Goal: Information Seeking & Learning: Learn about a topic

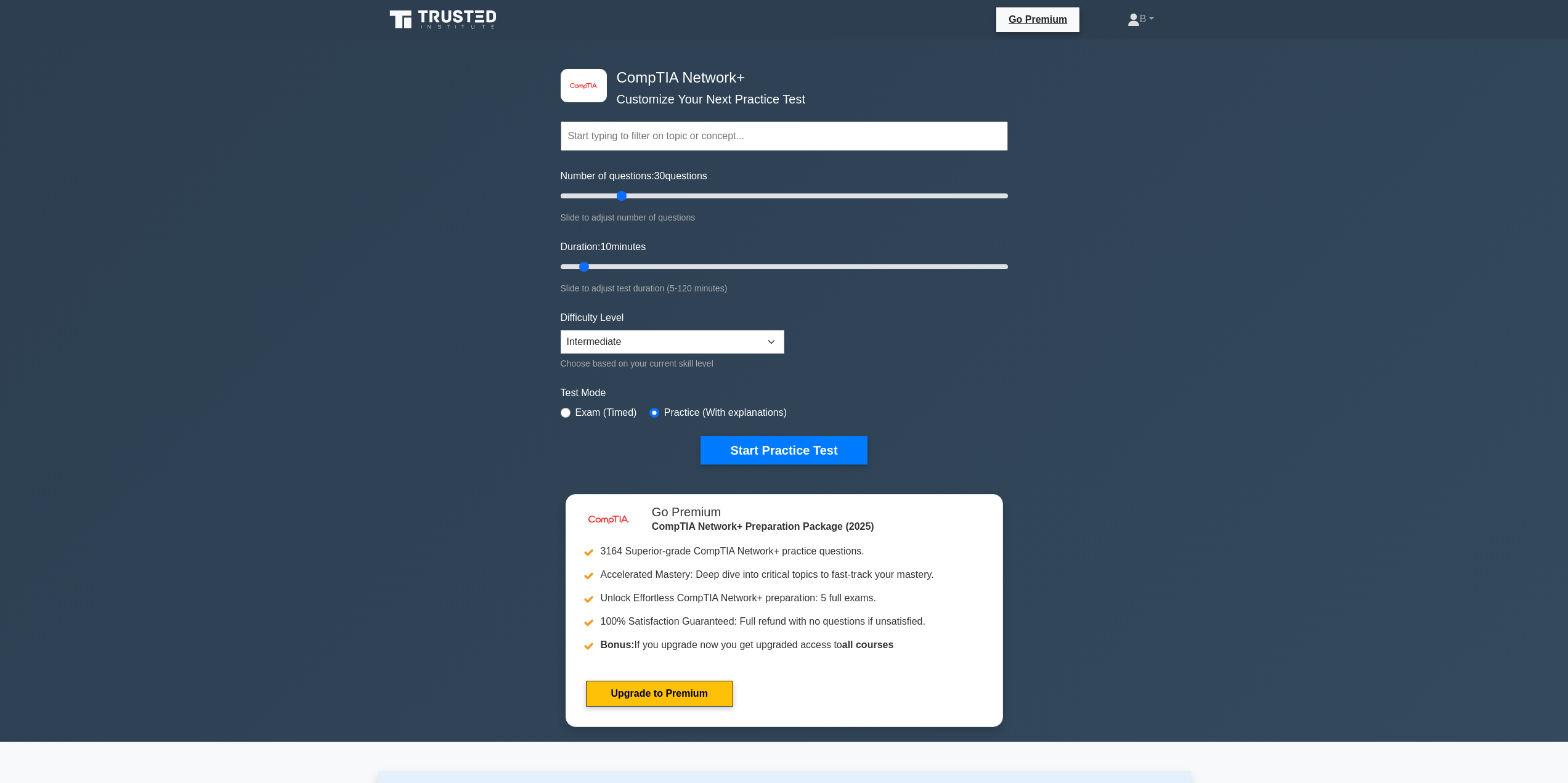
drag, startPoint x: 593, startPoint y: 195, endPoint x: 621, endPoint y: 194, distance: 28.0
type input "30"
click at [621, 194] on input "Number of questions: 30 questions" at bounding box center [784, 196] width 447 height 15
drag, startPoint x: 582, startPoint y: 263, endPoint x: 634, endPoint y: 267, distance: 52.2
click at [634, 267] on input "Duration: 25 minutes" at bounding box center [784, 267] width 447 height 15
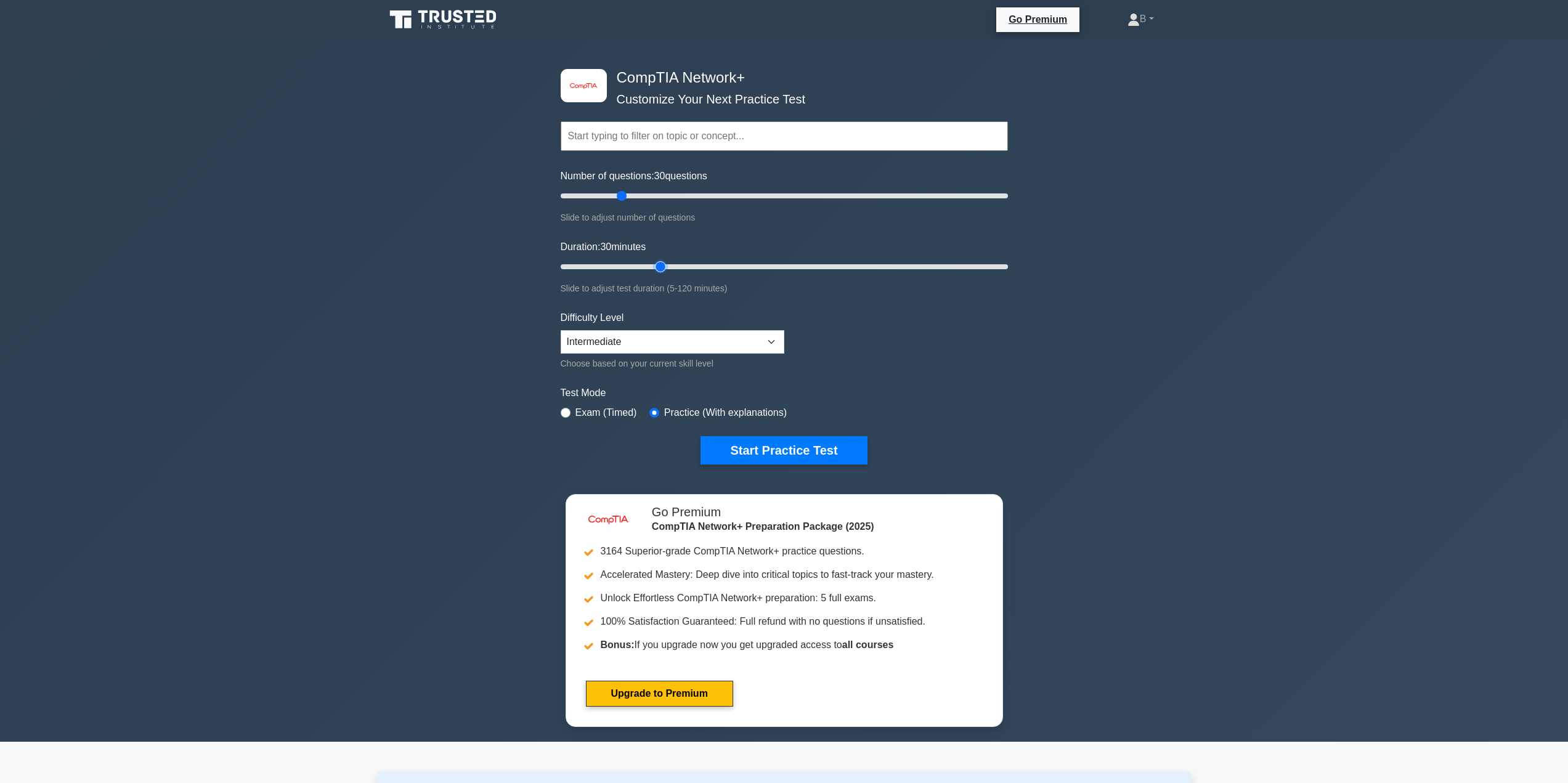
drag, startPoint x: 638, startPoint y: 264, endPoint x: 655, endPoint y: 265, distance: 17.0
type input "30"
click at [655, 265] on input "Duration: 30 minutes" at bounding box center [784, 267] width 447 height 15
click at [767, 456] on button "Start Practice Test" at bounding box center [783, 450] width 166 height 28
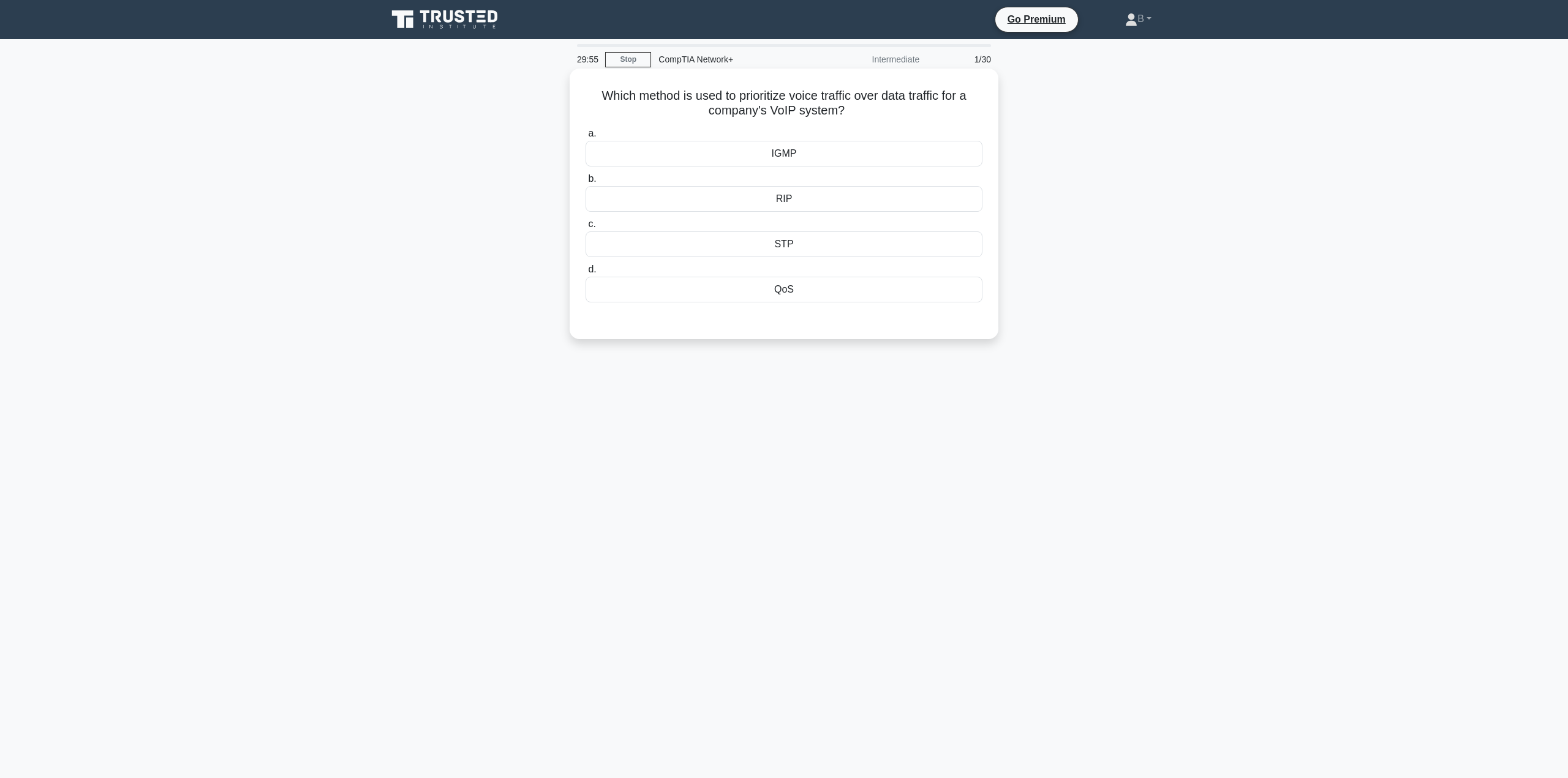
click at [844, 293] on div "QoS" at bounding box center [784, 290] width 397 height 26
click at [585, 273] on input "d. QoS" at bounding box center [585, 269] width 0 height 8
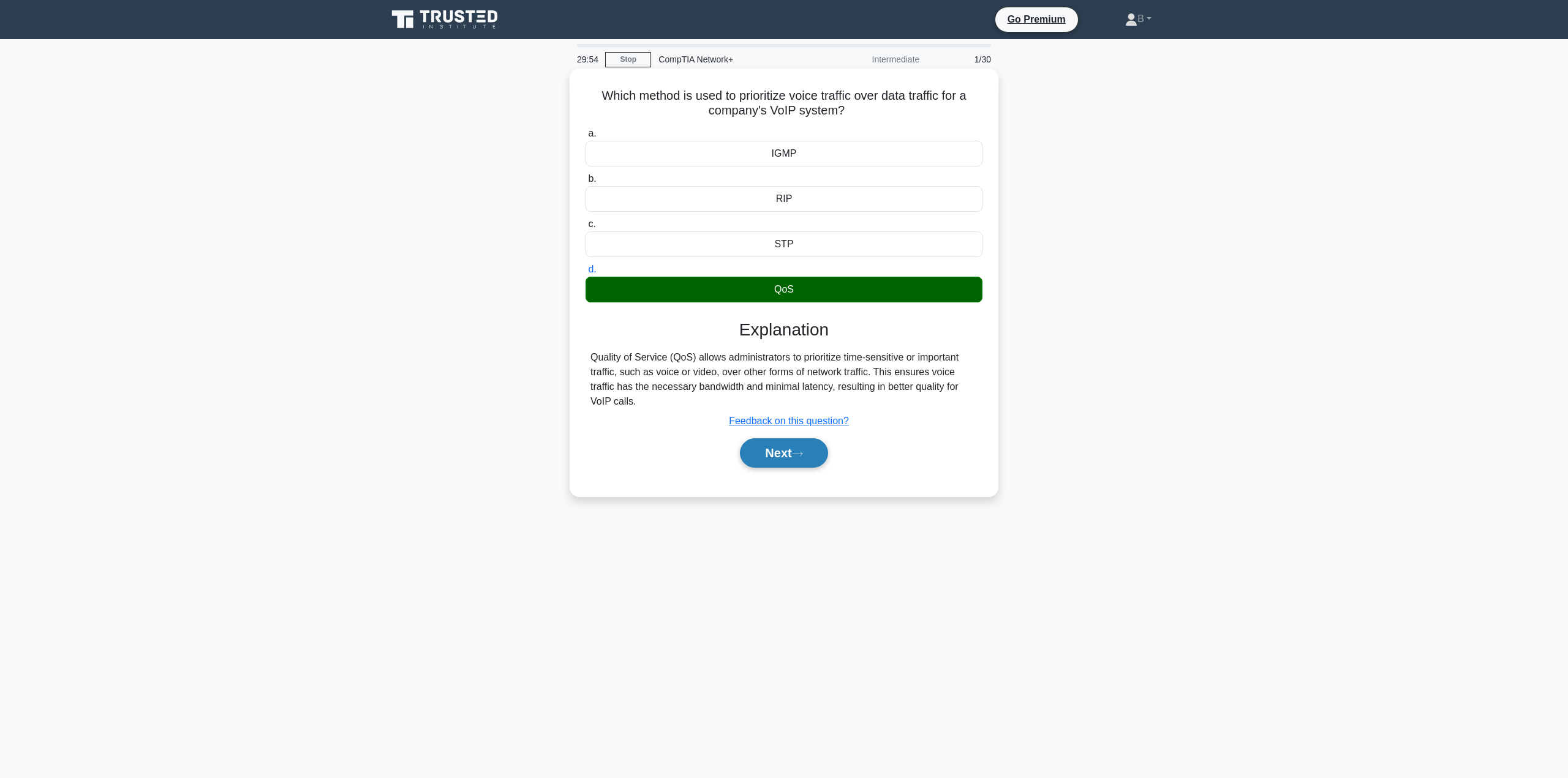
click at [780, 452] on button "Next" at bounding box center [783, 453] width 88 height 29
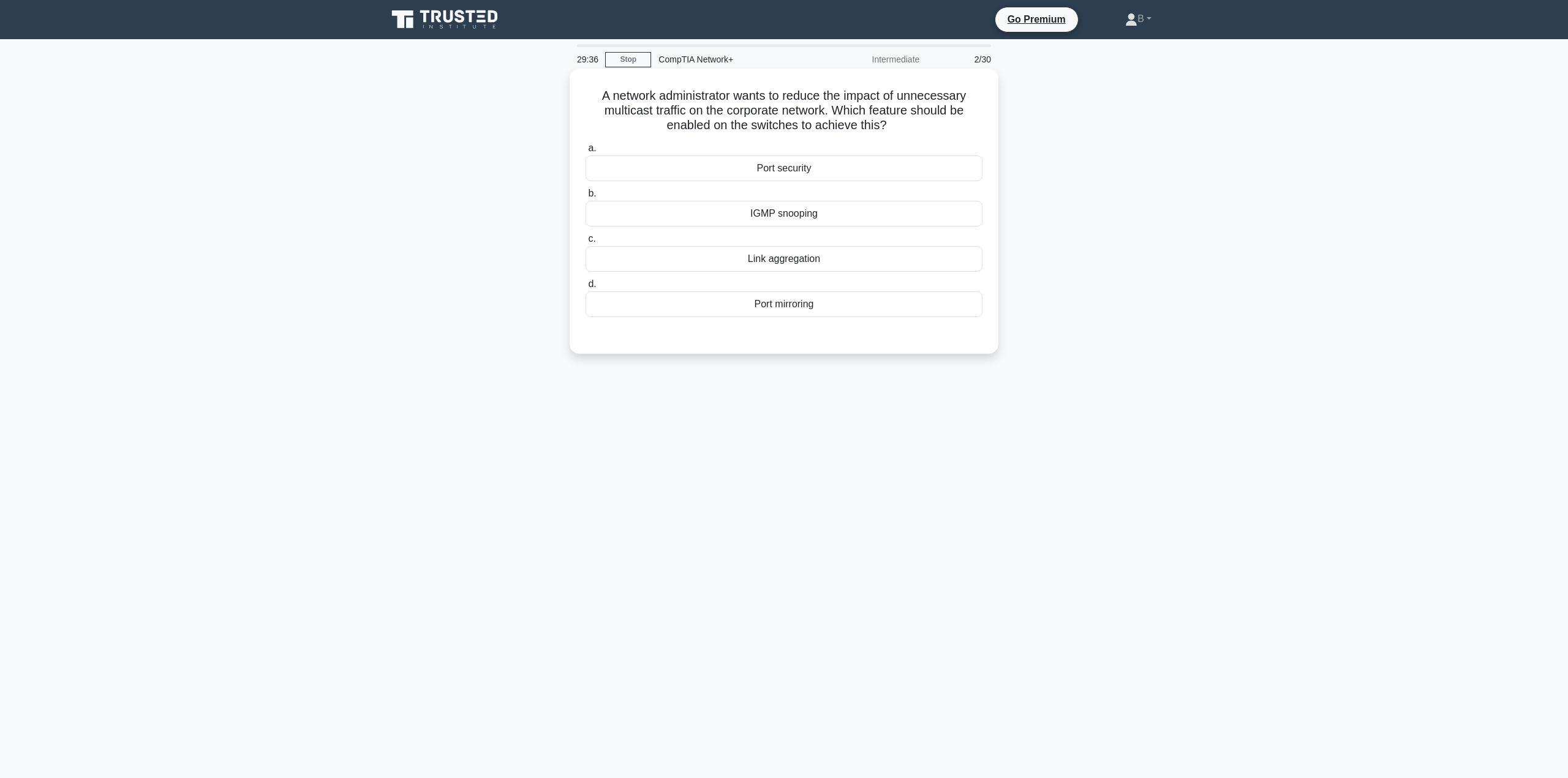
click at [770, 257] on div "Link aggregation" at bounding box center [784, 259] width 397 height 26
click at [585, 243] on input "c. Link aggregation" at bounding box center [585, 239] width 0 height 8
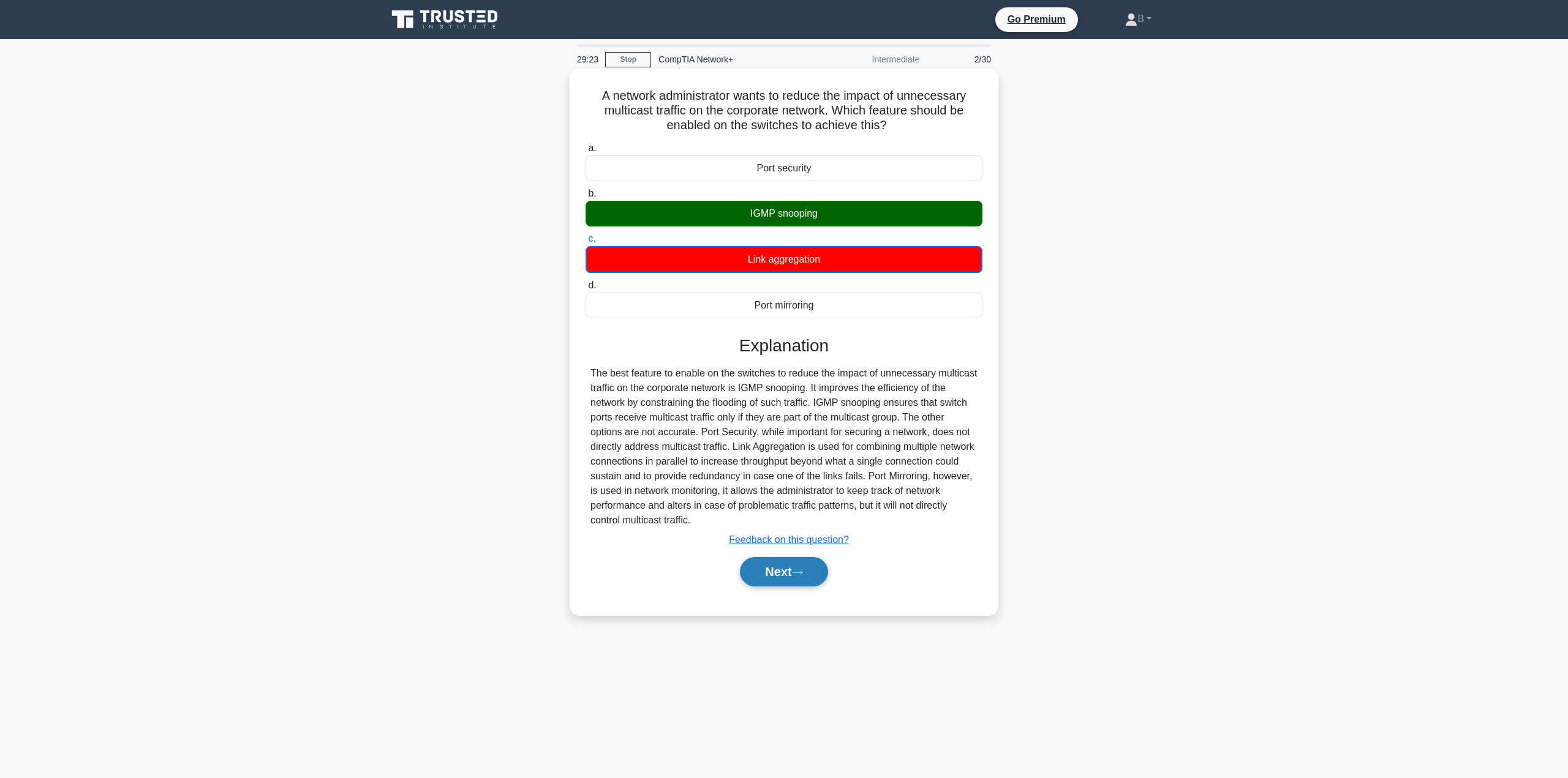
click at [790, 566] on button "Next" at bounding box center [783, 571] width 88 height 29
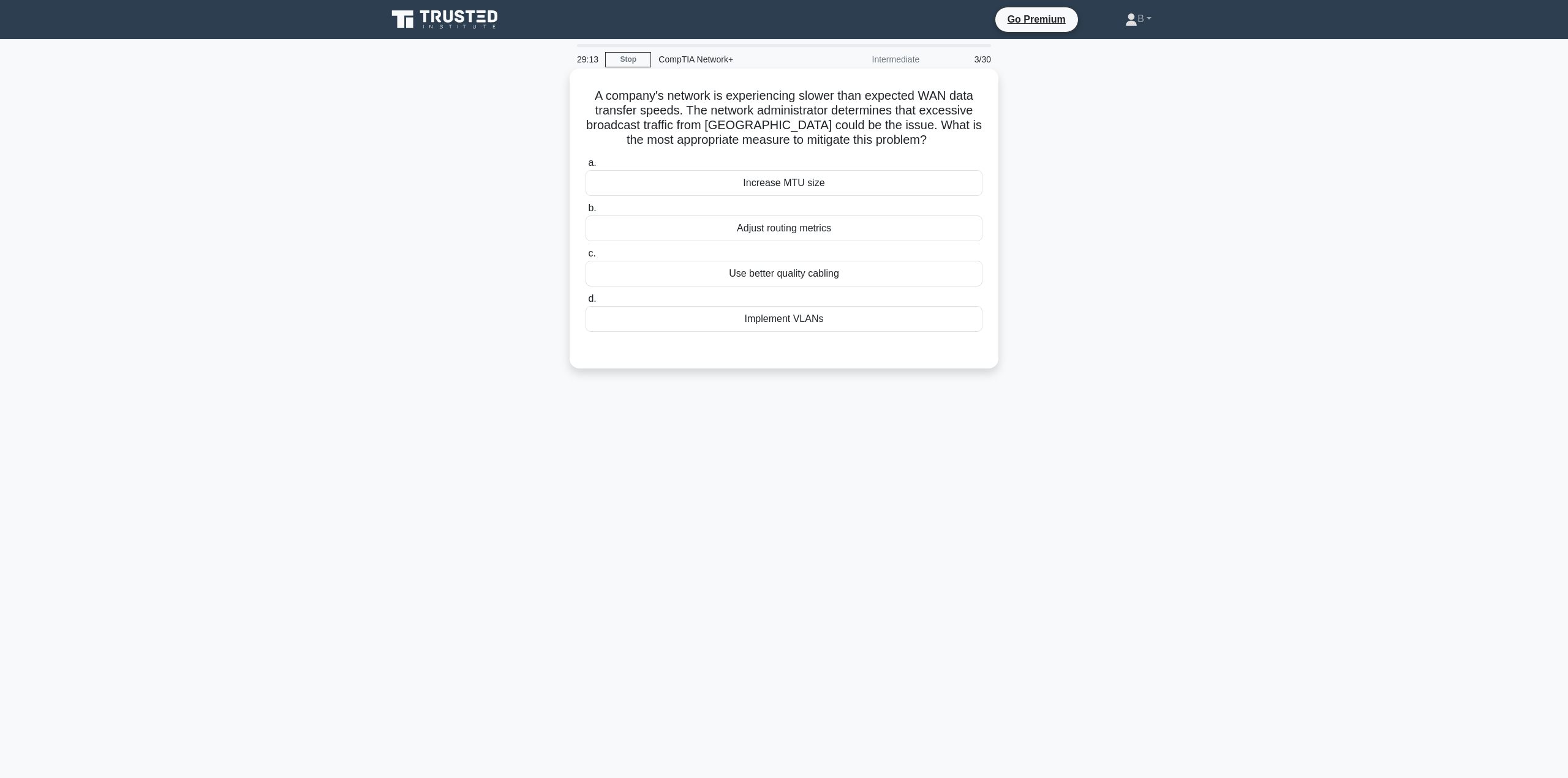
click at [751, 315] on div "Implement VLANs" at bounding box center [784, 319] width 397 height 26
click at [585, 303] on input "d. Implement VLANs" at bounding box center [585, 299] width 0 height 8
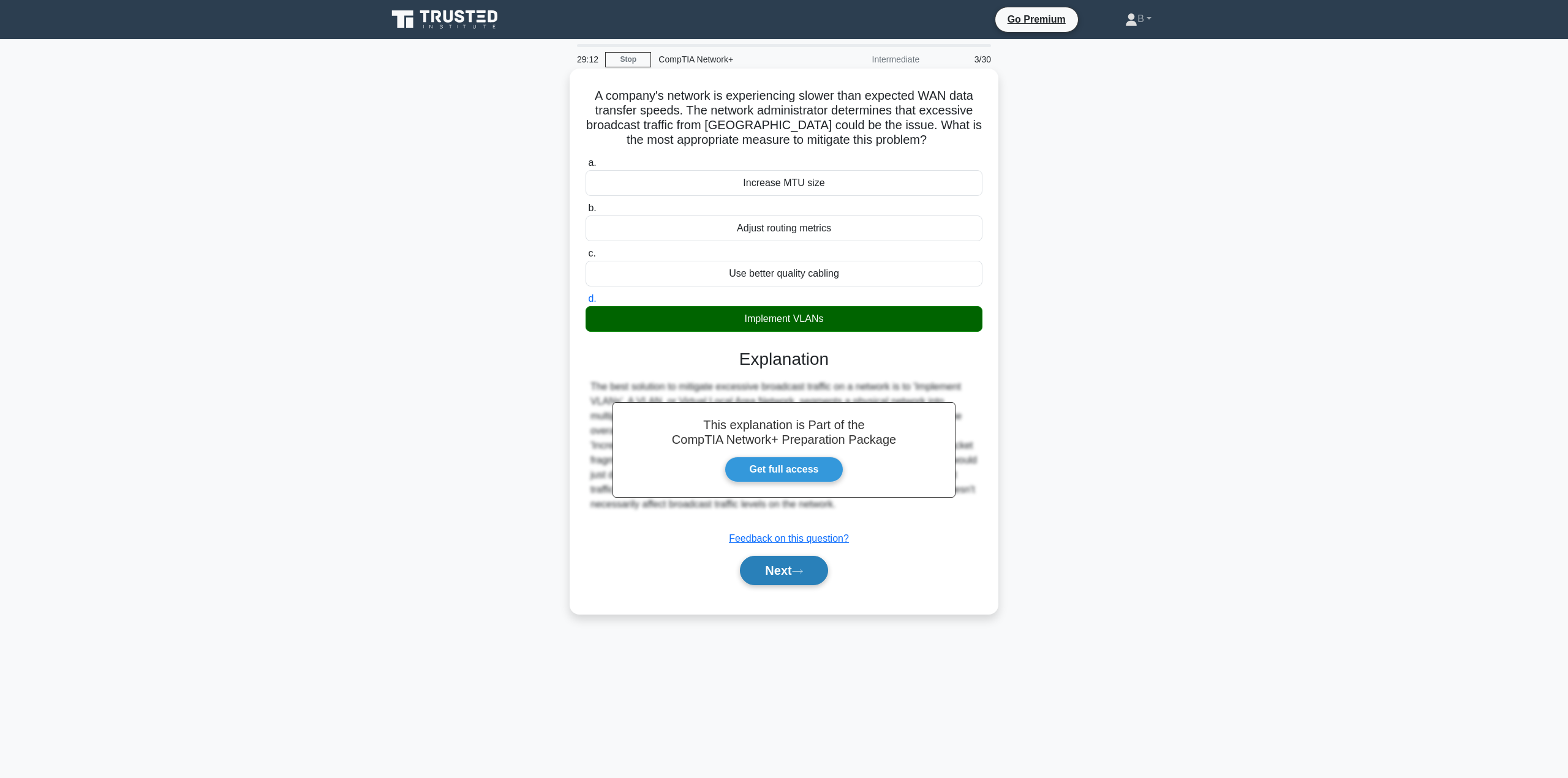
click at [812, 569] on button "Next" at bounding box center [783, 570] width 88 height 29
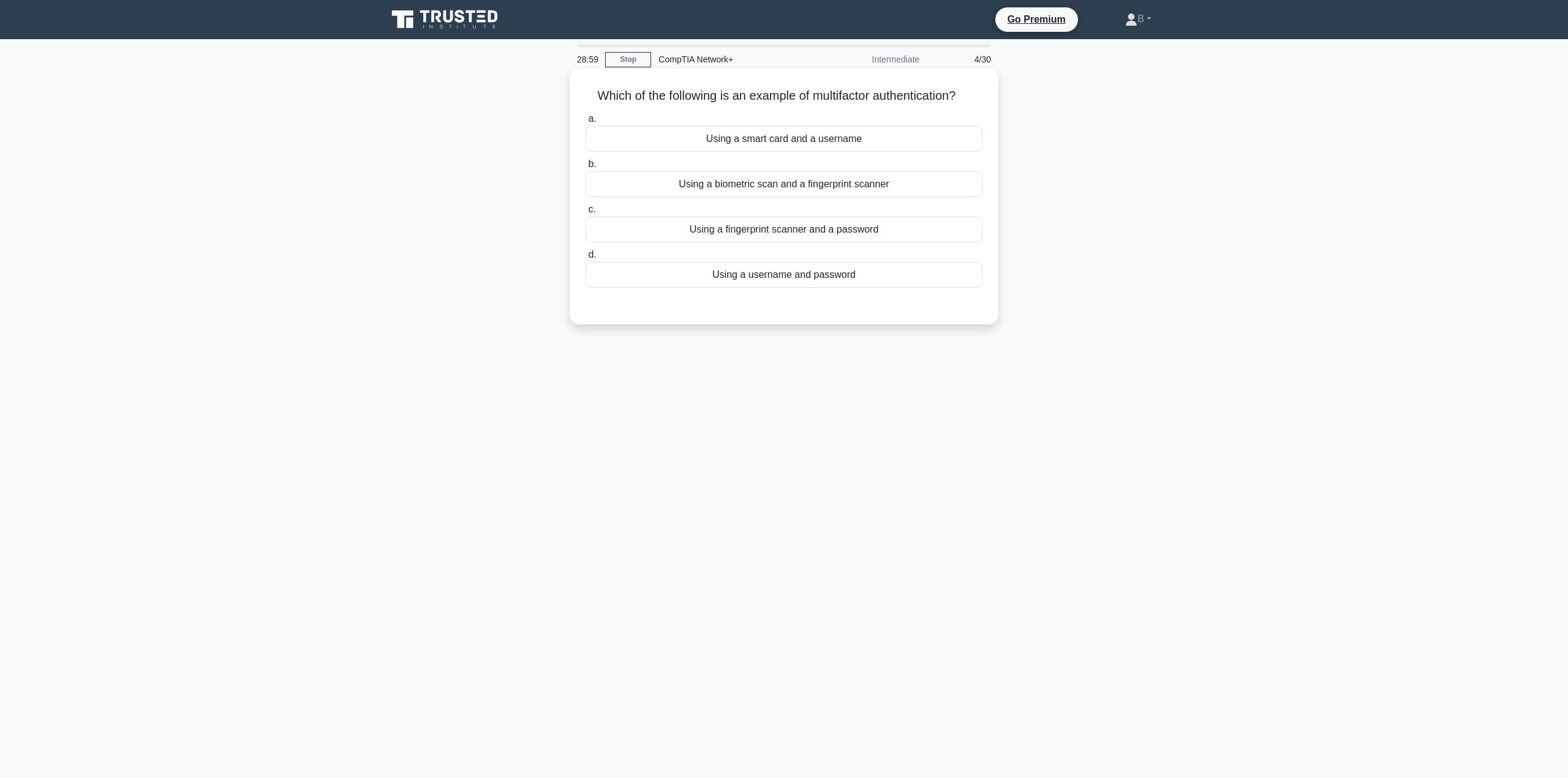
click at [775, 235] on div "Using a fingerprint scanner and a password" at bounding box center [784, 230] width 397 height 26
click at [585, 214] on input "c. Using a fingerprint scanner and a password" at bounding box center [585, 209] width 0 height 8
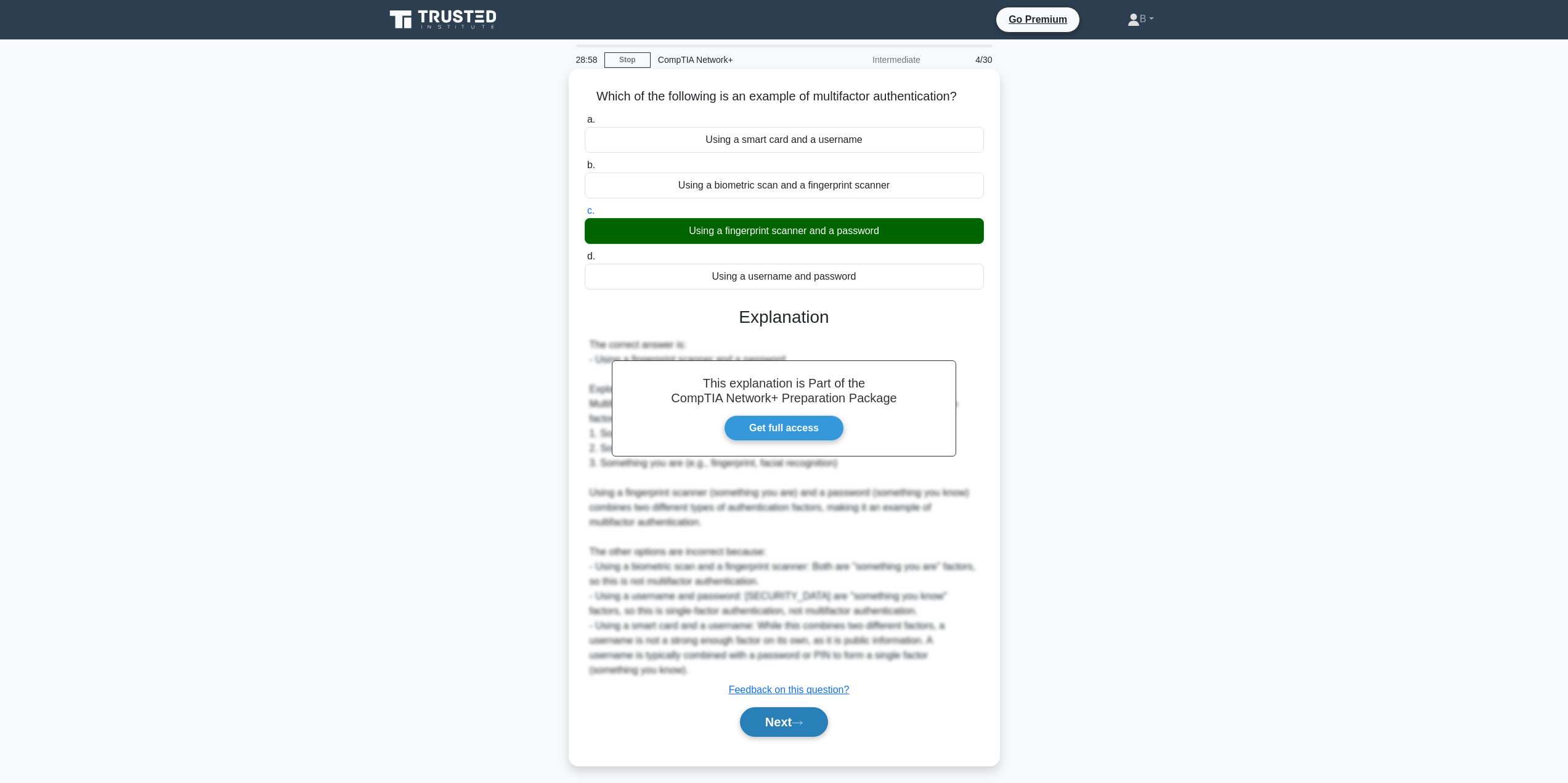
click at [812, 725] on button "Next" at bounding box center [784, 722] width 88 height 29
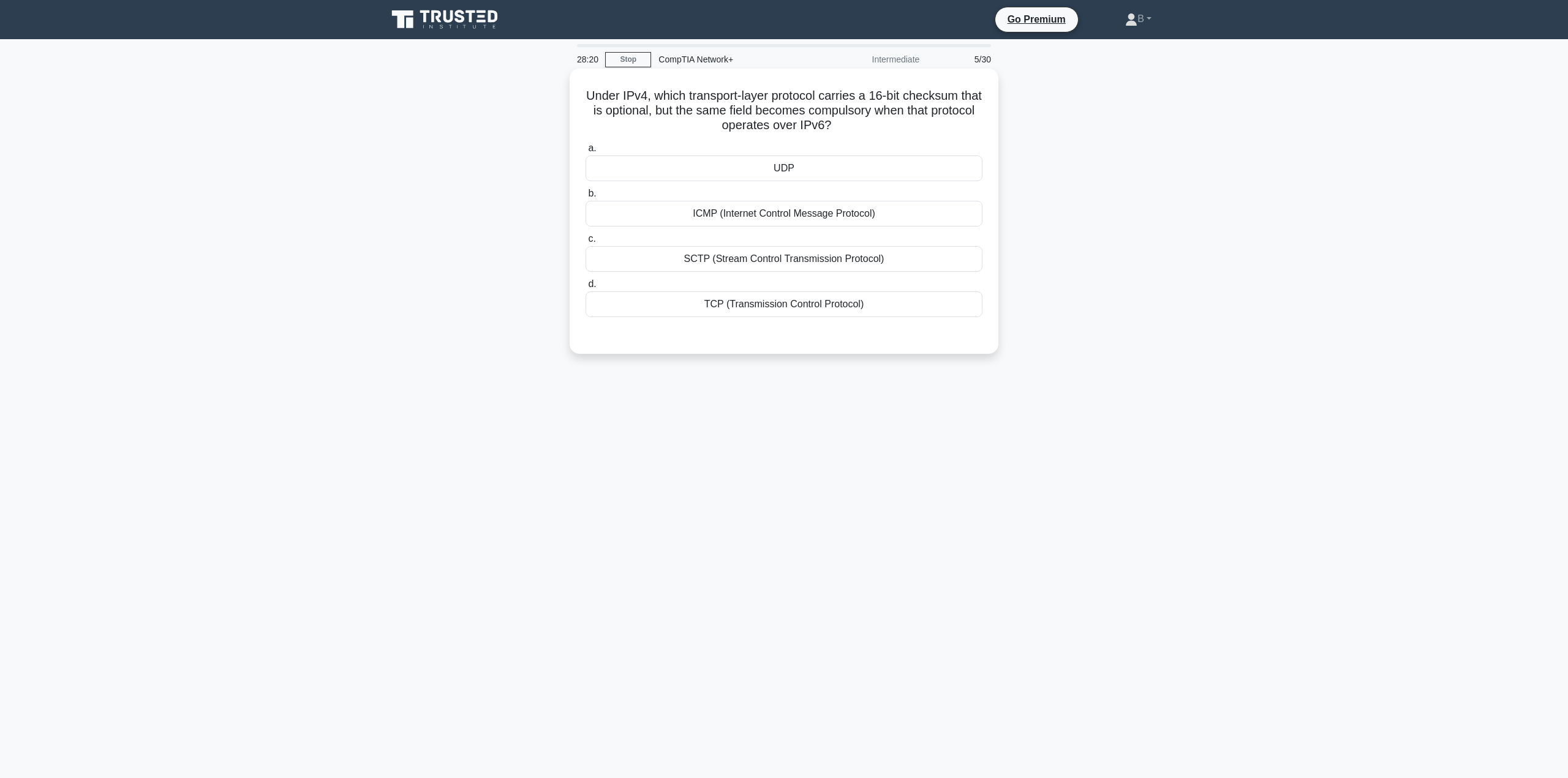
click at [762, 164] on div "UDP" at bounding box center [784, 168] width 397 height 26
click at [585, 152] on input "a. UDP" at bounding box center [585, 148] width 0 height 8
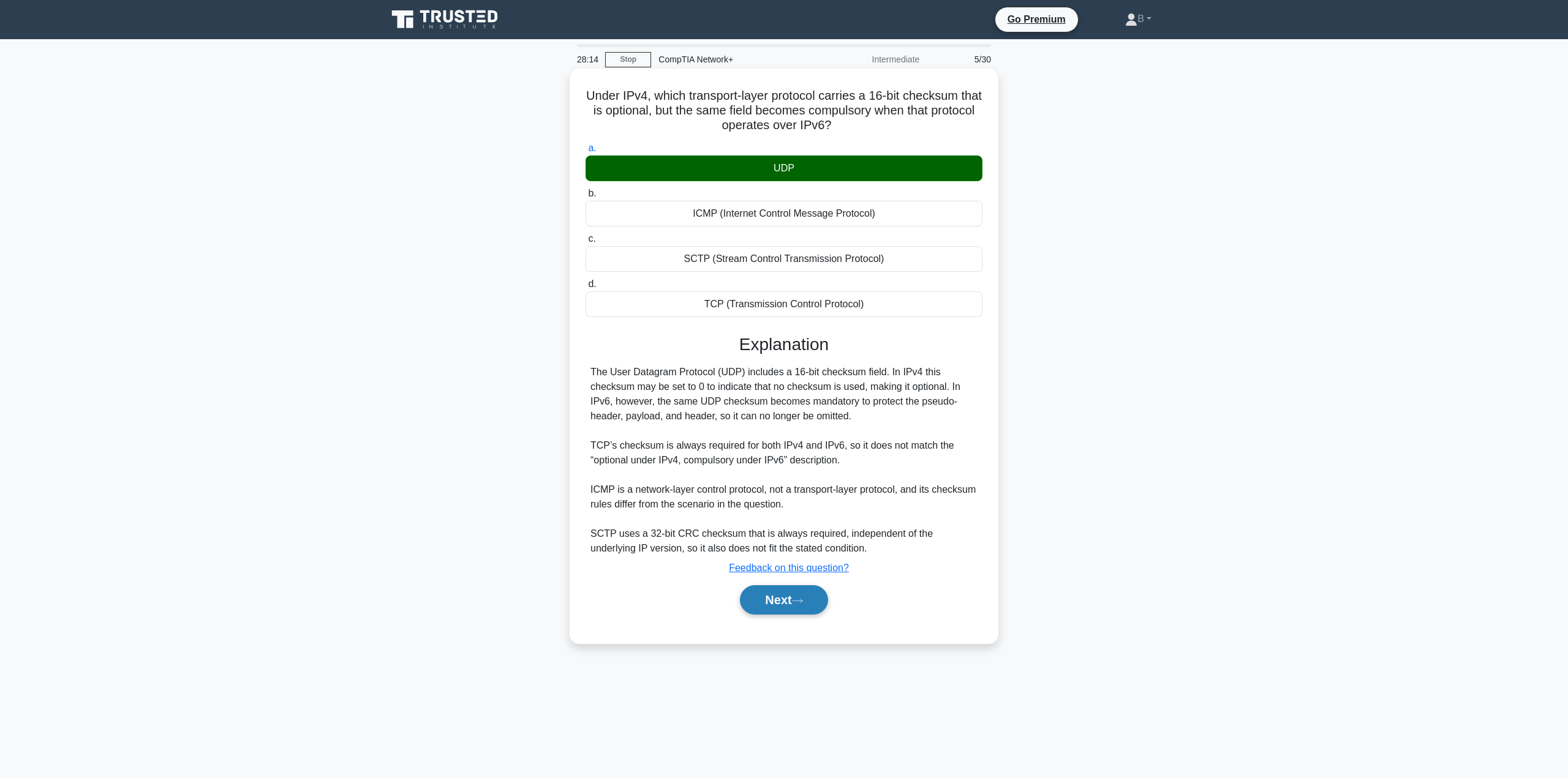
click at [768, 595] on button "Next" at bounding box center [783, 599] width 88 height 29
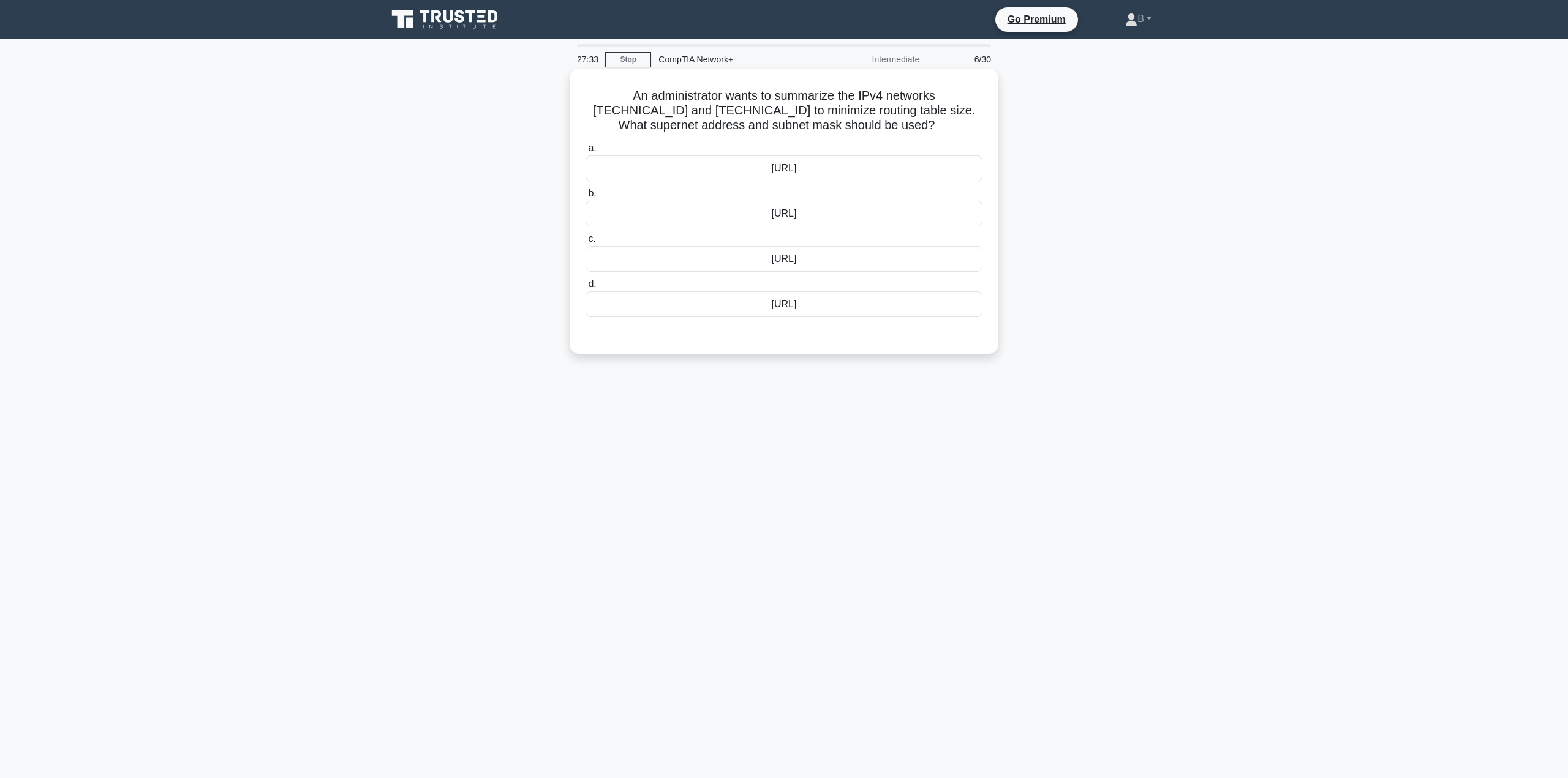
click at [799, 260] on div "192.168.31.0/23" at bounding box center [784, 259] width 397 height 26
click at [585, 243] on input "c. 192.168.31.0/23" at bounding box center [585, 239] width 0 height 8
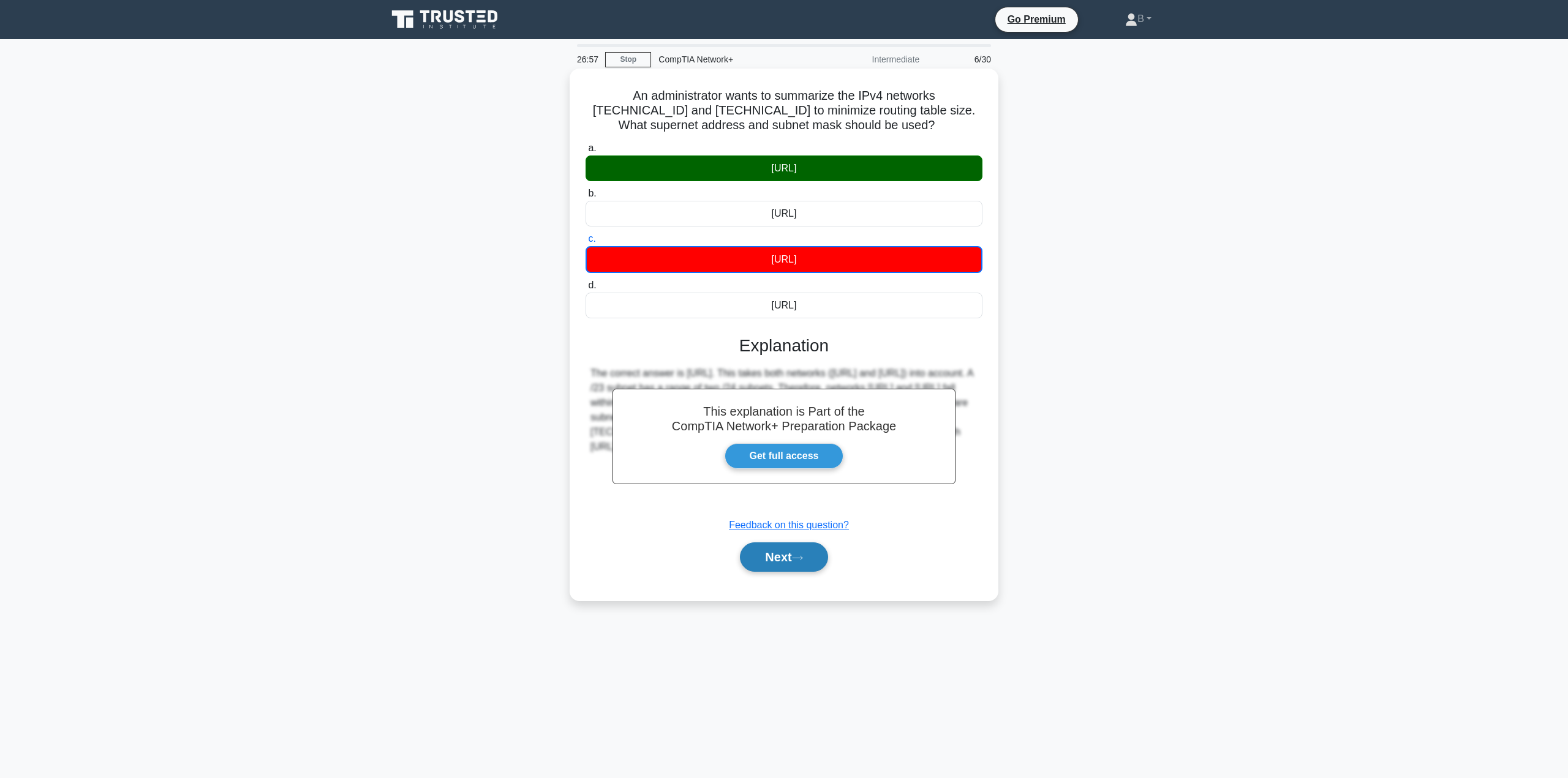
click at [757, 562] on button "Next" at bounding box center [783, 556] width 88 height 29
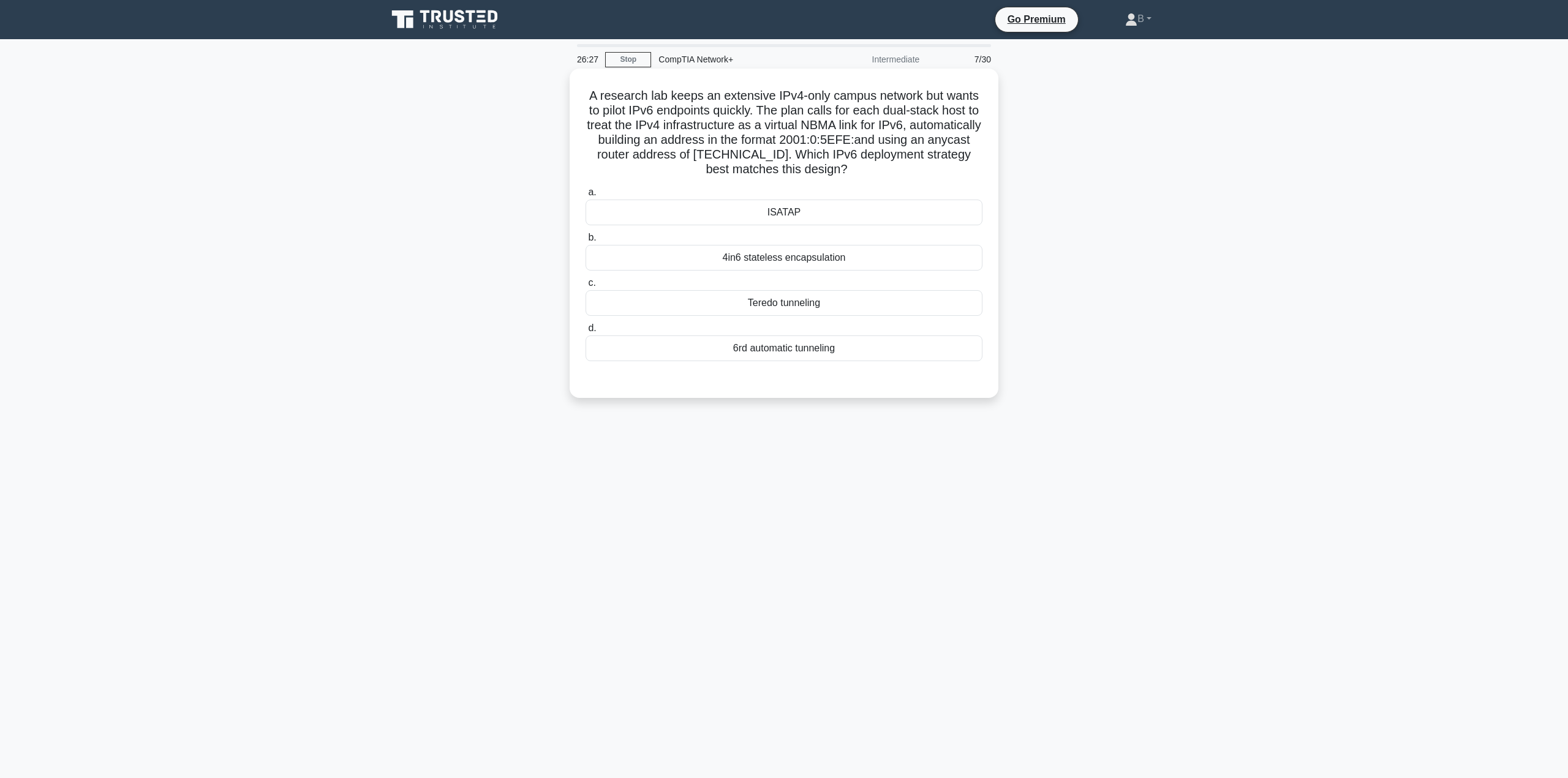
click at [714, 258] on div "4in6 stateless encapsulation" at bounding box center [784, 258] width 397 height 26
click at [585, 242] on input "b. 4in6 stateless encapsulation" at bounding box center [585, 238] width 0 height 8
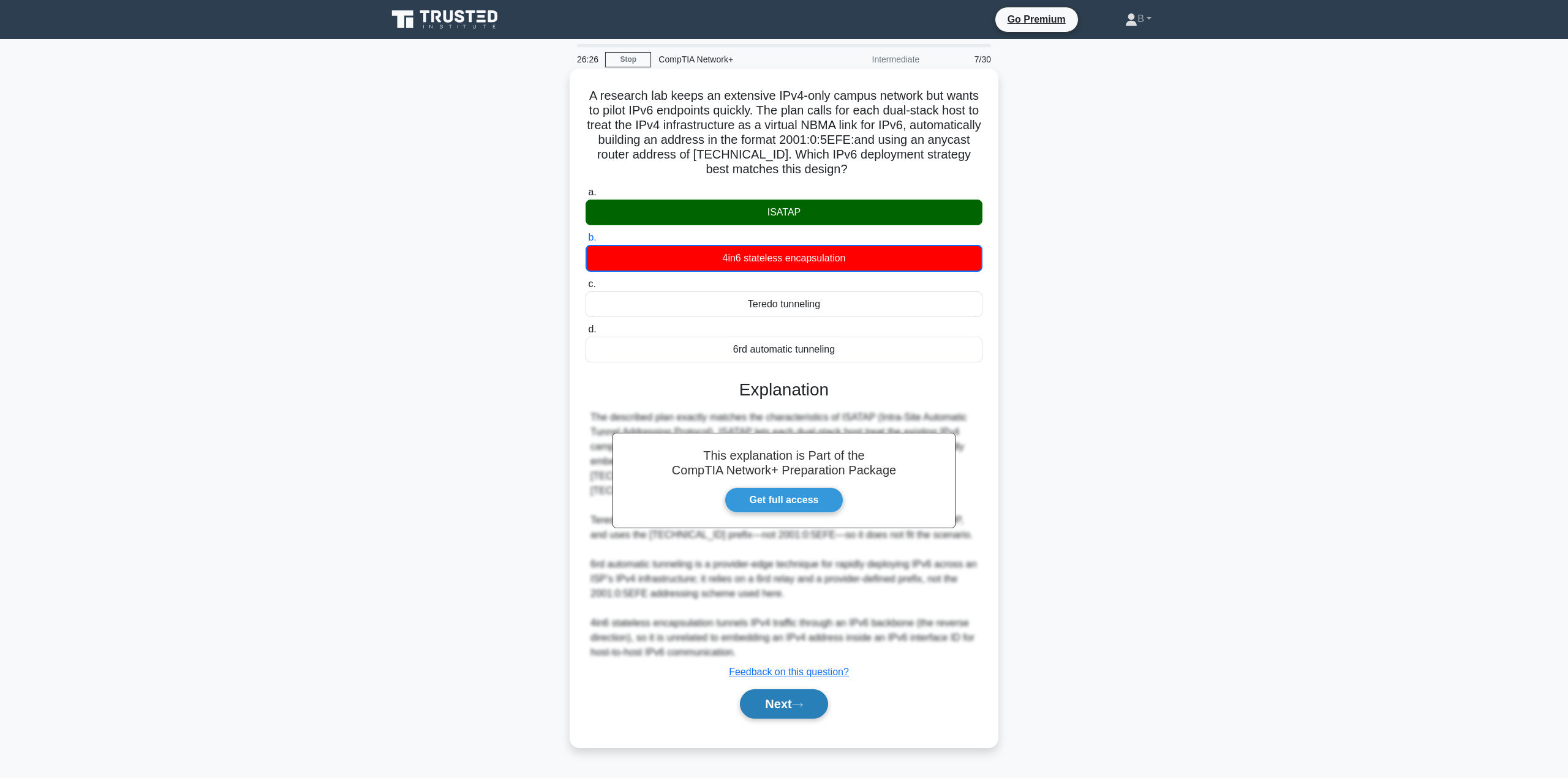
click at [764, 706] on button "Next" at bounding box center [783, 704] width 88 height 29
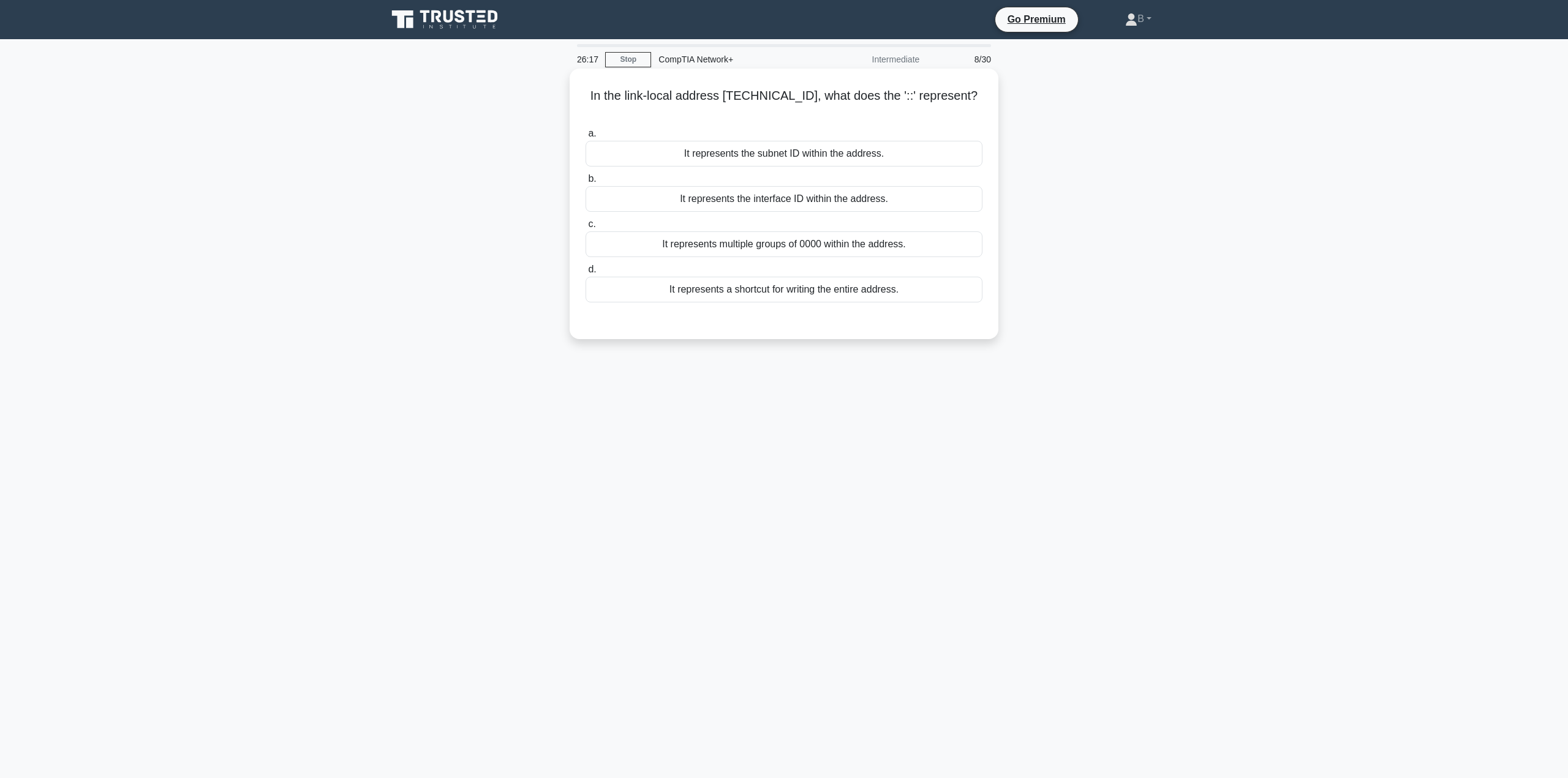
click at [793, 231] on div "It represents multiple groups of 0000 within the address." at bounding box center [784, 244] width 397 height 26
click at [585, 228] on input "c. It represents multiple groups of 0000 within the address." at bounding box center [585, 224] width 0 height 8
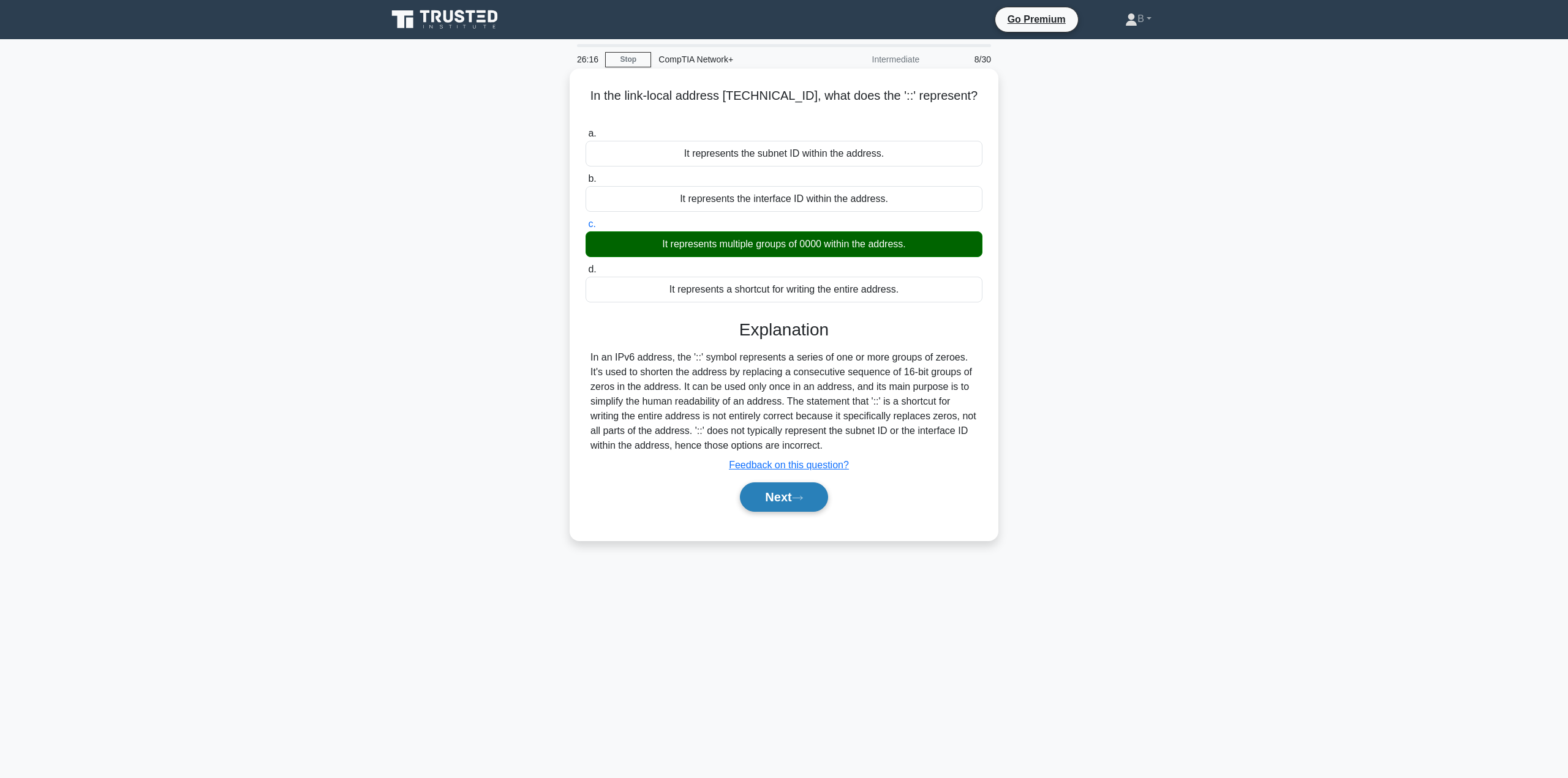
click at [778, 484] on button "Next" at bounding box center [783, 497] width 88 height 29
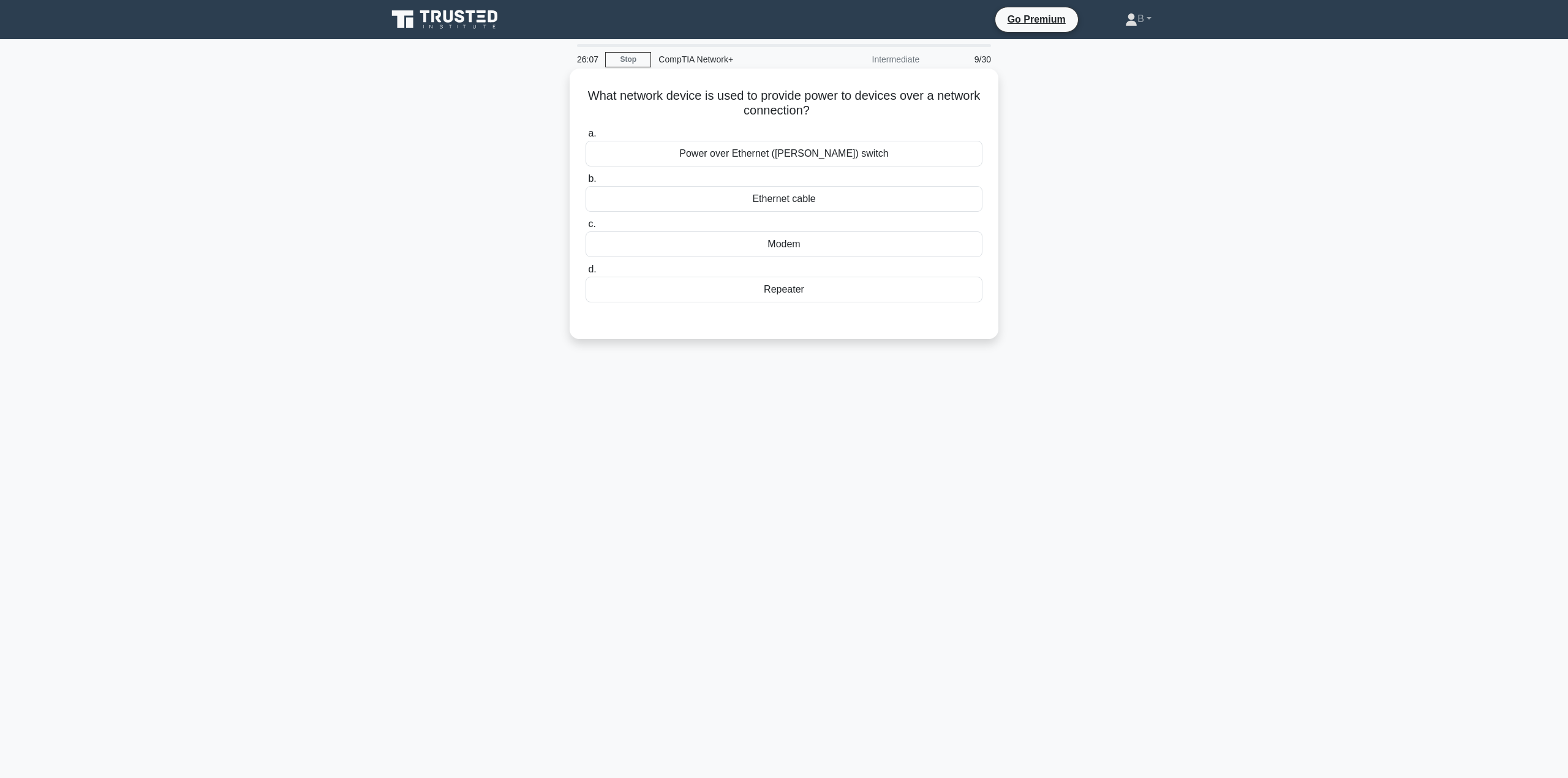
click at [849, 150] on div "Power over Ethernet (PoE) switch" at bounding box center [784, 154] width 397 height 26
click at [585, 138] on input "a. Power over Ethernet (PoE) switch" at bounding box center [585, 133] width 0 height 8
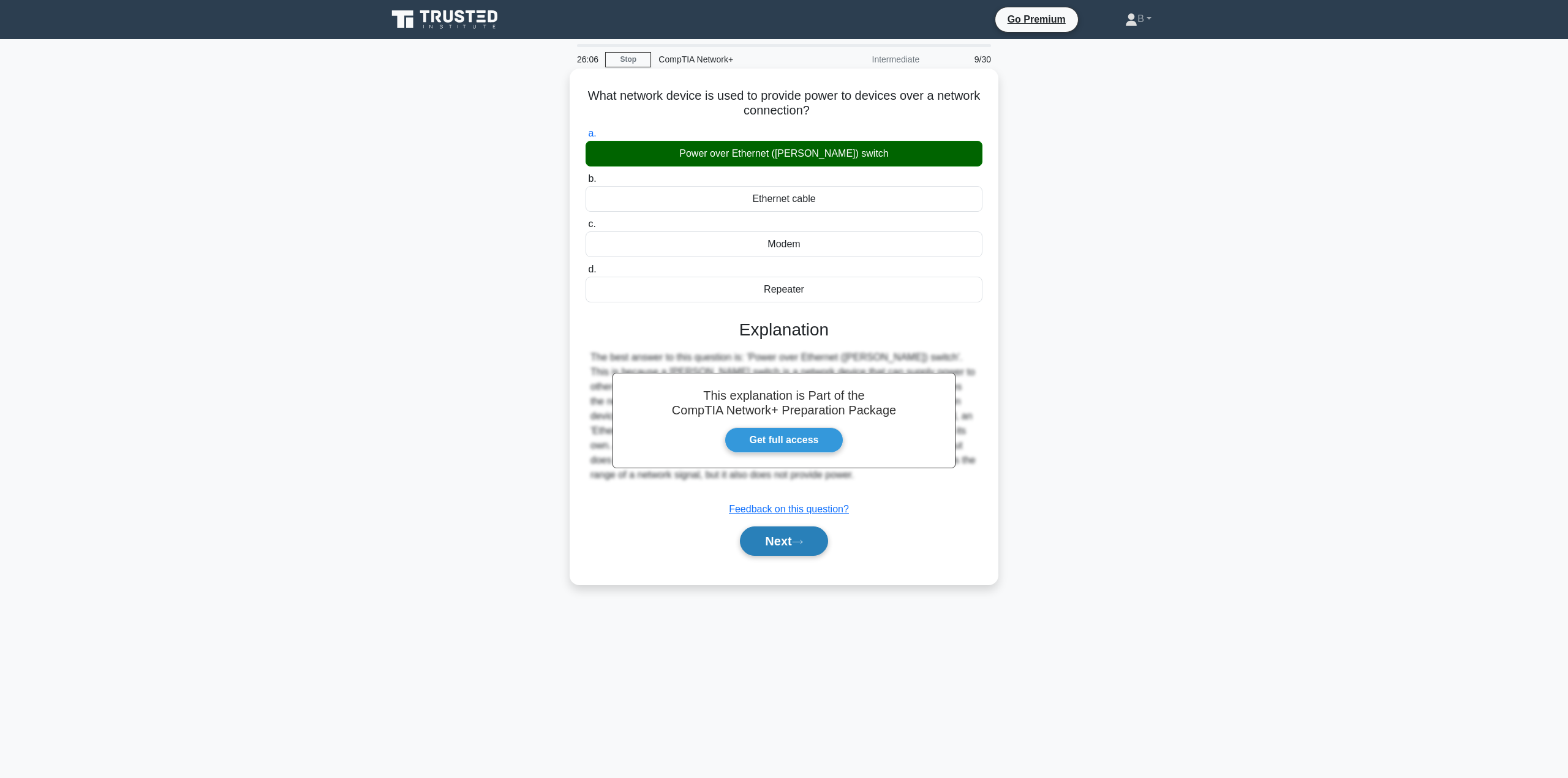
click at [755, 543] on button "Next" at bounding box center [783, 541] width 88 height 29
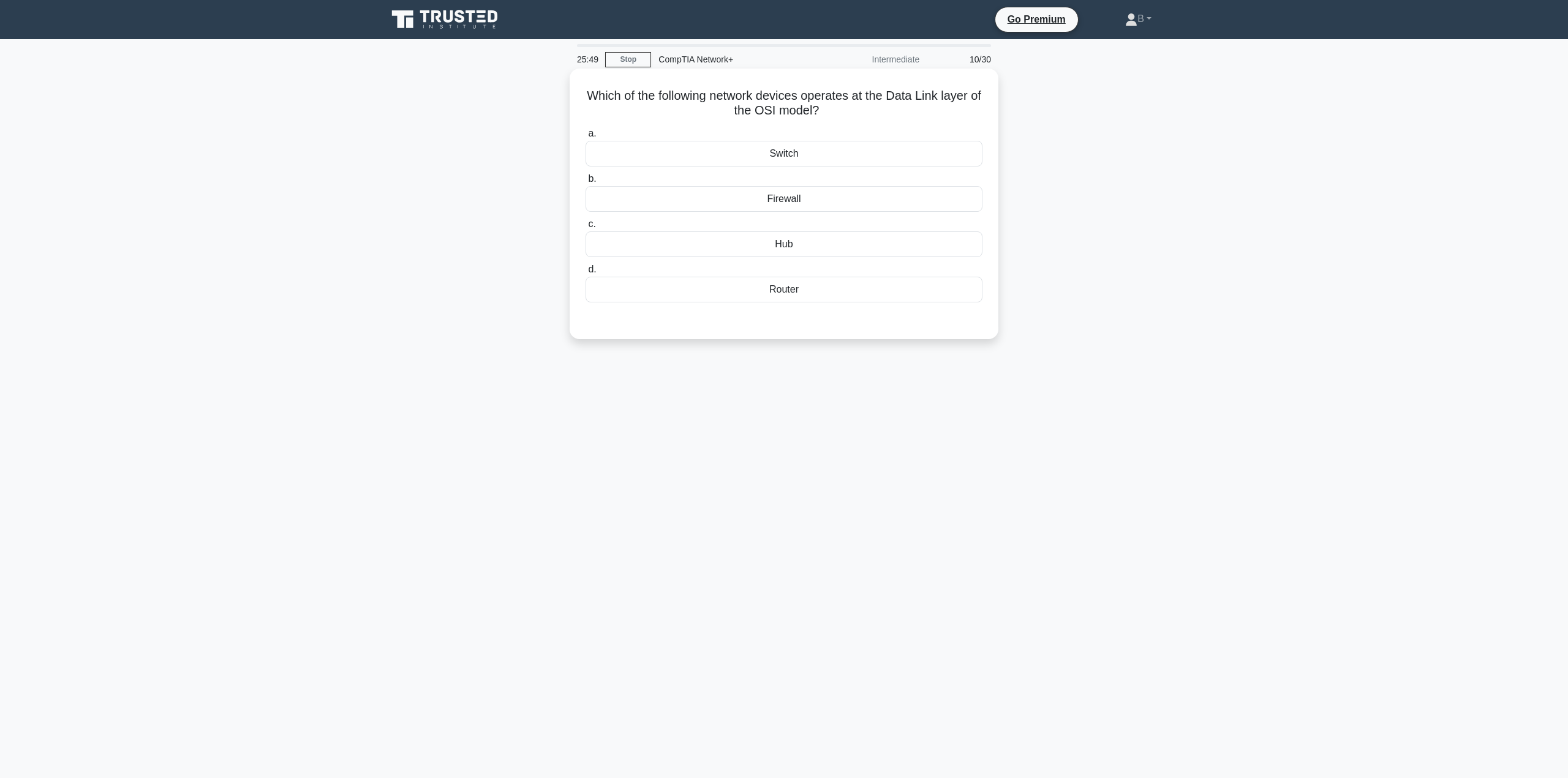
click at [781, 245] on div "Hub" at bounding box center [784, 244] width 397 height 26
click at [585, 228] on input "c. Hub" at bounding box center [585, 224] width 0 height 8
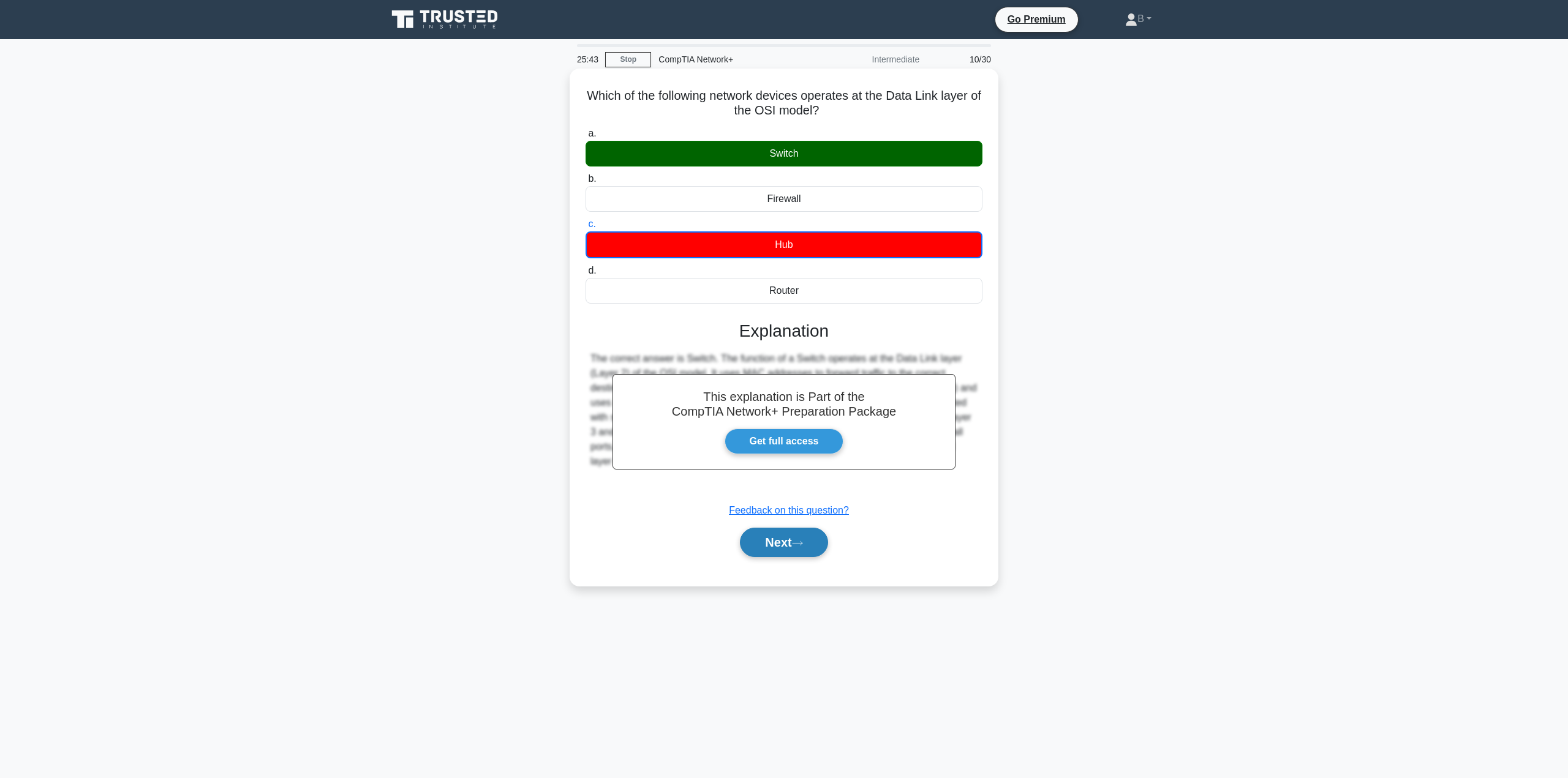
click at [790, 540] on button "Next" at bounding box center [783, 542] width 88 height 29
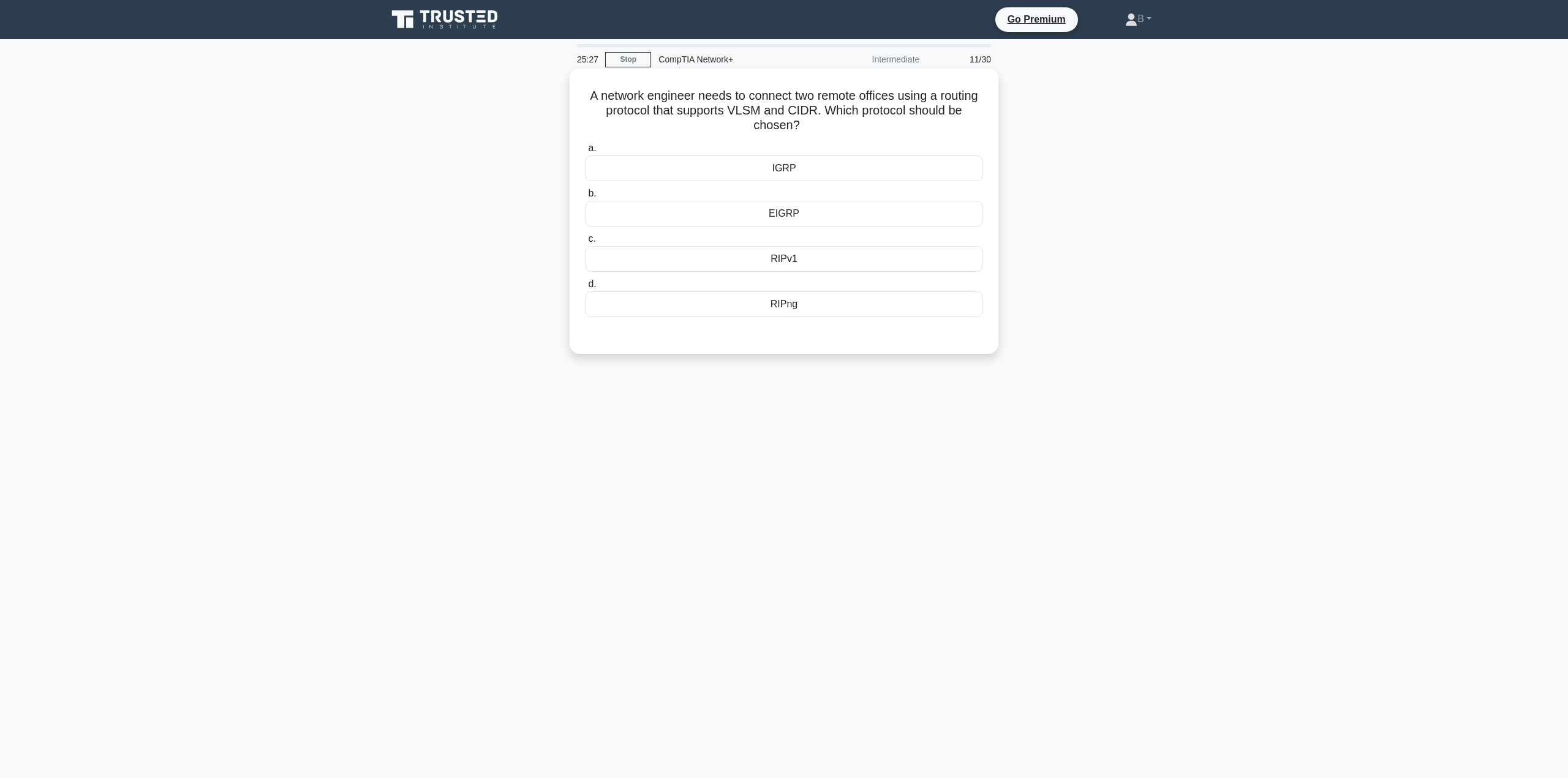
click at [788, 215] on div "EIGRP" at bounding box center [784, 214] width 397 height 26
click at [585, 198] on input "b. EIGRP" at bounding box center [585, 194] width 0 height 8
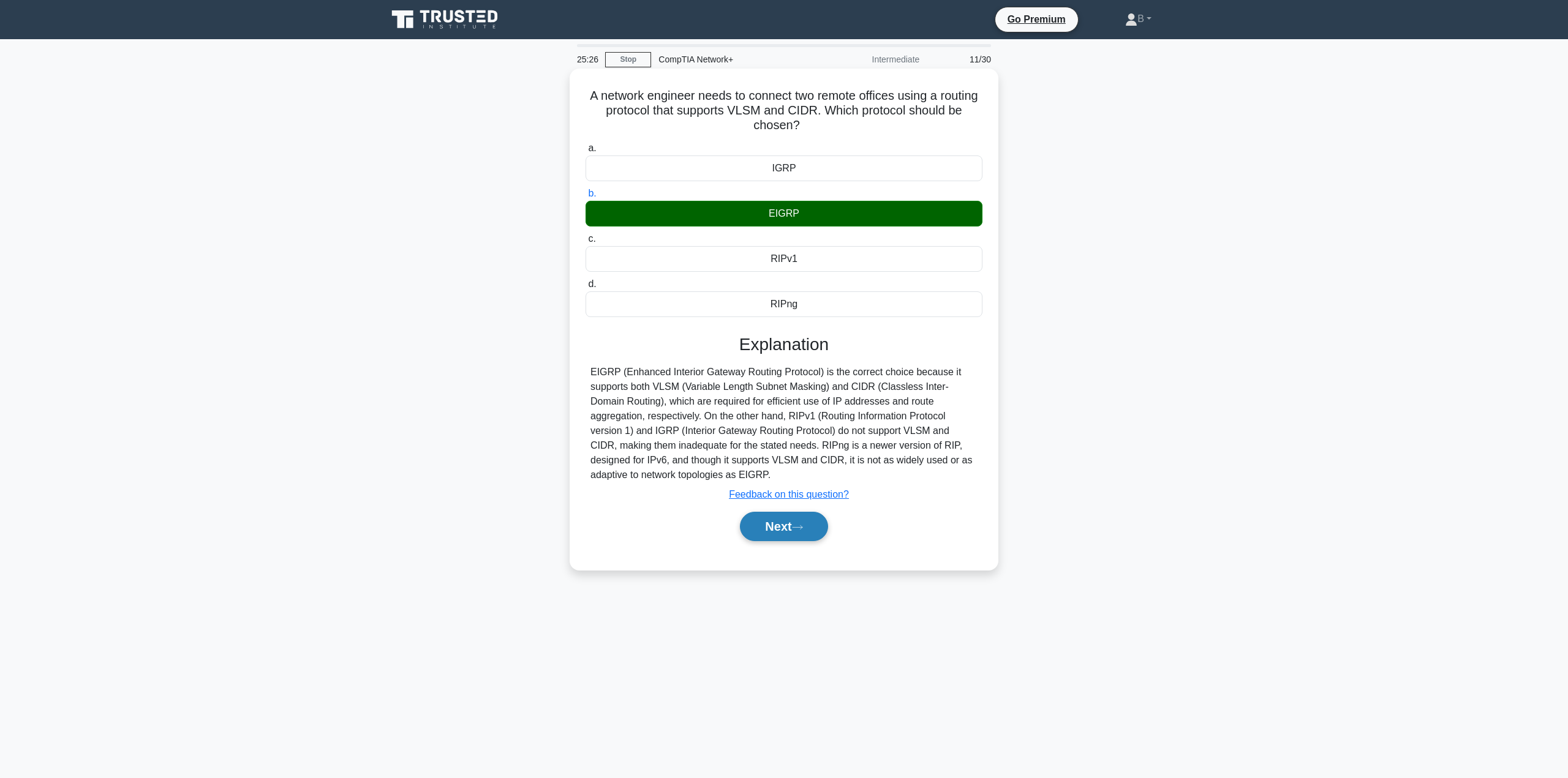
click at [801, 527] on icon at bounding box center [797, 527] width 11 height 6
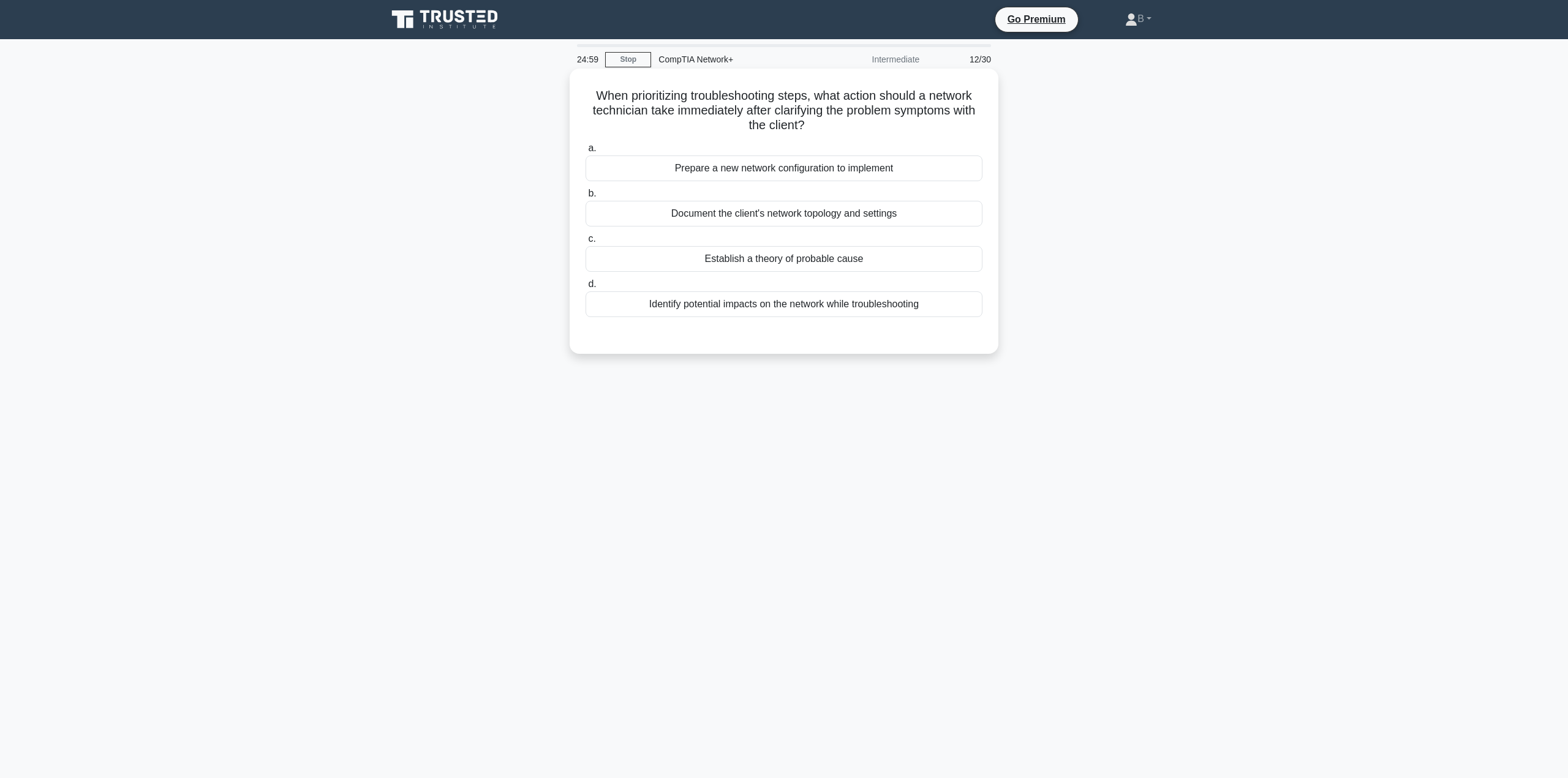
click at [759, 260] on div "Establish a theory of probable cause" at bounding box center [784, 259] width 397 height 26
click at [585, 243] on input "c. Establish a theory of probable cause" at bounding box center [585, 239] width 0 height 8
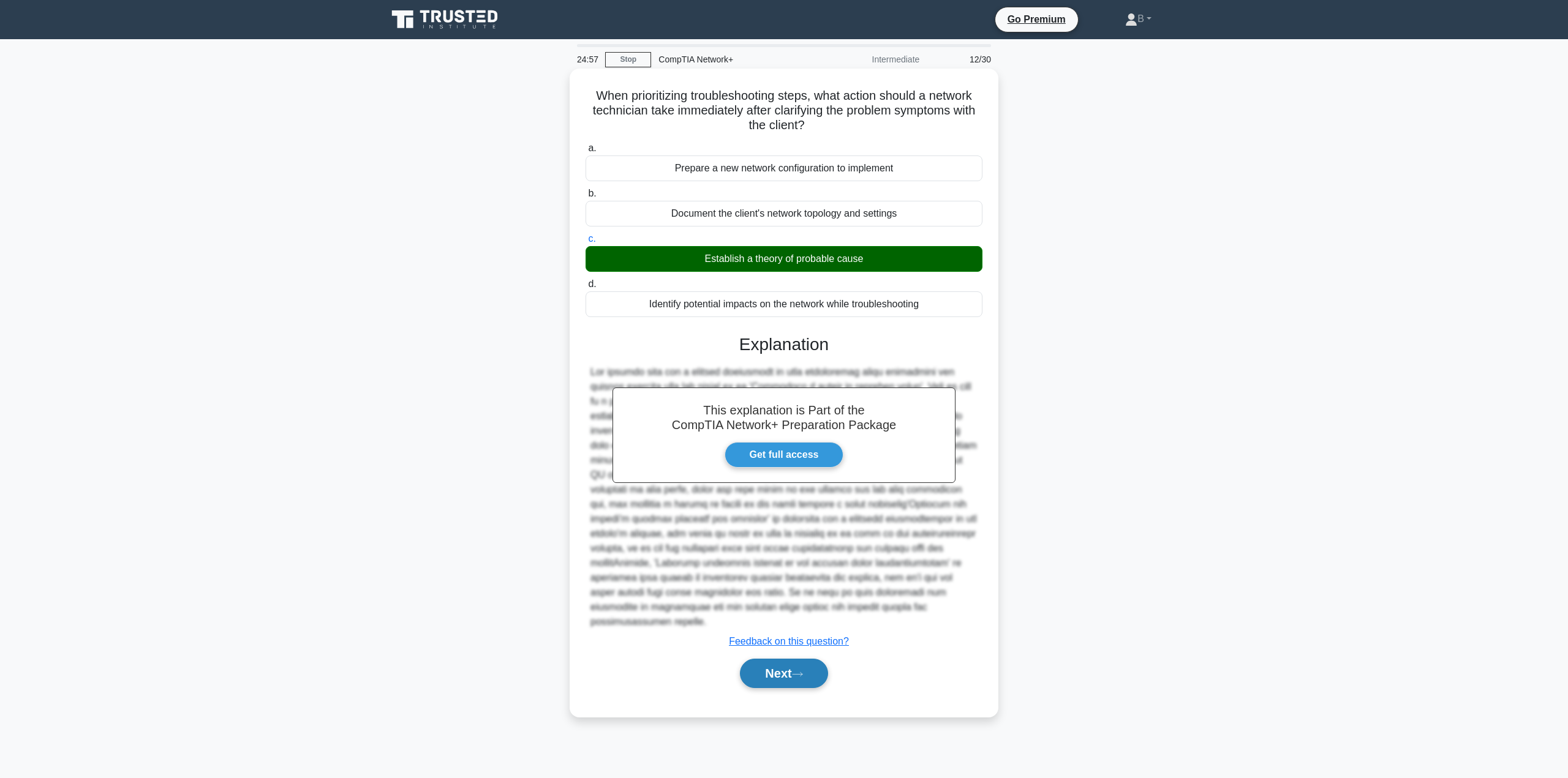
click at [759, 659] on button "Next" at bounding box center [783, 673] width 88 height 29
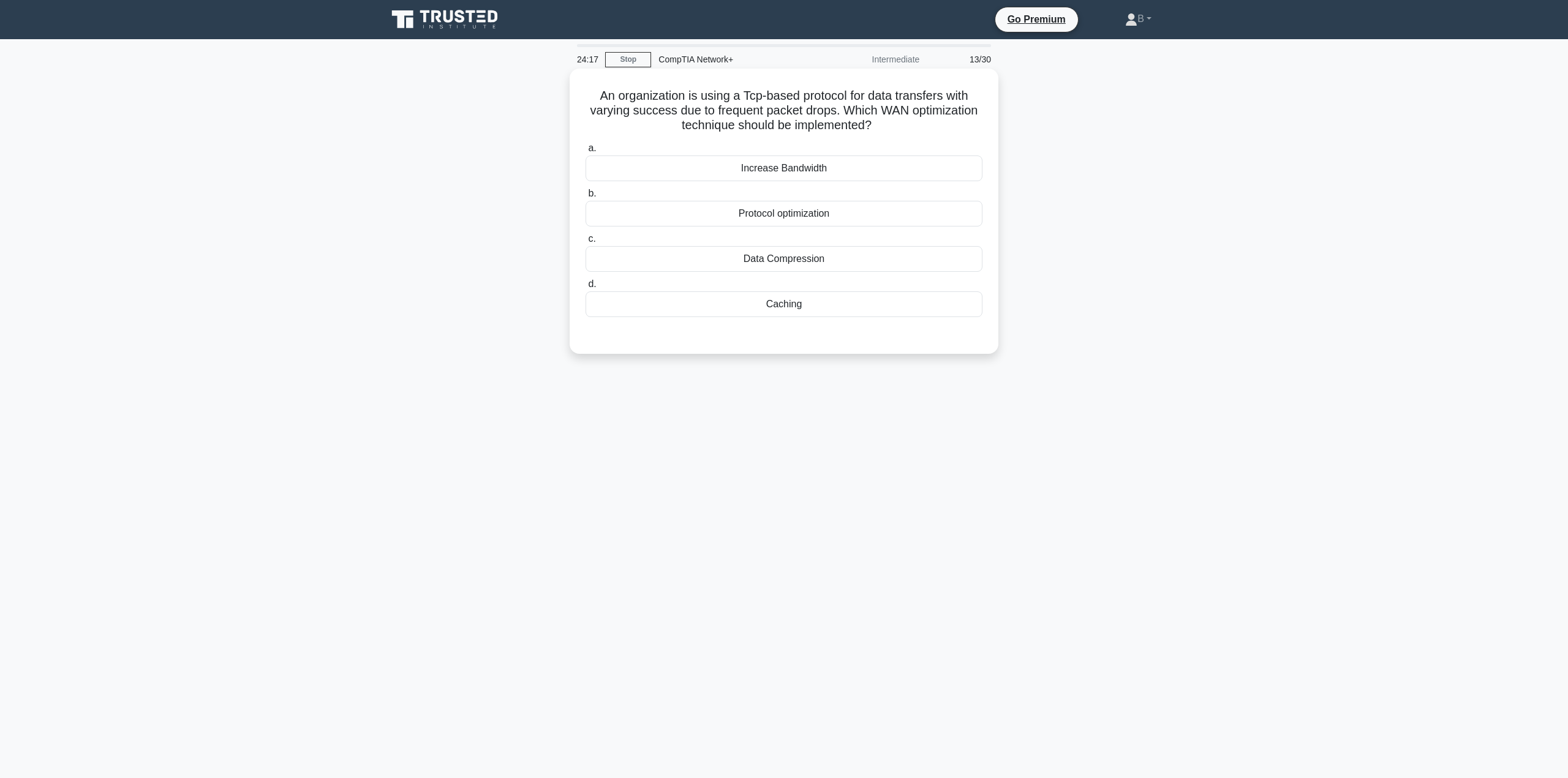
click at [821, 294] on div "Caching" at bounding box center [784, 304] width 397 height 26
click at [585, 288] on input "d. Caching" at bounding box center [585, 284] width 0 height 8
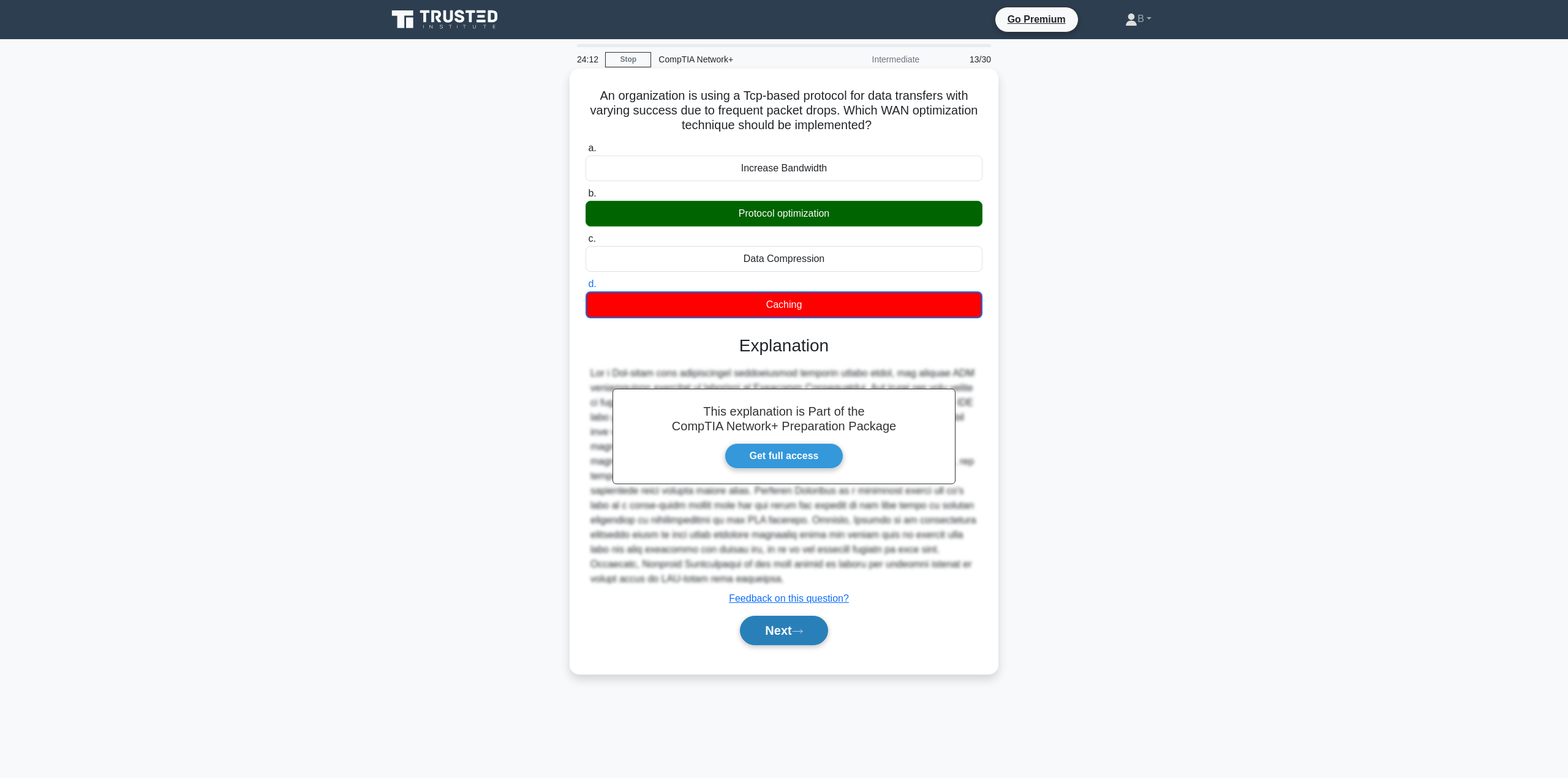
click at [774, 632] on button "Next" at bounding box center [783, 630] width 88 height 29
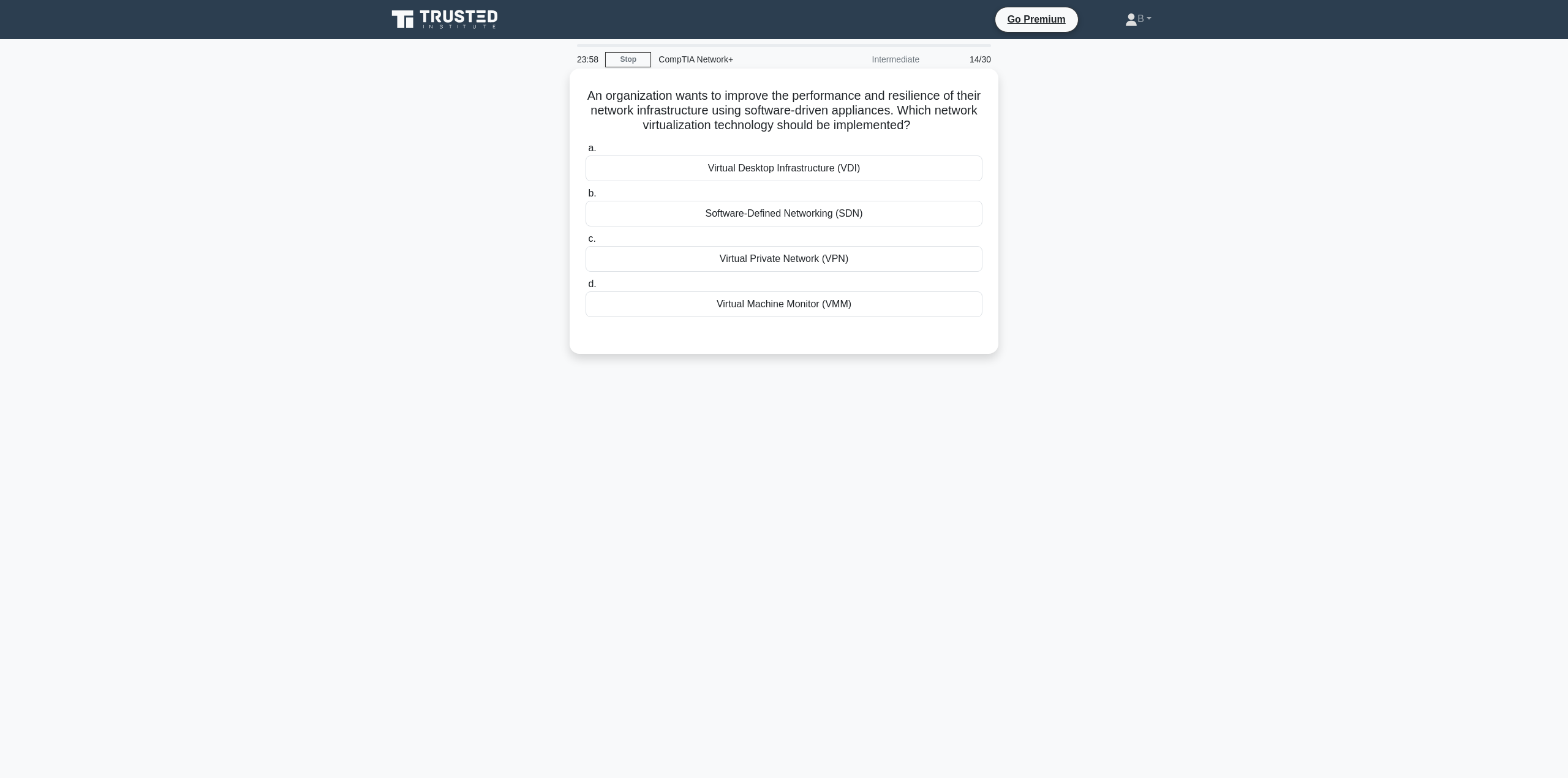
drag, startPoint x: 729, startPoint y: 210, endPoint x: 740, endPoint y: 221, distance: 15.6
click at [740, 220] on div "Software-Defined Networking (SDN)" at bounding box center [784, 214] width 397 height 26
click at [740, 220] on div "Software-Defined Networking (SDN)" at bounding box center [784, 214] width 397 height 26
click at [585, 198] on input "b. Software-Defined Networking (SDN)" at bounding box center [585, 194] width 0 height 8
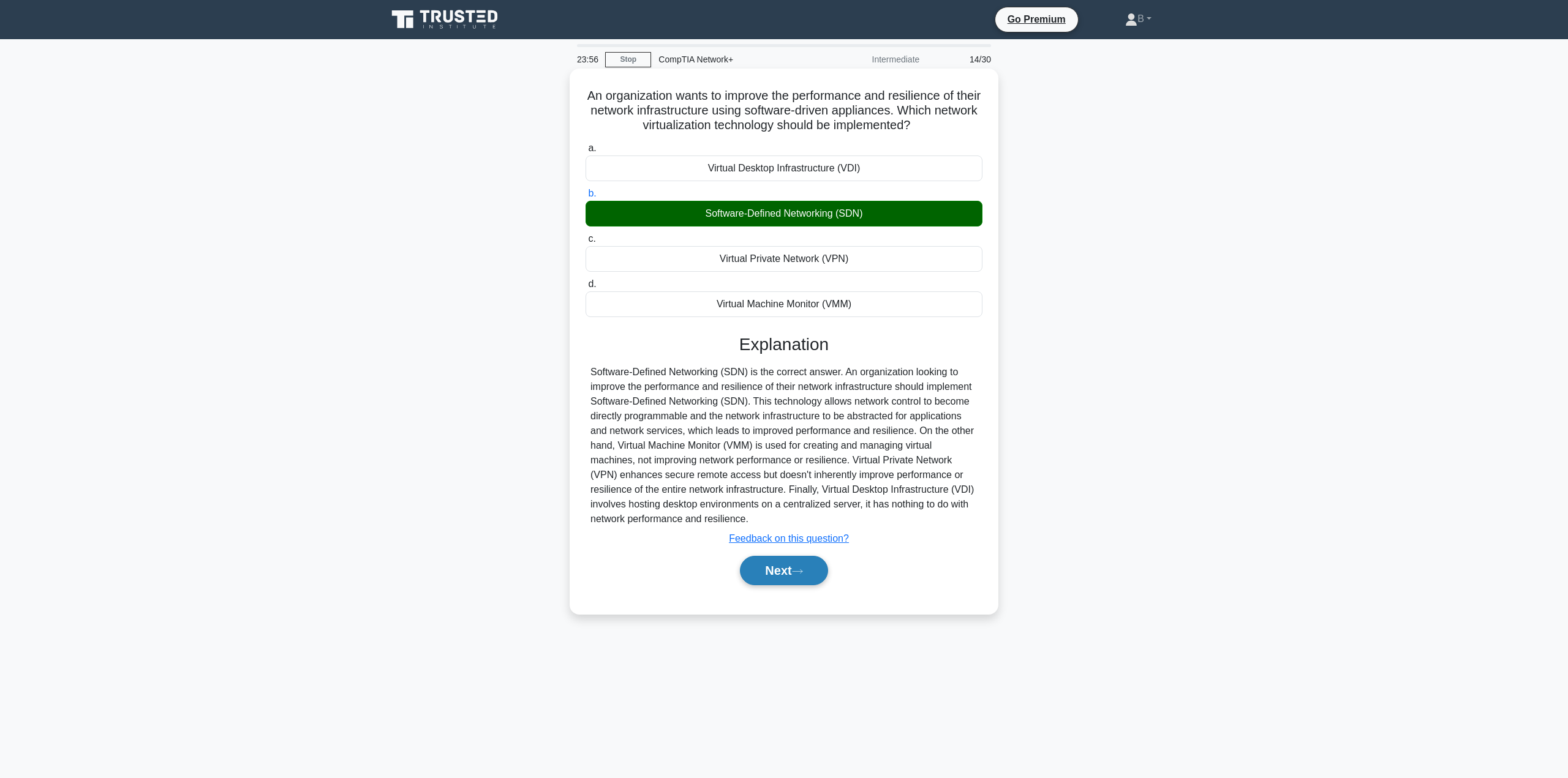
click at [777, 573] on button "Next" at bounding box center [783, 570] width 88 height 29
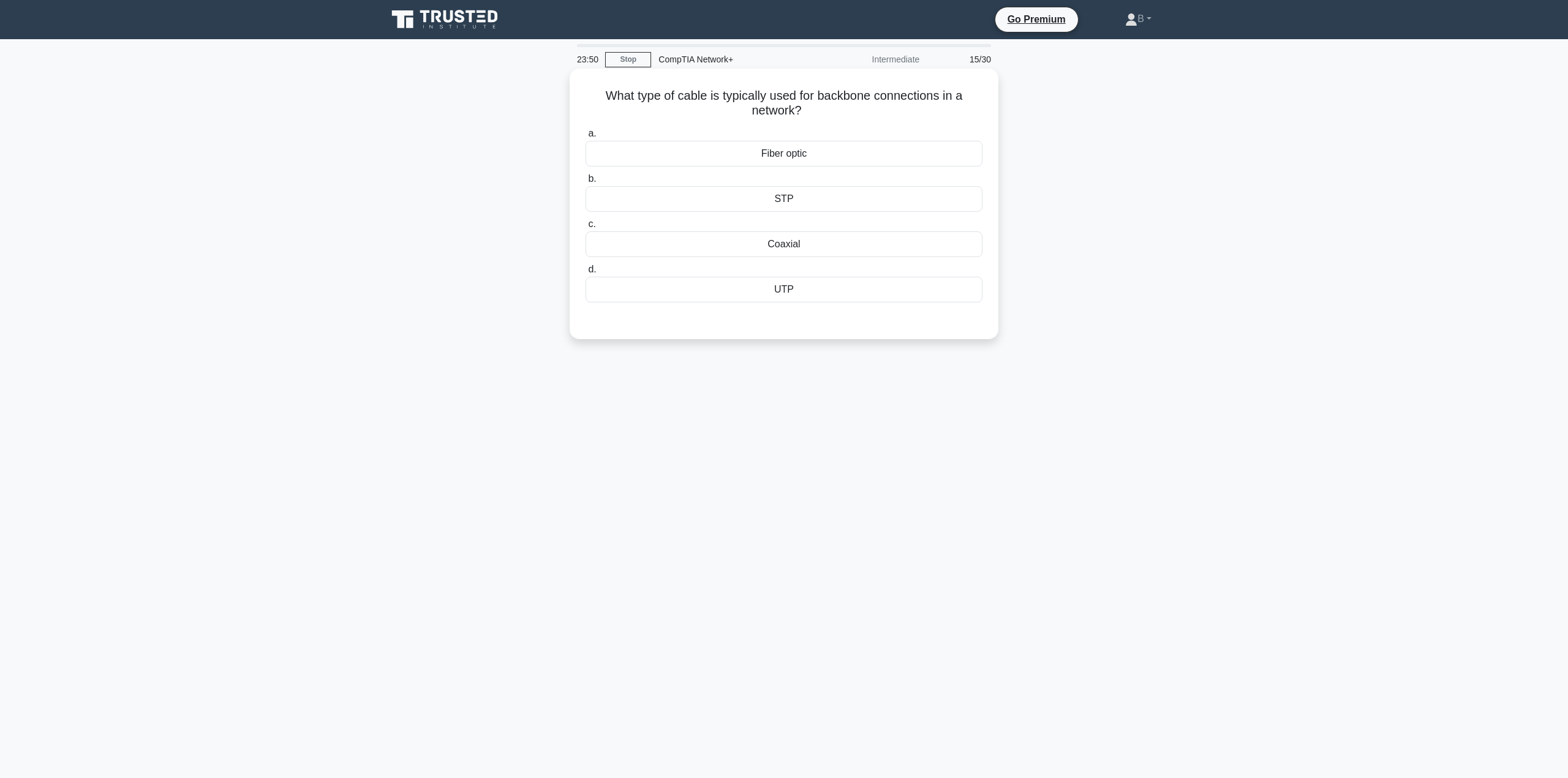
click at [673, 146] on div "Fiber optic" at bounding box center [784, 154] width 397 height 26
click at [585, 138] on input "a. Fiber optic" at bounding box center [585, 133] width 0 height 8
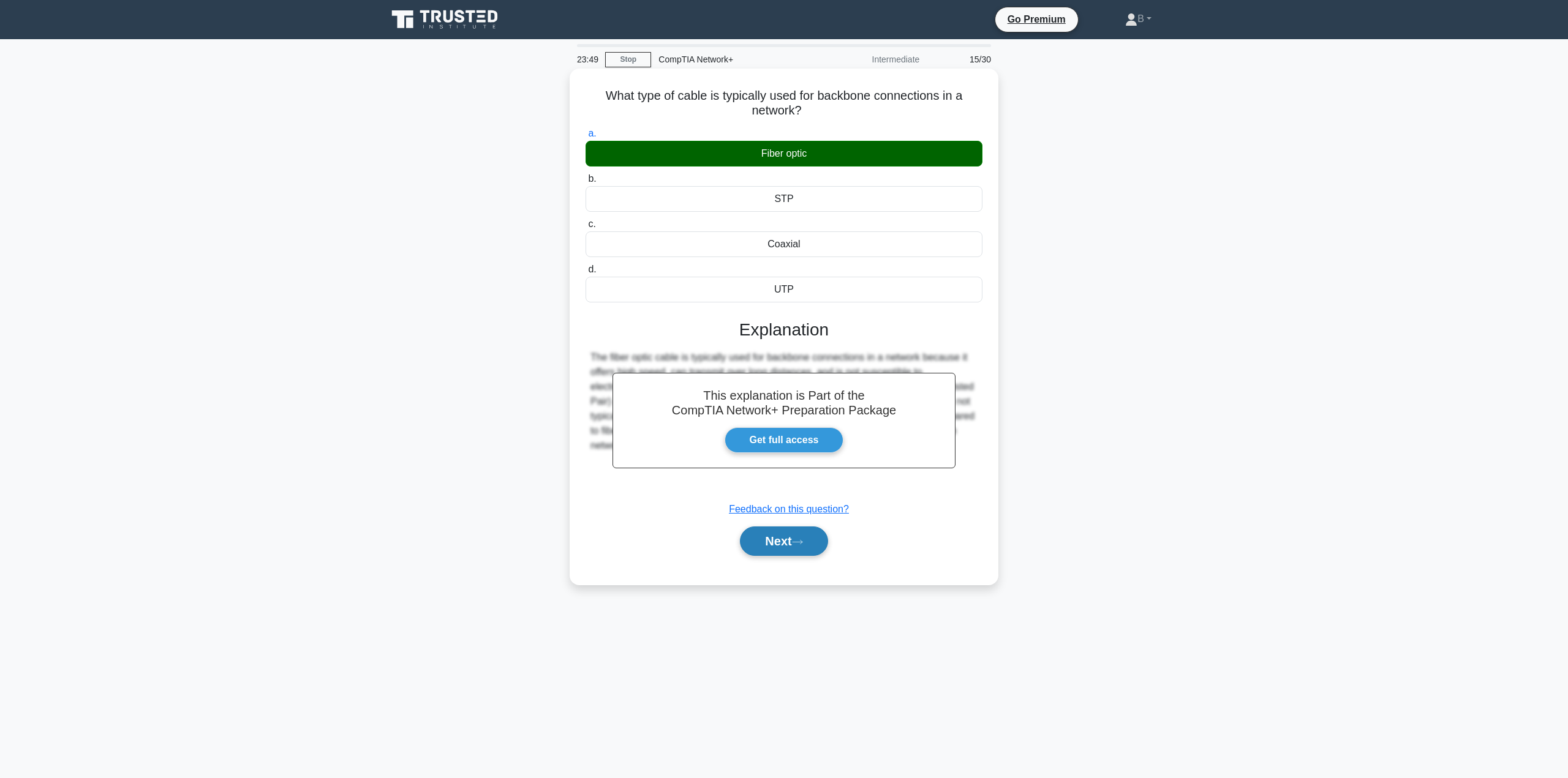
click at [749, 531] on button "Next" at bounding box center [783, 541] width 88 height 29
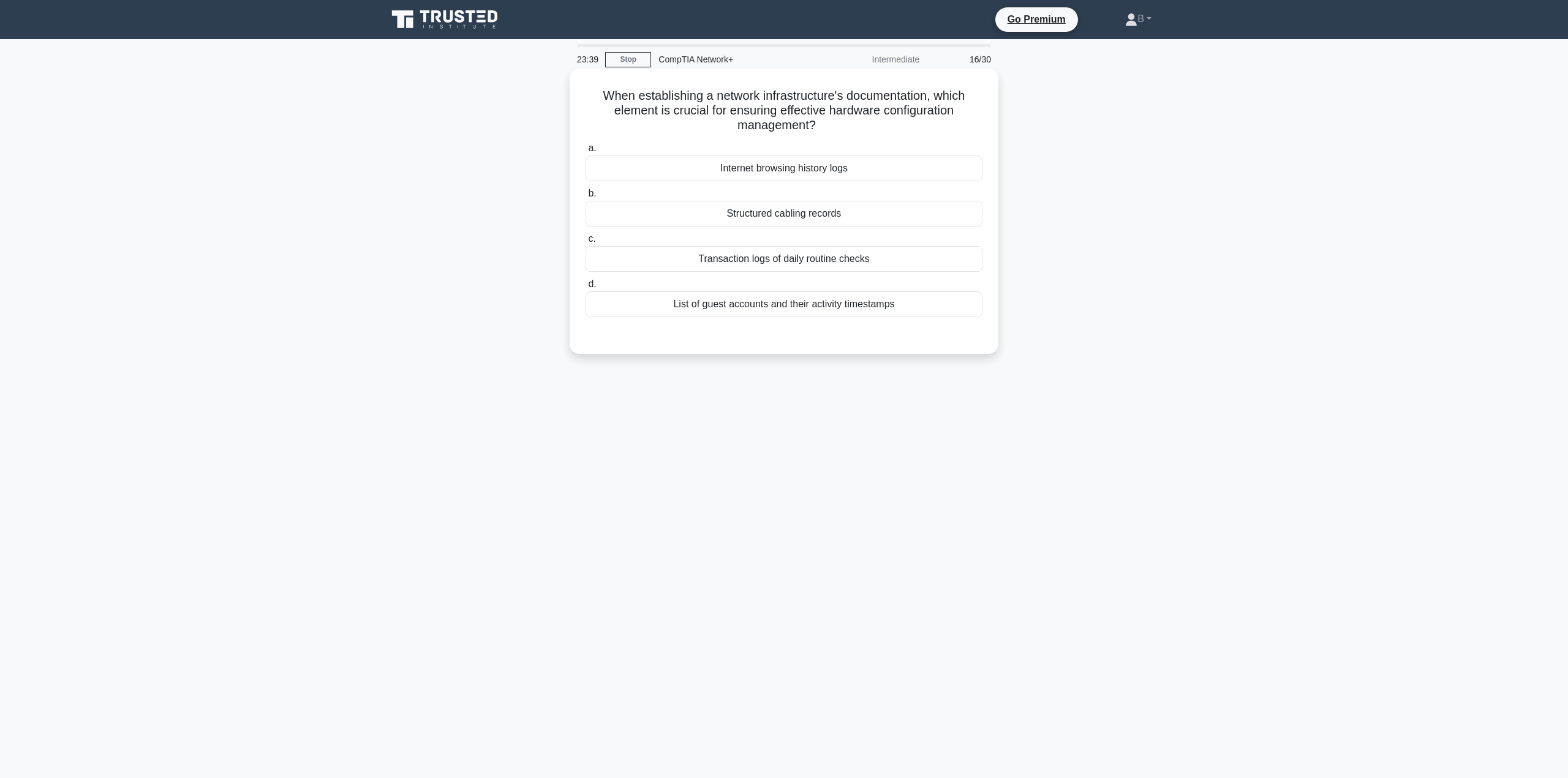
click at [691, 209] on div "Structured cabling records" at bounding box center [784, 214] width 397 height 26
click at [585, 198] on input "b. Structured cabling records" at bounding box center [585, 194] width 0 height 8
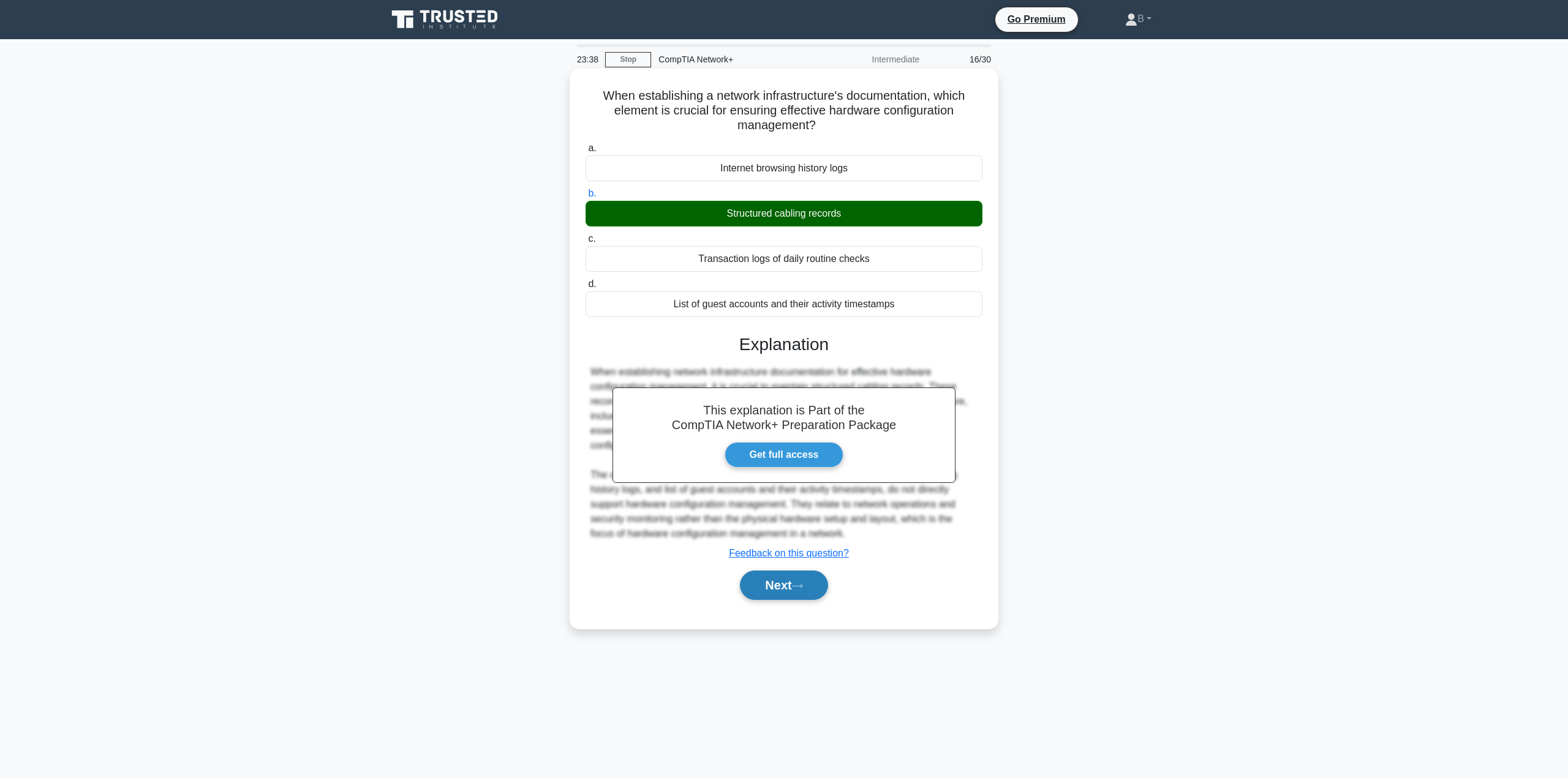
click at [754, 582] on button "Next" at bounding box center [783, 585] width 88 height 29
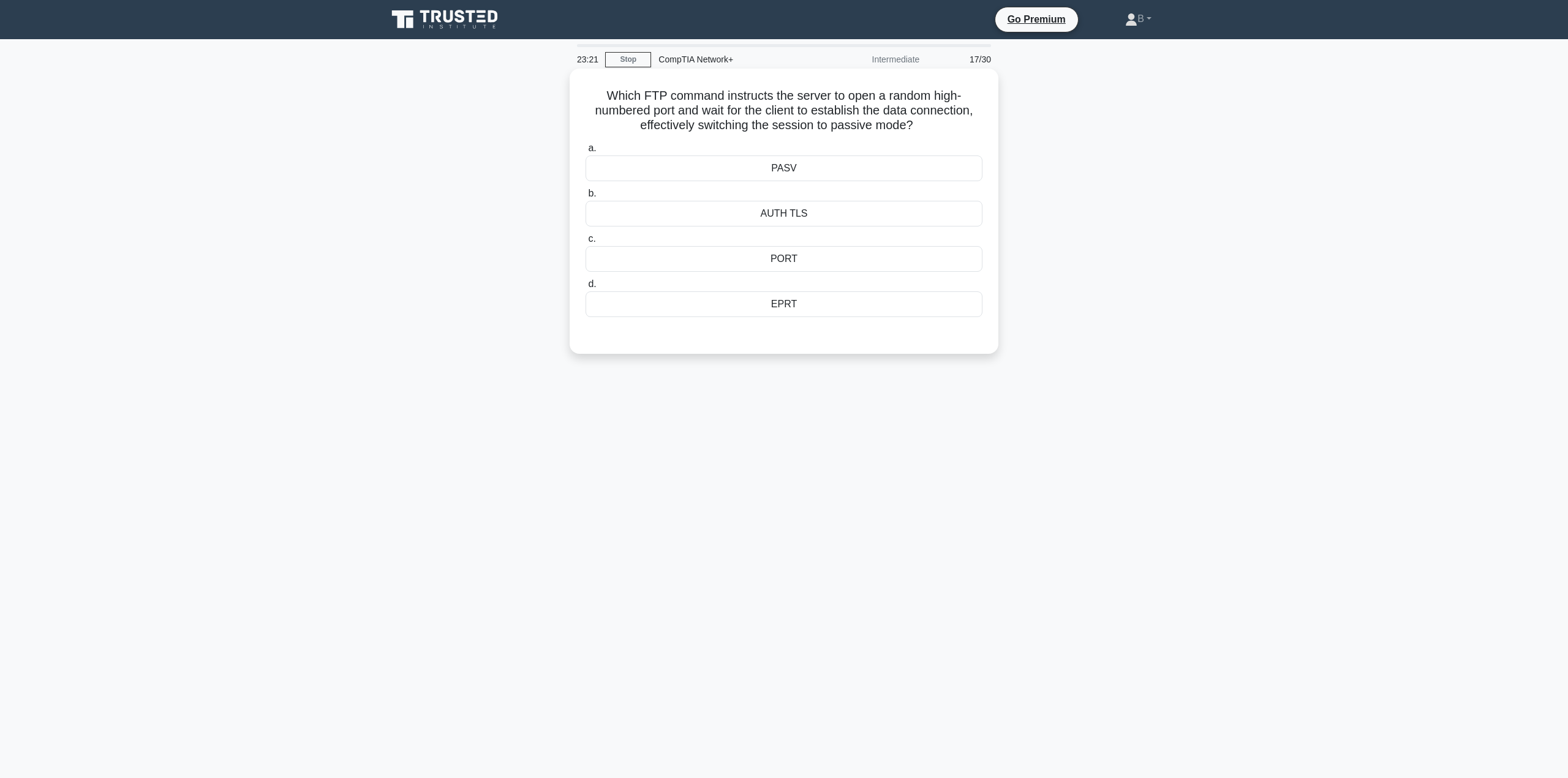
click at [794, 312] on div "EPRT" at bounding box center [784, 304] width 397 height 26
click at [585, 288] on input "d. EPRT" at bounding box center [585, 284] width 0 height 8
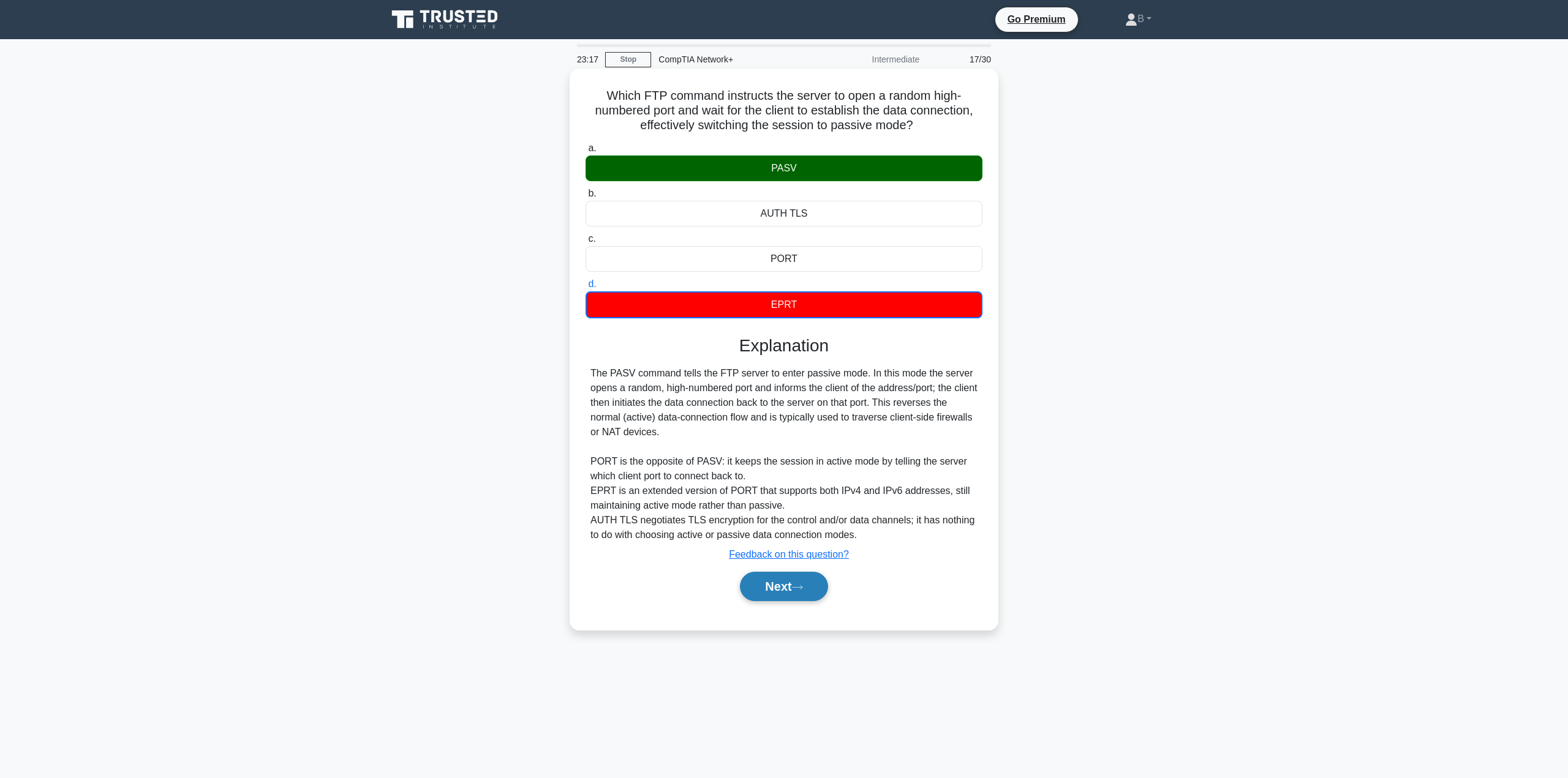
click at [769, 583] on button "Next" at bounding box center [783, 586] width 88 height 29
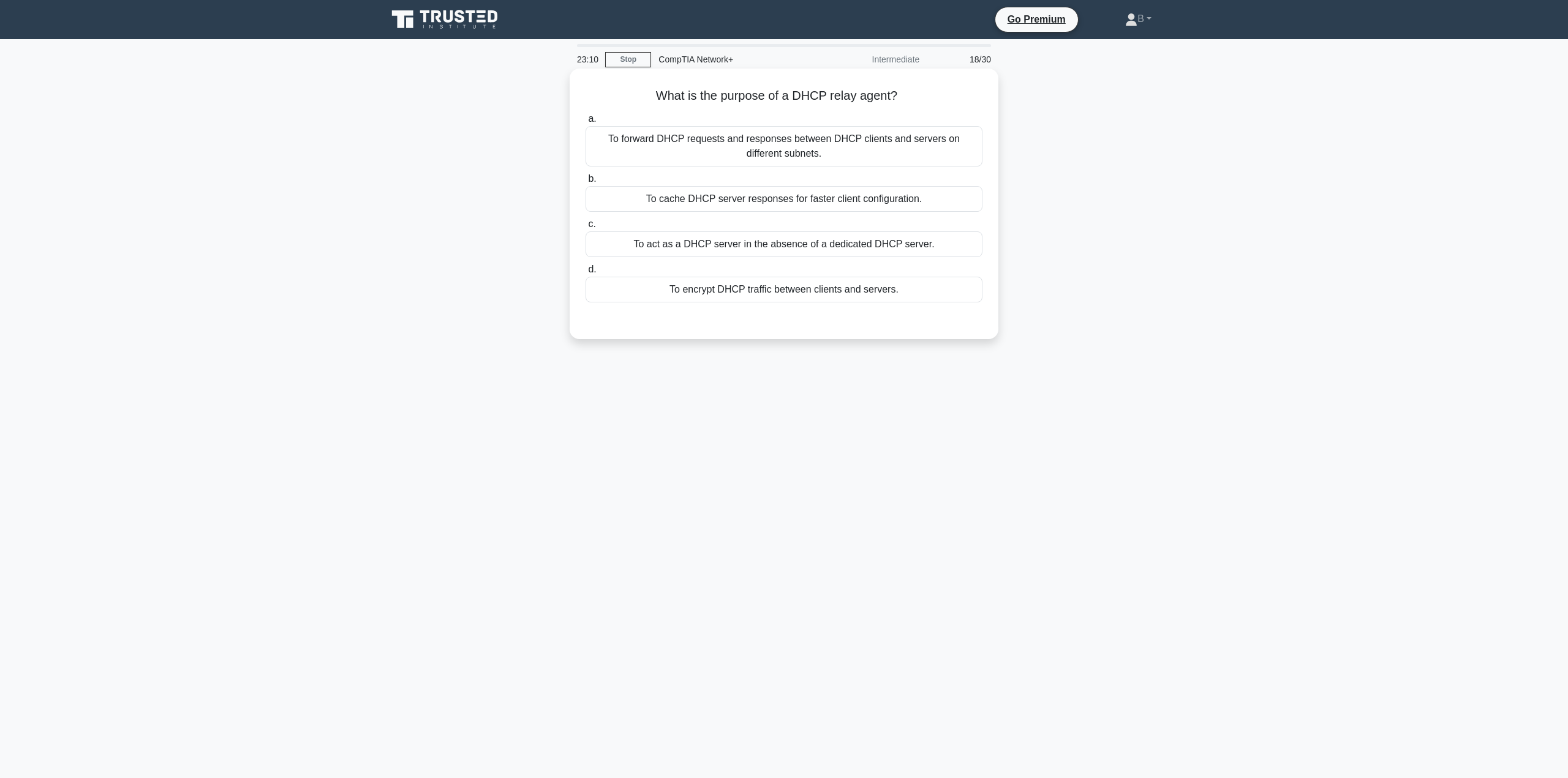
click at [754, 157] on div "To forward DHCP requests and responses between DHCP clients and servers on diff…" at bounding box center [784, 146] width 397 height 40
click at [585, 123] on input "a. To forward DHCP requests and responses between DHCP clients and servers on d…" at bounding box center [585, 119] width 0 height 8
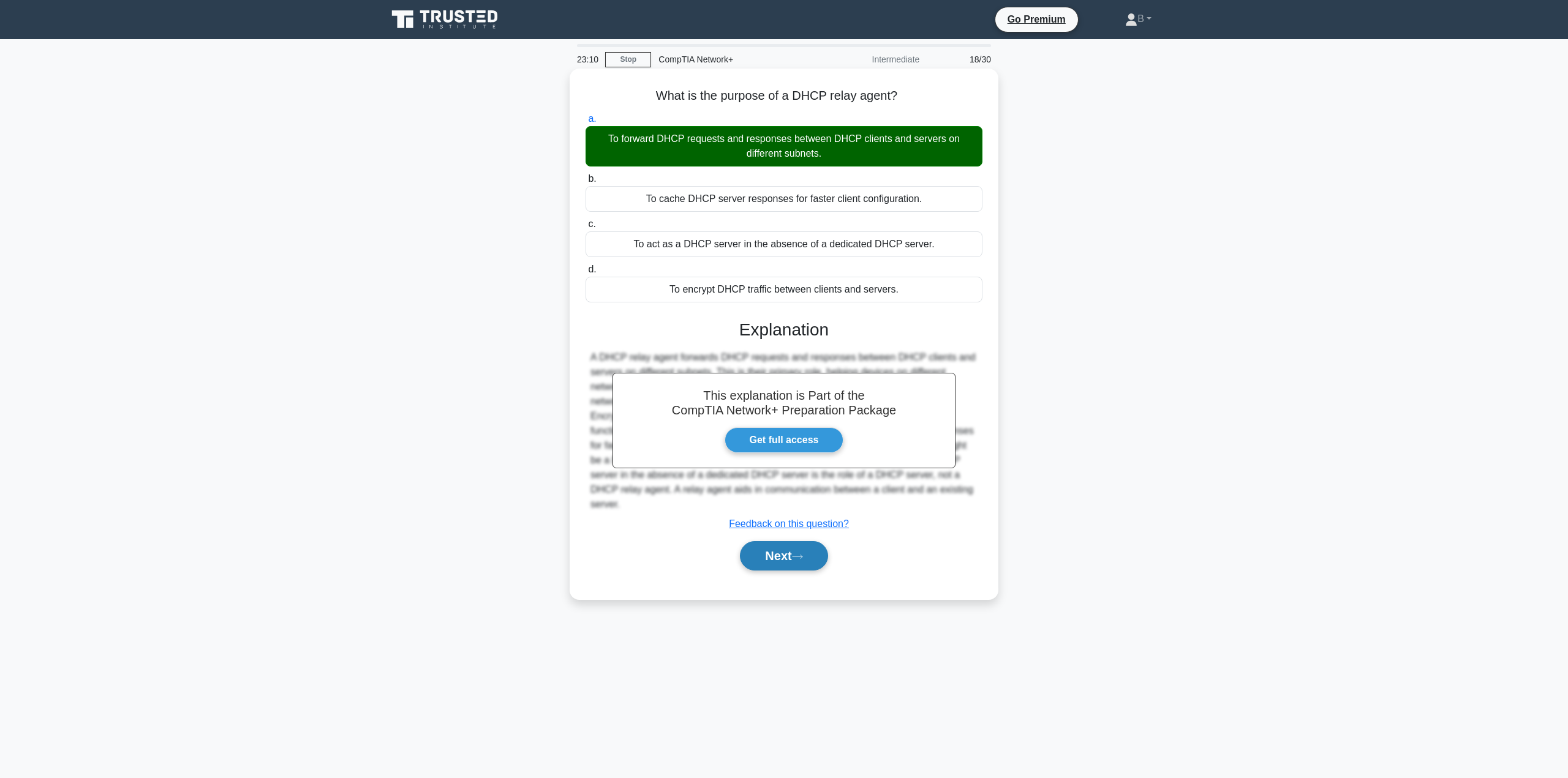
click at [795, 555] on button "Next" at bounding box center [783, 555] width 88 height 29
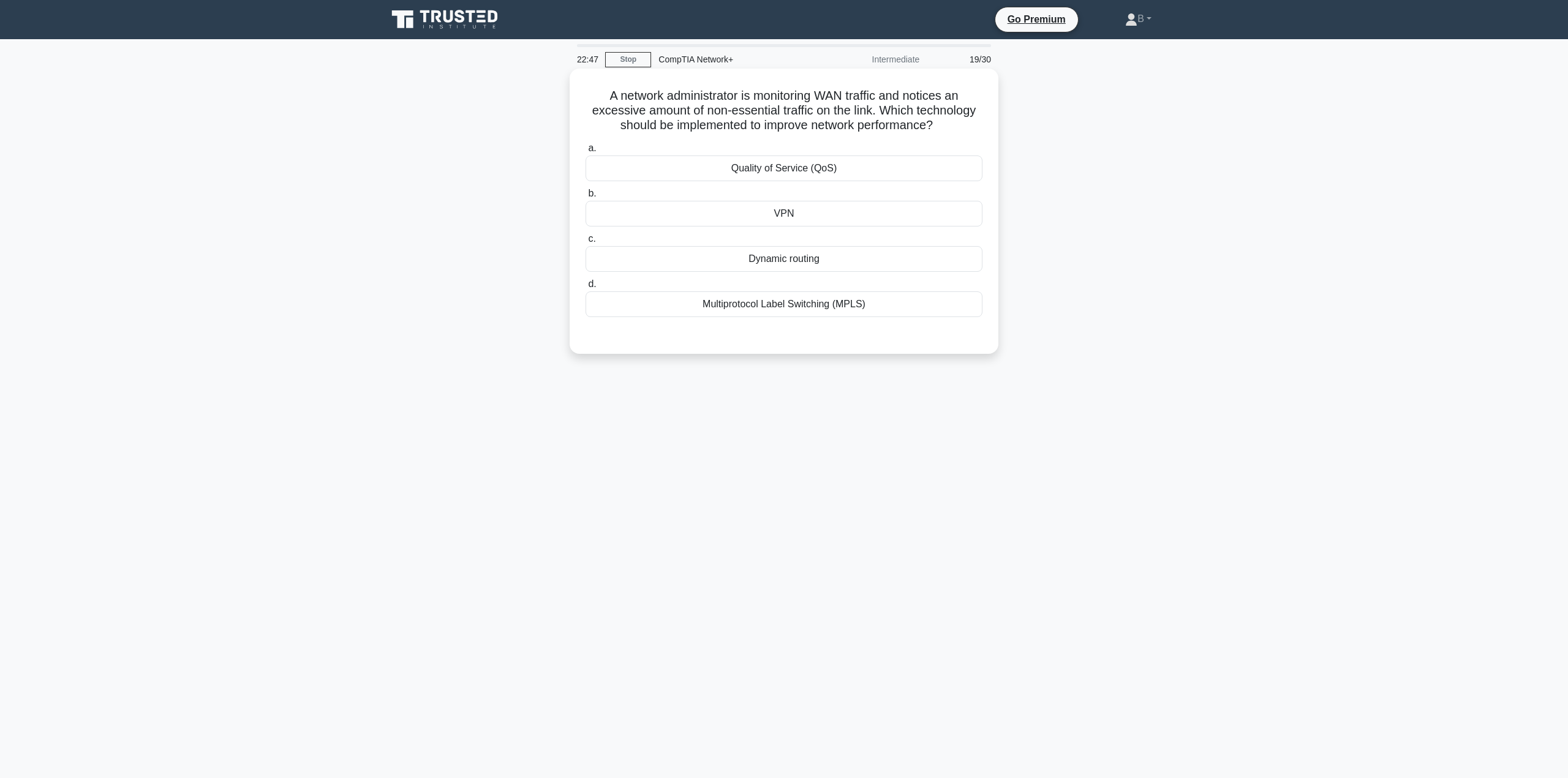
click at [773, 310] on div "Multiprotocol Label Switching (MPLS)" at bounding box center [784, 304] width 397 height 26
click at [585, 288] on input "d. Multiprotocol Label Switching (MPLS)" at bounding box center [585, 284] width 0 height 8
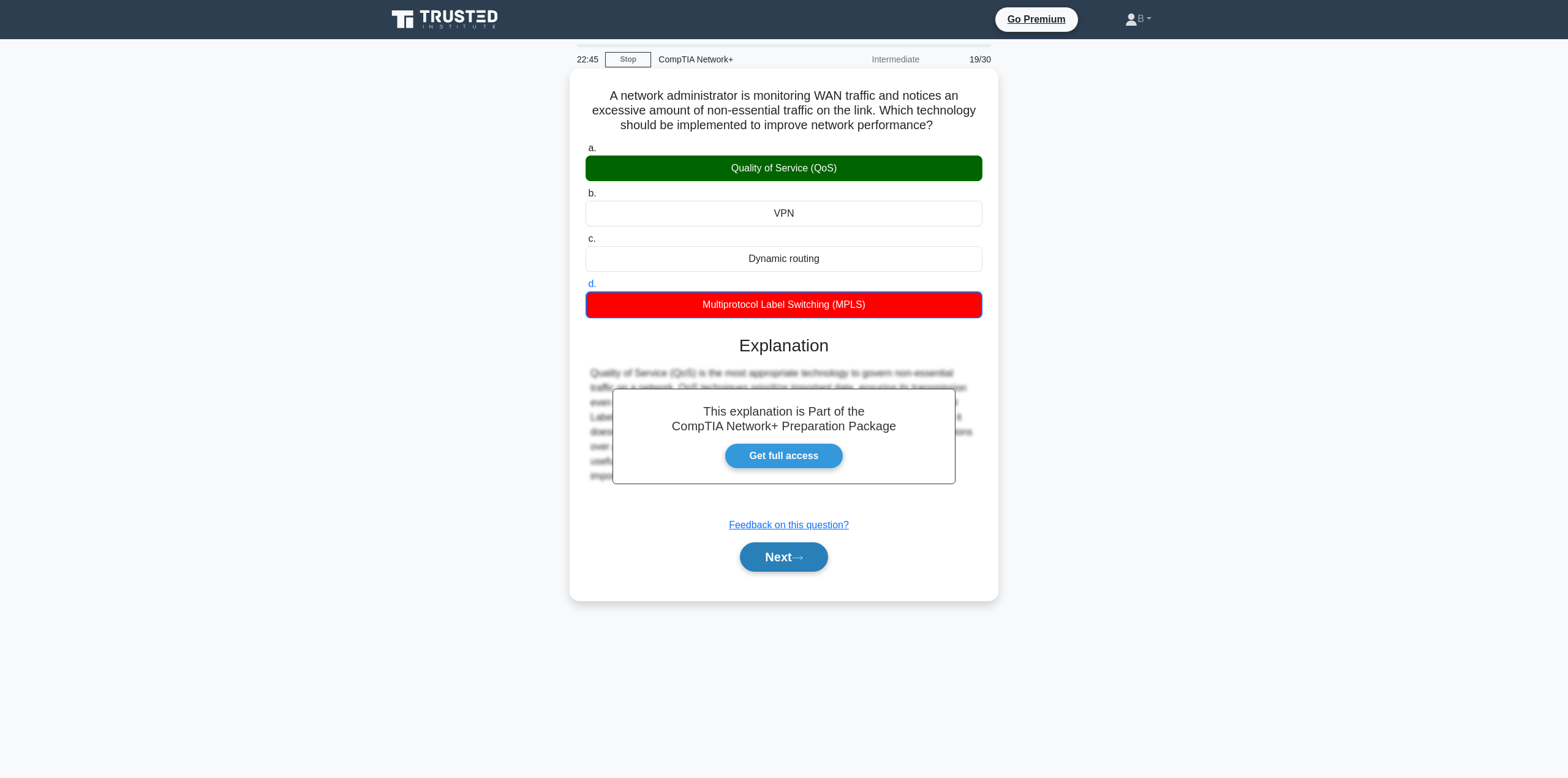
click at [784, 562] on button "Next" at bounding box center [783, 556] width 88 height 29
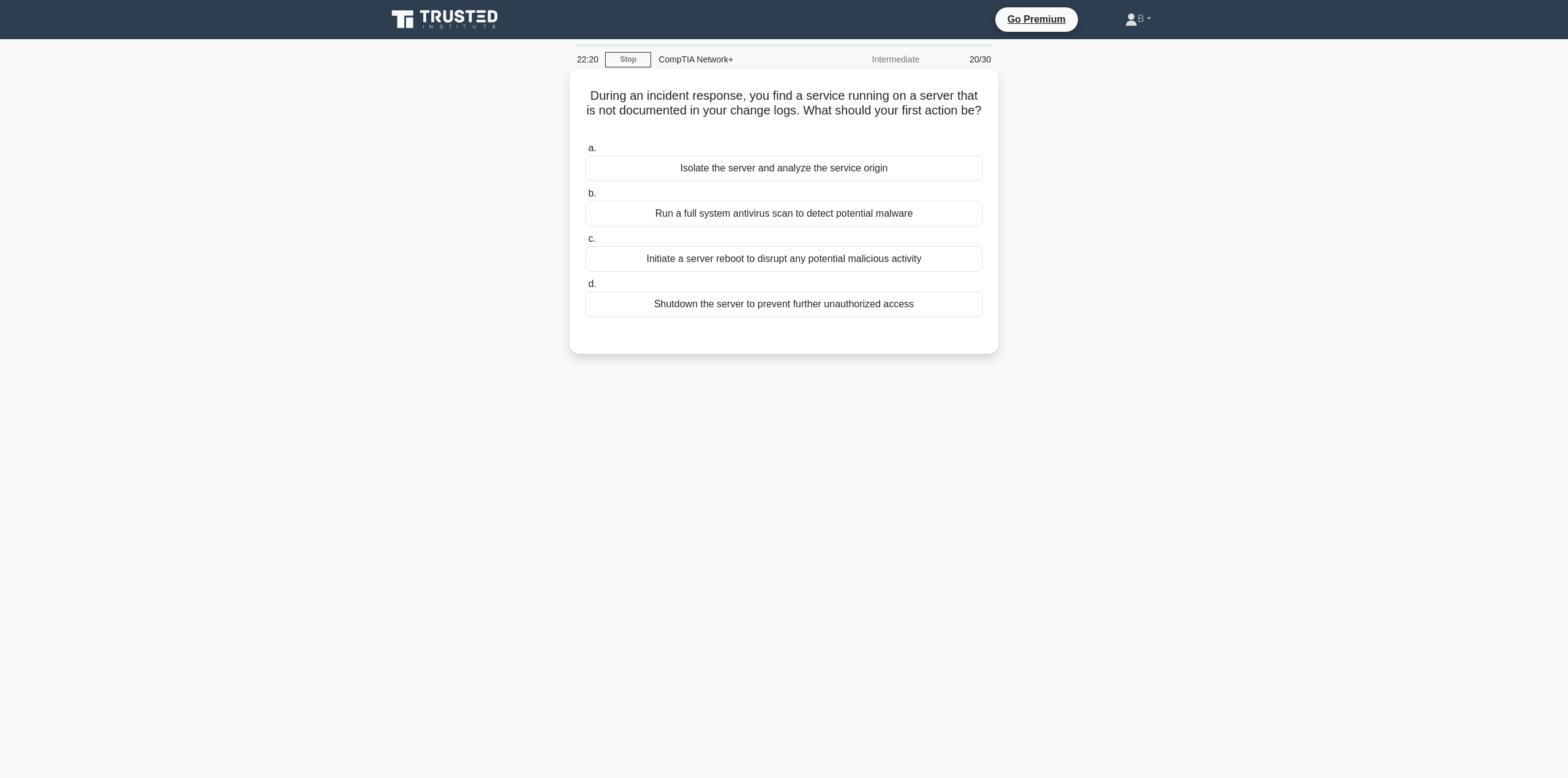
click at [745, 165] on div "Isolate the server and analyze the service origin" at bounding box center [784, 168] width 397 height 26
click at [585, 152] on input "a. Isolate the server and analyze the service origin" at bounding box center [585, 148] width 0 height 8
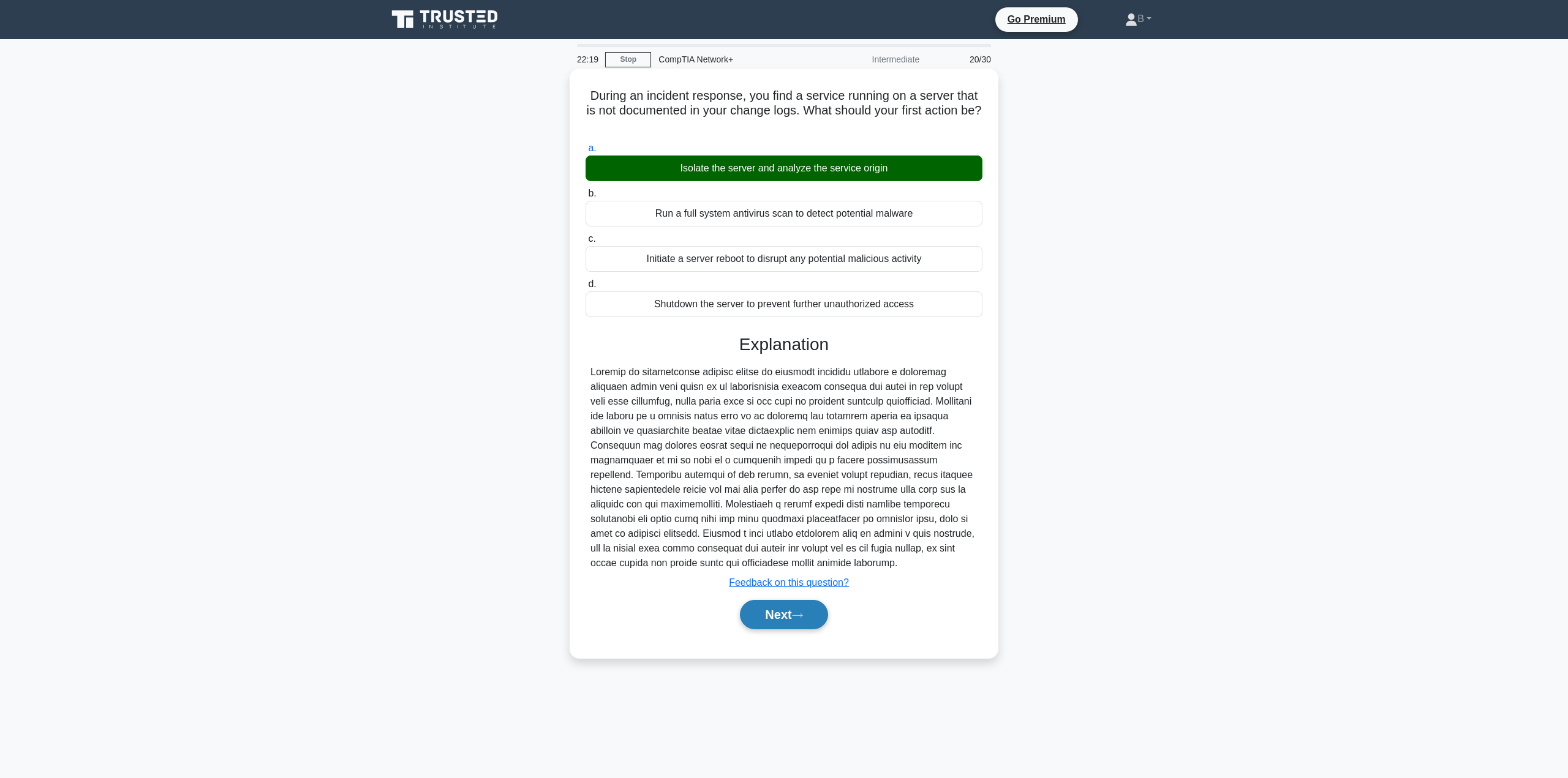
click at [753, 618] on button "Next" at bounding box center [783, 614] width 88 height 29
click at [795, 617] on button "Next" at bounding box center [783, 614] width 88 height 29
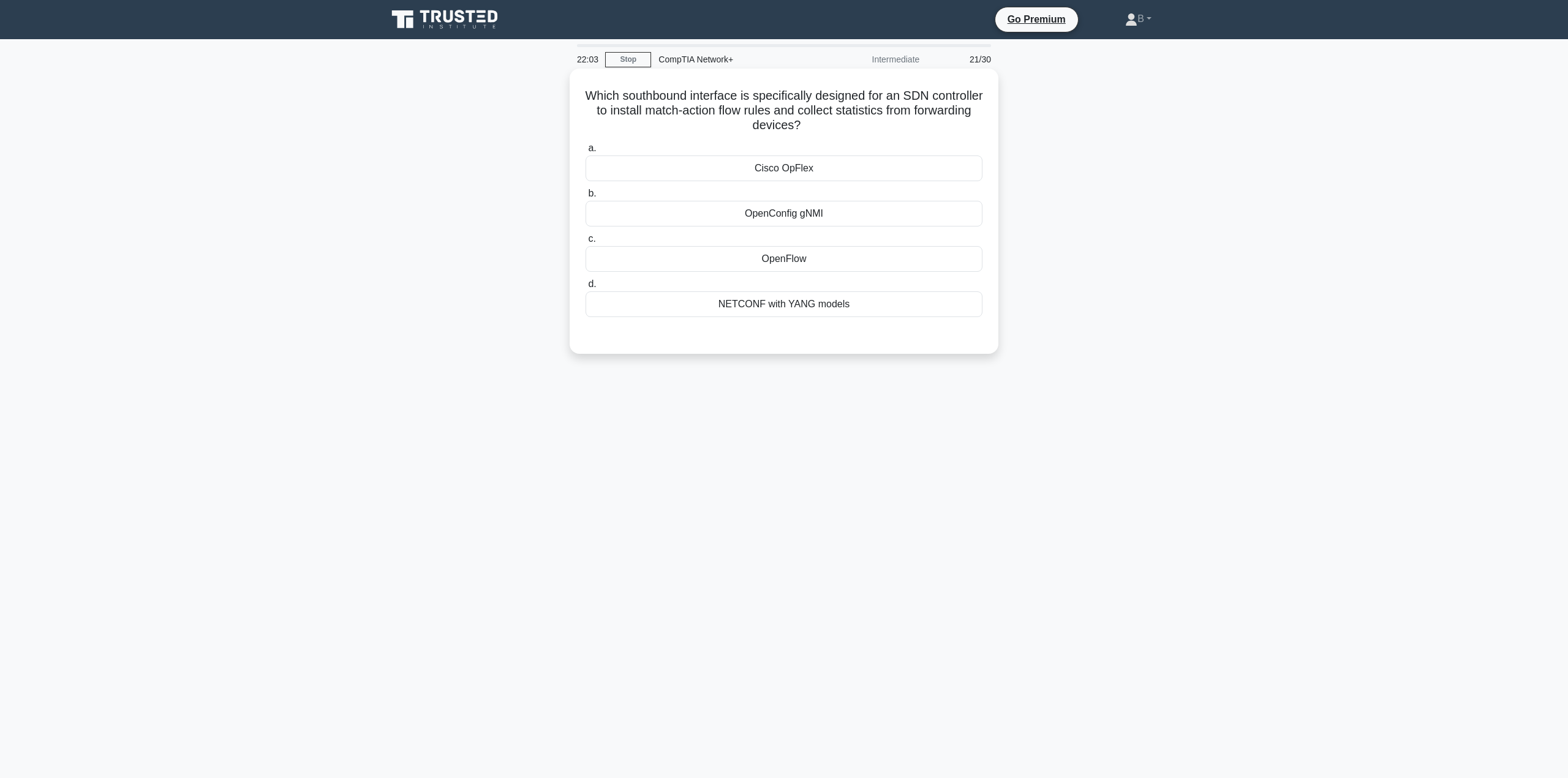
click at [826, 220] on div "OpenConfig gNMI" at bounding box center [784, 214] width 397 height 26
click at [585, 198] on input "b. OpenConfig gNMI" at bounding box center [585, 194] width 0 height 8
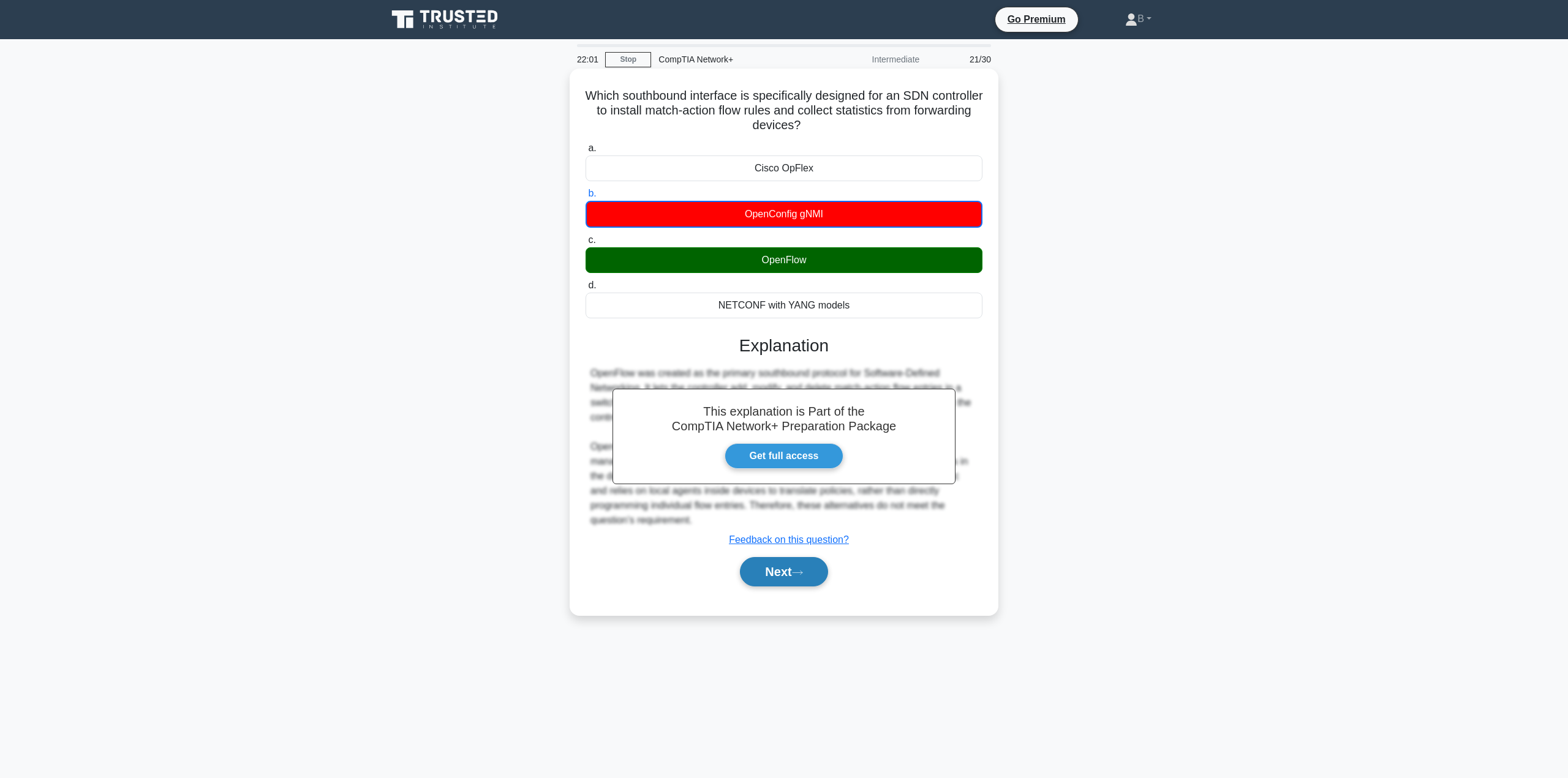
click at [793, 571] on button "Next" at bounding box center [783, 571] width 88 height 29
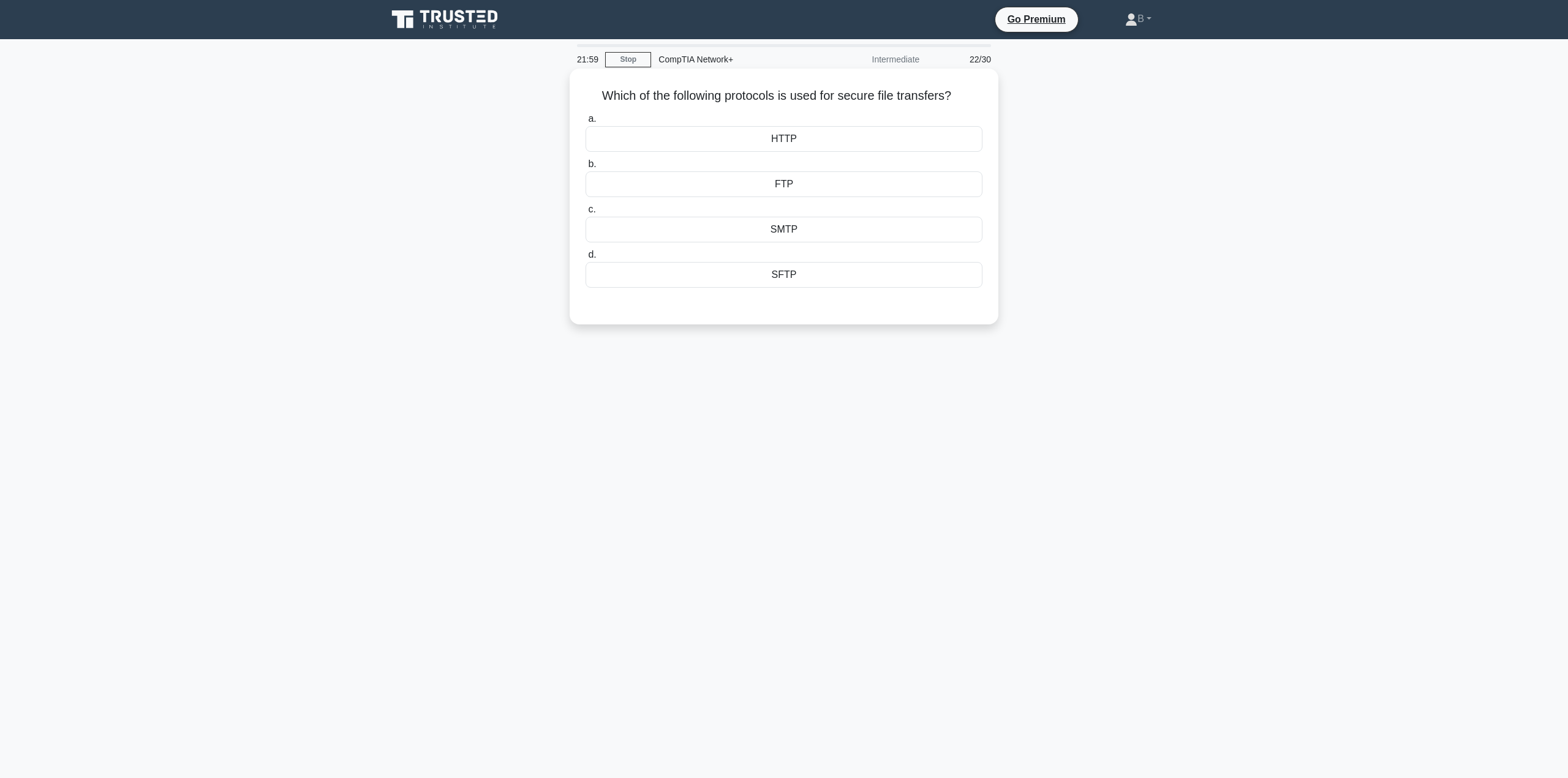
click at [757, 183] on div "FTP" at bounding box center [784, 185] width 397 height 26
click at [585, 168] on input "b. FTP" at bounding box center [585, 165] width 0 height 8
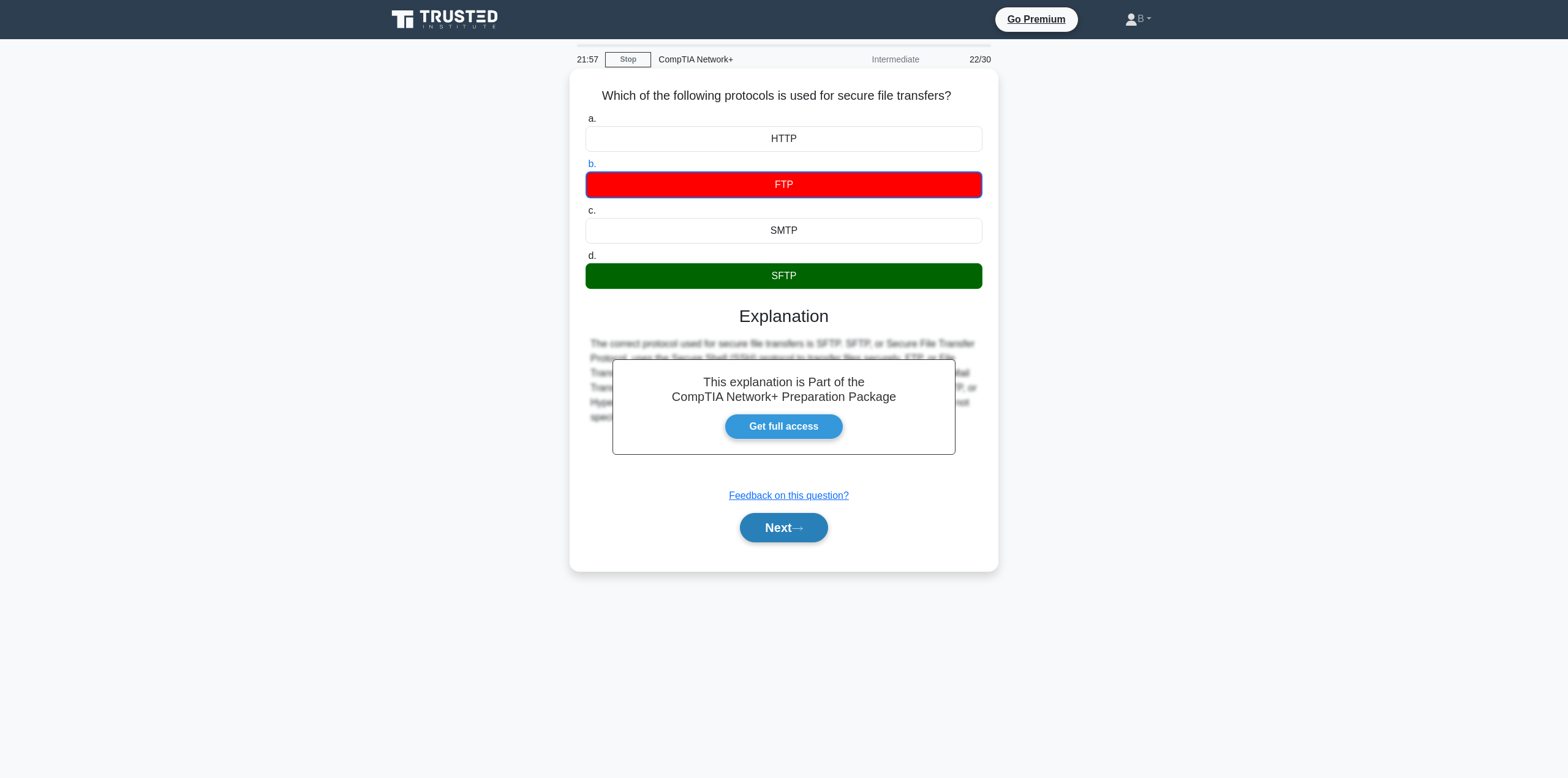
click at [776, 518] on button "Next" at bounding box center [783, 527] width 88 height 29
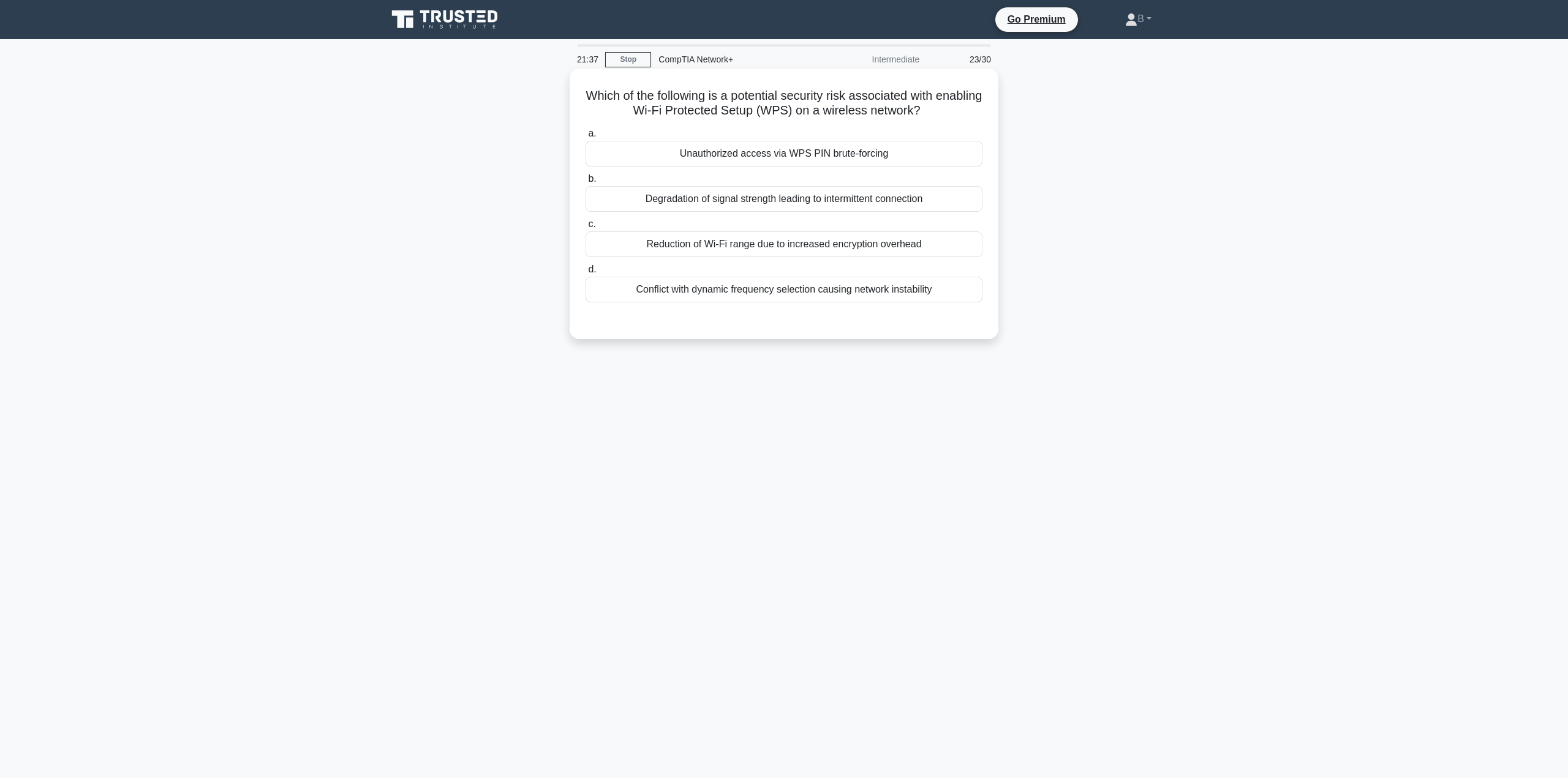
click at [736, 154] on div "Unauthorized access via WPS PIN brute-forcing" at bounding box center [784, 154] width 397 height 26
click at [585, 138] on input "a. Unauthorized access via WPS PIN brute-forcing" at bounding box center [585, 133] width 0 height 8
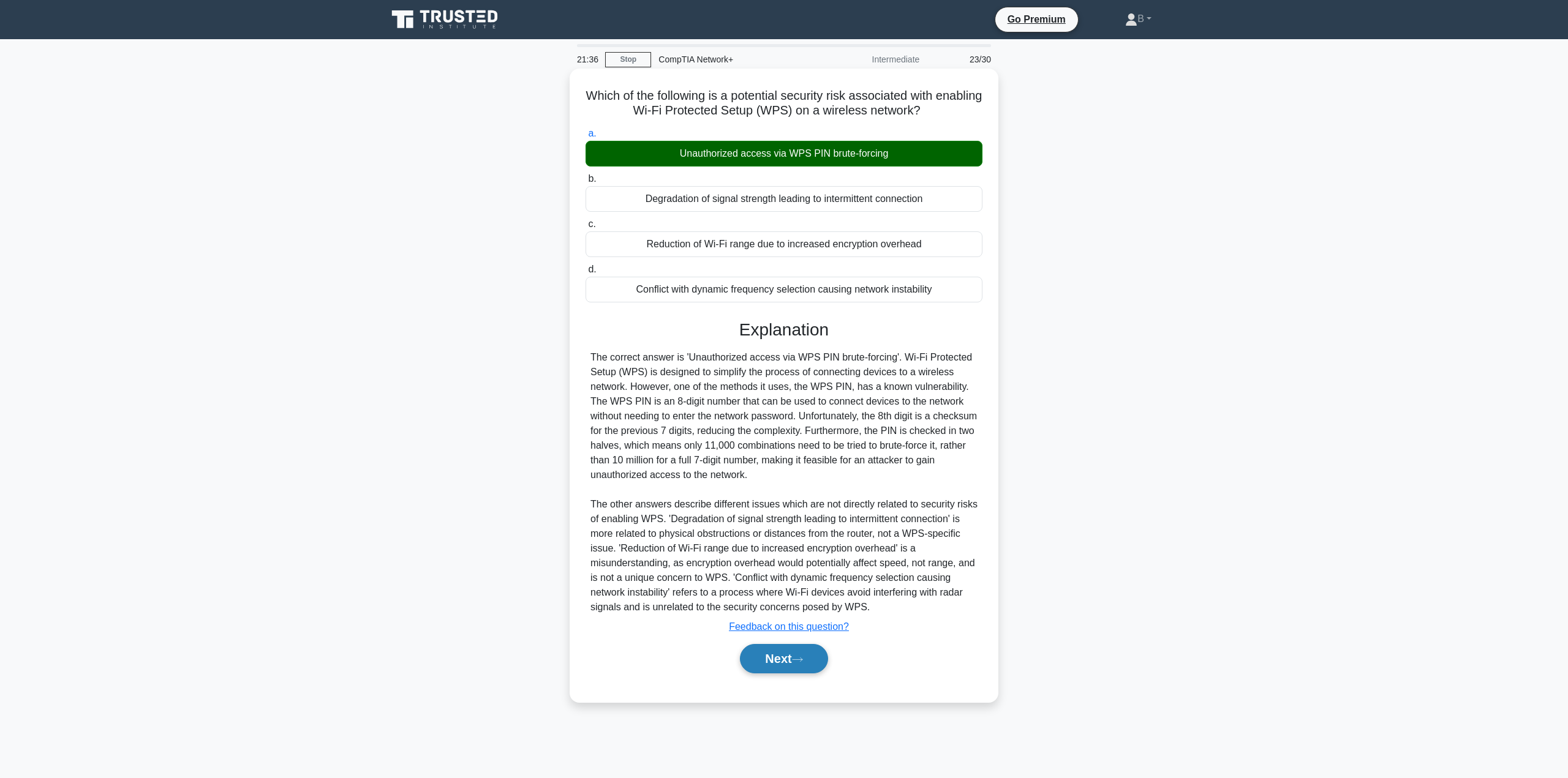
click at [770, 658] on button "Next" at bounding box center [783, 658] width 88 height 29
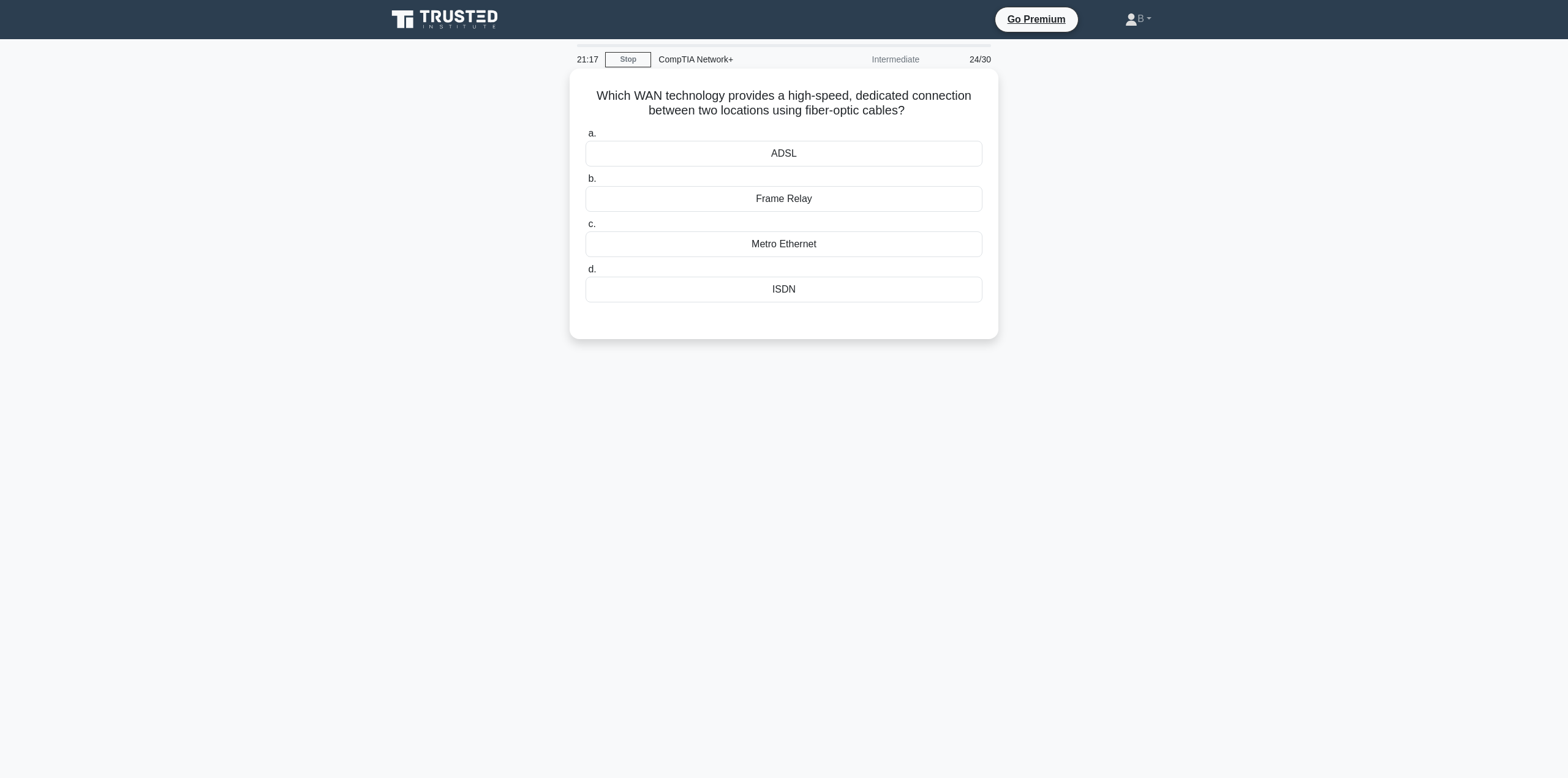
click at [774, 242] on div "Metro Ethernet" at bounding box center [784, 244] width 397 height 26
click at [585, 228] on input "c. Metro Ethernet" at bounding box center [585, 224] width 0 height 8
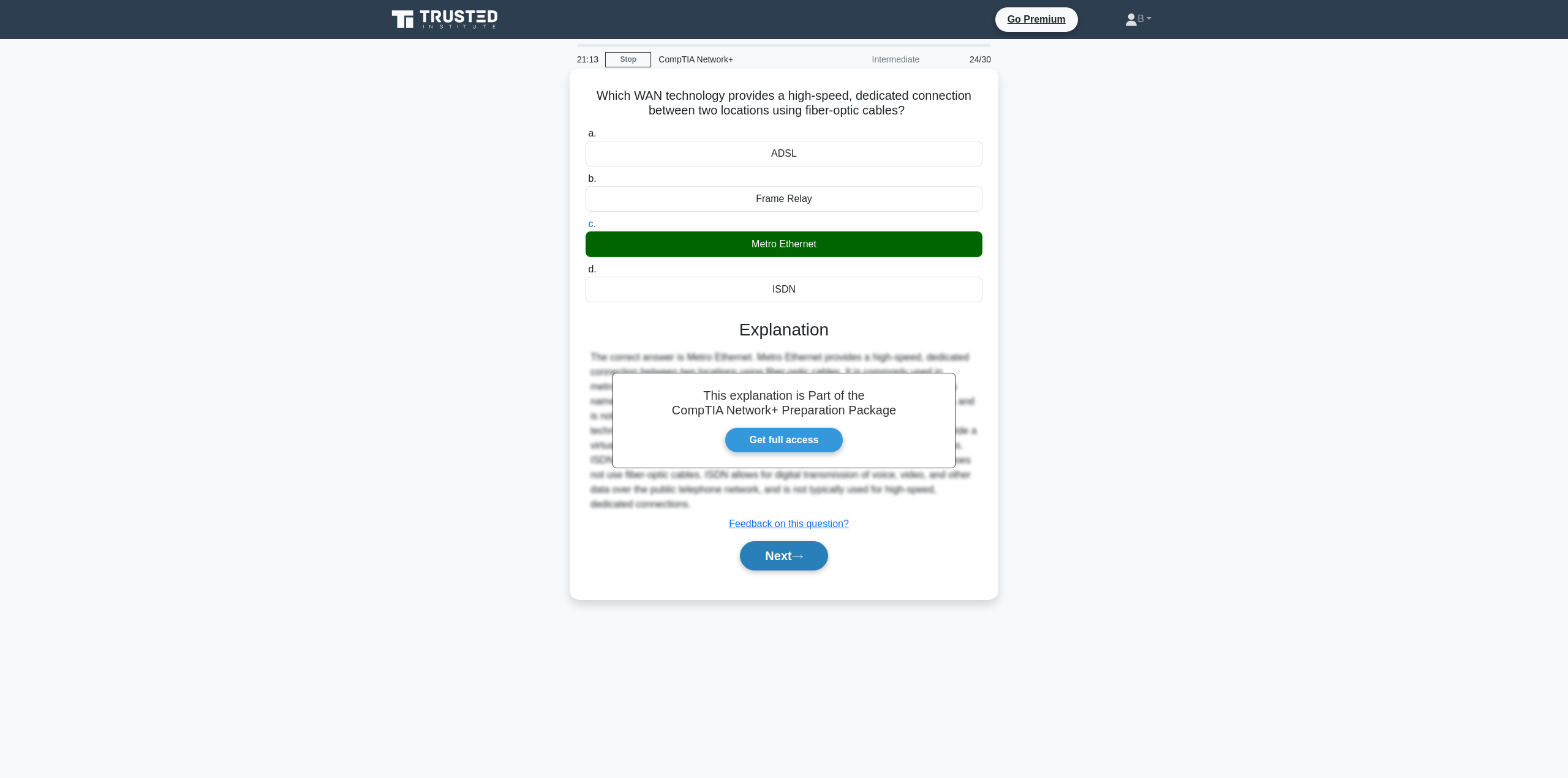
click at [770, 556] on button "Next" at bounding box center [783, 555] width 88 height 29
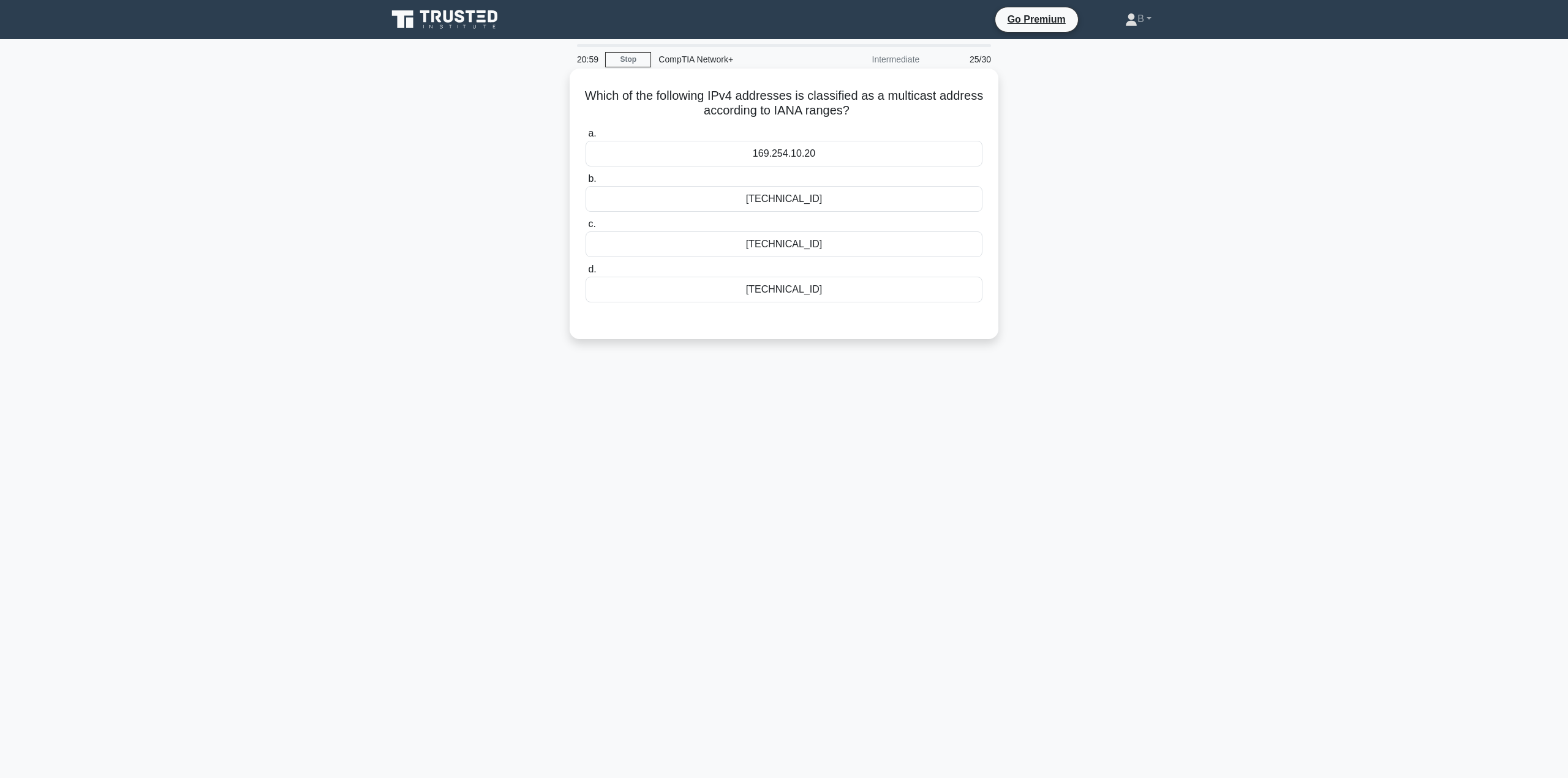
click at [751, 203] on div "255.1.1.1" at bounding box center [784, 199] width 397 height 26
click at [585, 183] on input "b. 255.1.1.1" at bounding box center [585, 179] width 0 height 8
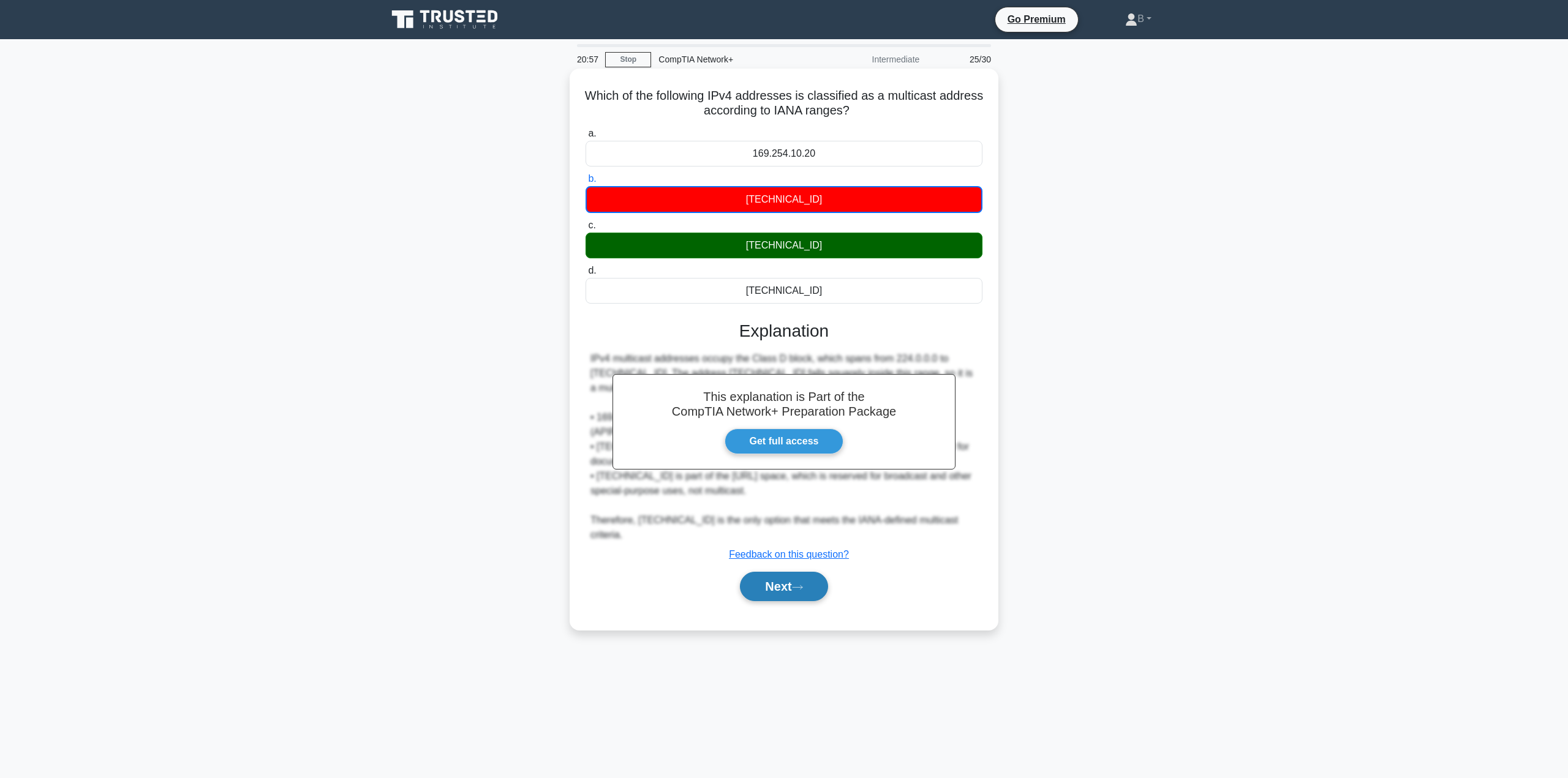
click at [753, 572] on button "Next" at bounding box center [783, 586] width 88 height 29
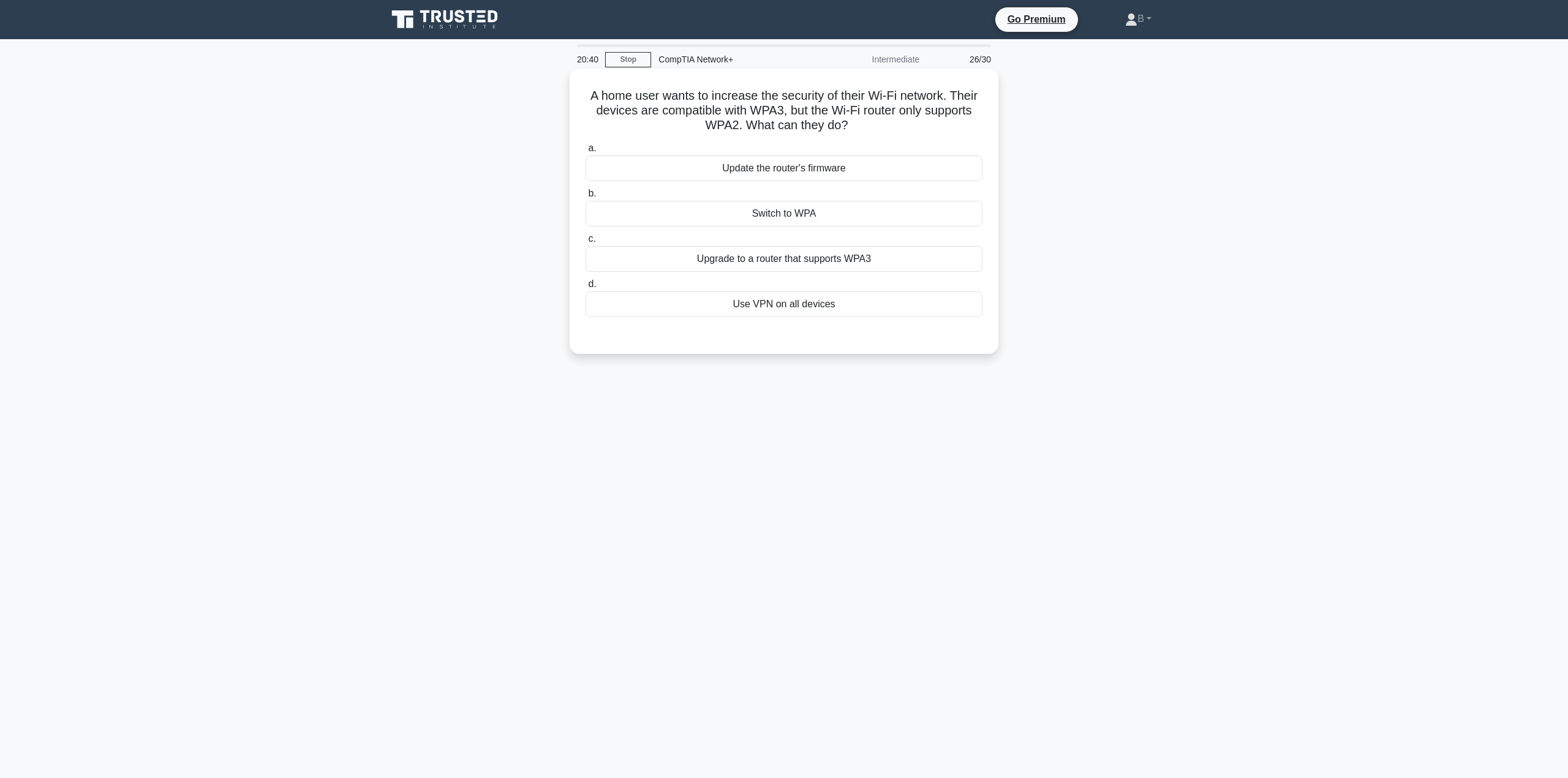
click at [760, 261] on div "Upgrade to a router that supports WPA3" at bounding box center [784, 259] width 397 height 26
click at [585, 243] on input "c. Upgrade to a router that supports WPA3" at bounding box center [585, 239] width 0 height 8
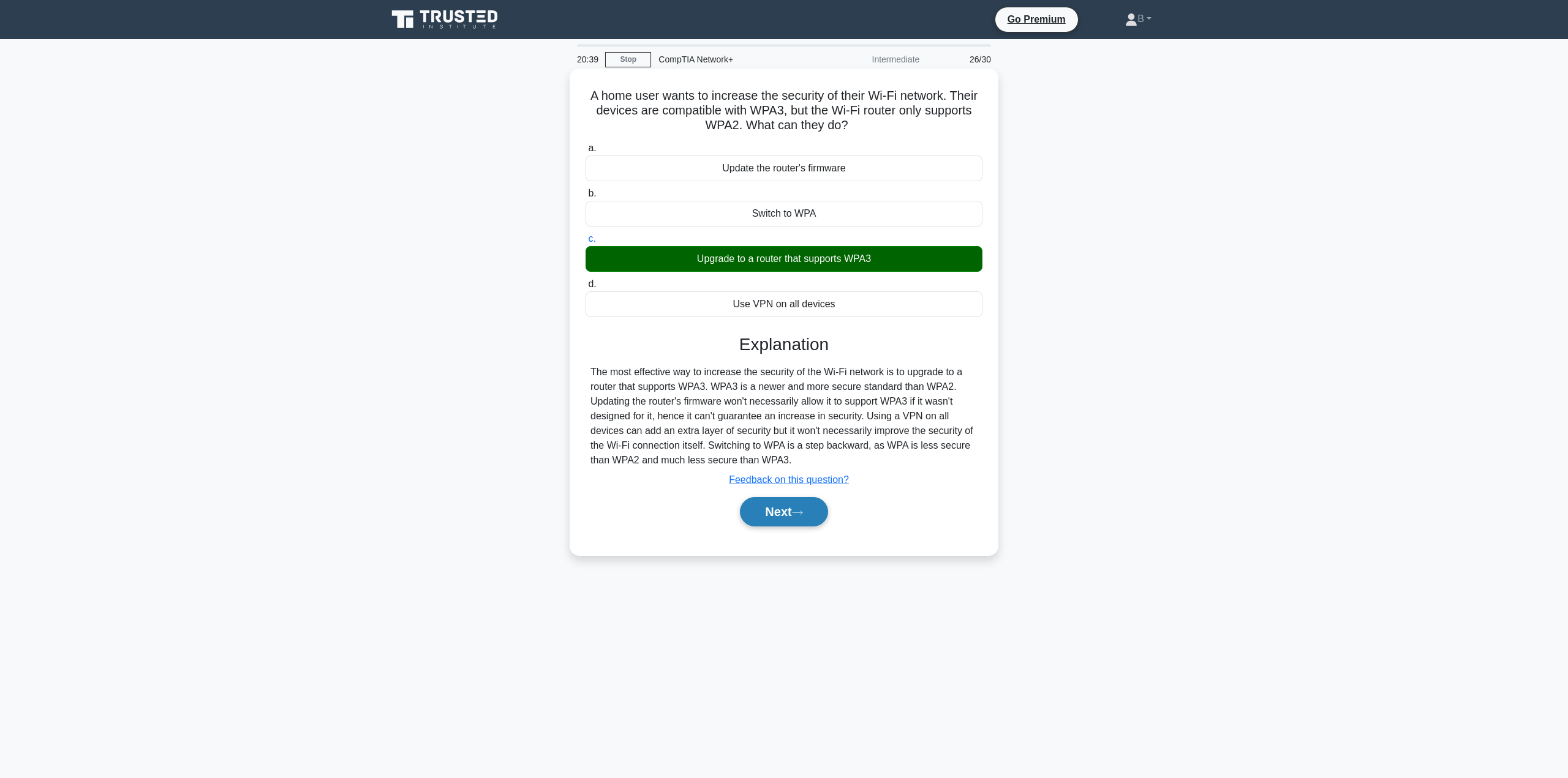
click at [788, 509] on button "Next" at bounding box center [783, 511] width 88 height 29
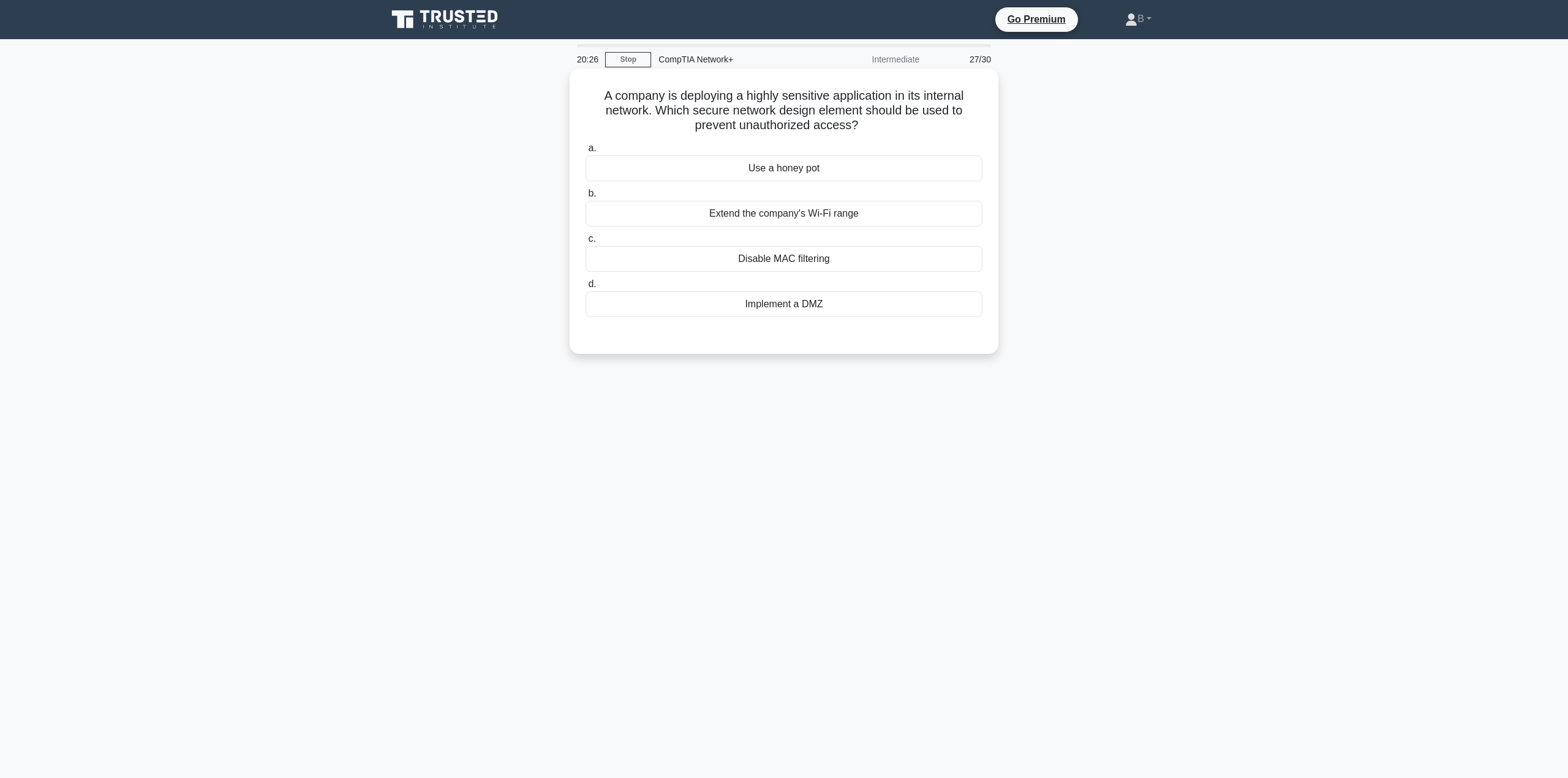
click at [770, 310] on div "Implement a DMZ" at bounding box center [784, 304] width 397 height 26
click at [585, 288] on input "d. Implement a DMZ" at bounding box center [585, 284] width 0 height 8
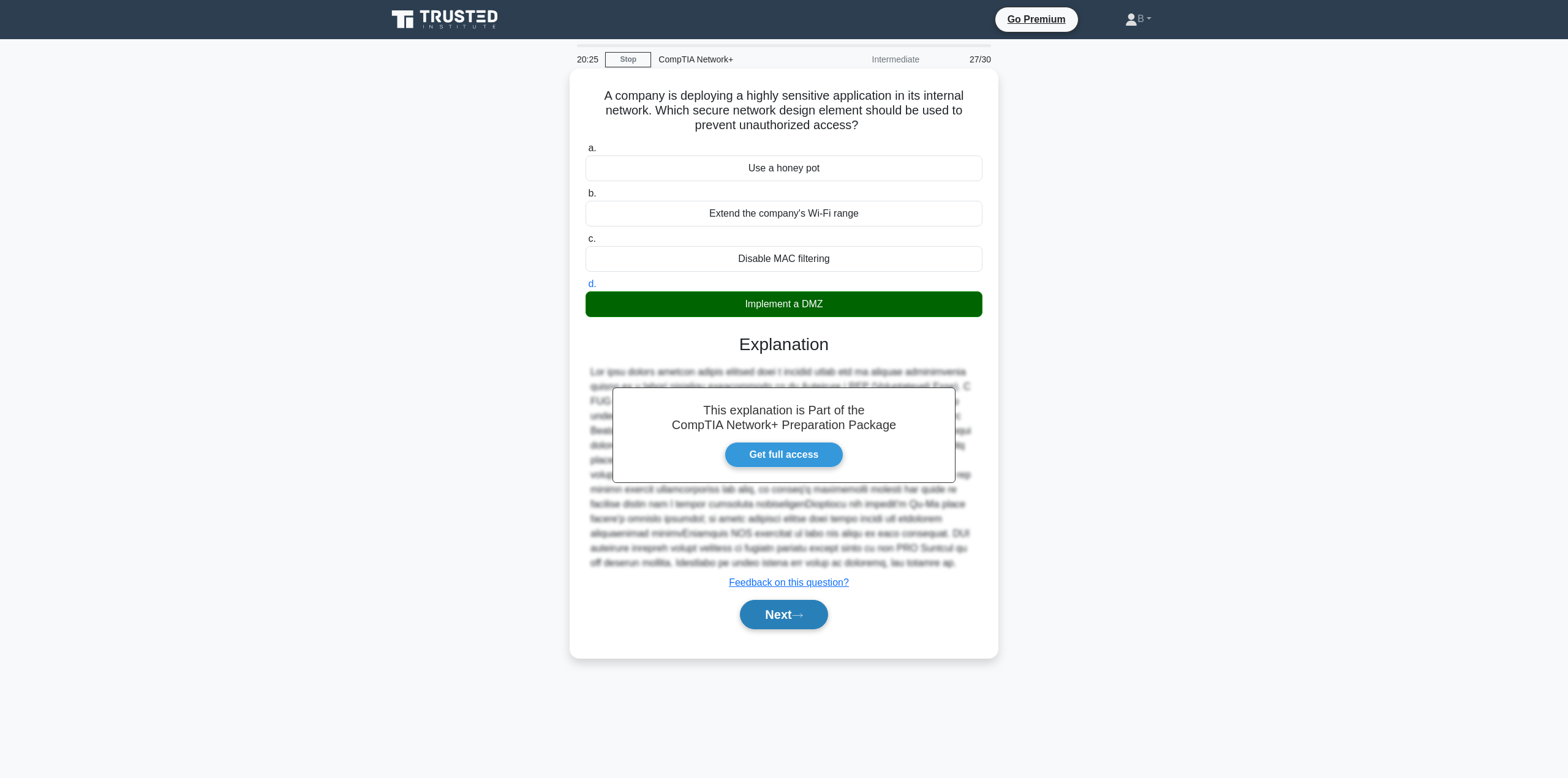
click at [791, 617] on button "Next" at bounding box center [783, 614] width 88 height 29
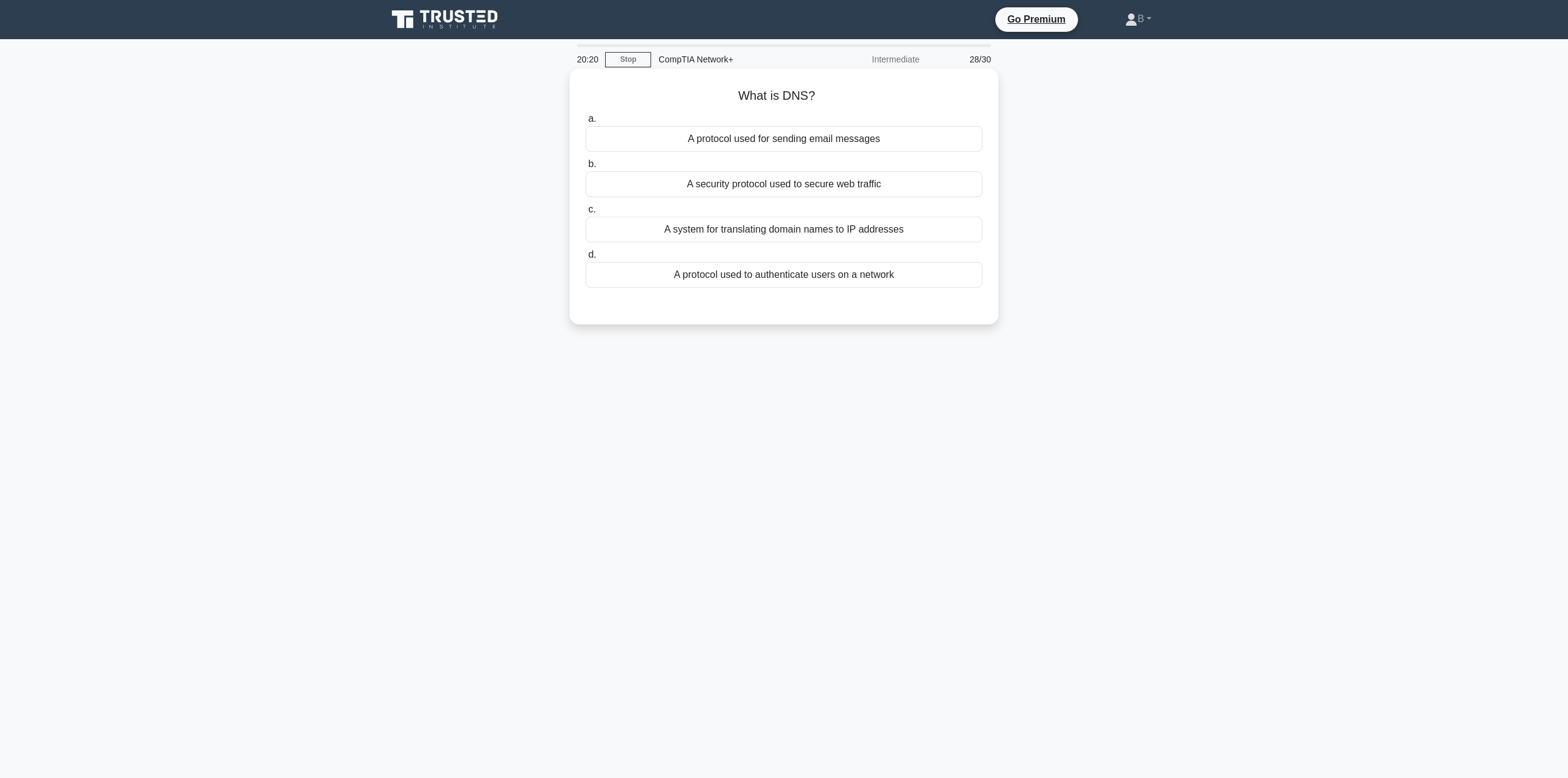
click at [751, 231] on div "A system for translating domain names to IP addresses" at bounding box center [784, 230] width 397 height 26
click at [585, 214] on input "c. A system for translating domain names to IP addresses" at bounding box center [585, 209] width 0 height 8
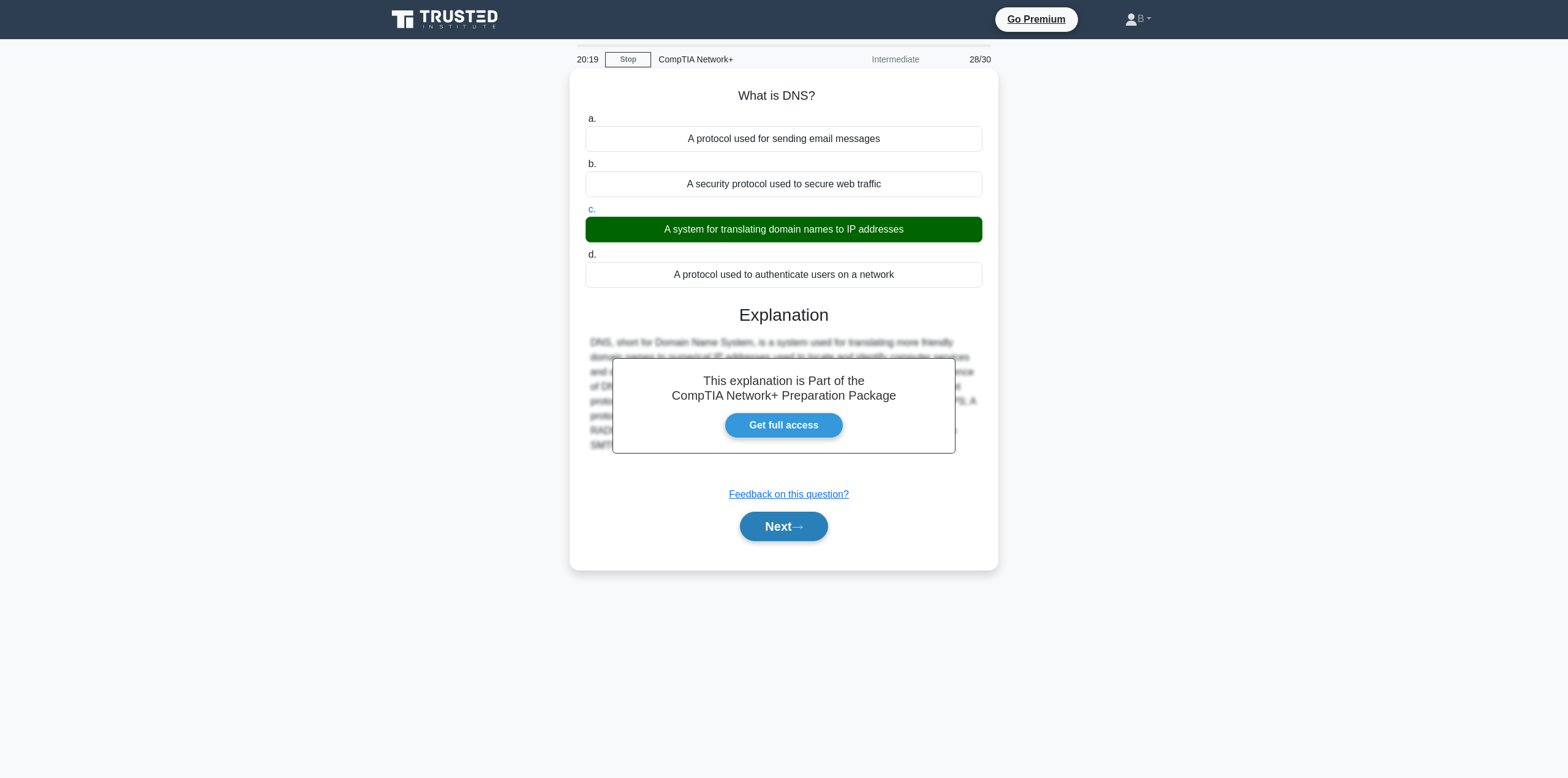
click at [755, 518] on button "Next" at bounding box center [783, 526] width 88 height 29
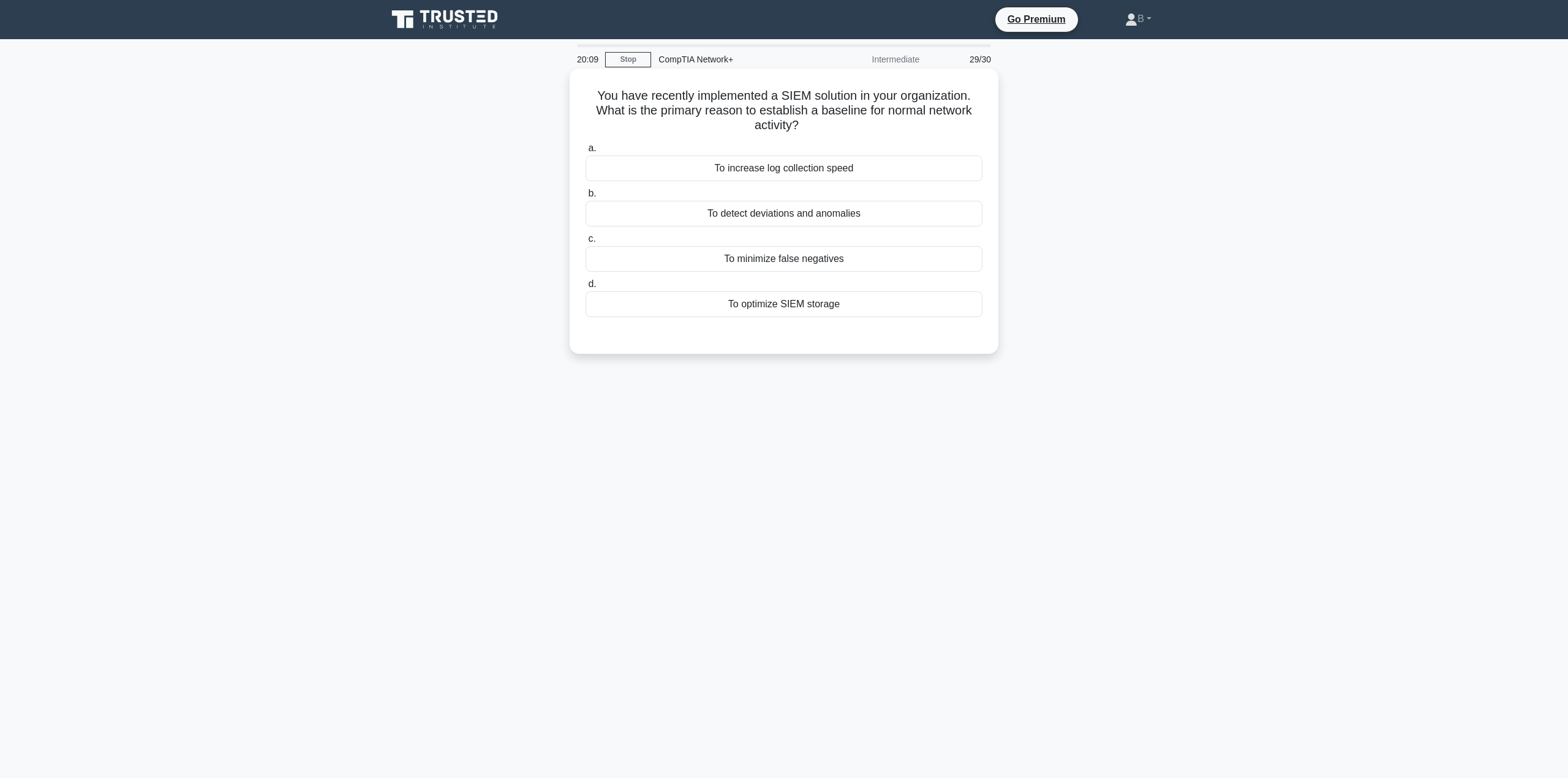
click at [761, 214] on div "To detect deviations and anomalies" at bounding box center [784, 214] width 397 height 26
click at [585, 198] on input "b. To detect deviations and anomalies" at bounding box center [585, 194] width 0 height 8
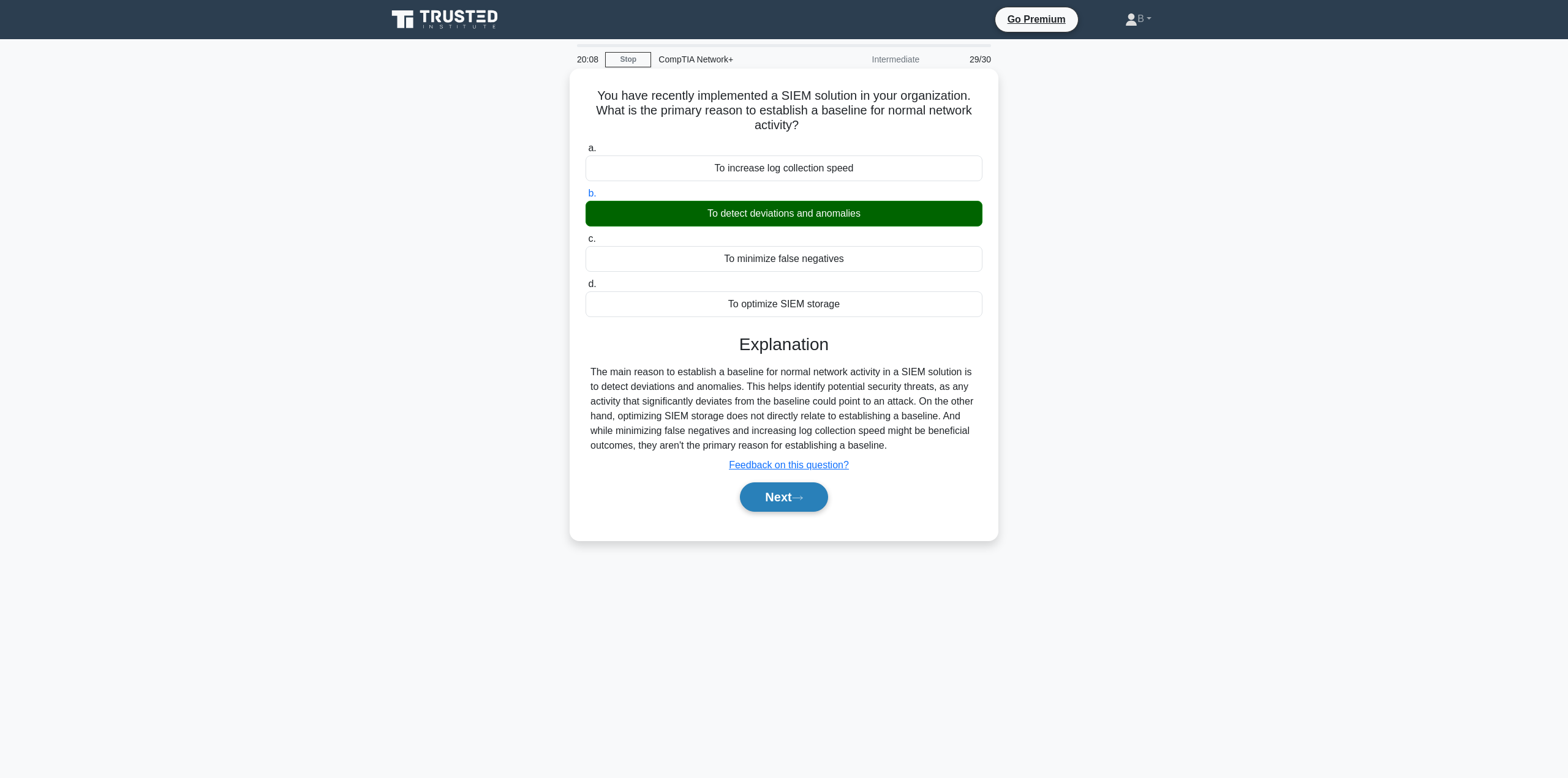
click at [818, 495] on button "Next" at bounding box center [783, 497] width 88 height 29
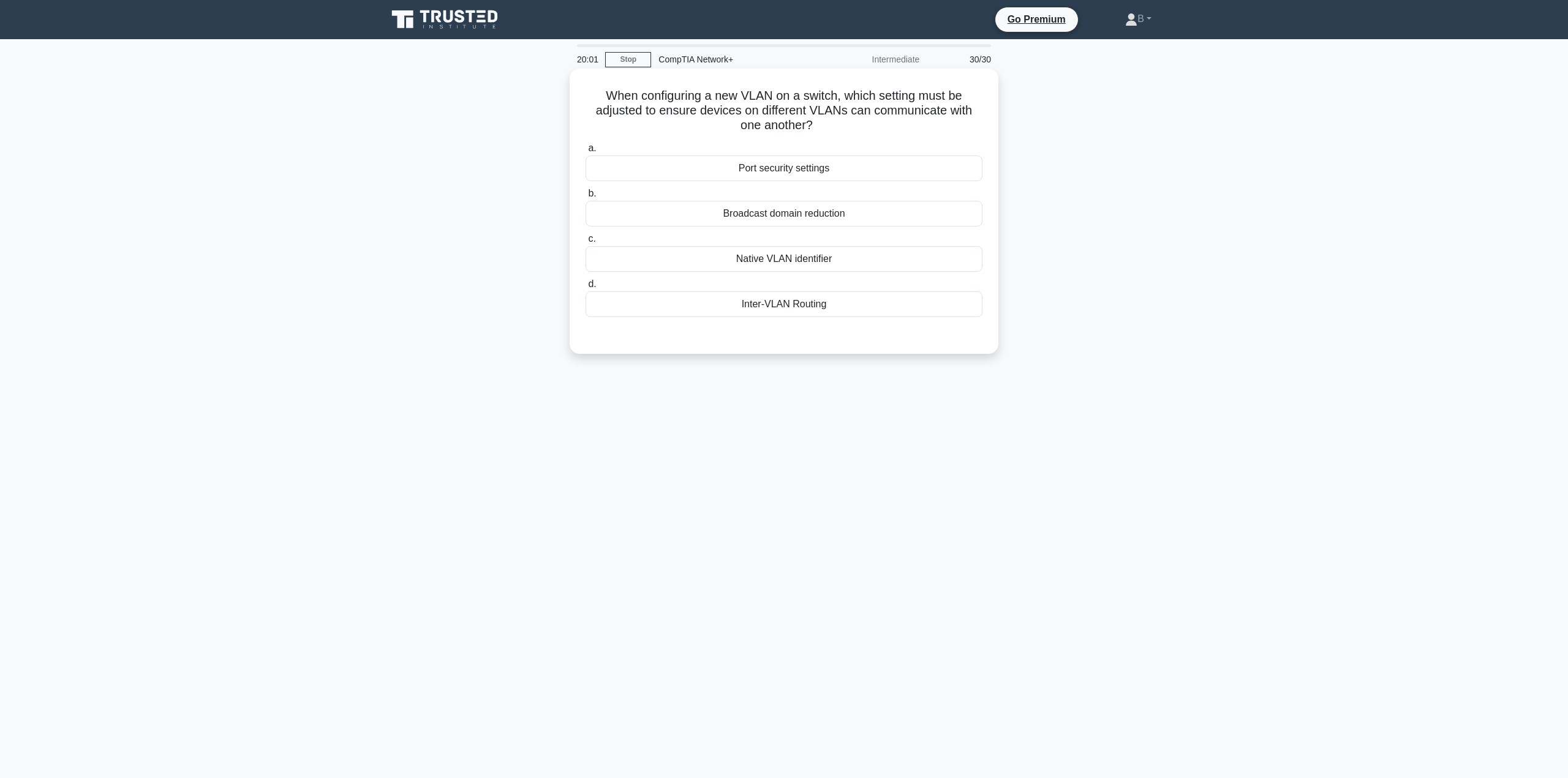
click at [780, 306] on div "Inter-VLAN Routing" at bounding box center [784, 304] width 397 height 26
click at [585, 288] on input "d. Inter-VLAN Routing" at bounding box center [585, 284] width 0 height 8
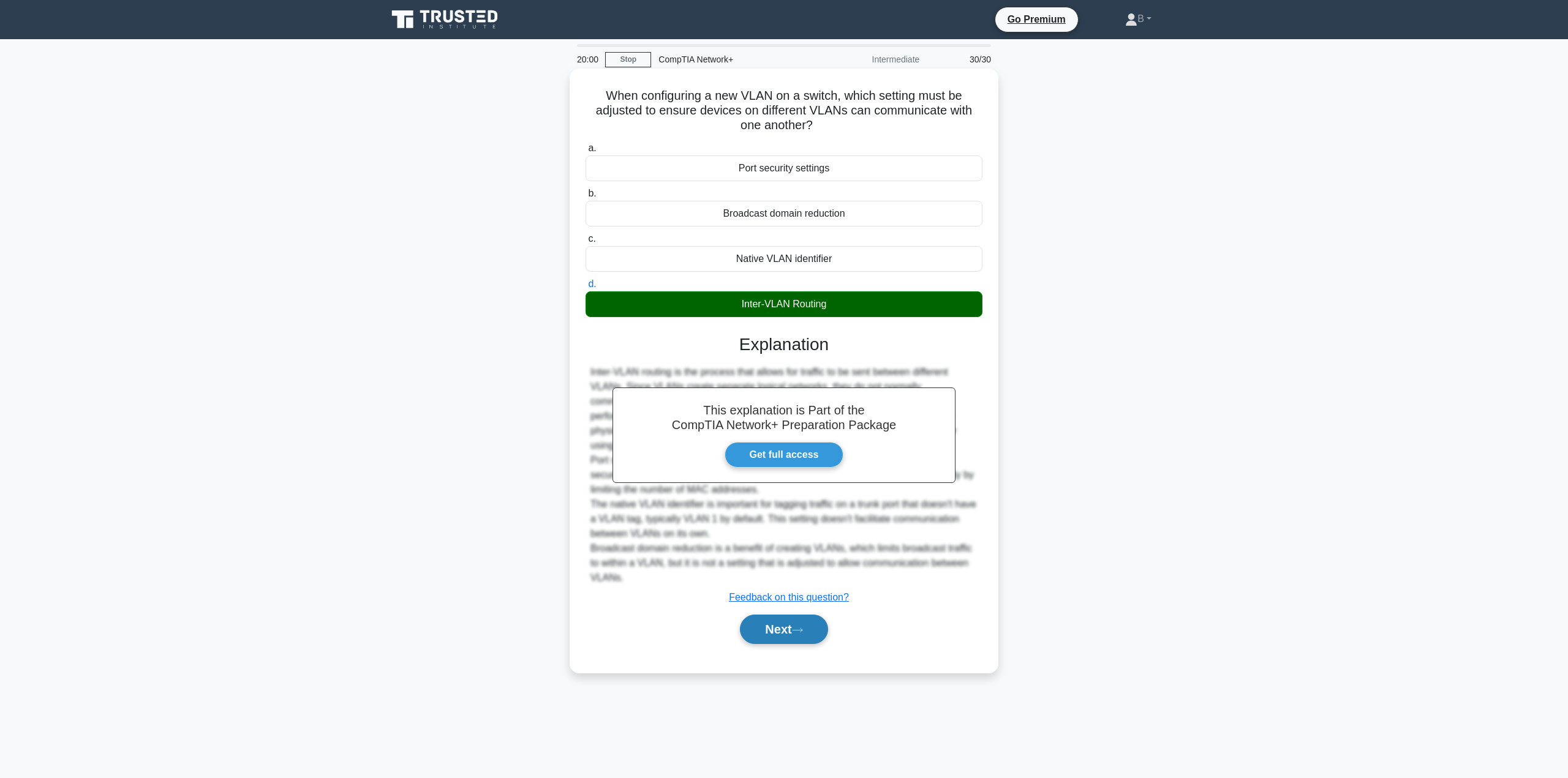
click at [753, 628] on button "Next" at bounding box center [783, 629] width 88 height 29
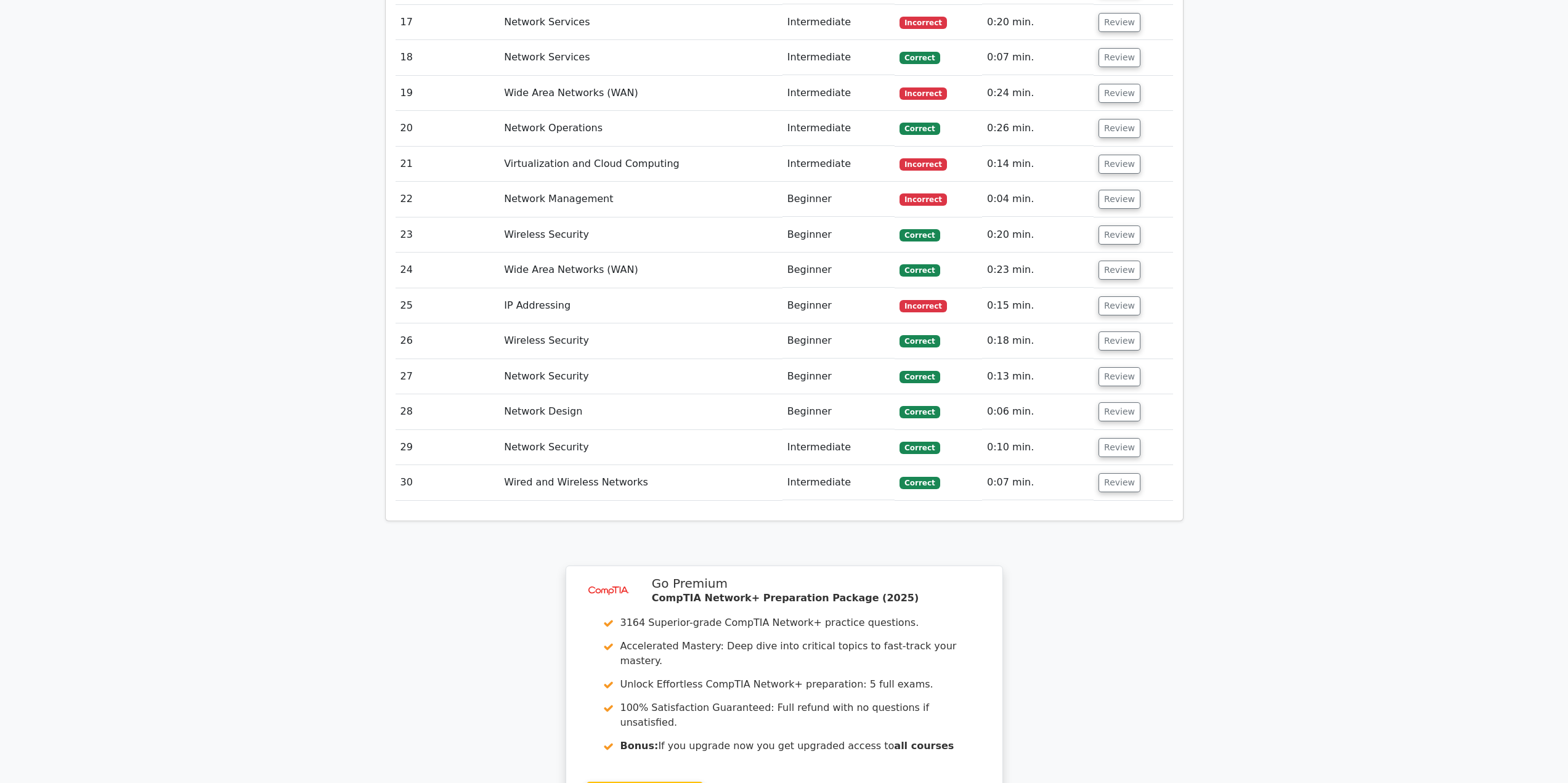
scroll to position [2526, 0]
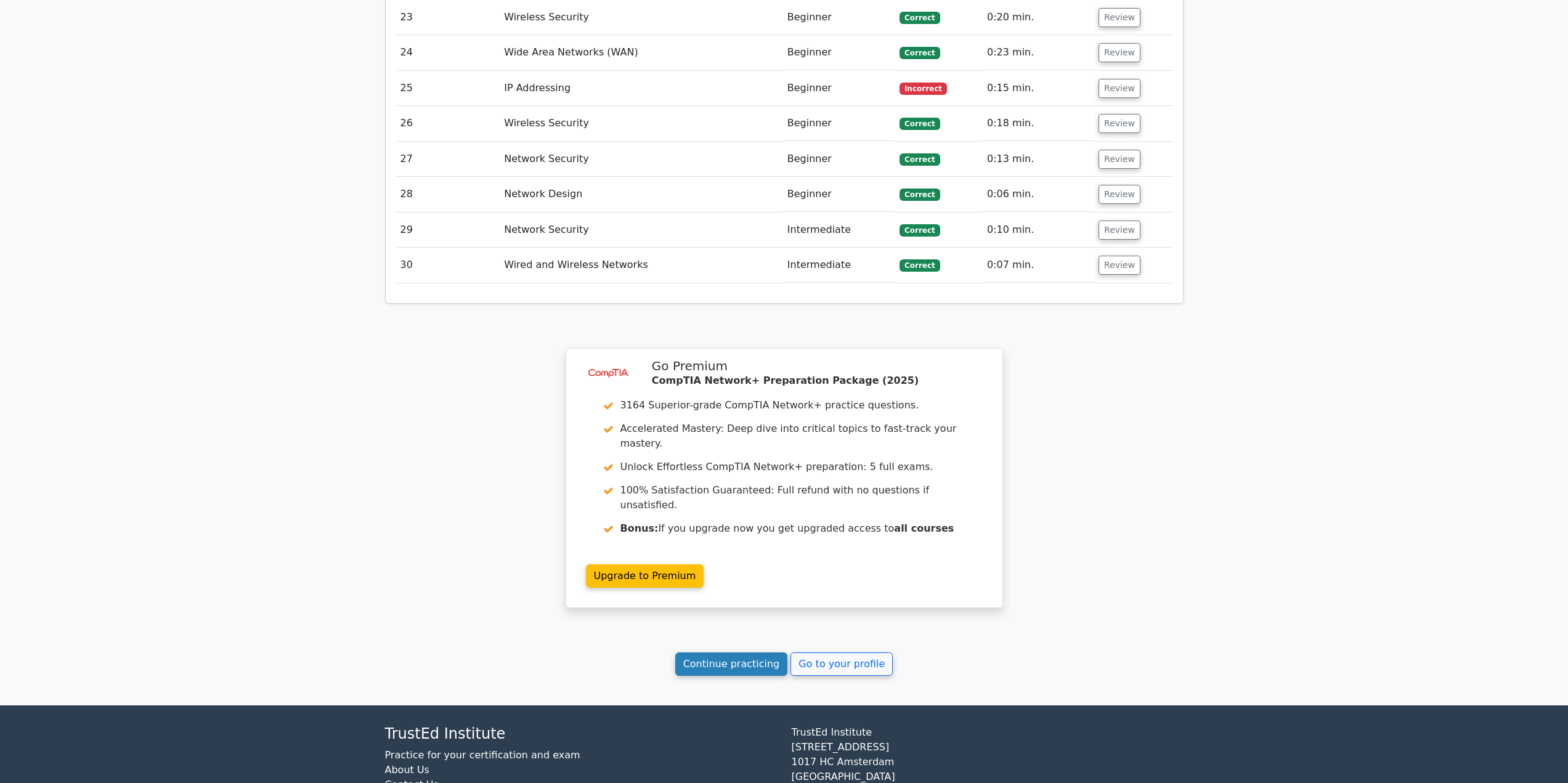
click at [722, 653] on link "Continue practicing" at bounding box center [732, 664] width 113 height 23
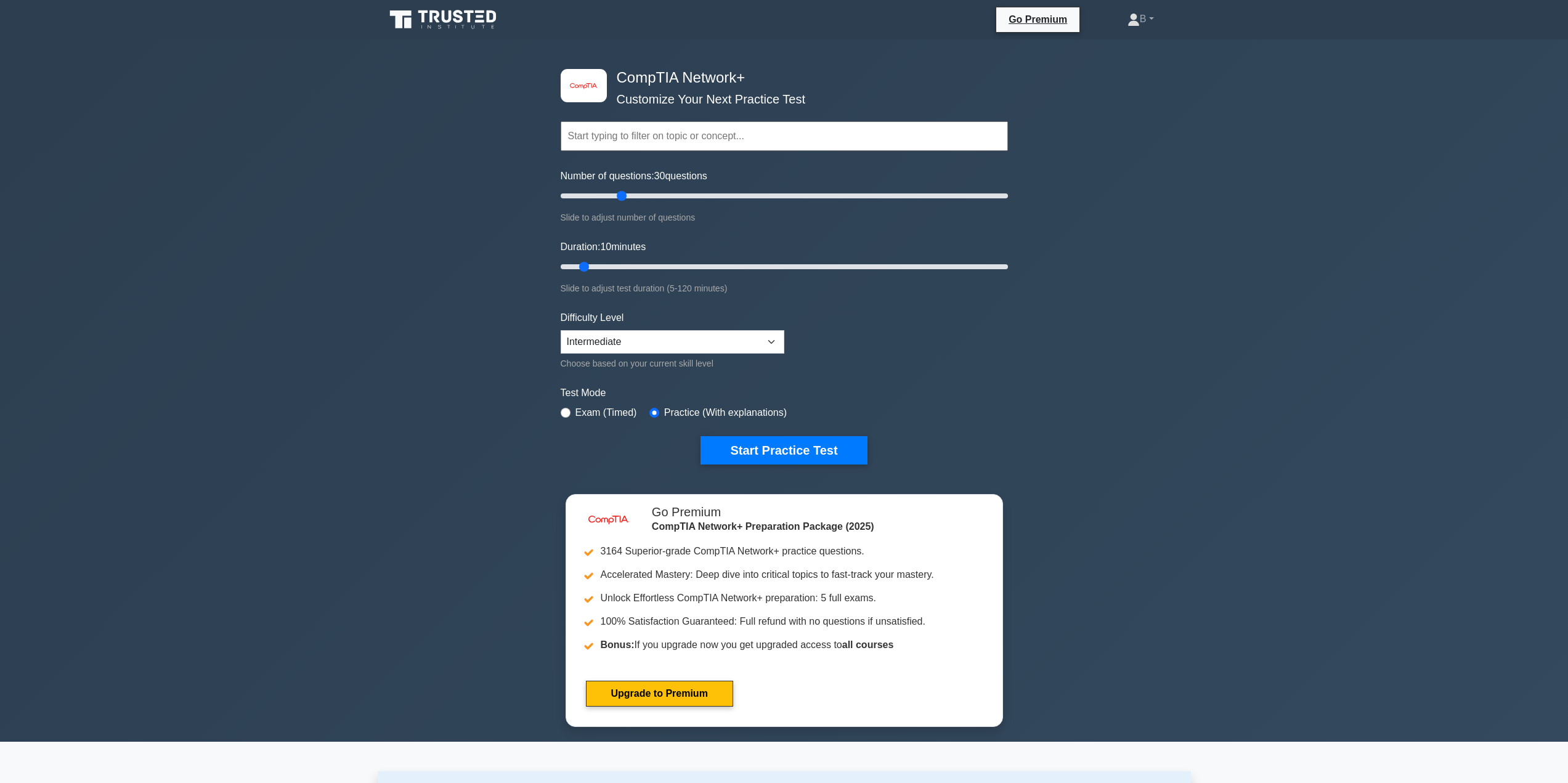
drag, startPoint x: 576, startPoint y: 193, endPoint x: 622, endPoint y: 196, distance: 46.1
type input "30"
click at [622, 196] on input "Number of questions: 30 questions" at bounding box center [784, 196] width 447 height 15
drag, startPoint x: 583, startPoint y: 265, endPoint x: 635, endPoint y: 269, distance: 52.2
type input "25"
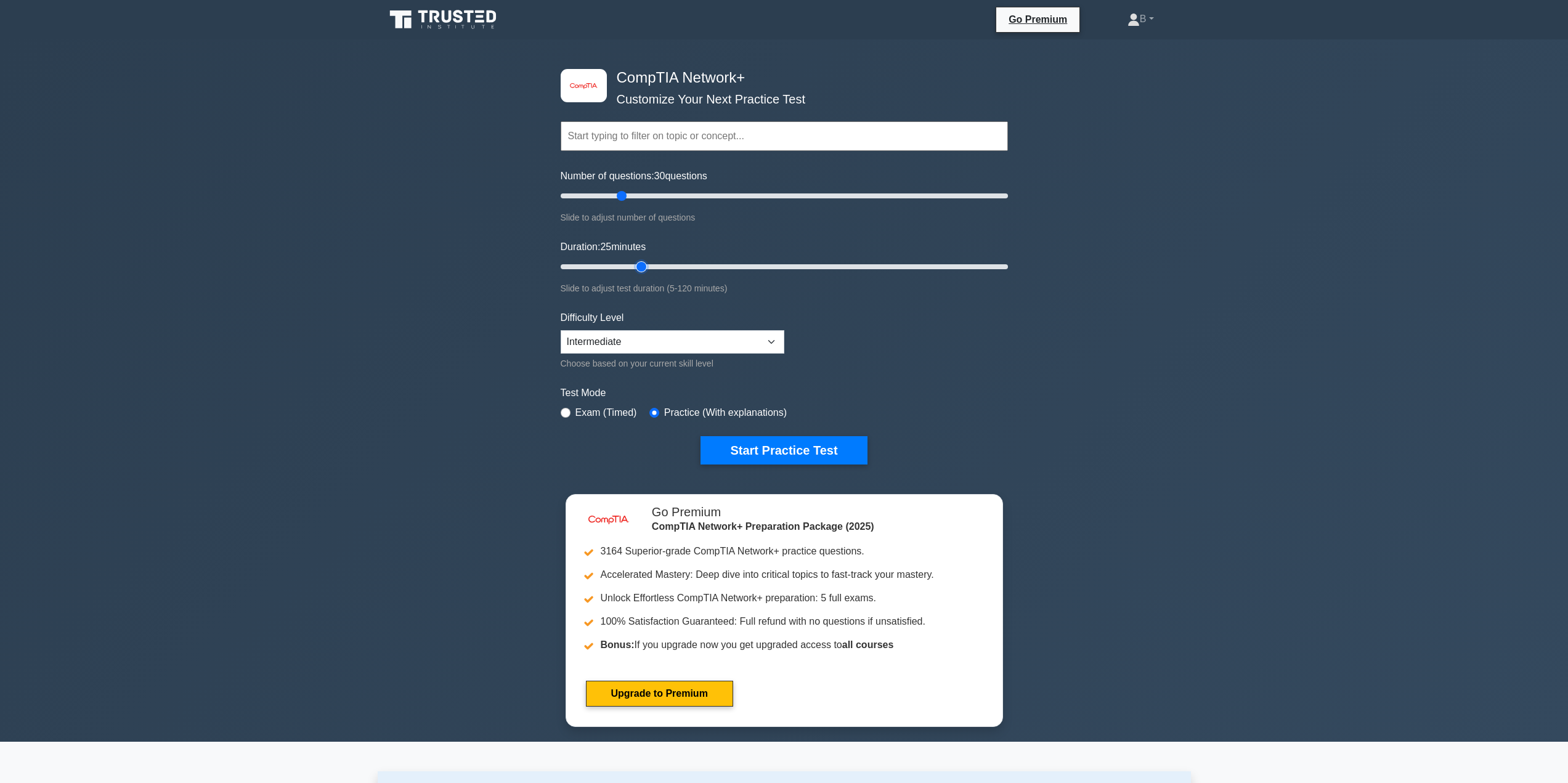
click at [635, 269] on input "Duration: 25 minutes" at bounding box center [784, 267] width 447 height 15
click at [745, 455] on button "Start Practice Test" at bounding box center [783, 450] width 166 height 28
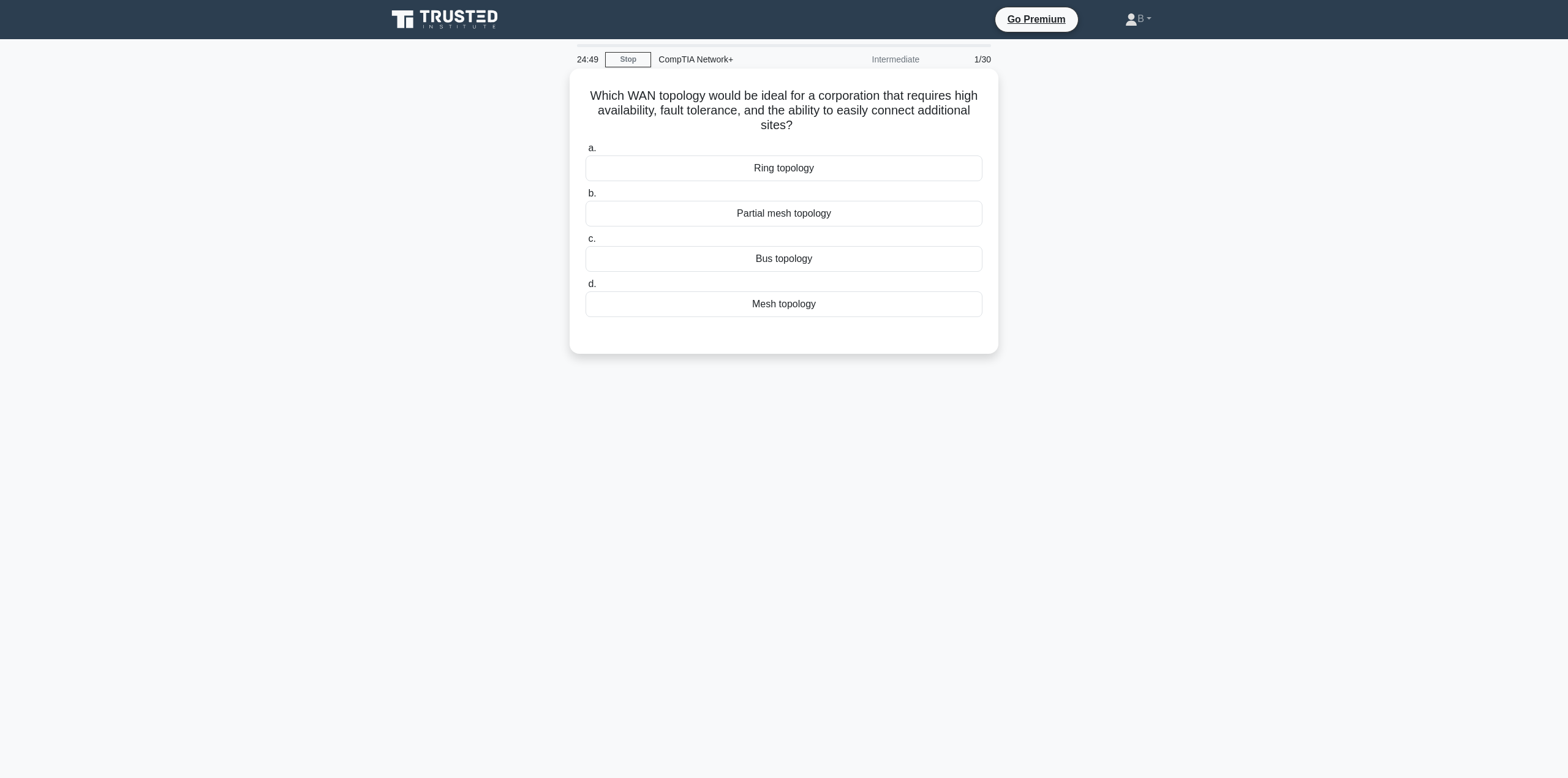
click at [731, 308] on div "Mesh topology" at bounding box center [784, 304] width 397 height 26
click at [585, 288] on input "d. Mesh topology" at bounding box center [585, 284] width 0 height 8
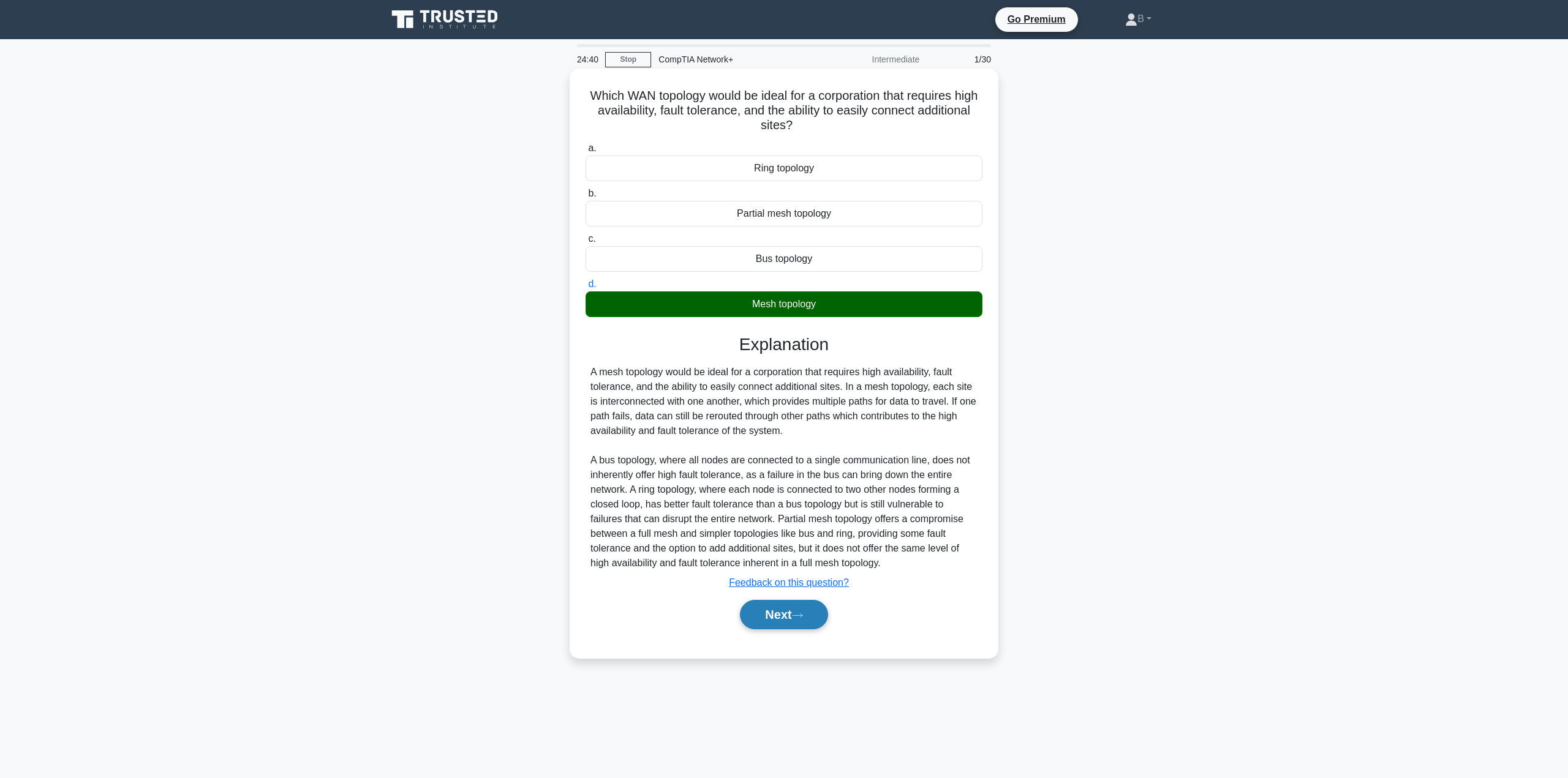
click at [791, 616] on button "Next" at bounding box center [783, 614] width 88 height 29
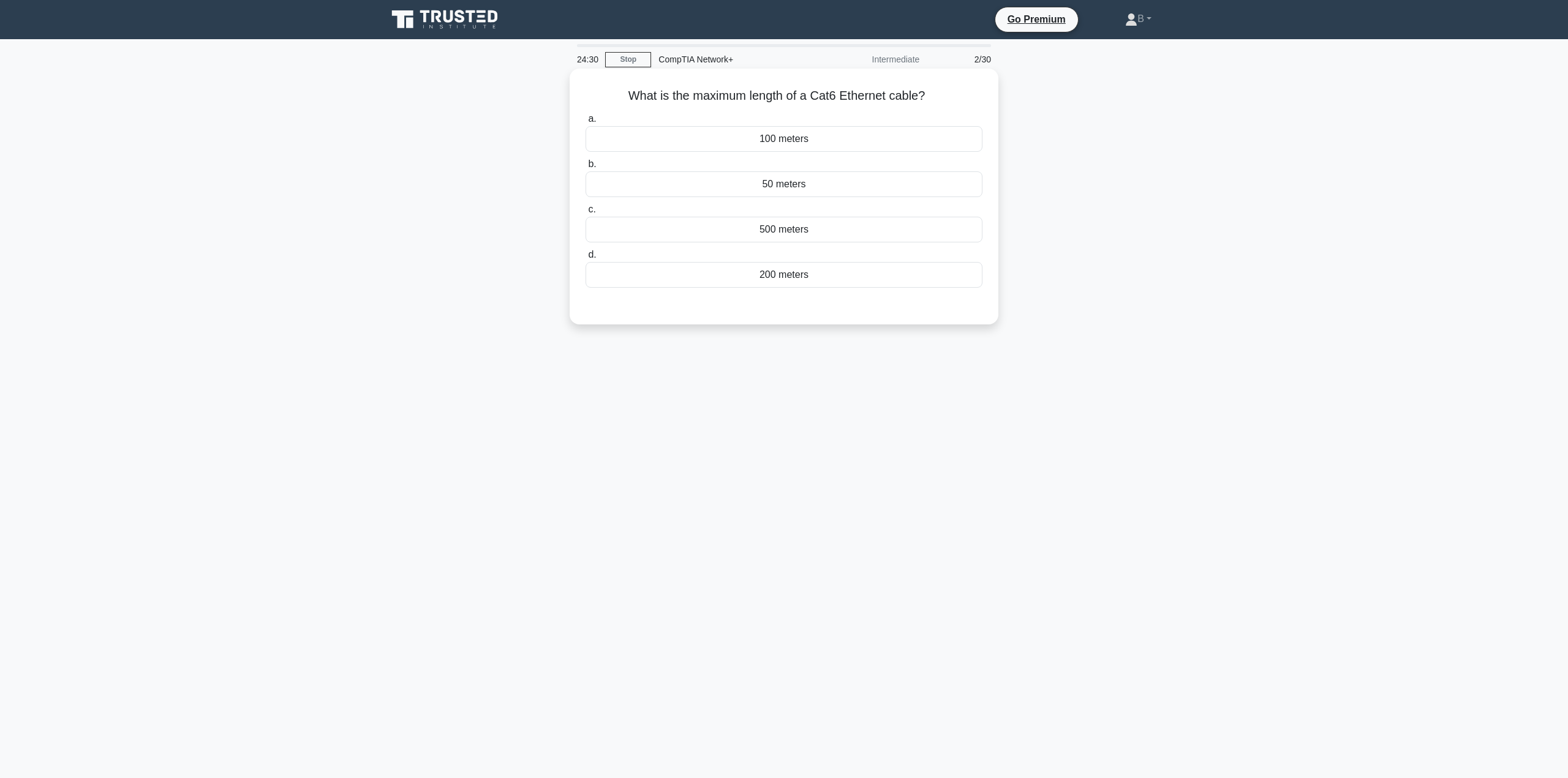
click at [725, 187] on div "50 meters" at bounding box center [784, 185] width 397 height 26
click at [585, 168] on input "b. 50 meters" at bounding box center [585, 165] width 0 height 8
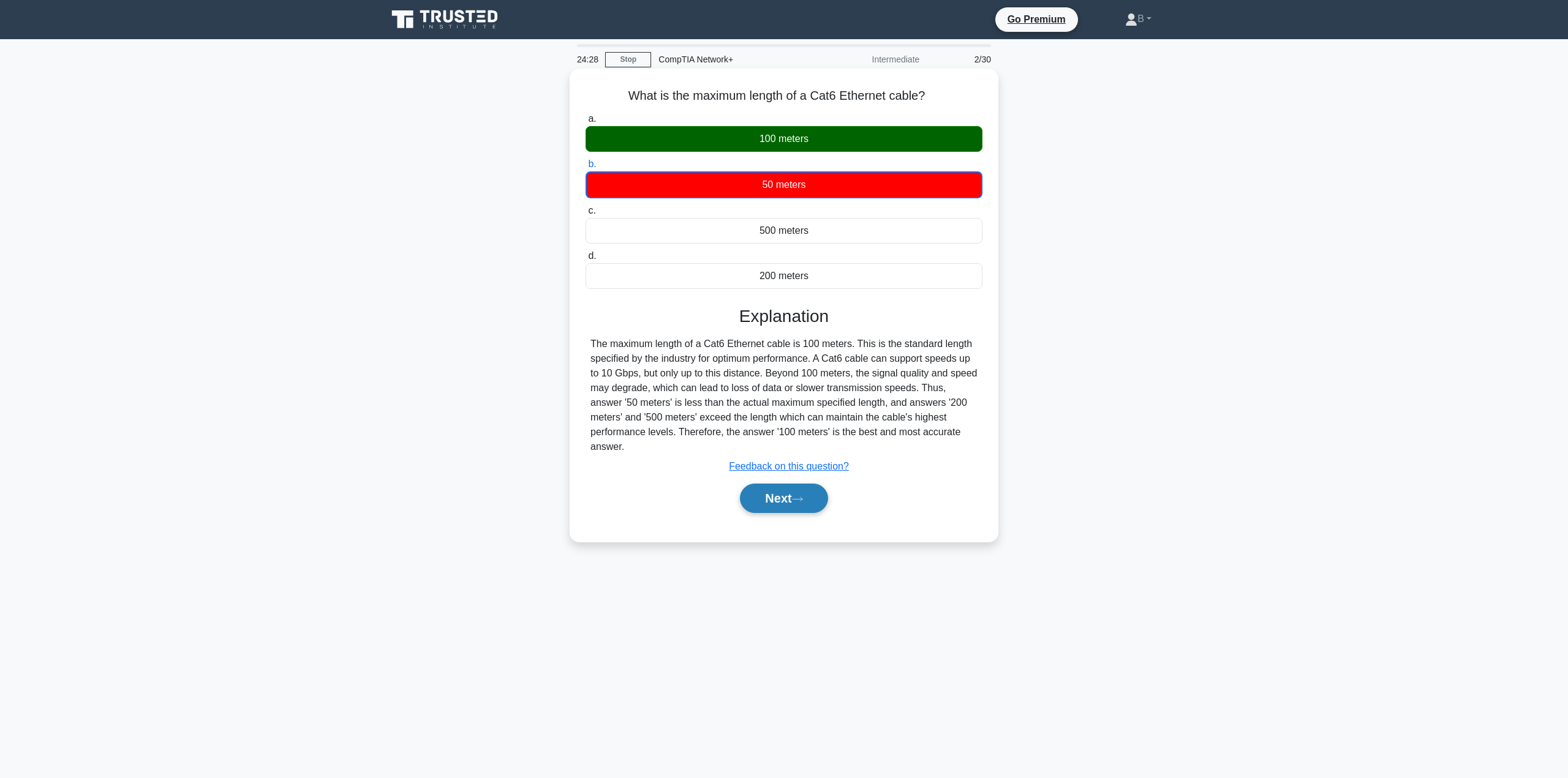
click at [783, 484] on button "Next" at bounding box center [783, 498] width 88 height 29
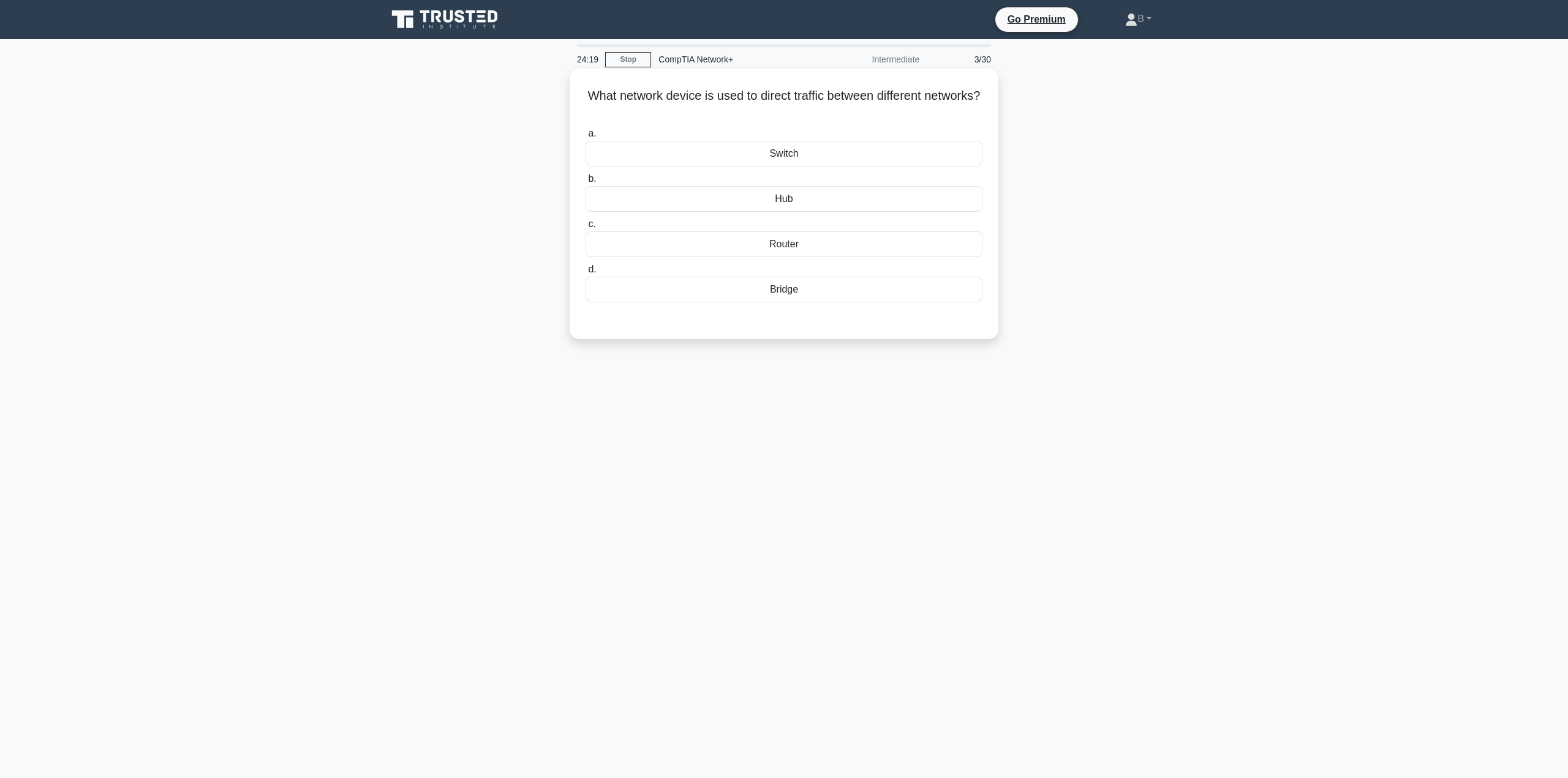
click at [790, 249] on div "Router" at bounding box center [784, 244] width 397 height 26
click at [585, 228] on input "c. Router" at bounding box center [585, 224] width 0 height 8
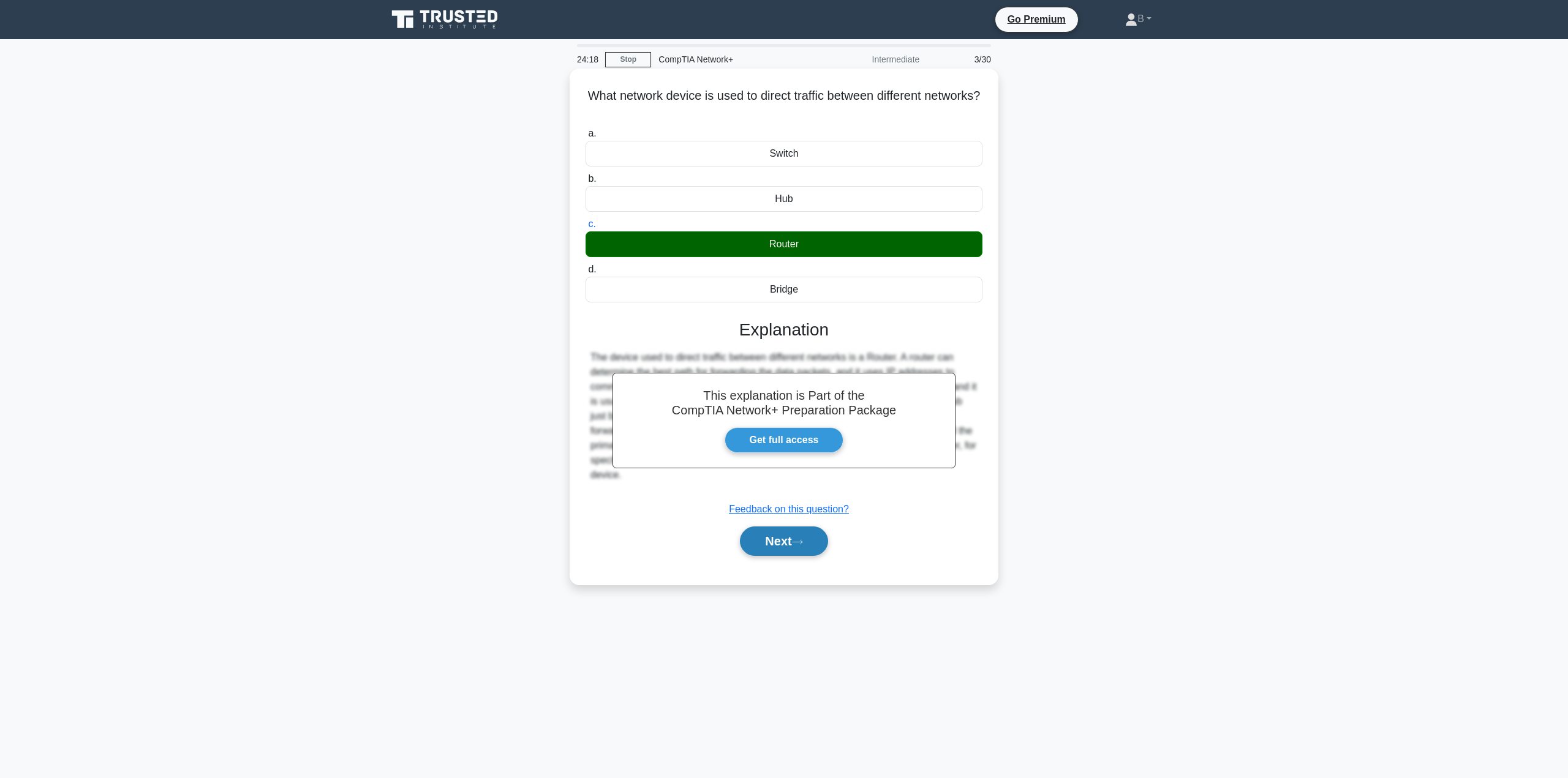
drag, startPoint x: 765, startPoint y: 525, endPoint x: 765, endPoint y: 536, distance: 11.0
click at [765, 529] on div "Next" at bounding box center [784, 541] width 397 height 39
click at [766, 538] on button "Next" at bounding box center [783, 541] width 88 height 29
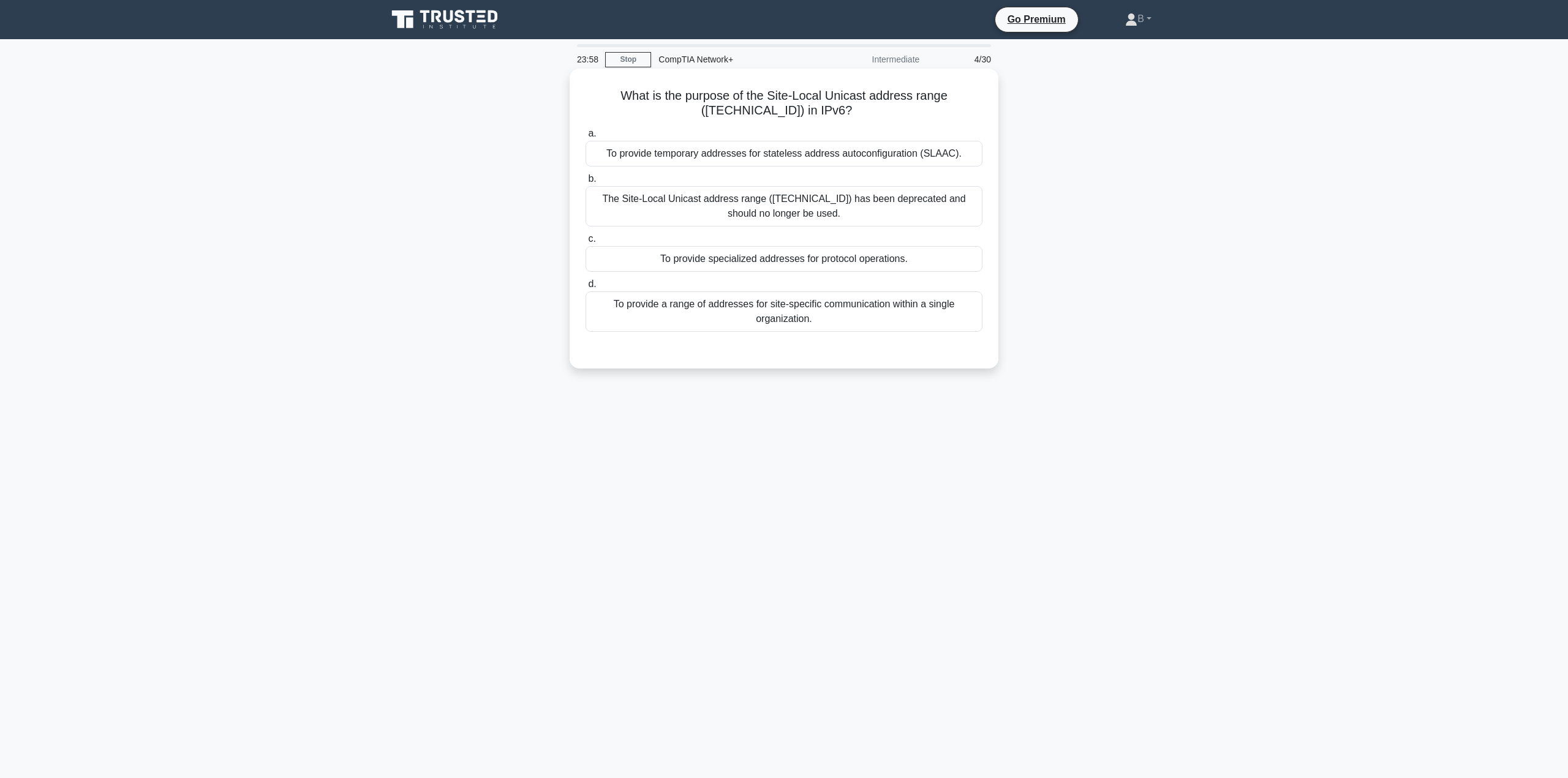
click at [751, 304] on div "To provide a range of addresses for site-specific communication within a single…" at bounding box center [784, 312] width 397 height 40
click at [585, 288] on input "d. To provide a range of addresses for site-specific communication within a sin…" at bounding box center [585, 284] width 0 height 8
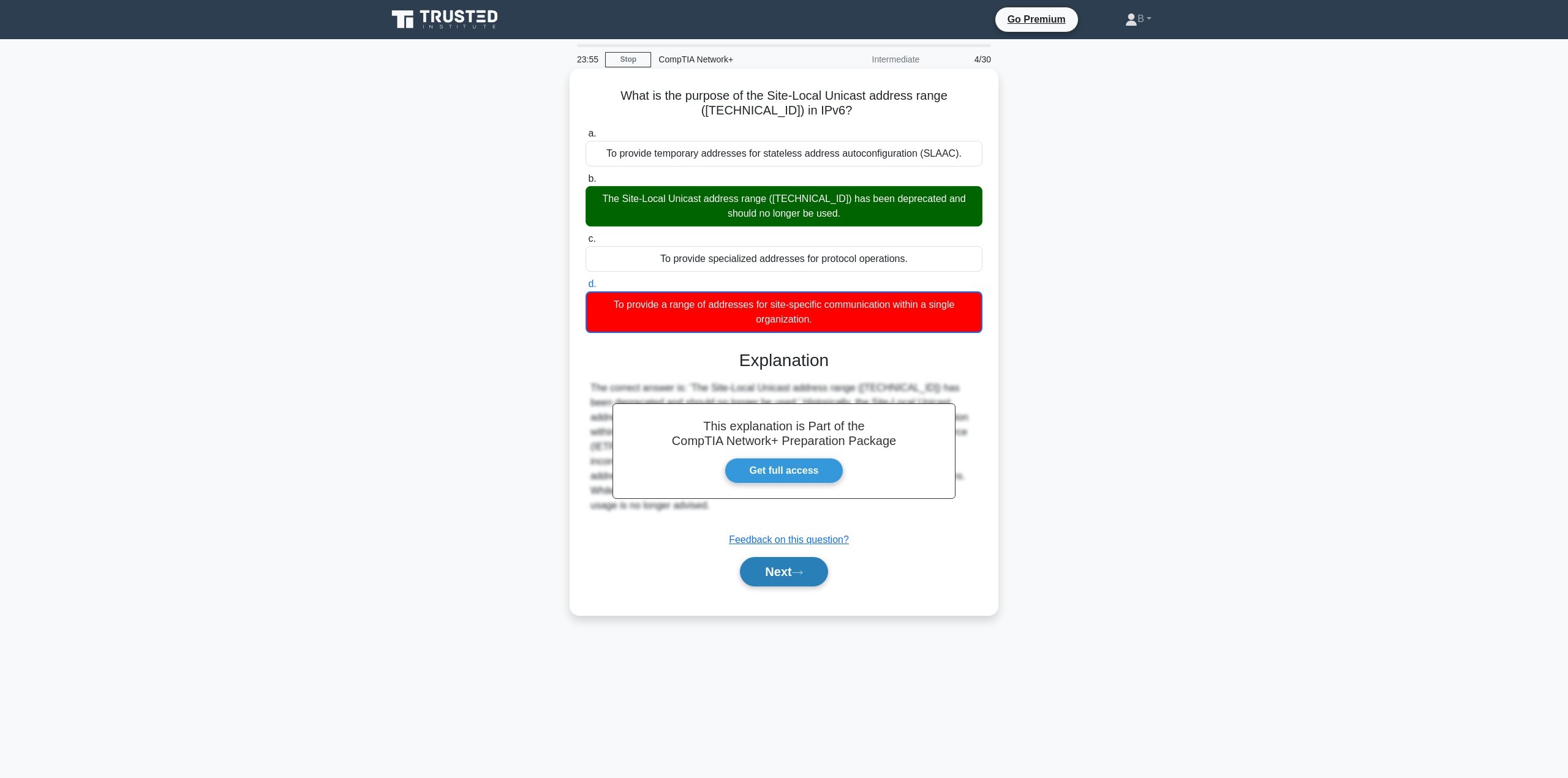
click at [754, 565] on button "Next" at bounding box center [783, 571] width 88 height 29
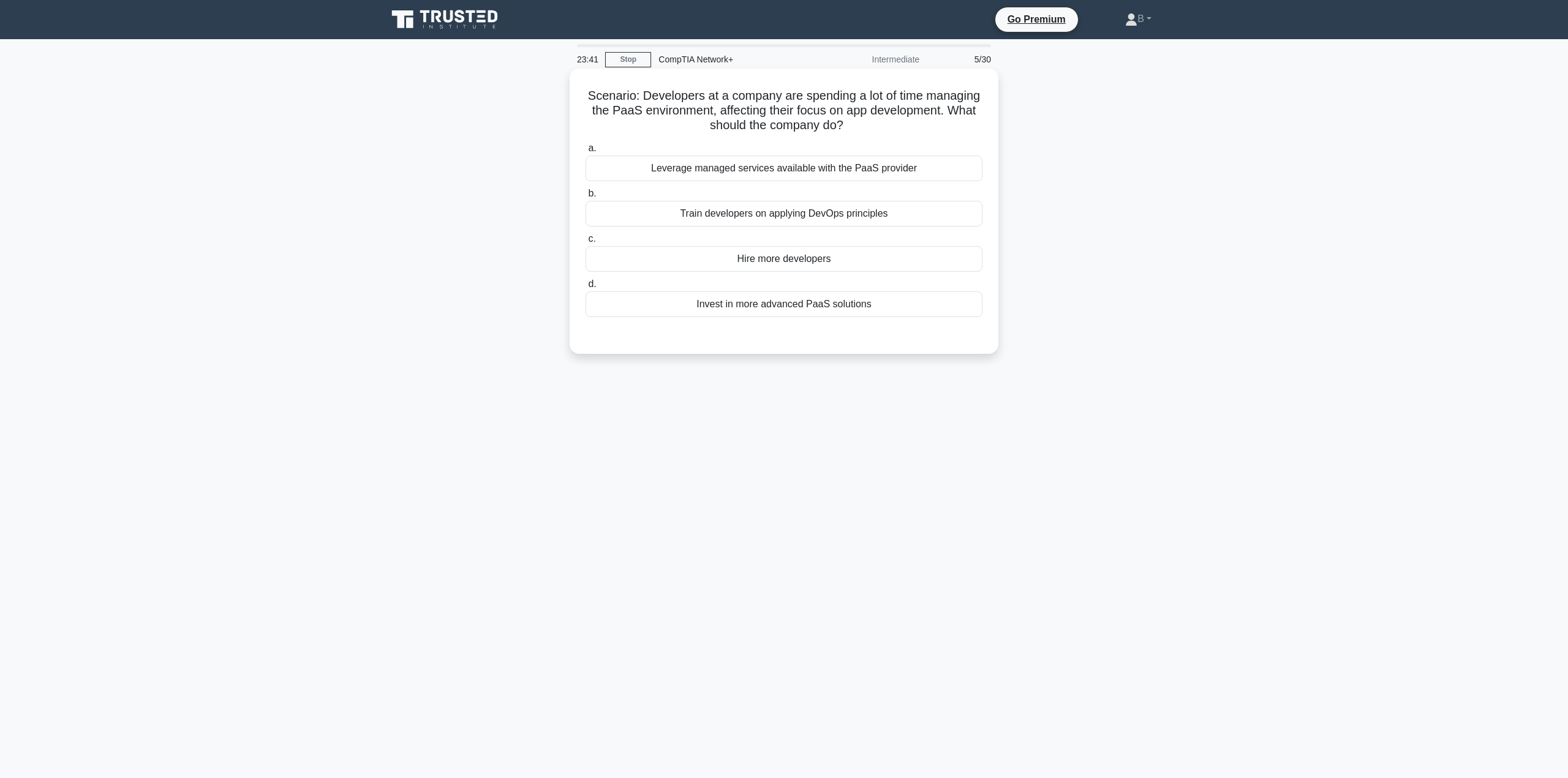
click at [699, 172] on div "Leverage managed services available with the PaaS provider" at bounding box center [784, 168] width 397 height 26
click at [585, 152] on input "a. Leverage managed services available with the PaaS provider" at bounding box center [585, 148] width 0 height 8
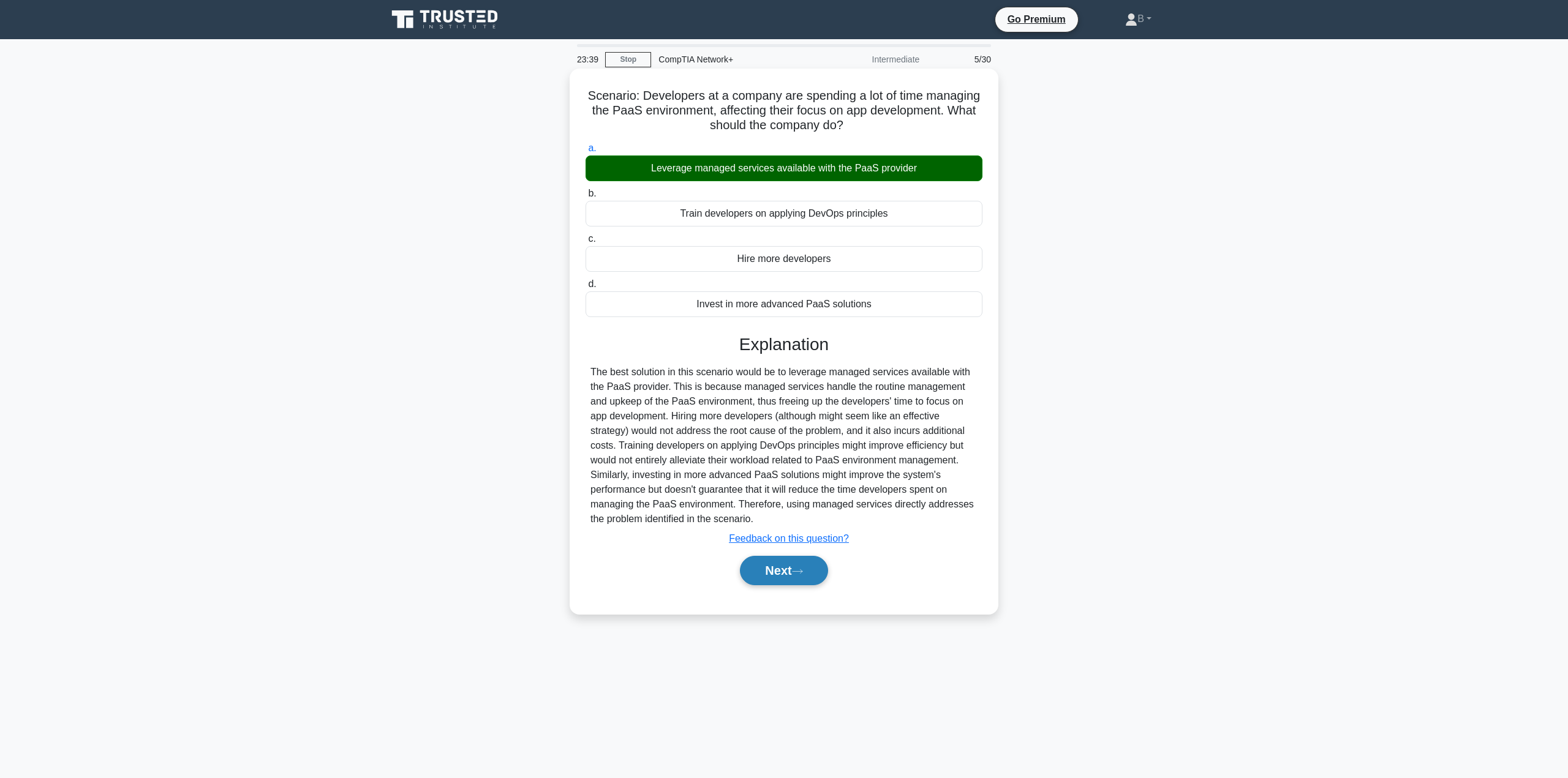
click at [764, 571] on button "Next" at bounding box center [783, 570] width 88 height 29
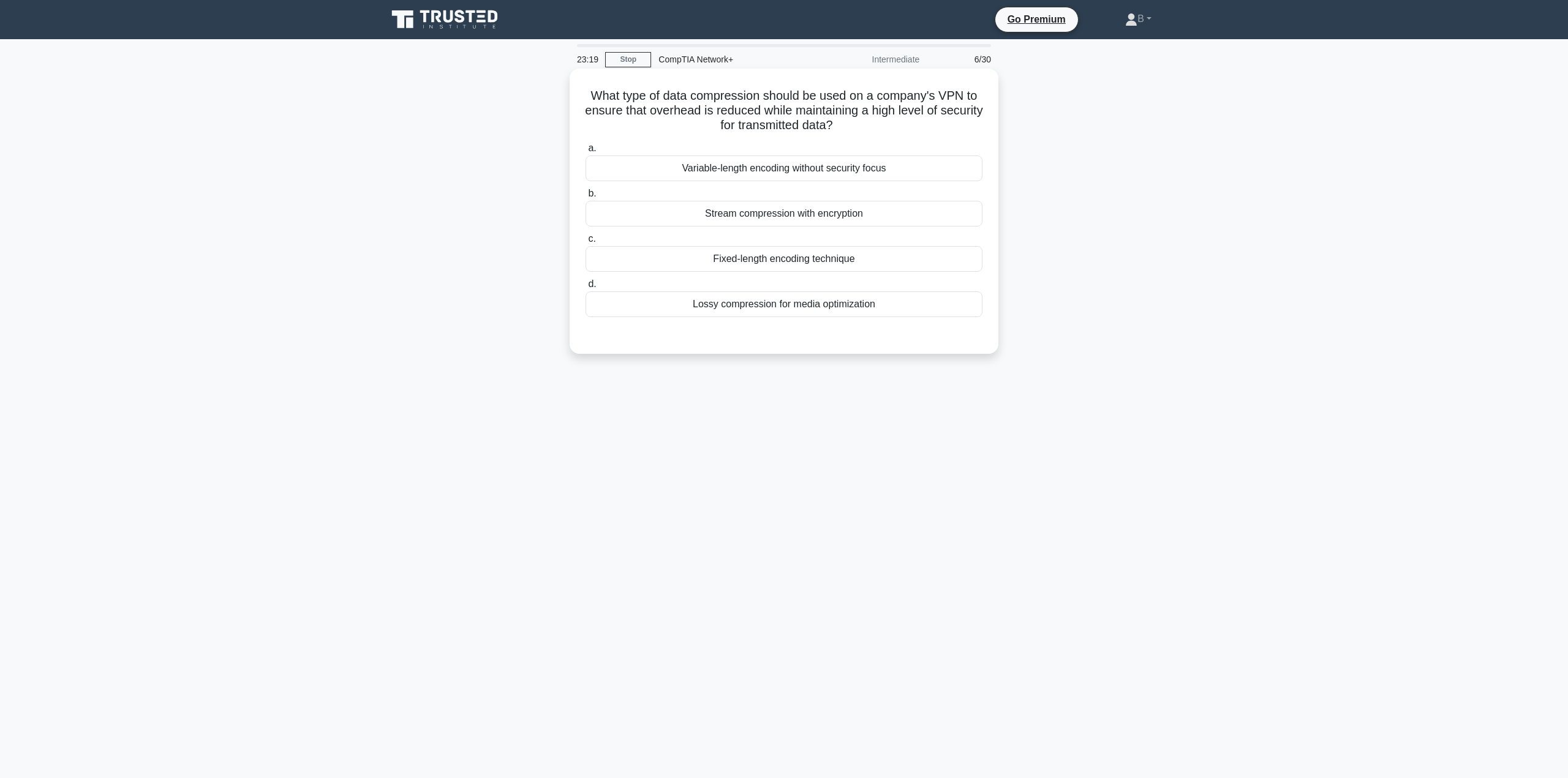
click at [694, 212] on div "Stream compression with encryption" at bounding box center [784, 214] width 397 height 26
click at [585, 198] on input "b. Stream compression with encryption" at bounding box center [585, 194] width 0 height 8
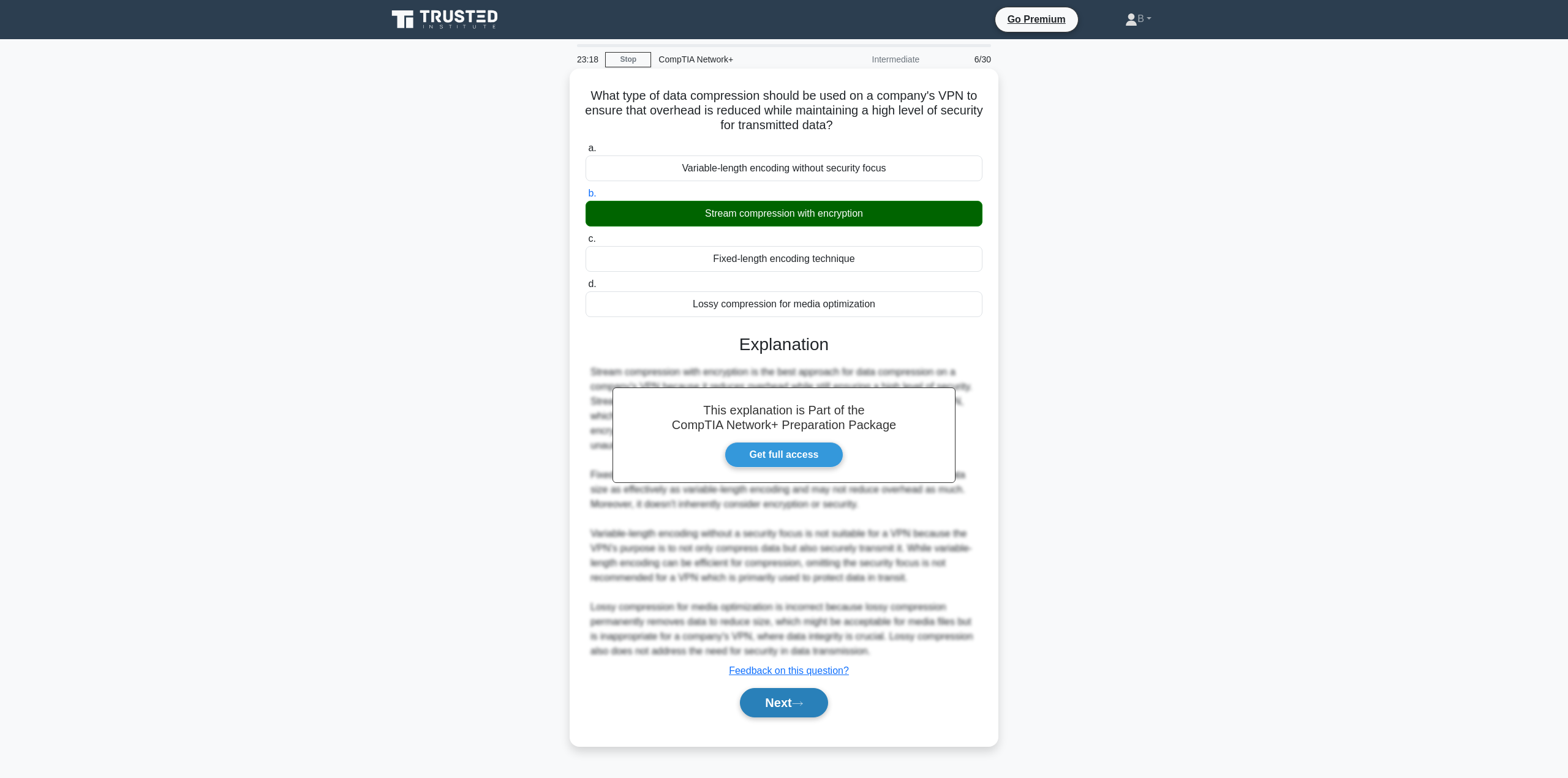
click at [785, 697] on button "Next" at bounding box center [783, 702] width 88 height 29
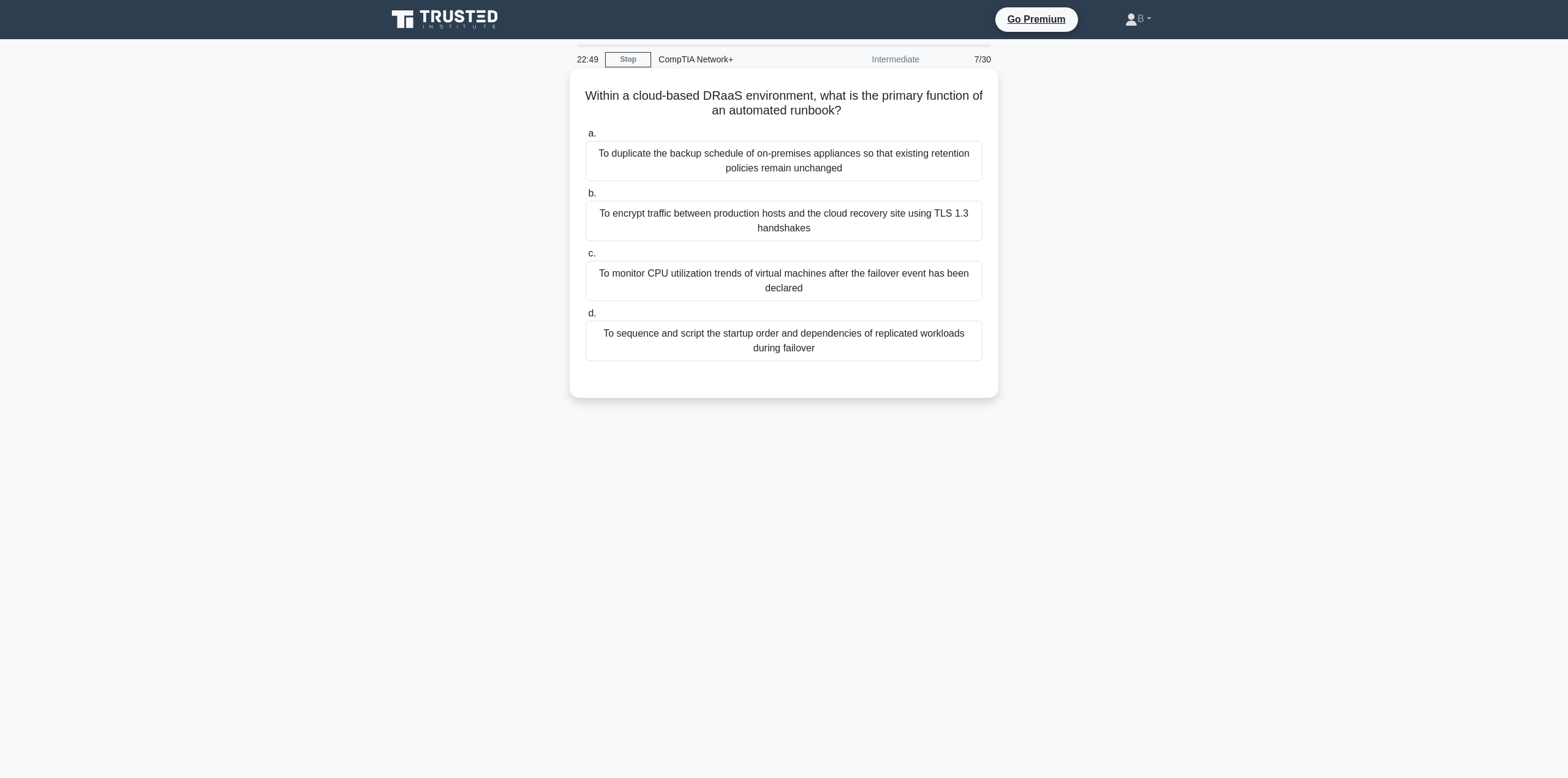
click at [758, 350] on div "To sequence and script the startup order and dependencies of replicated workloa…" at bounding box center [784, 341] width 397 height 40
click at [585, 317] on input "d. To sequence and script the startup order and dependencies of replicated work…" at bounding box center [585, 314] width 0 height 8
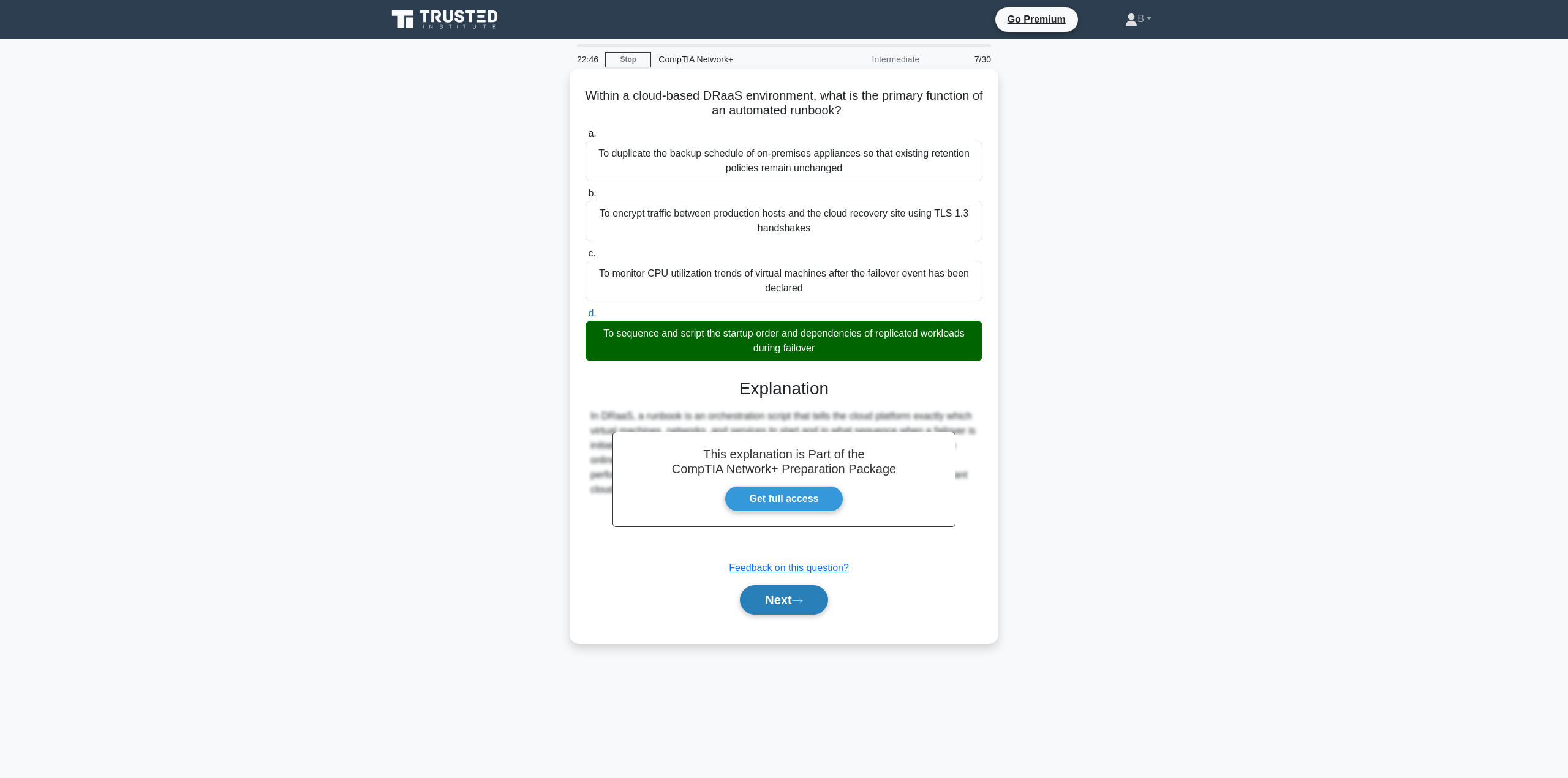
click at [762, 589] on button "Next" at bounding box center [783, 599] width 88 height 29
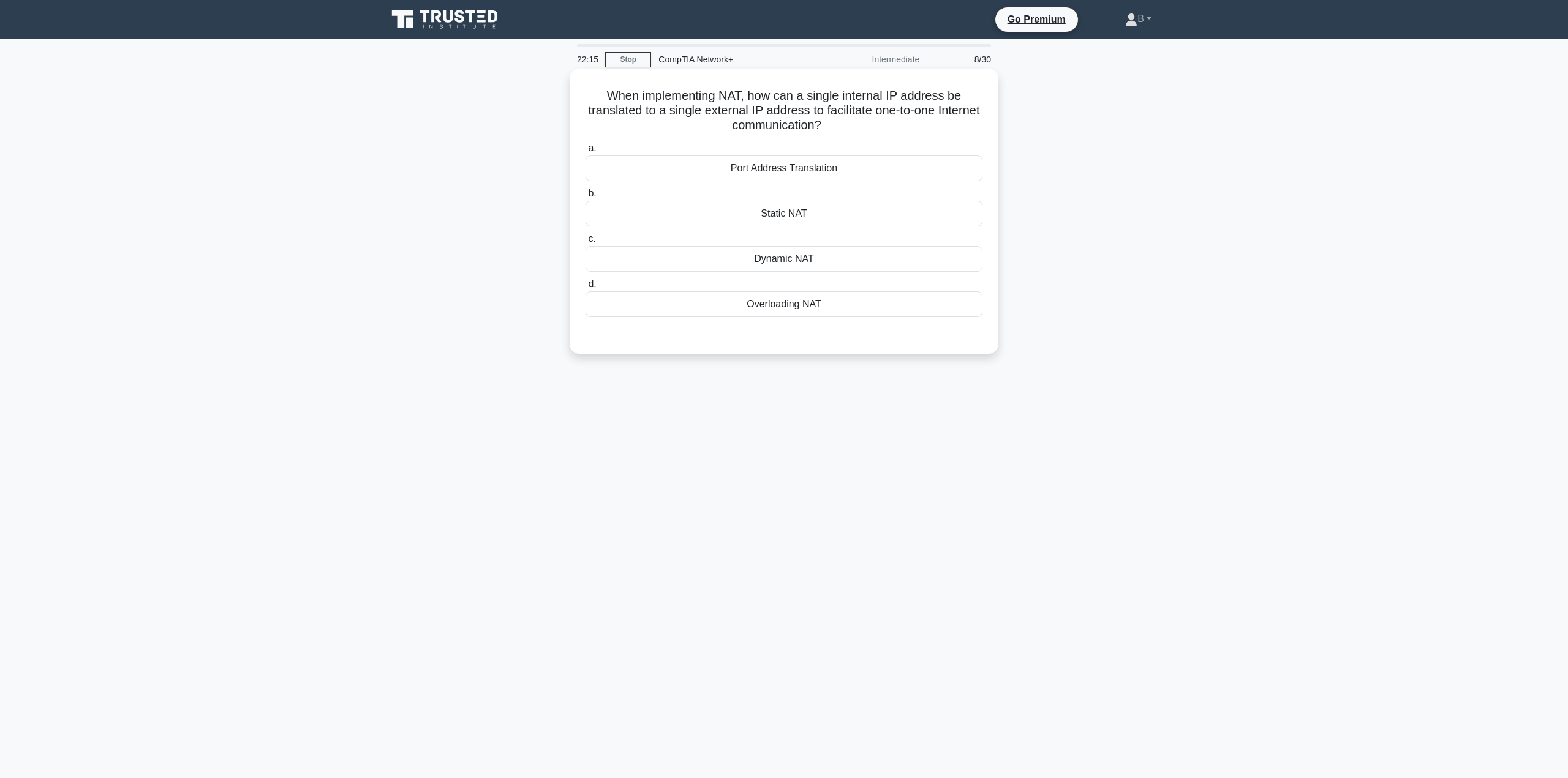
click at [795, 219] on div "Static NAT" at bounding box center [784, 214] width 397 height 26
click at [585, 198] on input "b. Static NAT" at bounding box center [585, 194] width 0 height 8
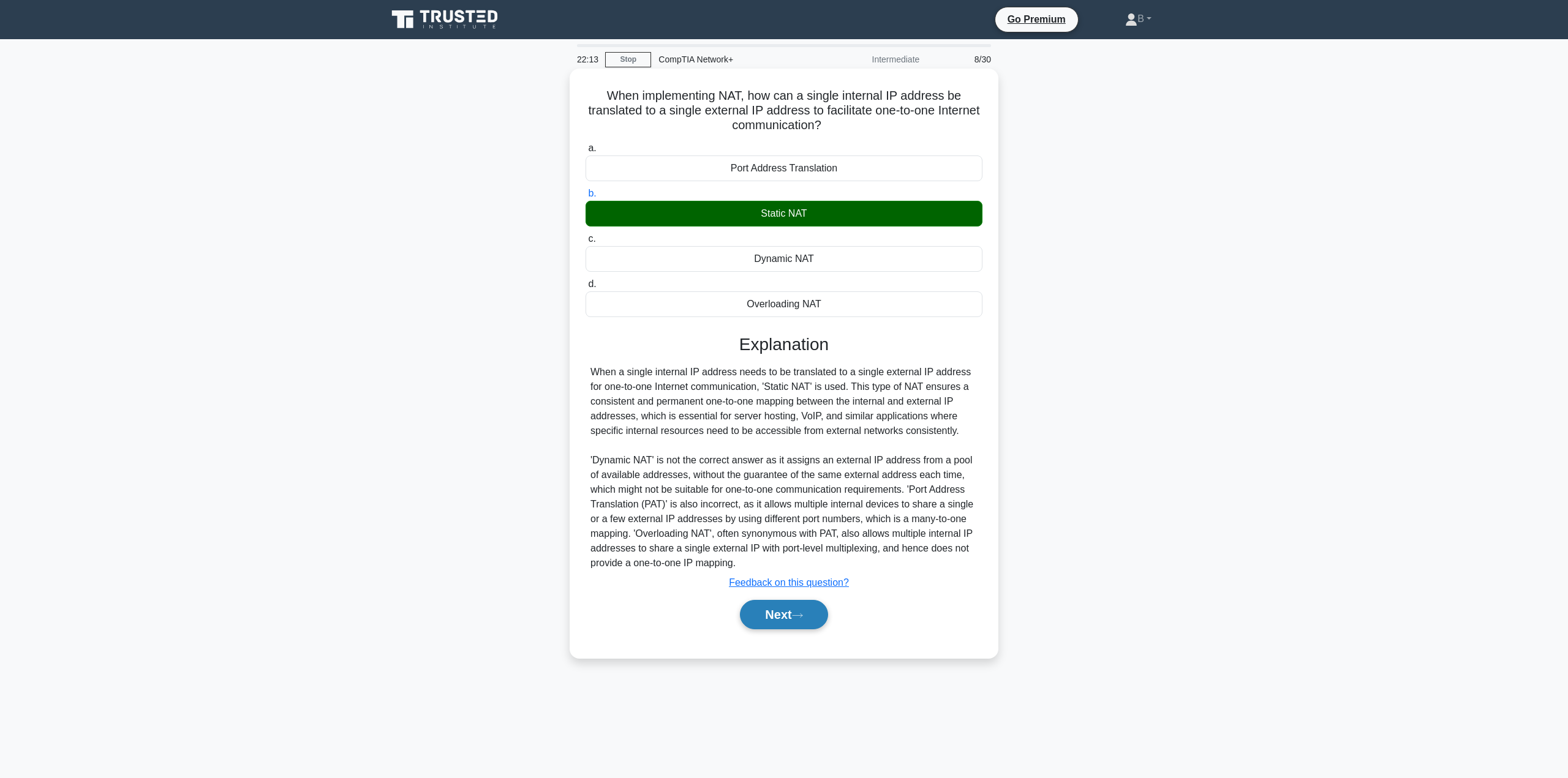
click at [792, 613] on button "Next" at bounding box center [783, 614] width 88 height 29
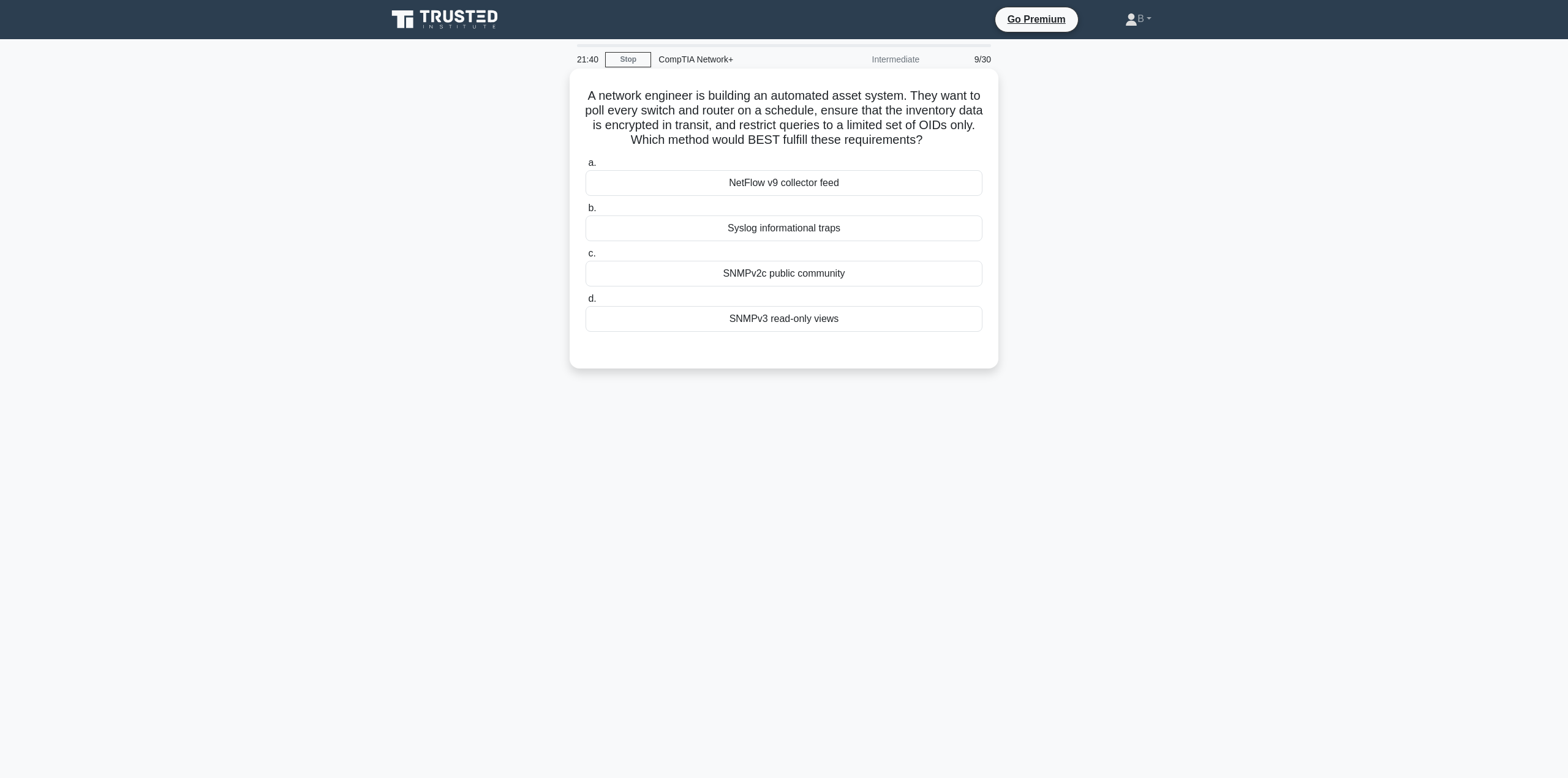
click at [729, 172] on div "NetFlow v9 collector feed" at bounding box center [784, 183] width 397 height 26
click at [585, 167] on input "a. NetFlow v9 collector feed" at bounding box center [585, 163] width 0 height 8
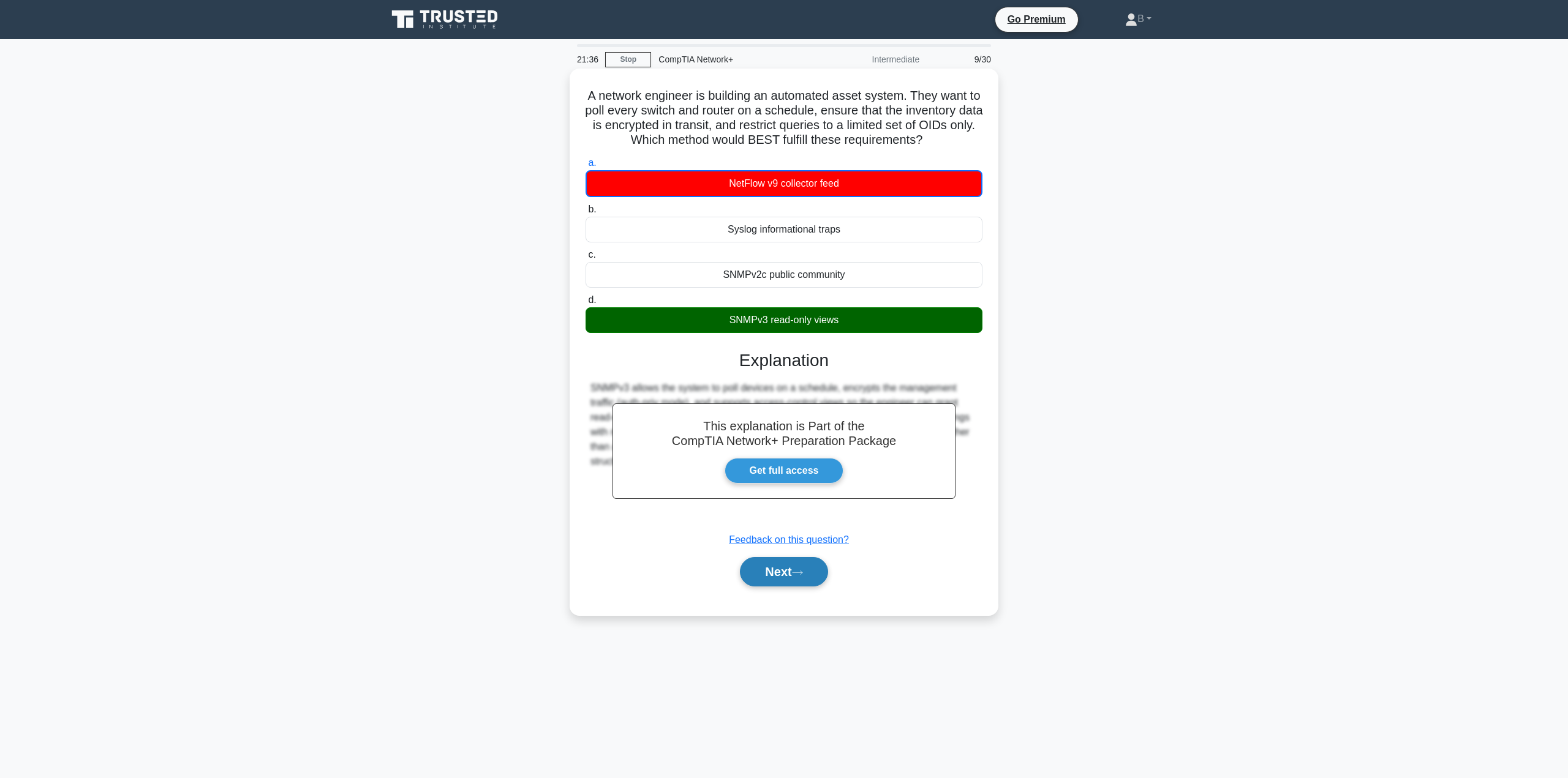
click at [782, 569] on button "Next" at bounding box center [783, 571] width 88 height 29
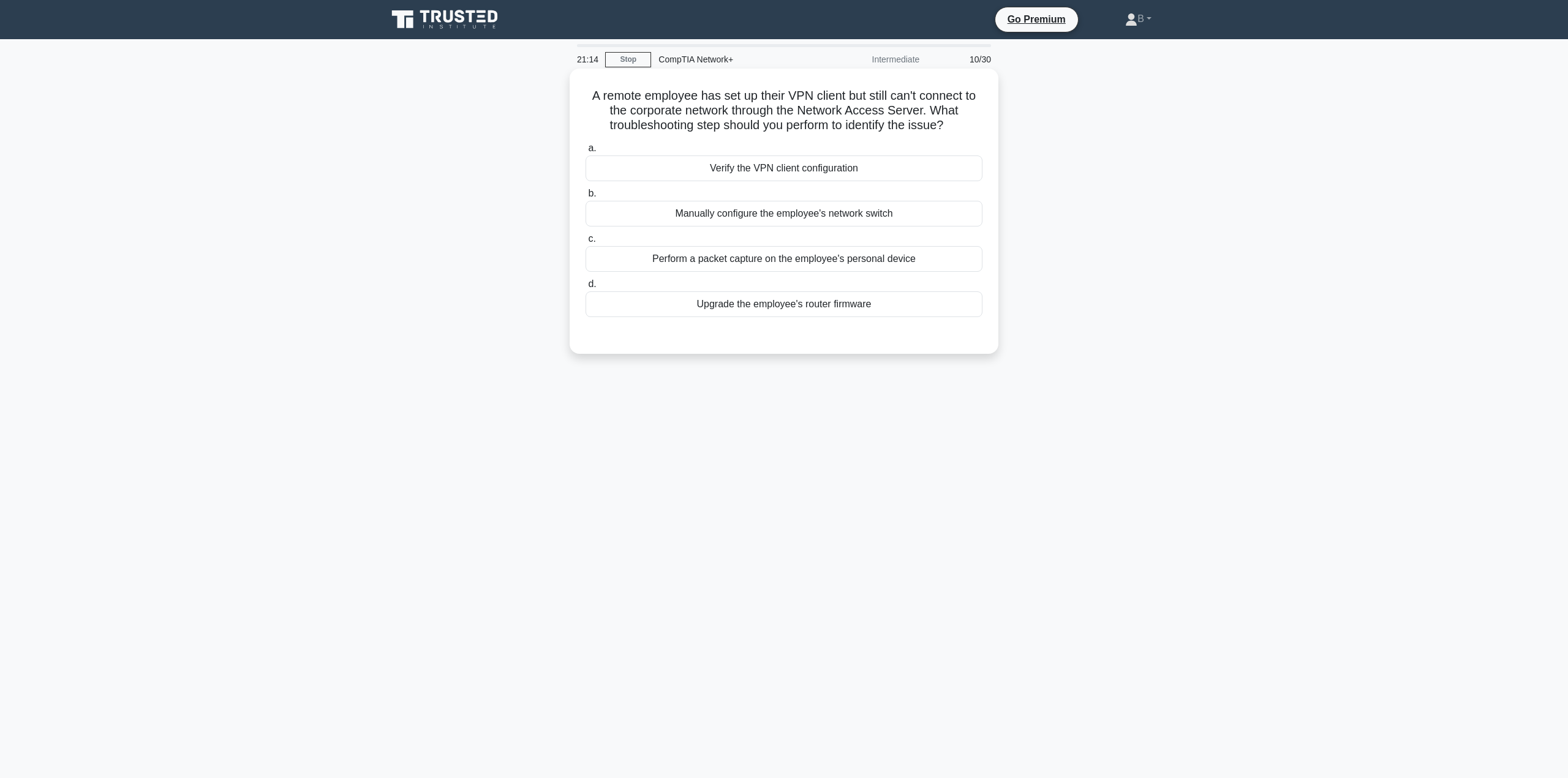
click at [705, 167] on div "Verify the VPN client configuration" at bounding box center [784, 168] width 397 height 26
click at [585, 152] on input "a. Verify the VPN client configuration" at bounding box center [585, 148] width 0 height 8
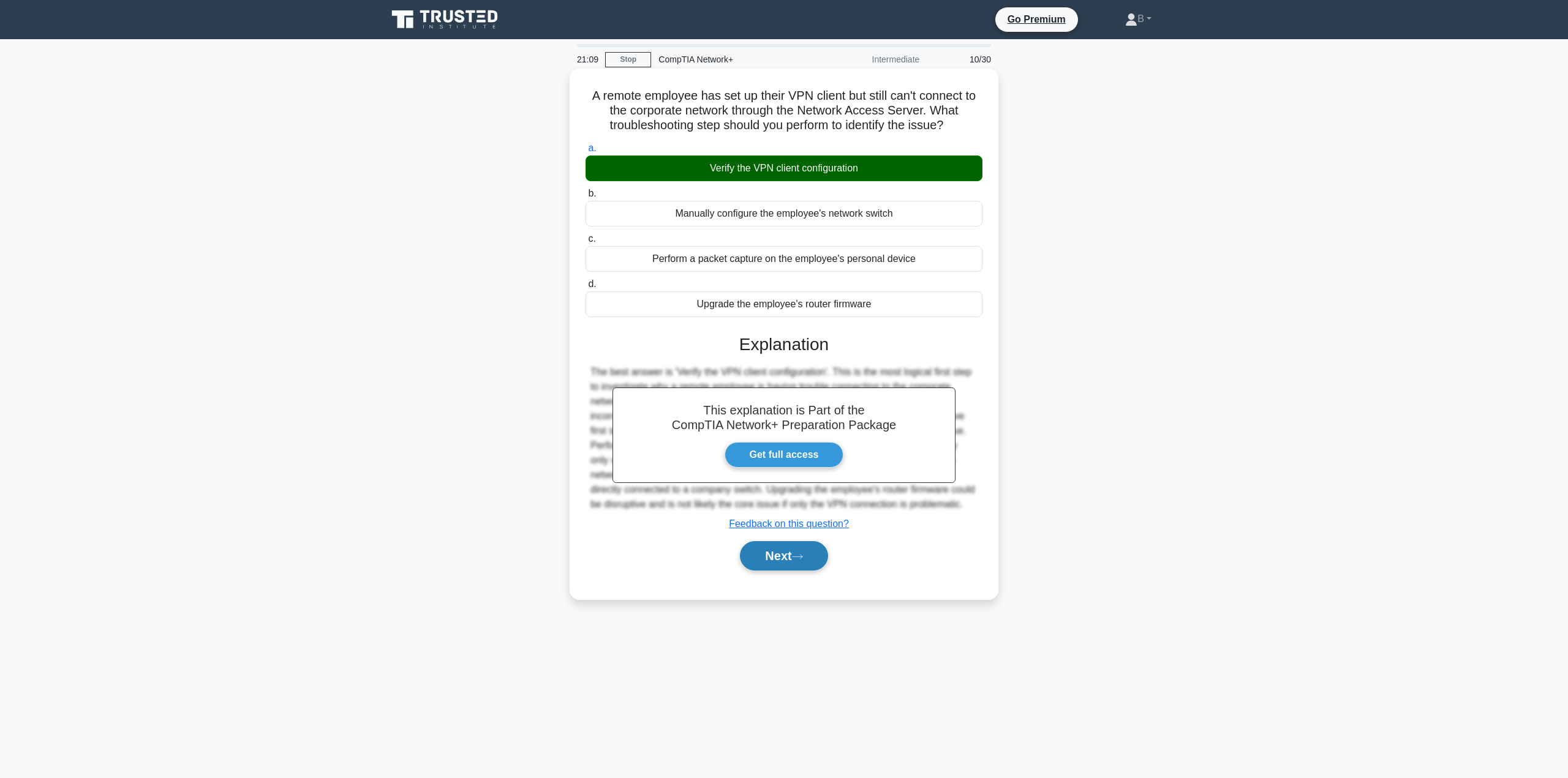
click at [769, 564] on button "Next" at bounding box center [783, 555] width 88 height 29
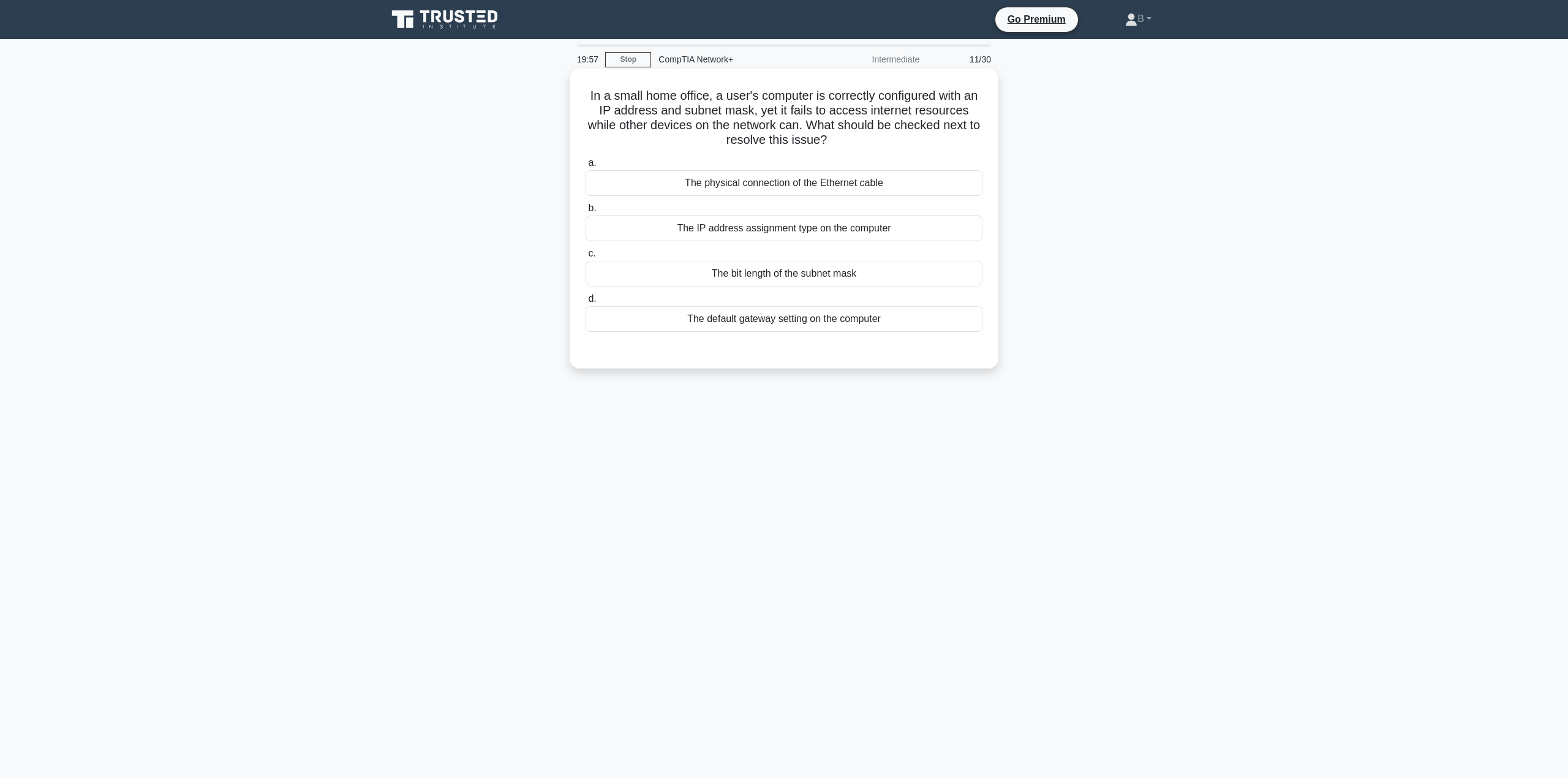
click at [766, 322] on div "The default gateway setting on the computer" at bounding box center [784, 319] width 397 height 26
click at [585, 303] on input "d. The default gateway setting on the computer" at bounding box center [585, 299] width 0 height 8
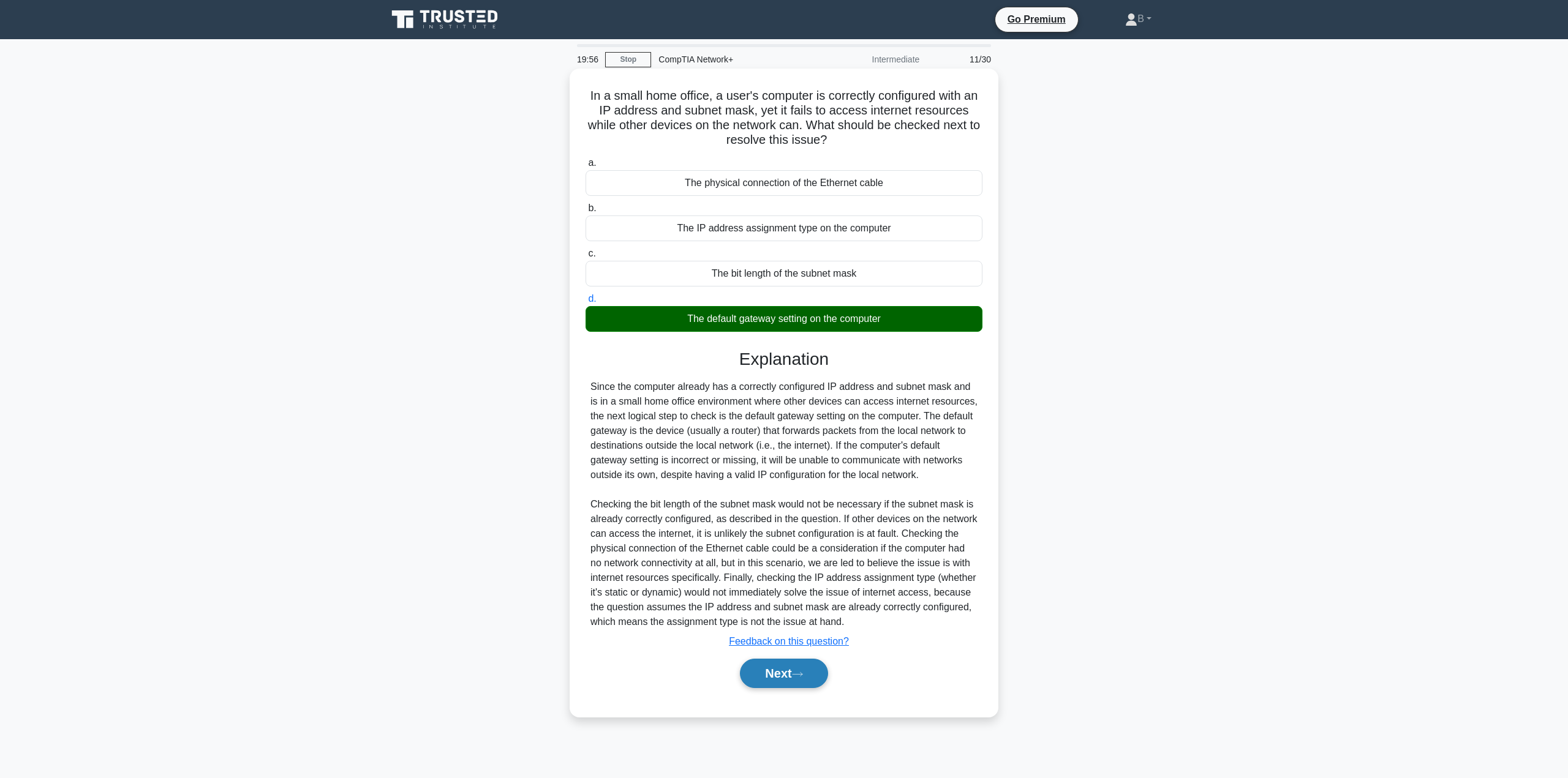
click at [805, 680] on button "Next" at bounding box center [783, 673] width 88 height 29
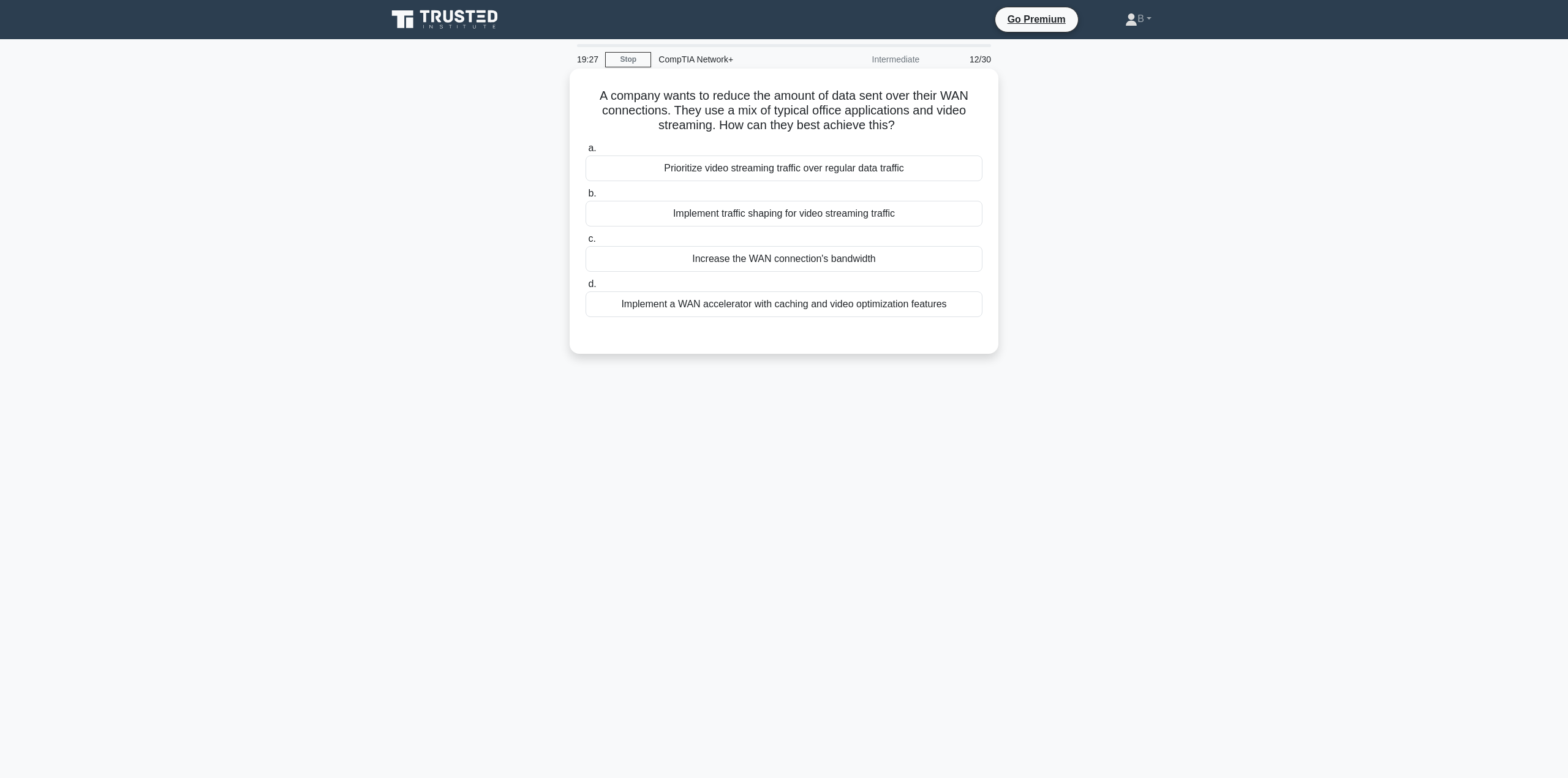
click at [784, 305] on div "Implement a WAN accelerator with caching and video optimization features" at bounding box center [784, 304] width 397 height 26
click at [585, 288] on input "d. Implement a WAN accelerator with caching and video optimization features" at bounding box center [585, 284] width 0 height 8
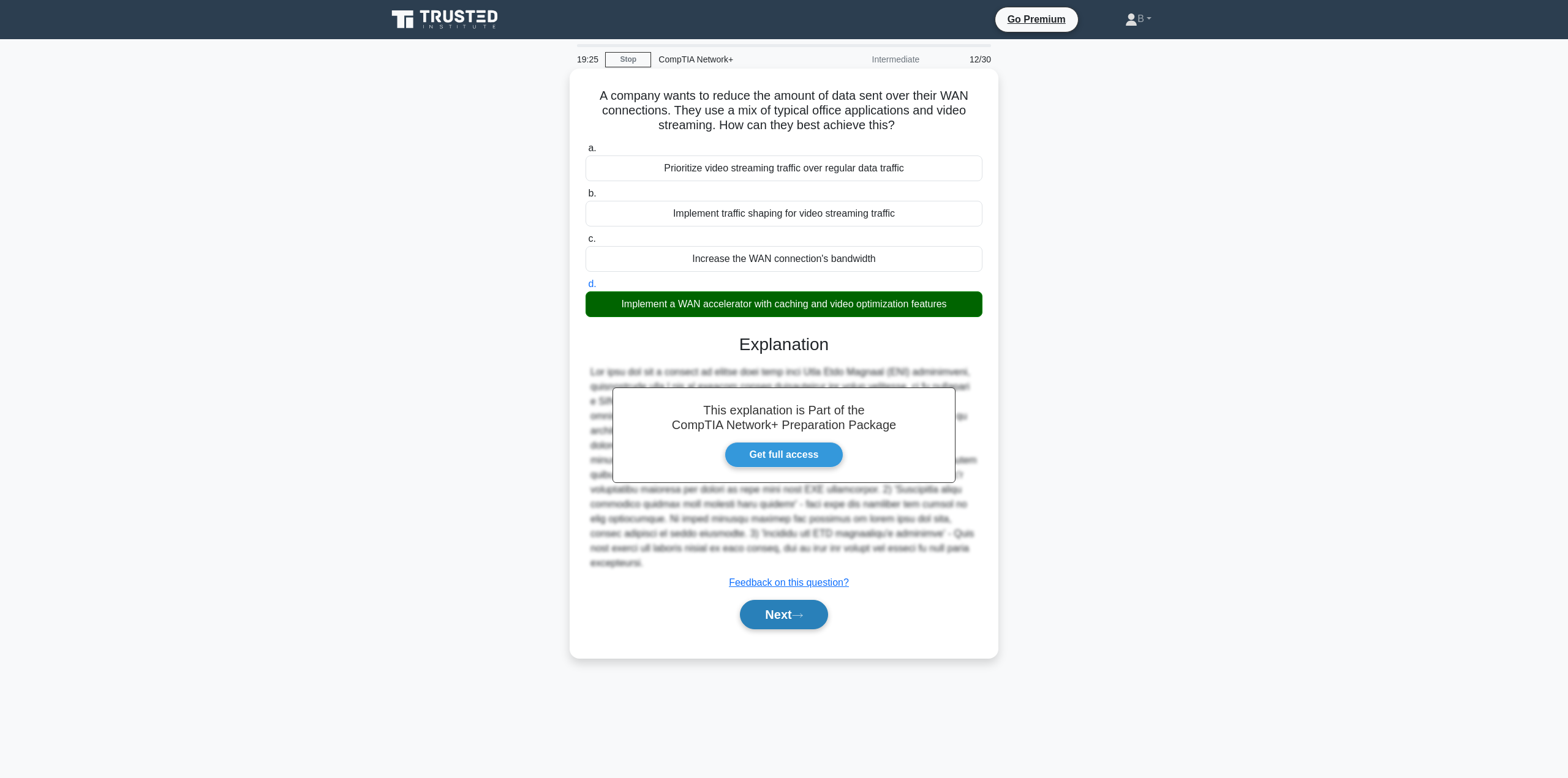
click at [773, 609] on button "Next" at bounding box center [783, 614] width 88 height 29
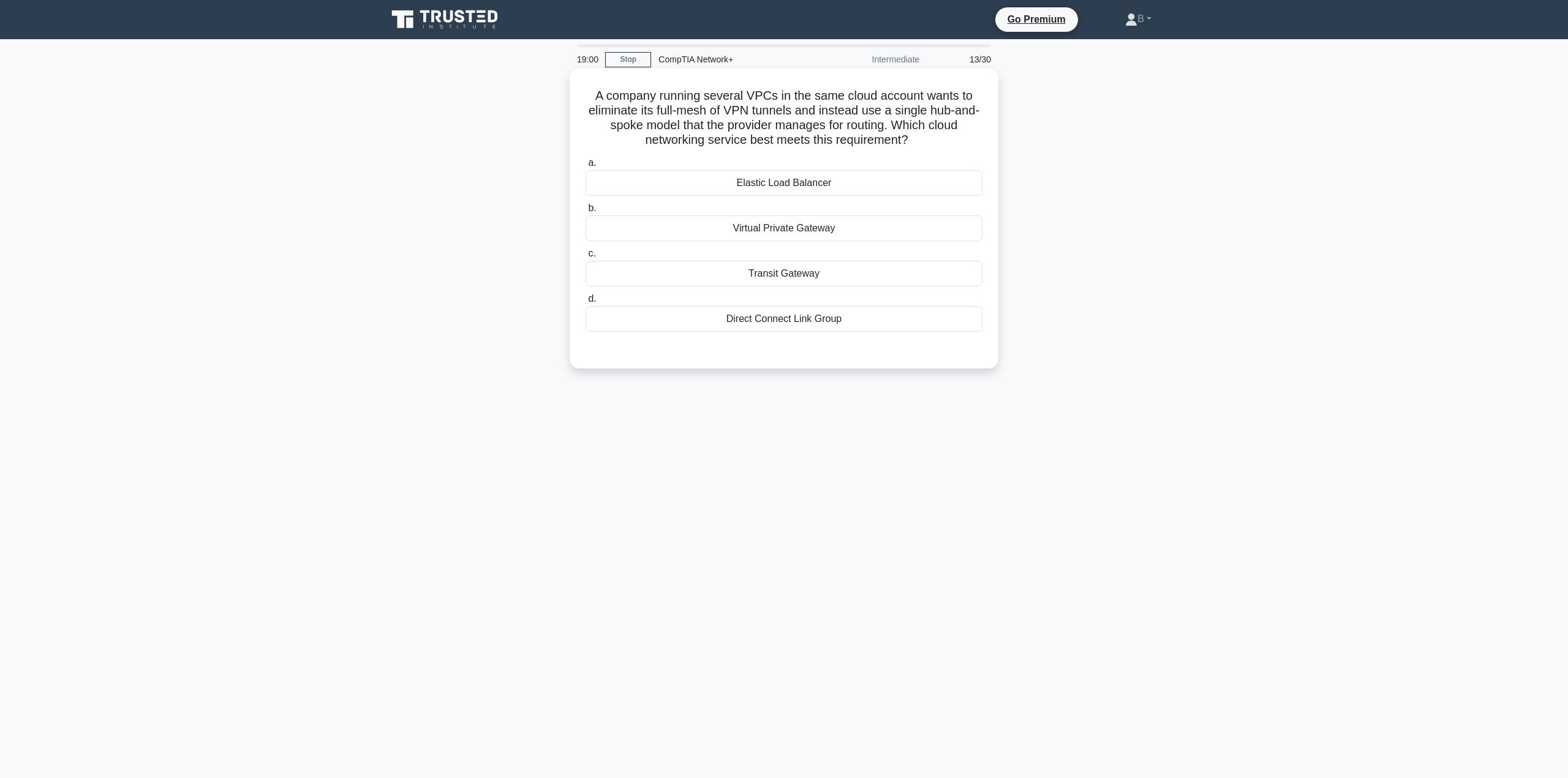
click at [836, 235] on div "Virtual Private Gateway" at bounding box center [784, 229] width 397 height 26
click at [585, 212] on input "b. Virtual Private Gateway" at bounding box center [585, 209] width 0 height 8
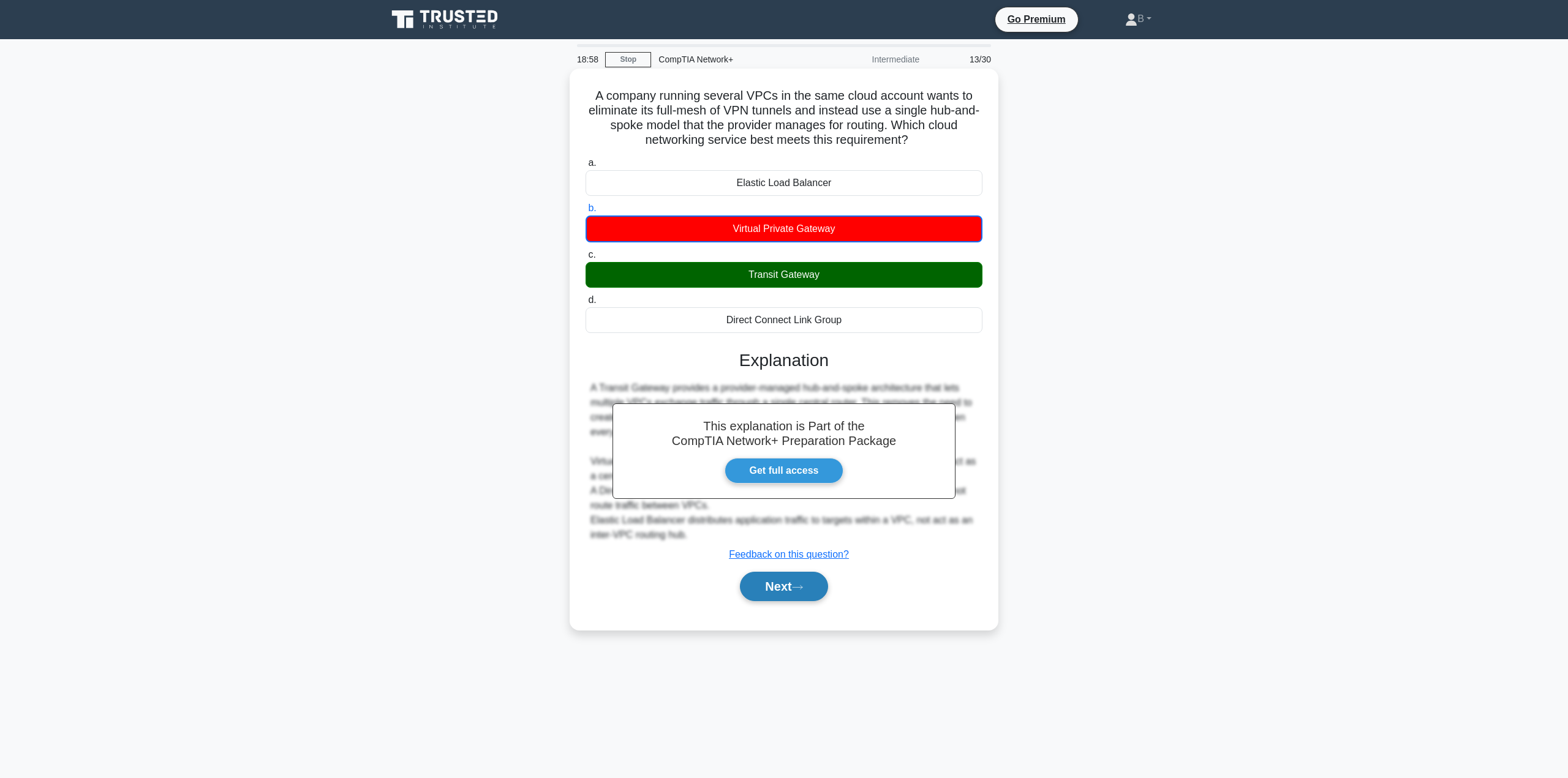
click at [769, 594] on button "Next" at bounding box center [783, 586] width 88 height 29
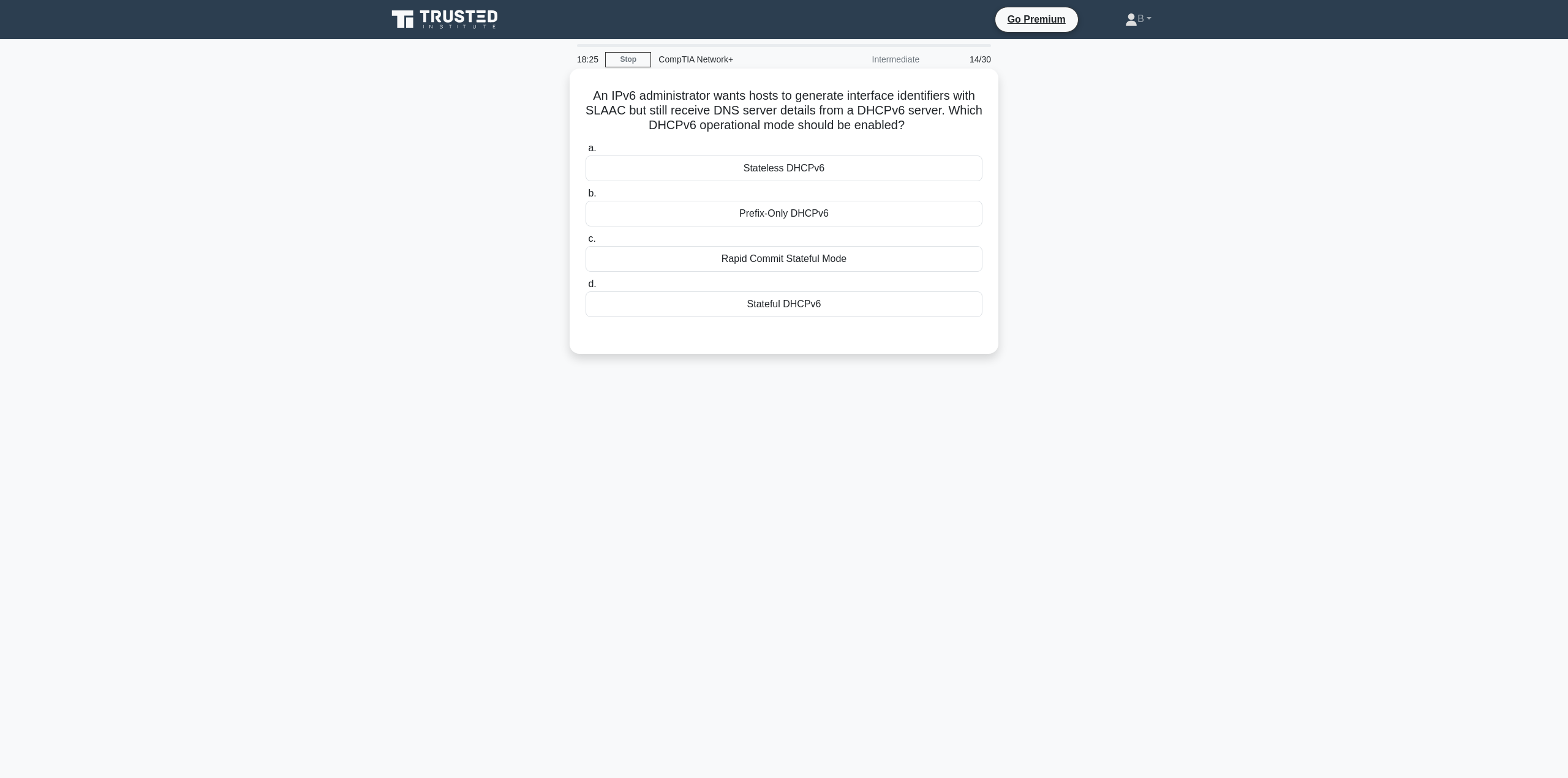
click at [782, 167] on div "Stateless DHCPv6" at bounding box center [784, 168] width 397 height 26
click at [585, 152] on input "a. Stateless DHCPv6" at bounding box center [585, 148] width 0 height 8
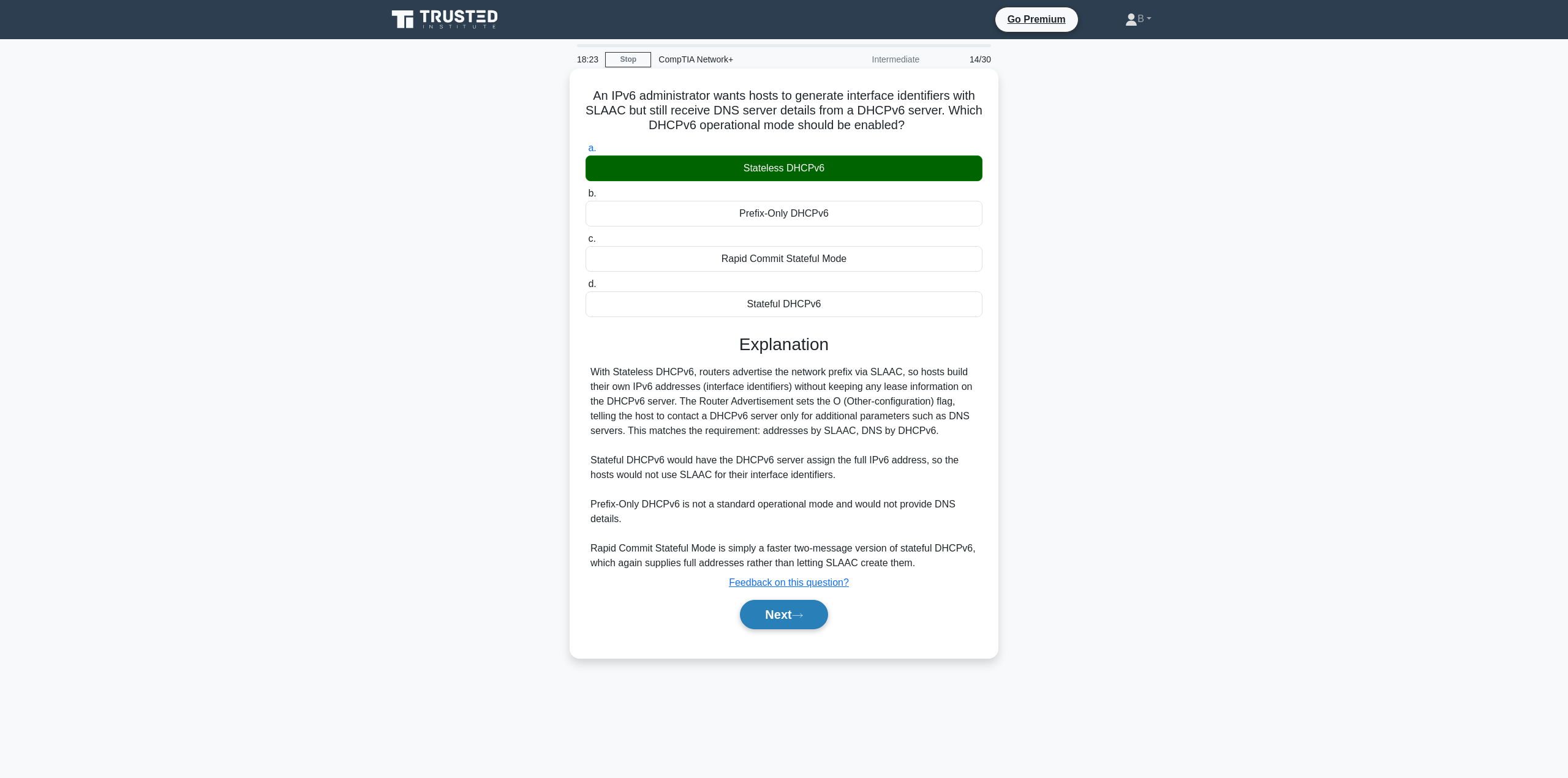
click at [786, 611] on button "Next" at bounding box center [783, 614] width 88 height 29
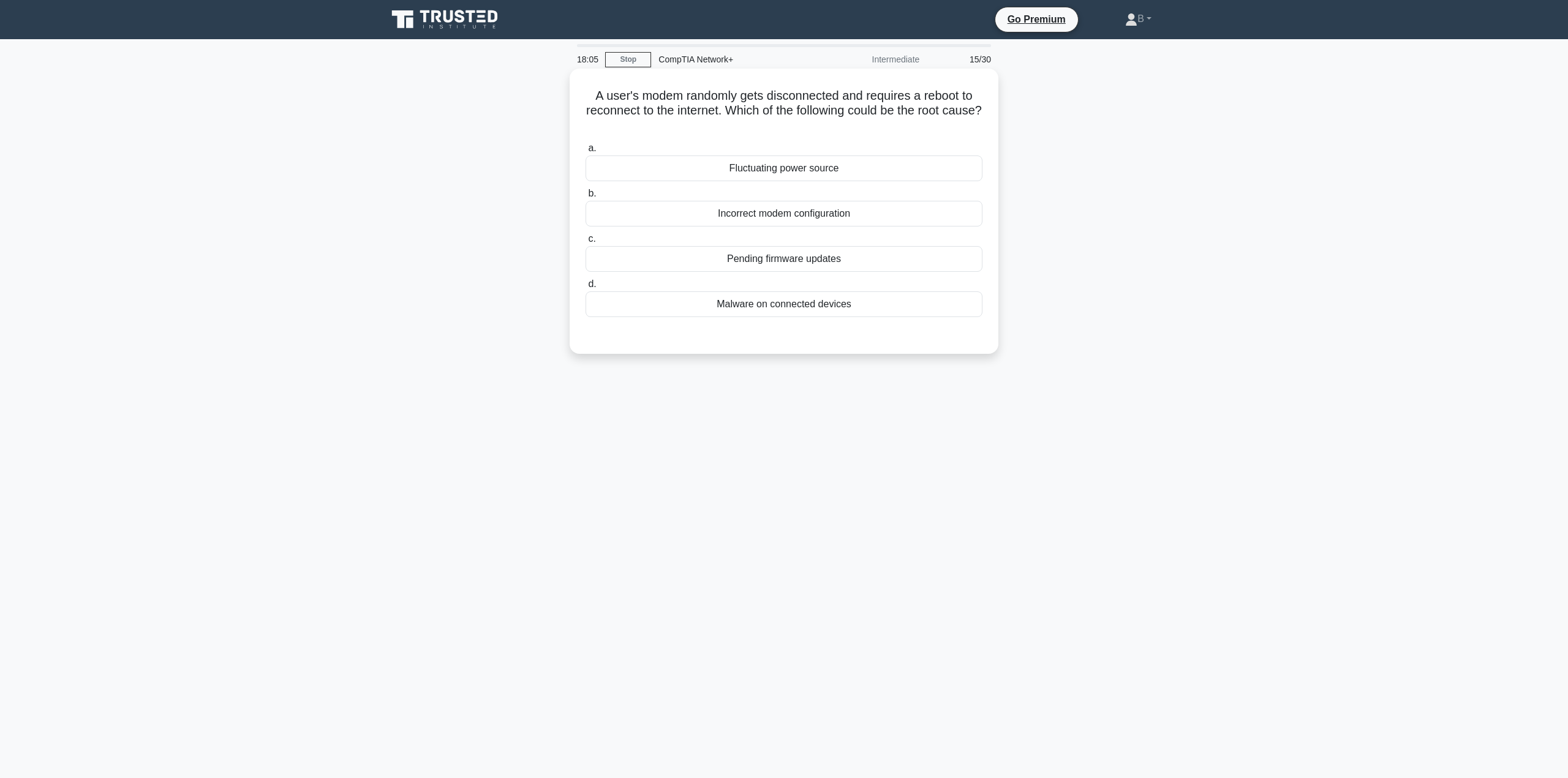
click at [834, 169] on div "Fluctuating power source" at bounding box center [784, 168] width 397 height 26
click at [585, 152] on input "a. Fluctuating power source" at bounding box center [585, 148] width 0 height 8
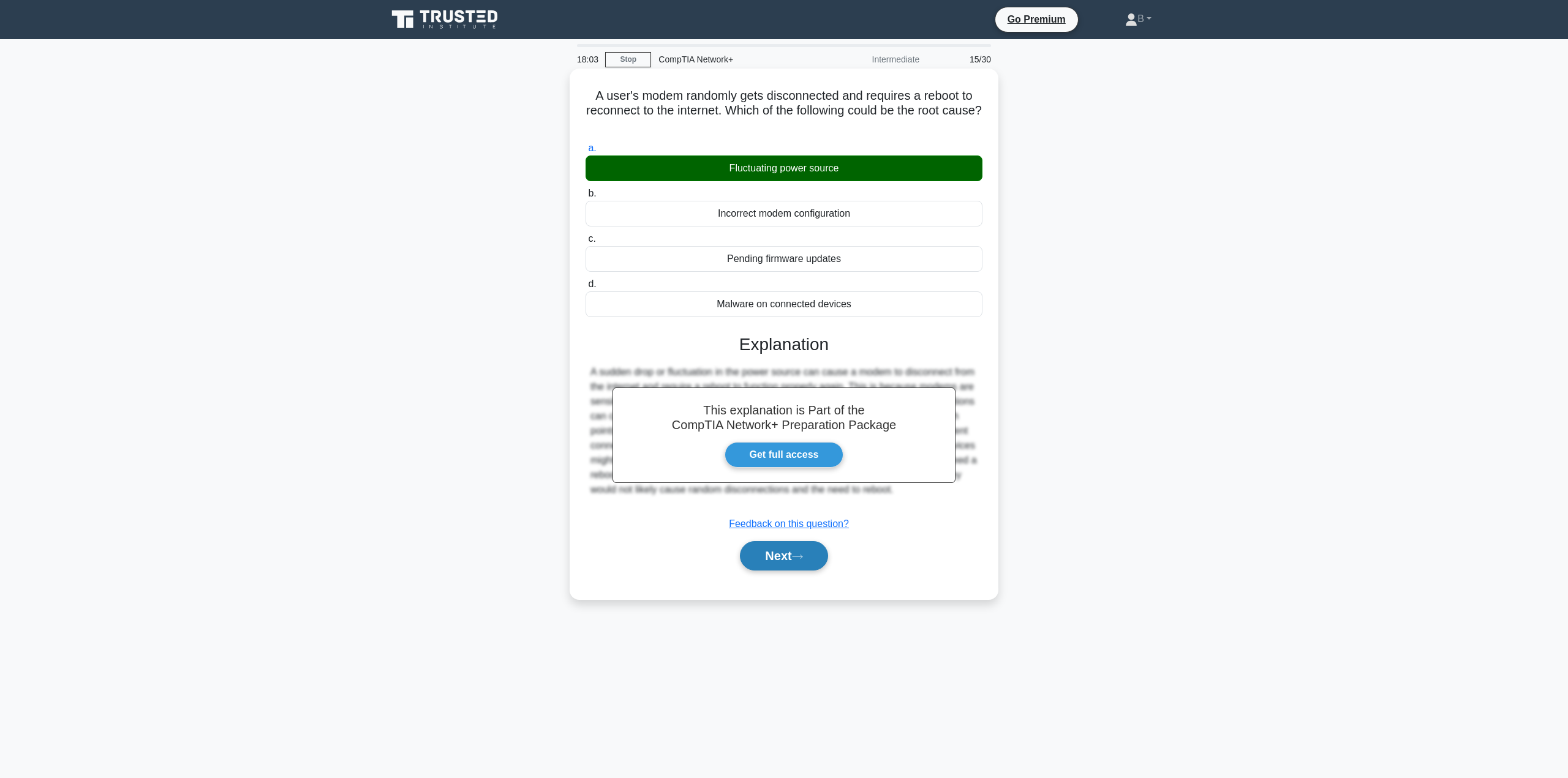
click at [781, 562] on button "Next" at bounding box center [783, 555] width 88 height 29
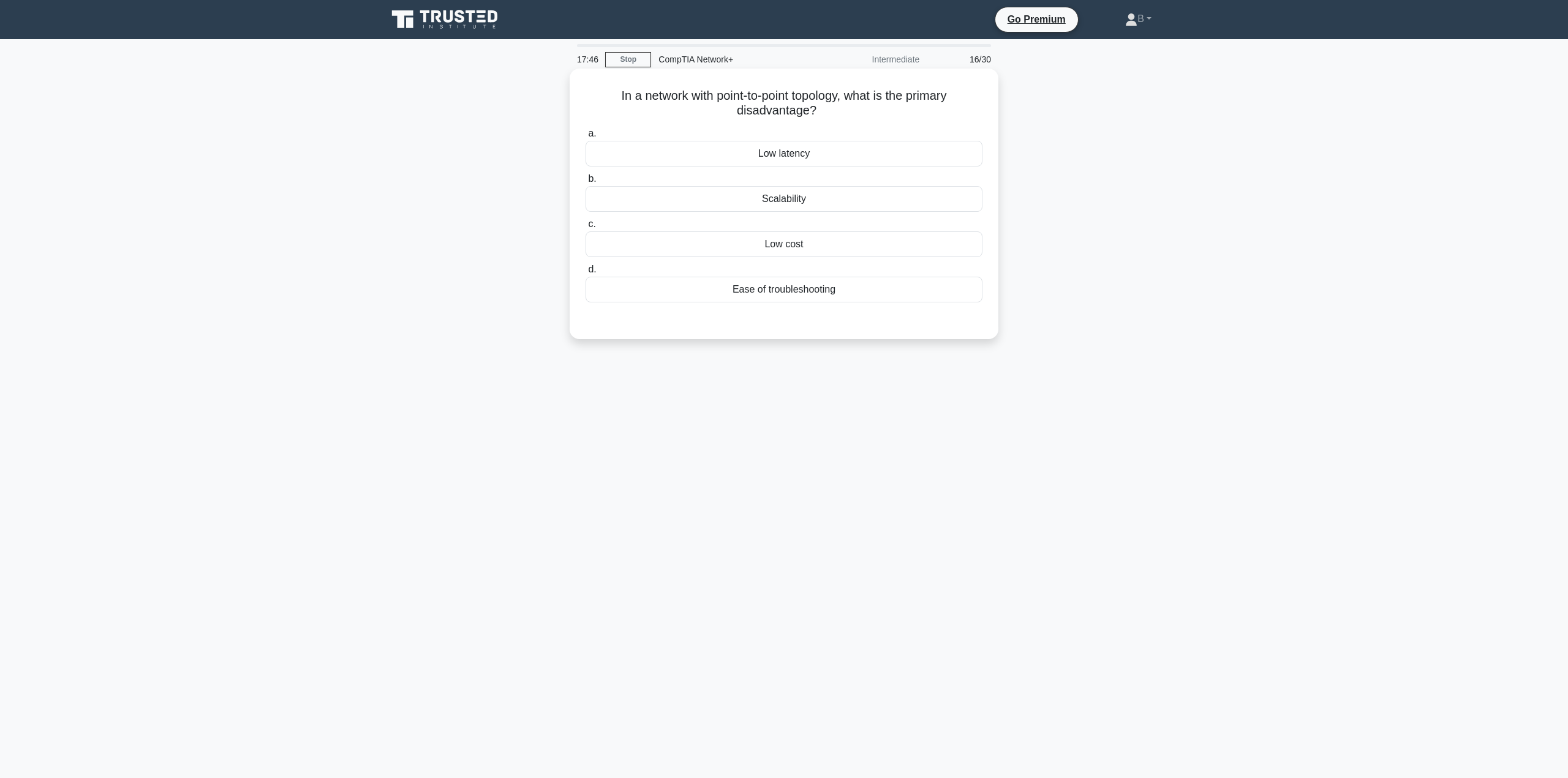
click at [826, 194] on div "Scalability" at bounding box center [784, 199] width 397 height 26
click at [585, 183] on input "b. Scalability" at bounding box center [585, 179] width 0 height 8
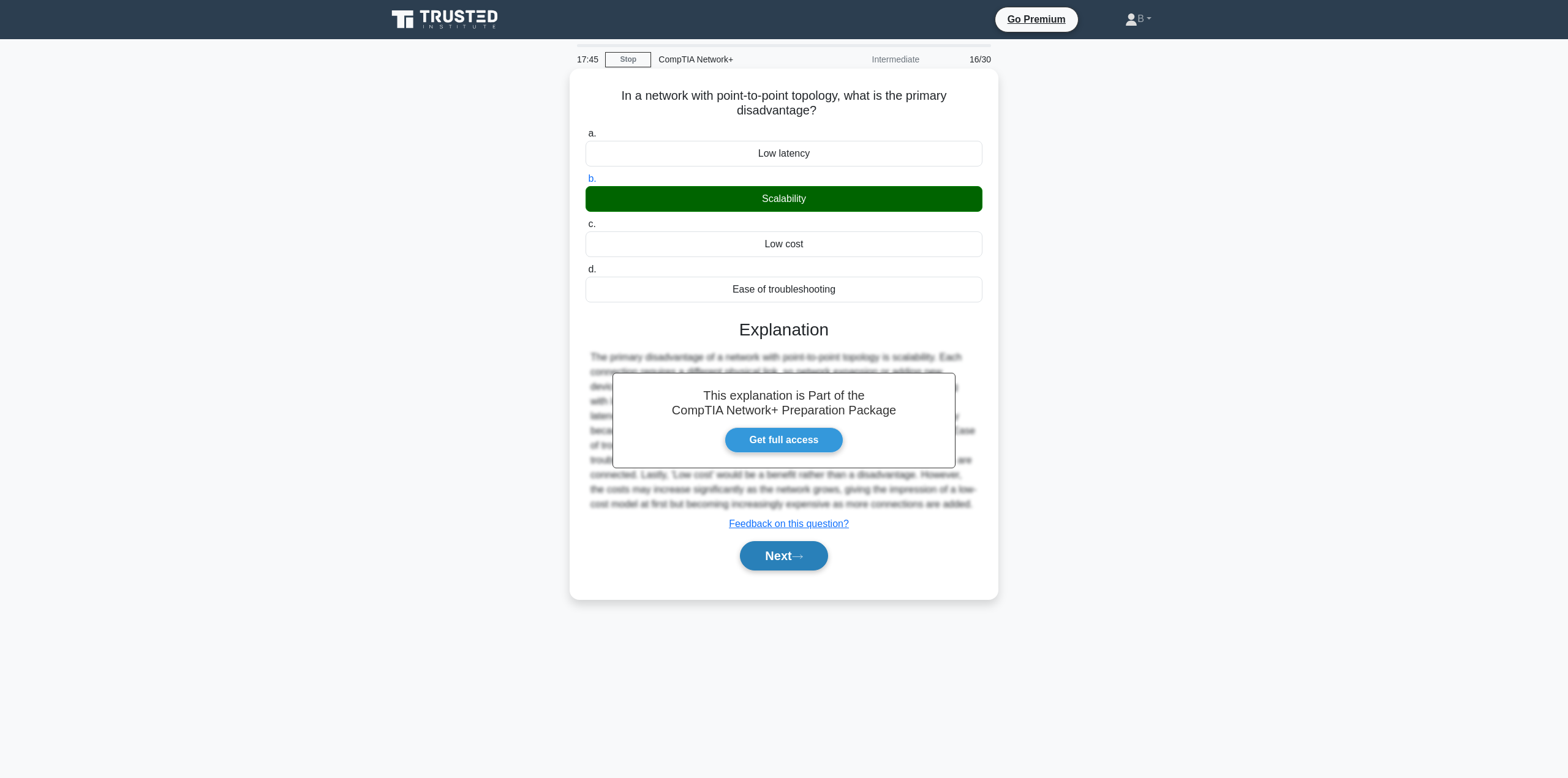
click at [787, 550] on button "Next" at bounding box center [783, 555] width 88 height 29
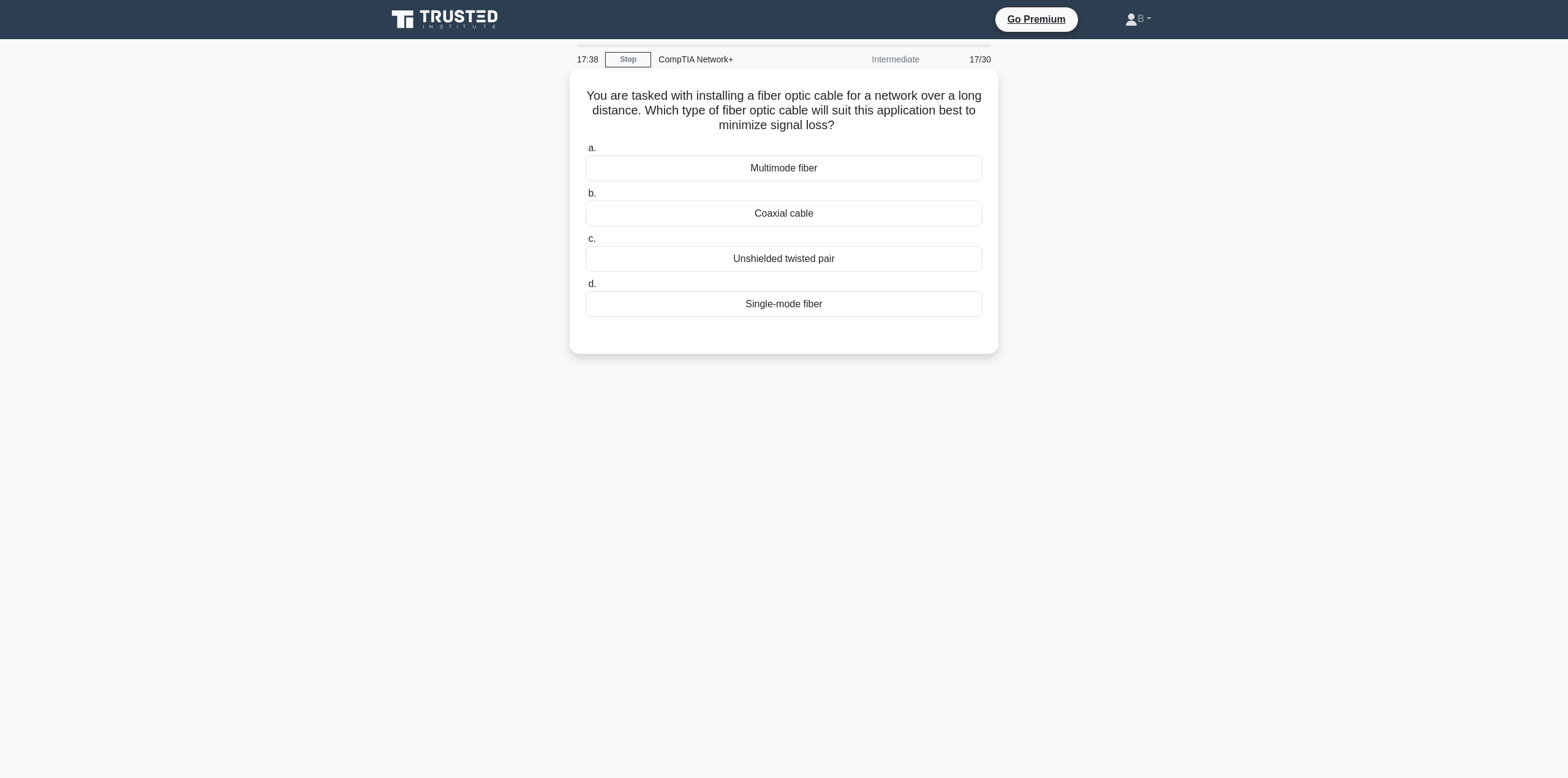
click at [784, 307] on div "Single-mode fiber" at bounding box center [784, 304] width 397 height 26
click at [585, 288] on input "d. Single-mode fiber" at bounding box center [585, 284] width 0 height 8
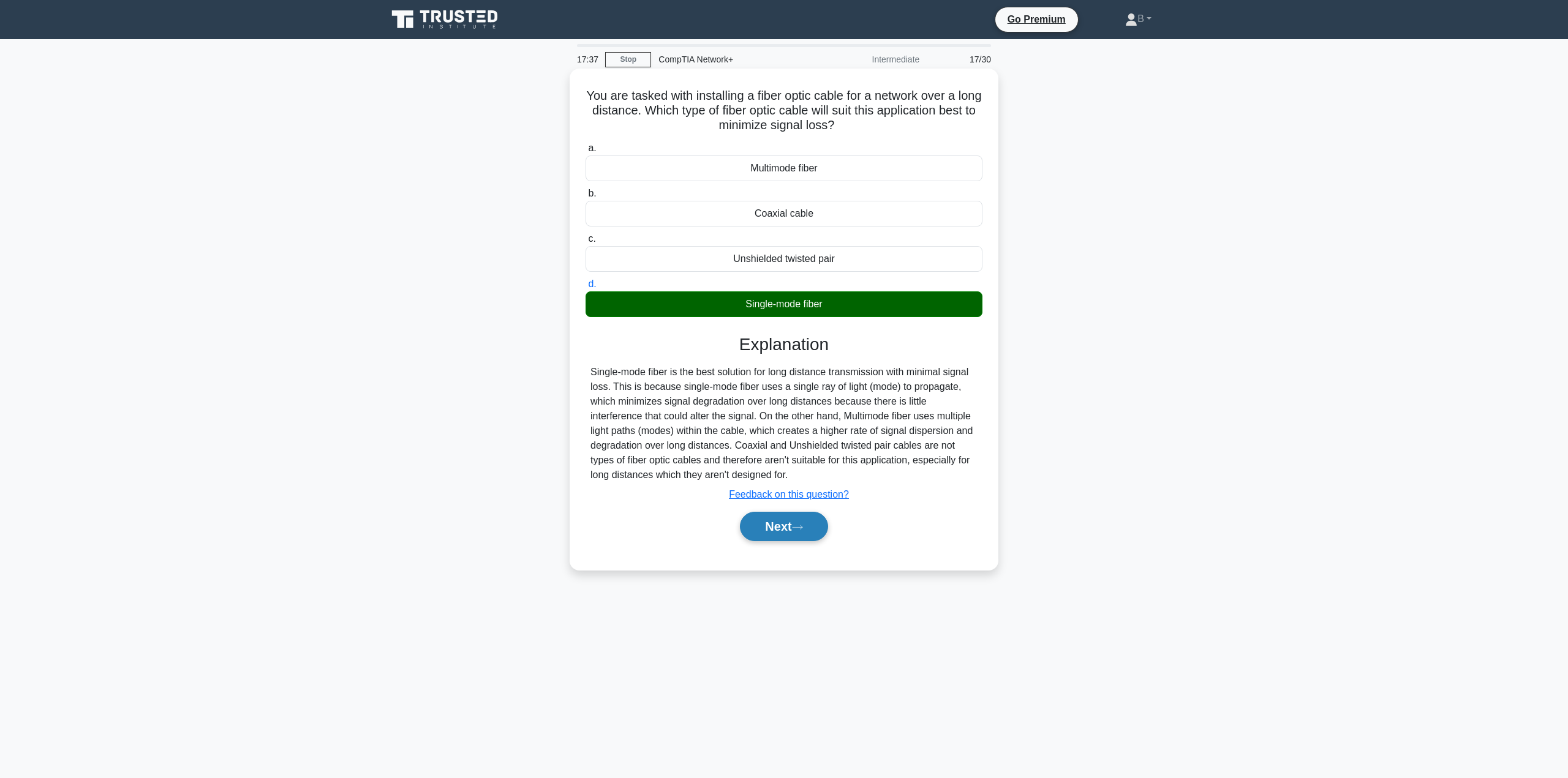
click at [786, 525] on button "Next" at bounding box center [783, 526] width 88 height 29
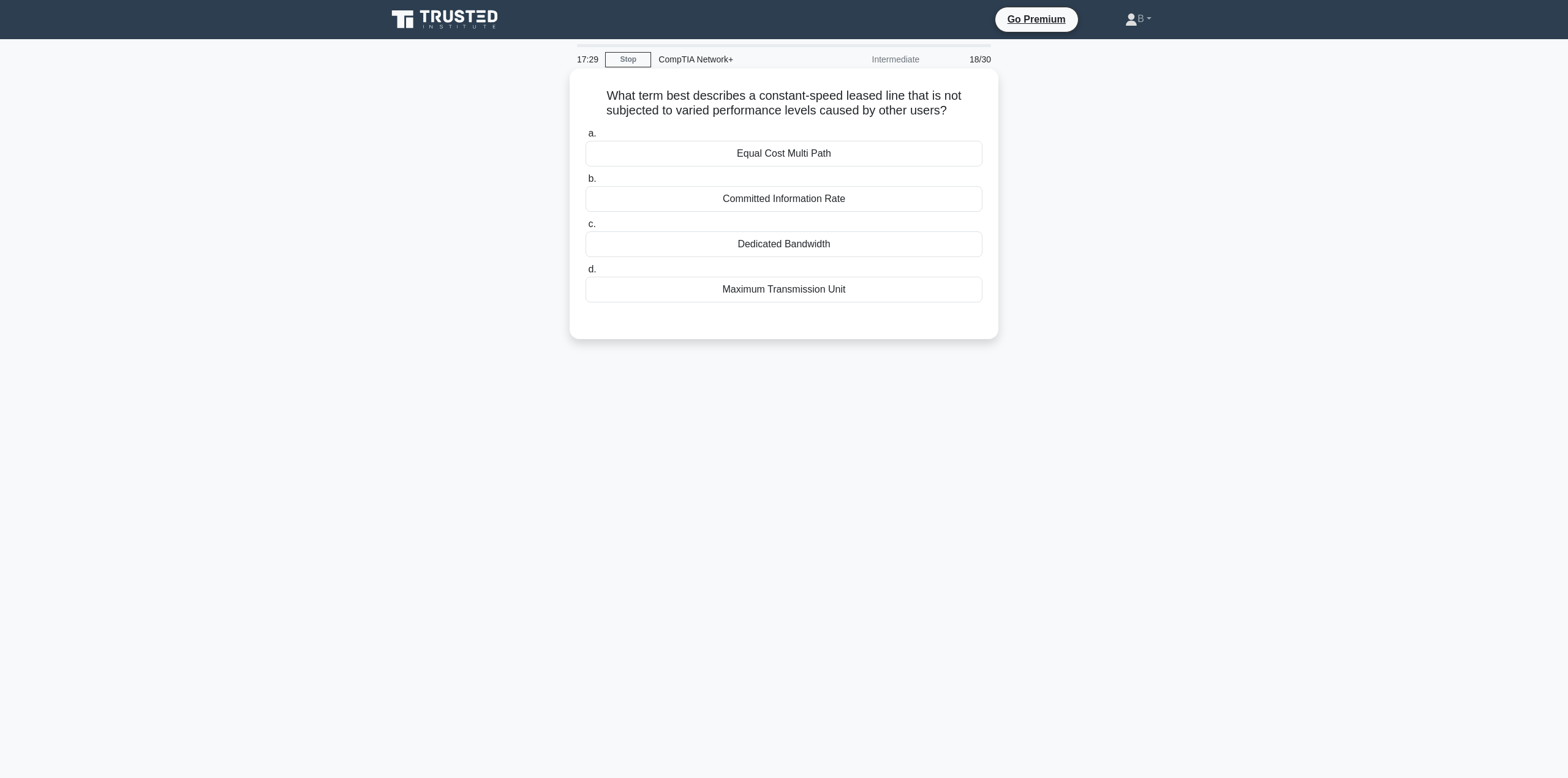
click at [832, 245] on div "Dedicated Bandwidth" at bounding box center [784, 244] width 397 height 26
click at [585, 228] on input "c. Dedicated Bandwidth" at bounding box center [585, 224] width 0 height 8
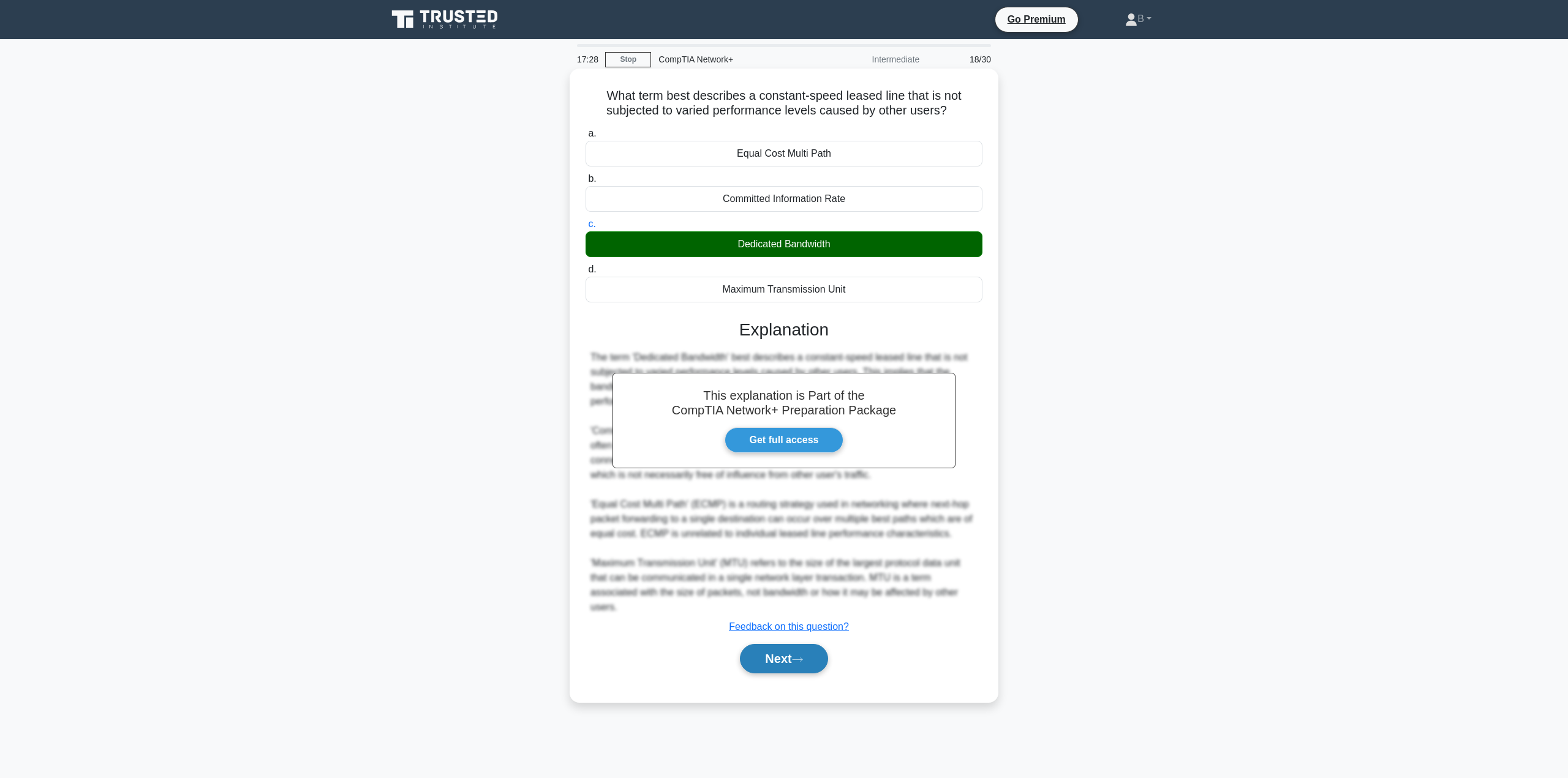
click at [816, 646] on button "Next" at bounding box center [783, 658] width 88 height 29
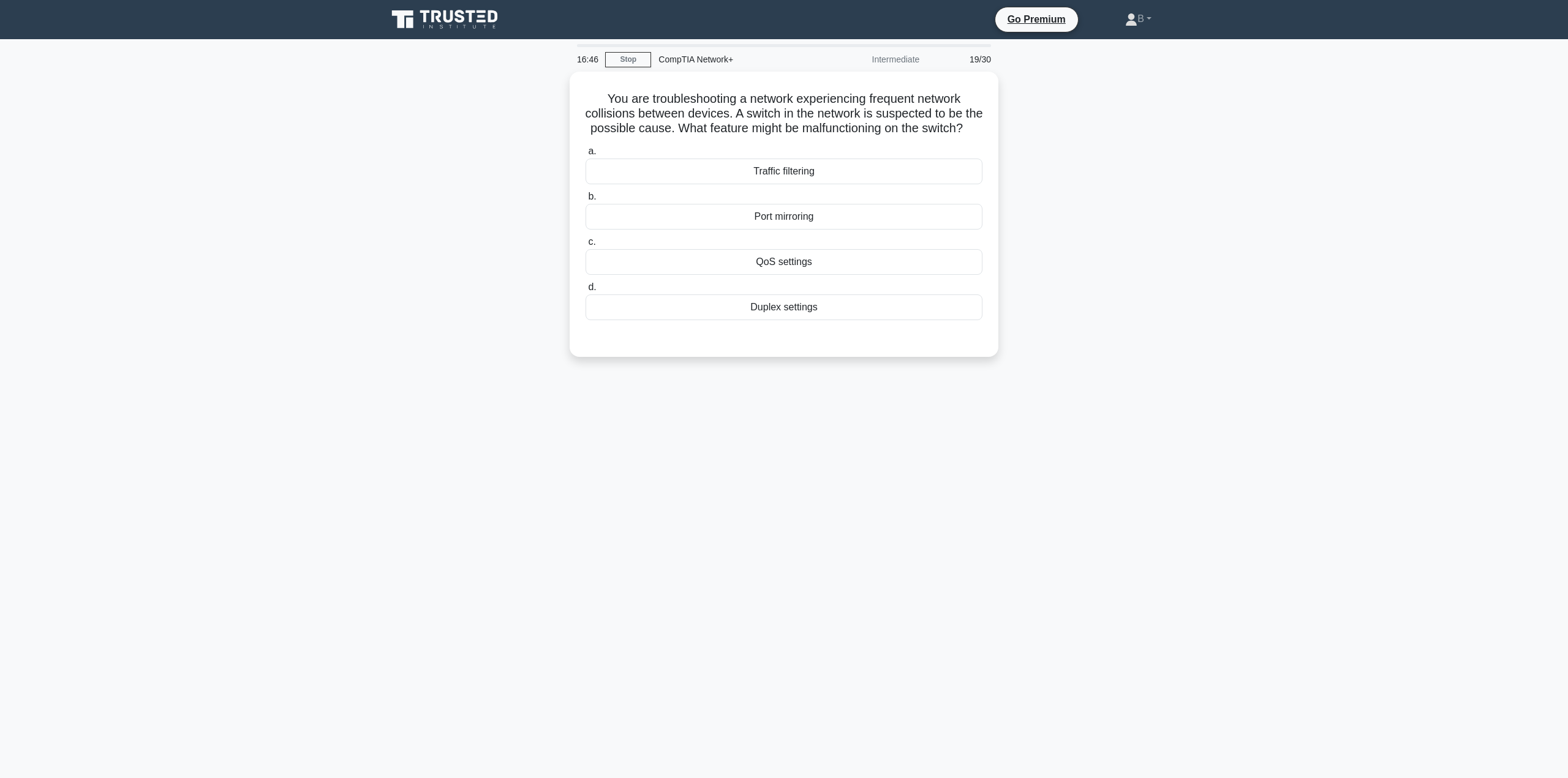
drag, startPoint x: 946, startPoint y: 119, endPoint x: 524, endPoint y: 258, distance: 444.3
click at [524, 258] on div "You are troubleshooting a network experiencing frequent network collisions betw…" at bounding box center [784, 222] width 808 height 300
click at [872, 266] on div "QoS settings" at bounding box center [784, 259] width 397 height 26
click at [585, 243] on input "c. QoS settings" at bounding box center [585, 239] width 0 height 8
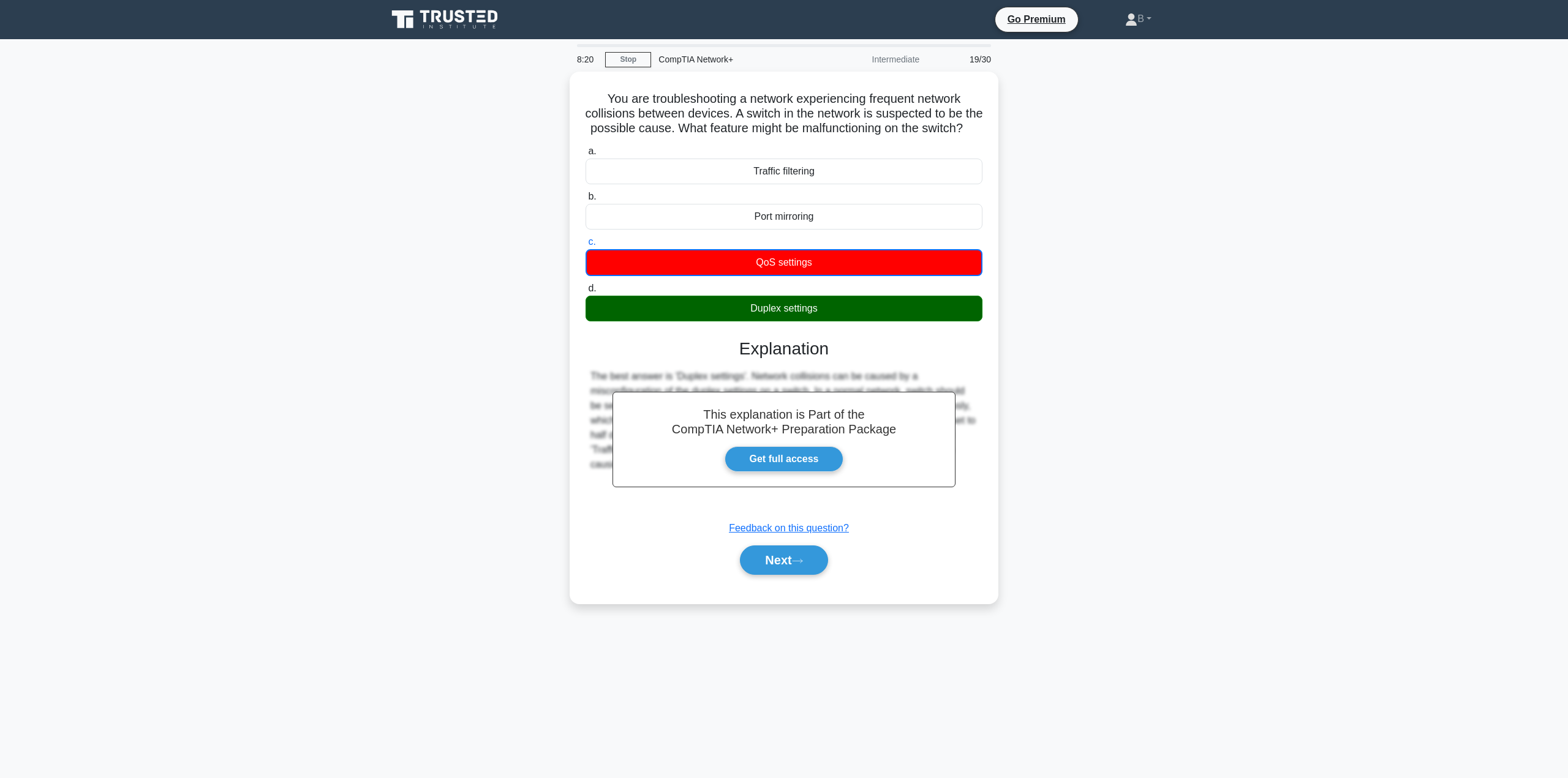
drag, startPoint x: 633, startPoint y: 178, endPoint x: 486, endPoint y: 214, distance: 151.3
click at [486, 214] on div "You are troubleshooting a network experiencing frequent network collisions betw…" at bounding box center [784, 345] width 808 height 547
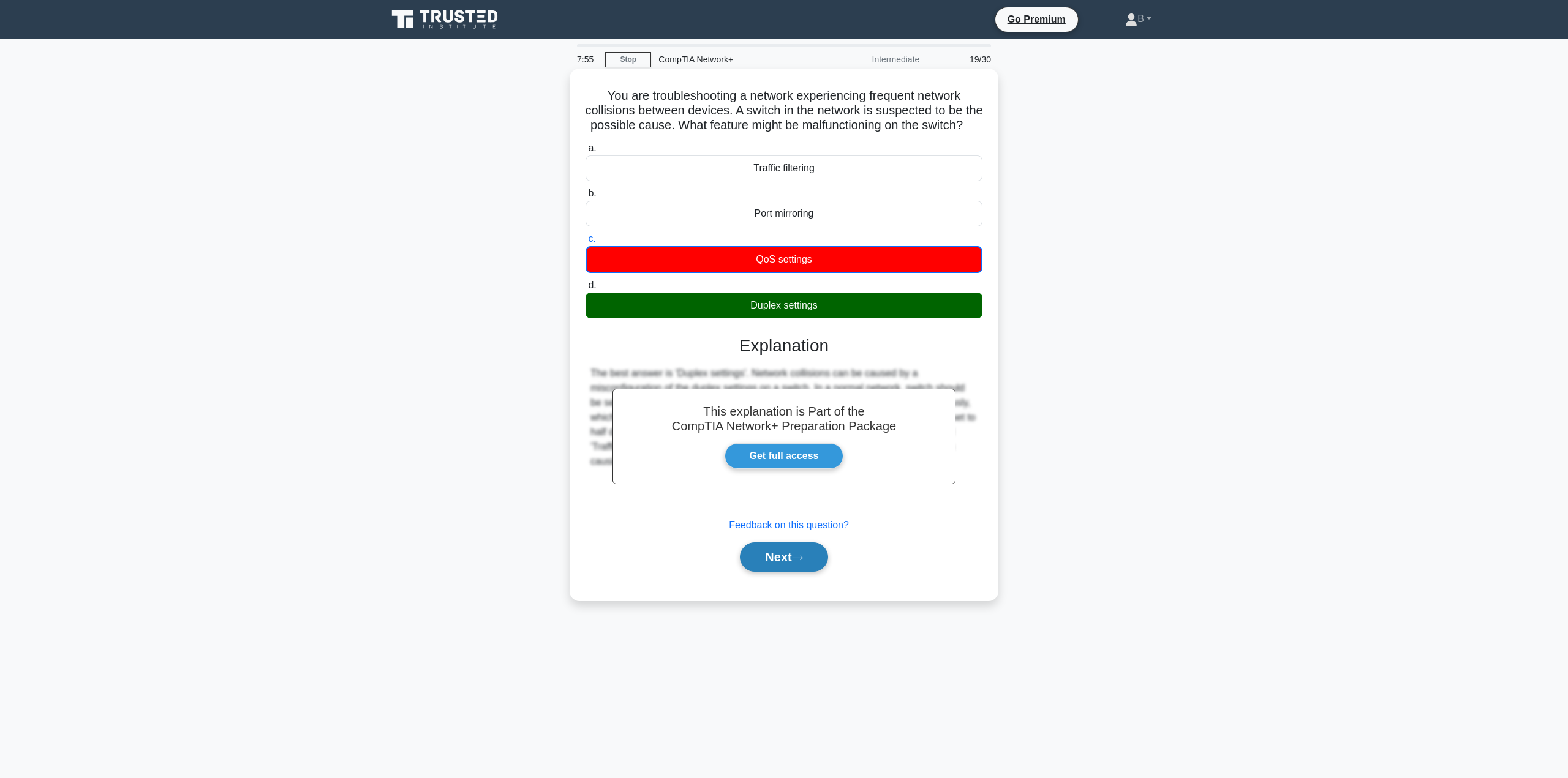
click at [777, 572] on button "Next" at bounding box center [783, 556] width 88 height 29
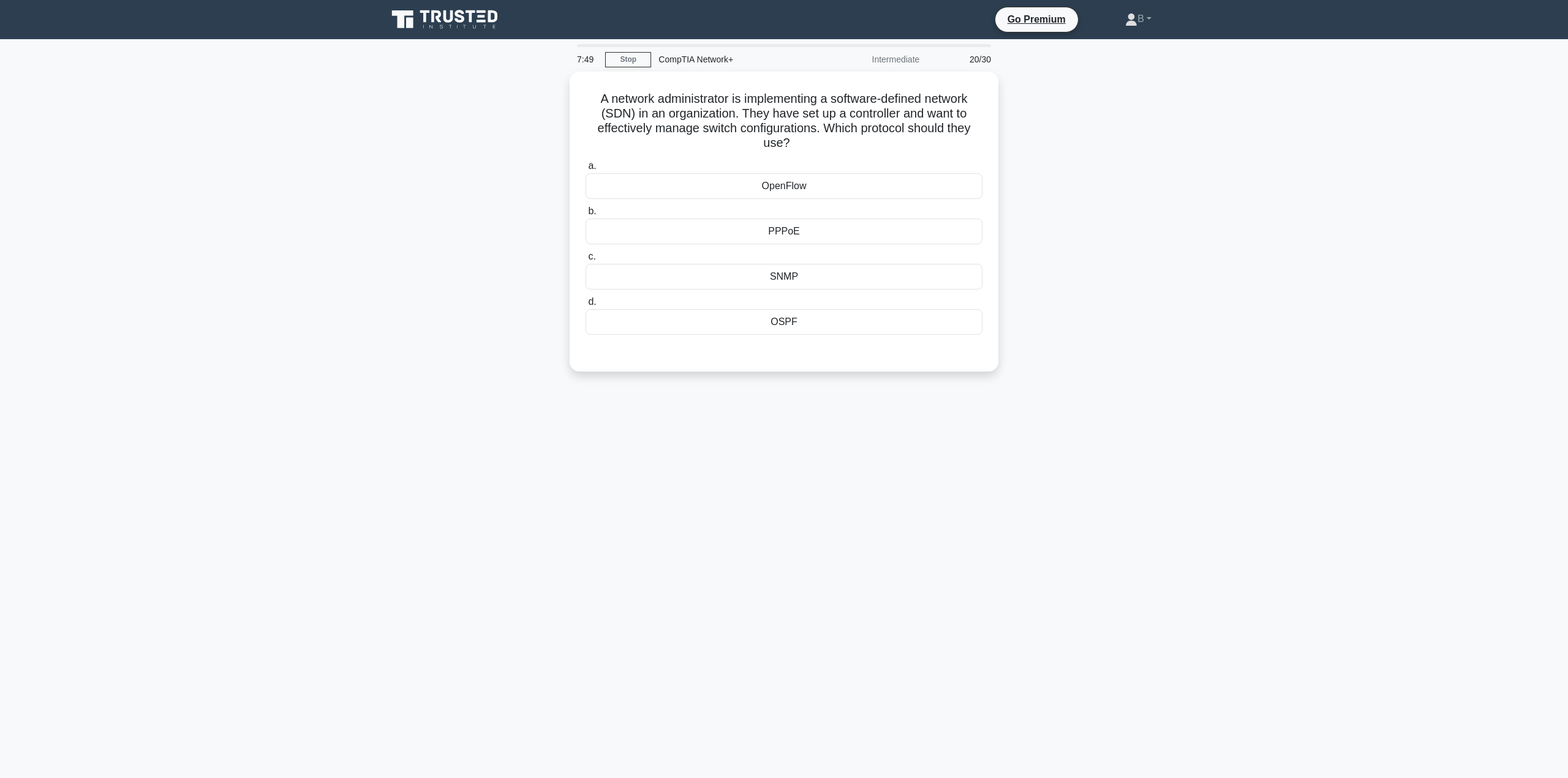
drag, startPoint x: 749, startPoint y: 503, endPoint x: 509, endPoint y: 424, distance: 252.7
click at [509, 424] on div "7:49 Stop CompTIA Network+ Intermediate 20/30 A network administrator is implem…" at bounding box center [784, 350] width 808 height 612
click at [780, 188] on div "OpenFlow" at bounding box center [784, 183] width 397 height 26
click at [585, 167] on input "a. OpenFlow" at bounding box center [585, 163] width 0 height 8
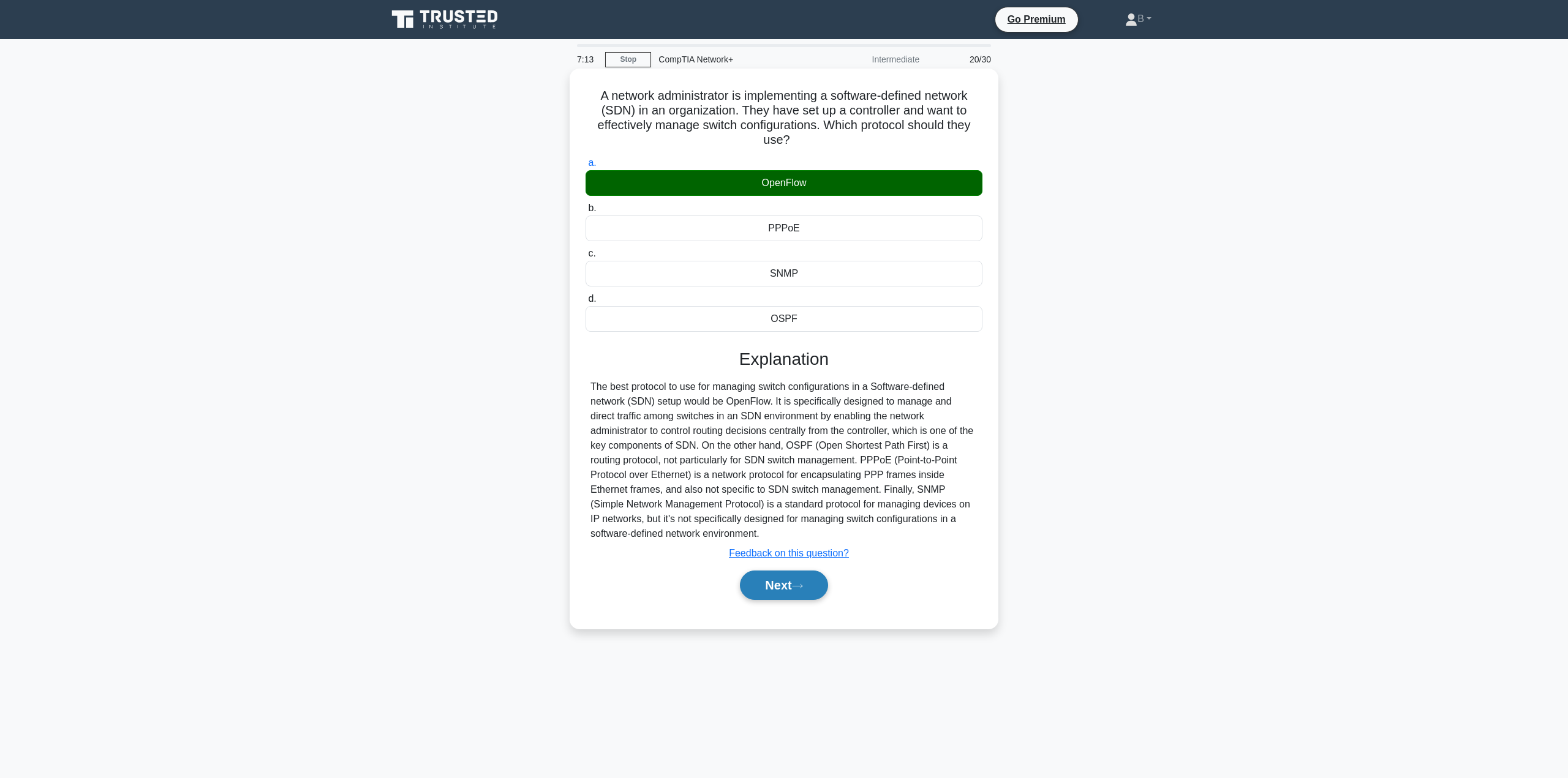
click at [766, 584] on button "Next" at bounding box center [783, 585] width 88 height 29
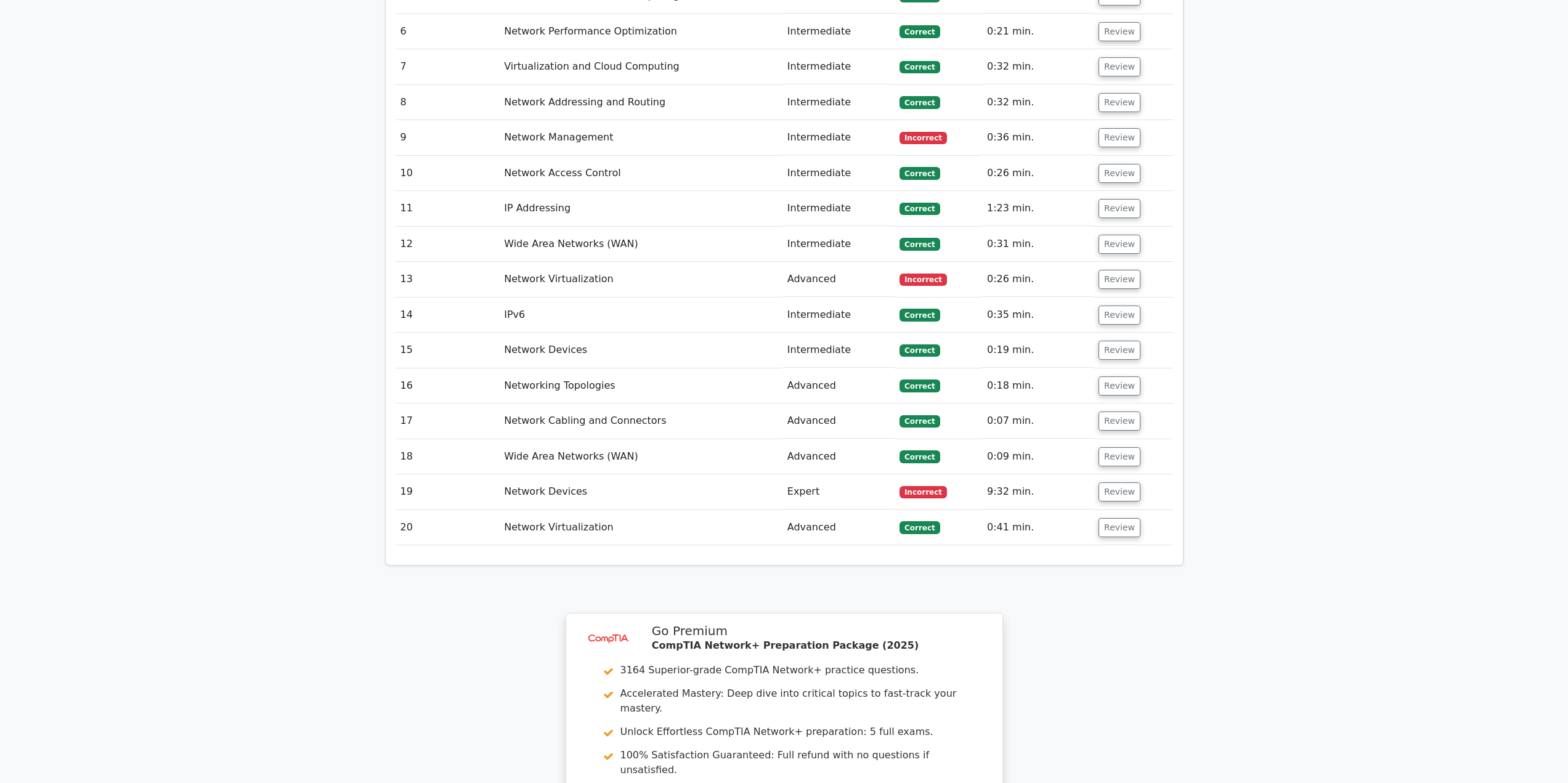
scroll to position [2095, 0]
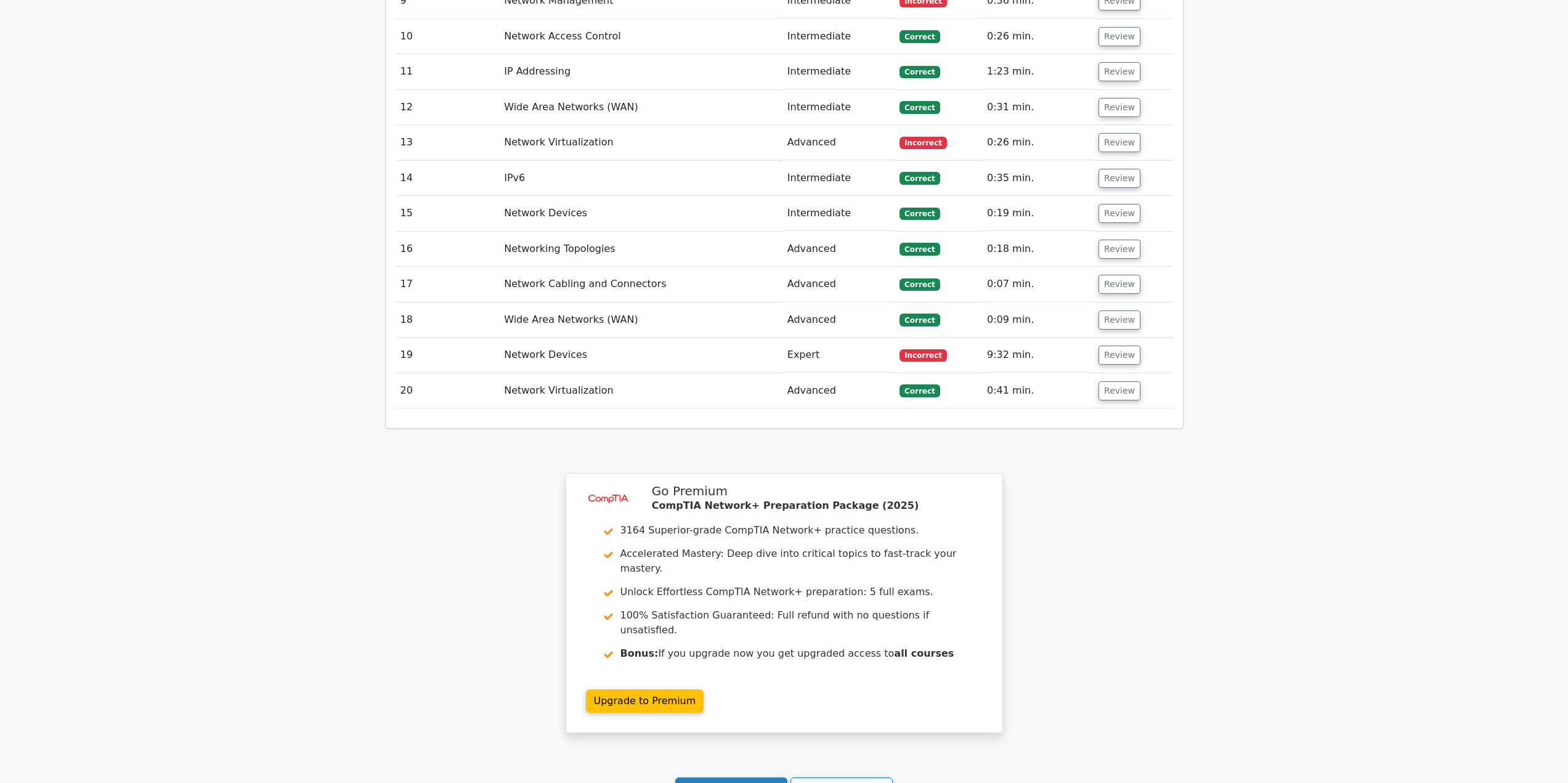
click at [738, 778] on link "Continue practicing" at bounding box center [732, 790] width 113 height 23
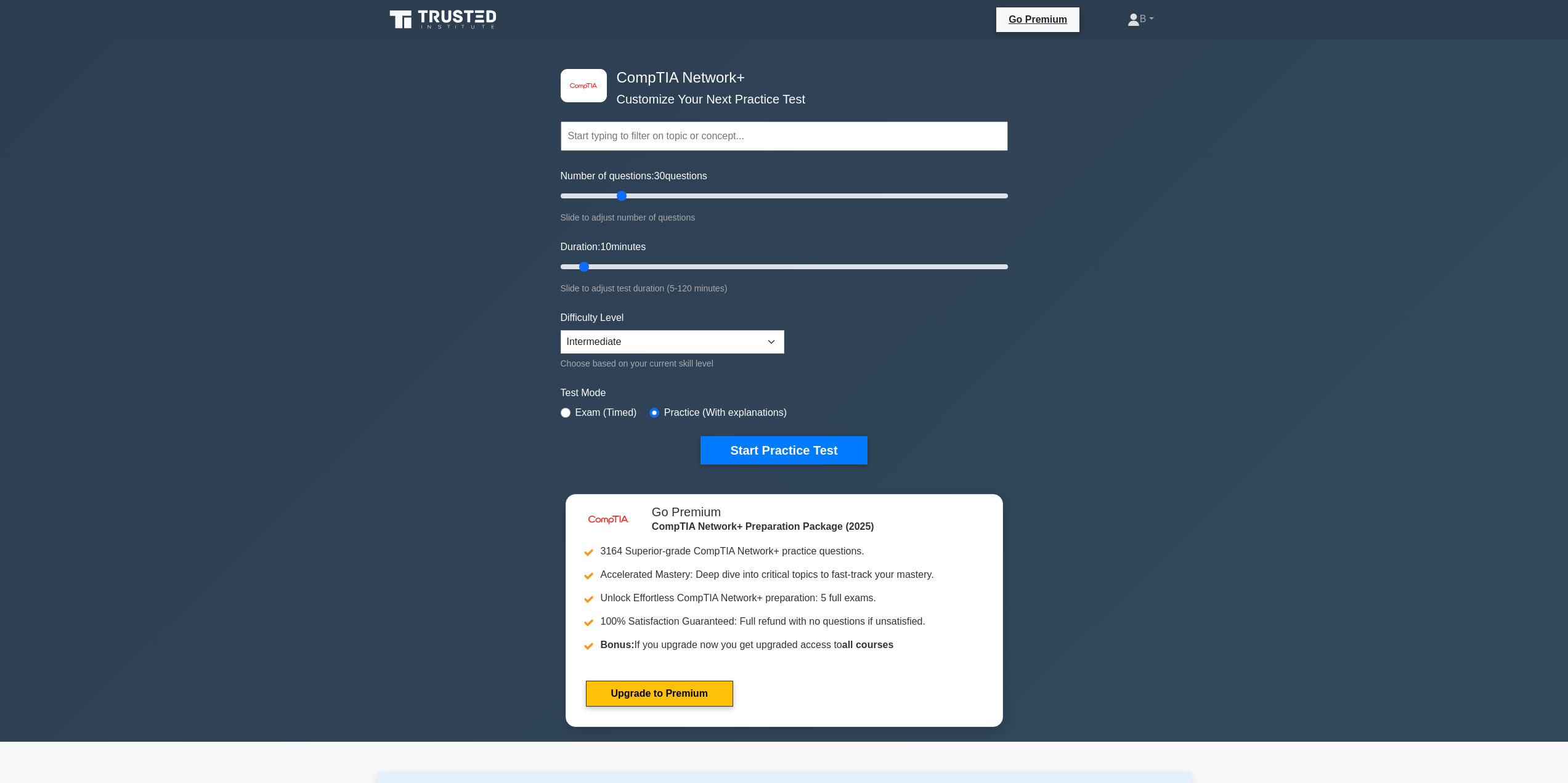
drag, startPoint x: 572, startPoint y: 194, endPoint x: 617, endPoint y: 201, distance: 45.5
type input "30"
click at [617, 201] on input "Number of questions: 30 questions" at bounding box center [784, 196] width 447 height 15
drag, startPoint x: 587, startPoint y: 267, endPoint x: 623, endPoint y: 269, distance: 36.1
type input "20"
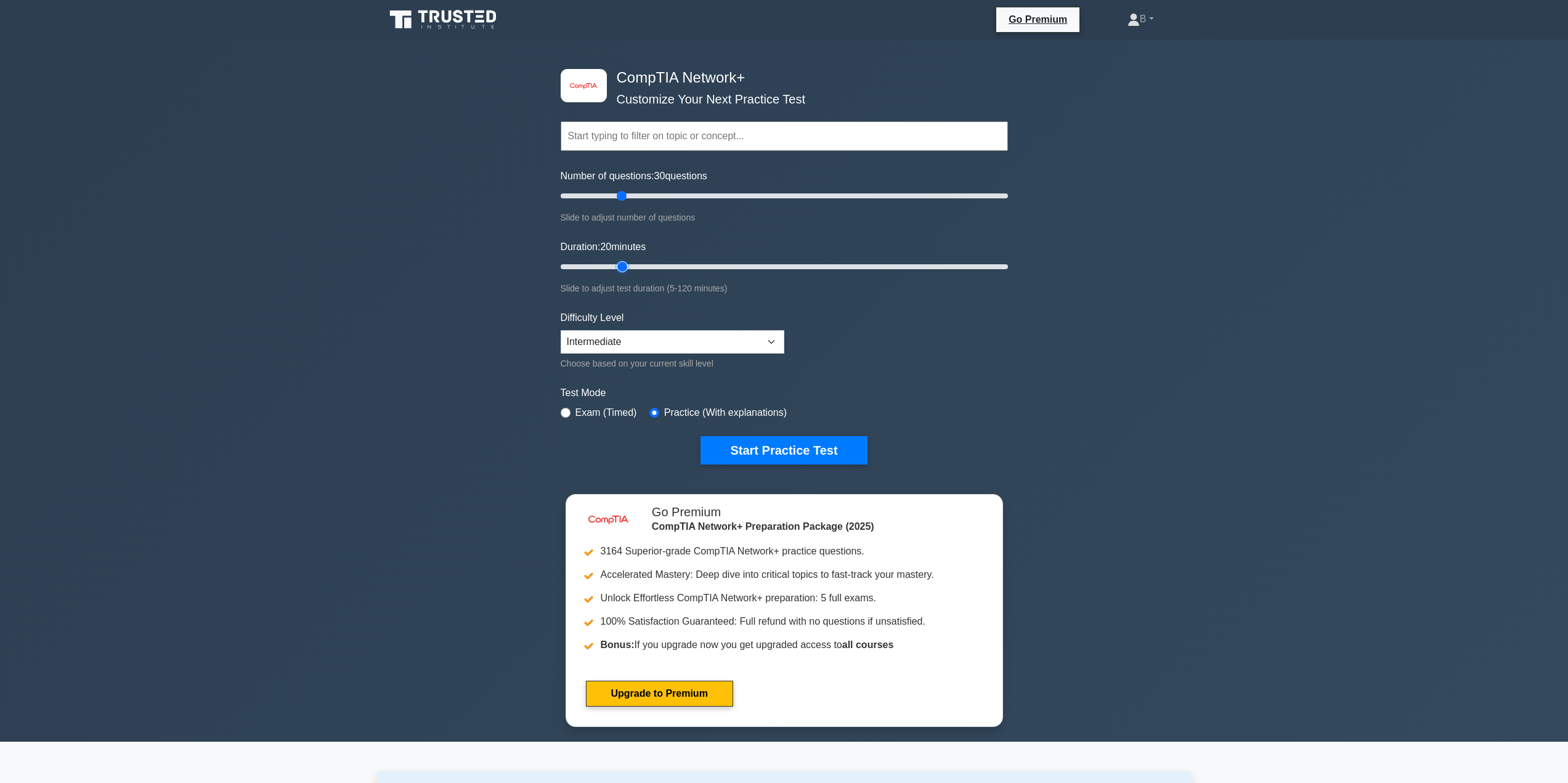
click at [623, 269] on input "Duration: 20 minutes" at bounding box center [784, 267] width 447 height 15
click at [741, 451] on button "Start Practice Test" at bounding box center [783, 450] width 166 height 28
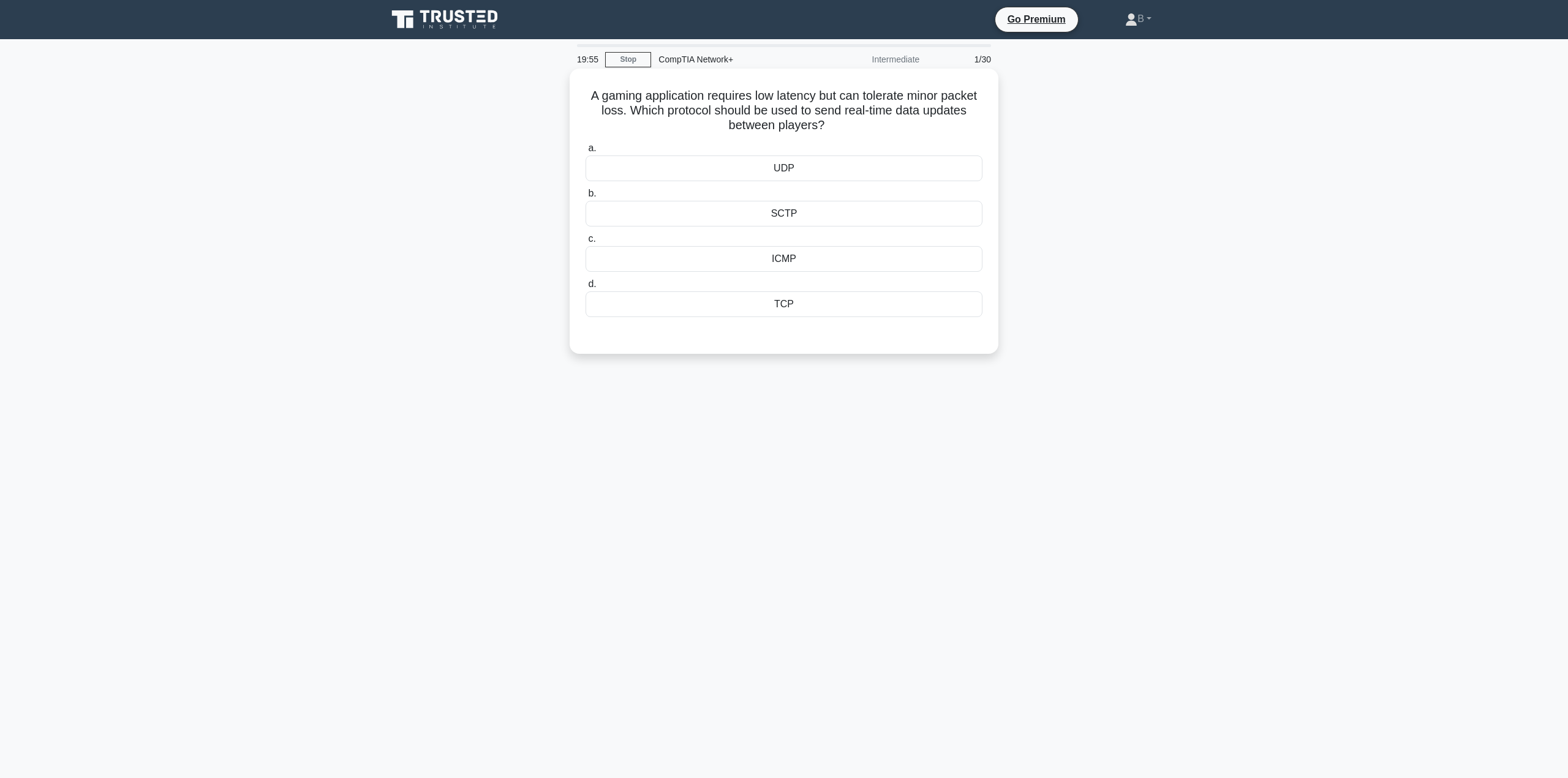
click at [817, 170] on div "UDP" at bounding box center [784, 168] width 397 height 26
click at [585, 152] on input "a. UDP" at bounding box center [585, 148] width 0 height 8
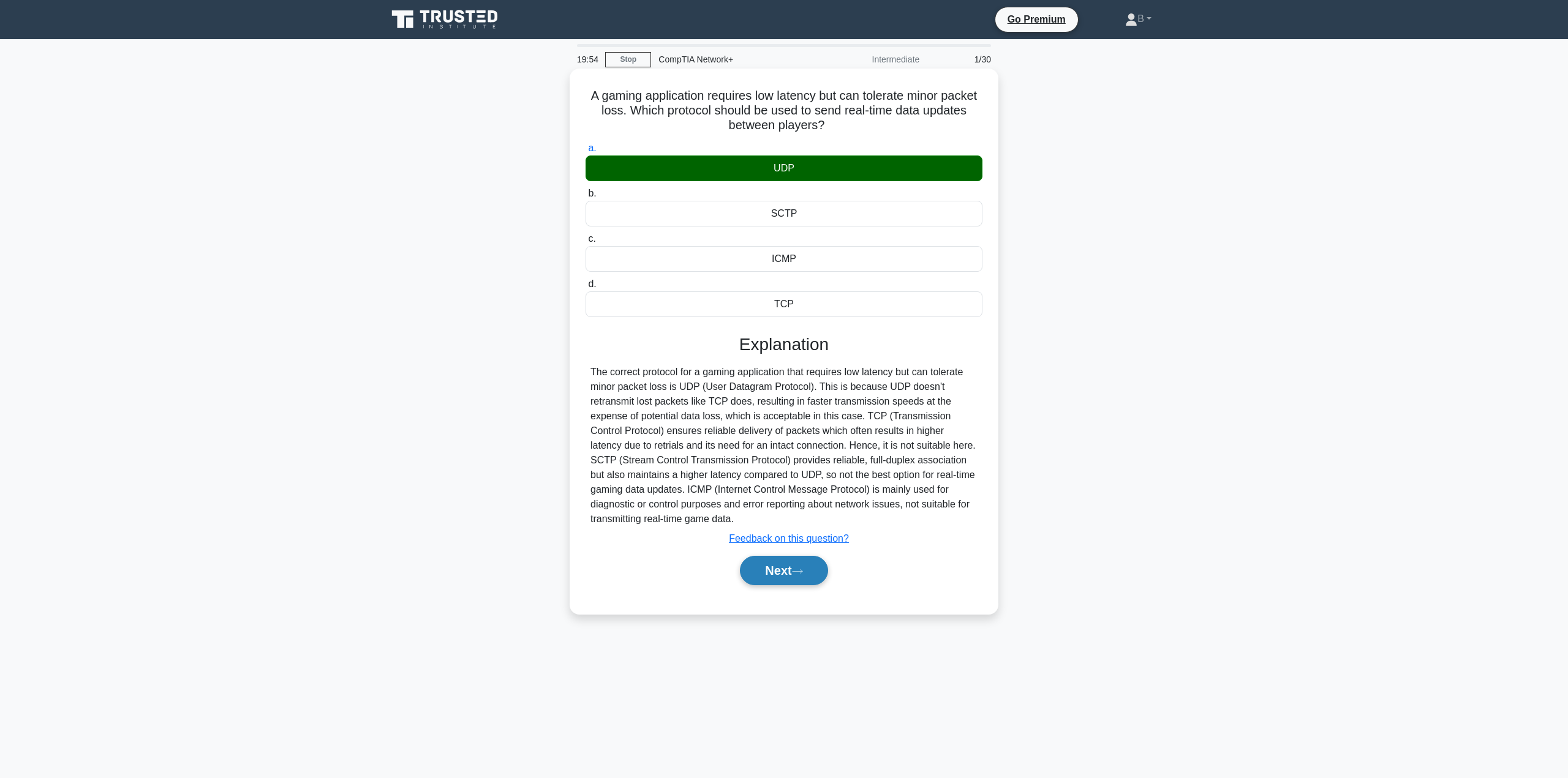
click at [803, 575] on icon at bounding box center [797, 571] width 11 height 6
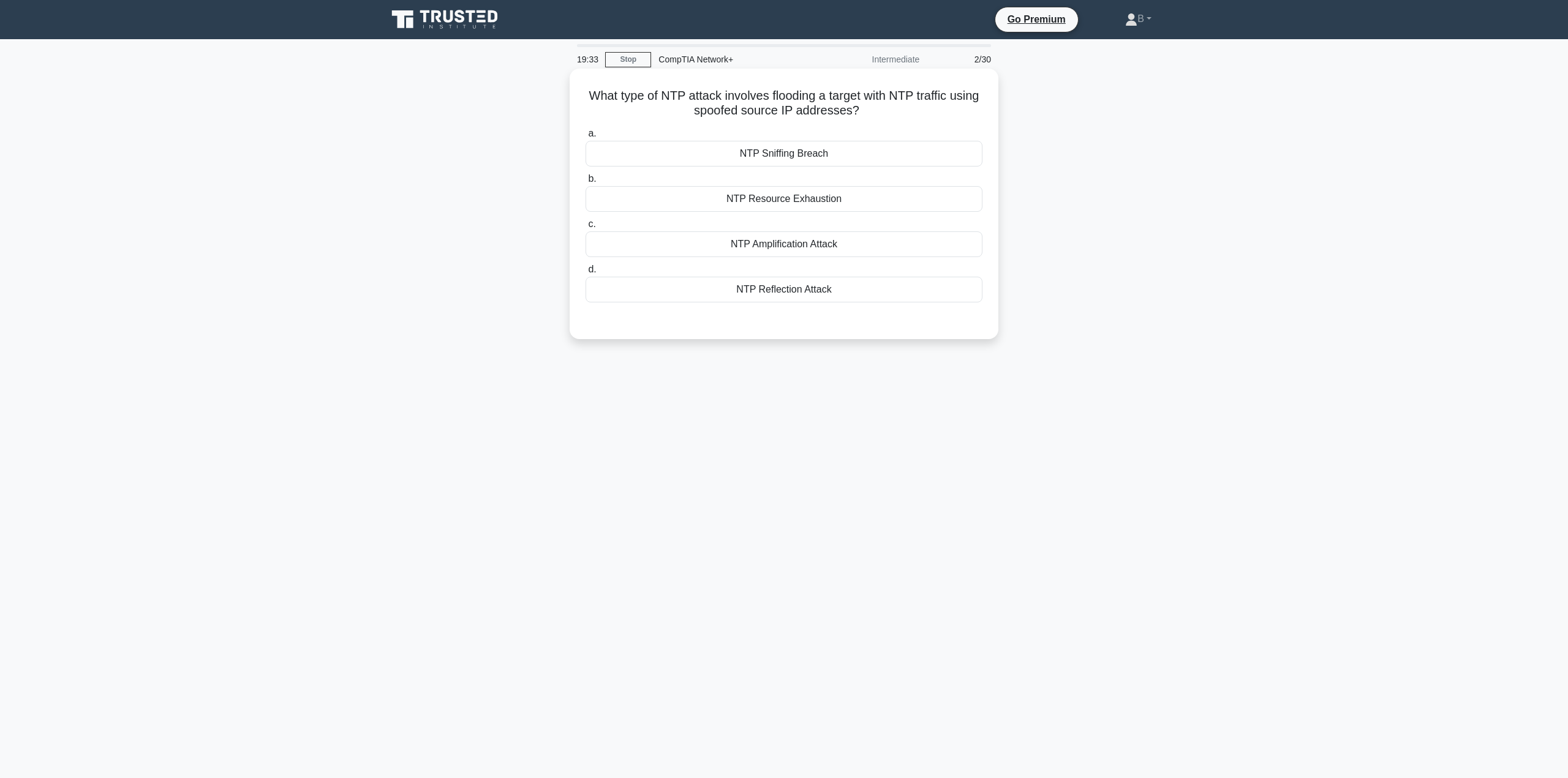
click at [805, 247] on div "NTP Amplification Attack" at bounding box center [784, 244] width 397 height 26
click at [585, 228] on input "c. NTP Amplification Attack" at bounding box center [585, 224] width 0 height 8
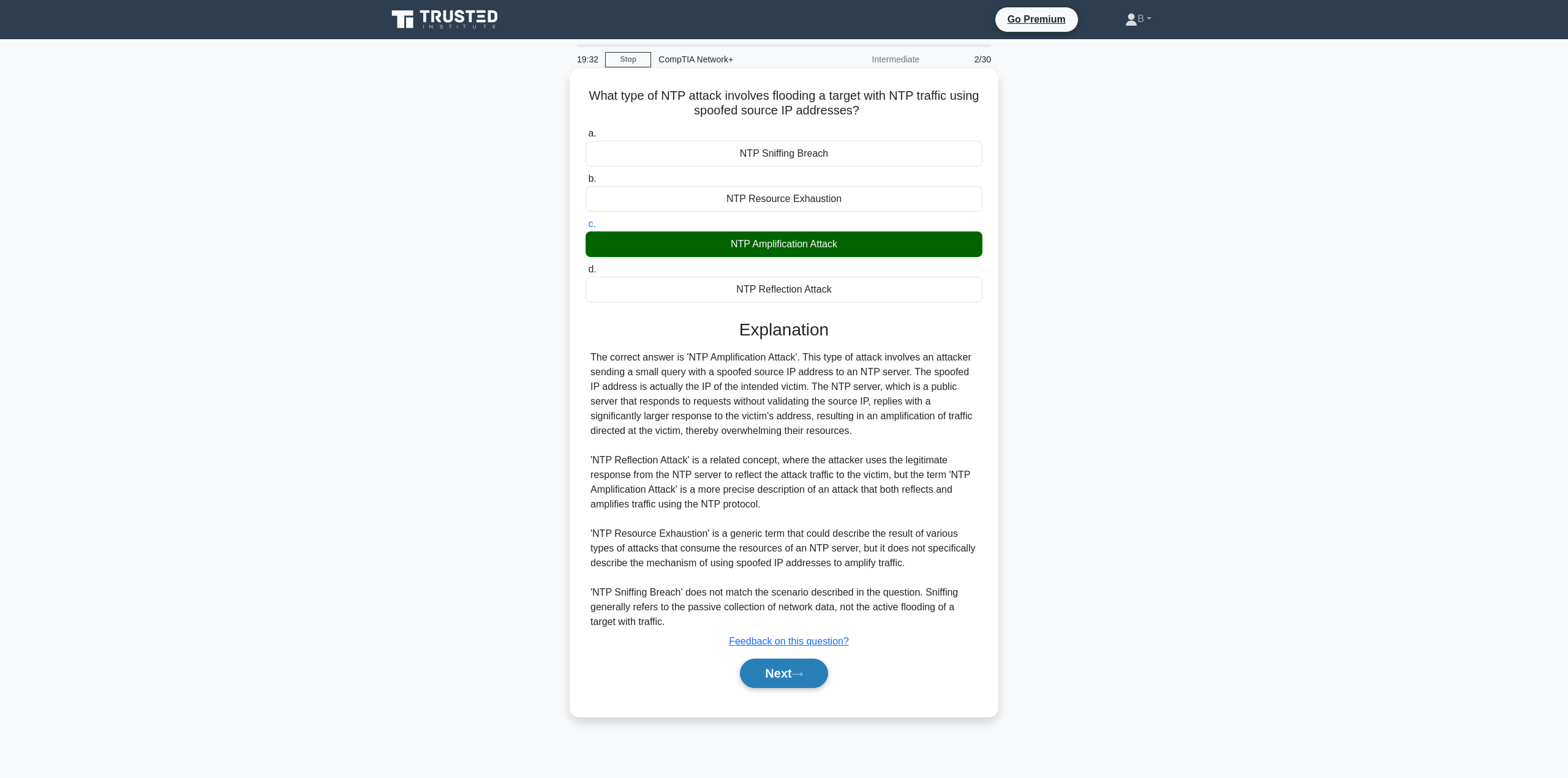
click at [780, 668] on button "Next" at bounding box center [783, 673] width 88 height 29
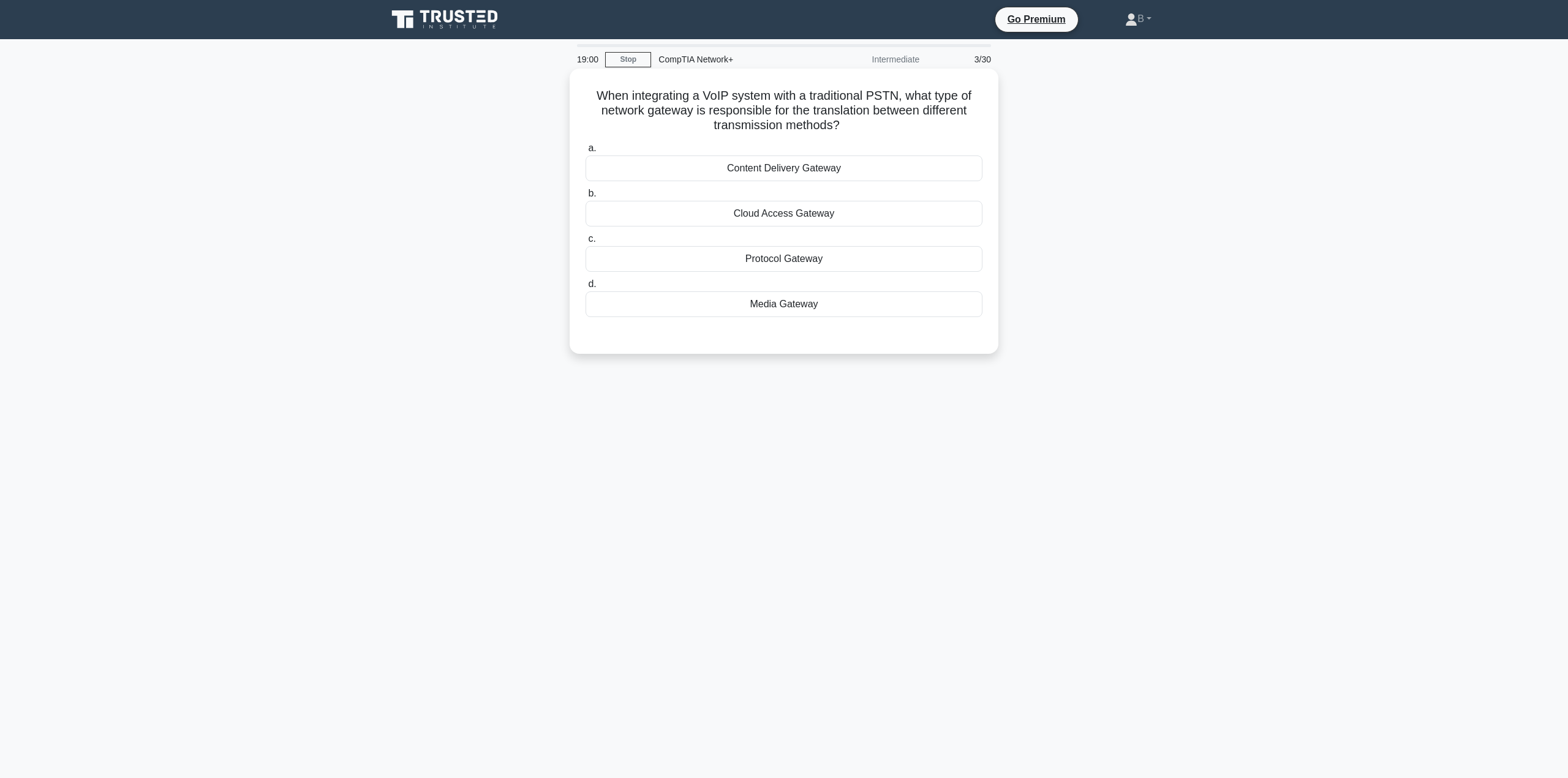
click at [764, 301] on div "Media Gateway" at bounding box center [784, 304] width 397 height 26
click at [585, 288] on input "d. Media Gateway" at bounding box center [585, 284] width 0 height 8
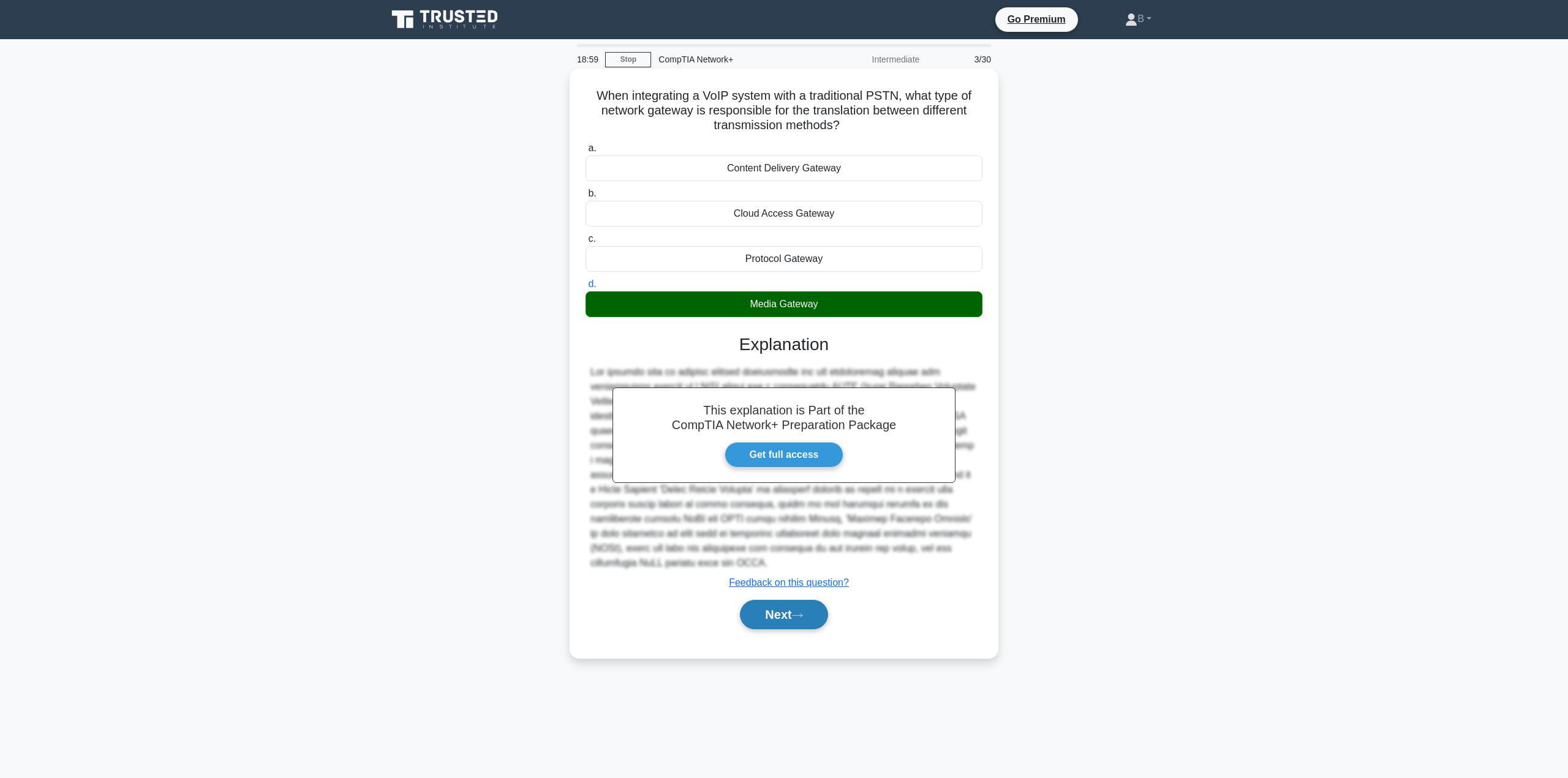
click at [779, 604] on button "Next" at bounding box center [783, 614] width 88 height 29
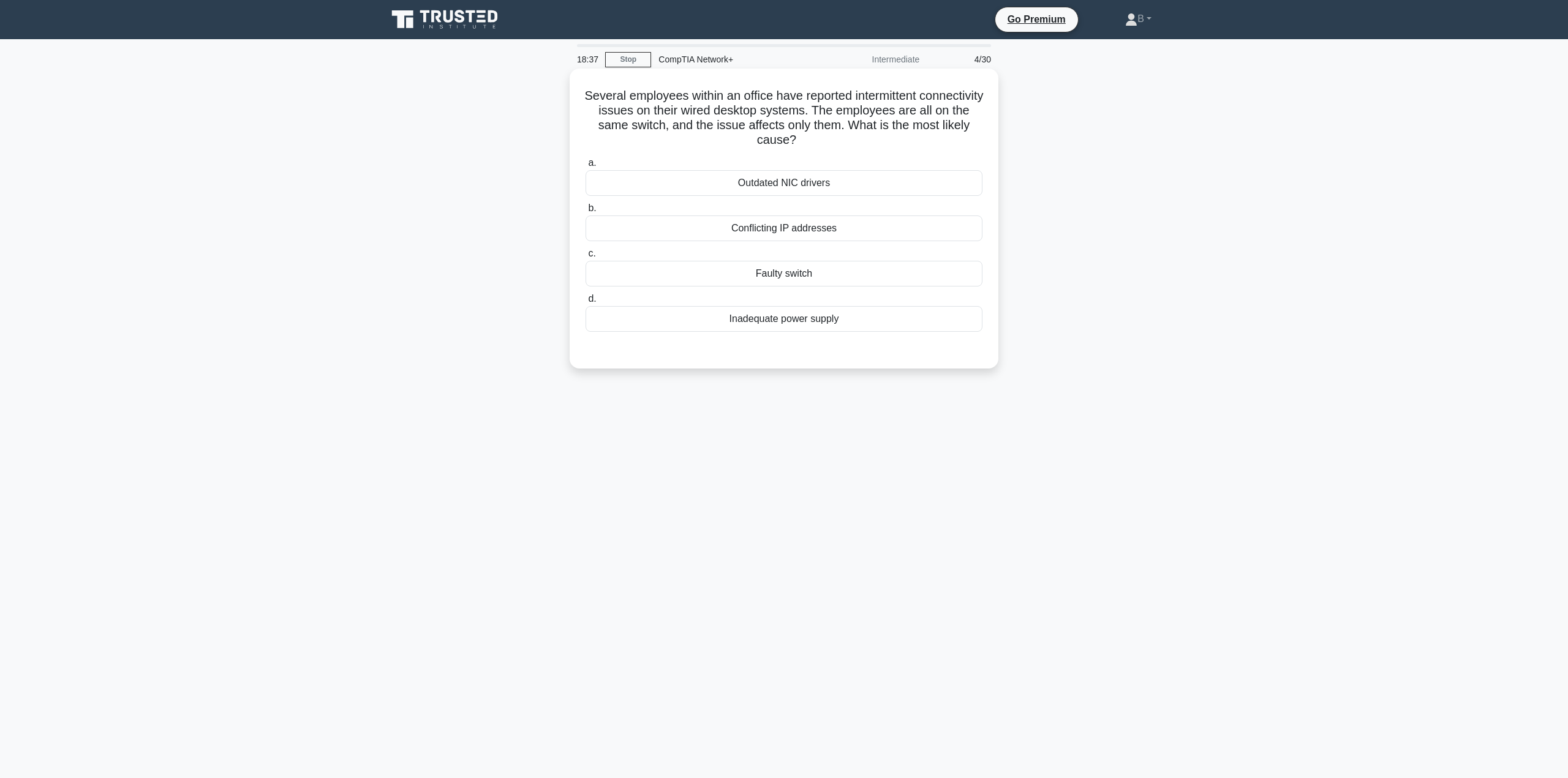
click at [814, 317] on div "Inadequate power supply" at bounding box center [784, 319] width 397 height 26
click at [585, 303] on input "d. Inadequate power supply" at bounding box center [585, 299] width 0 height 8
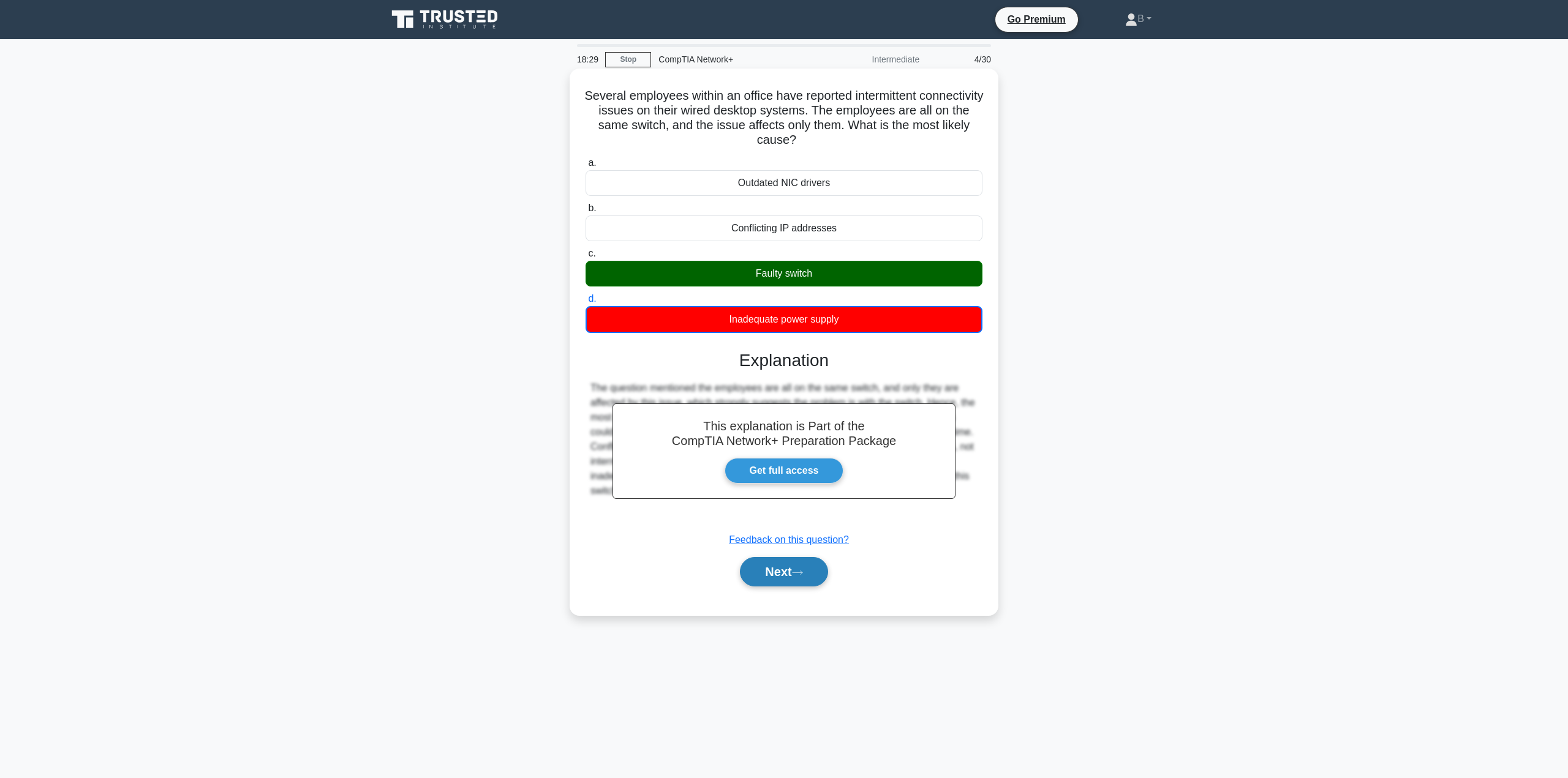
click at [797, 573] on icon at bounding box center [797, 573] width 11 height 6
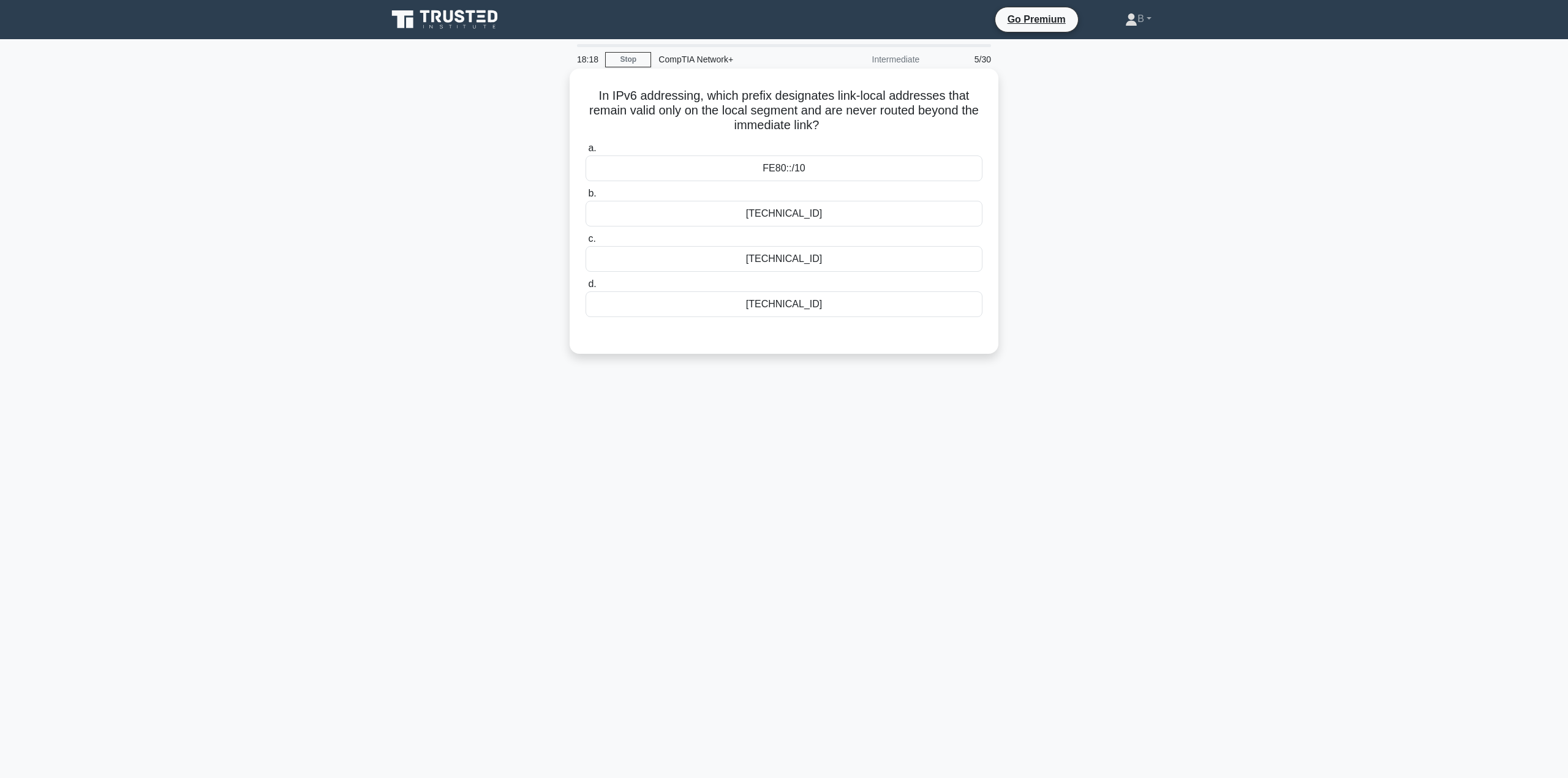
click at [746, 166] on div "FE80::/10" at bounding box center [784, 168] width 397 height 26
click at [585, 152] on input "a. FE80::/10" at bounding box center [585, 148] width 0 height 8
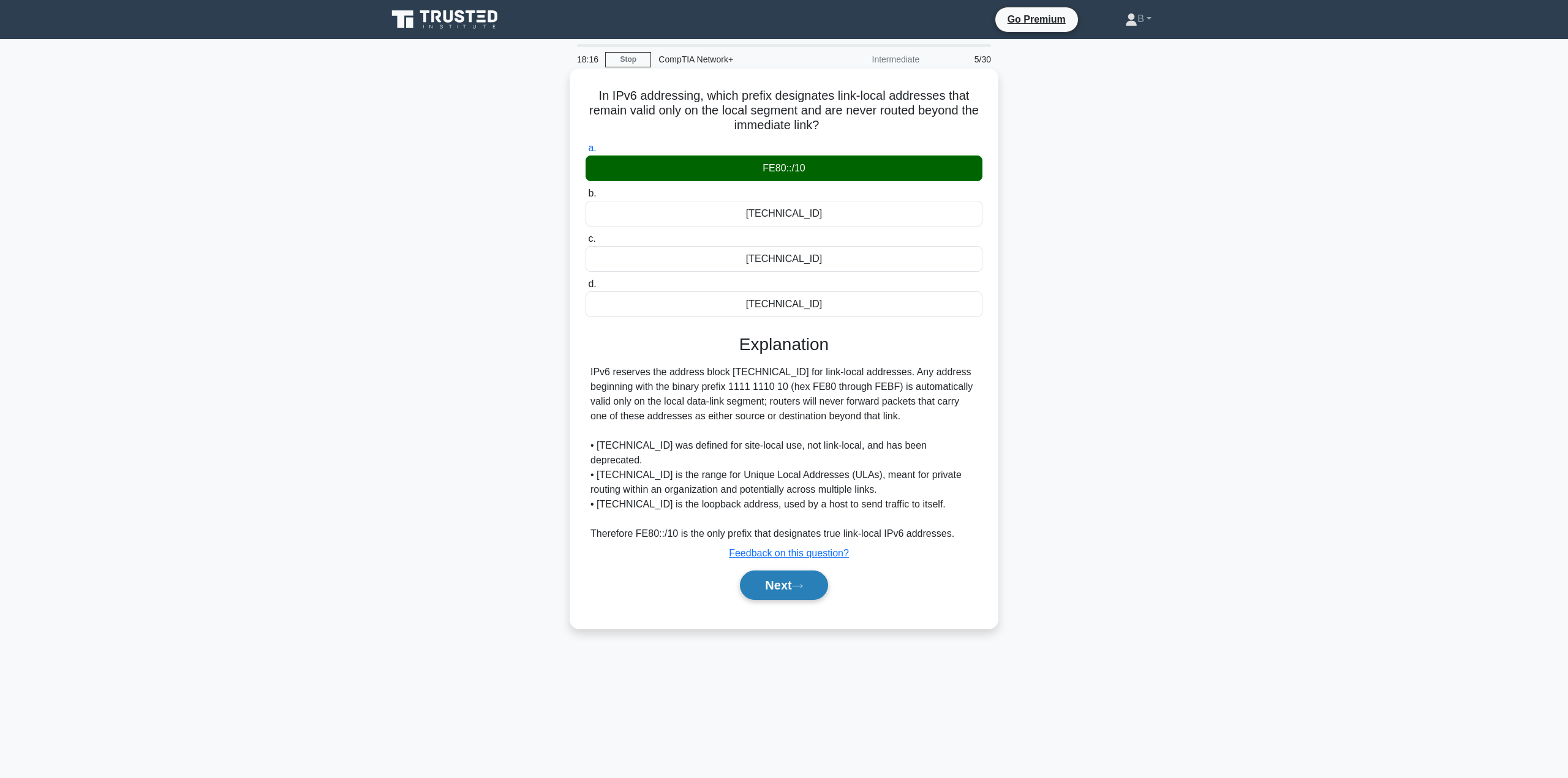
click at [798, 571] on button "Next" at bounding box center [783, 585] width 88 height 29
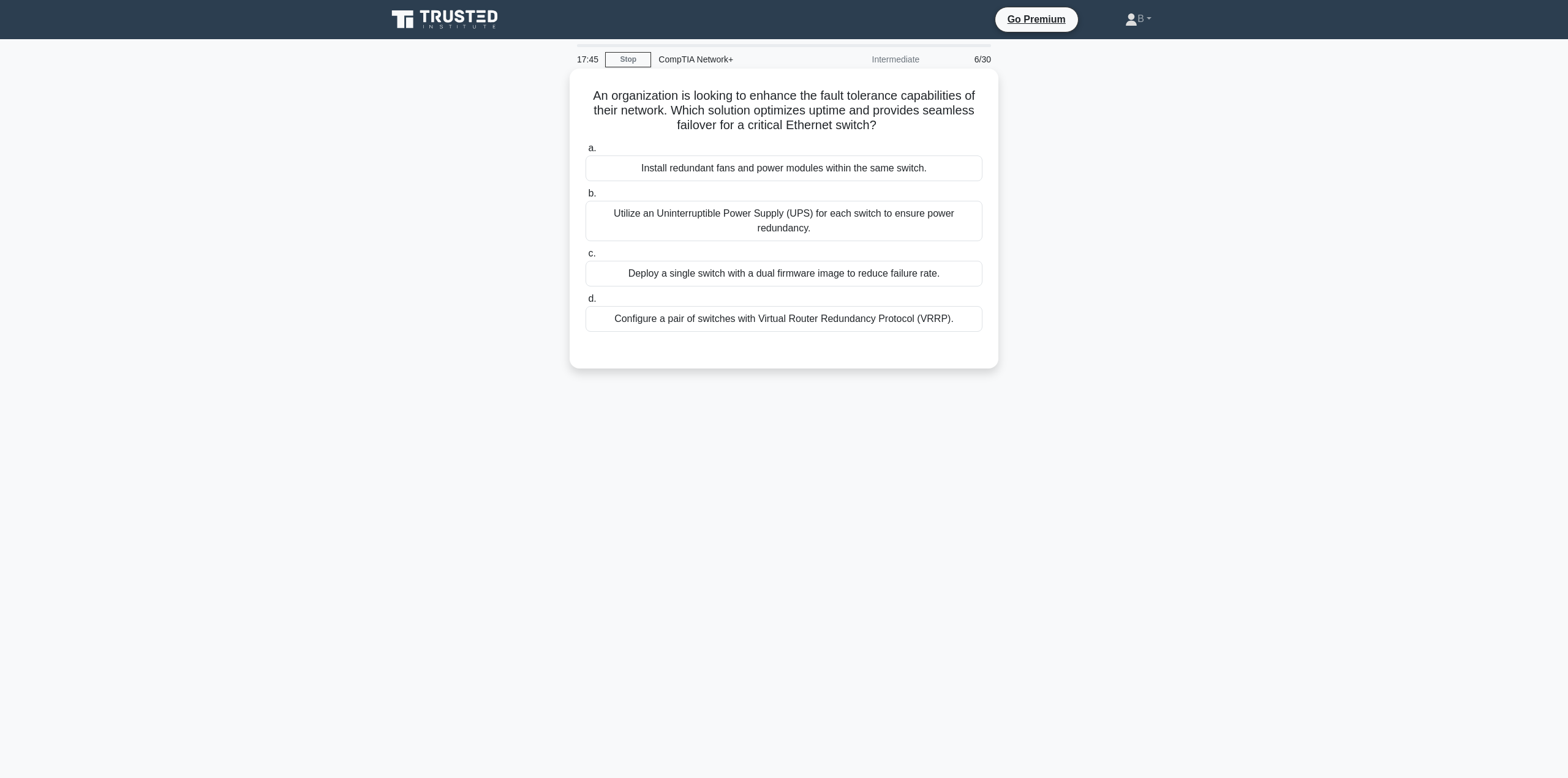
click at [711, 317] on div "Configure a pair of switches with Virtual Router Redundancy Protocol (VRRP)." at bounding box center [784, 319] width 397 height 26
click at [585, 303] on input "d. Configure a pair of switches with Virtual Router Redundancy Protocol (VRRP)." at bounding box center [585, 299] width 0 height 8
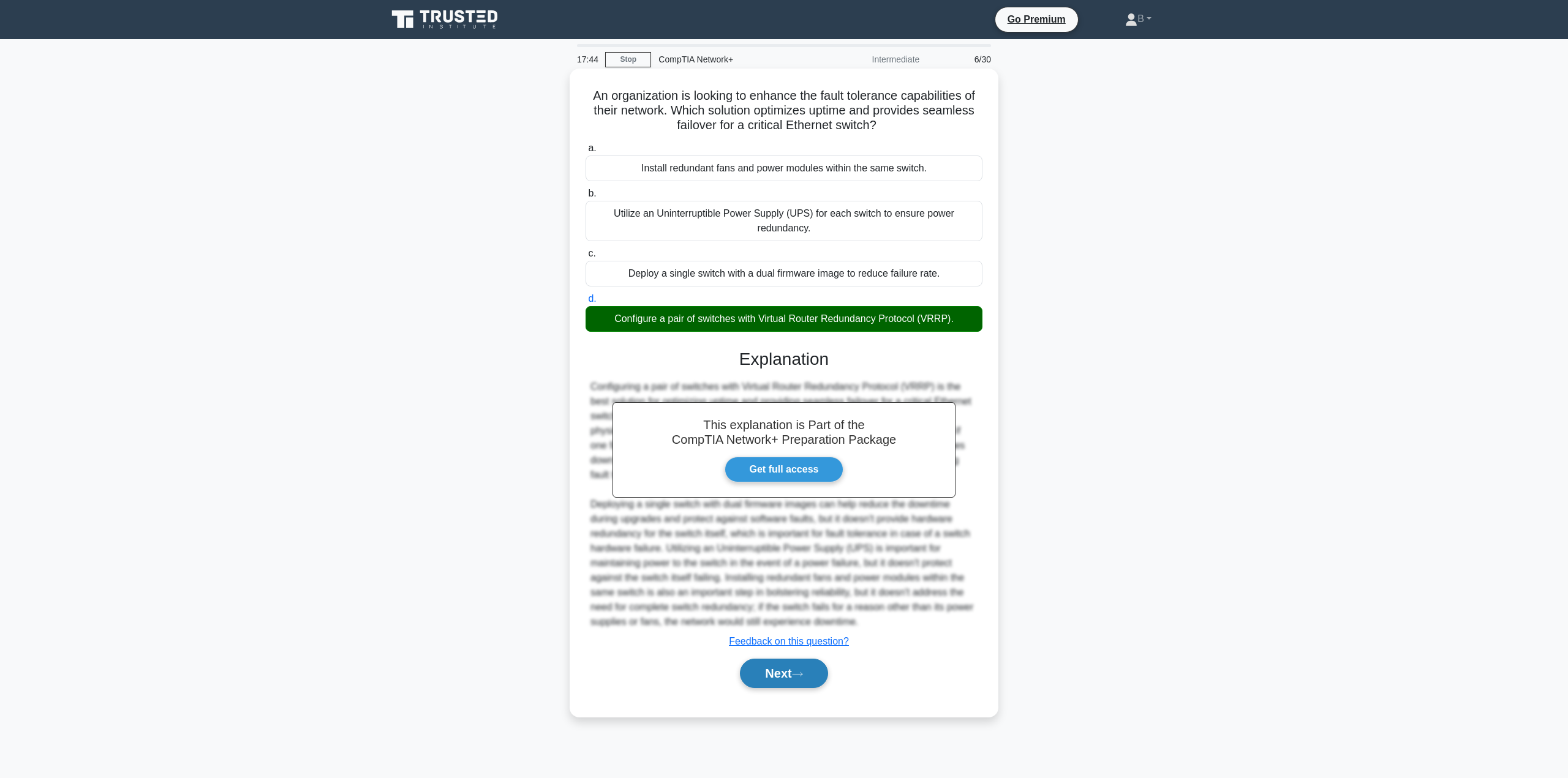
click at [771, 674] on button "Next" at bounding box center [783, 673] width 88 height 29
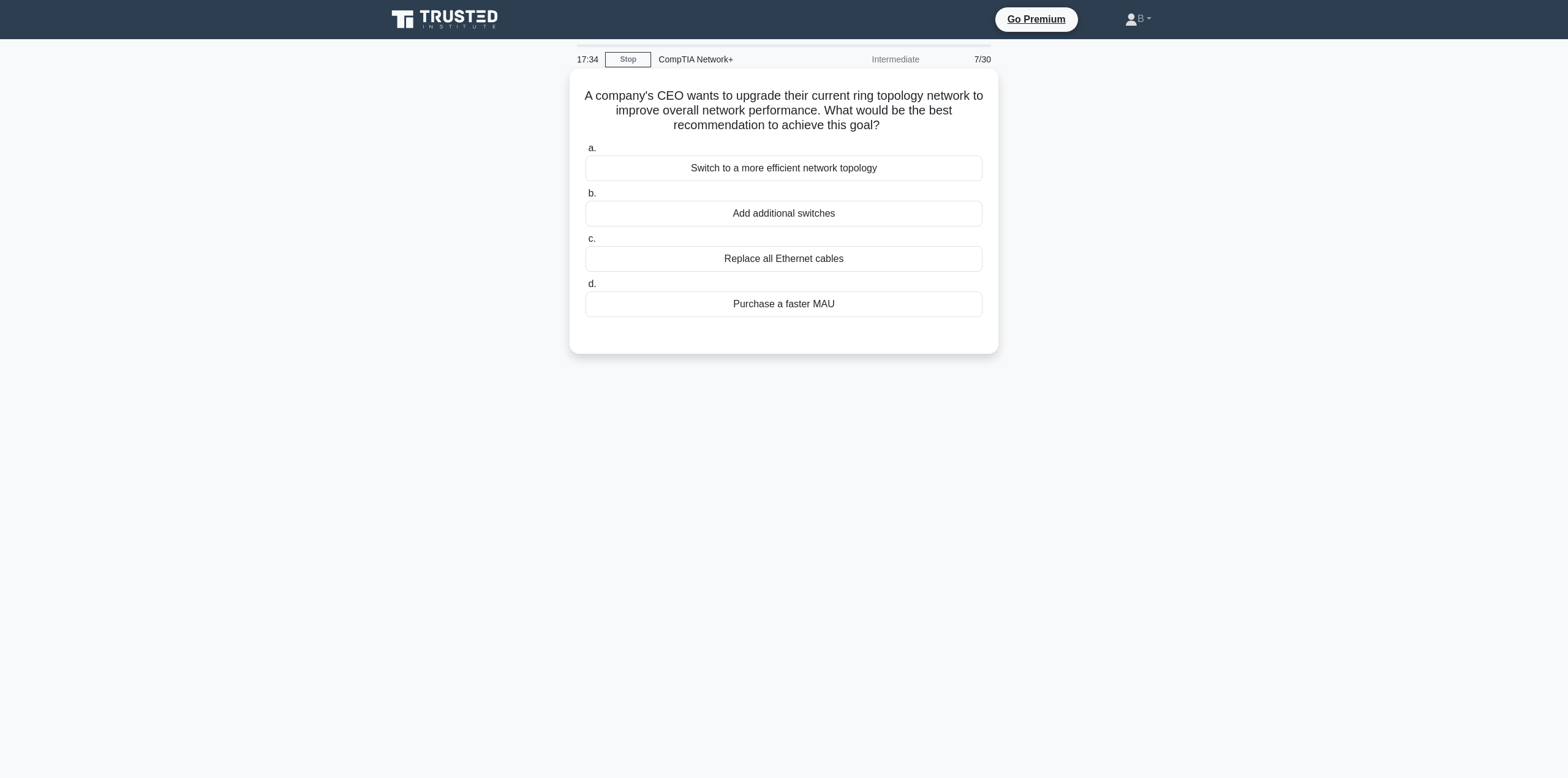
click at [774, 165] on div "Switch to a more efficient network topology" at bounding box center [784, 168] width 397 height 26
click at [585, 152] on input "a. Switch to a more efficient network topology" at bounding box center [585, 148] width 0 height 8
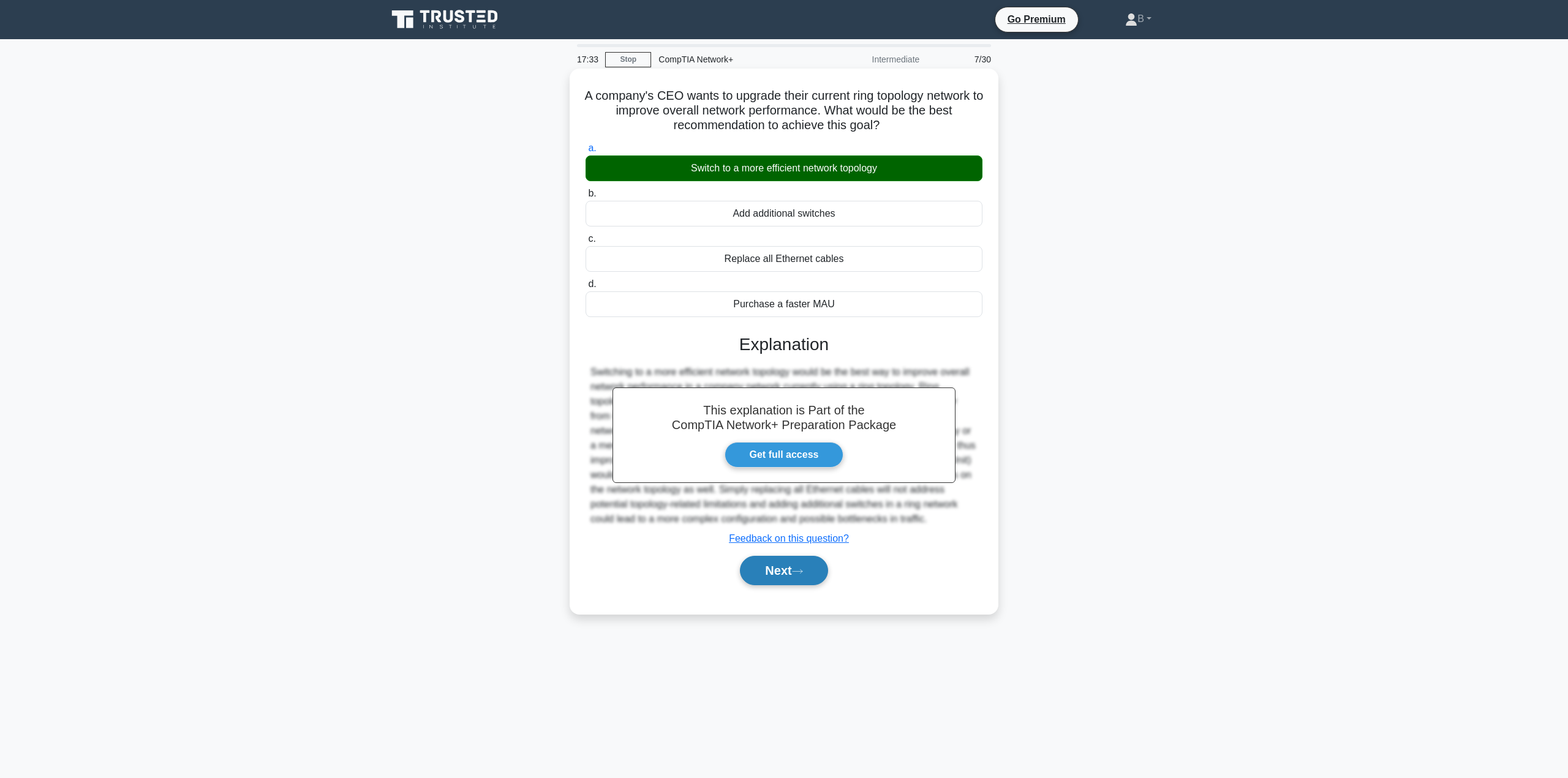
click at [756, 562] on button "Next" at bounding box center [783, 570] width 88 height 29
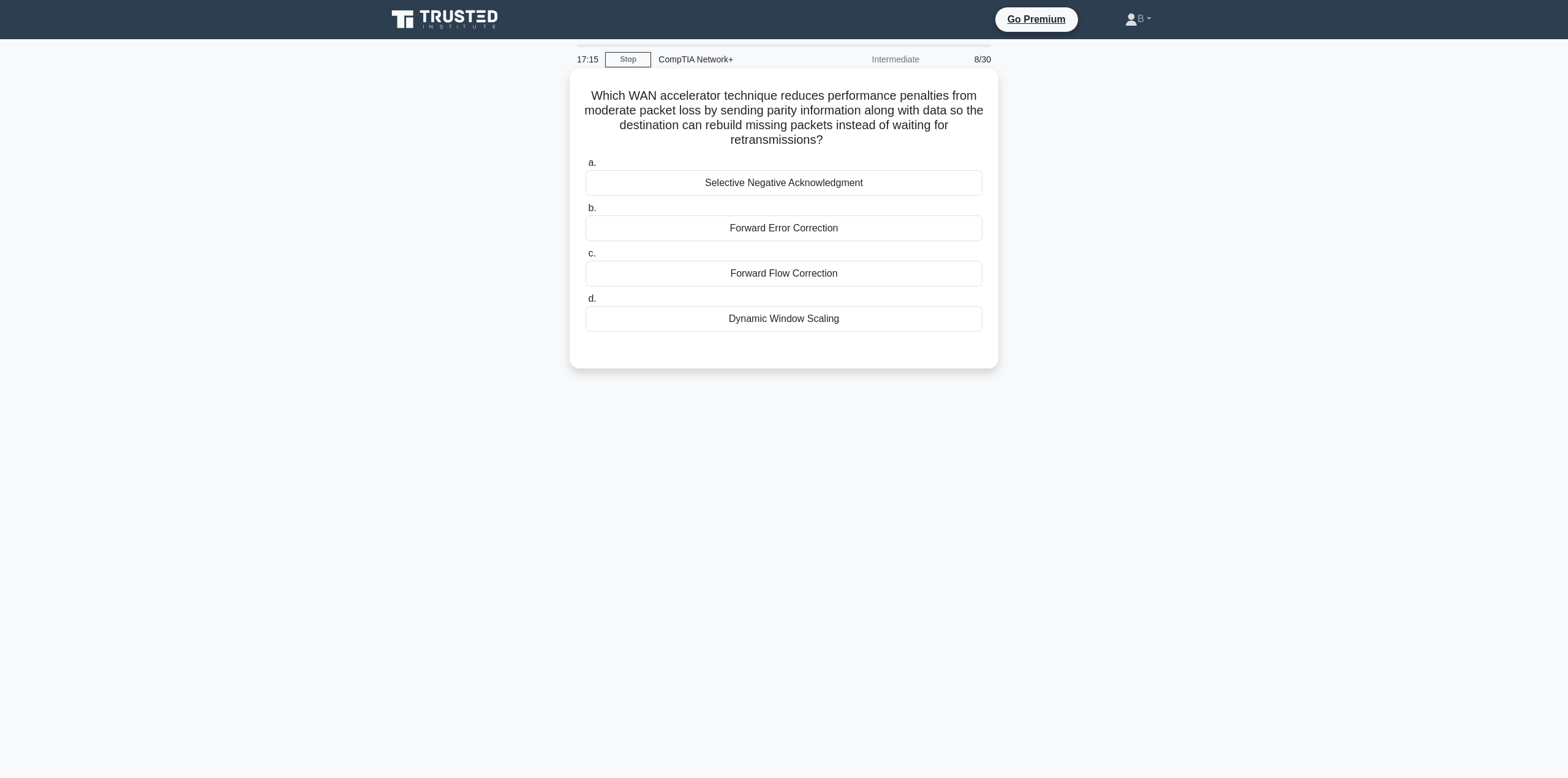
click at [744, 232] on div "Forward Error Correction" at bounding box center [784, 229] width 397 height 26
click at [585, 212] on input "b. Forward Error Correction" at bounding box center [585, 209] width 0 height 8
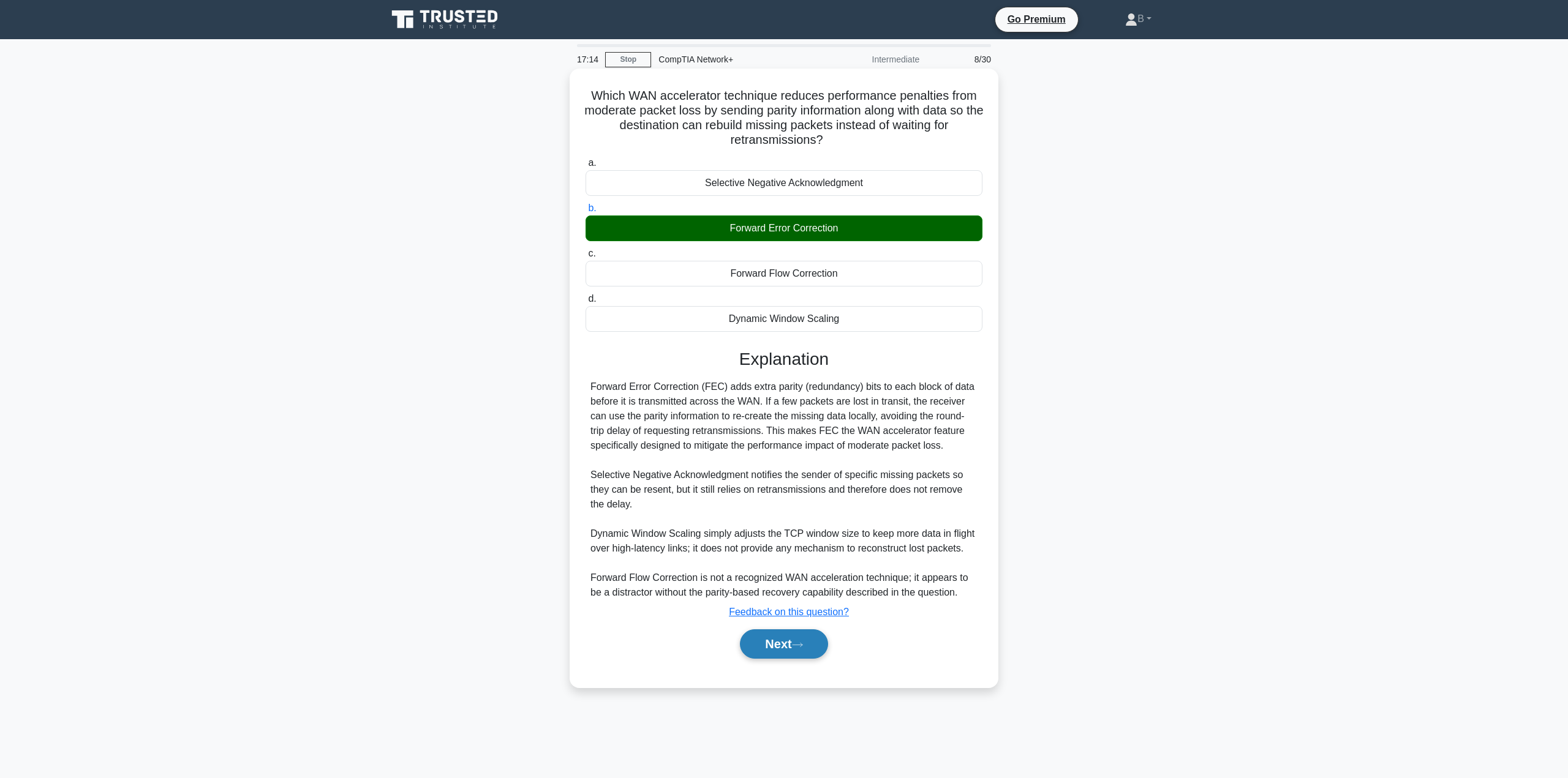
click at [777, 646] on button "Next" at bounding box center [783, 643] width 88 height 29
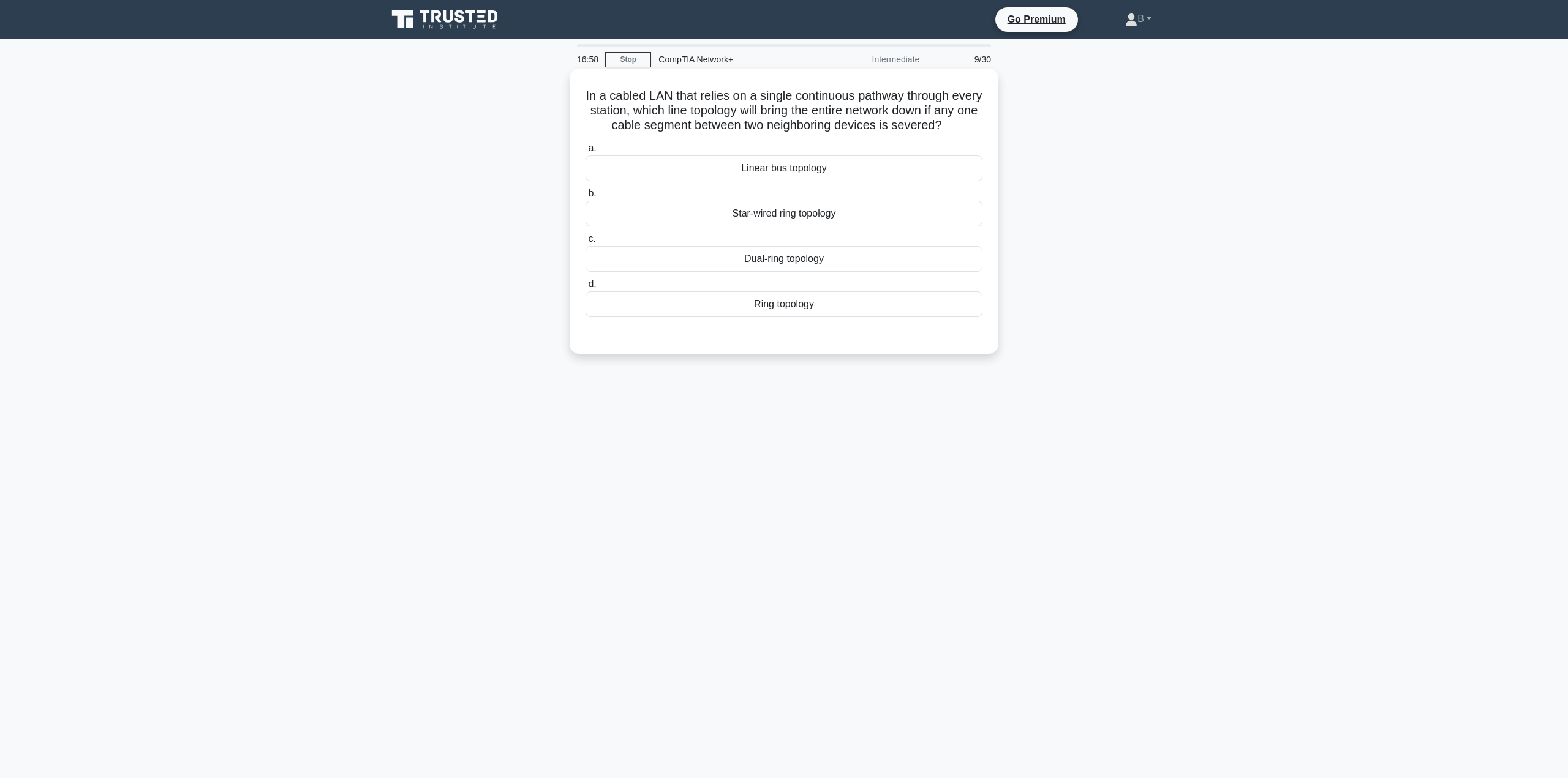
click at [731, 181] on div "Linear bus topology" at bounding box center [784, 168] width 397 height 26
click at [585, 152] on input "a. Linear bus topology" at bounding box center [585, 148] width 0 height 8
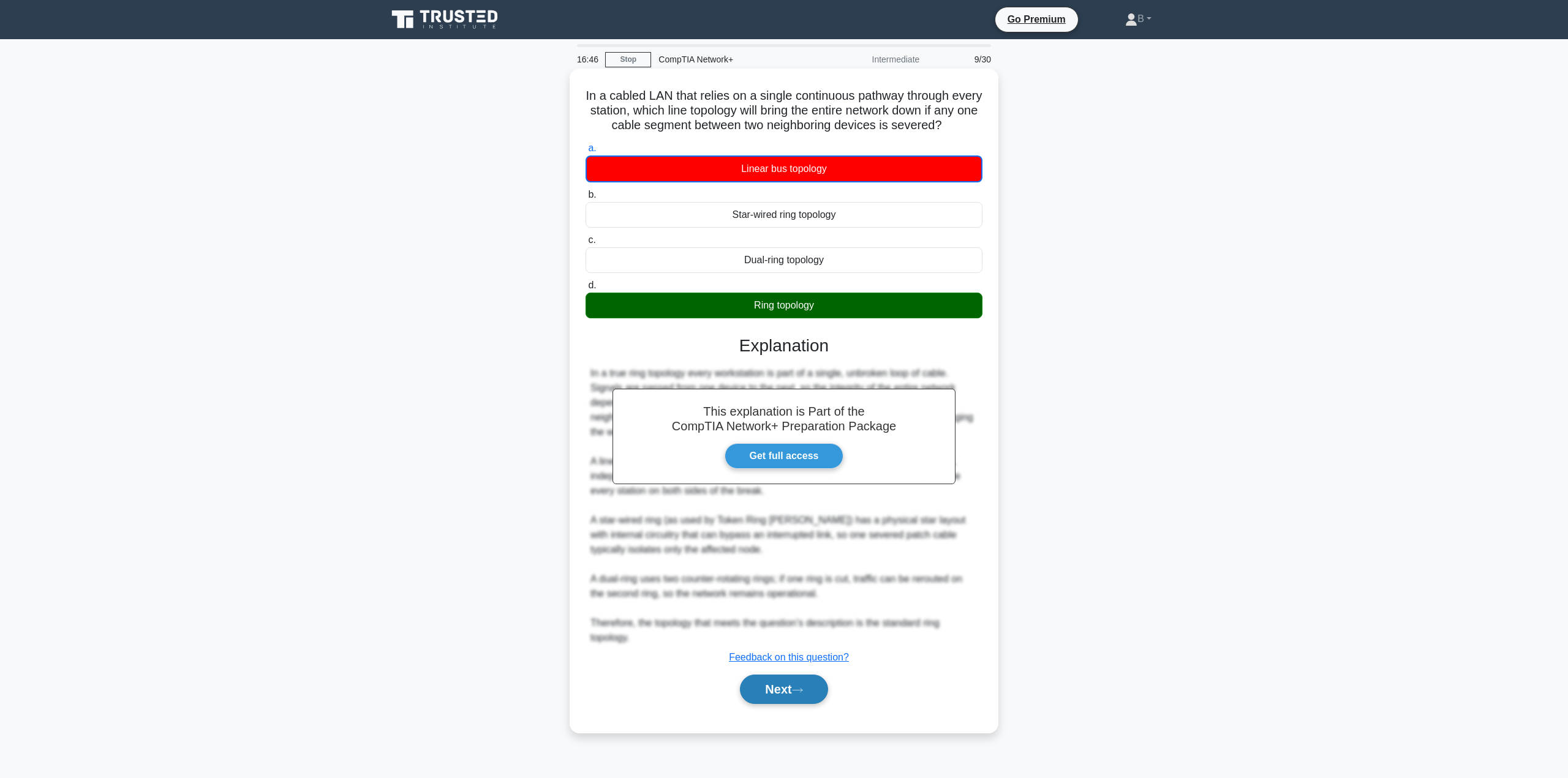
click at [788, 701] on button "Next" at bounding box center [783, 689] width 88 height 29
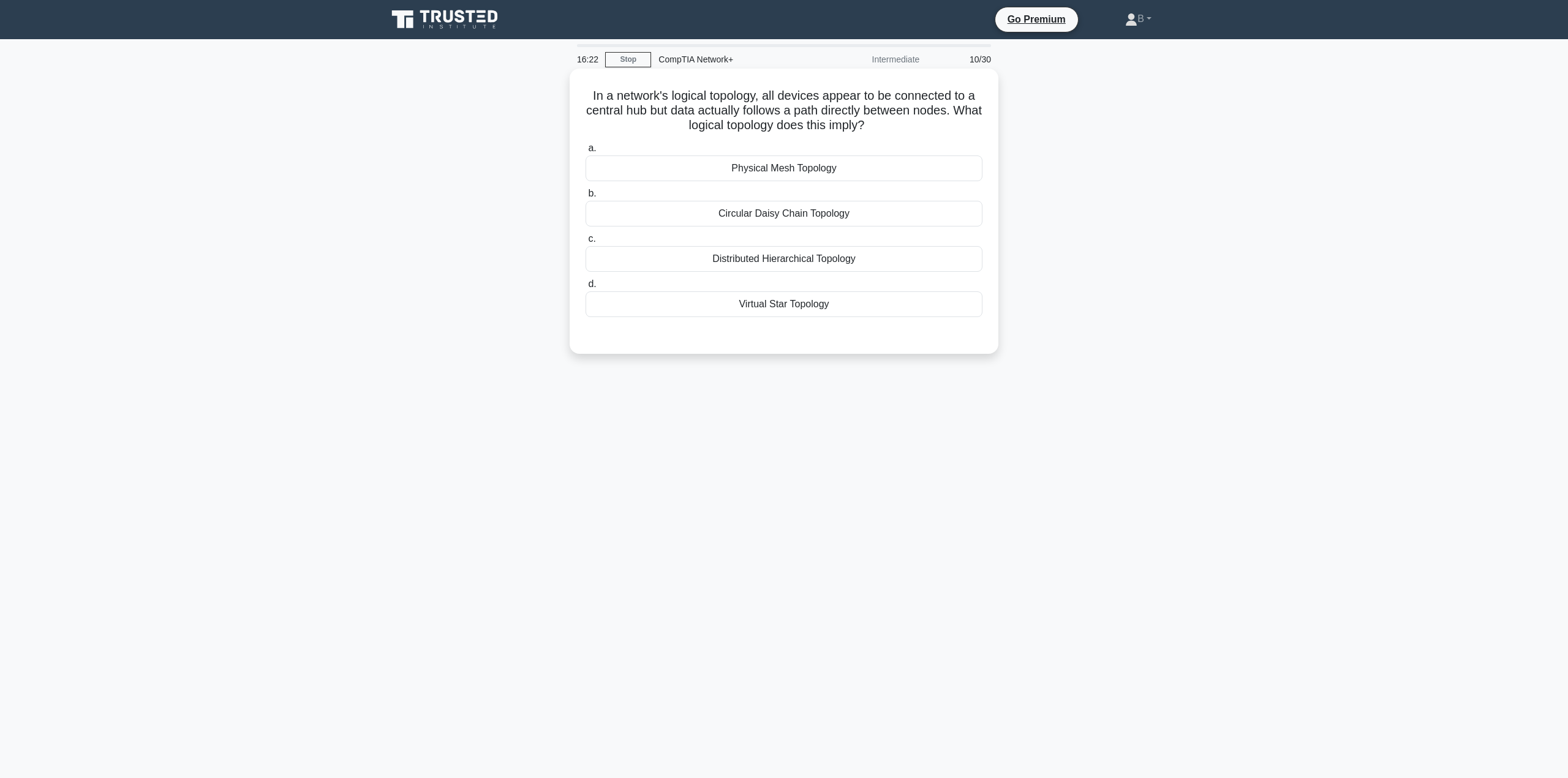
click at [765, 172] on div "Physical Mesh Topology" at bounding box center [784, 168] width 397 height 26
click at [585, 152] on input "a. Physical Mesh Topology" at bounding box center [585, 148] width 0 height 8
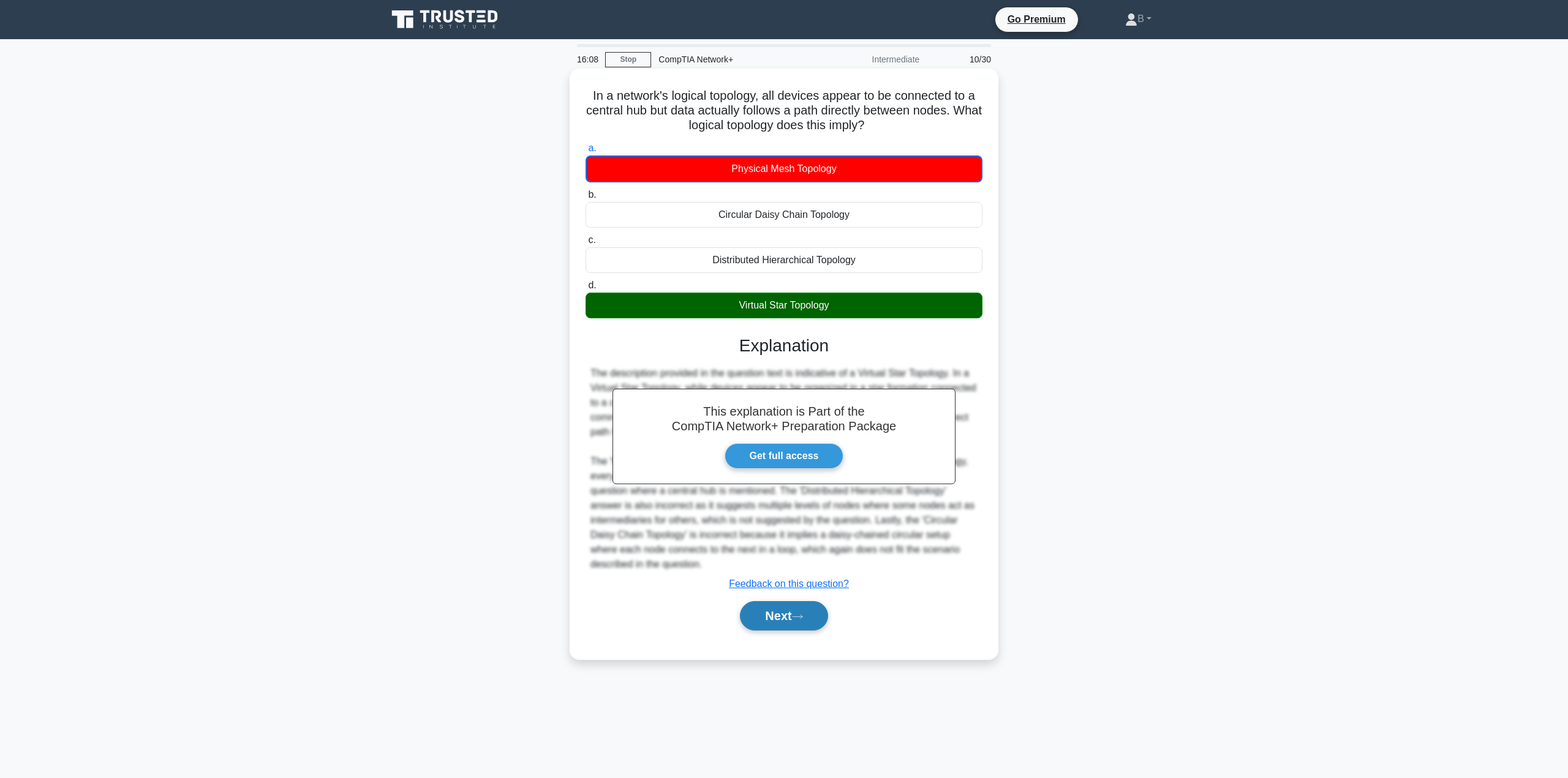
click at [758, 620] on button "Next" at bounding box center [783, 615] width 88 height 29
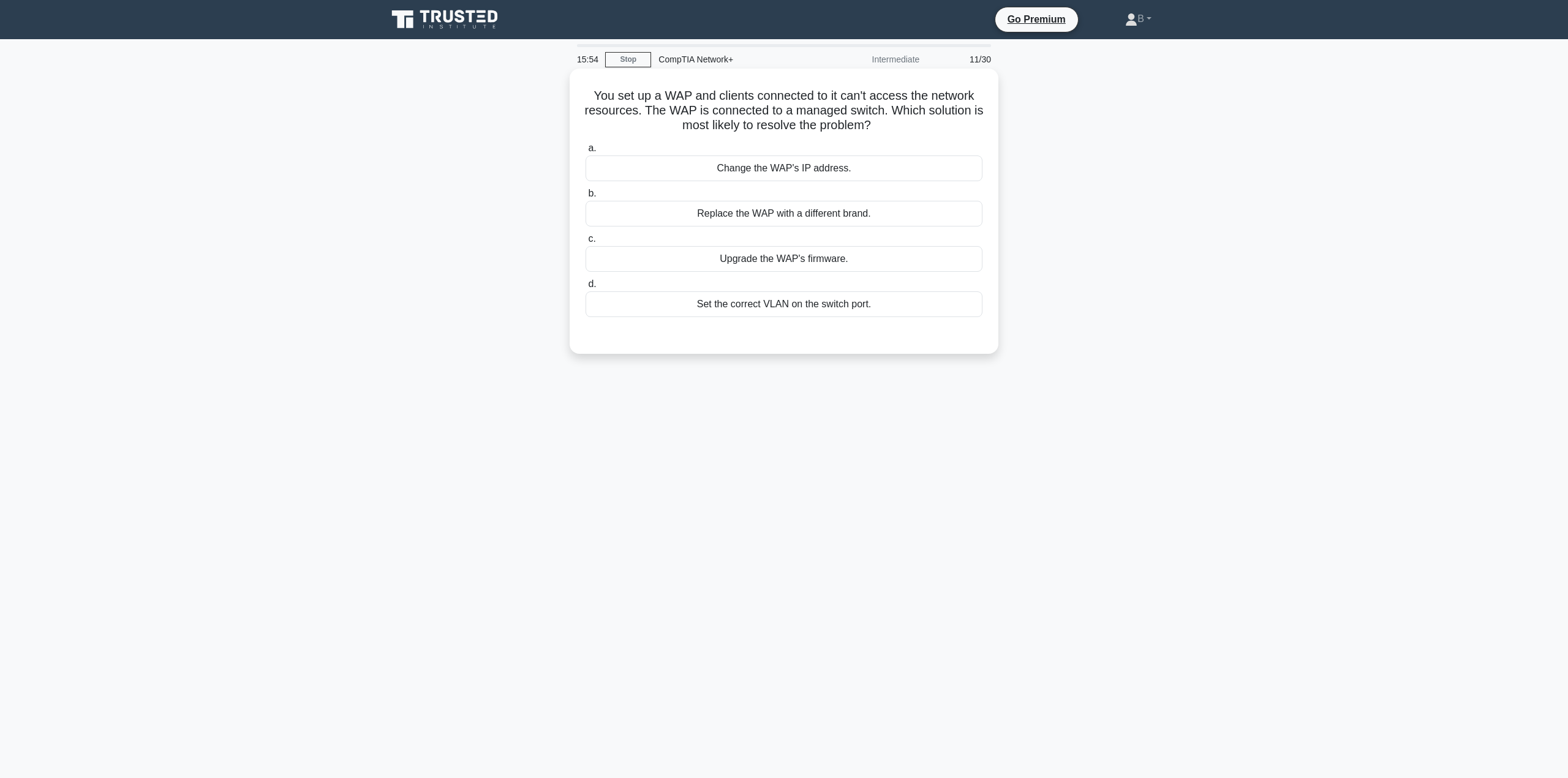
click at [751, 311] on div "Set the correct VLAN on the switch port." at bounding box center [784, 304] width 397 height 26
click at [585, 288] on input "d. Set the correct VLAN on the switch port." at bounding box center [585, 284] width 0 height 8
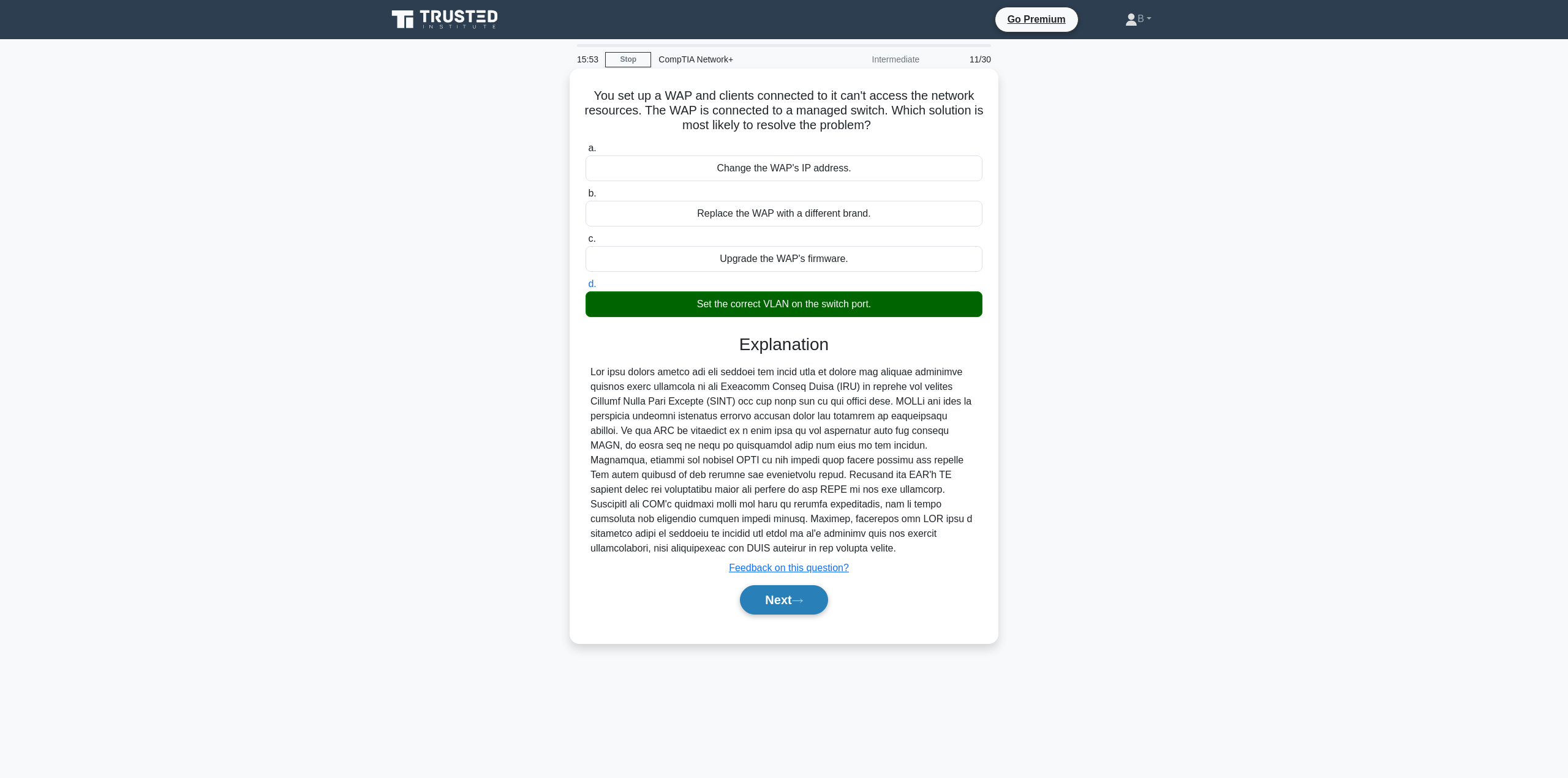
click at [801, 601] on icon at bounding box center [797, 601] width 11 height 6
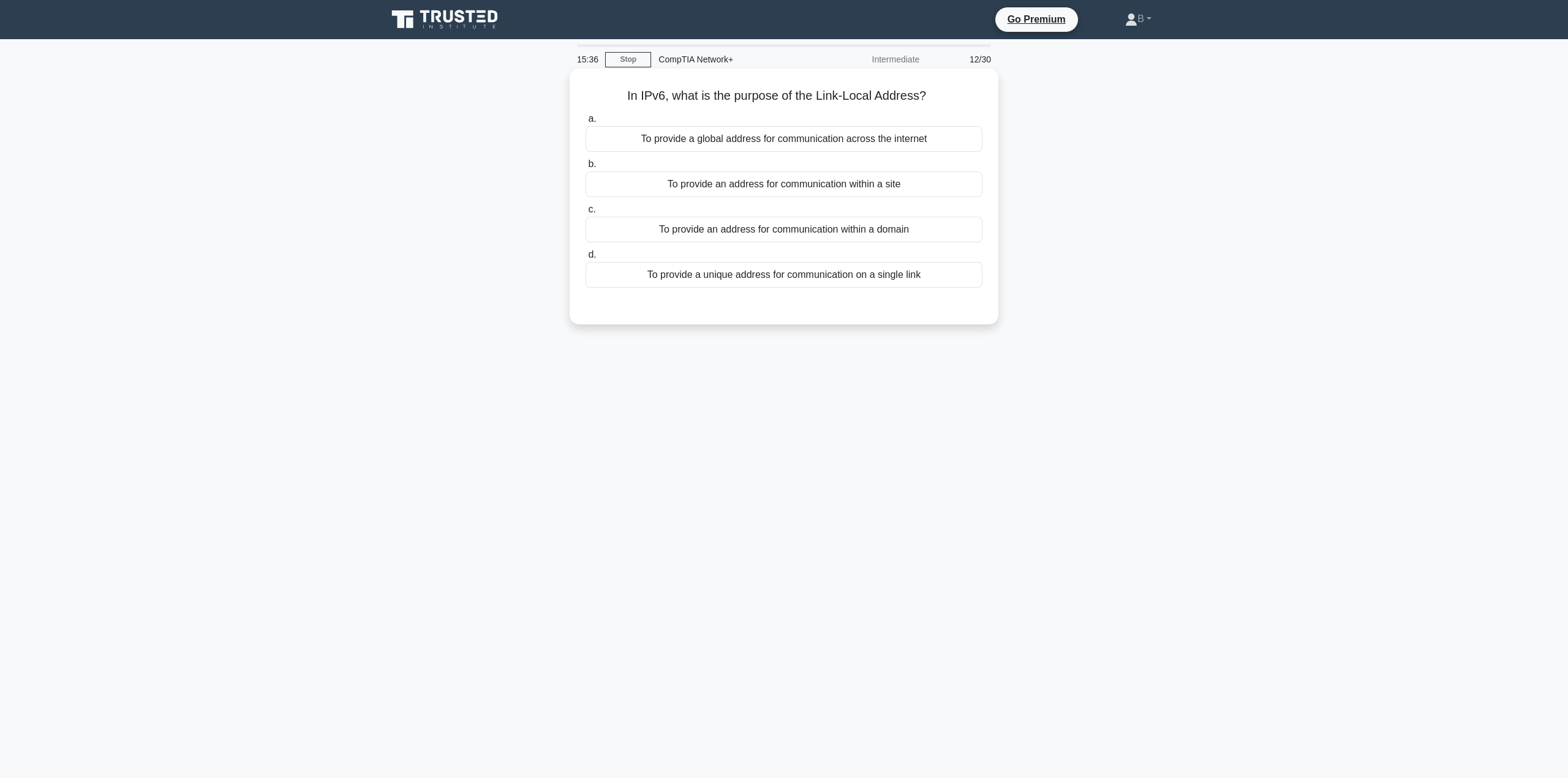
click at [692, 177] on div "To provide an address for communication within a site" at bounding box center [784, 185] width 397 height 26
click at [585, 168] on input "b. To provide an address for communication within a site" at bounding box center [585, 165] width 0 height 8
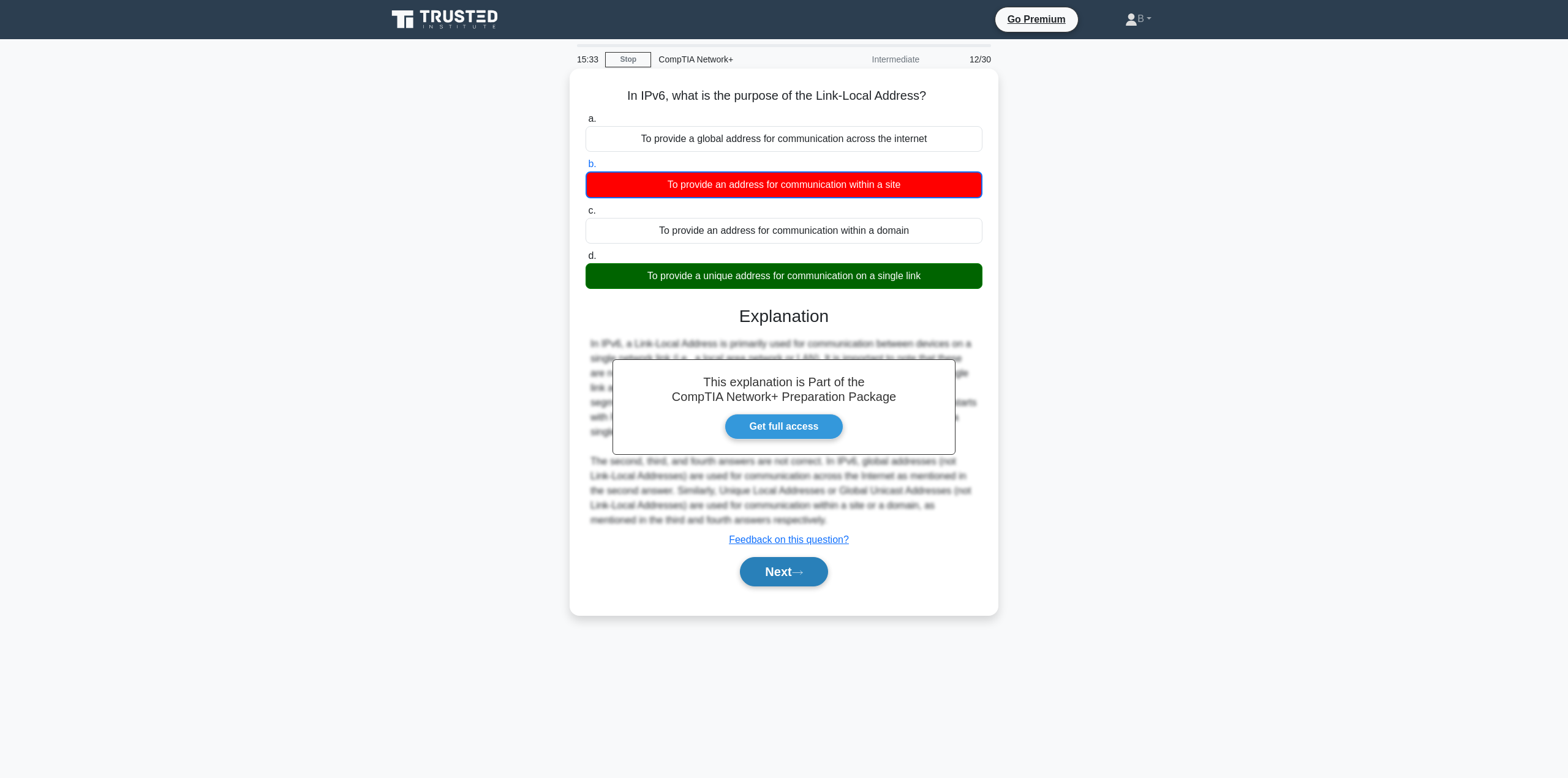
click at [748, 570] on button "Next" at bounding box center [783, 571] width 88 height 29
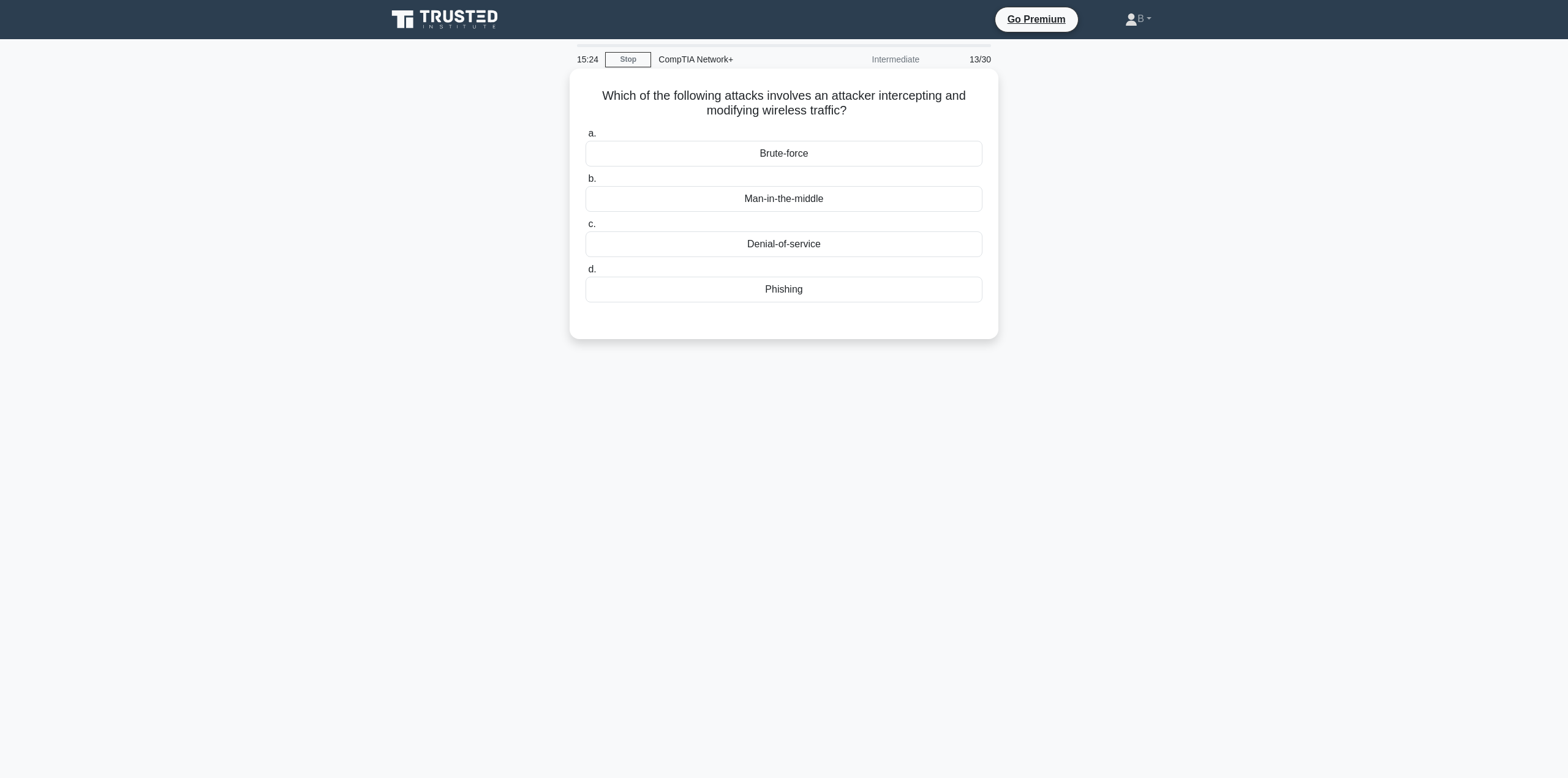
drag, startPoint x: 726, startPoint y: 194, endPoint x: 727, endPoint y: 205, distance: 11.0
click at [727, 205] on div "Man-in-the-middle" at bounding box center [784, 199] width 397 height 26
click at [585, 183] on input "b. Man-in-the-middle" at bounding box center [585, 179] width 0 height 8
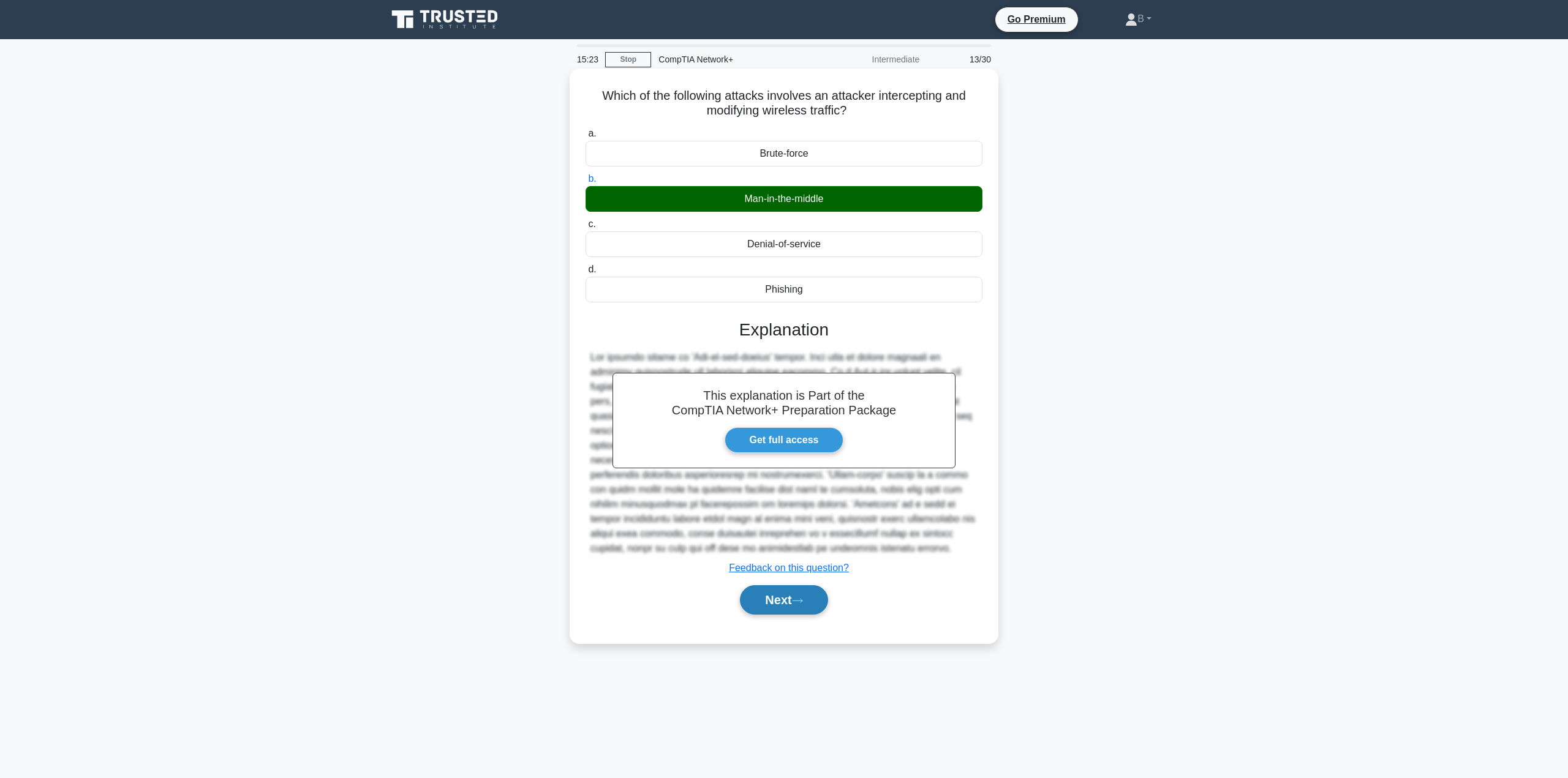
click at [750, 599] on button "Next" at bounding box center [783, 599] width 88 height 29
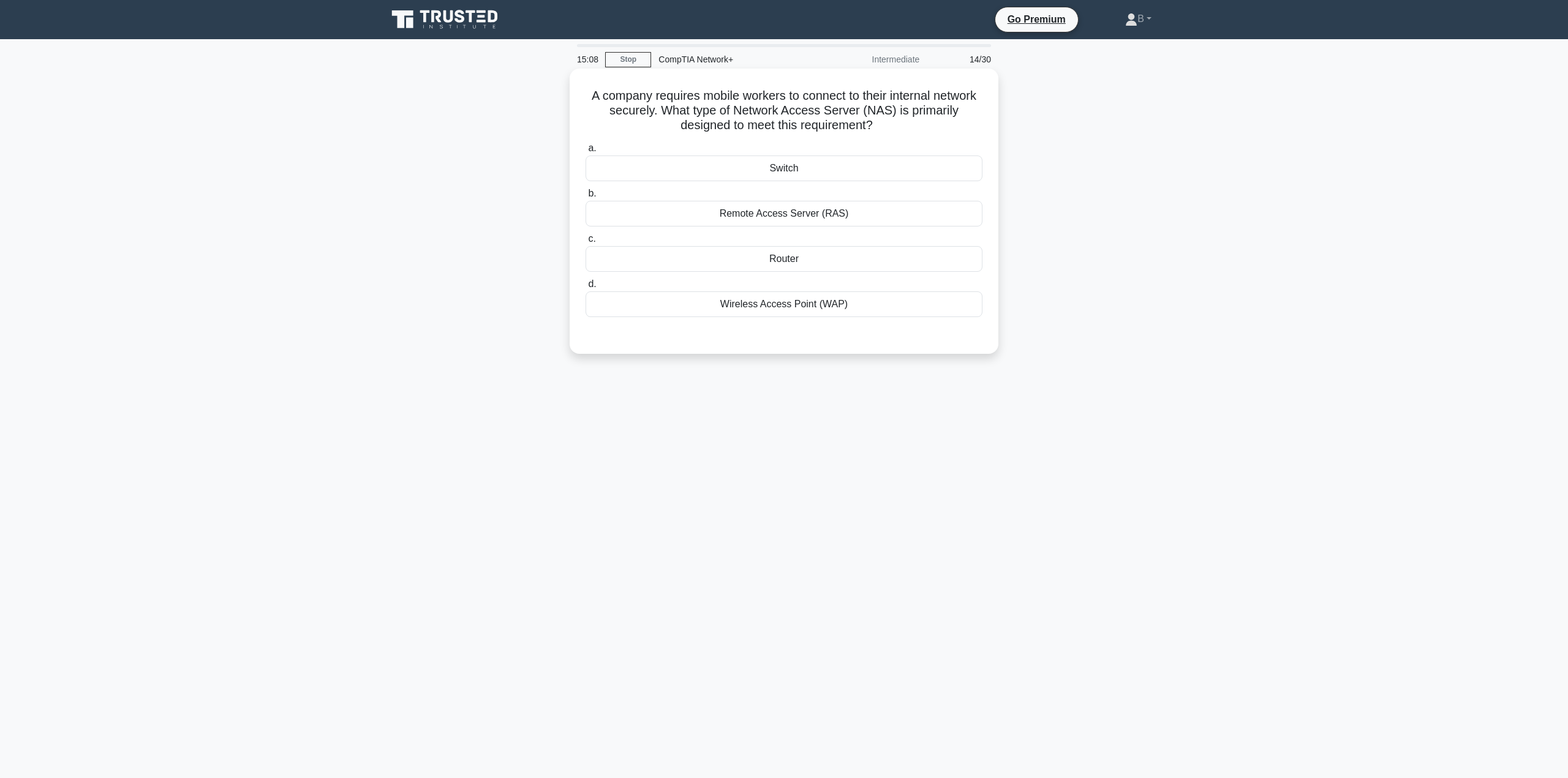
click at [745, 213] on div "Remote Access Server (RAS)" at bounding box center [784, 214] width 397 height 26
click at [585, 198] on input "b. Remote Access Server (RAS)" at bounding box center [585, 194] width 0 height 8
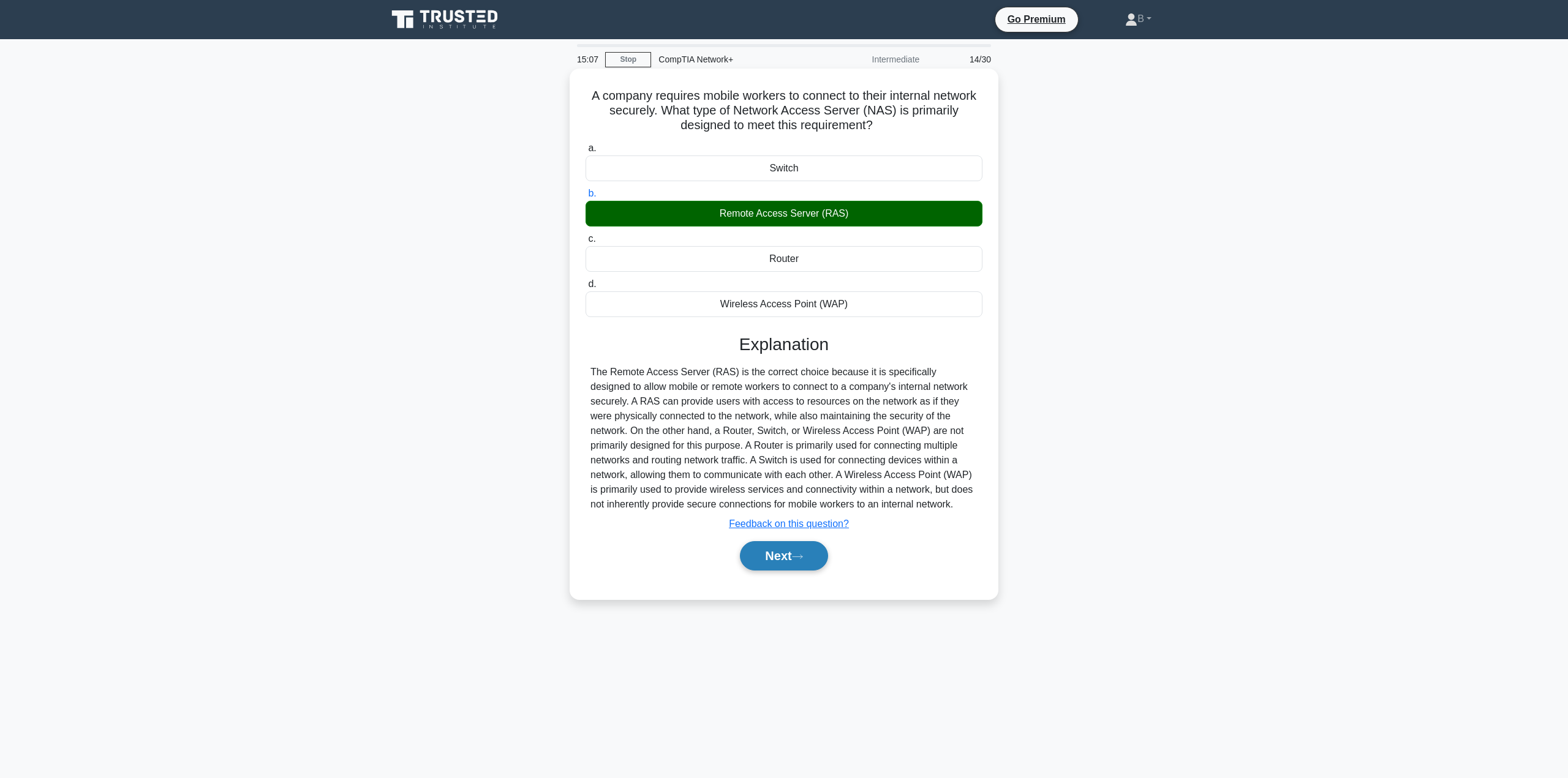
click at [818, 553] on button "Next" at bounding box center [783, 555] width 88 height 29
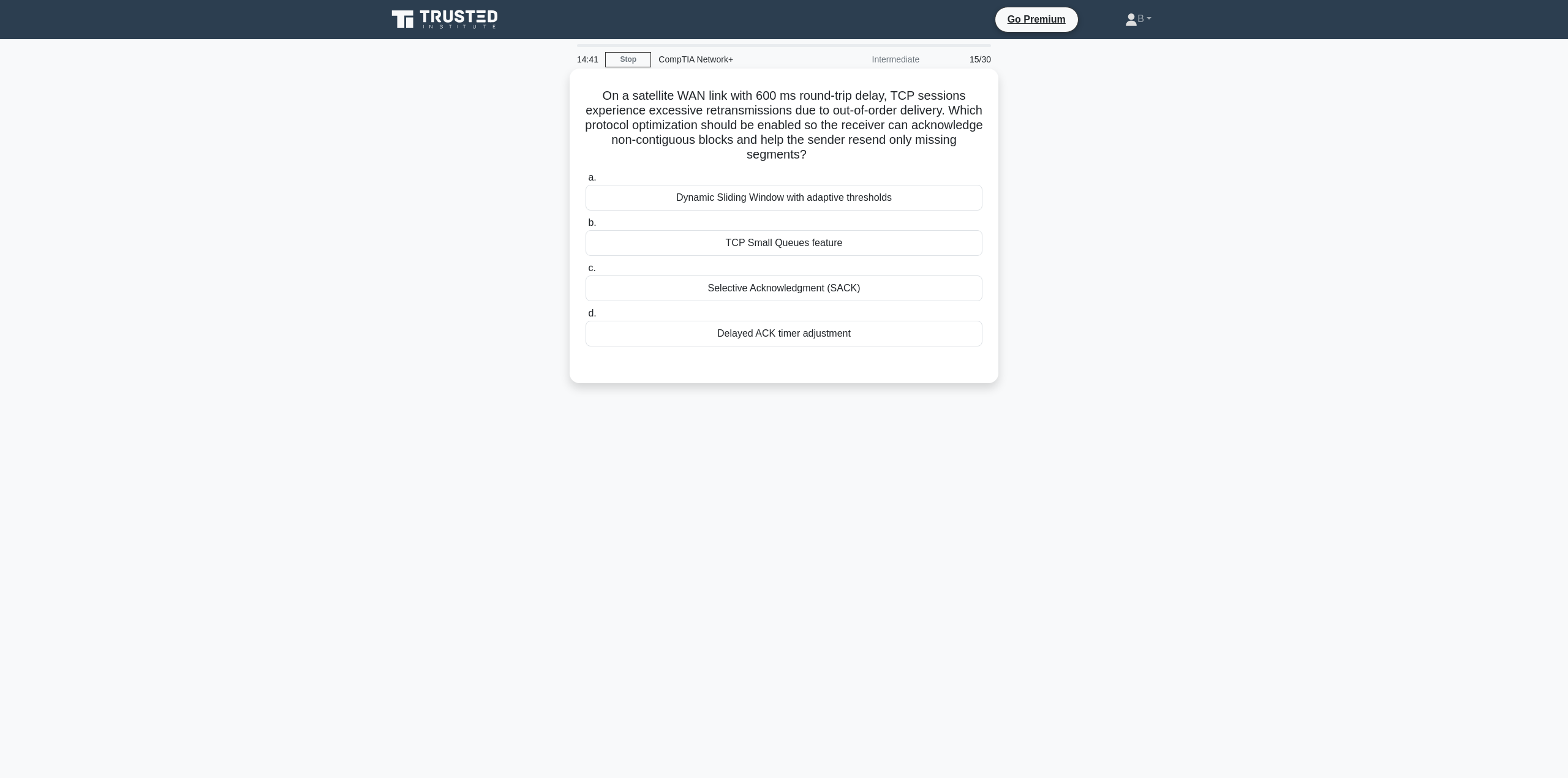
click at [719, 283] on div "Selective Acknowledgment (SACK)" at bounding box center [784, 288] width 397 height 26
click at [585, 272] on input "c. Selective Acknowledgment (SACK)" at bounding box center [585, 268] width 0 height 8
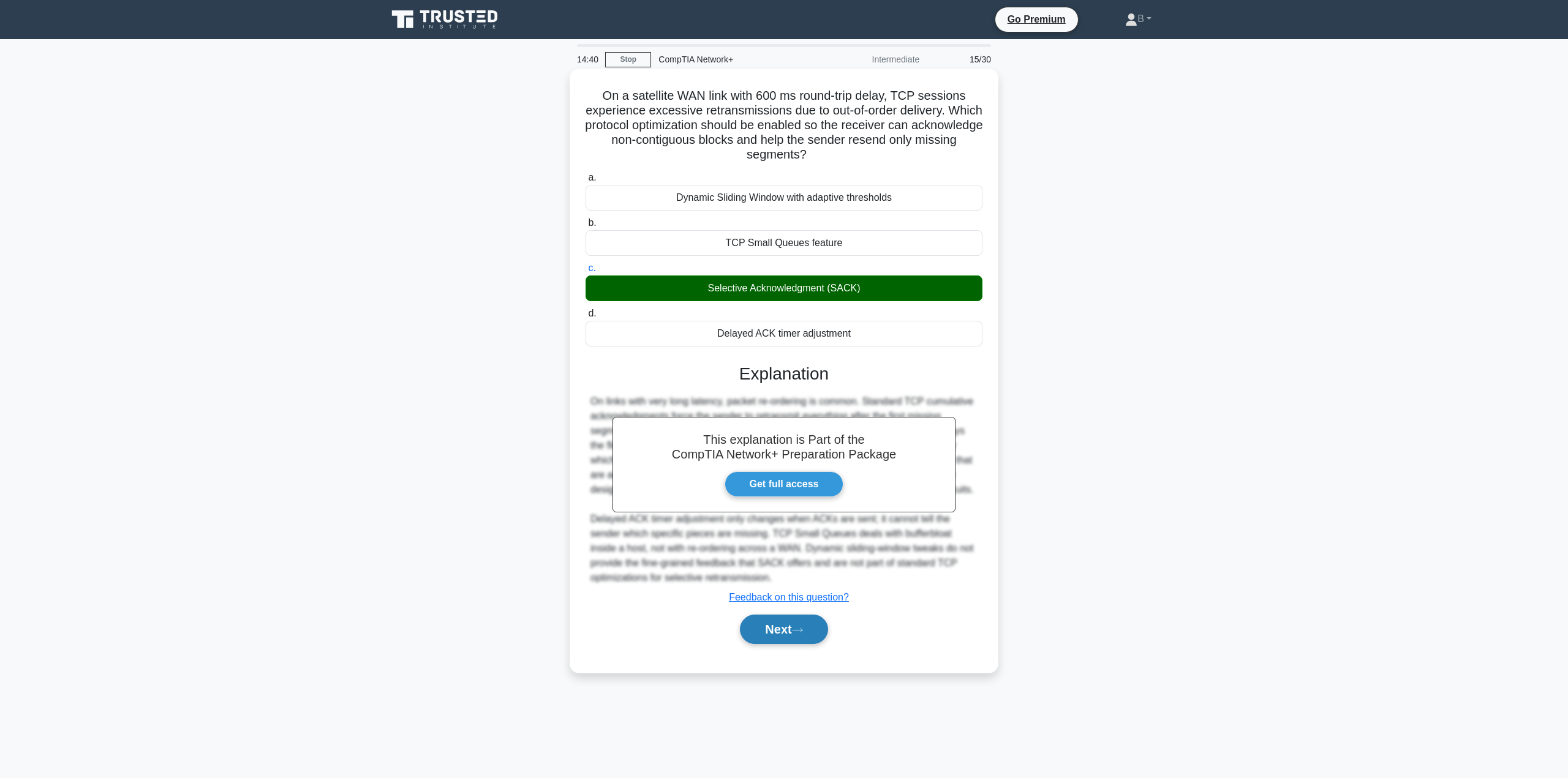
click at [767, 636] on button "Next" at bounding box center [783, 629] width 88 height 29
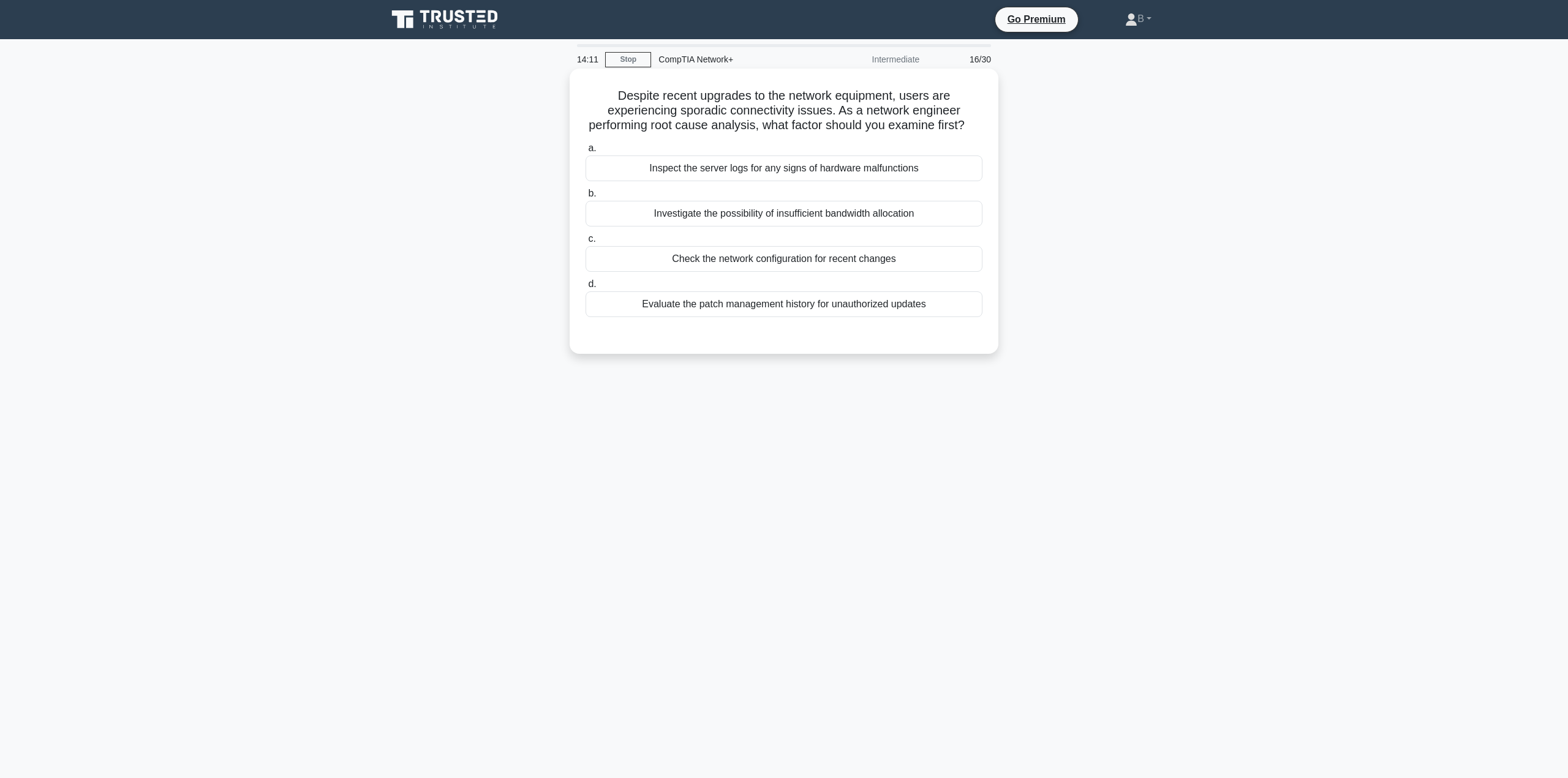
click at [686, 227] on div "Investigate the possibility of insufficient bandwidth allocation" at bounding box center [784, 214] width 397 height 26
click at [585, 198] on input "b. Investigate the possibility of insufficient bandwidth allocation" at bounding box center [585, 194] width 0 height 8
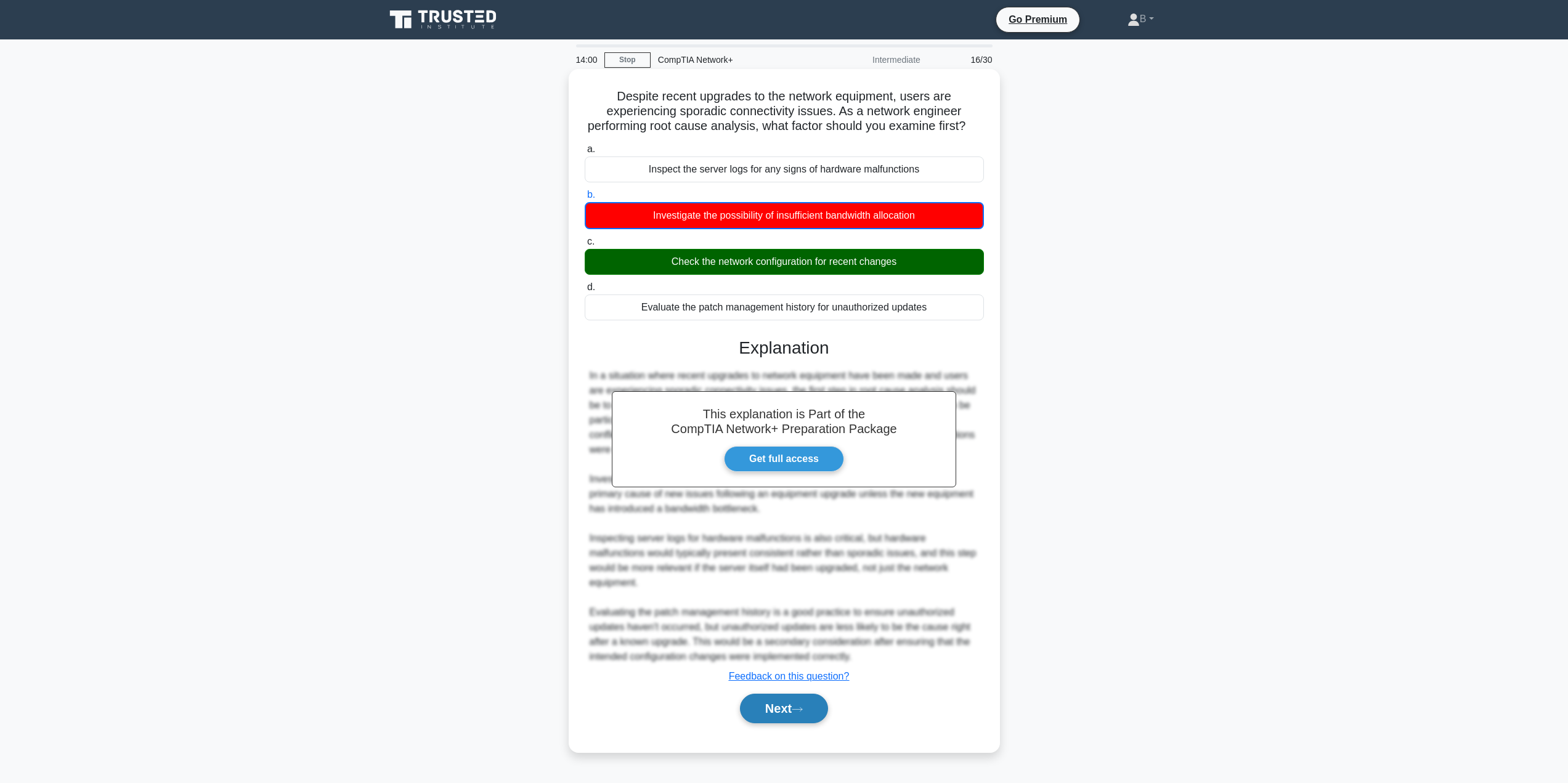
click at [789, 718] on button "Next" at bounding box center [784, 708] width 88 height 29
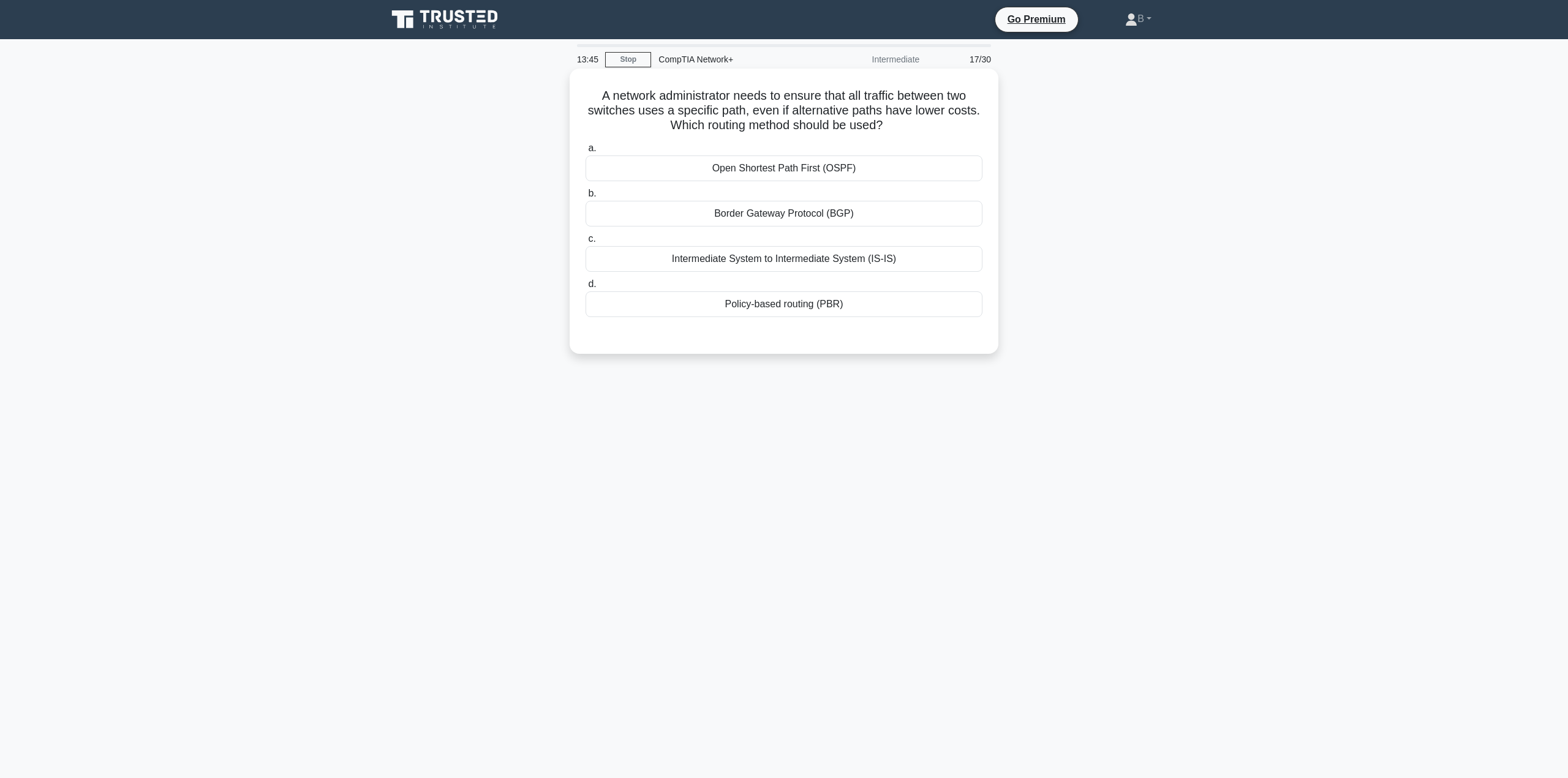
click at [729, 308] on div "Policy-based routing (PBR)" at bounding box center [784, 304] width 397 height 26
click at [585, 288] on input "d. Policy-based routing (PBR)" at bounding box center [585, 284] width 0 height 8
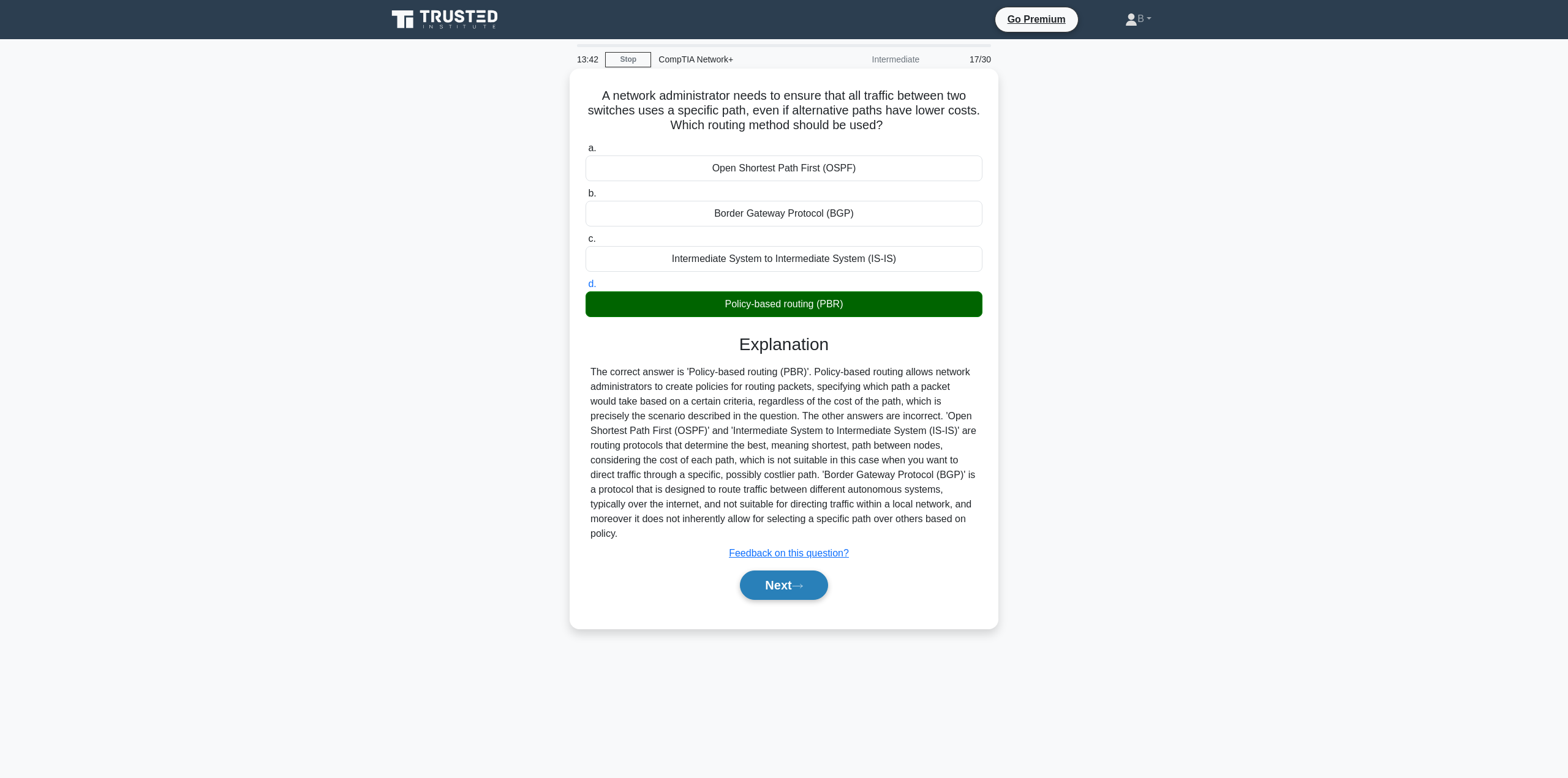
click at [771, 580] on button "Next" at bounding box center [783, 585] width 88 height 29
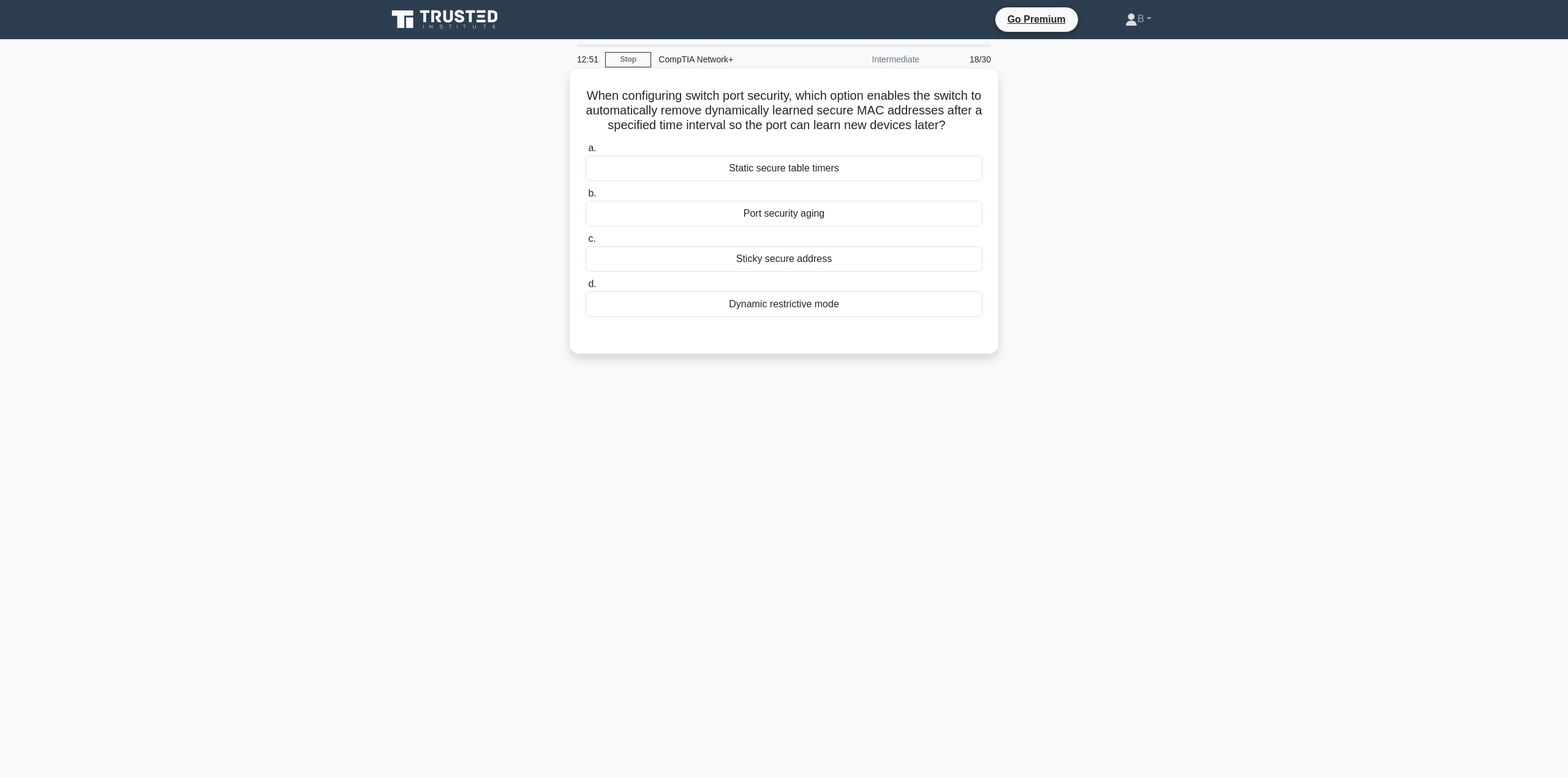
click at [722, 227] on div "Port security aging" at bounding box center [784, 214] width 397 height 26
click at [585, 198] on input "b. Port security aging" at bounding box center [585, 194] width 0 height 8
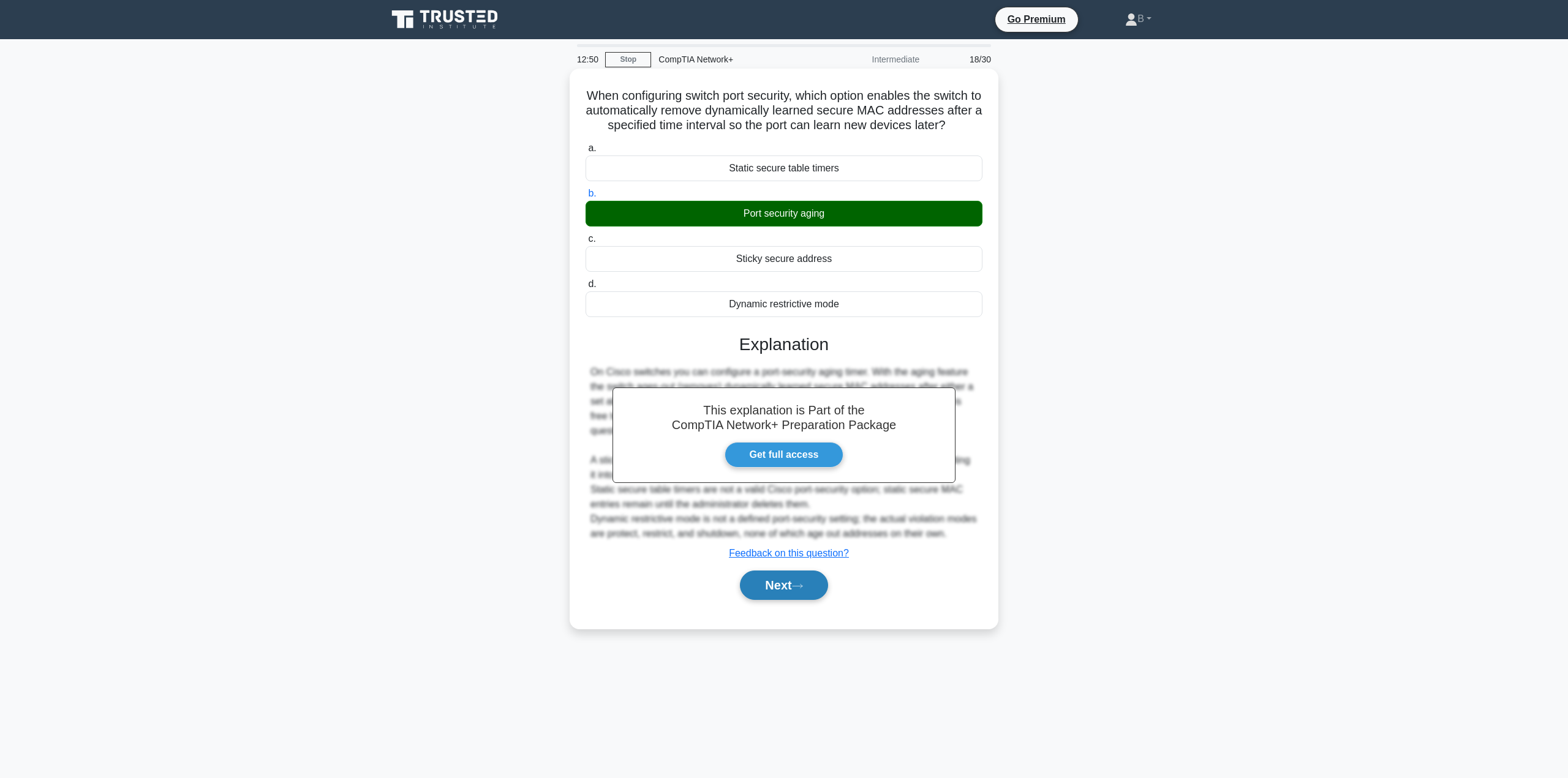
click at [769, 600] on button "Next" at bounding box center [783, 585] width 88 height 29
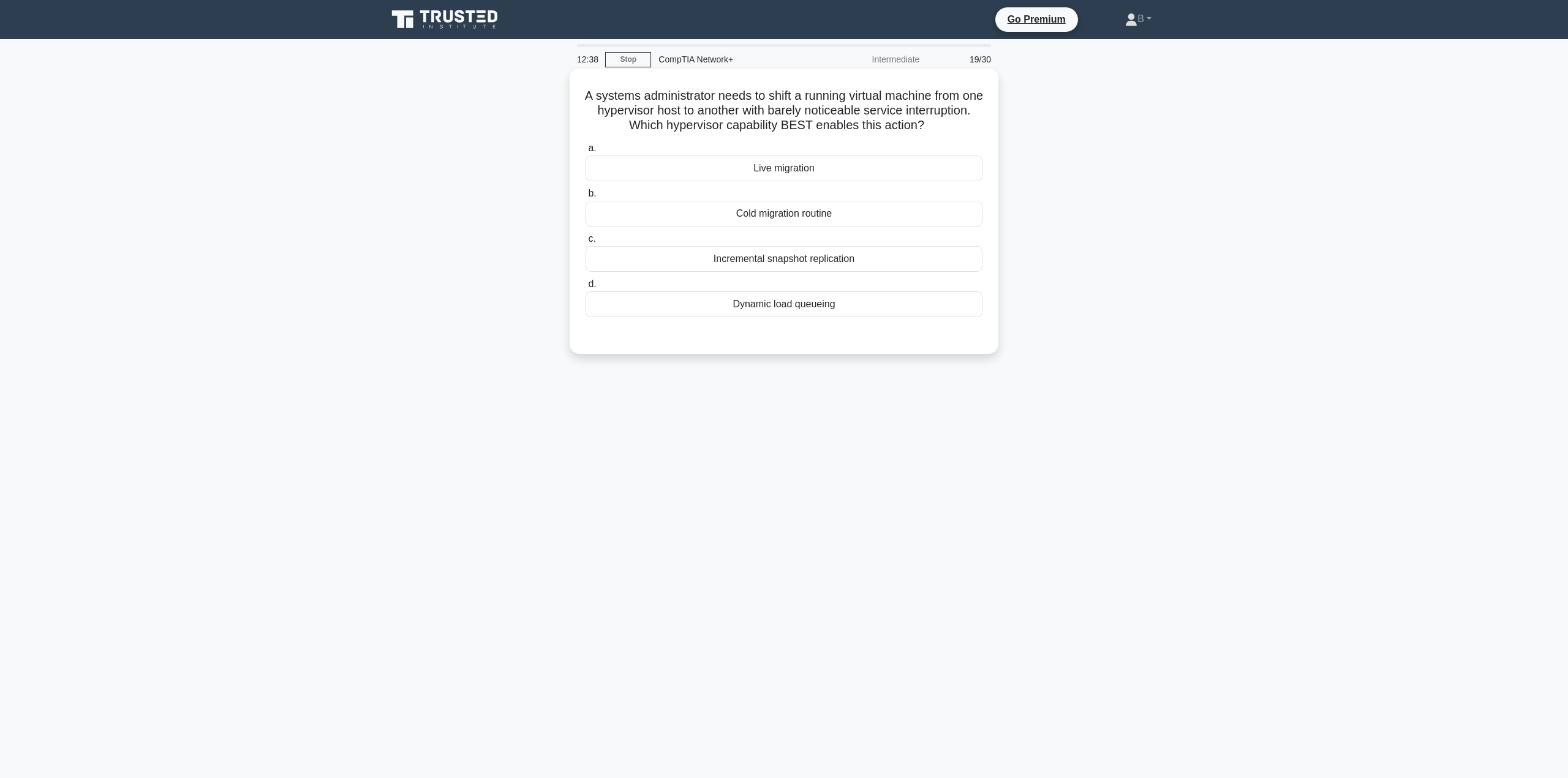
click at [692, 161] on div "Live migration" at bounding box center [784, 168] width 397 height 26
click at [585, 152] on input "a. Live migration" at bounding box center [585, 148] width 0 height 8
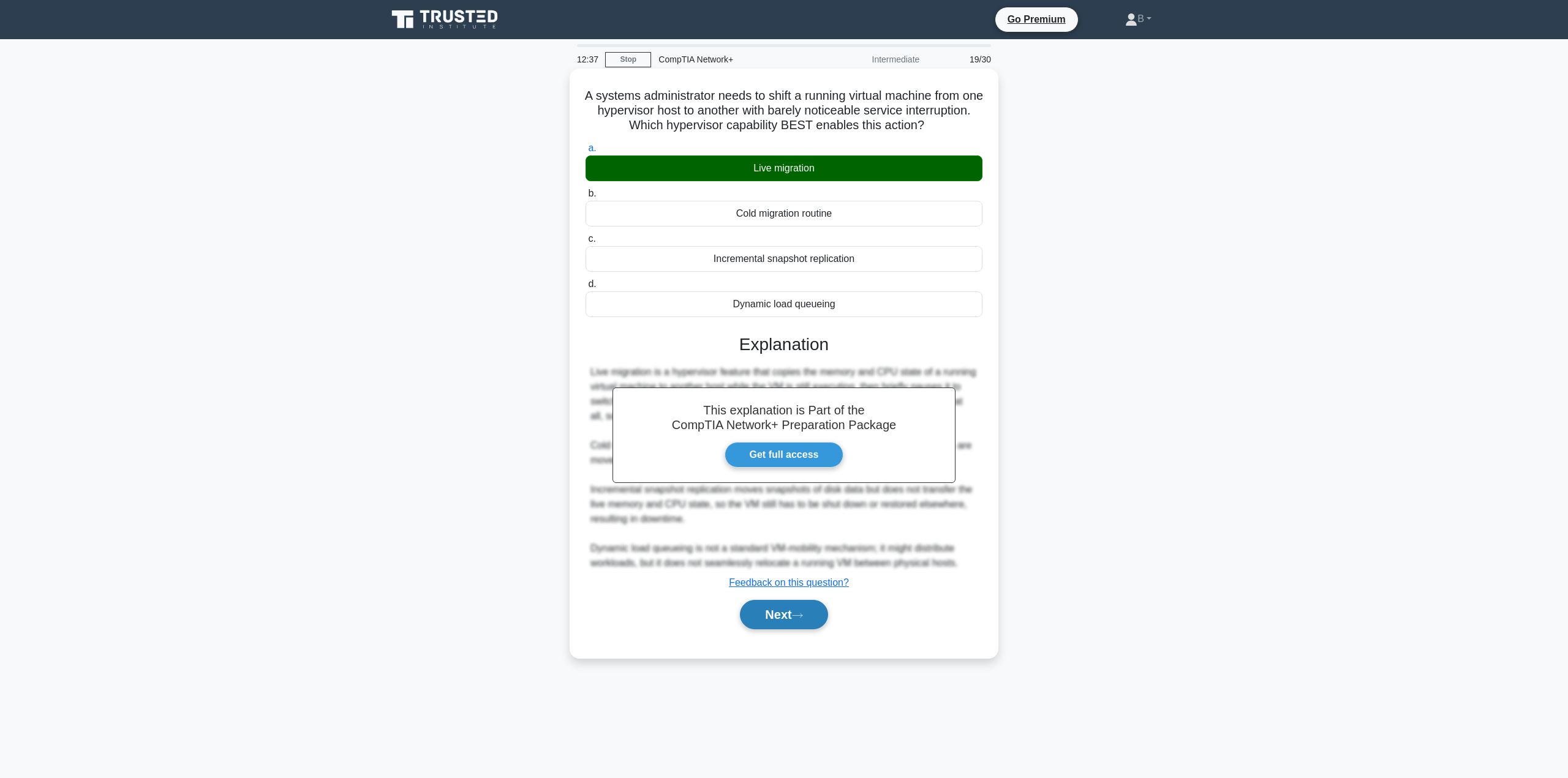
click at [782, 615] on button "Next" at bounding box center [783, 614] width 88 height 29
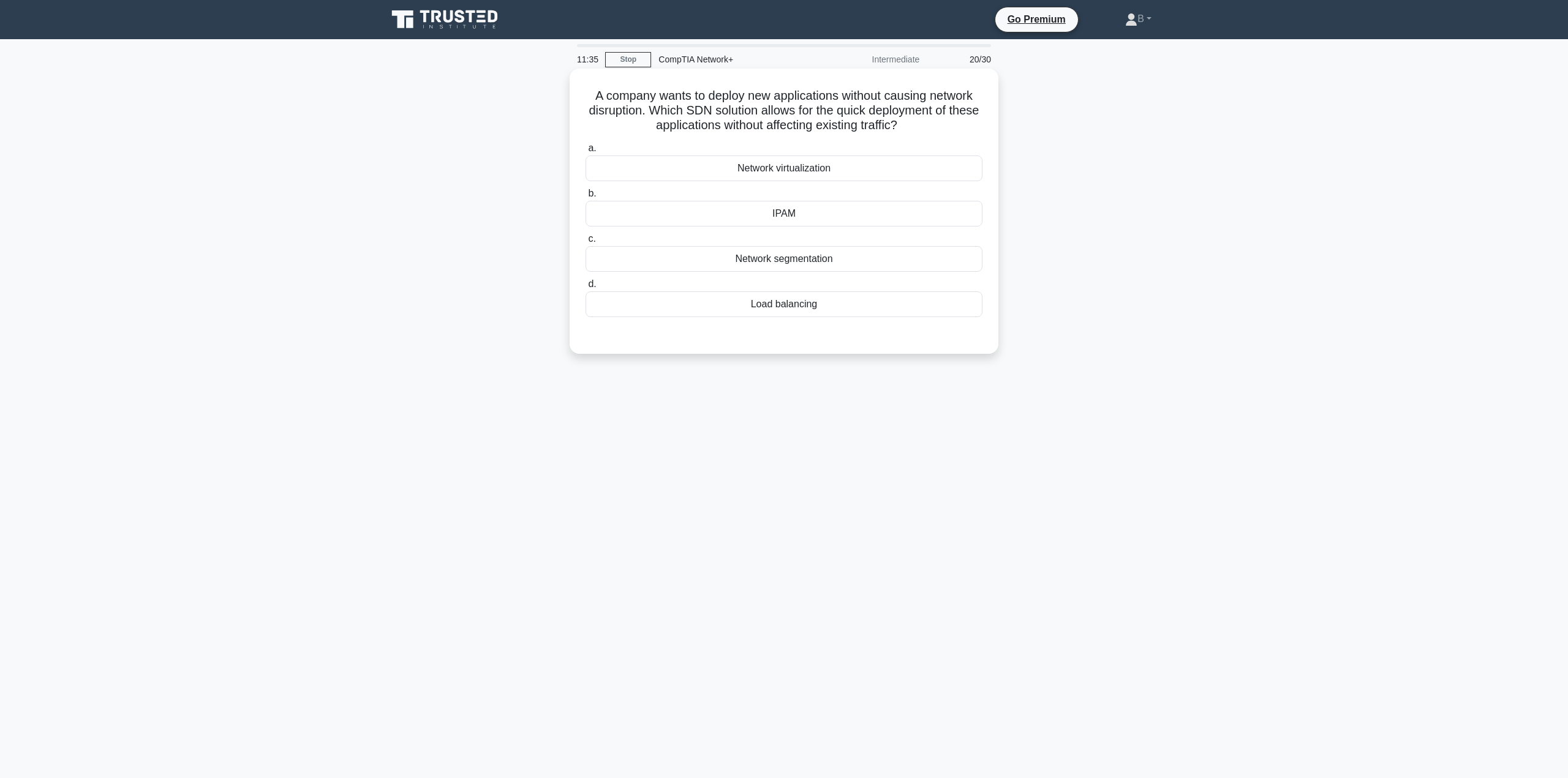
click at [854, 306] on div "Load balancing" at bounding box center [784, 304] width 397 height 26
click at [585, 288] on input "d. Load balancing" at bounding box center [585, 284] width 0 height 8
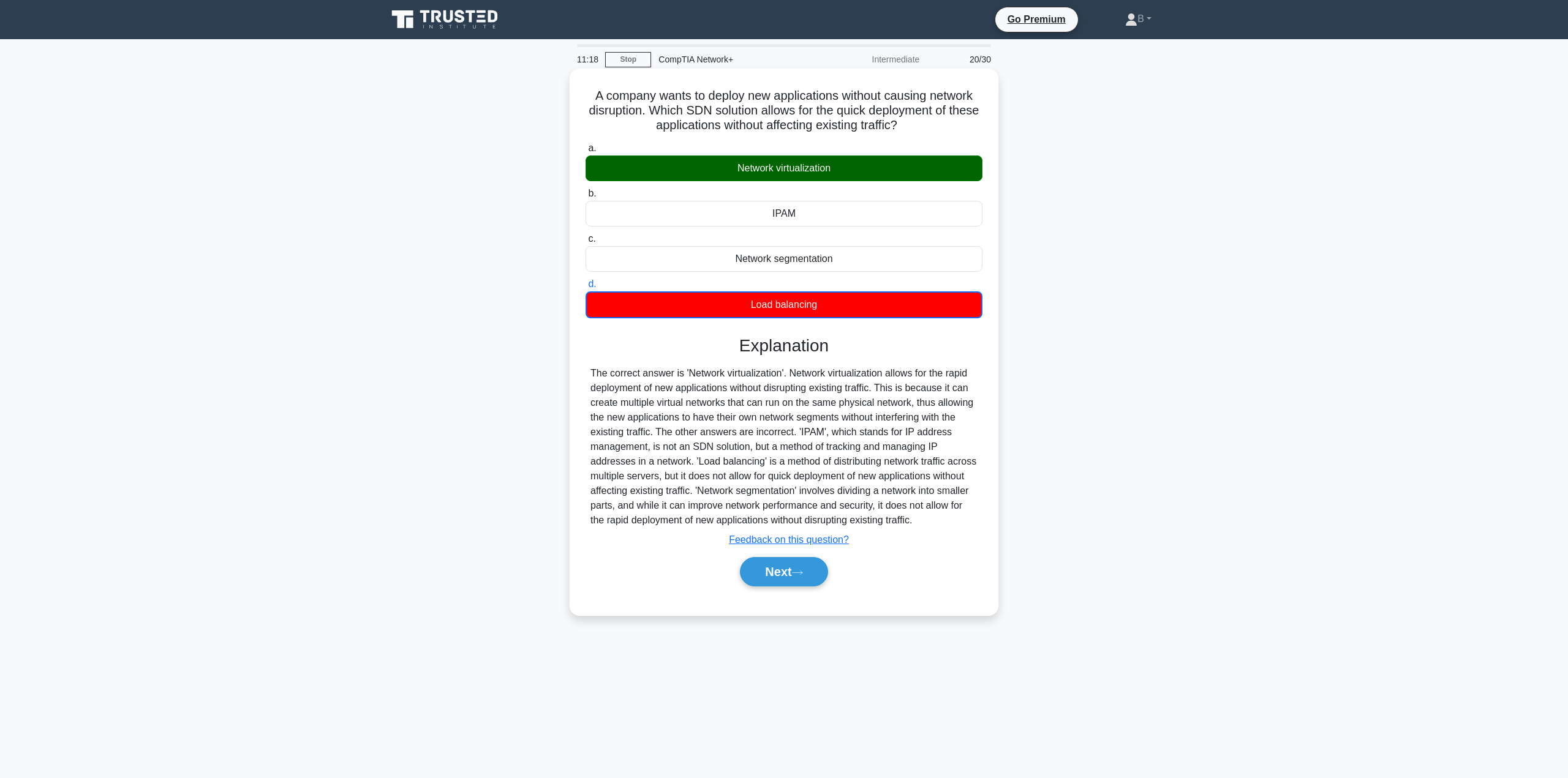
click at [771, 218] on div "IPAM" at bounding box center [784, 214] width 397 height 26
click at [585, 198] on input "b. IPAM" at bounding box center [585, 194] width 0 height 8
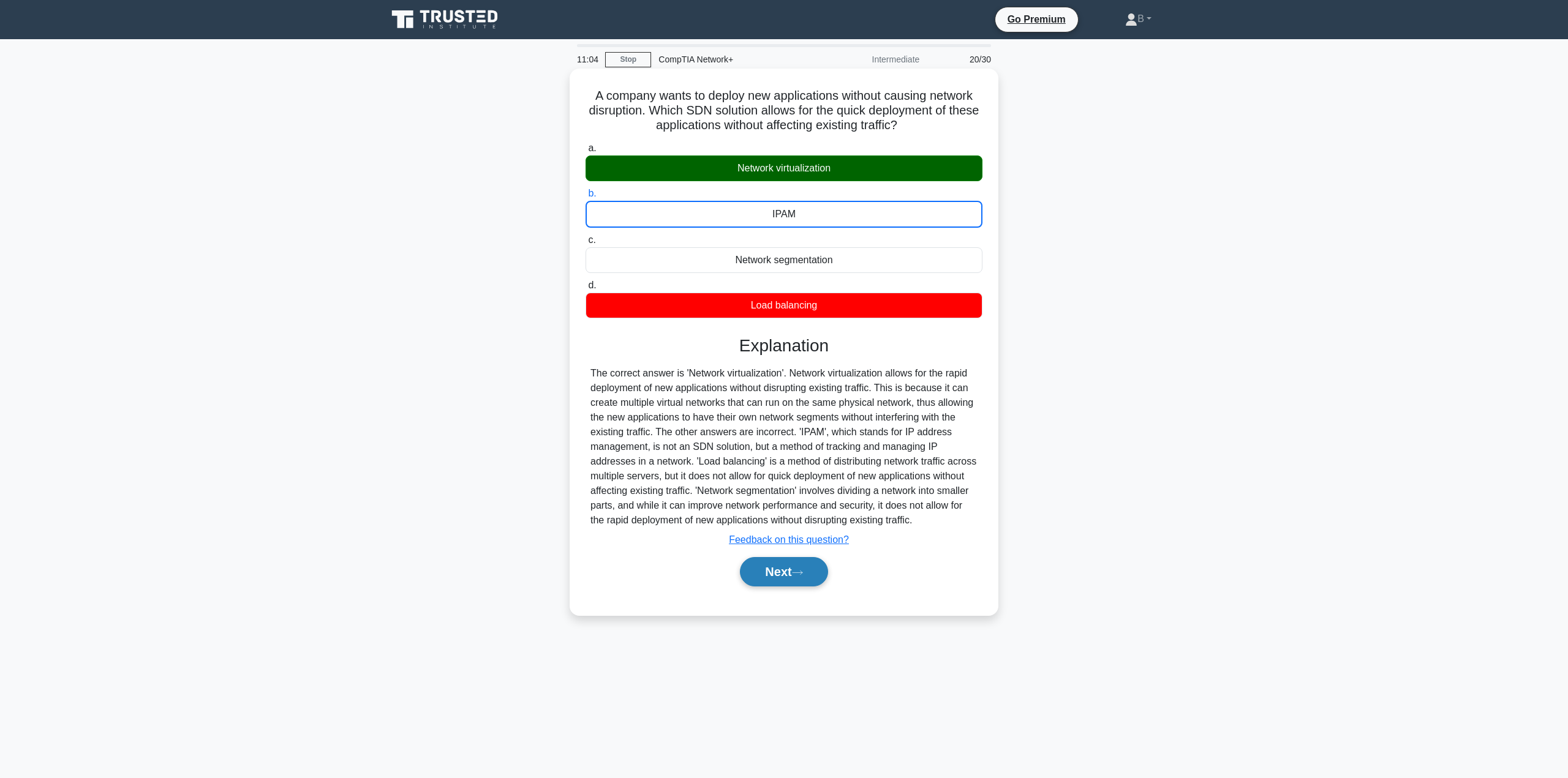
click at [777, 569] on button "Next" at bounding box center [783, 571] width 88 height 29
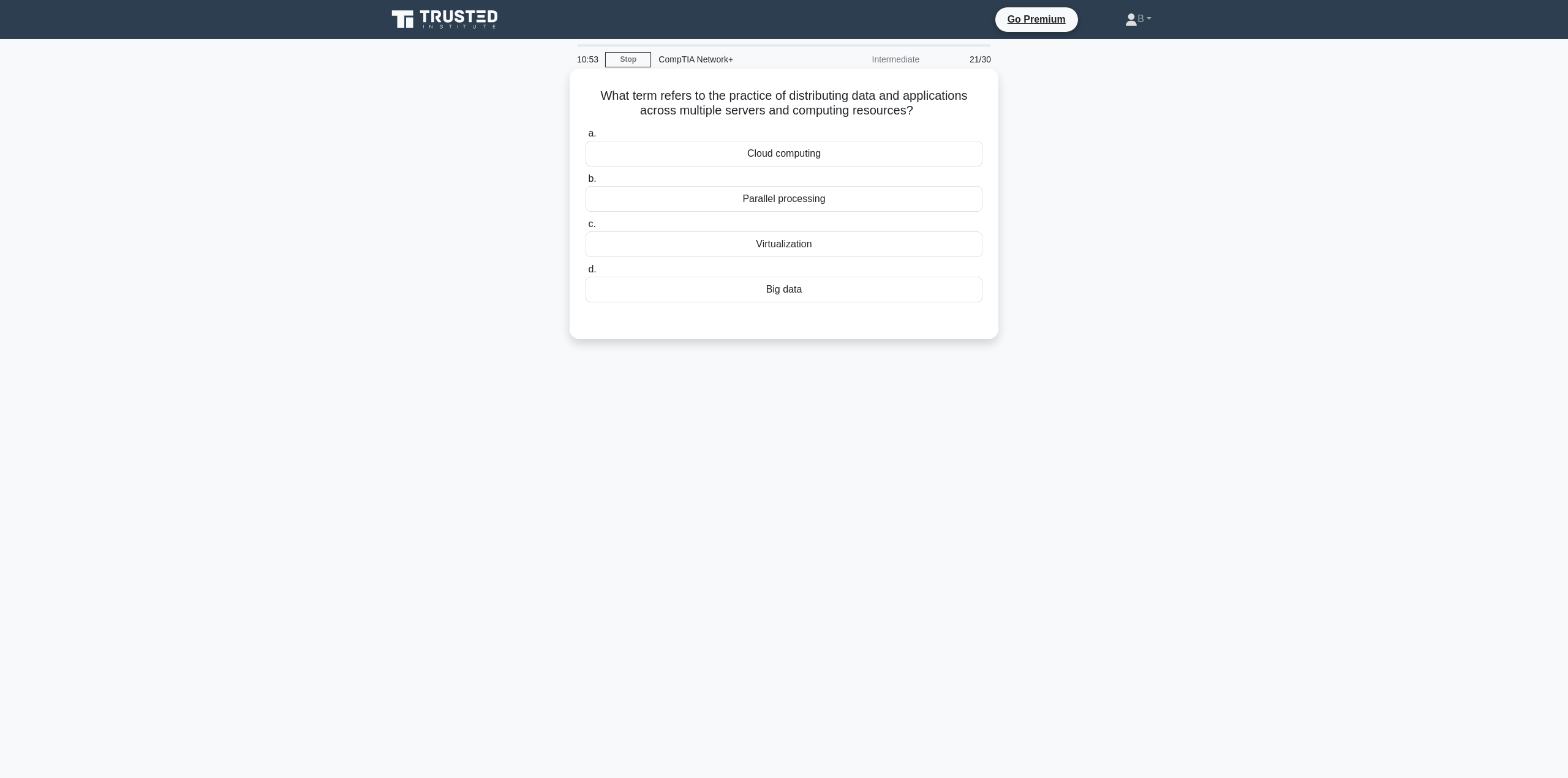
click at [796, 247] on div "Virtualization" at bounding box center [784, 244] width 397 height 26
click at [585, 228] on input "c. Virtualization" at bounding box center [585, 224] width 0 height 8
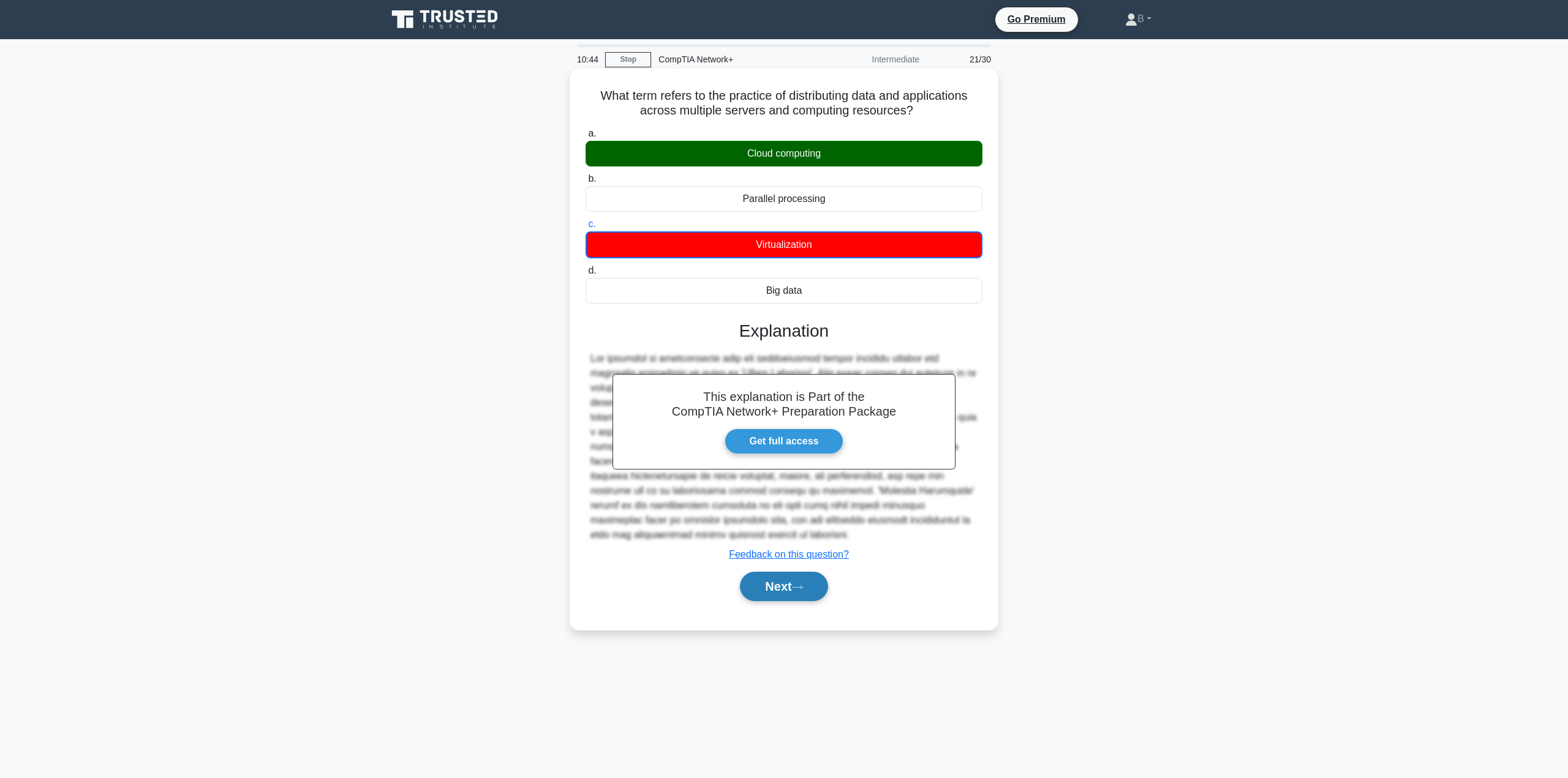
click at [772, 584] on button "Next" at bounding box center [783, 586] width 88 height 29
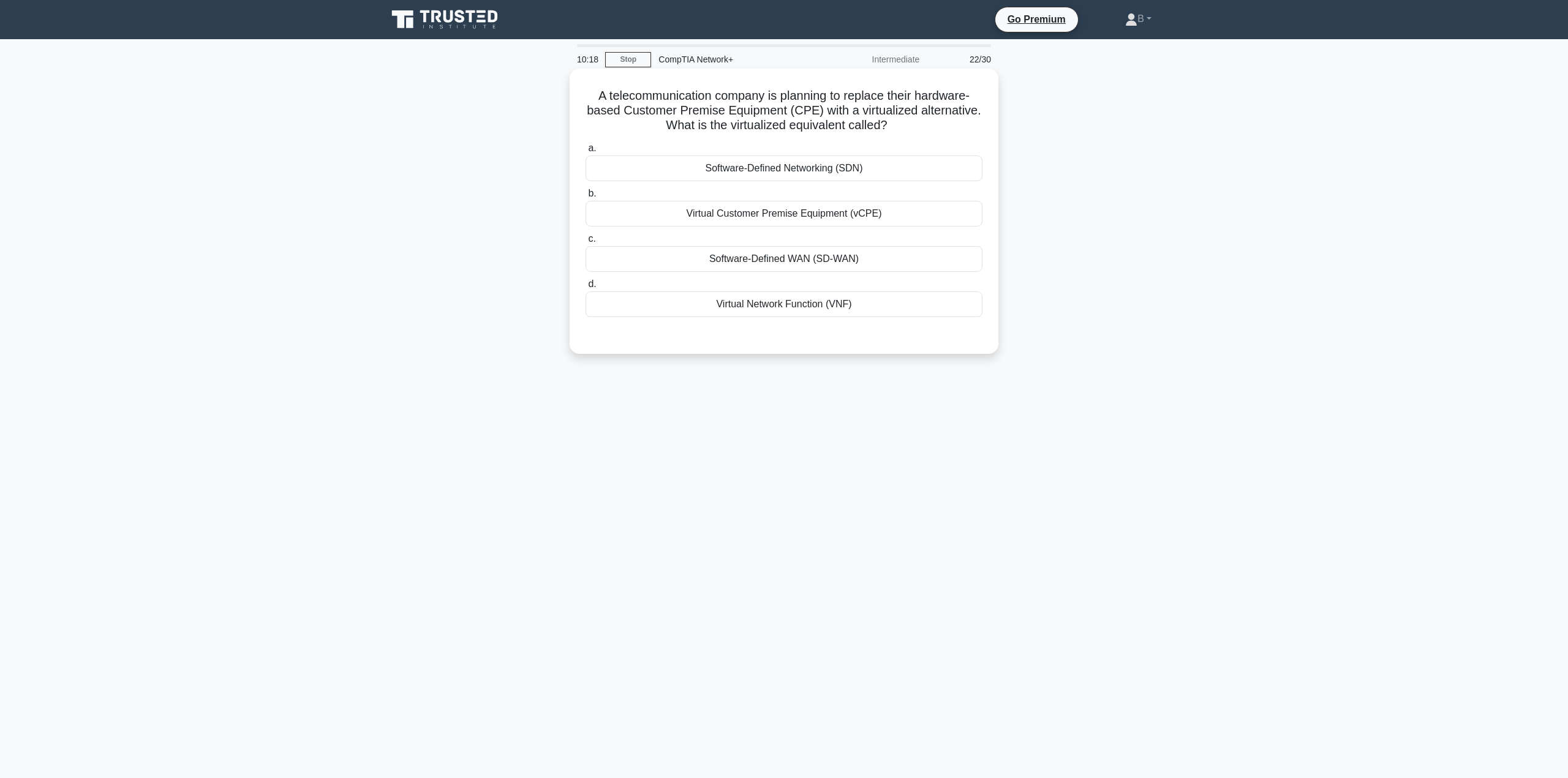
click at [716, 216] on div "Virtual Customer Premise Equipment (vCPE)" at bounding box center [784, 214] width 397 height 26
click at [716, 216] on div "Virtual Customer Premise Equipment (vCPE)" at bounding box center [784, 214] width 397 height 26
click at [585, 198] on input "b. Virtual Customer Premise Equipment (vCPE)" at bounding box center [585, 194] width 0 height 8
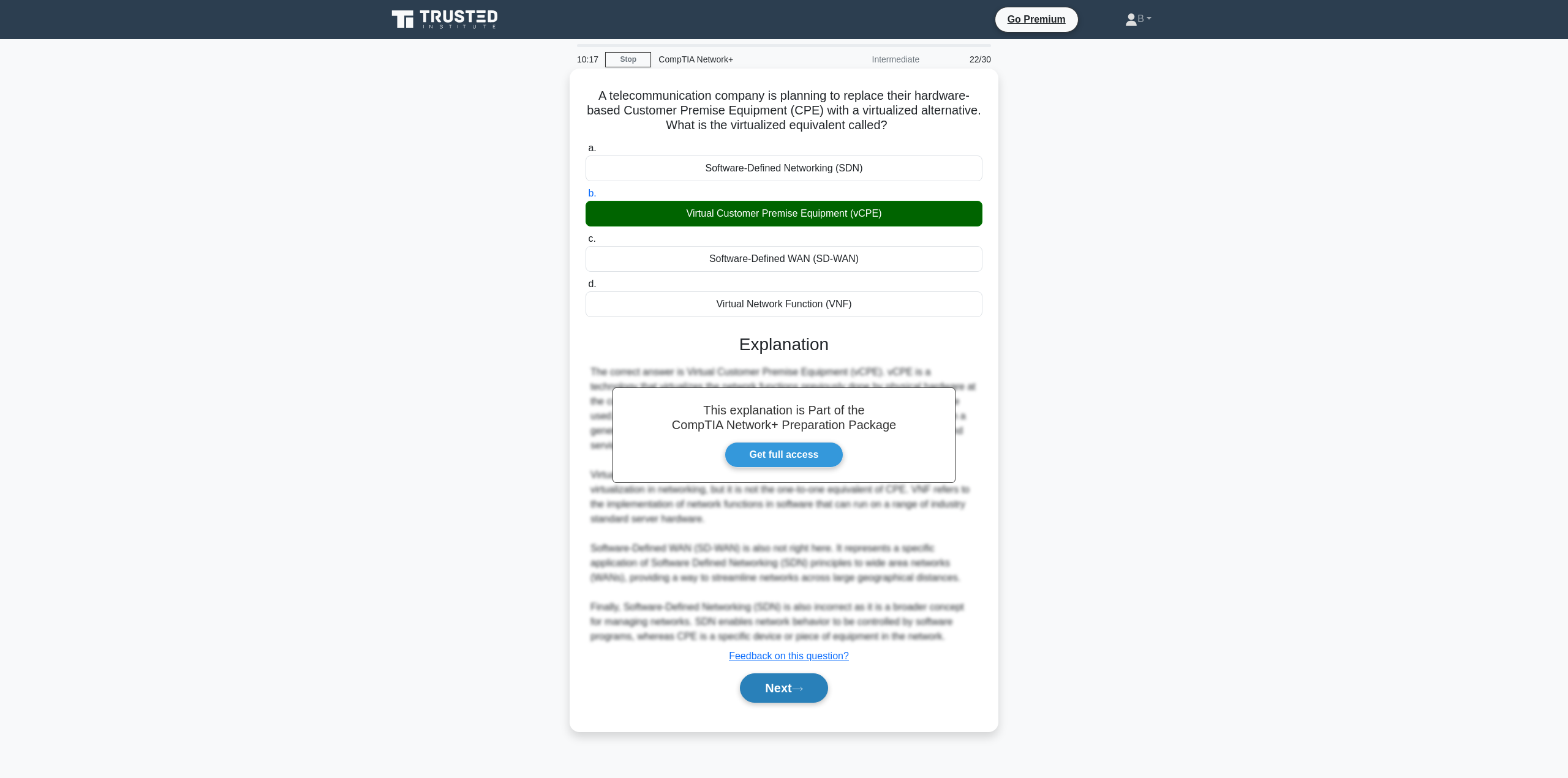
click at [793, 682] on button "Next" at bounding box center [783, 687] width 88 height 29
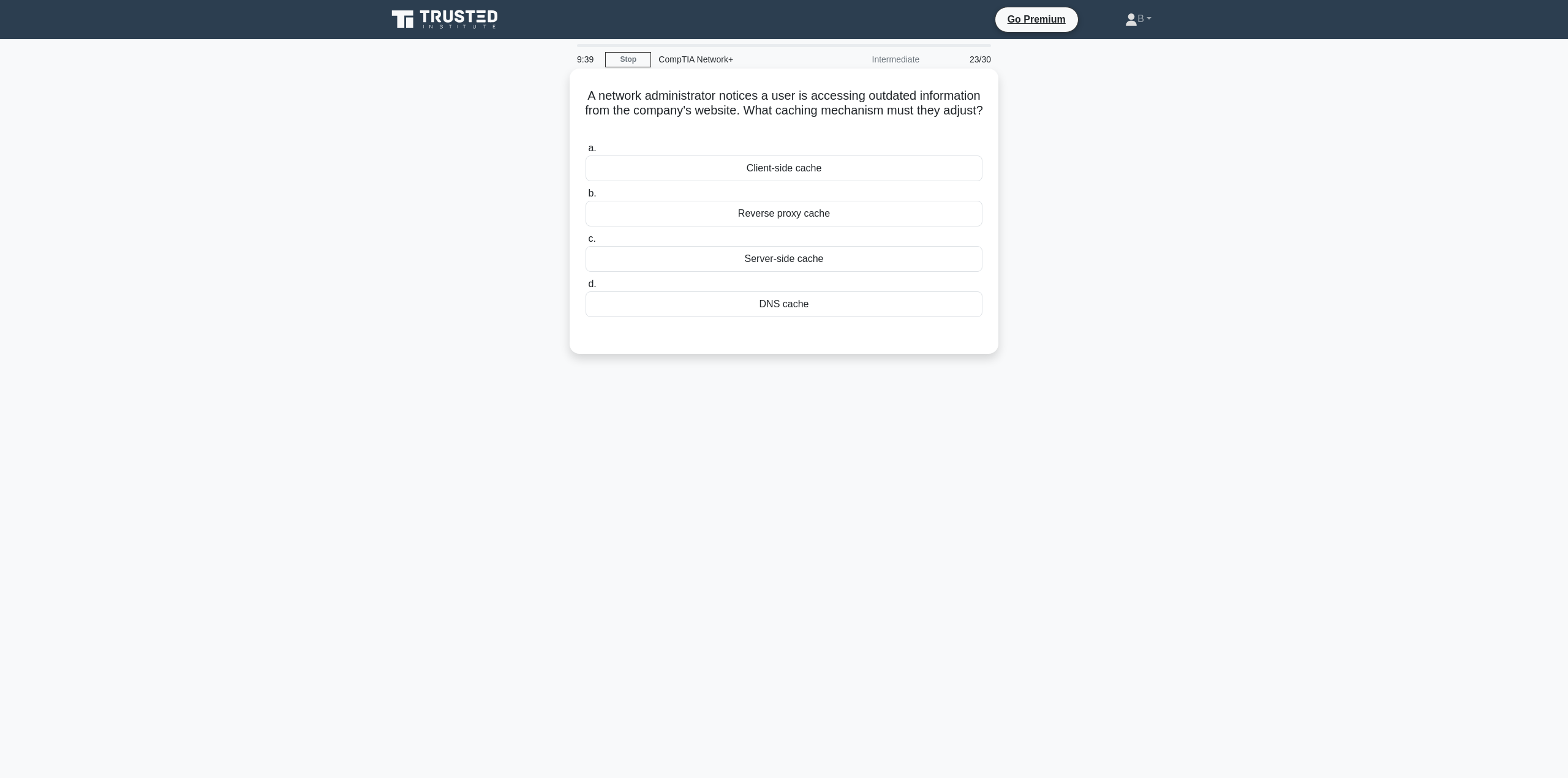
click at [782, 172] on div "Client-side cache" at bounding box center [784, 168] width 397 height 26
click at [585, 152] on input "a. Client-side cache" at bounding box center [585, 148] width 0 height 8
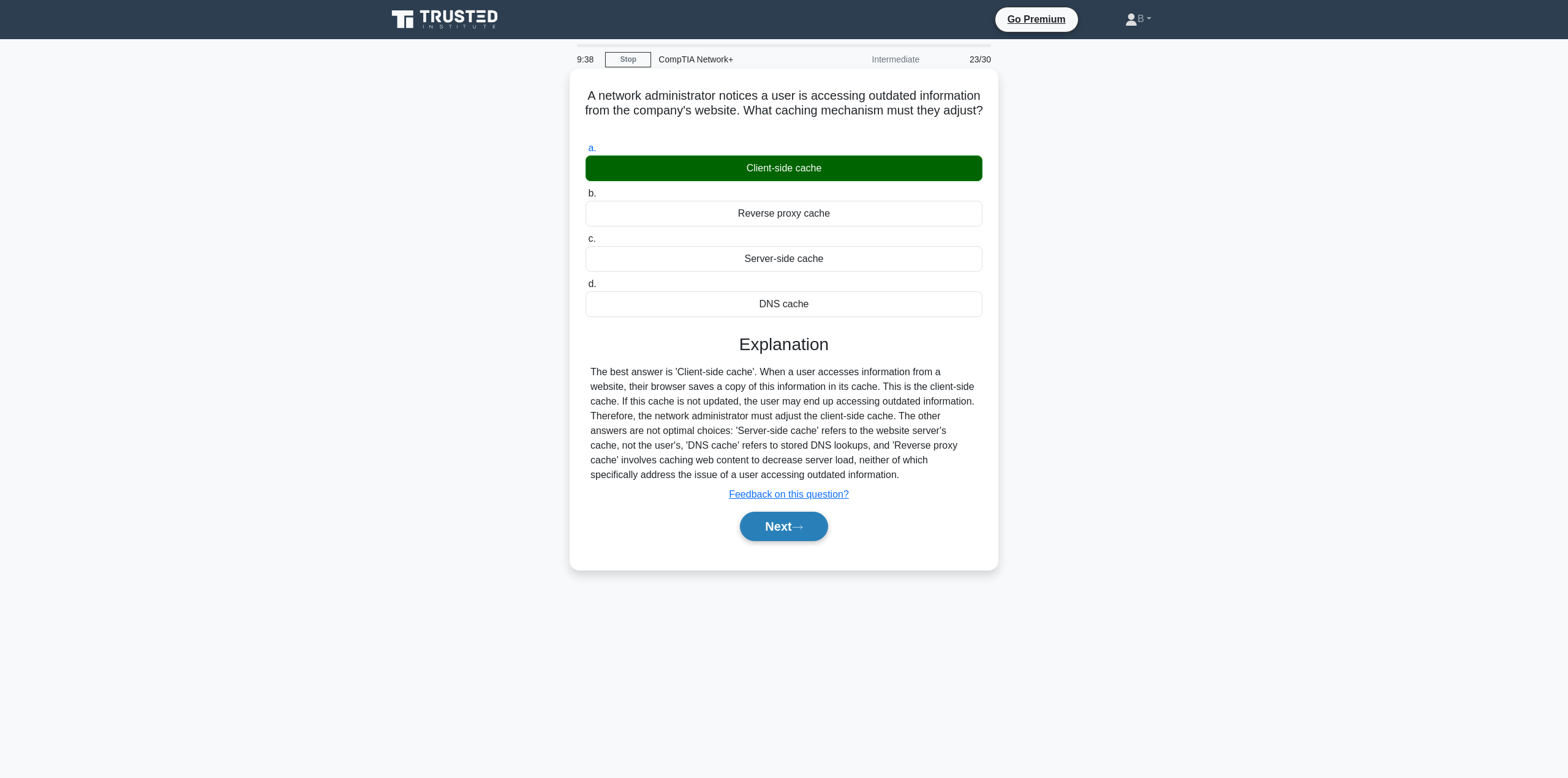
click at [787, 523] on button "Next" at bounding box center [783, 526] width 88 height 29
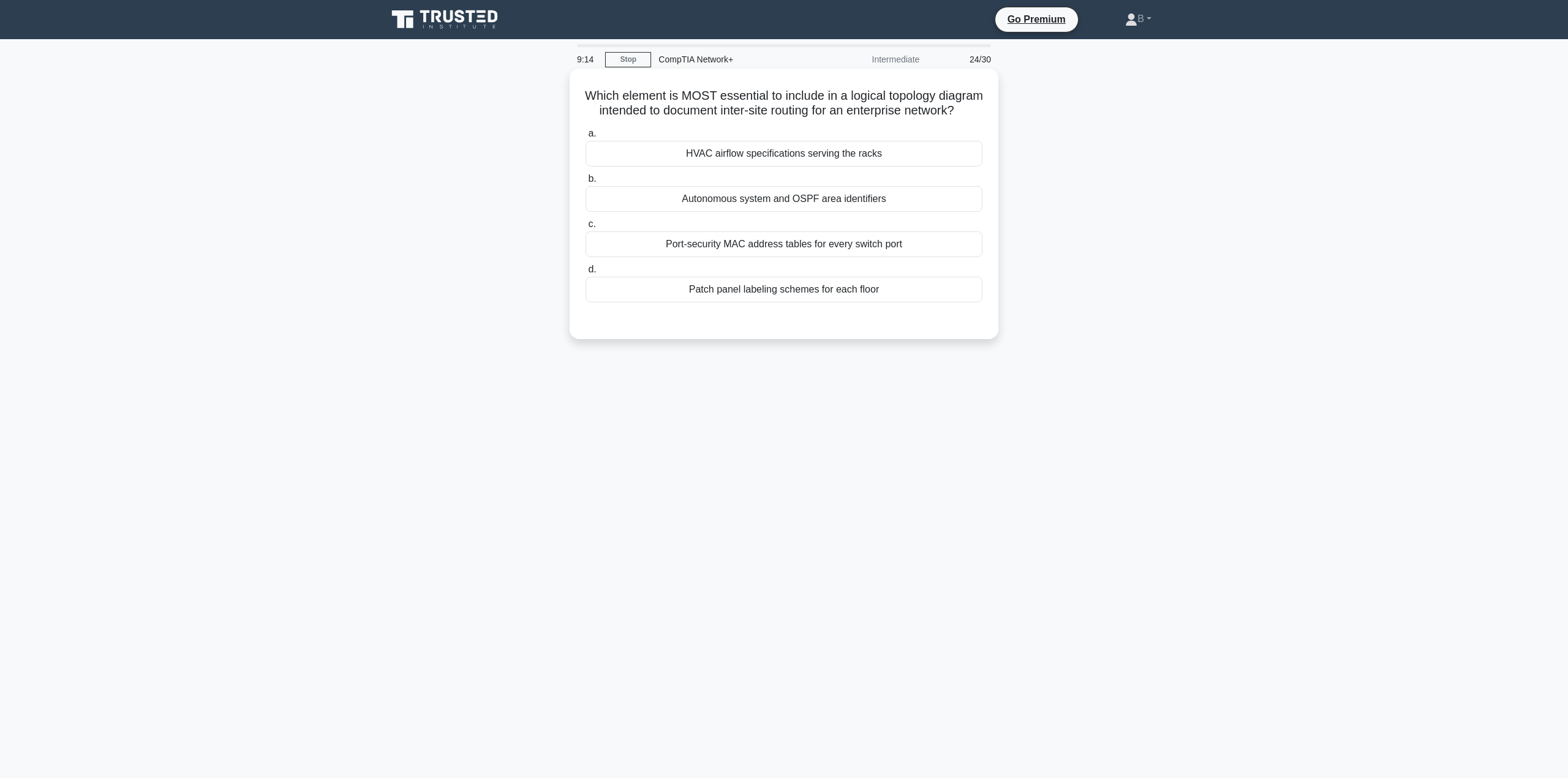
click at [779, 212] on div "Autonomous system and OSPF area identifiers" at bounding box center [784, 199] width 397 height 26
click at [585, 183] on input "b. Autonomous system and OSPF area identifiers" at bounding box center [585, 179] width 0 height 8
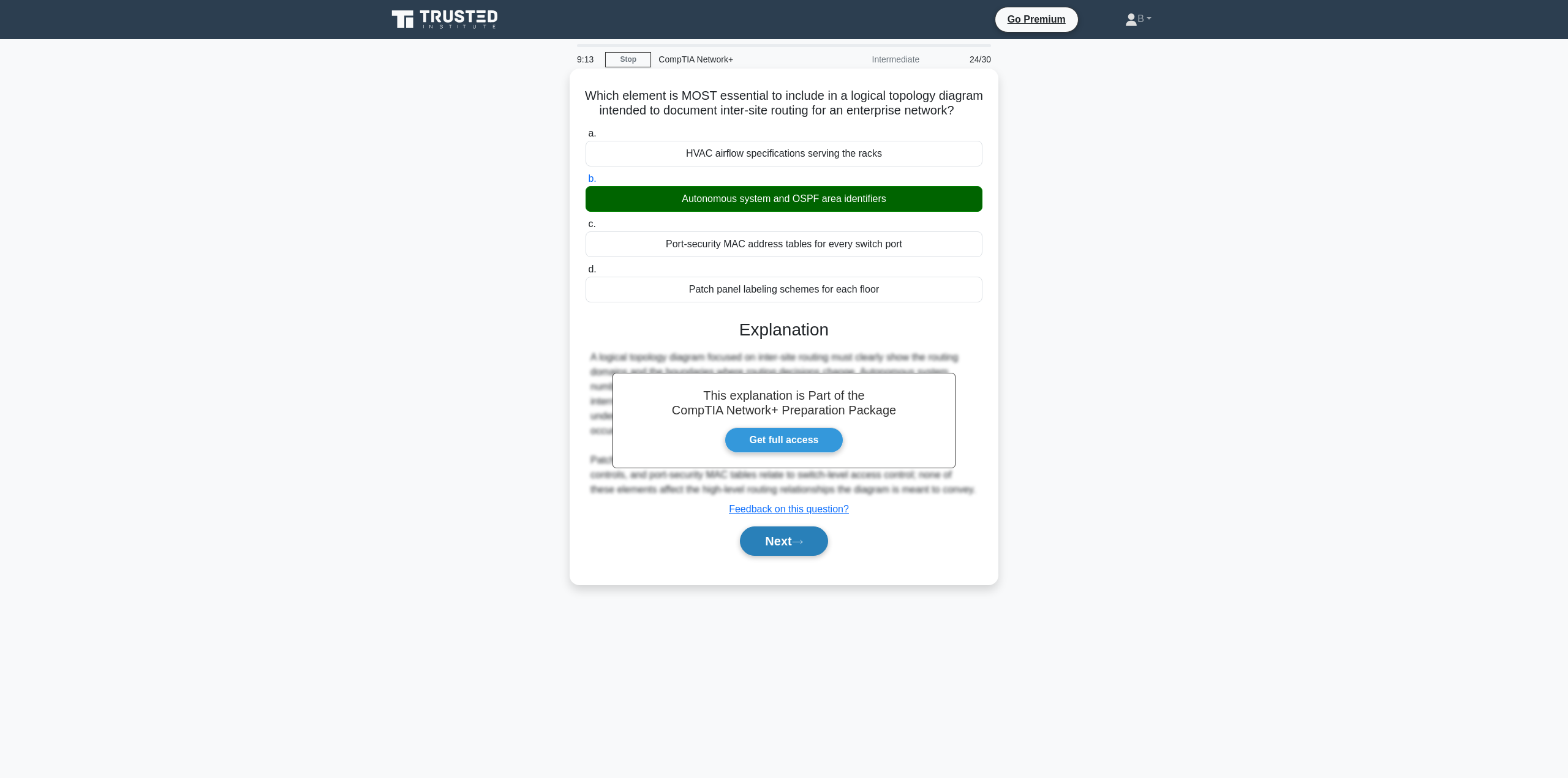
click at [780, 556] on button "Next" at bounding box center [783, 541] width 88 height 29
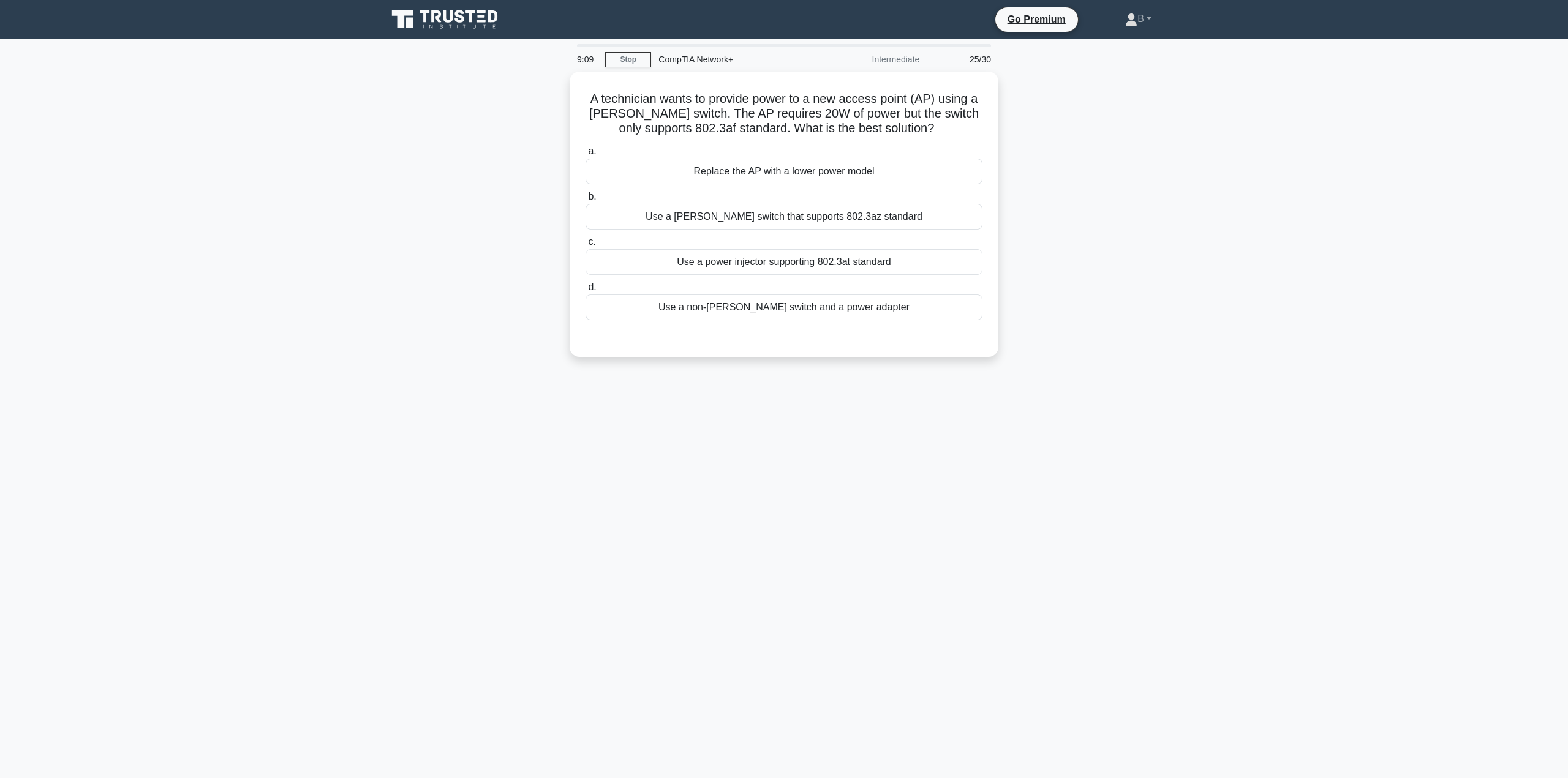
drag, startPoint x: 780, startPoint y: 560, endPoint x: 477, endPoint y: 475, distance: 314.7
click at [477, 475] on div "9:09 Stop CompTIA Network+ Intermediate 25/30 A technician wants to provide pow…" at bounding box center [784, 350] width 808 height 612
click at [768, 157] on div "Replace the AP with a lower power model" at bounding box center [784, 168] width 397 height 26
click at [585, 152] on input "a. Replace the AP with a lower power model" at bounding box center [585, 148] width 0 height 8
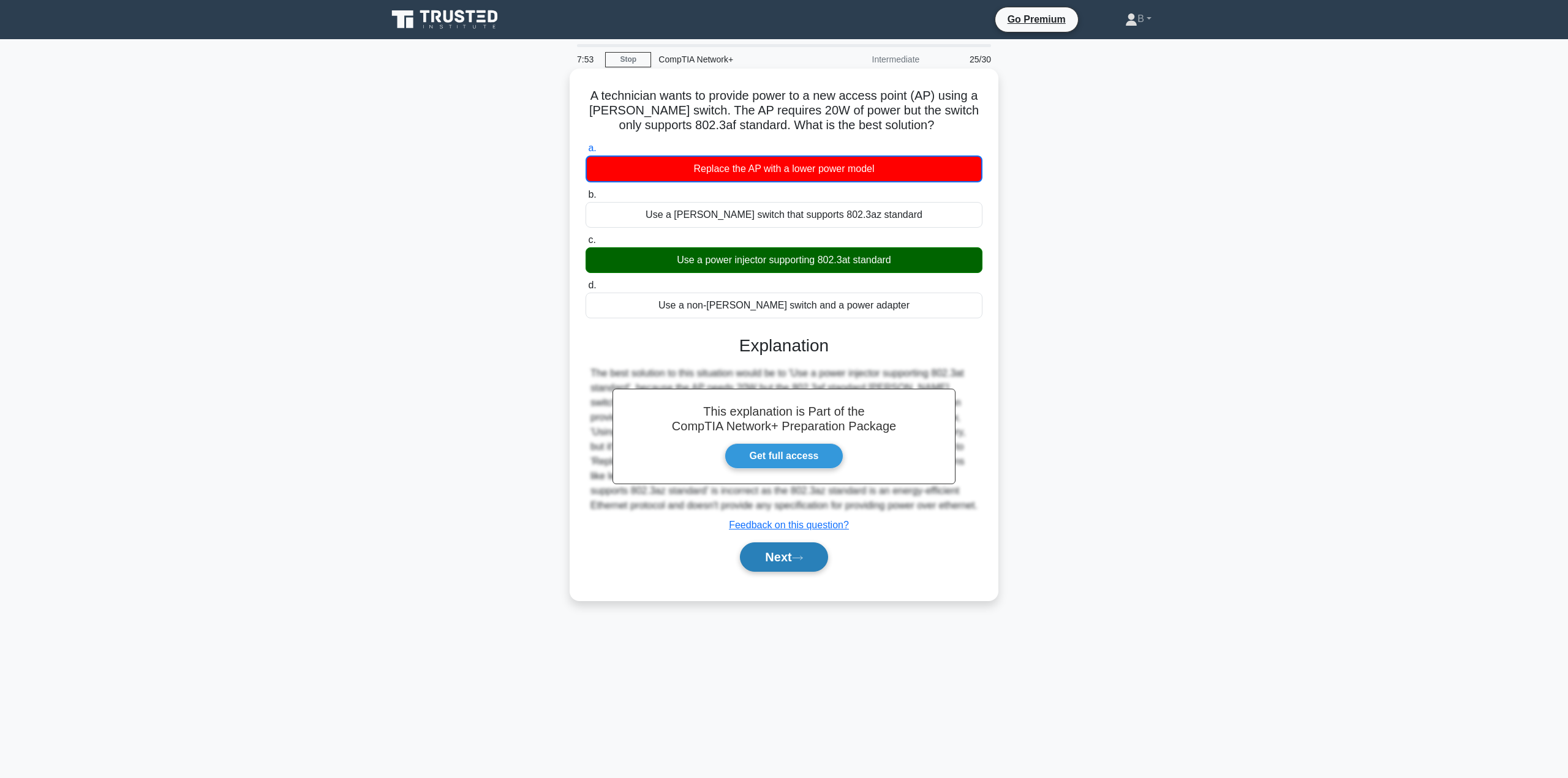
click at [787, 558] on button "Next" at bounding box center [783, 556] width 88 height 29
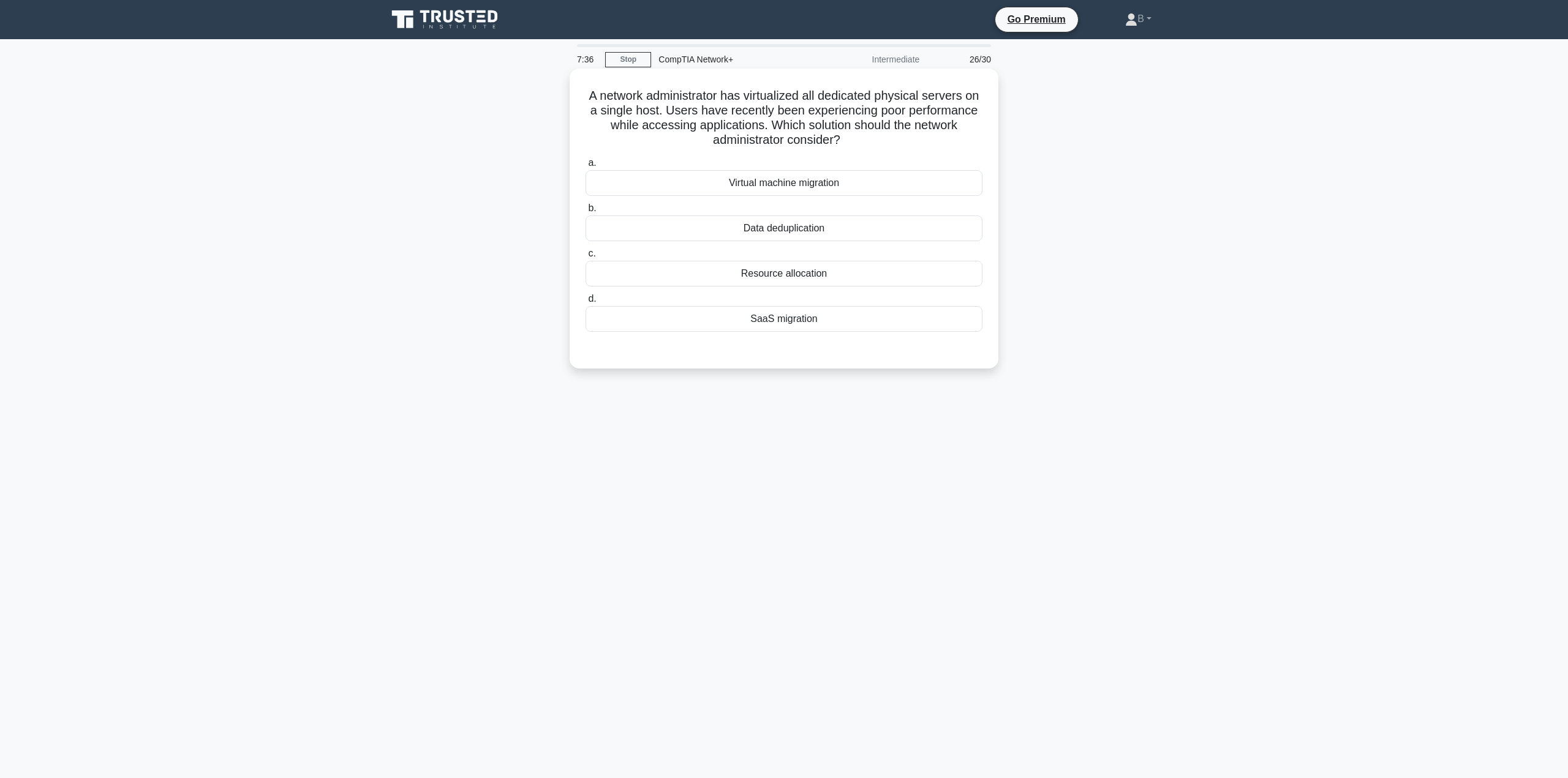
click at [786, 271] on div "Resource allocation" at bounding box center [784, 274] width 397 height 26
click at [585, 258] on input "c. Resource allocation" at bounding box center [585, 254] width 0 height 8
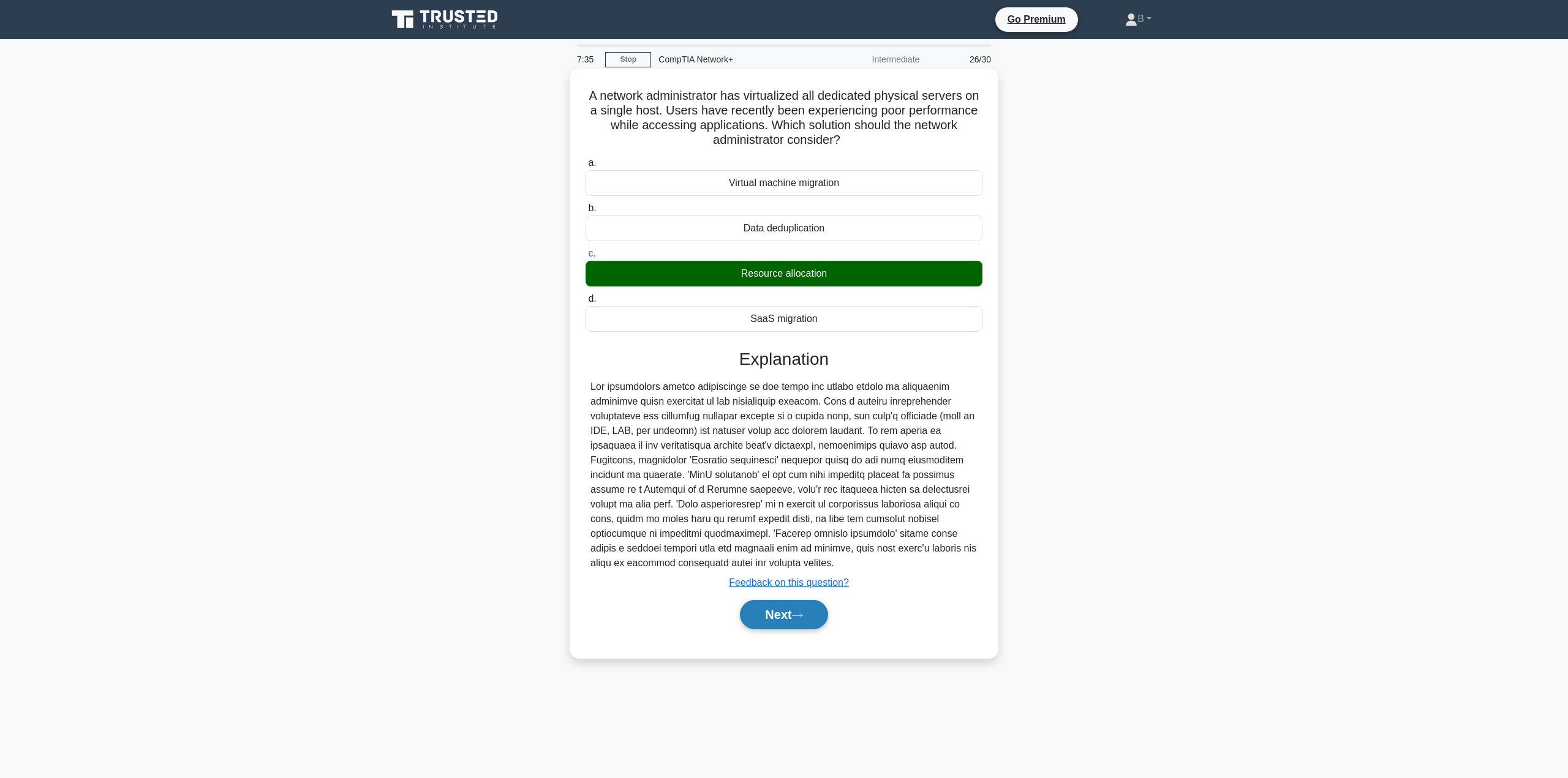
click at [777, 607] on button "Next" at bounding box center [783, 614] width 88 height 29
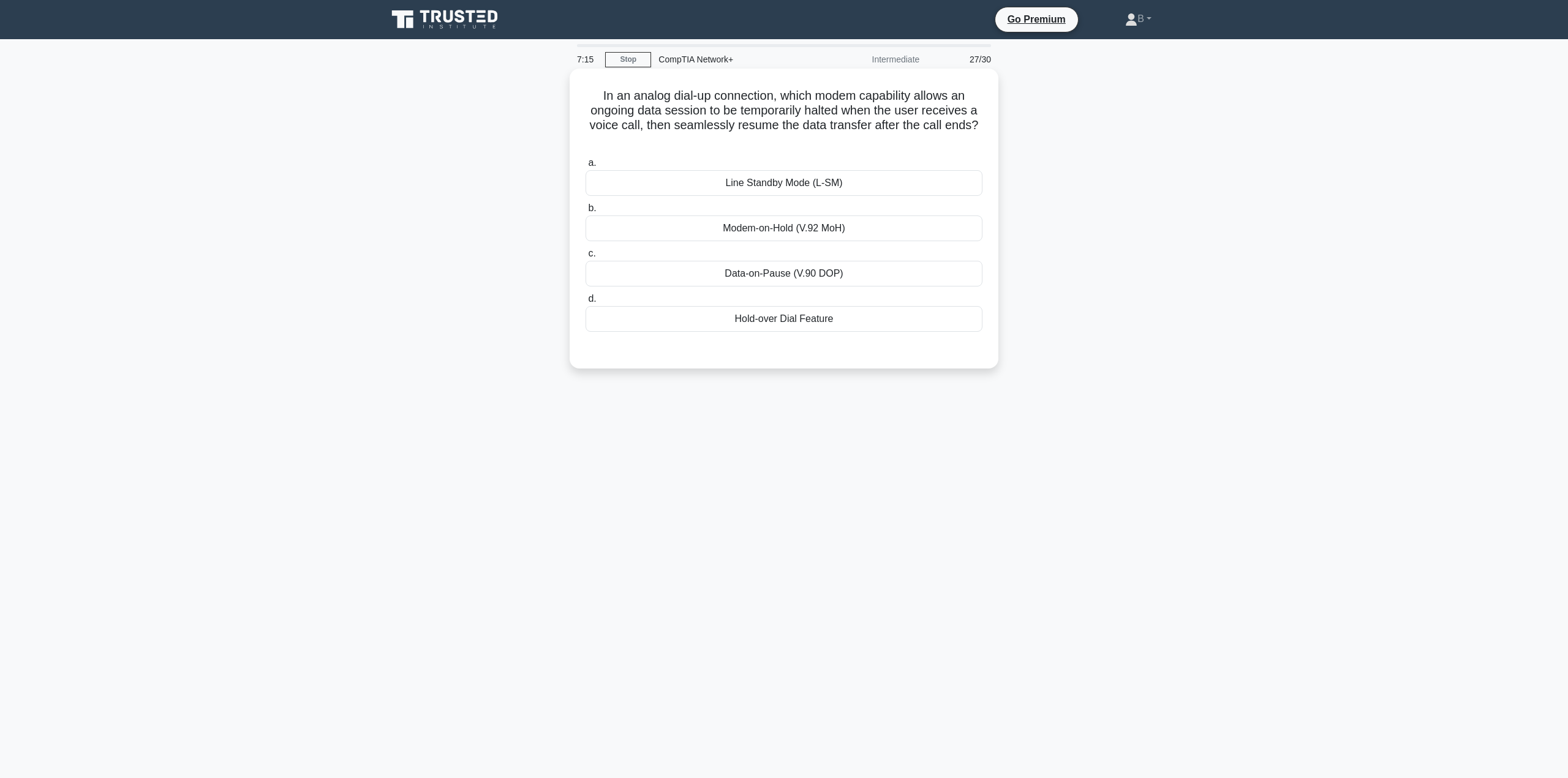
click at [796, 182] on div "Line Standby Mode (L-SM)" at bounding box center [784, 183] width 397 height 26
click at [585, 167] on input "a. Line Standby Mode (L-SM)" at bounding box center [585, 163] width 0 height 8
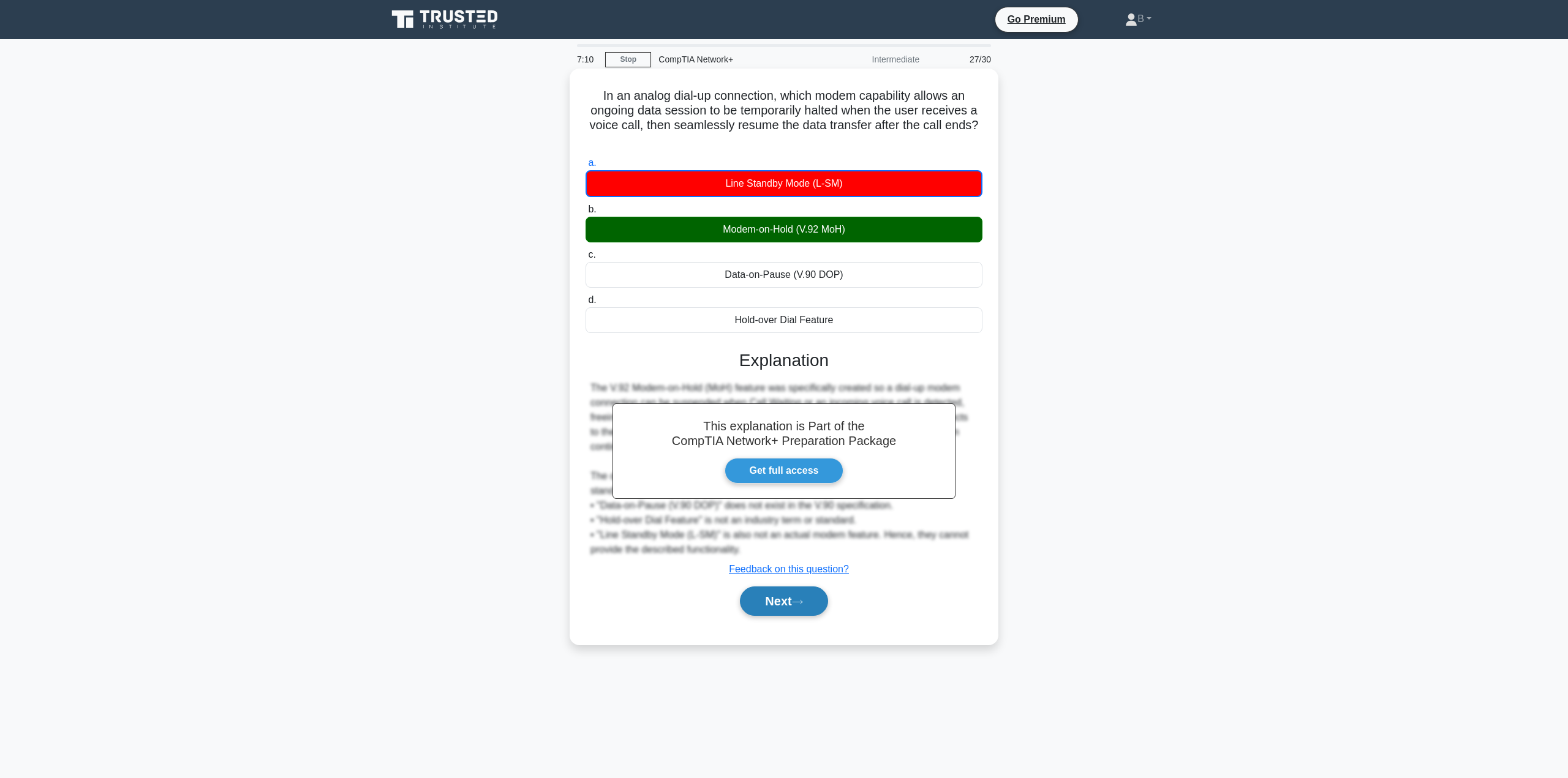
click at [788, 595] on button "Next" at bounding box center [783, 601] width 88 height 29
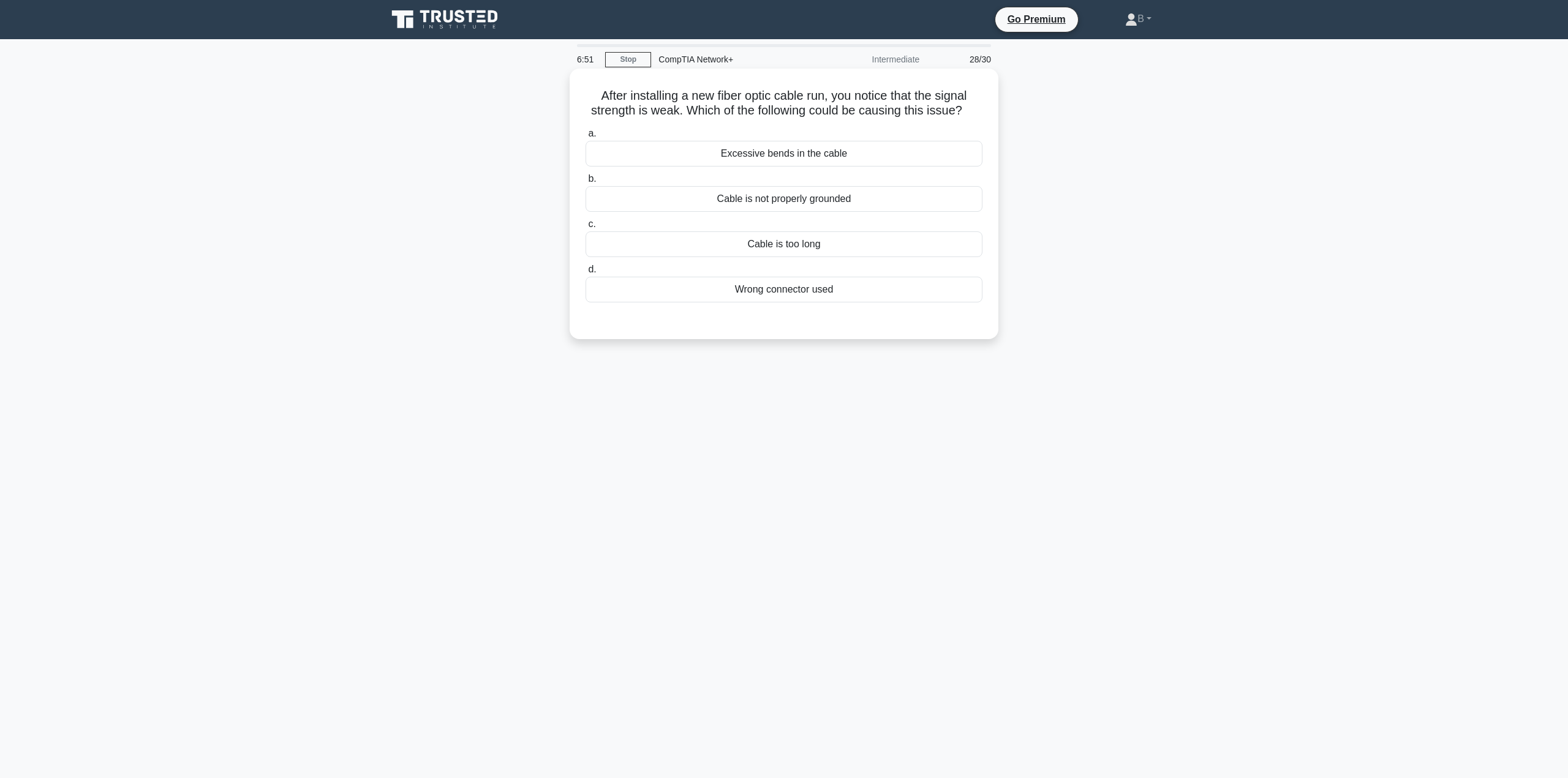
click at [749, 246] on div "Cable is too long" at bounding box center [784, 244] width 397 height 26
click at [585, 228] on input "c. Cable is too long" at bounding box center [585, 224] width 0 height 8
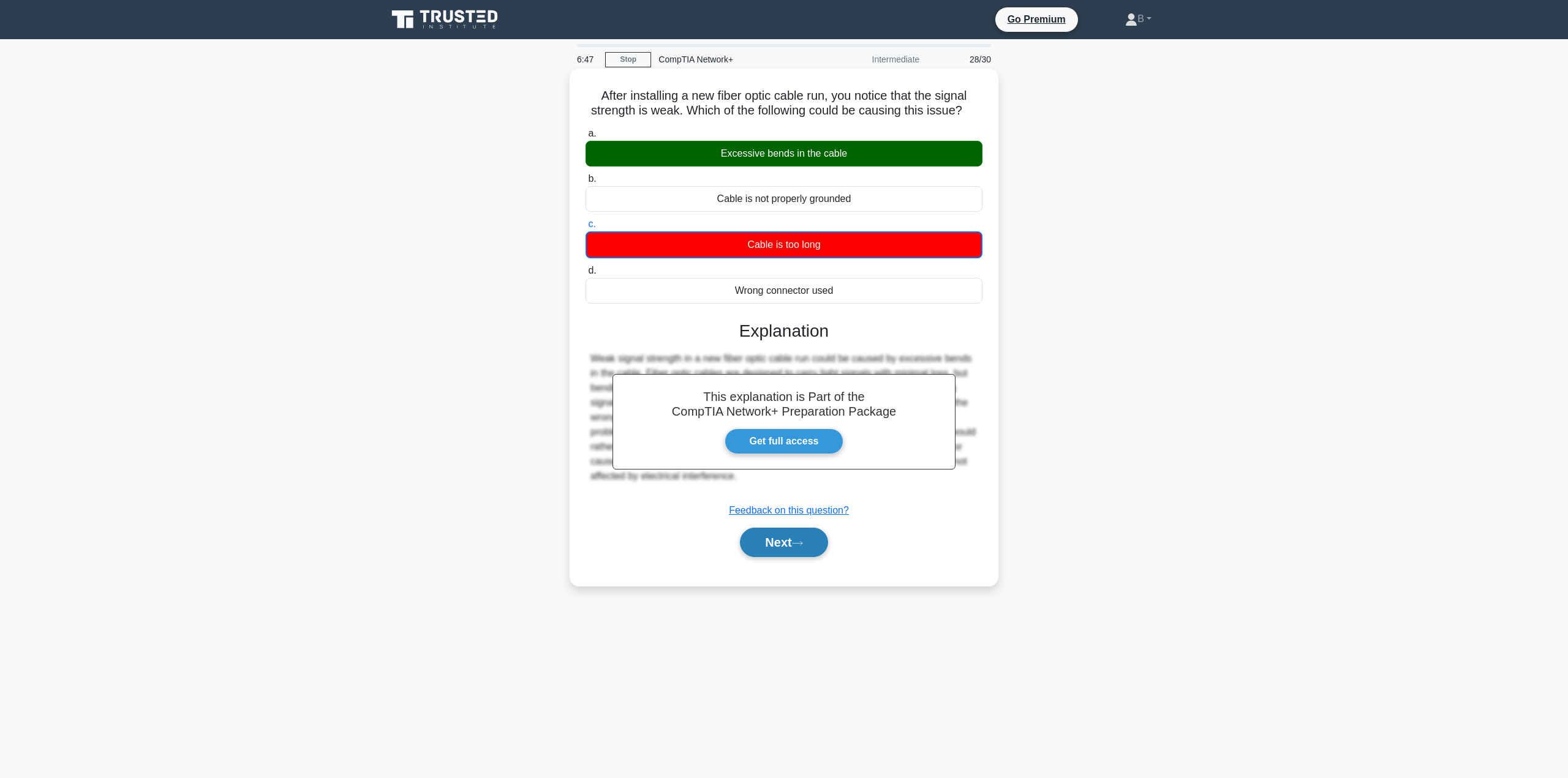
click at [802, 544] on icon at bounding box center [797, 543] width 10 height 4
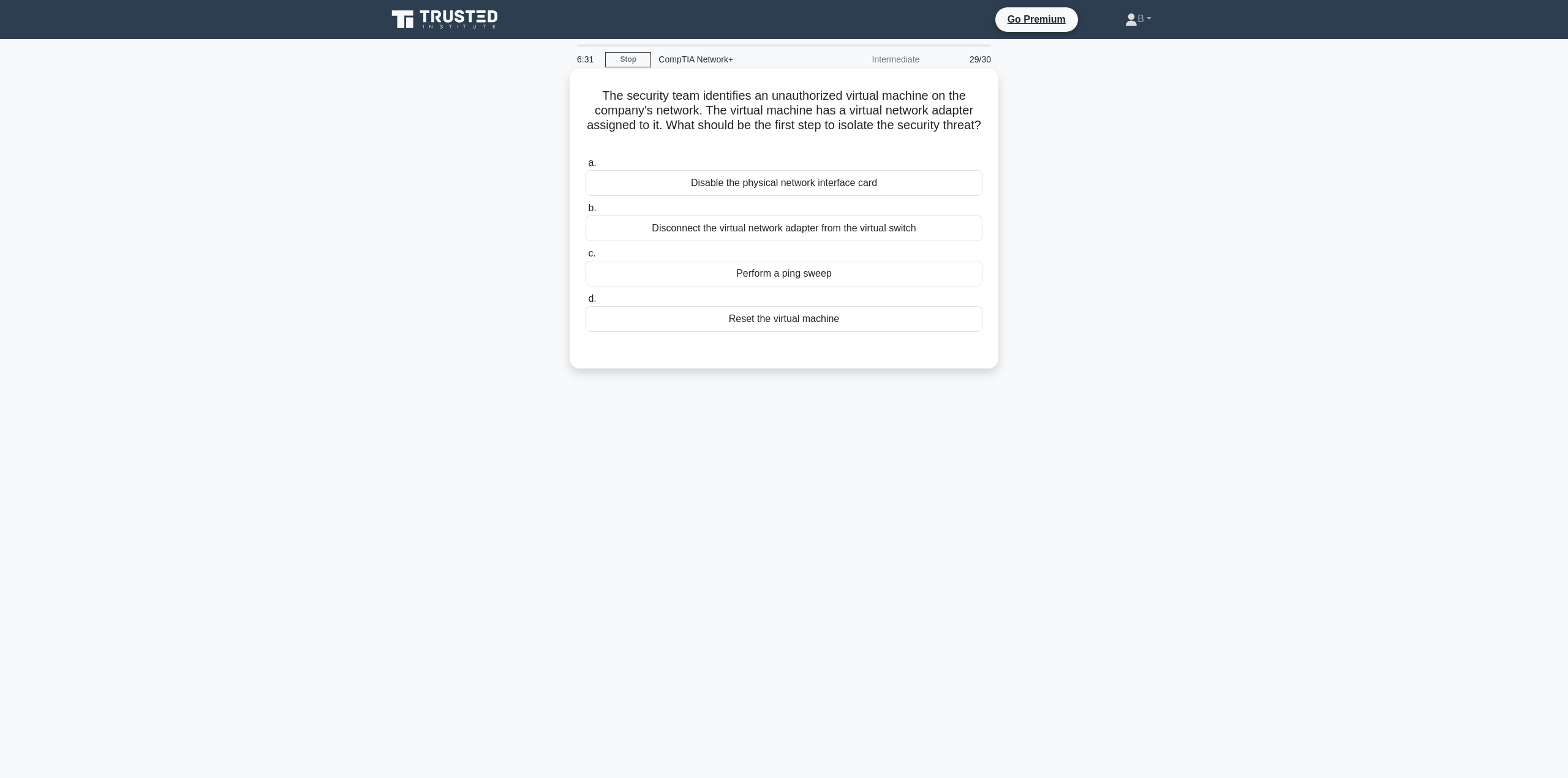
click at [692, 230] on div "Disconnect the virtual network adapter from the virtual switch" at bounding box center [784, 229] width 397 height 26
click at [585, 212] on input "b. Disconnect the virtual network adapter from the virtual switch" at bounding box center [585, 209] width 0 height 8
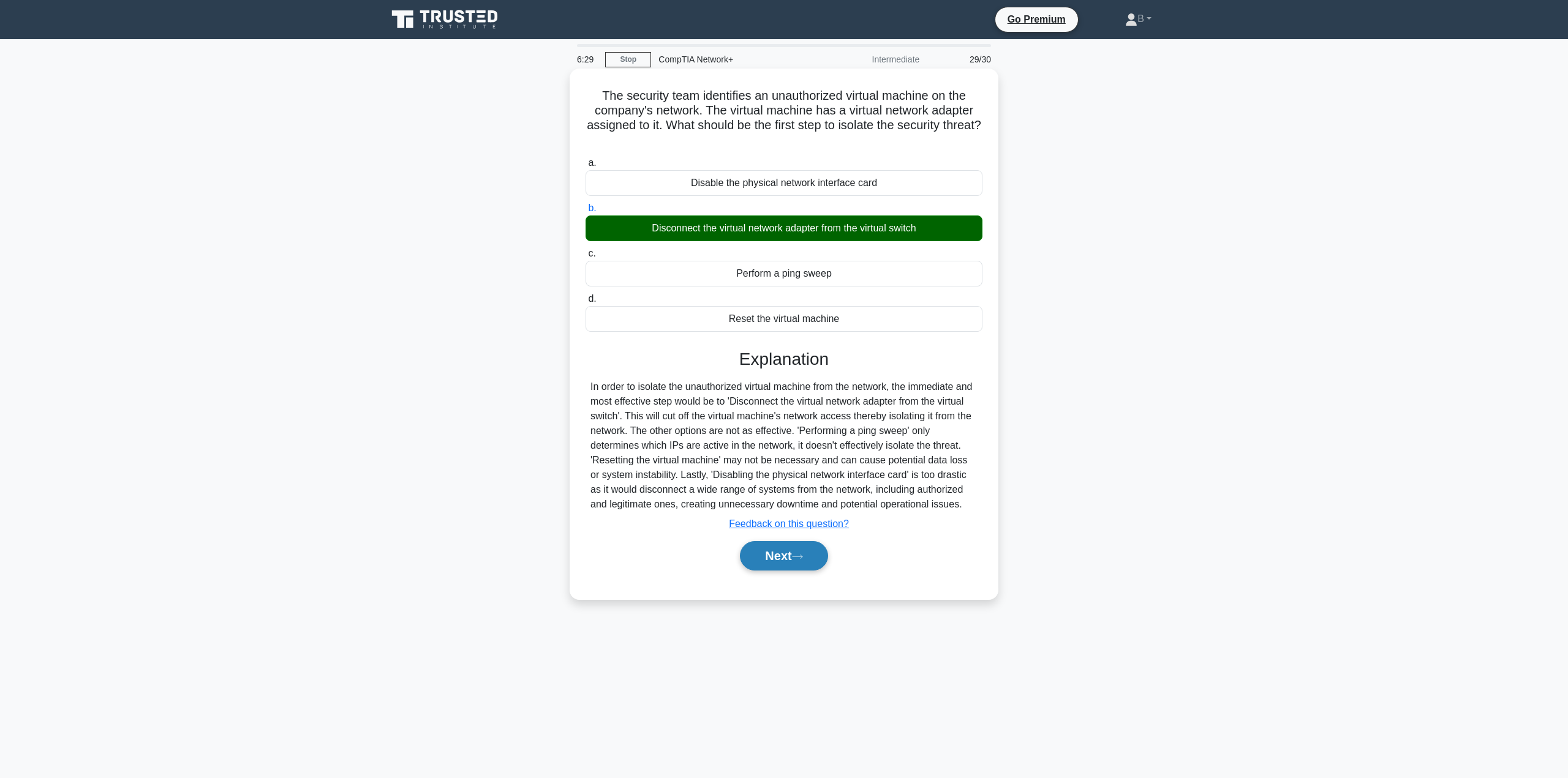
click at [793, 549] on button "Next" at bounding box center [783, 555] width 88 height 29
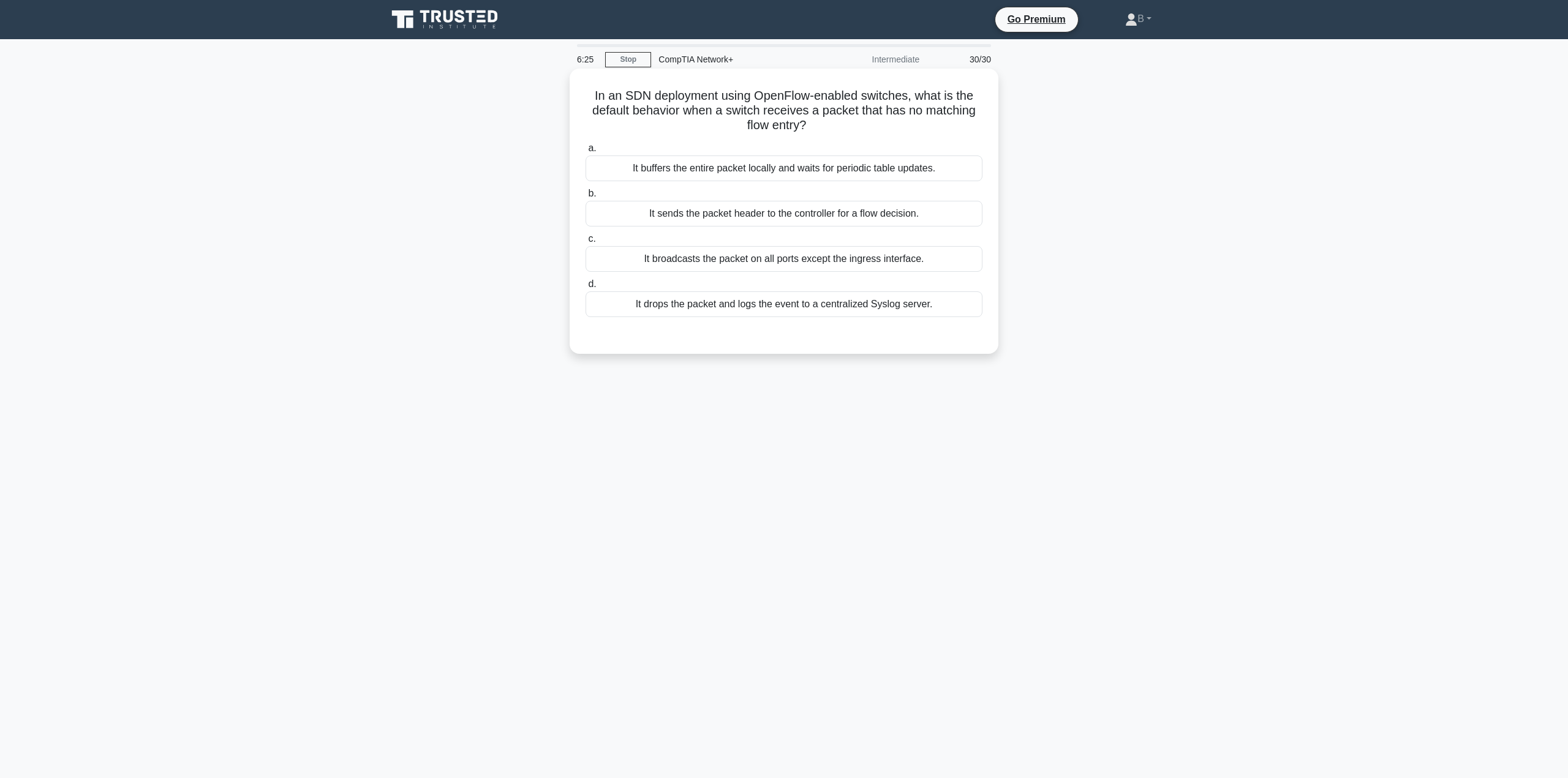
click at [729, 95] on h5 "In an SDN deployment using OpenFlow-enabled switches, what is the default behav…" at bounding box center [784, 111] width 399 height 45
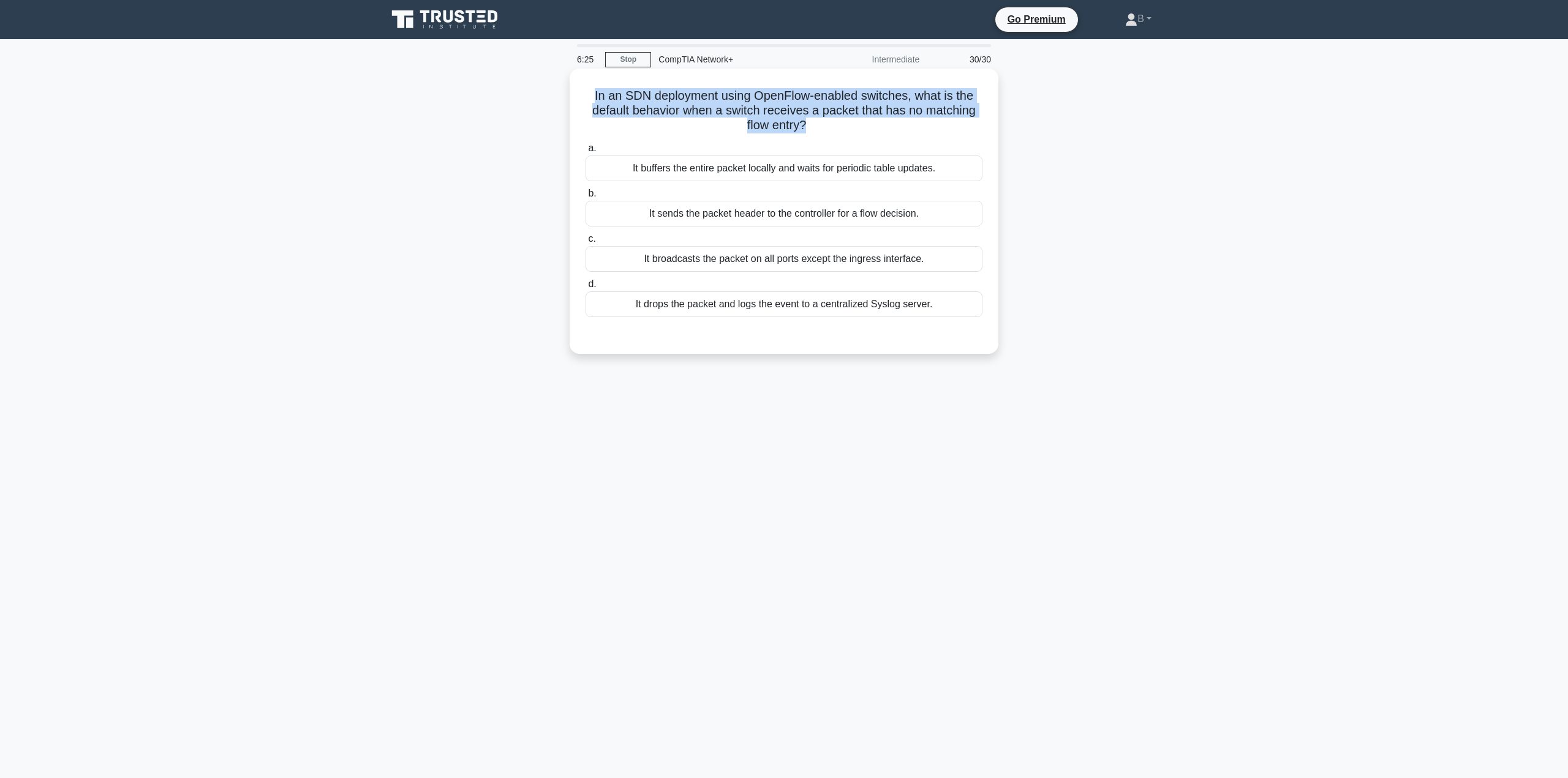
click at [729, 95] on h5 "In an SDN deployment using OpenFlow-enabled switches, what is the default behav…" at bounding box center [784, 111] width 399 height 45
click at [774, 109] on h5 "In an SDN deployment using OpenFlow-enabled switches, what is the default behav…" at bounding box center [784, 111] width 399 height 45
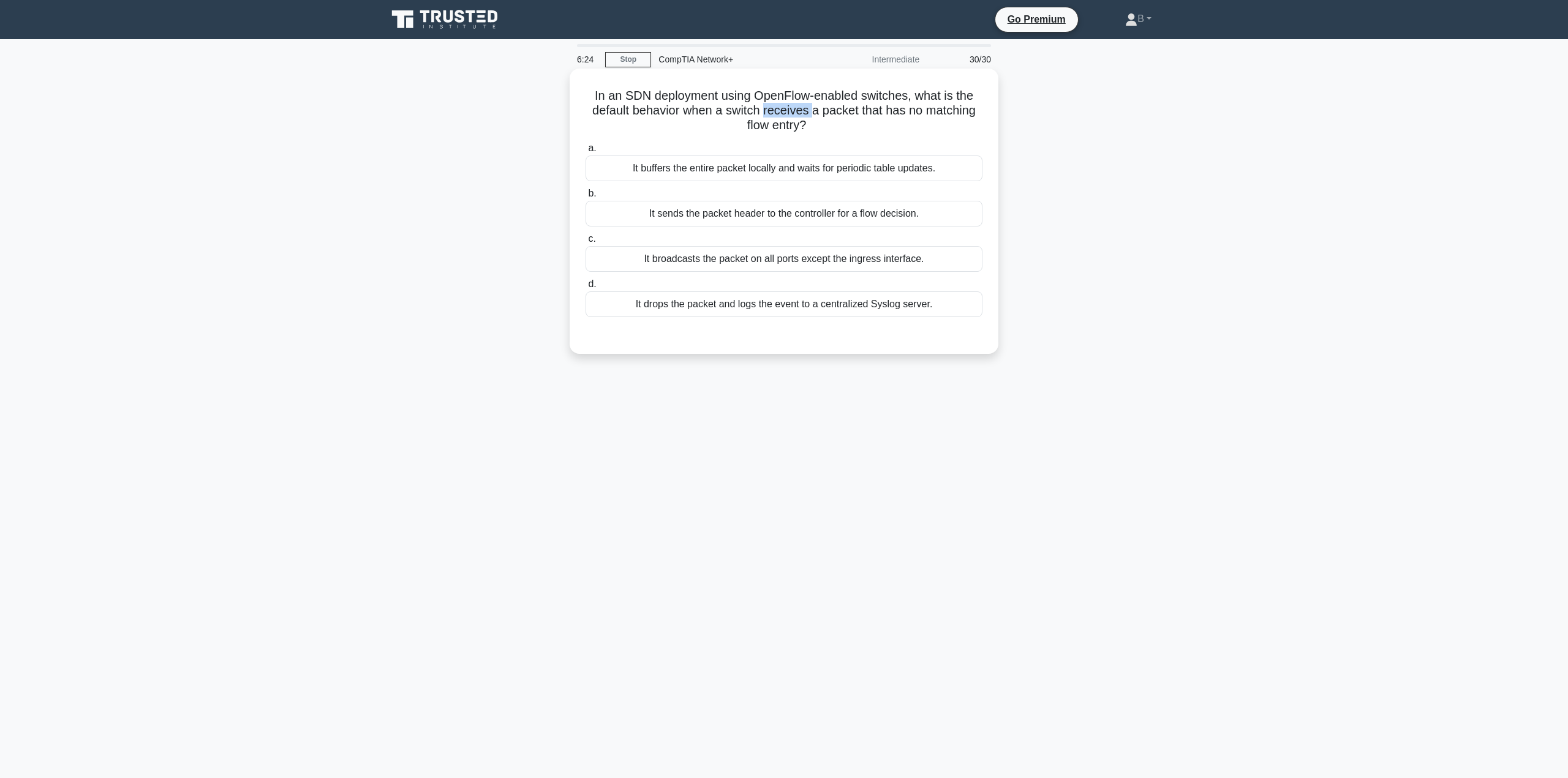
click at [774, 109] on h5 "In an SDN deployment using OpenFlow-enabled switches, what is the default behav…" at bounding box center [784, 111] width 399 height 45
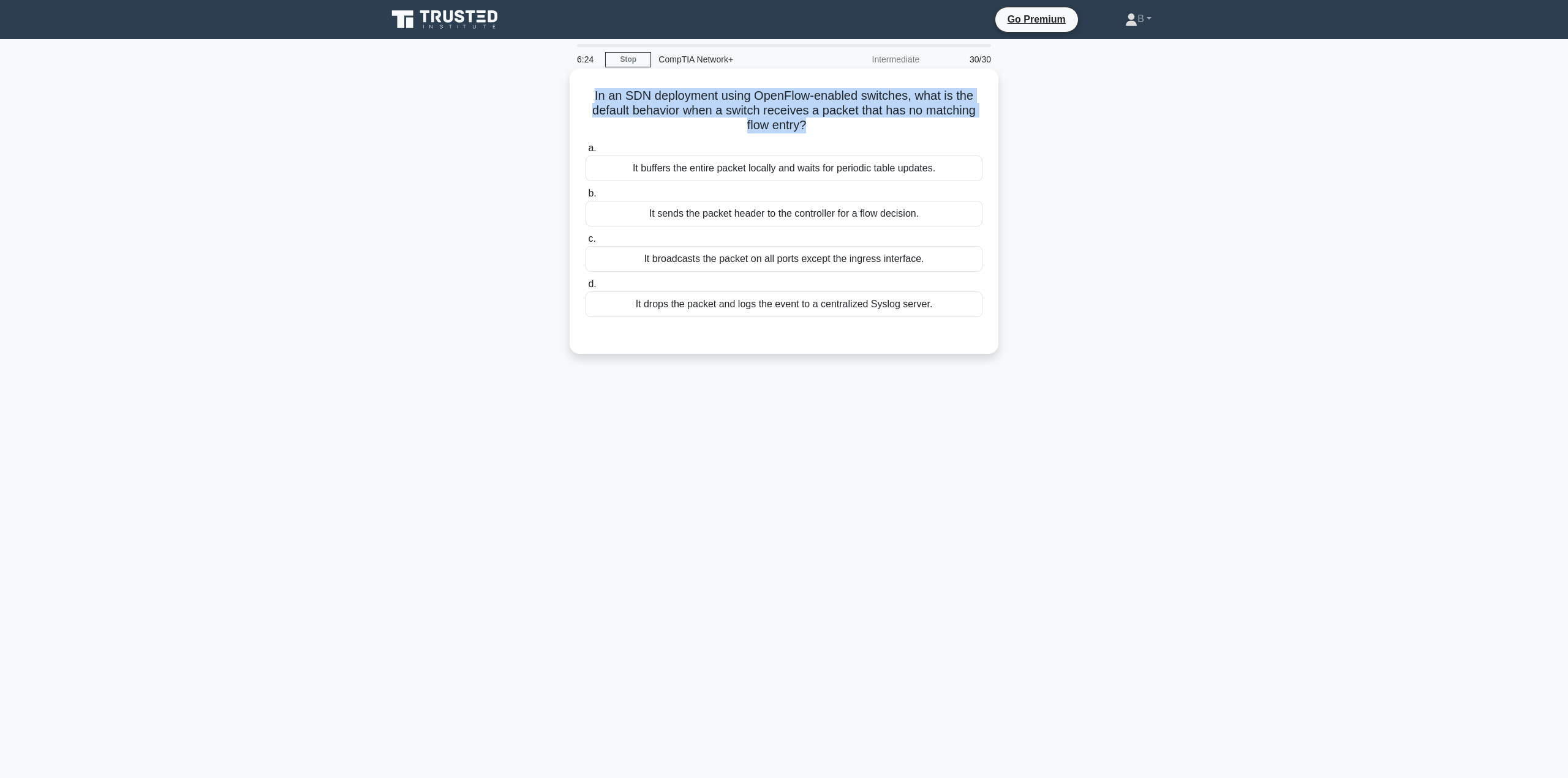
click at [774, 109] on h5 "In an SDN deployment using OpenFlow-enabled switches, what is the default behav…" at bounding box center [784, 111] width 399 height 45
click at [676, 129] on h5 "In an SDN deployment using OpenFlow-enabled switches, what is the default behav…" at bounding box center [784, 111] width 399 height 45
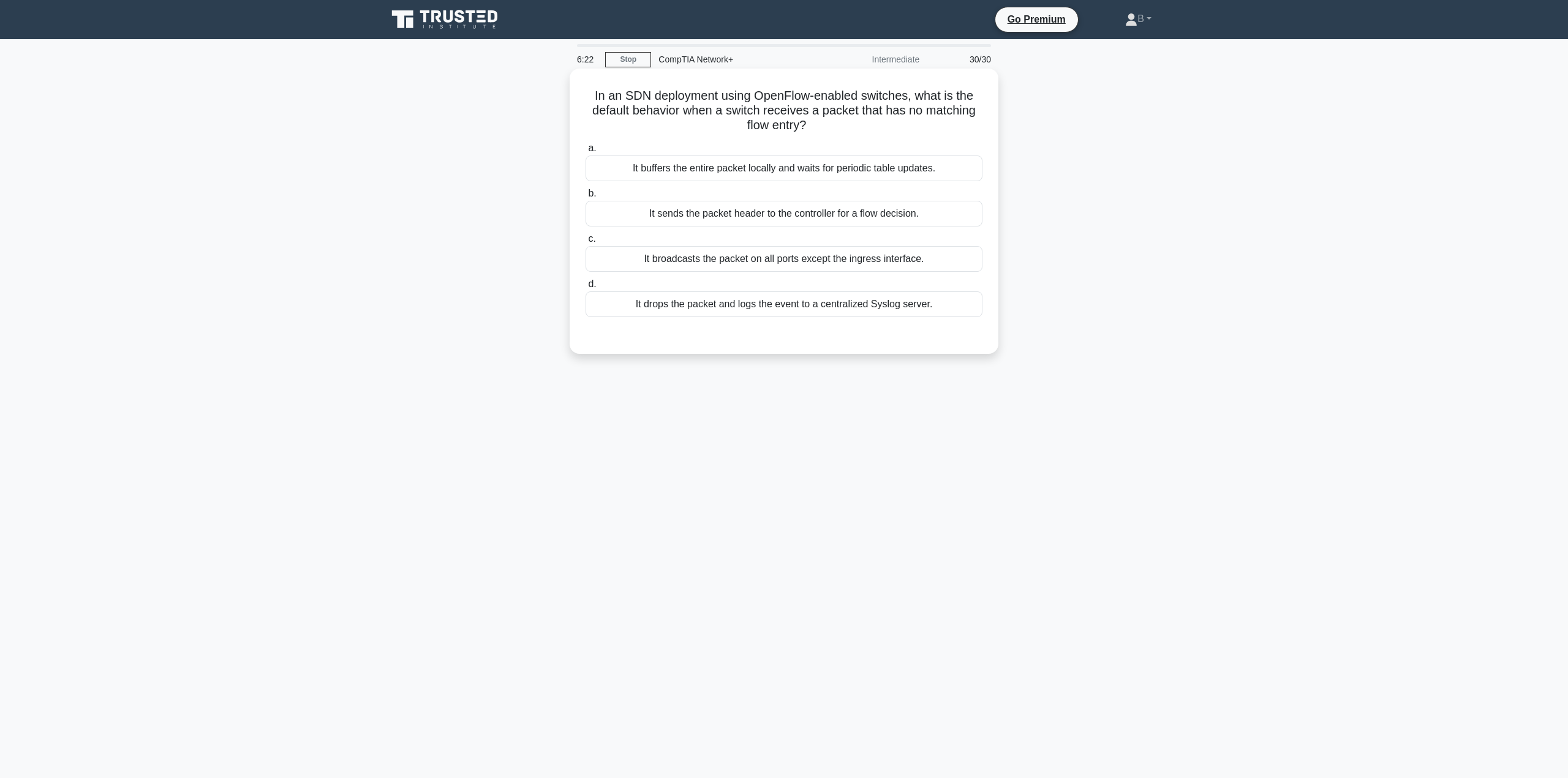
click at [699, 109] on h5 "In an SDN deployment using OpenFlow-enabled switches, what is the default behav…" at bounding box center [784, 111] width 399 height 45
click at [700, 108] on h5 "In an SDN deployment using OpenFlow-enabled switches, what is the default behav…" at bounding box center [784, 111] width 399 height 45
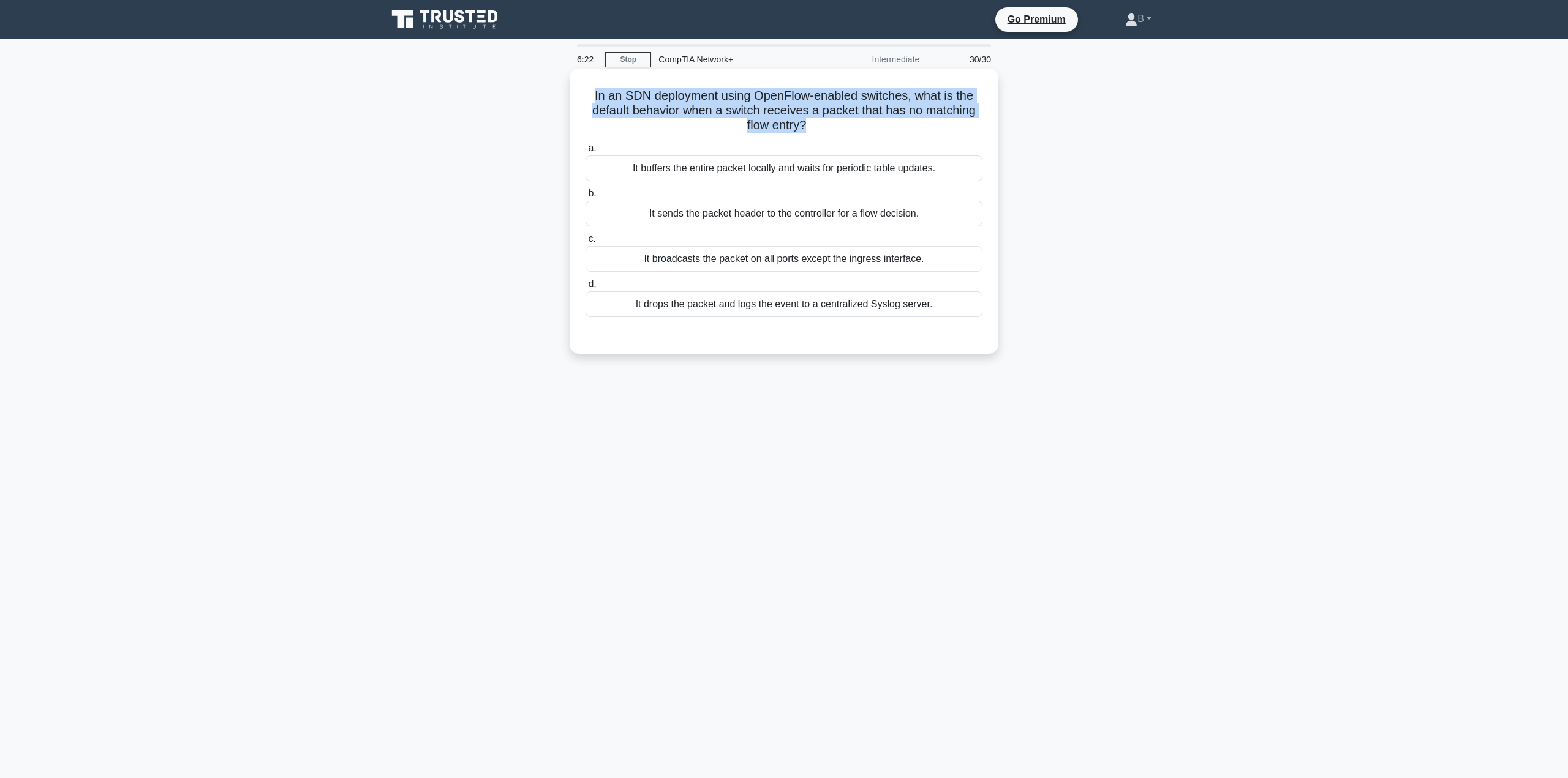
click at [700, 108] on h5 "In an SDN deployment using OpenFlow-enabled switches, what is the default behav…" at bounding box center [784, 111] width 399 height 45
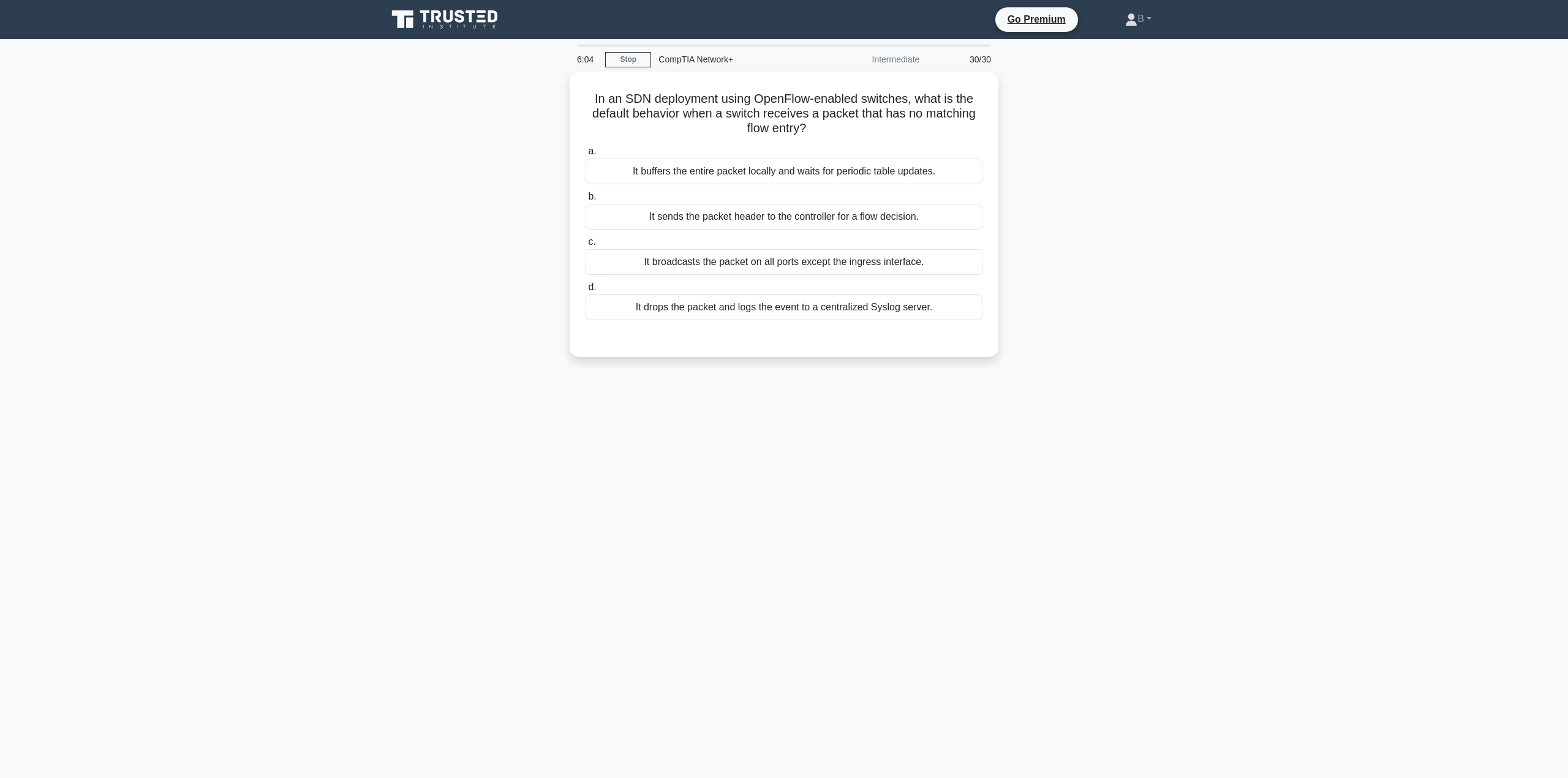
click at [544, 505] on div "6:04 Stop CompTIA Network+ Intermediate 30/30 In an SDN deployment using OpenFl…" at bounding box center [784, 350] width 808 height 612
click at [725, 222] on div "It sends the packet header to the controller for a flow decision." at bounding box center [784, 214] width 397 height 26
click at [585, 198] on input "b. It sends the packet header to the controller for a flow decision." at bounding box center [585, 194] width 0 height 8
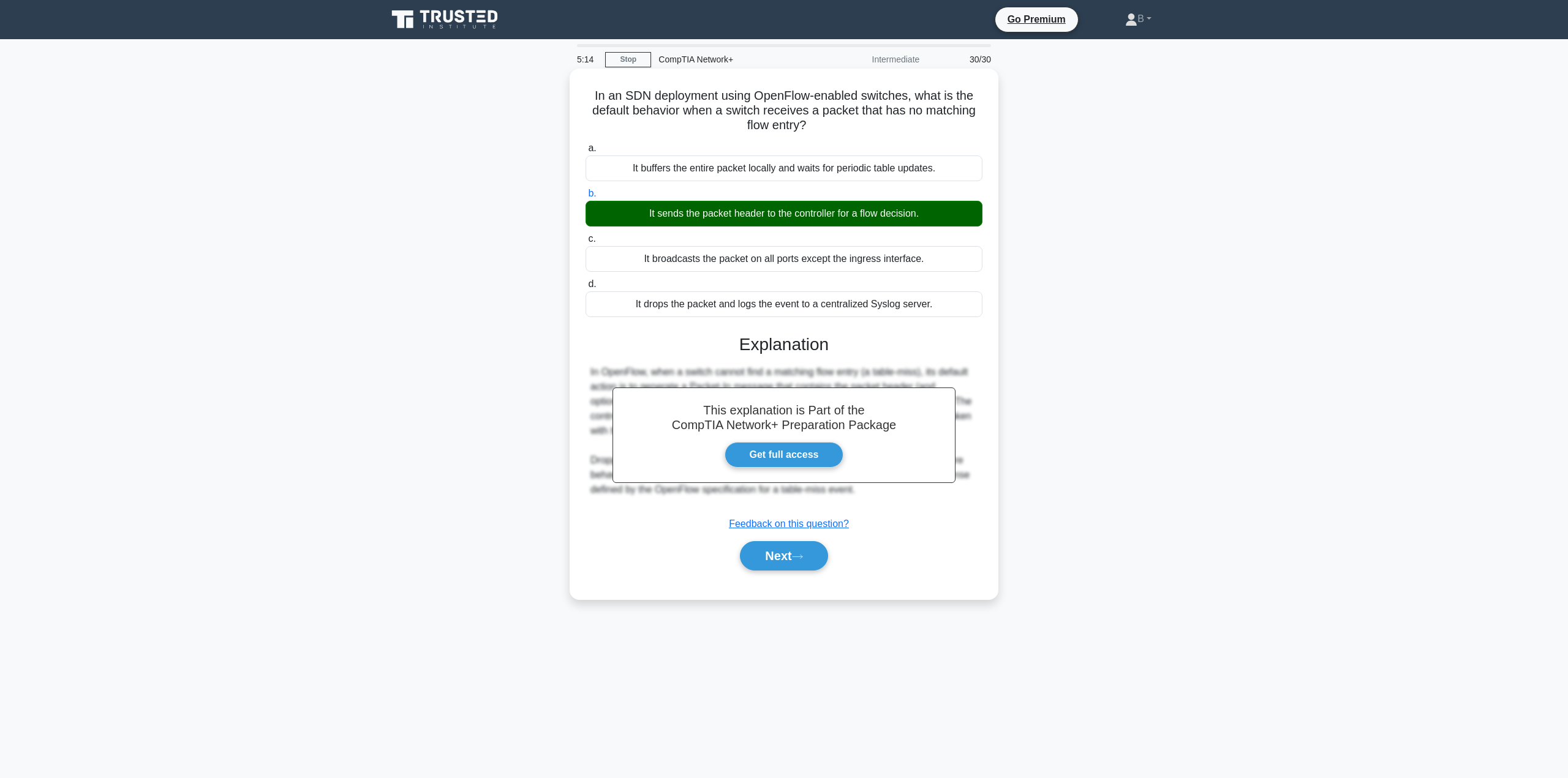
click at [803, 538] on div "Next" at bounding box center [784, 556] width 397 height 39
click at [783, 560] on button "Next" at bounding box center [783, 555] width 88 height 29
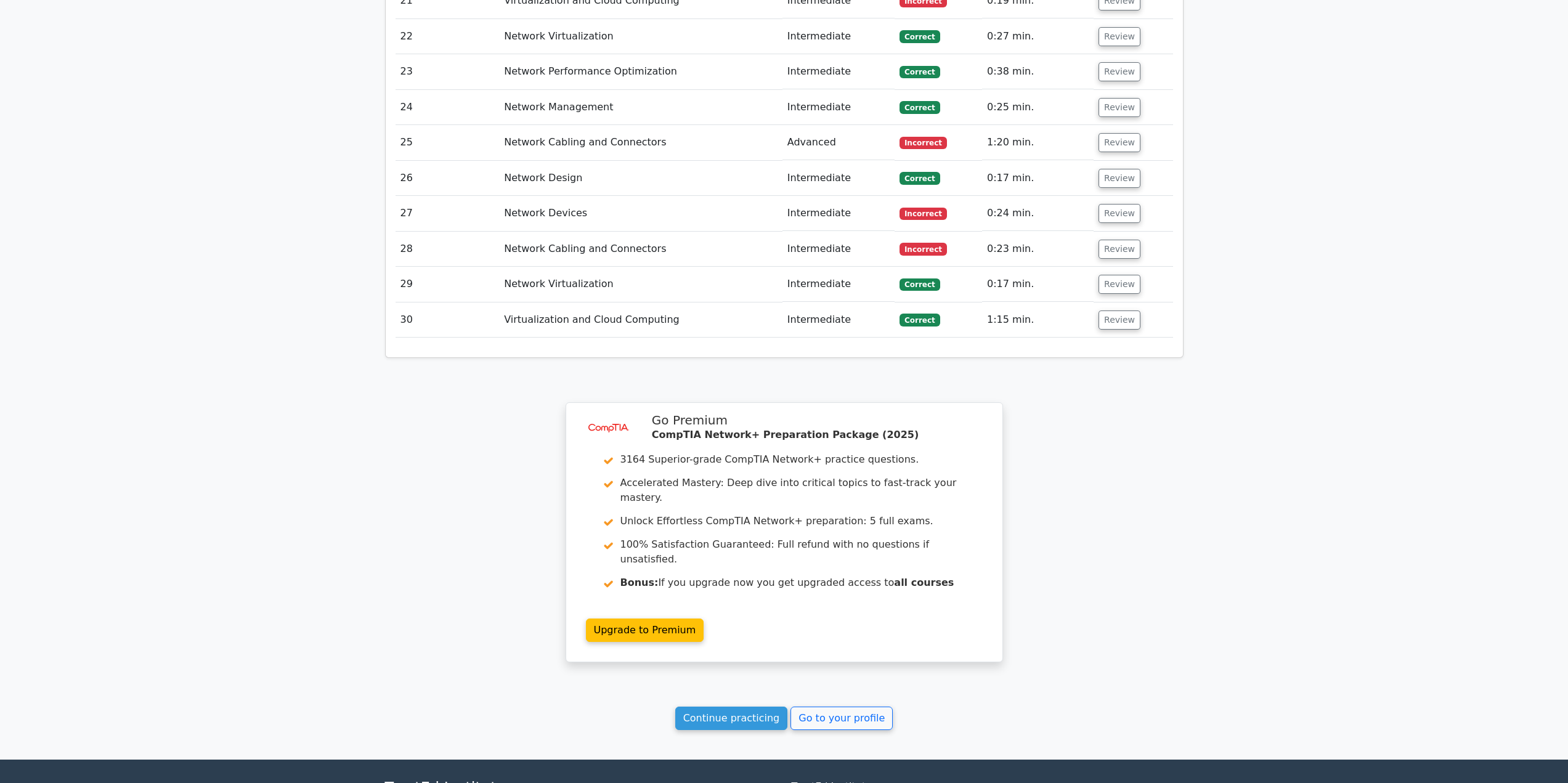
scroll to position [2615, 0]
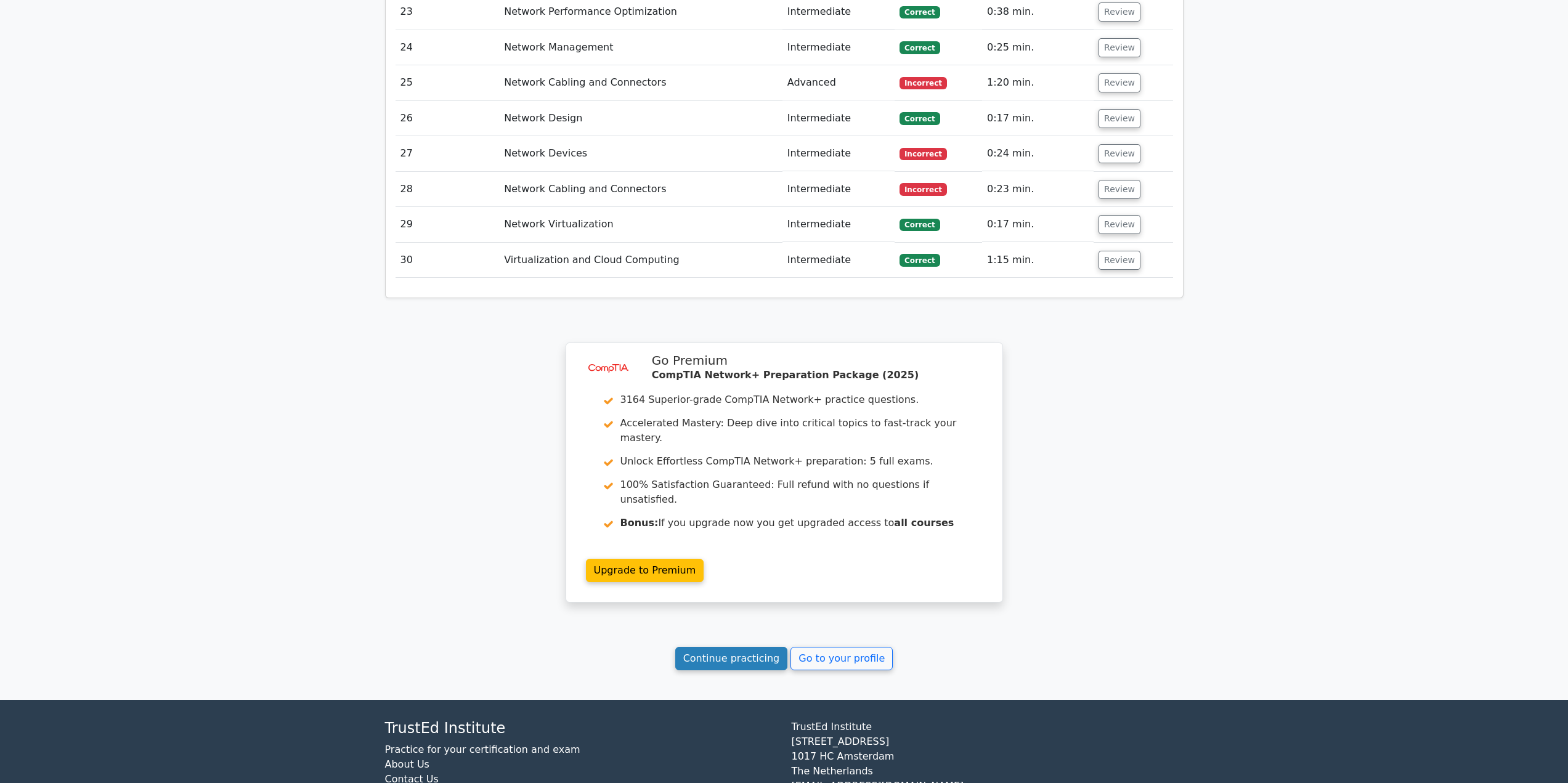
click at [730, 647] on link "Continue practicing" at bounding box center [732, 658] width 113 height 23
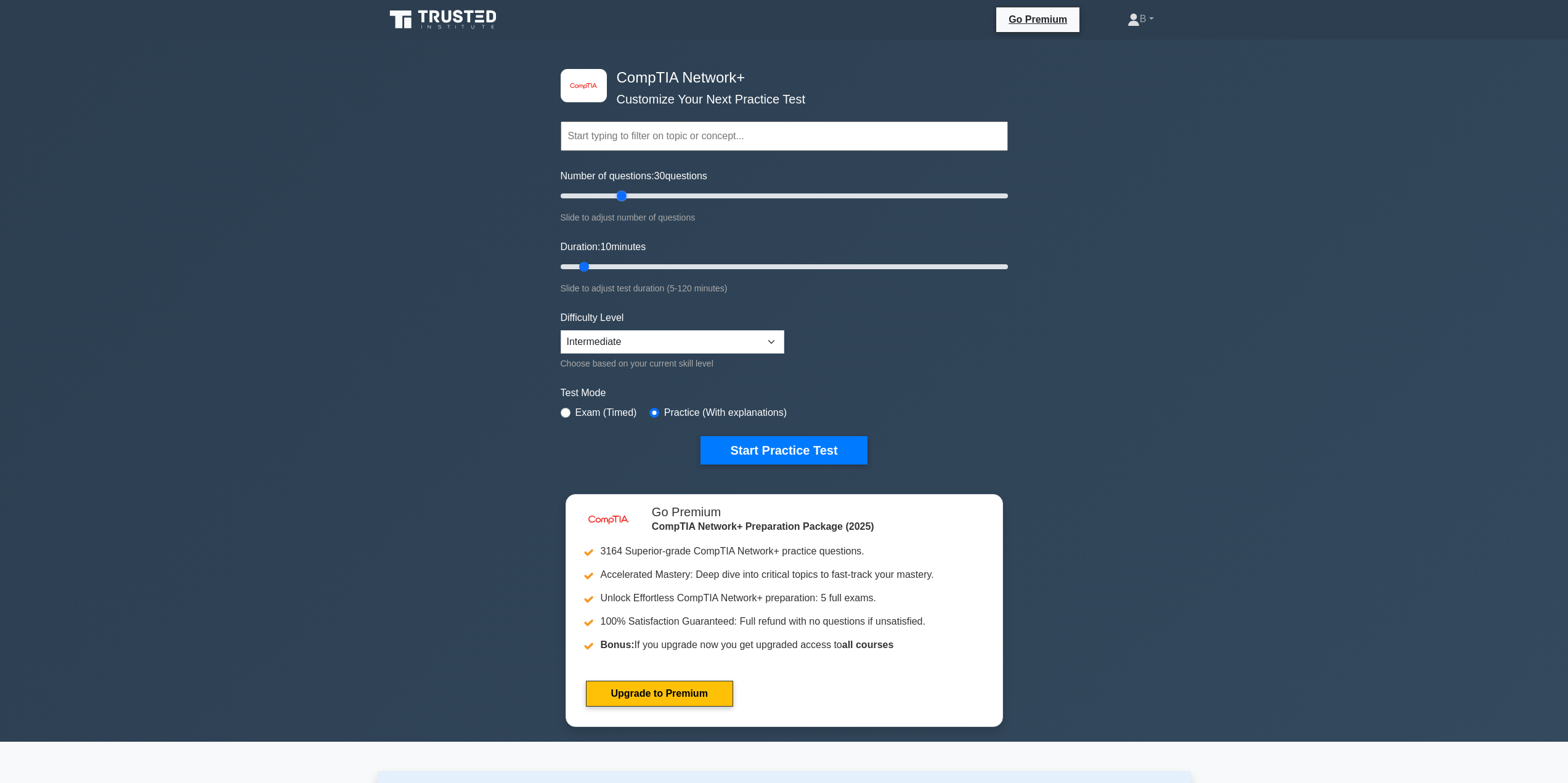
drag, startPoint x: 582, startPoint y: 197, endPoint x: 618, endPoint y: 198, distance: 36.0
type input "30"
click at [618, 198] on input "Number of questions: 30 questions" at bounding box center [784, 196] width 447 height 15
drag, startPoint x: 582, startPoint y: 263, endPoint x: 636, endPoint y: 265, distance: 54.0
type input "25"
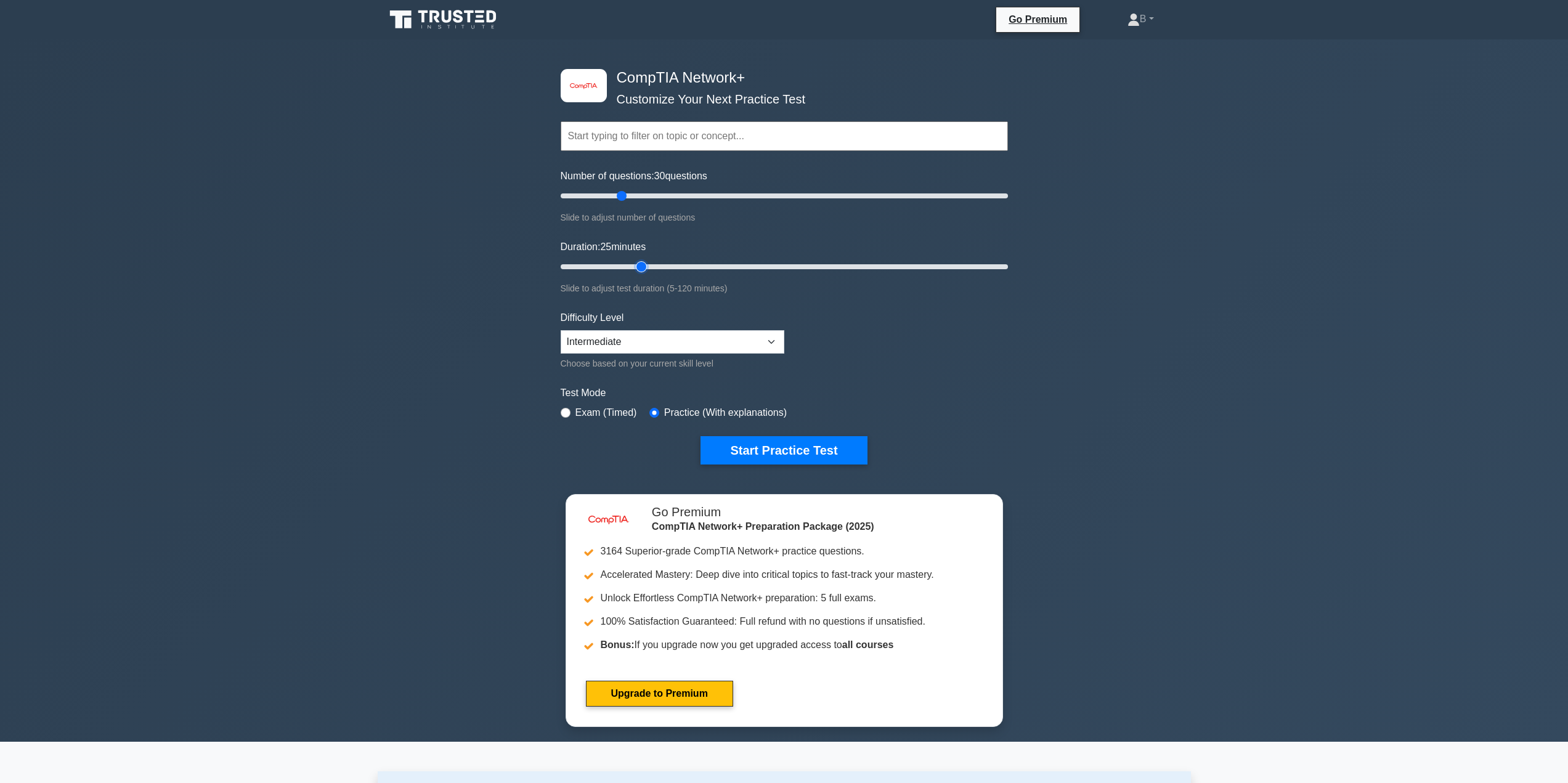
click at [636, 265] on input "Duration: 25 minutes" at bounding box center [784, 267] width 447 height 15
click at [740, 452] on button "Start Practice Test" at bounding box center [783, 450] width 166 height 28
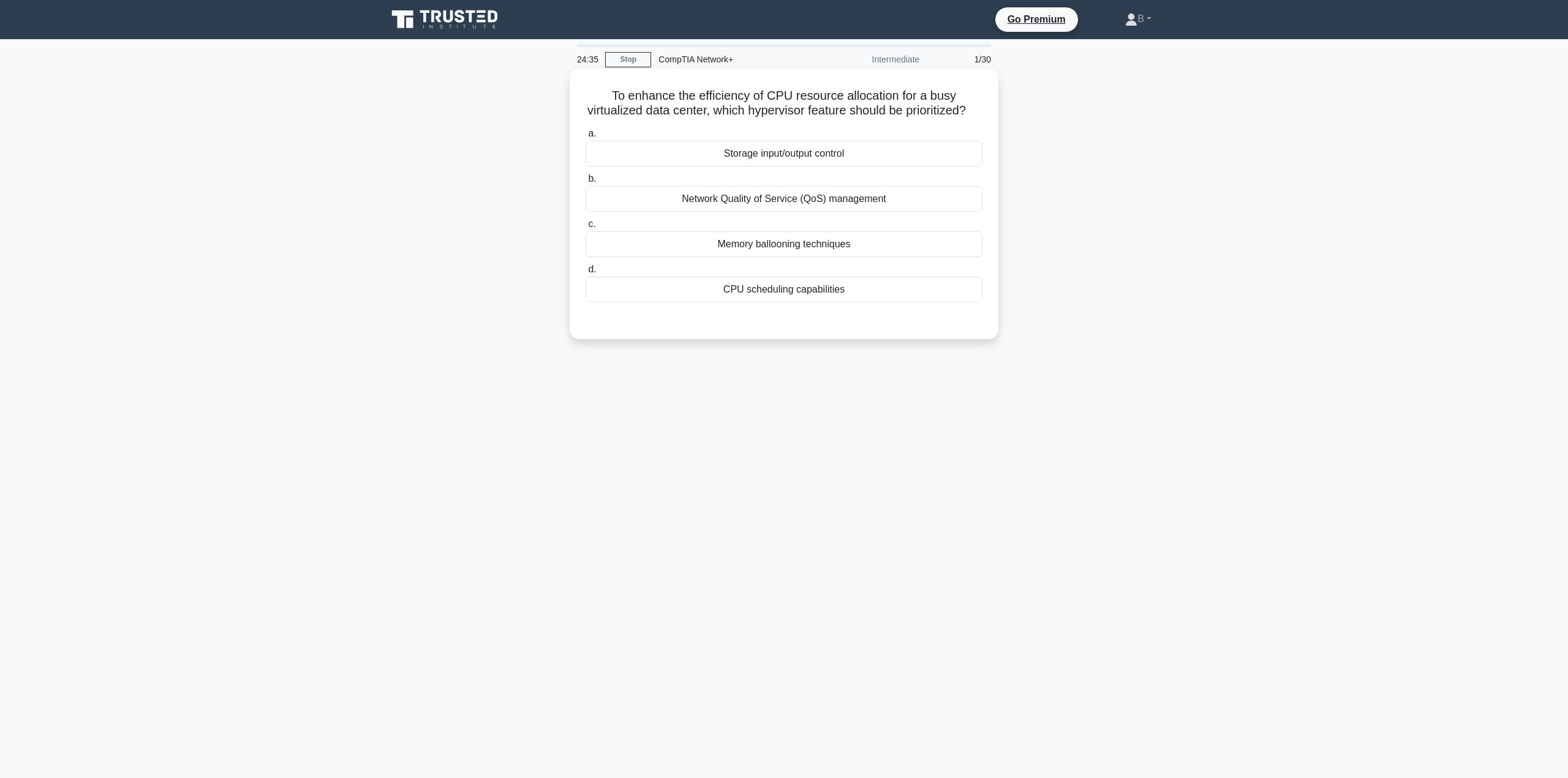
click at [773, 210] on div "Network Quality of Service (QoS) management" at bounding box center [784, 199] width 397 height 26
click at [585, 183] on input "b. Network Quality of Service (QoS) management" at bounding box center [585, 179] width 0 height 8
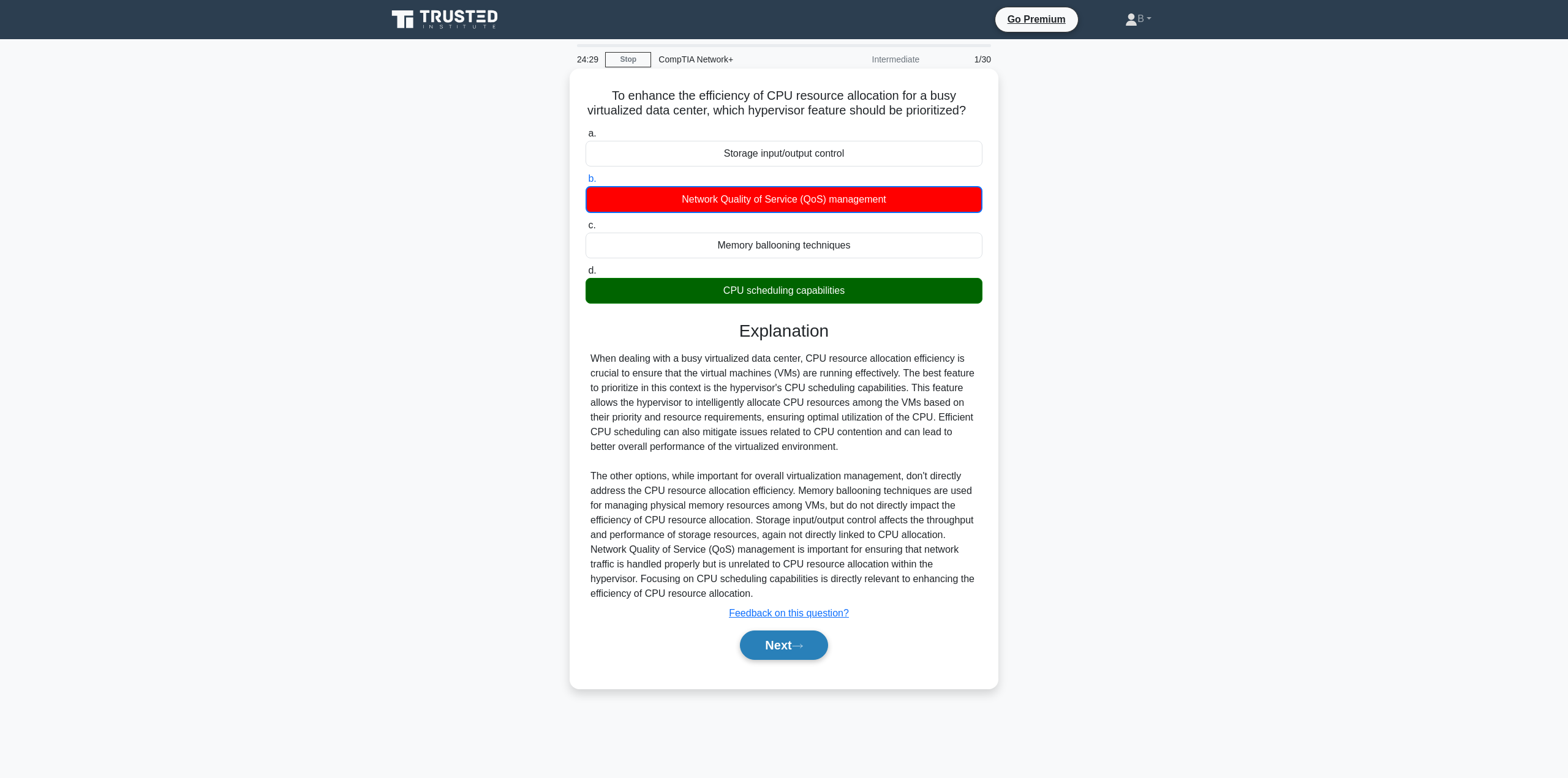
click at [797, 654] on button "Next" at bounding box center [783, 645] width 88 height 29
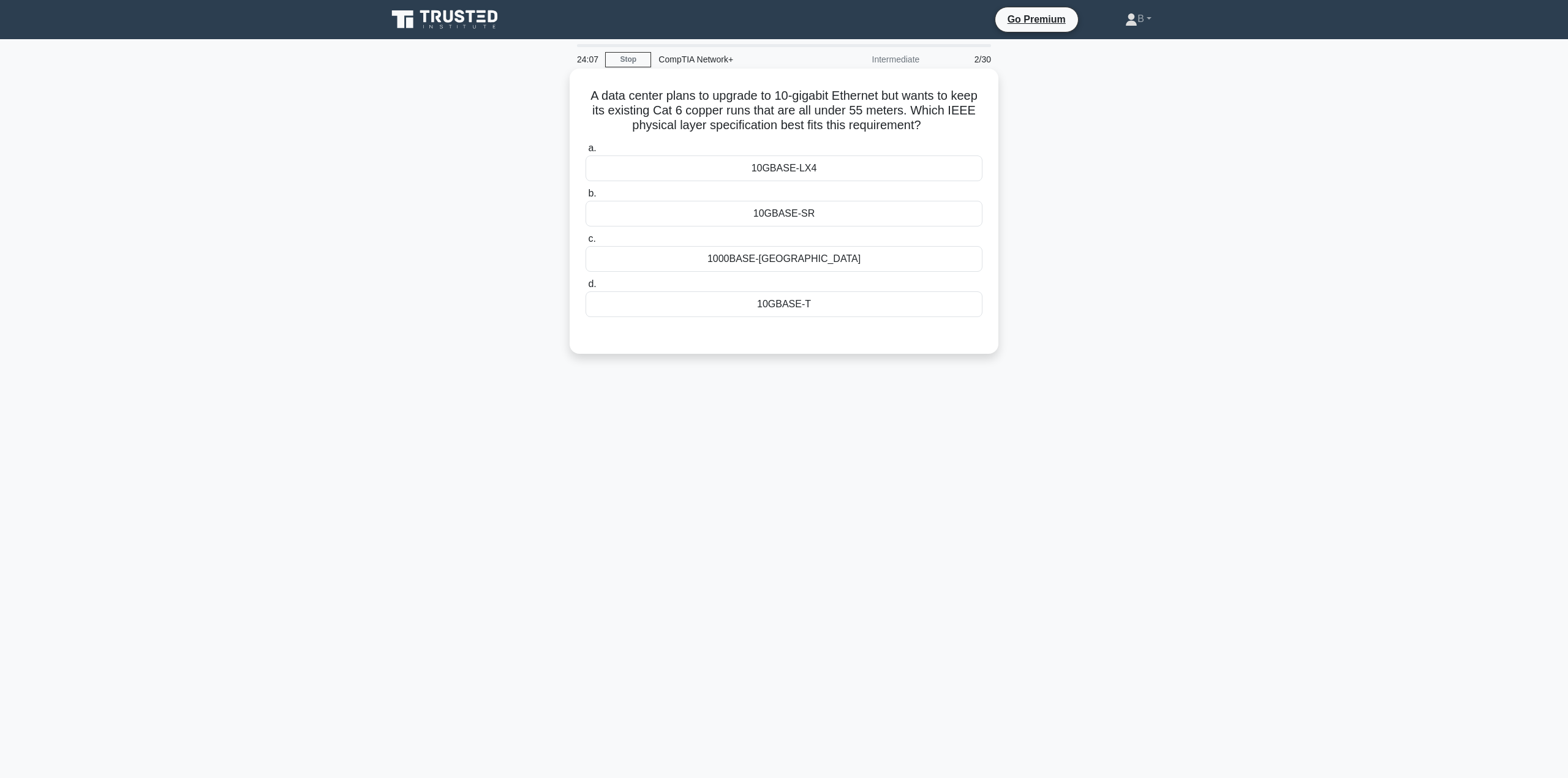
click at [751, 304] on div "10GBASE-T" at bounding box center [784, 304] width 397 height 26
click at [585, 288] on input "d. 10GBASE-T" at bounding box center [585, 284] width 0 height 8
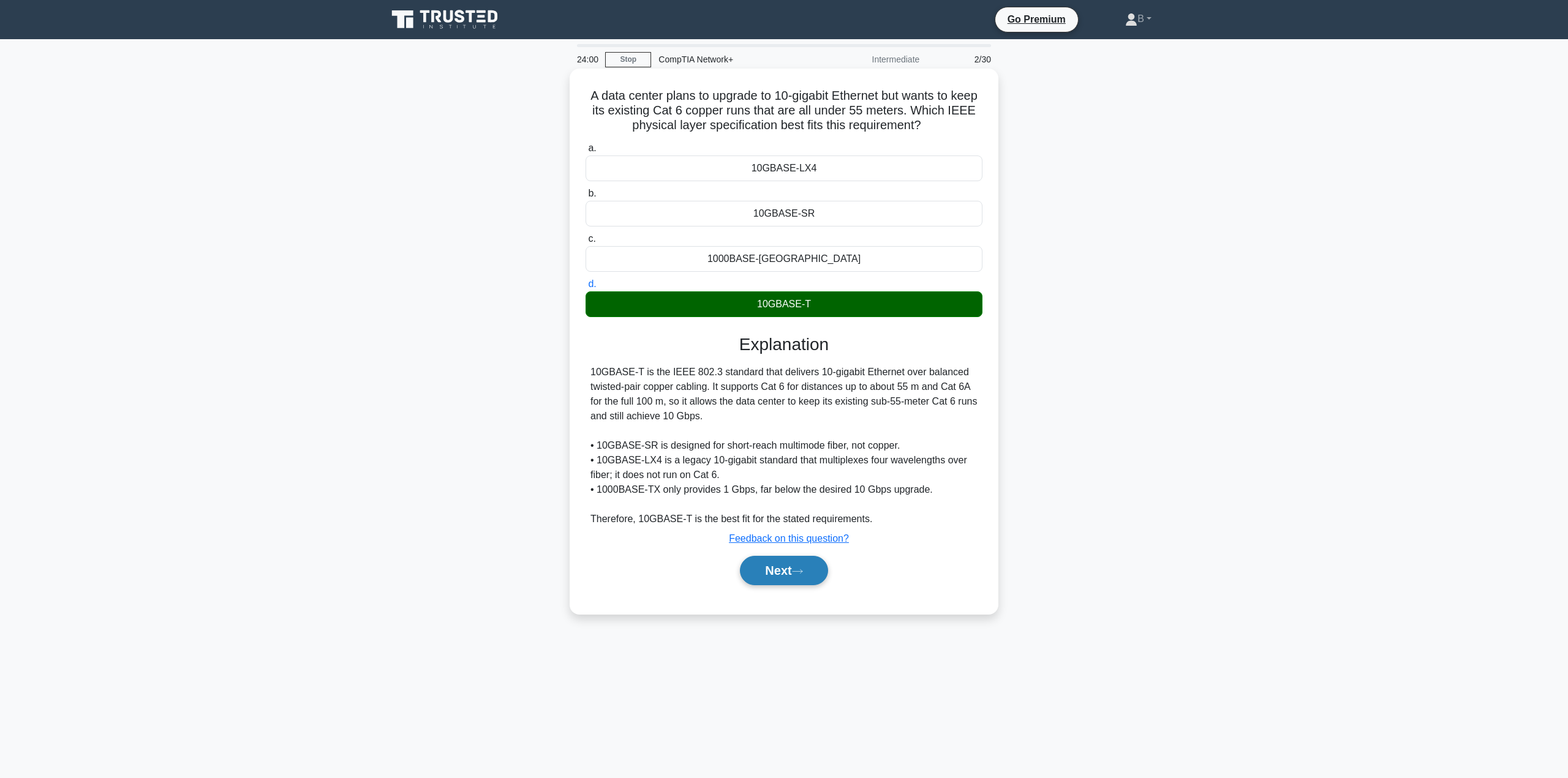
click at [810, 569] on button "Next" at bounding box center [783, 570] width 88 height 29
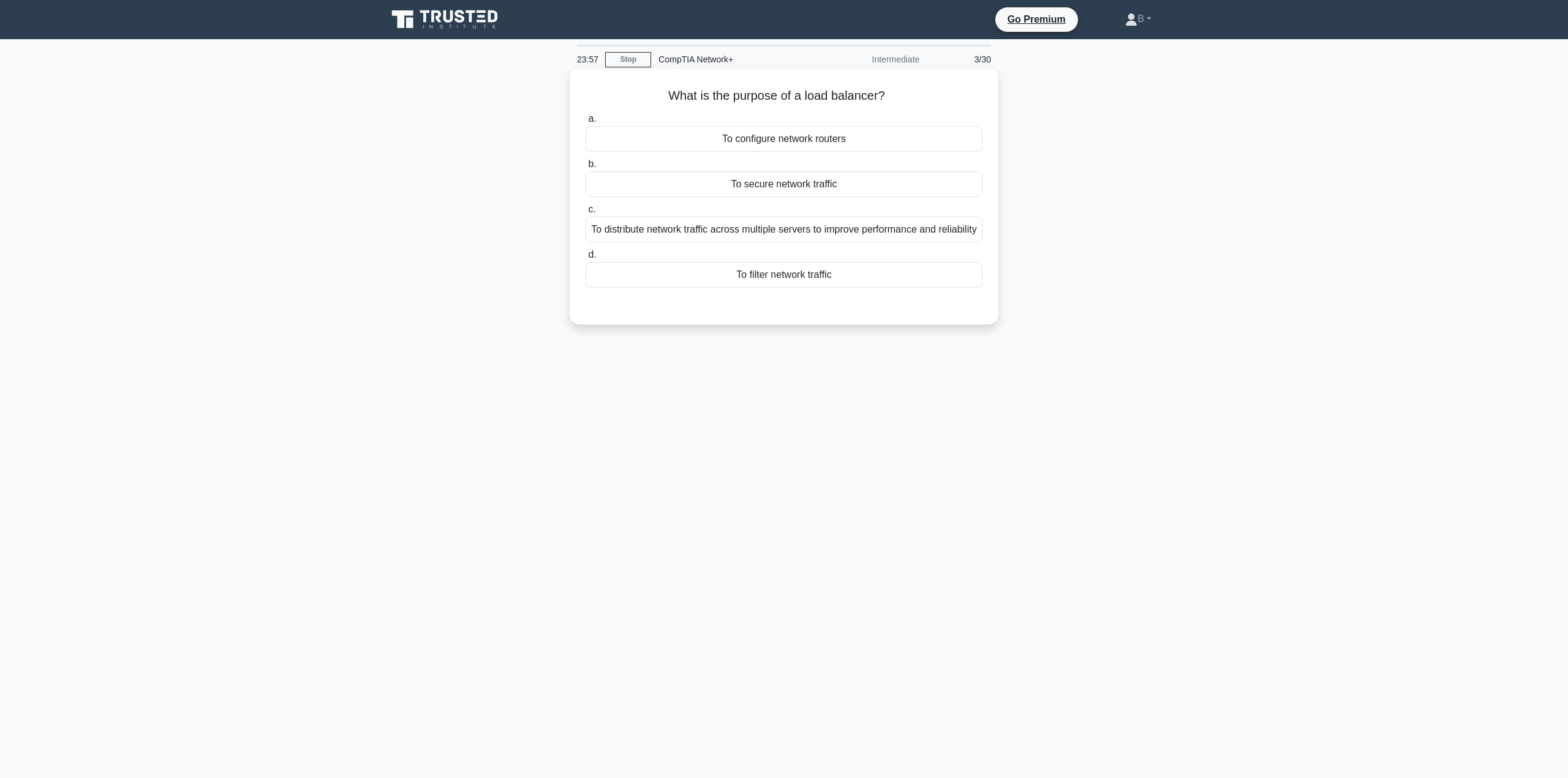
click at [797, 238] on div "To distribute network traffic across multiple servers to improve performance an…" at bounding box center [784, 230] width 397 height 26
click at [585, 214] on input "c. To distribute network traffic across multiple servers to improve performance…" at bounding box center [585, 209] width 0 height 8
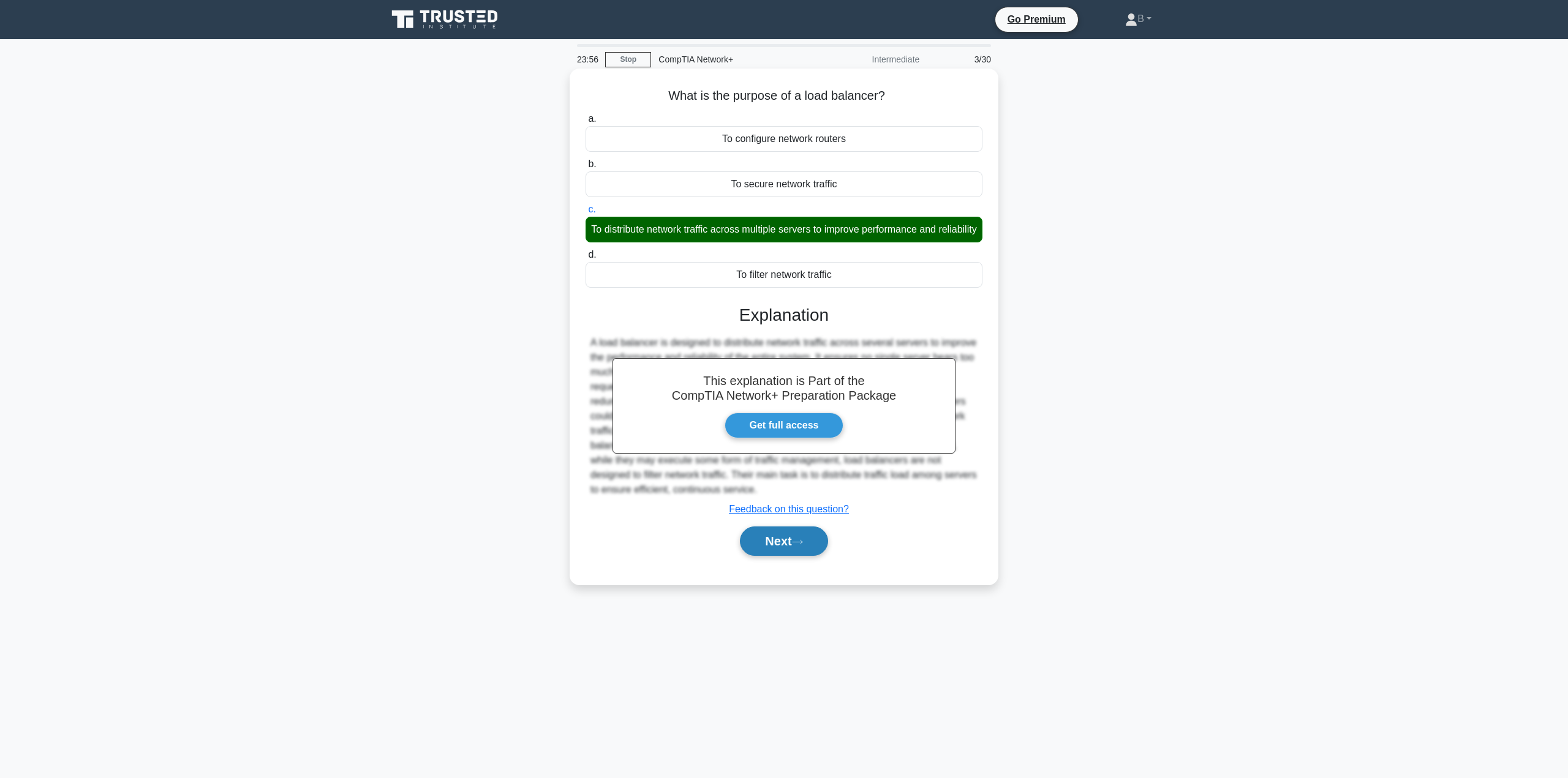
click at [799, 543] on icon at bounding box center [797, 542] width 10 height 4
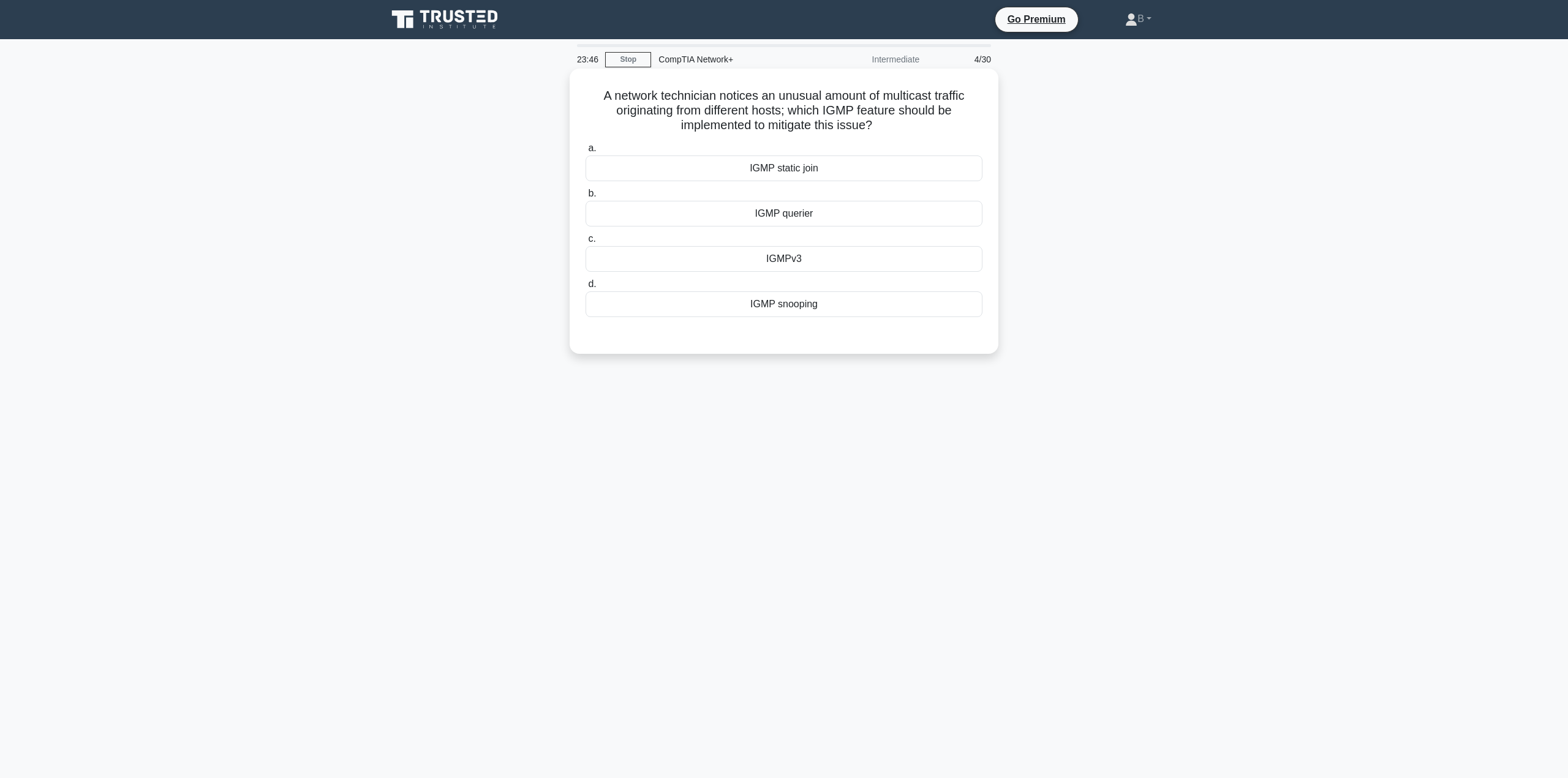
click at [716, 306] on div "IGMP snooping" at bounding box center [784, 304] width 397 height 26
click at [585, 288] on input "d. IGMP snooping" at bounding box center [585, 284] width 0 height 8
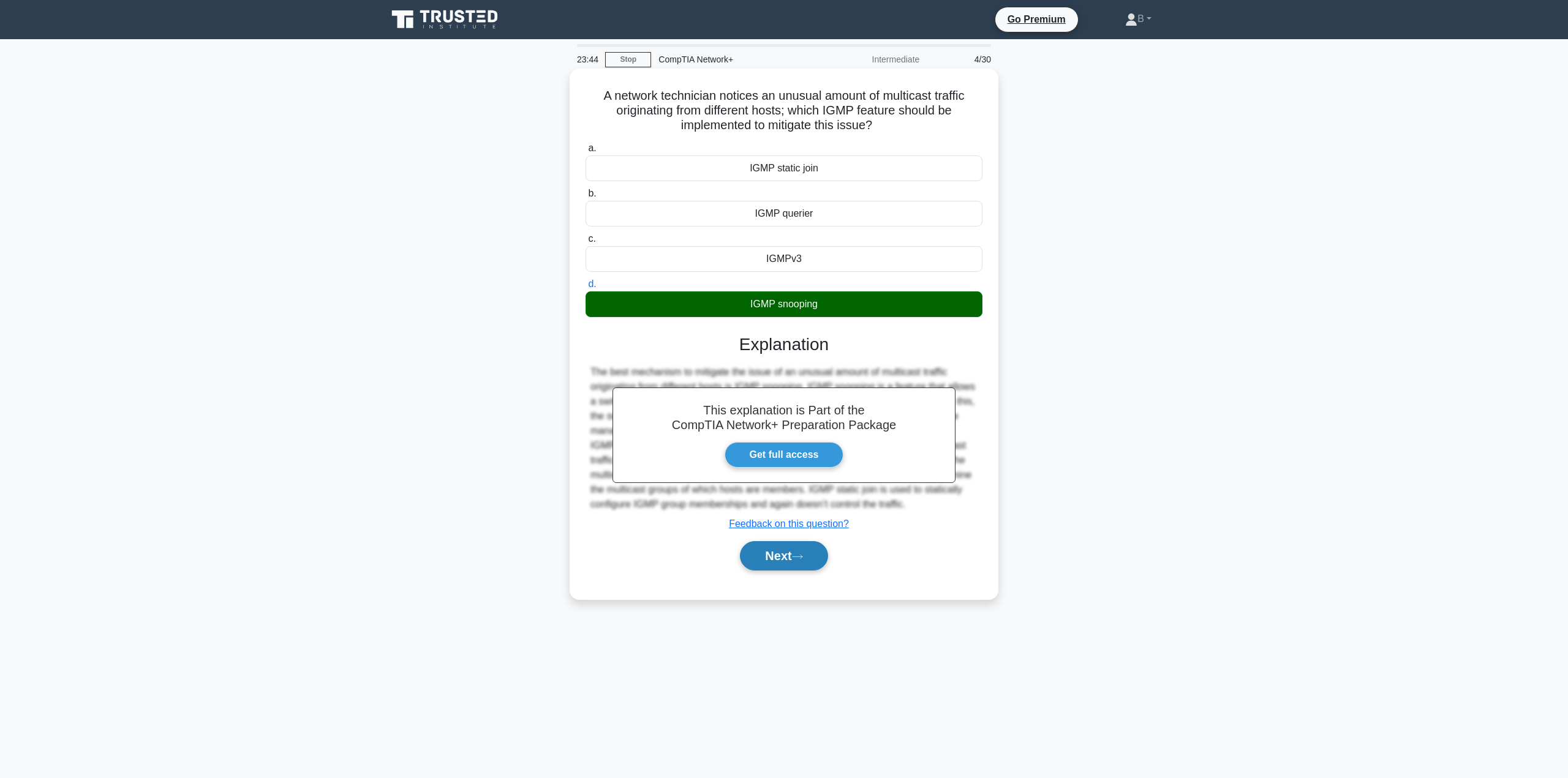
click at [804, 550] on button "Next" at bounding box center [783, 555] width 88 height 29
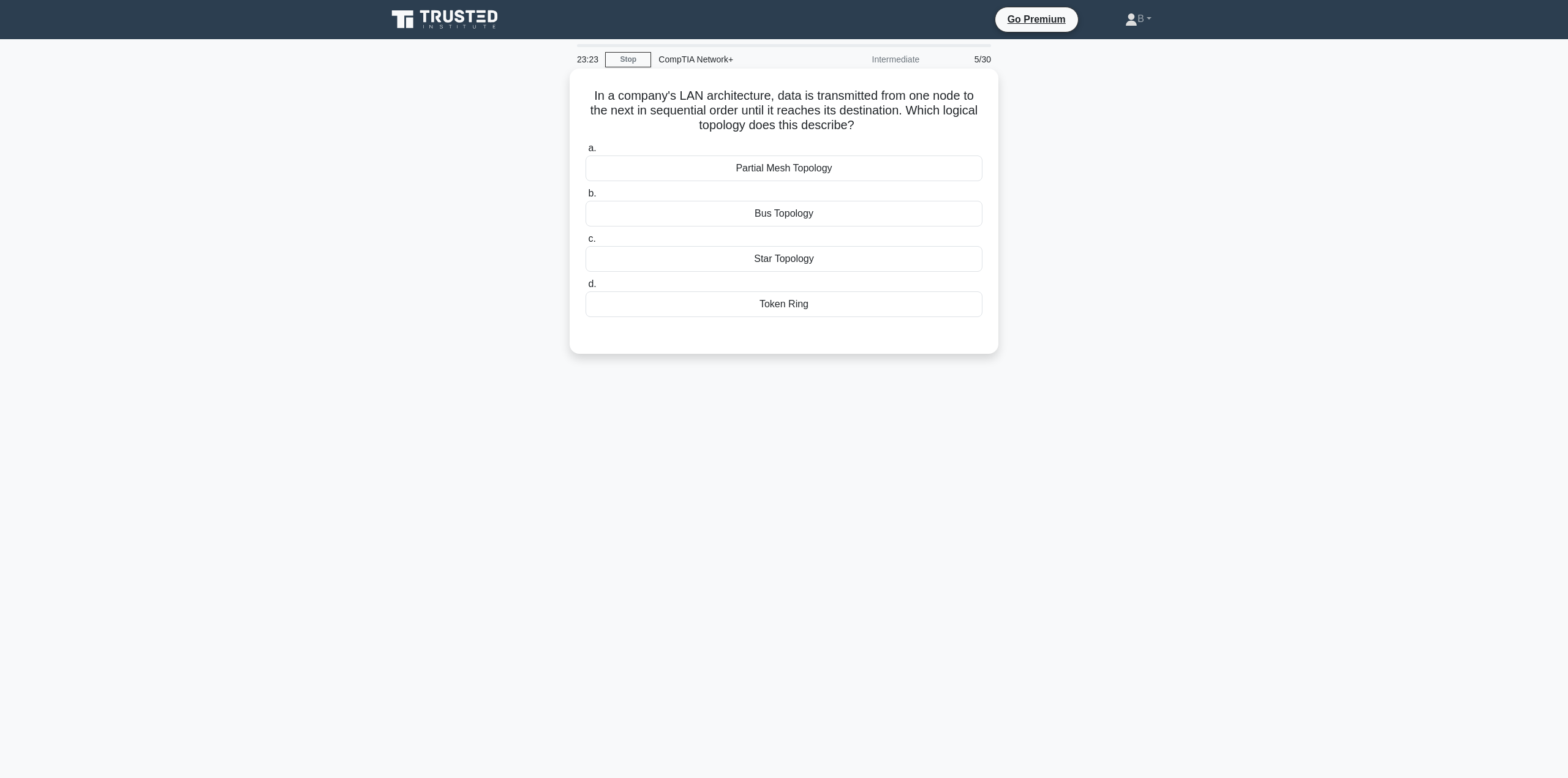
click at [839, 218] on div "Bus Topology" at bounding box center [784, 214] width 397 height 26
click at [585, 198] on input "b. Bus Topology" at bounding box center [585, 194] width 0 height 8
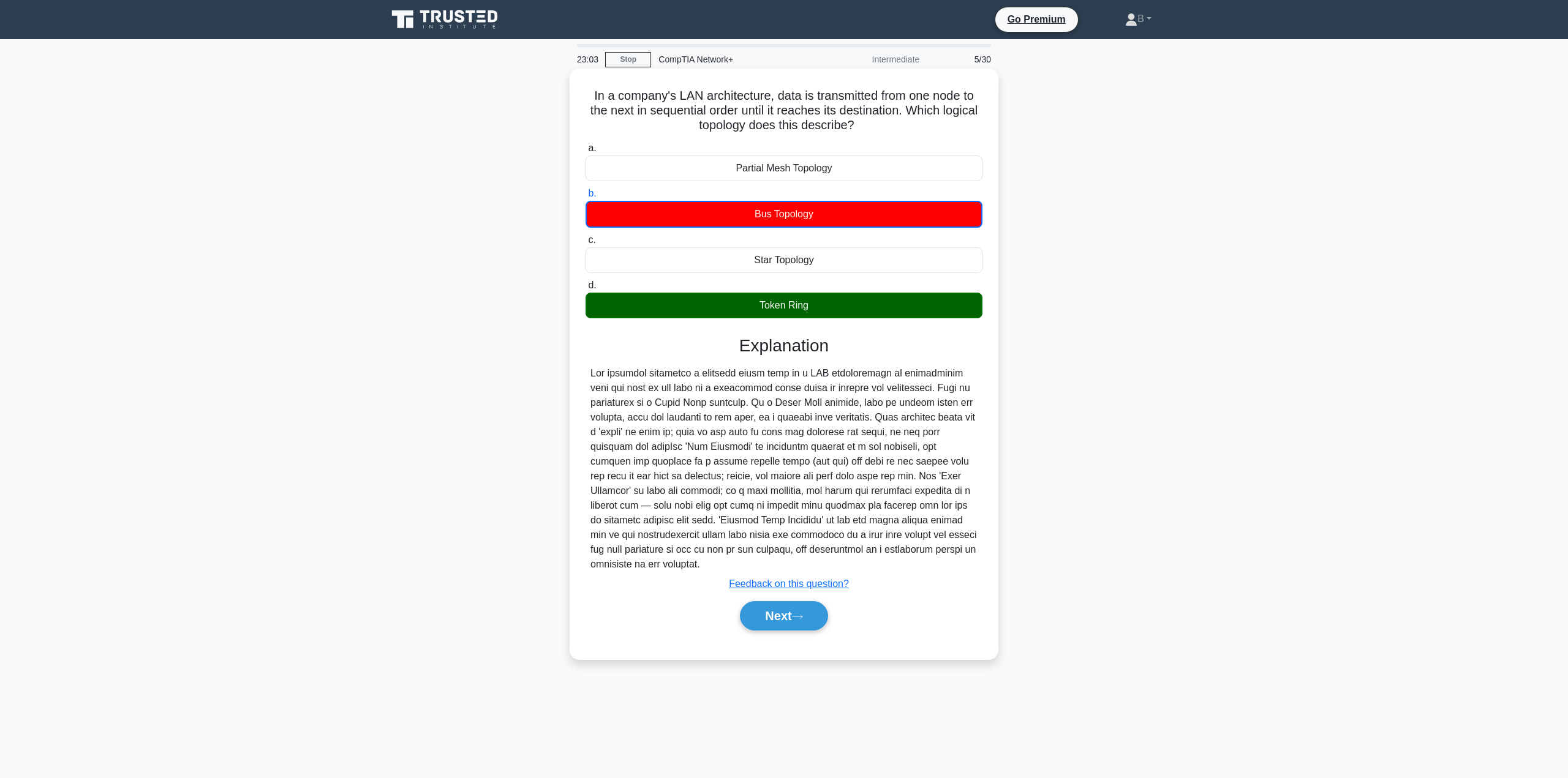
drag, startPoint x: 745, startPoint y: 454, endPoint x: 710, endPoint y: 478, distance: 42.4
click at [710, 478] on div at bounding box center [784, 468] width 387 height 205
click at [709, 477] on div at bounding box center [784, 468] width 387 height 205
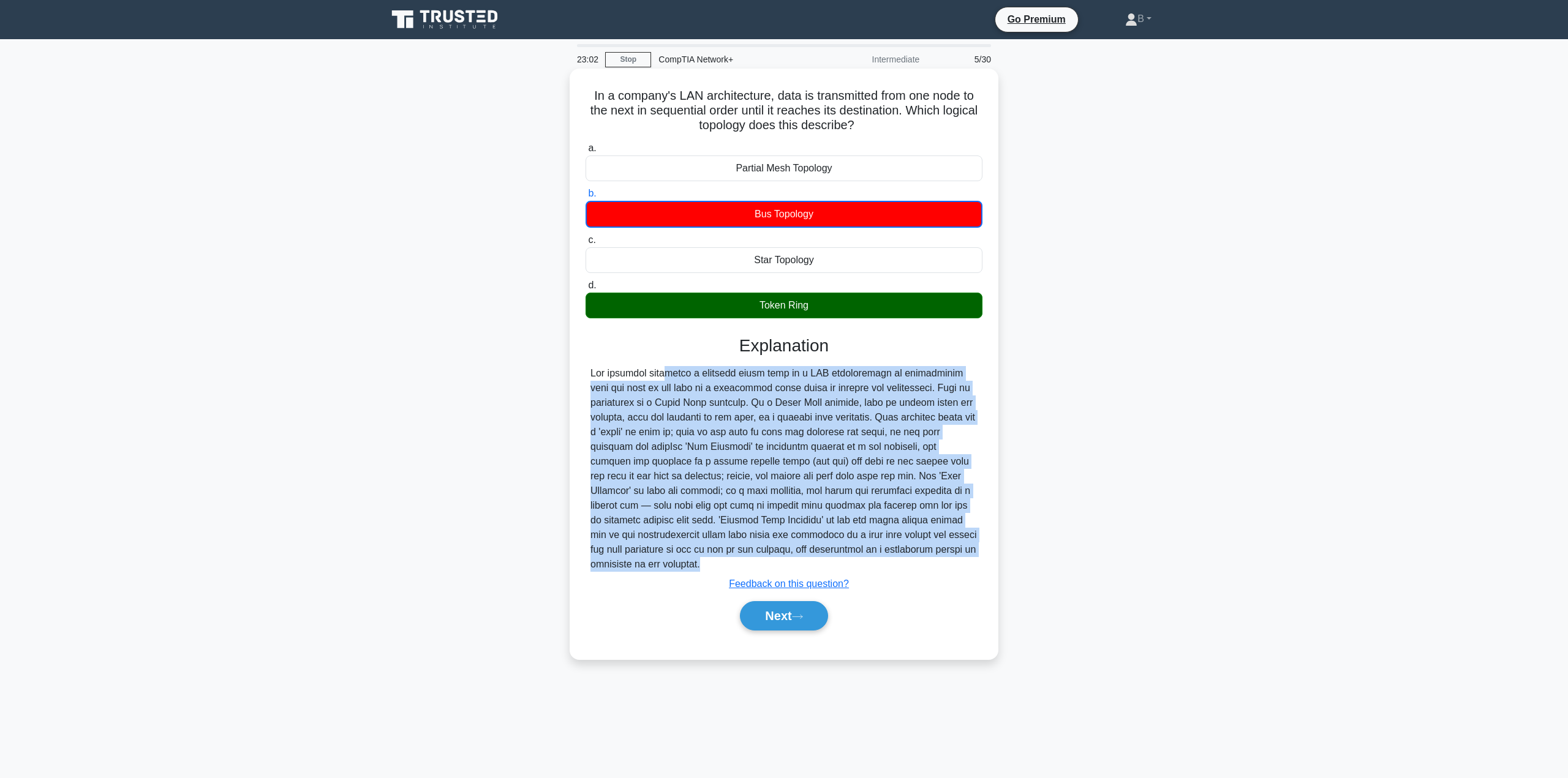
click at [710, 477] on div at bounding box center [784, 468] width 387 height 205
click at [740, 476] on div at bounding box center [784, 468] width 387 height 205
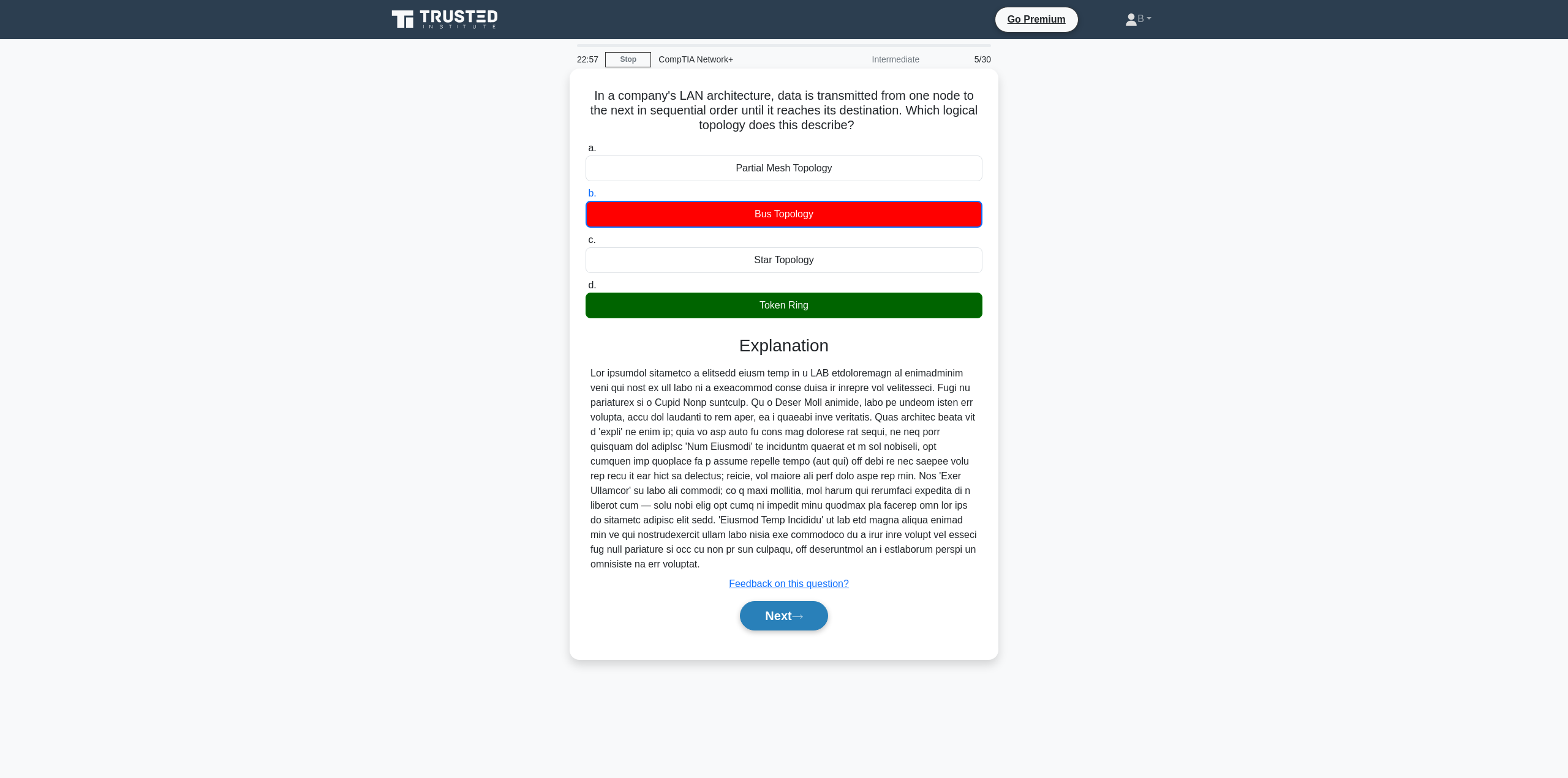
click at [778, 622] on button "Next" at bounding box center [783, 615] width 88 height 29
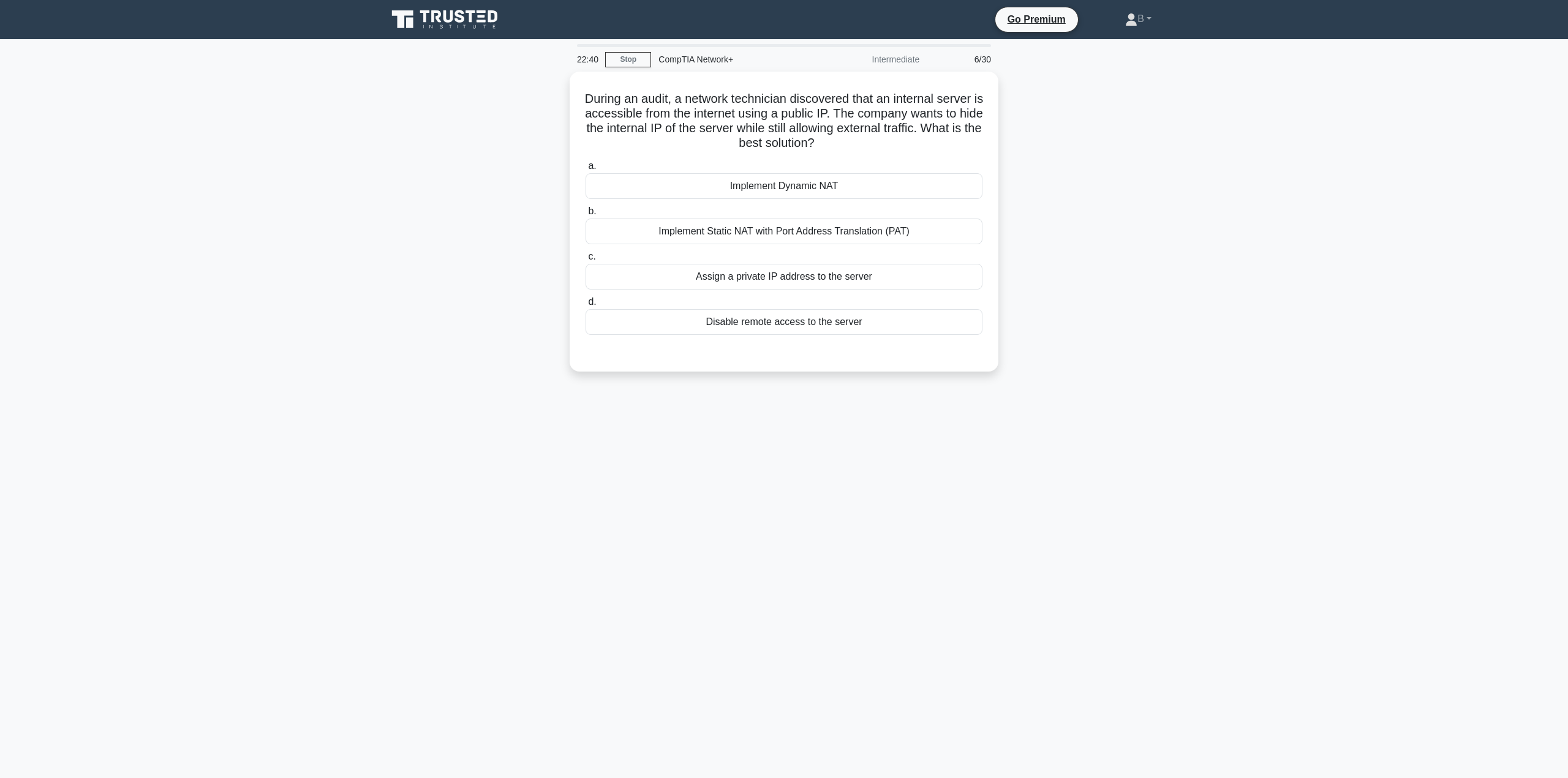
drag, startPoint x: 773, startPoint y: 227, endPoint x: 448, endPoint y: 207, distance: 325.6
click at [448, 207] on div "During an audit, a network technician discovered that an internal server is acc…" at bounding box center [784, 229] width 808 height 315
click at [654, 222] on div "Implement Static NAT with Port Address Translation (PAT)" at bounding box center [784, 229] width 397 height 26
click at [585, 212] on input "b. Implement Static NAT with Port Address Translation (PAT)" at bounding box center [585, 209] width 0 height 8
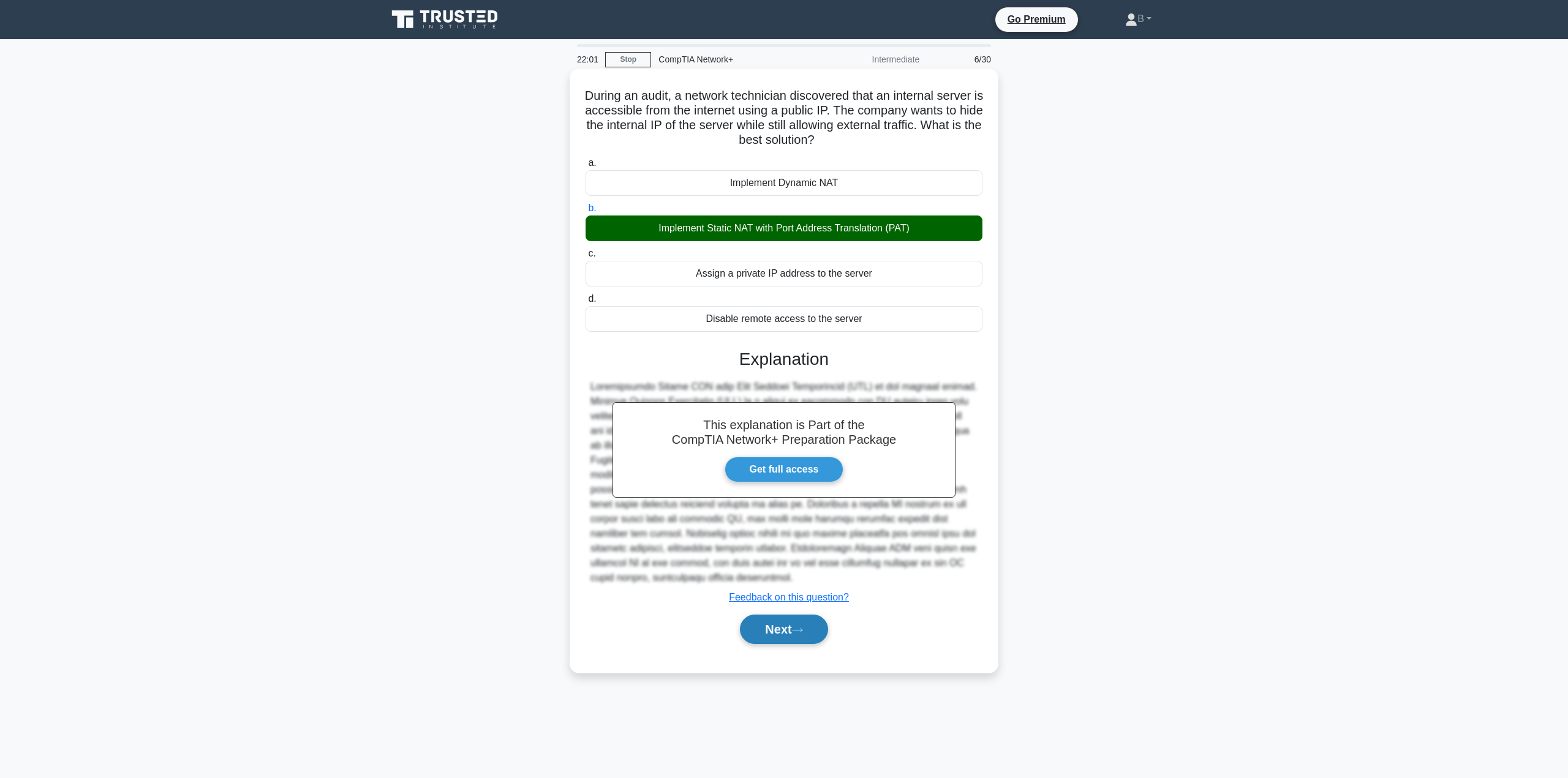
click at [778, 615] on button "Next" at bounding box center [783, 629] width 88 height 29
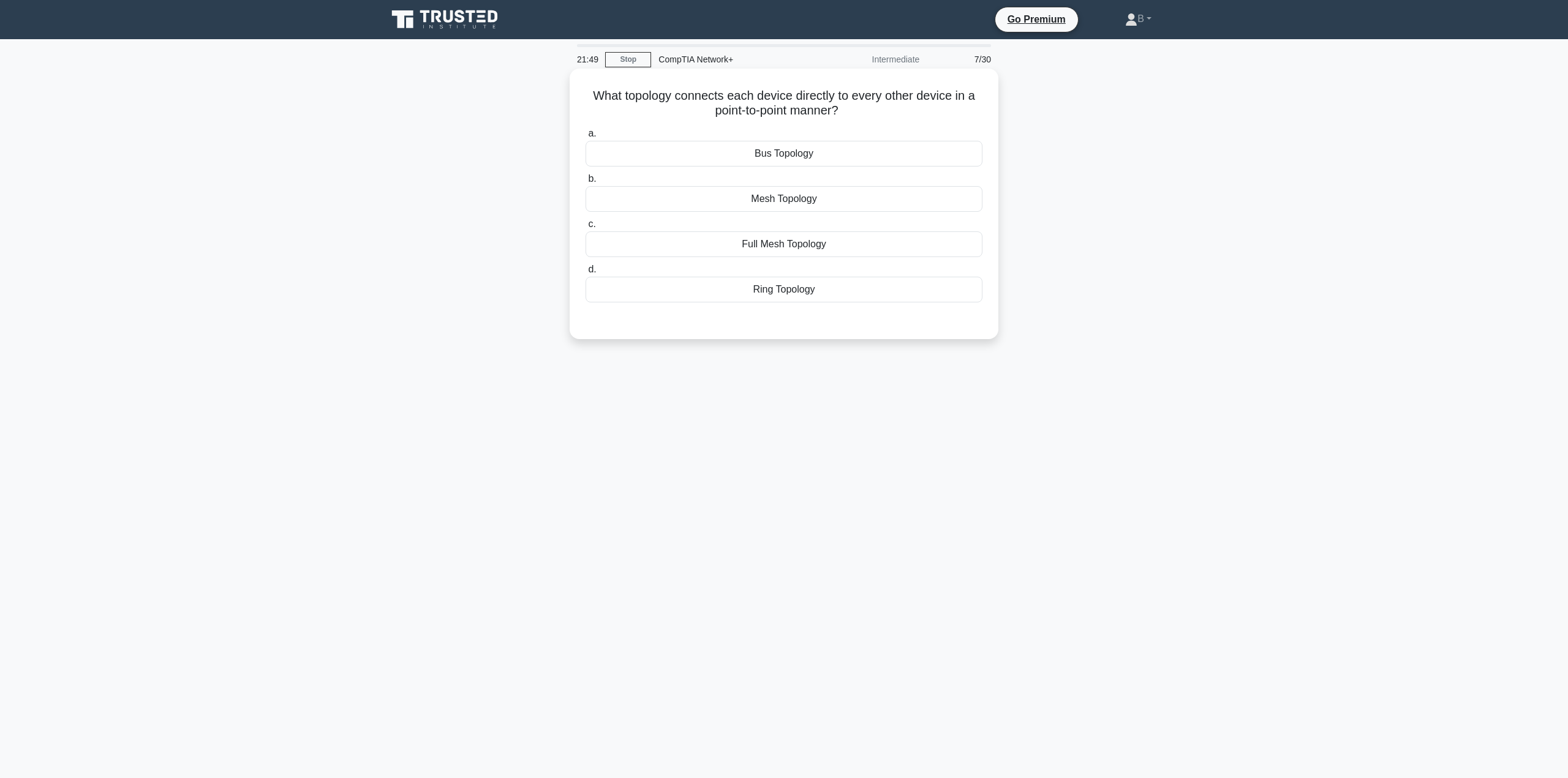
click at [786, 246] on div "Full Mesh Topology" at bounding box center [784, 244] width 397 height 26
click at [585, 228] on input "c. Full Mesh Topology" at bounding box center [585, 224] width 0 height 8
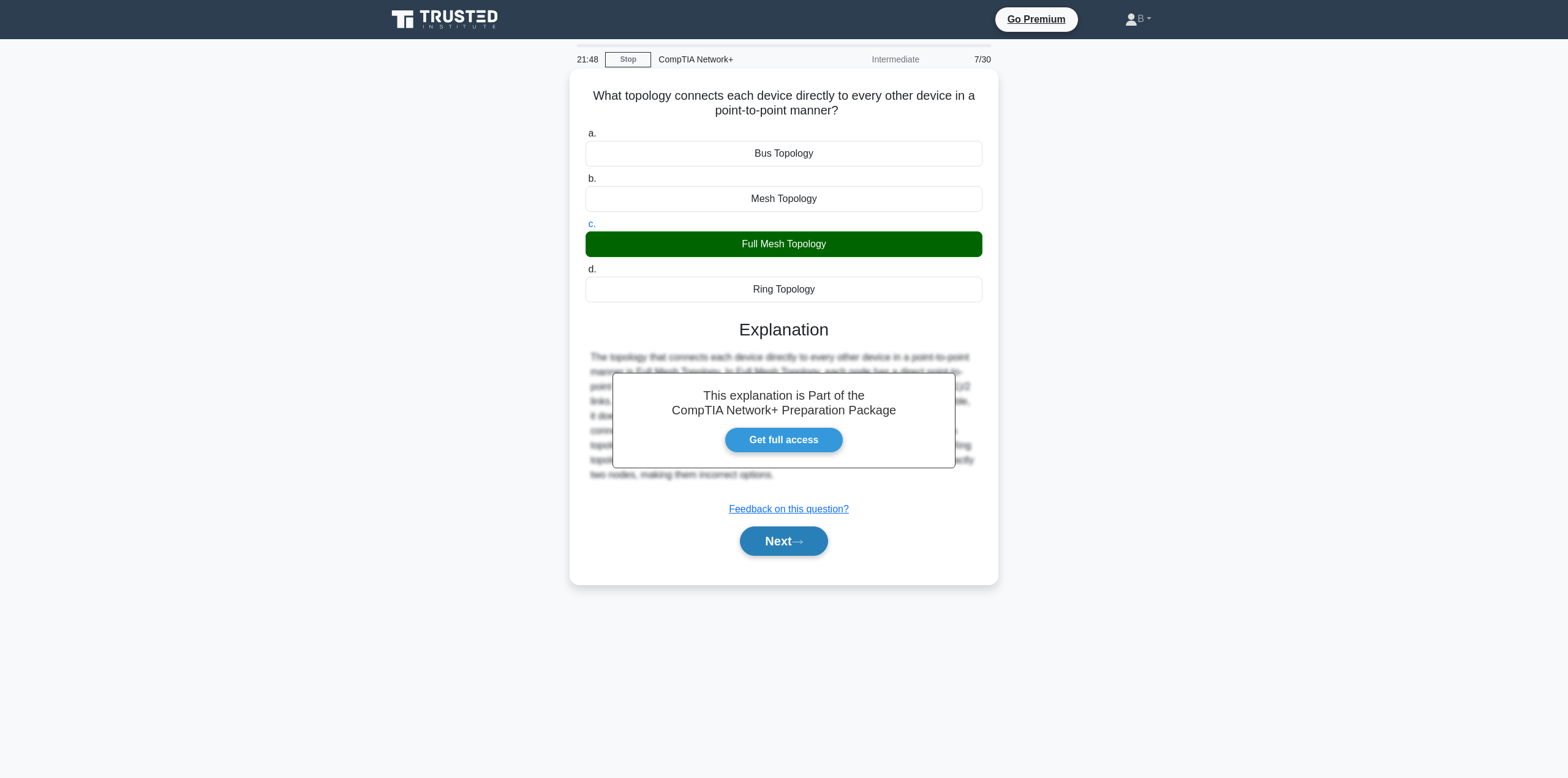
click at [762, 536] on button "Next" at bounding box center [783, 541] width 88 height 29
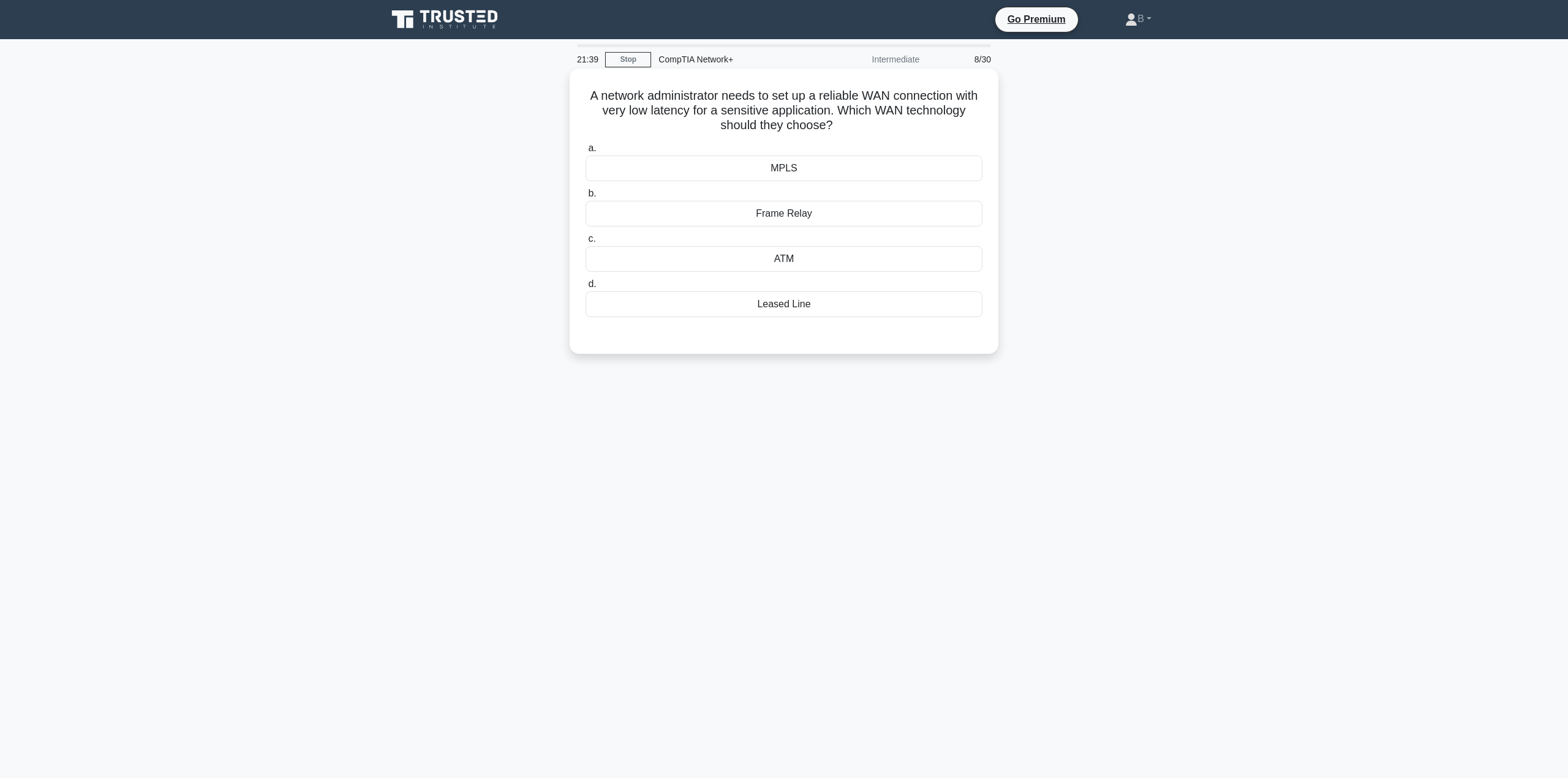
click at [724, 302] on div "Leased Line" at bounding box center [784, 304] width 397 height 26
click at [585, 288] on input "d. Leased Line" at bounding box center [585, 284] width 0 height 8
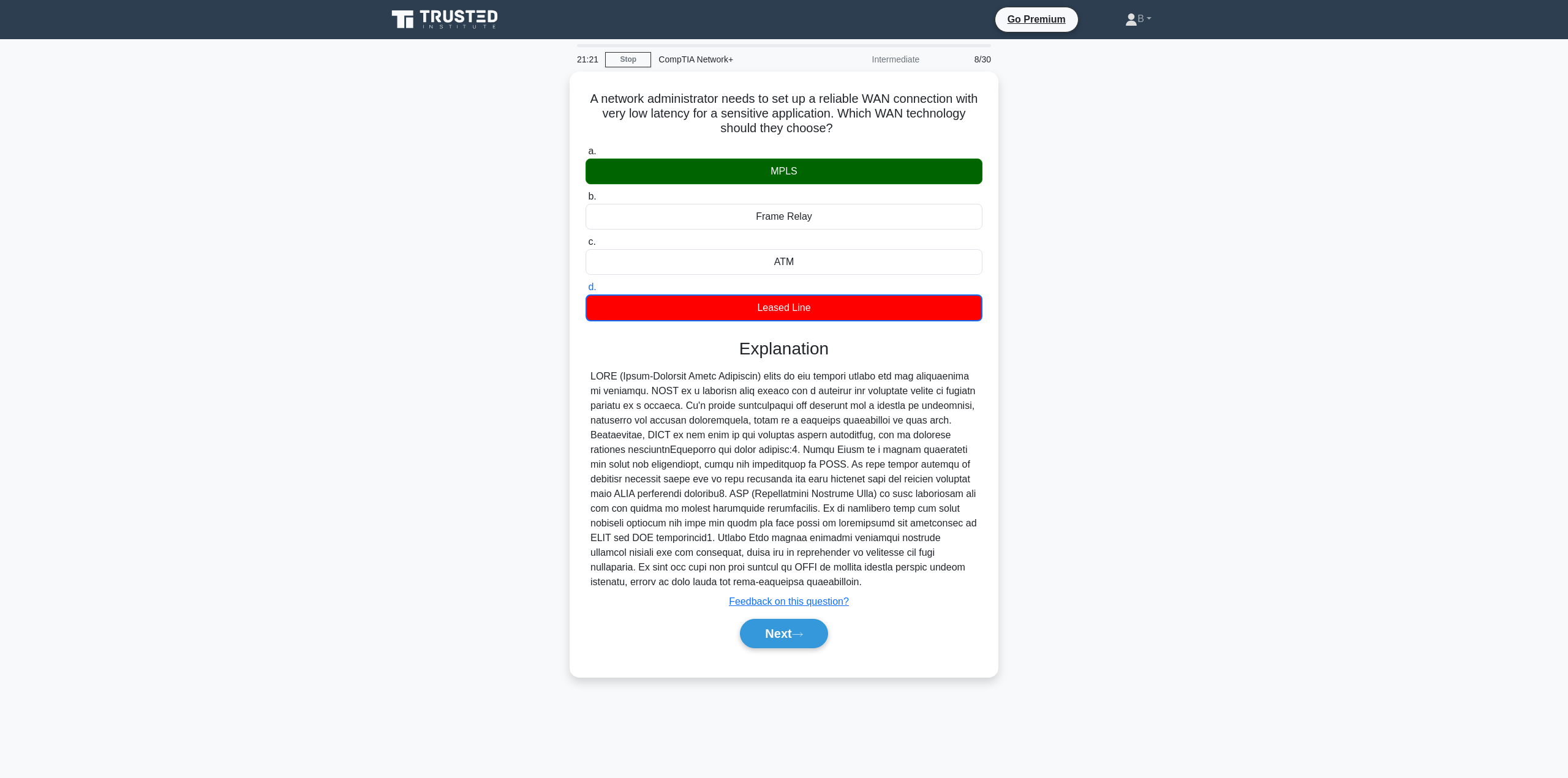
drag, startPoint x: 633, startPoint y: 324, endPoint x: 476, endPoint y: 382, distance: 167.4
click at [476, 382] on div "A network administrator needs to set up a reliable WAN connection with very low…" at bounding box center [784, 382] width 808 height 620
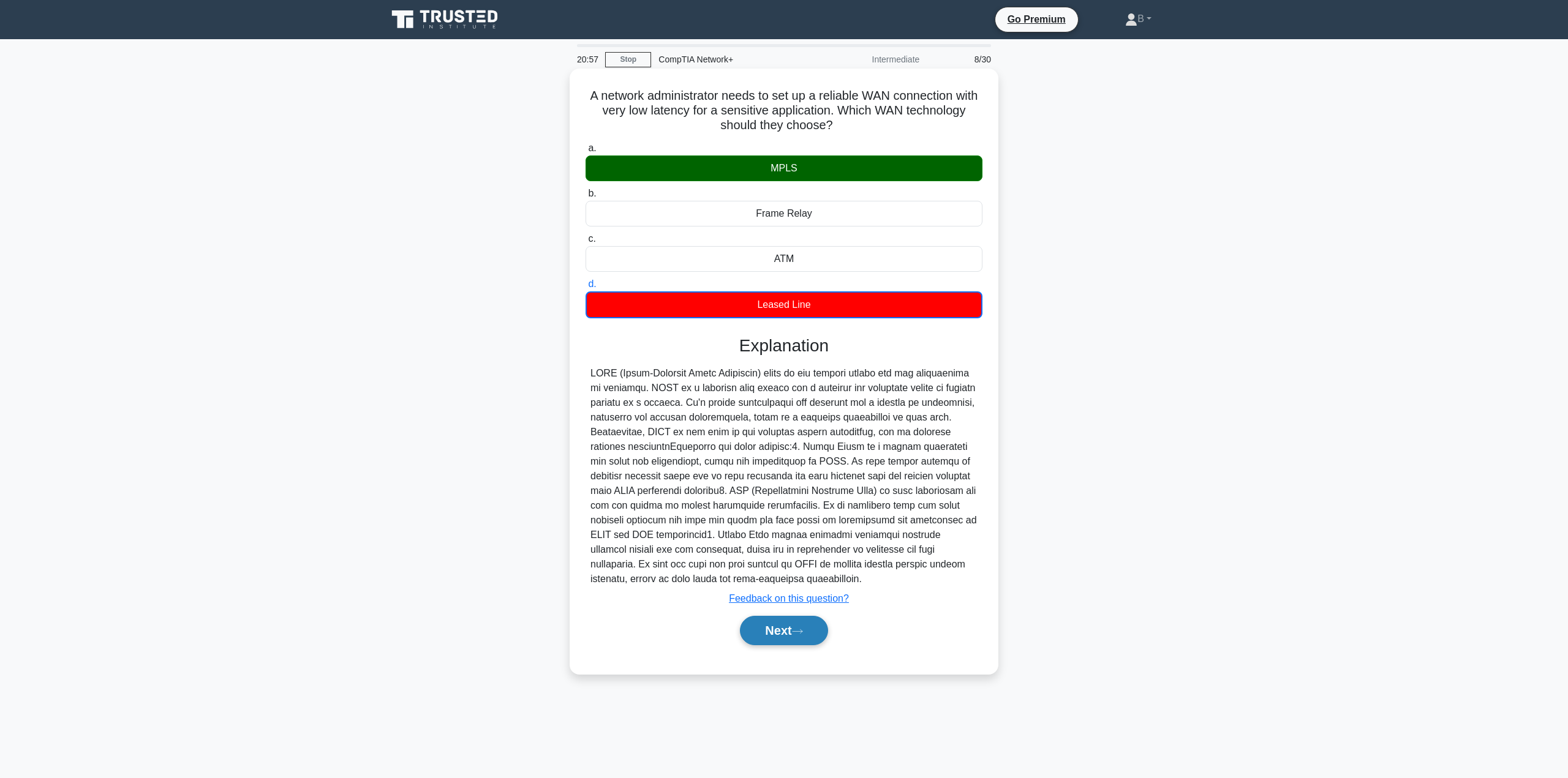
click at [760, 627] on button "Next" at bounding box center [783, 630] width 88 height 29
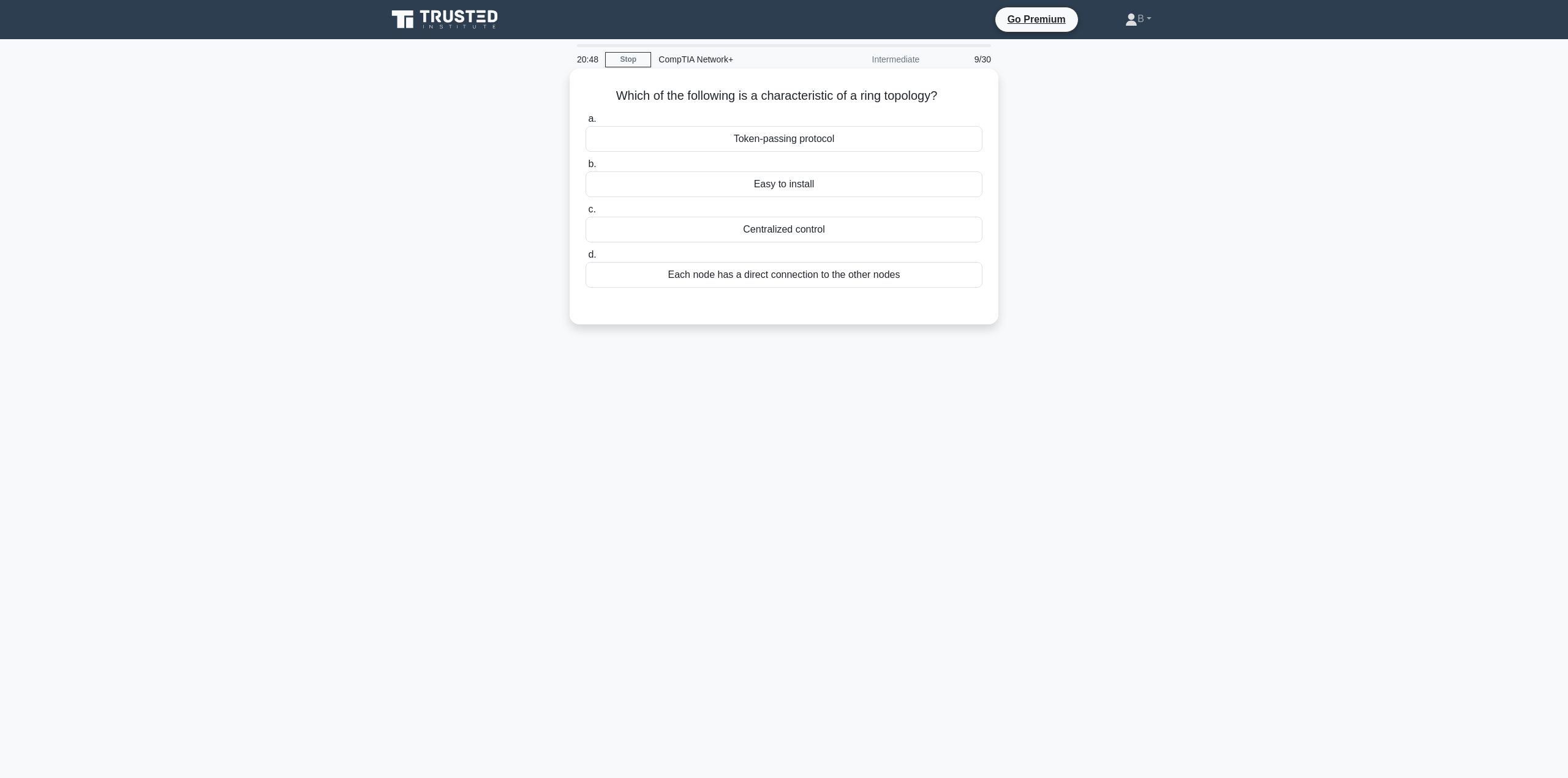
click at [793, 143] on div "Token-passing protocol" at bounding box center [784, 139] width 397 height 26
click at [793, 143] on div "Token-passing protocol" at bounding box center [784, 139] width 397 height 26
click at [585, 123] on input "a. Token-passing protocol" at bounding box center [585, 119] width 0 height 8
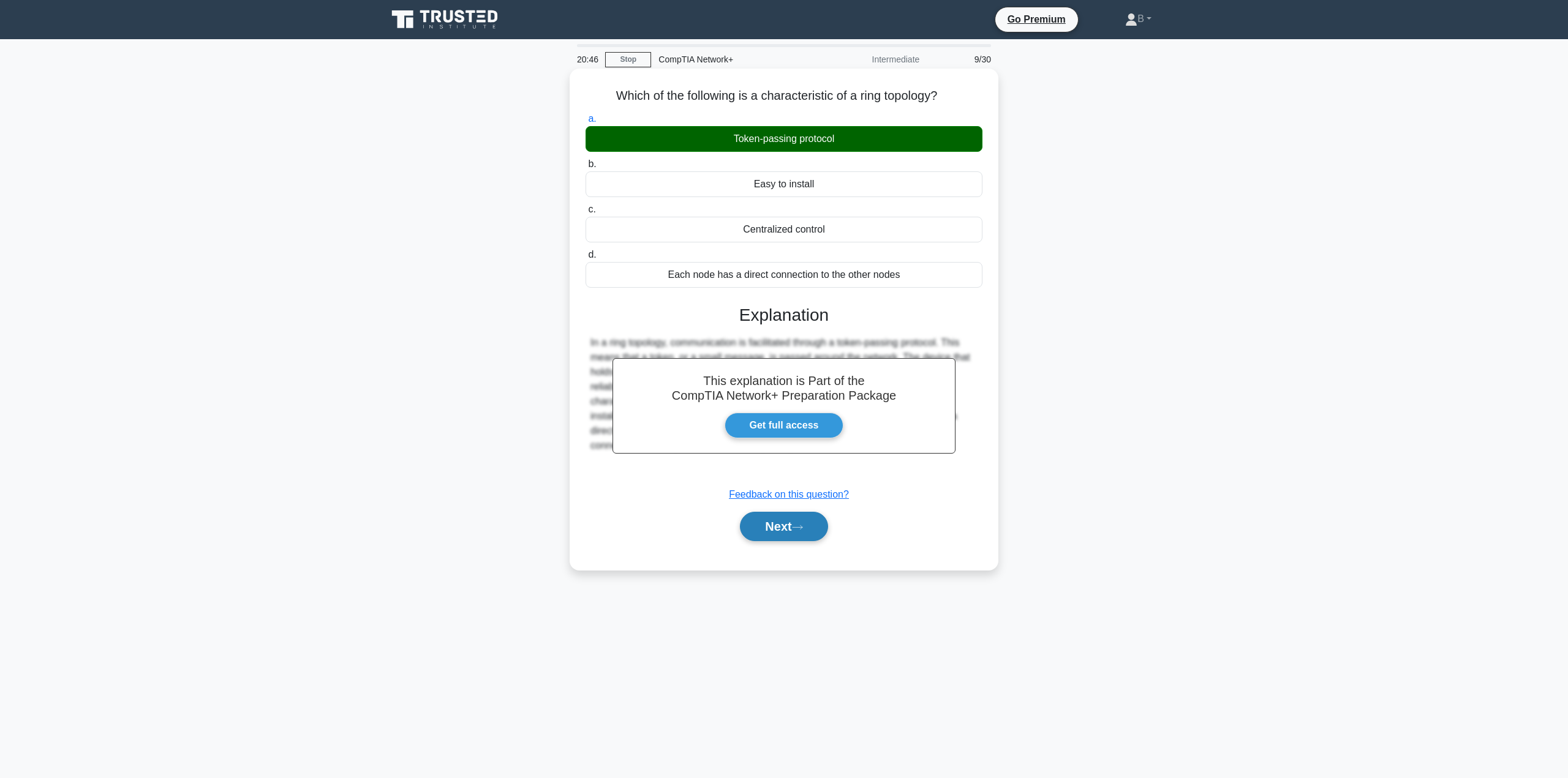
click at [784, 525] on button "Next" at bounding box center [783, 526] width 88 height 29
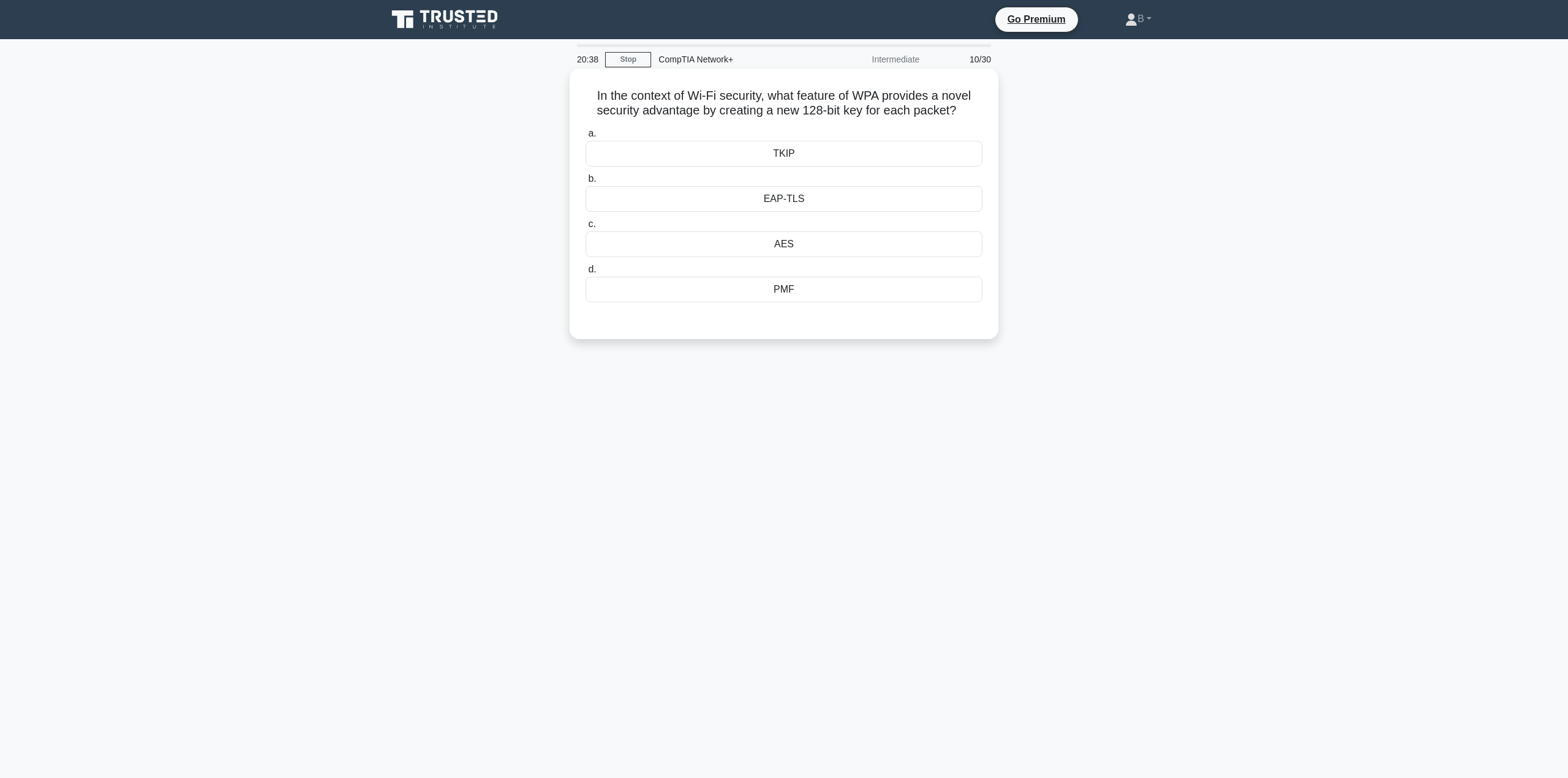
click at [731, 201] on div "EAP-TLS" at bounding box center [784, 199] width 397 height 26
click at [585, 183] on input "b. EAP-TLS" at bounding box center [585, 179] width 0 height 8
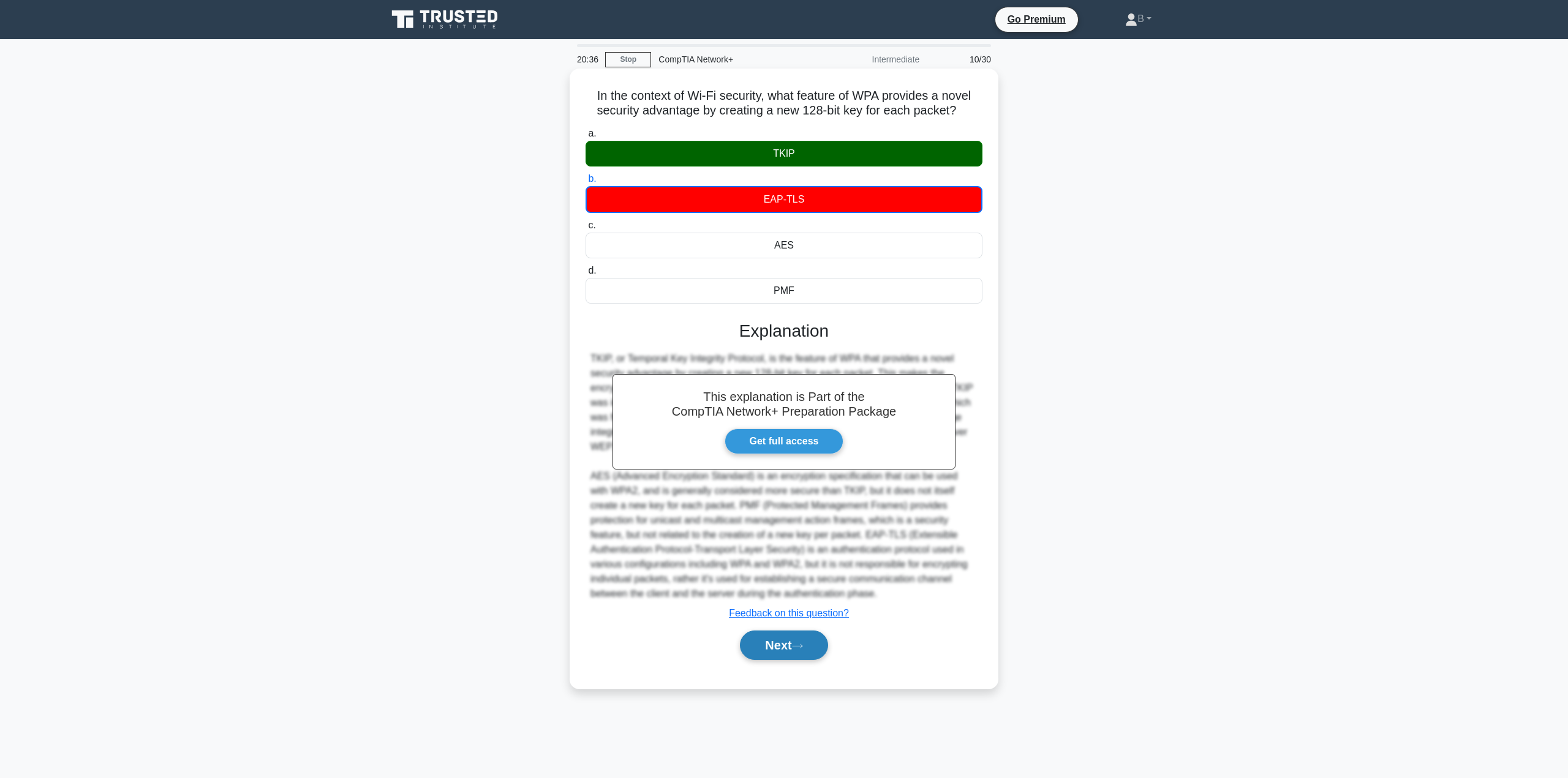
click at [759, 637] on button "Next" at bounding box center [783, 645] width 88 height 29
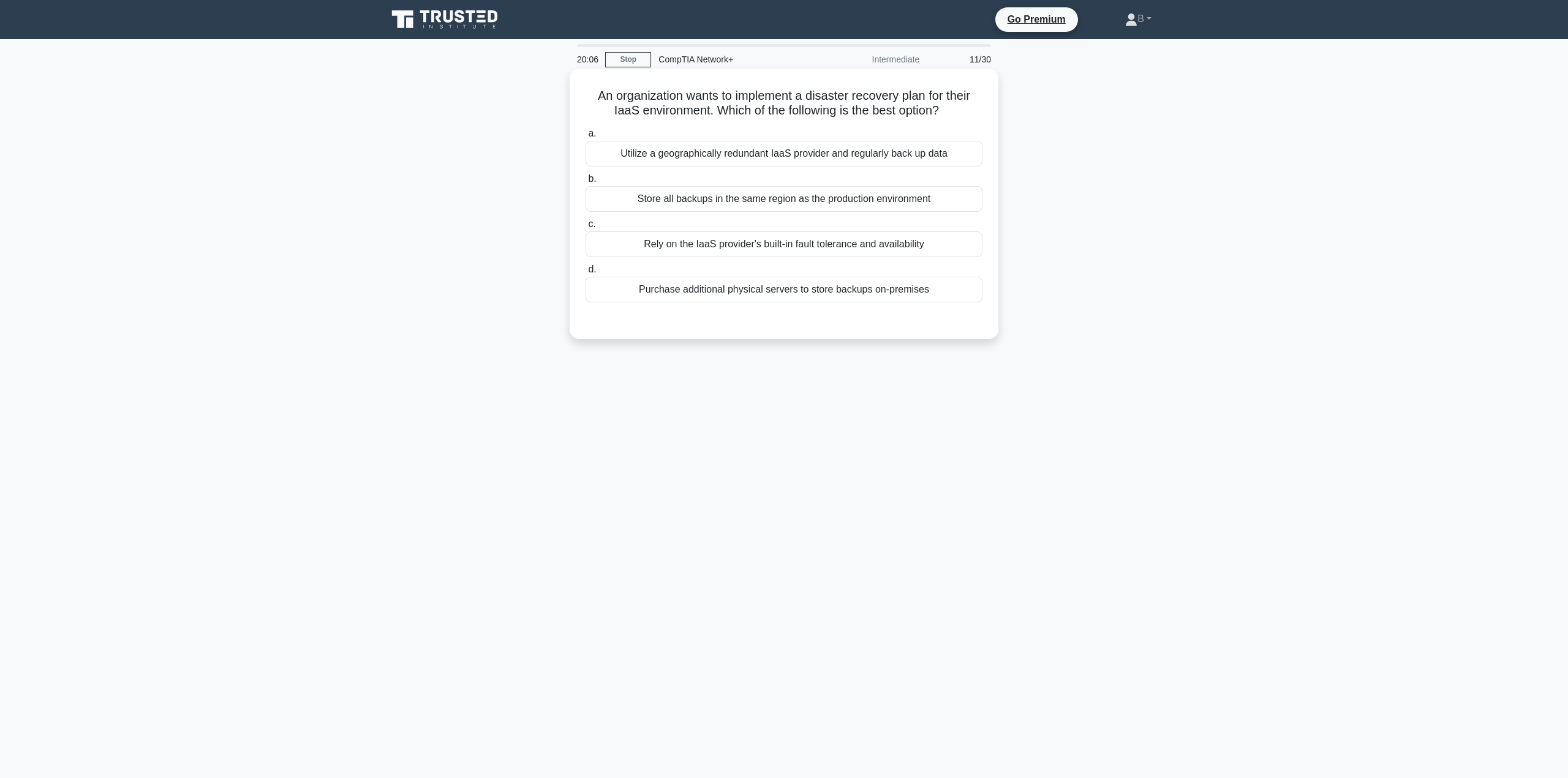
click at [749, 162] on div "Utilize a geographically redundant IaaS provider and regularly back up data" at bounding box center [784, 154] width 397 height 26
click at [585, 138] on input "a. Utilize a geographically redundant IaaS provider and regularly back up data" at bounding box center [585, 133] width 0 height 8
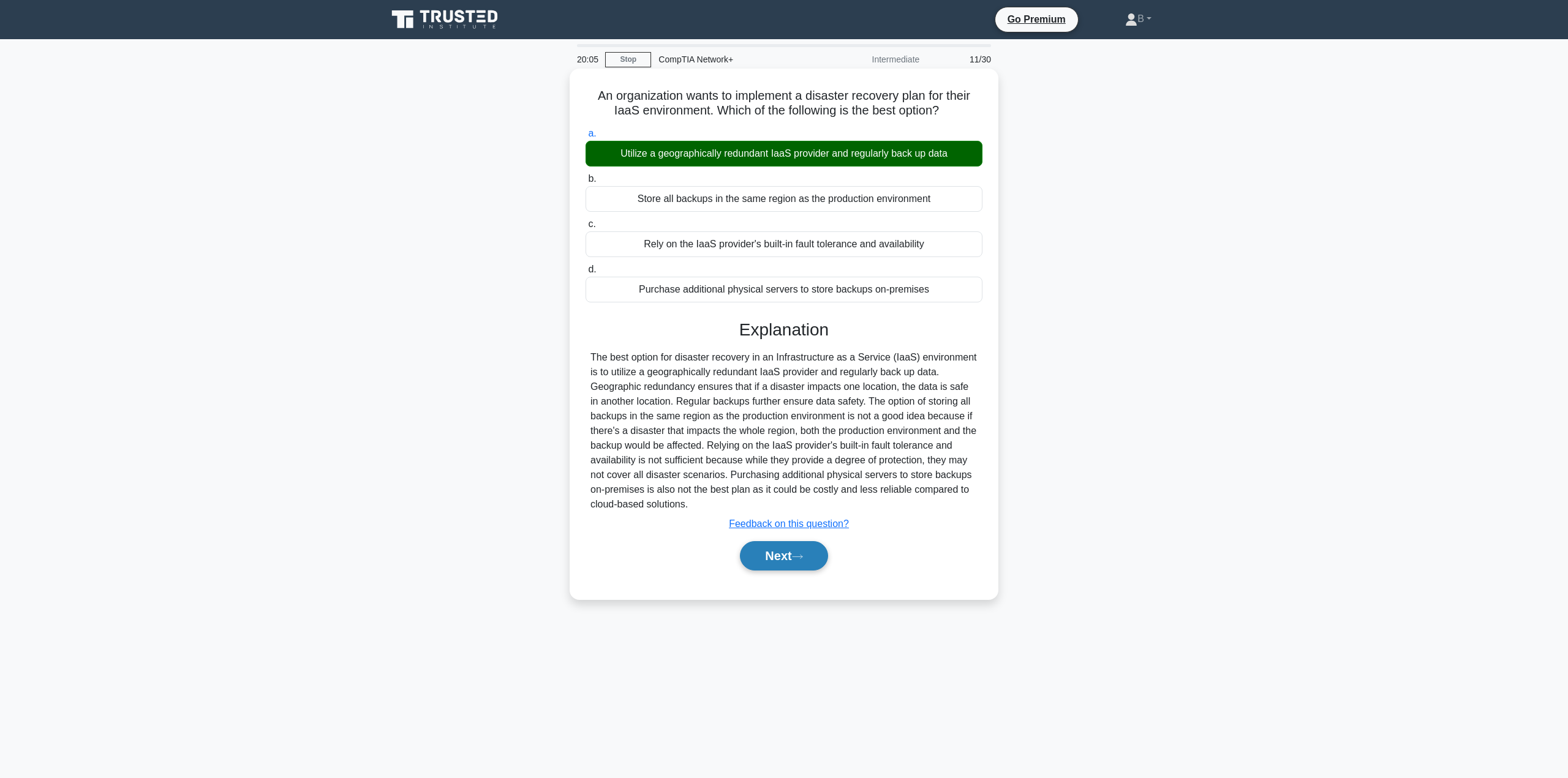
click at [787, 564] on button "Next" at bounding box center [783, 555] width 88 height 29
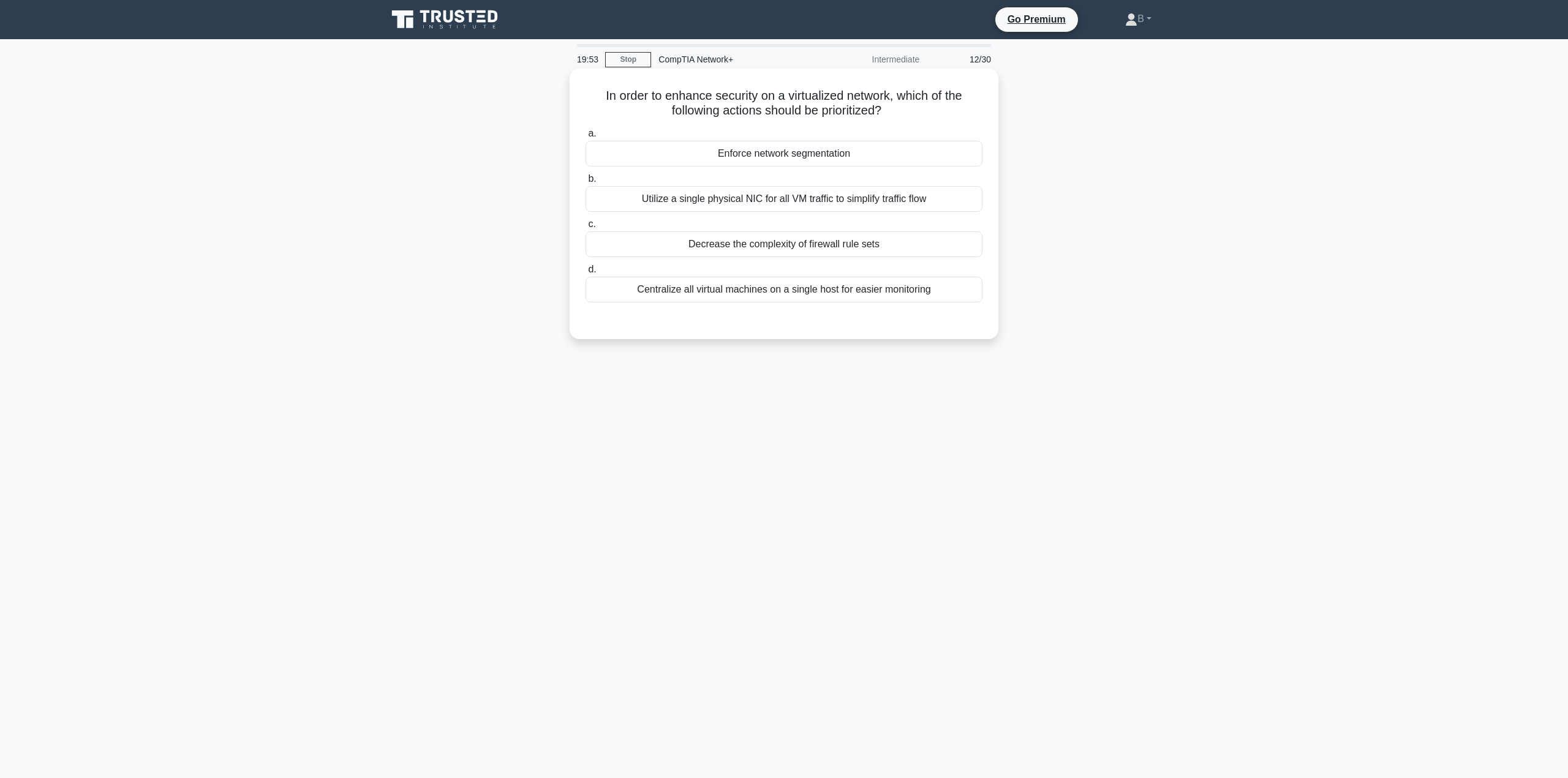
click at [732, 163] on div "Enforce network segmentation" at bounding box center [784, 154] width 397 height 26
click at [585, 138] on input "a. Enforce network segmentation" at bounding box center [585, 133] width 0 height 8
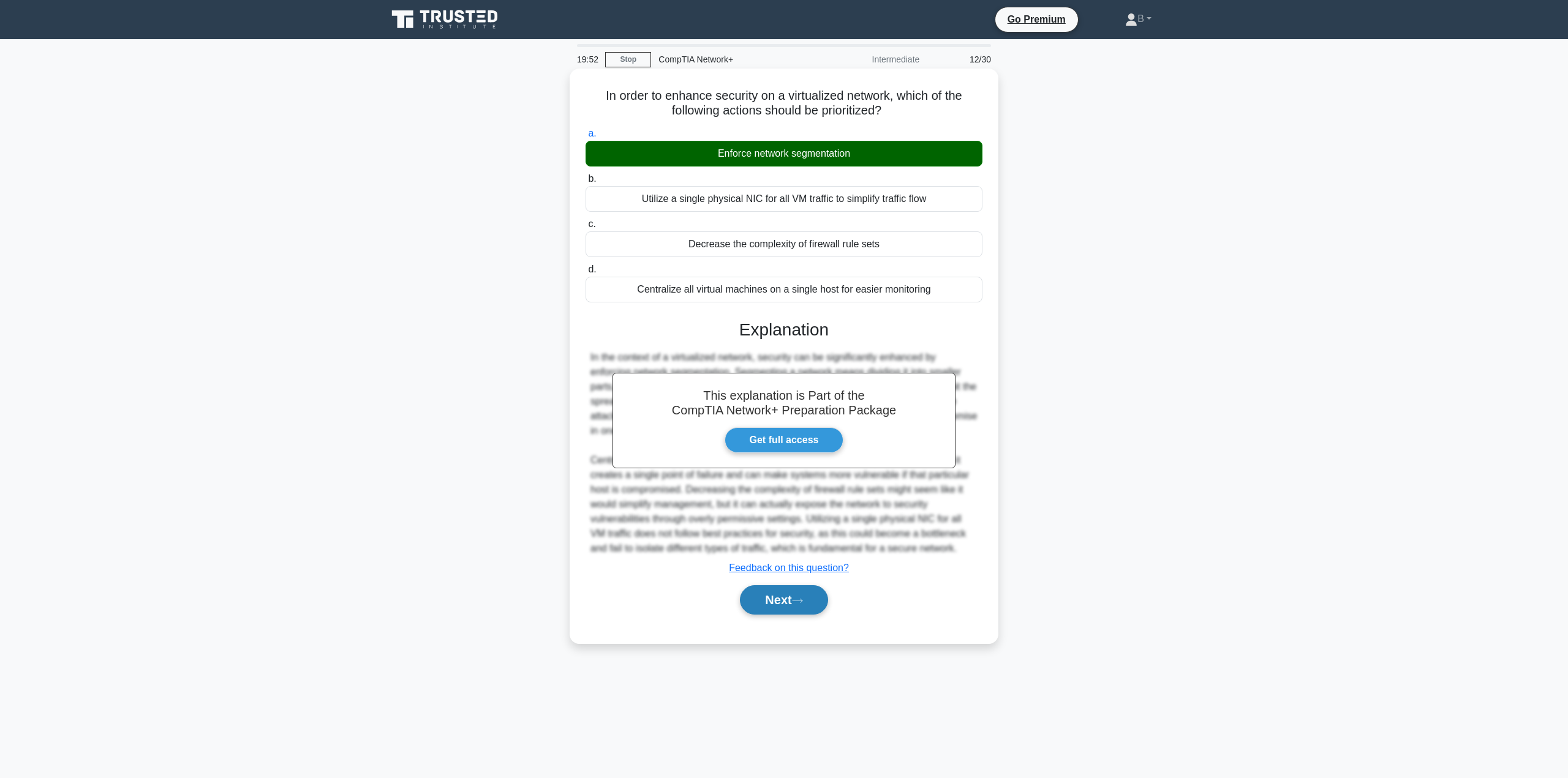
click at [766, 591] on button "Next" at bounding box center [783, 599] width 88 height 29
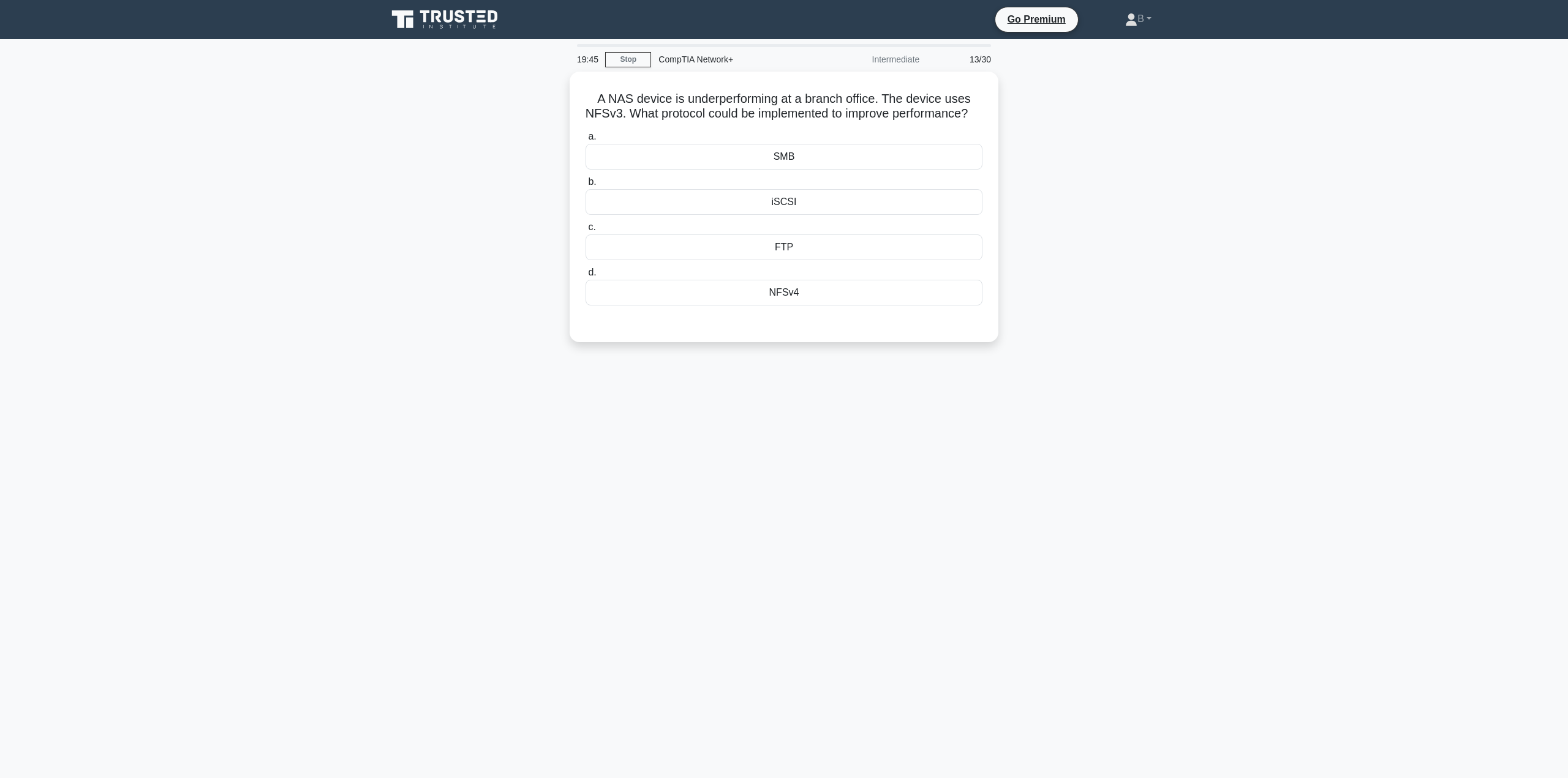
drag, startPoint x: 639, startPoint y: 128, endPoint x: 527, endPoint y: 137, distance: 112.4
click at [528, 136] on div "A NAS device is underperforming at a branch office. The device uses NFSv3. What…" at bounding box center [784, 214] width 808 height 285
click at [778, 212] on div "iSCSI" at bounding box center [784, 199] width 397 height 26
click at [585, 183] on input "b. iSCSI" at bounding box center [585, 179] width 0 height 8
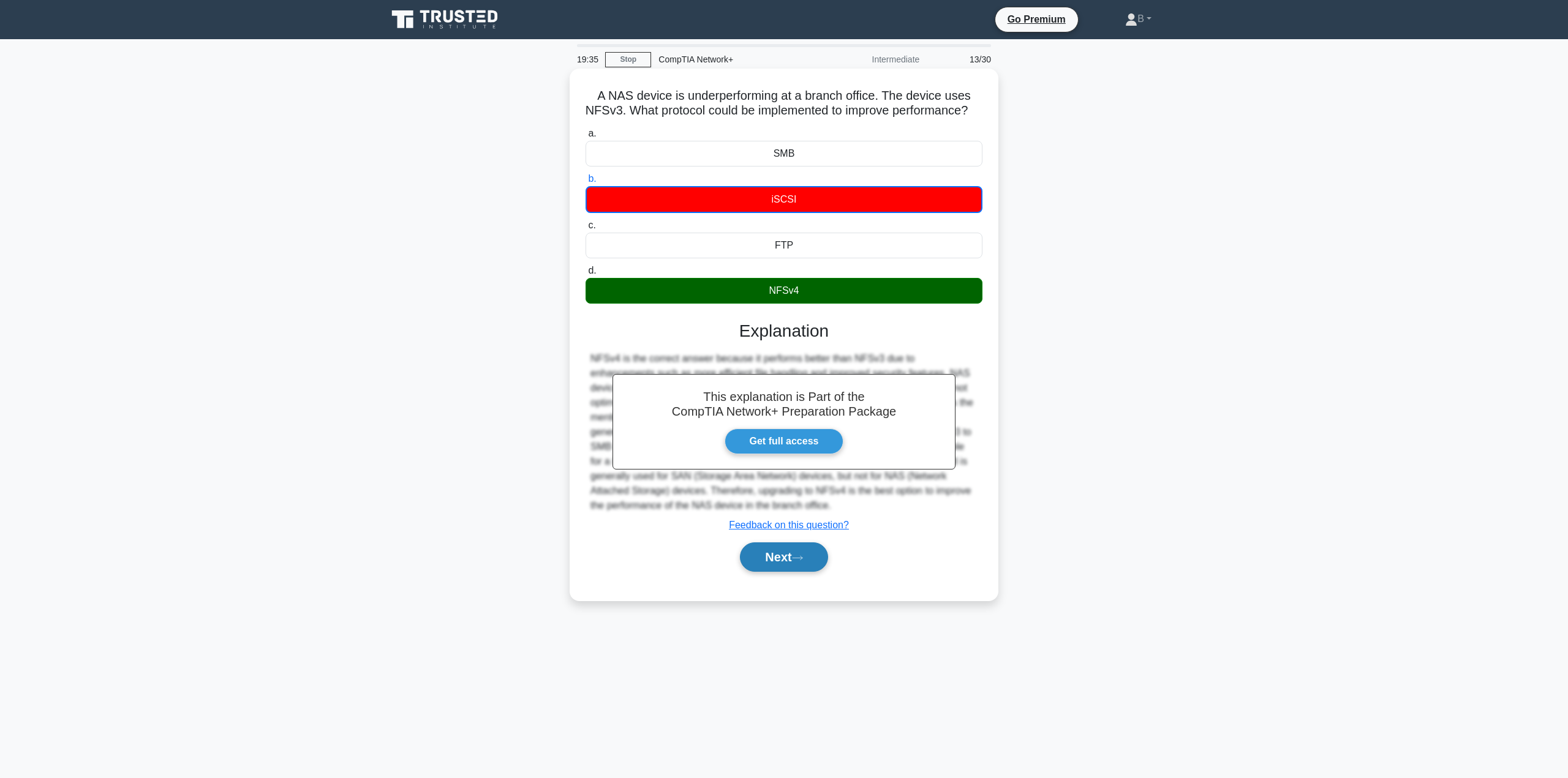
click at [797, 567] on button "Next" at bounding box center [783, 556] width 88 height 29
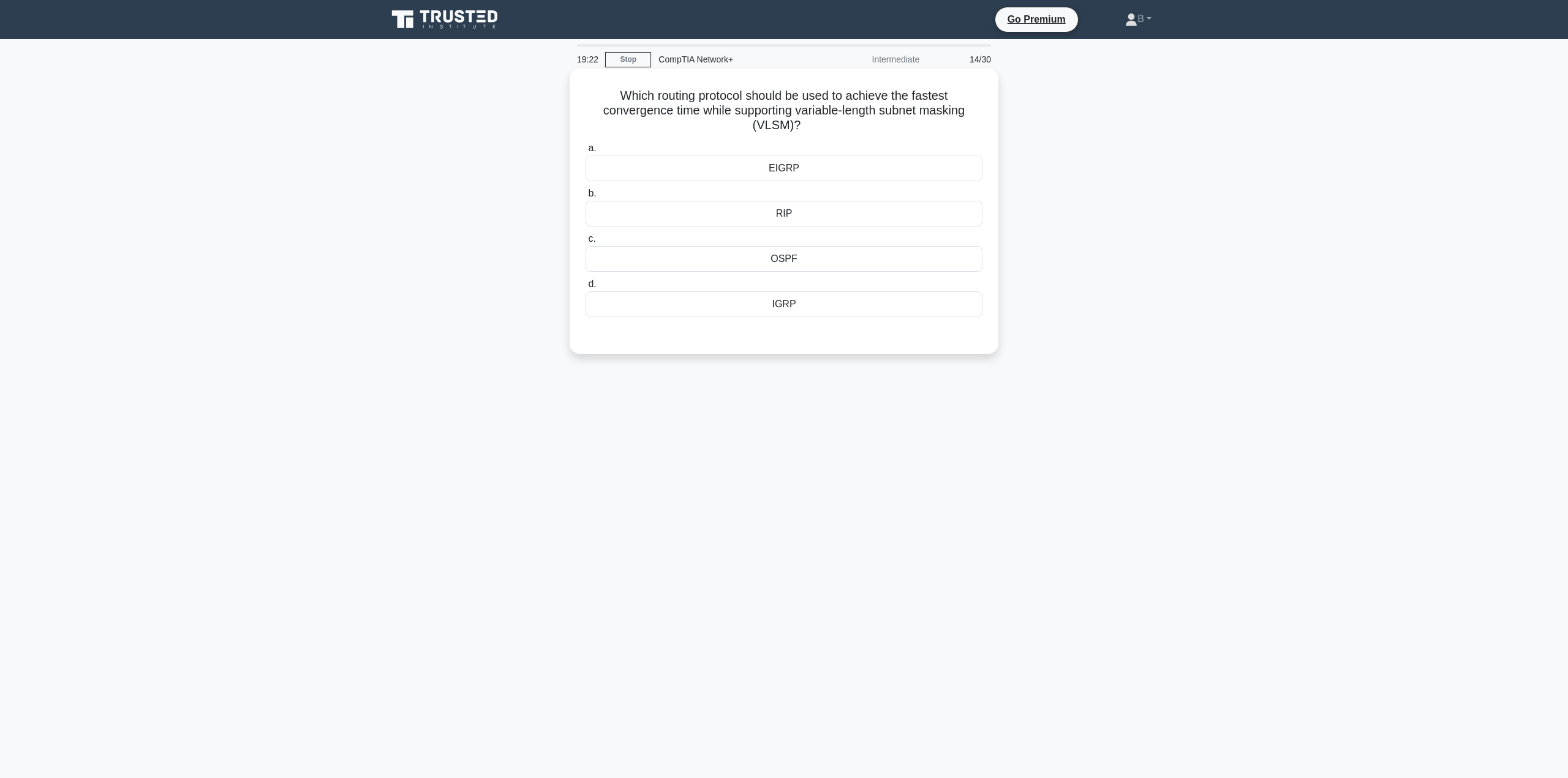
click at [782, 169] on div "EIGRP" at bounding box center [784, 168] width 397 height 26
click at [585, 152] on input "a. EIGRP" at bounding box center [585, 148] width 0 height 8
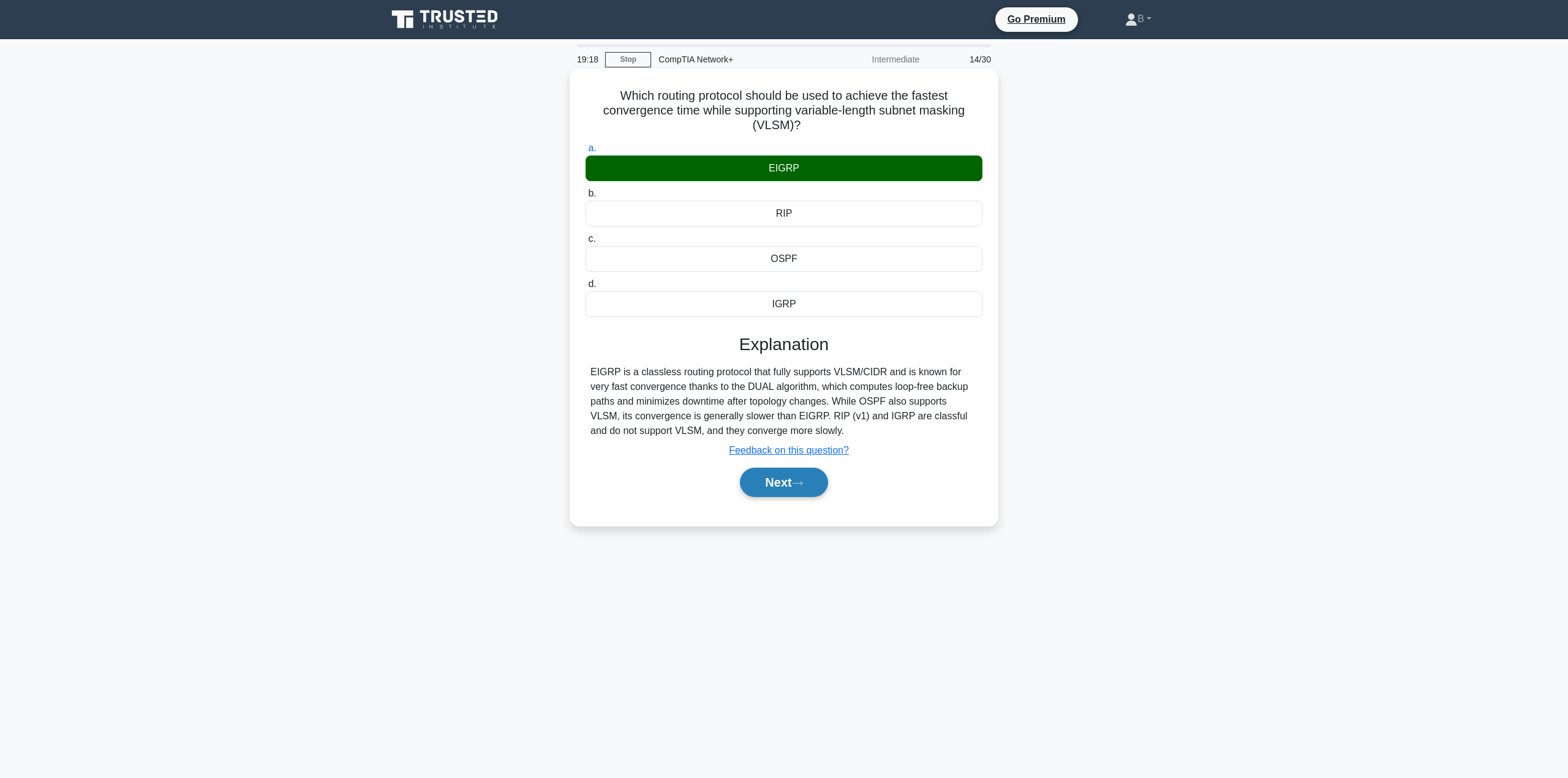
click at [767, 477] on button "Next" at bounding box center [783, 482] width 88 height 29
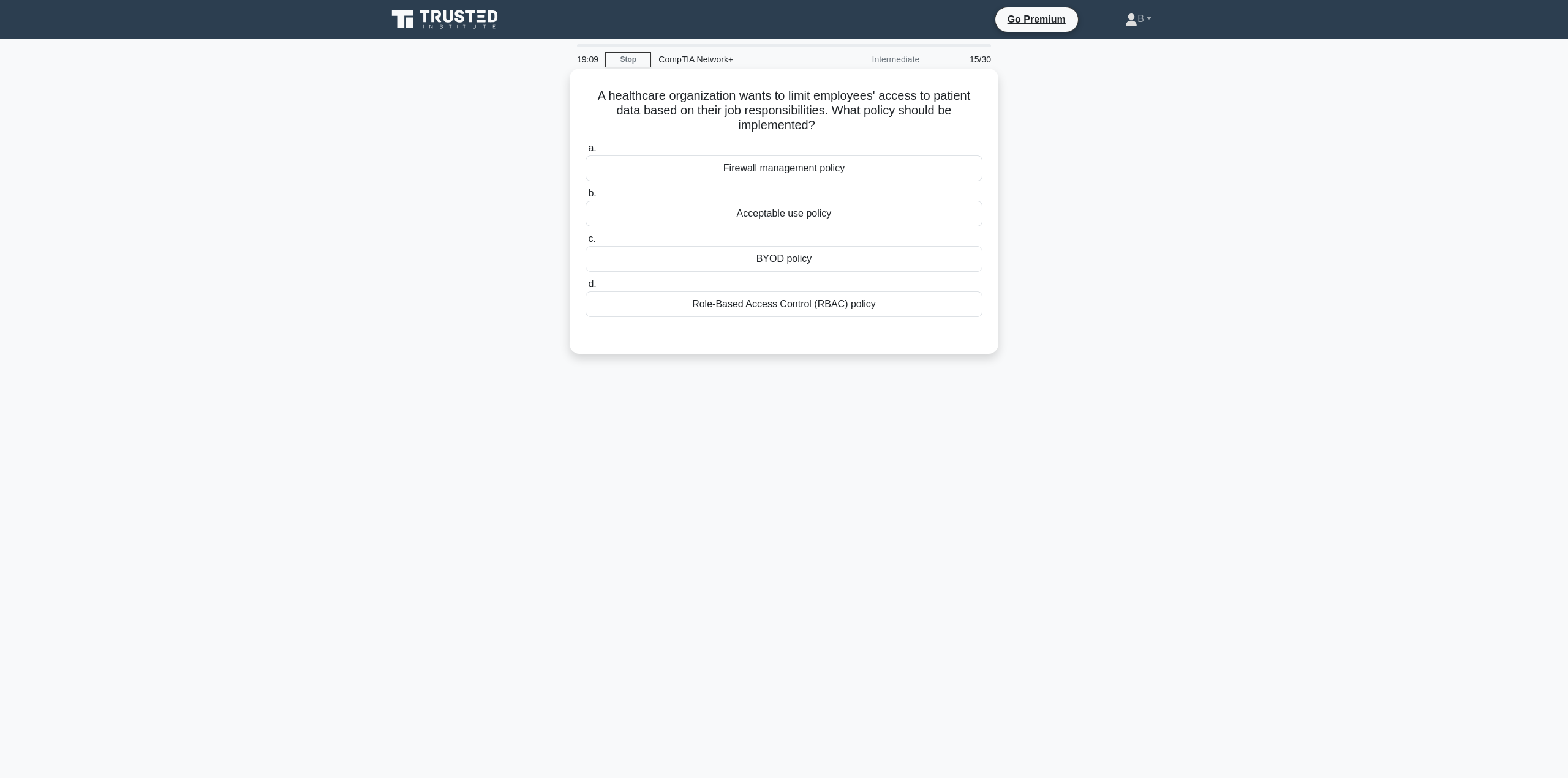
click at [751, 308] on div "Role-Based Access Control (RBAC) policy" at bounding box center [784, 304] width 397 height 26
click at [585, 288] on input "d. Role-Based Access Control (RBAC) policy" at bounding box center [585, 284] width 0 height 8
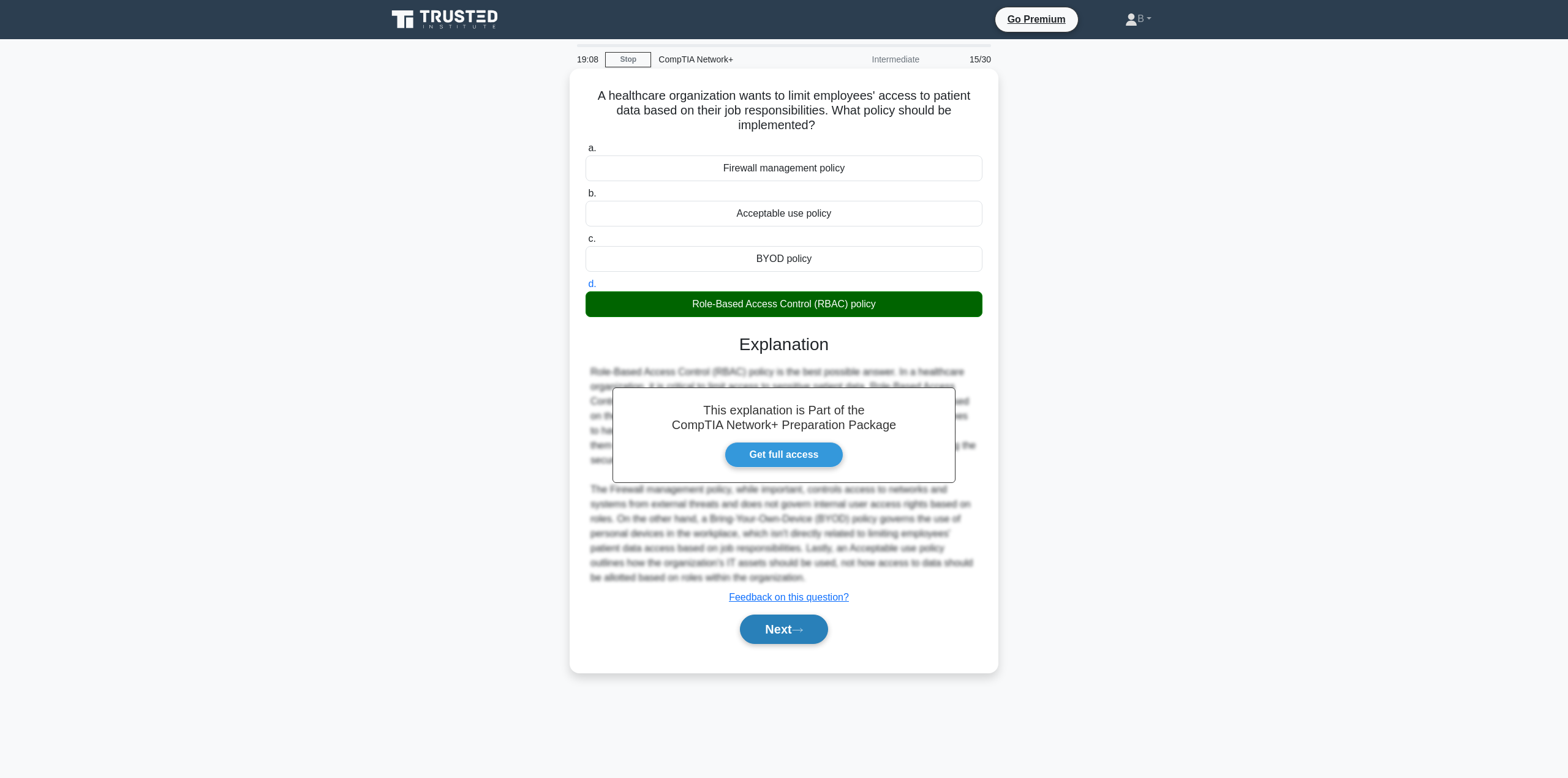
click at [769, 622] on button "Next" at bounding box center [783, 629] width 88 height 29
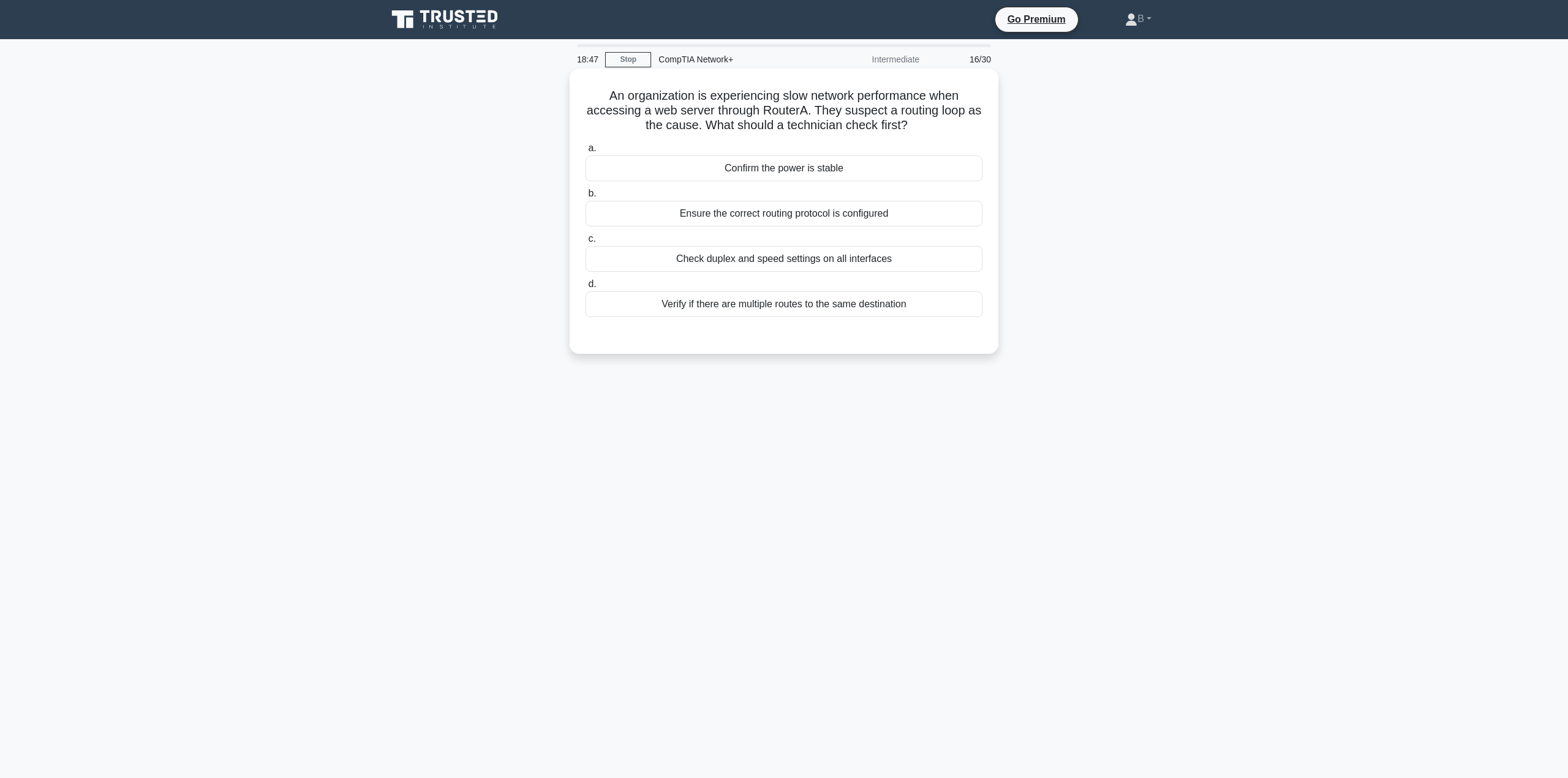
click at [709, 215] on div "Ensure the correct routing protocol is configured" at bounding box center [784, 214] width 397 height 26
click at [585, 198] on input "b. Ensure the correct routing protocol is configured" at bounding box center [585, 194] width 0 height 8
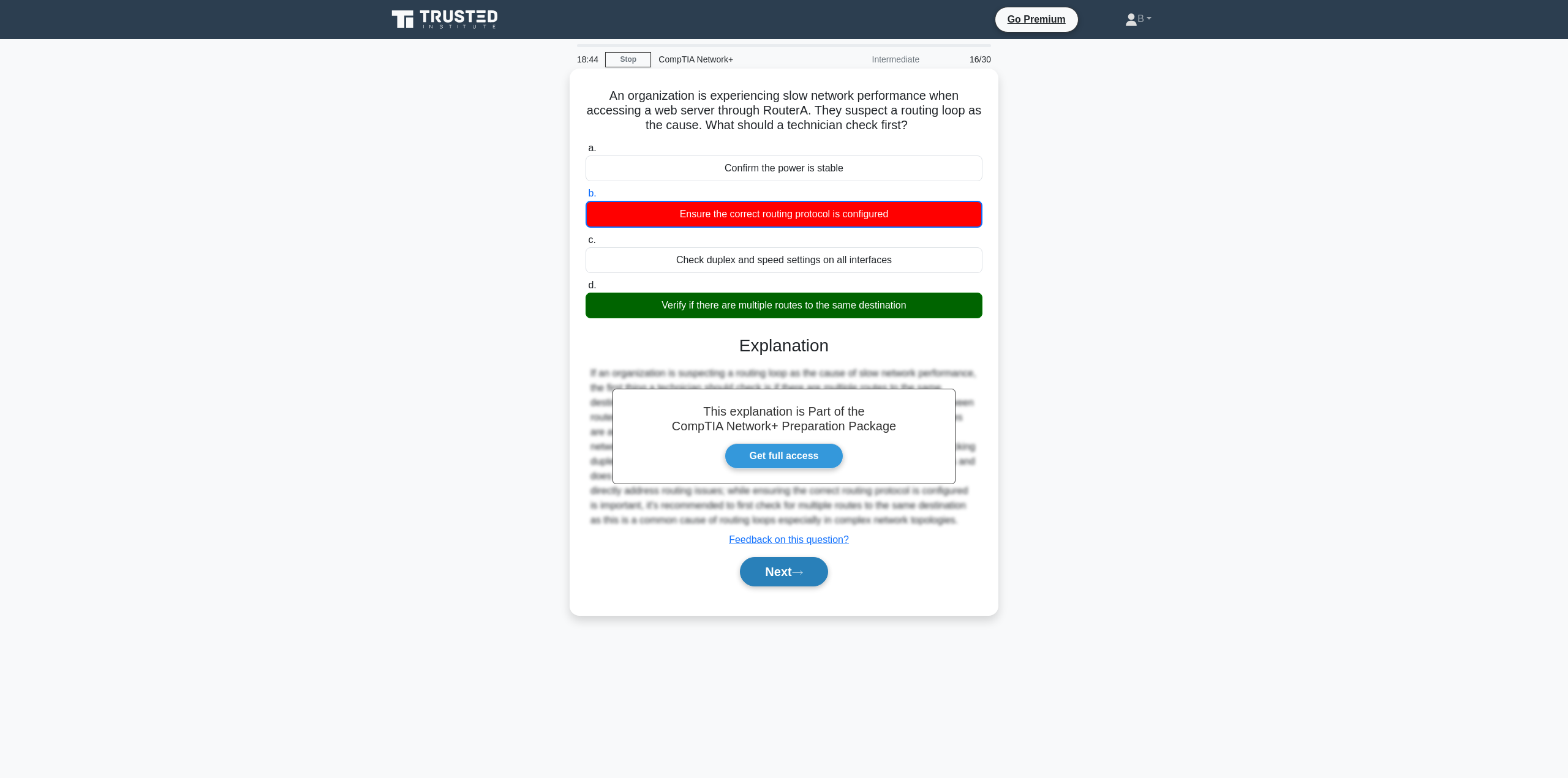
click at [775, 573] on button "Next" at bounding box center [783, 571] width 88 height 29
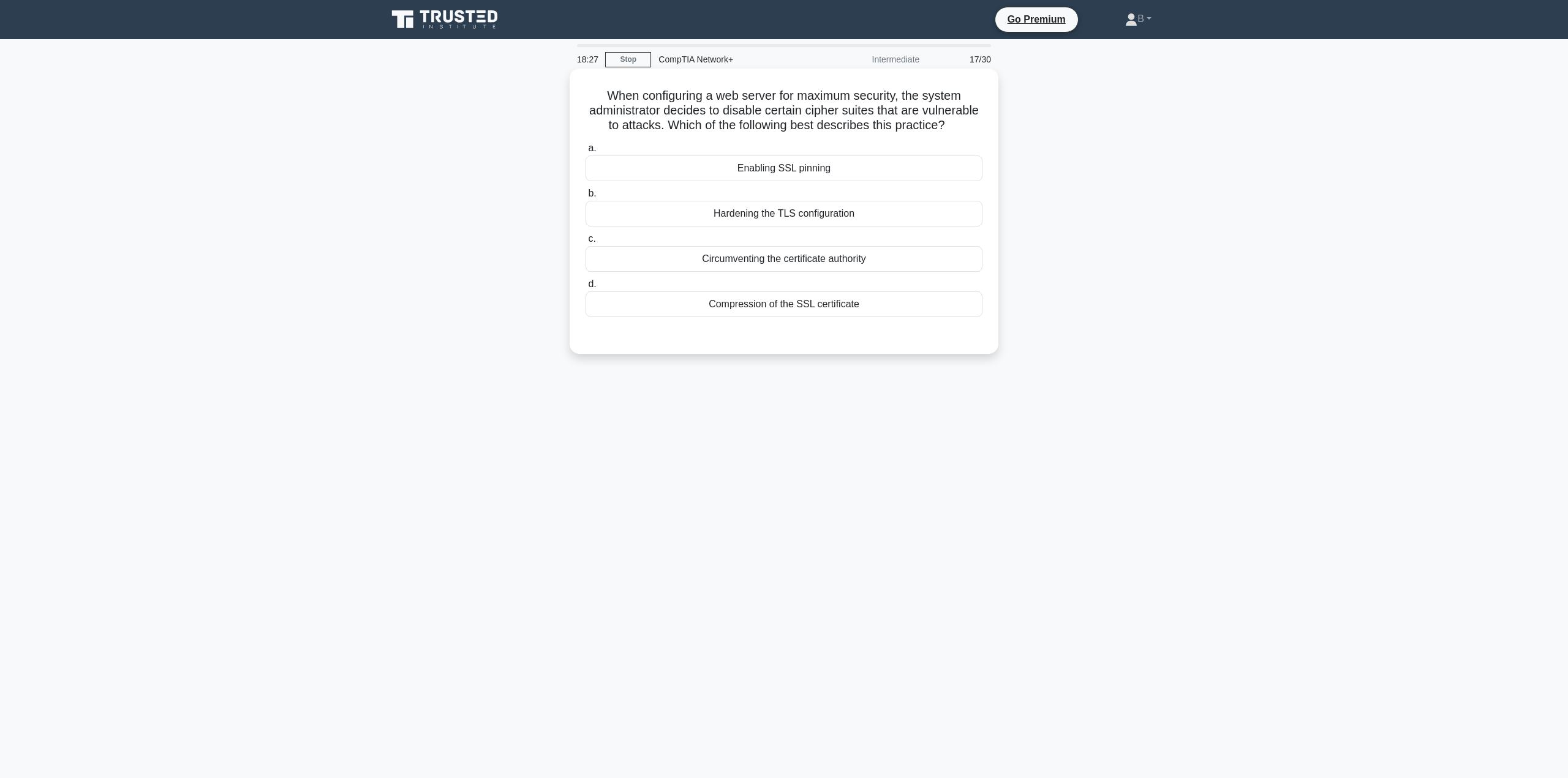
click at [776, 227] on div "Hardening the TLS configuration" at bounding box center [784, 214] width 397 height 26
click at [585, 198] on input "b. Hardening the TLS configuration" at bounding box center [585, 194] width 0 height 8
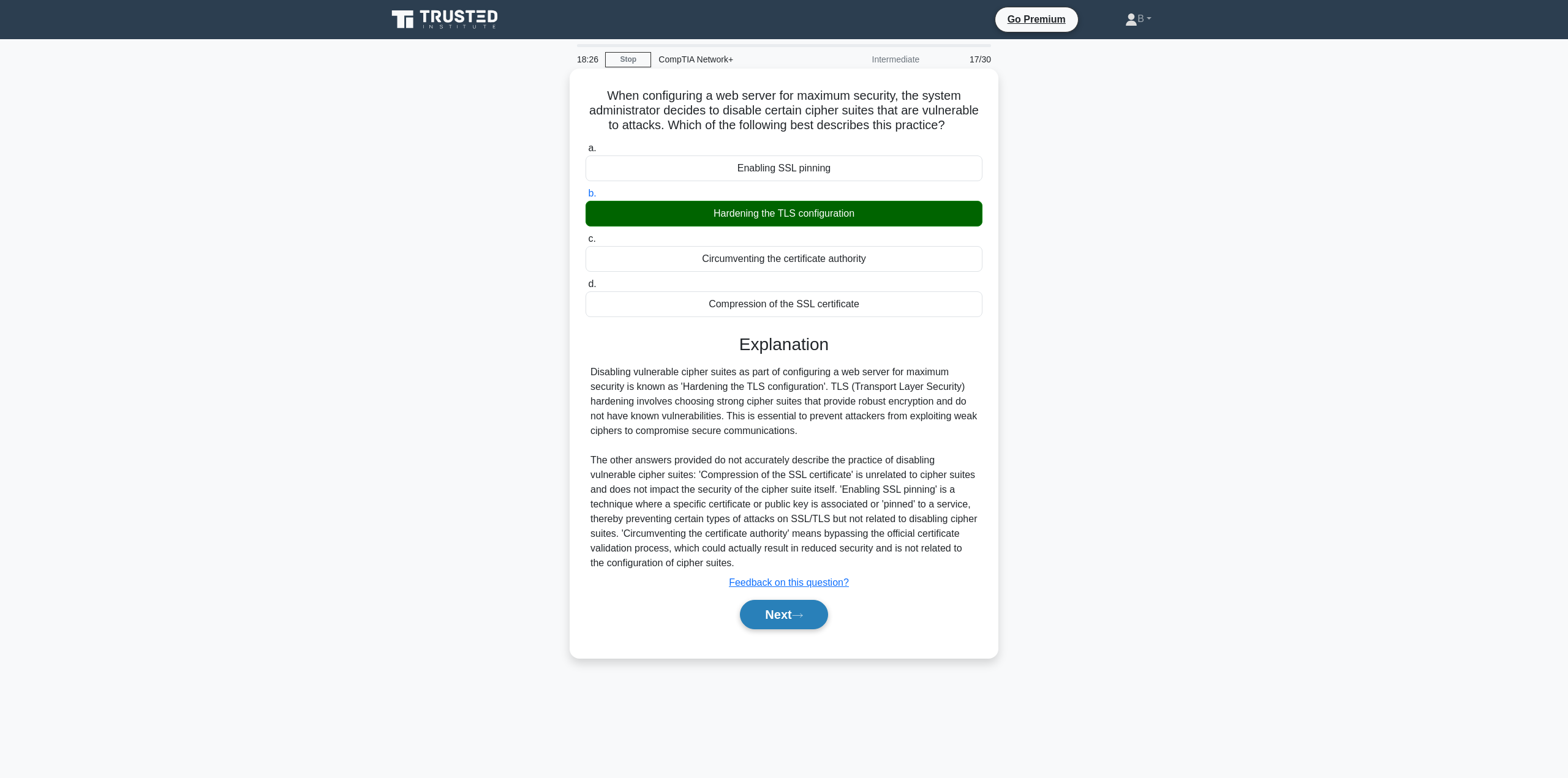
click at [789, 620] on button "Next" at bounding box center [783, 614] width 88 height 29
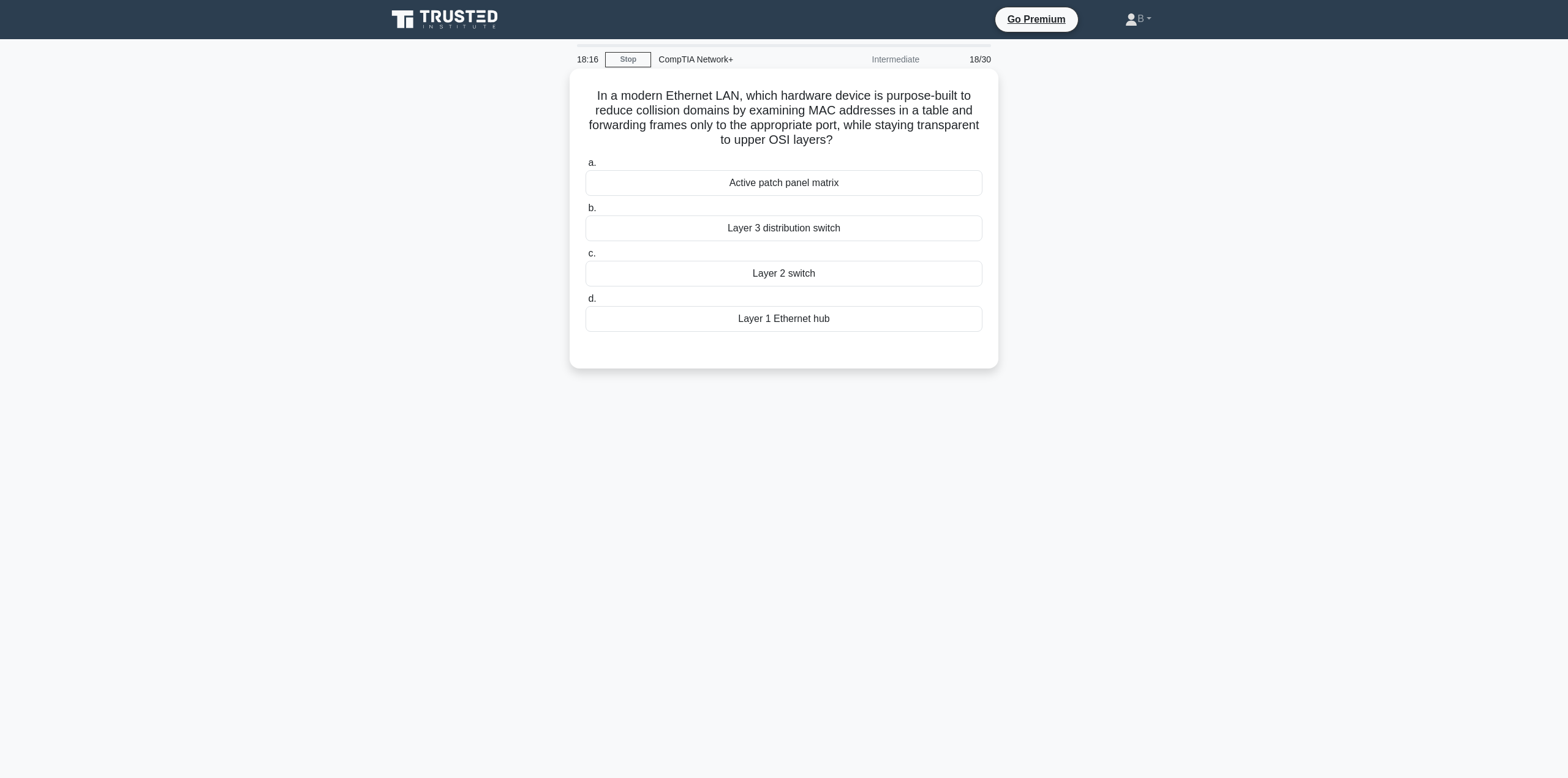
click at [798, 272] on div "Layer 2 switch" at bounding box center [784, 274] width 397 height 26
click at [585, 258] on input "c. Layer 2 switch" at bounding box center [585, 254] width 0 height 8
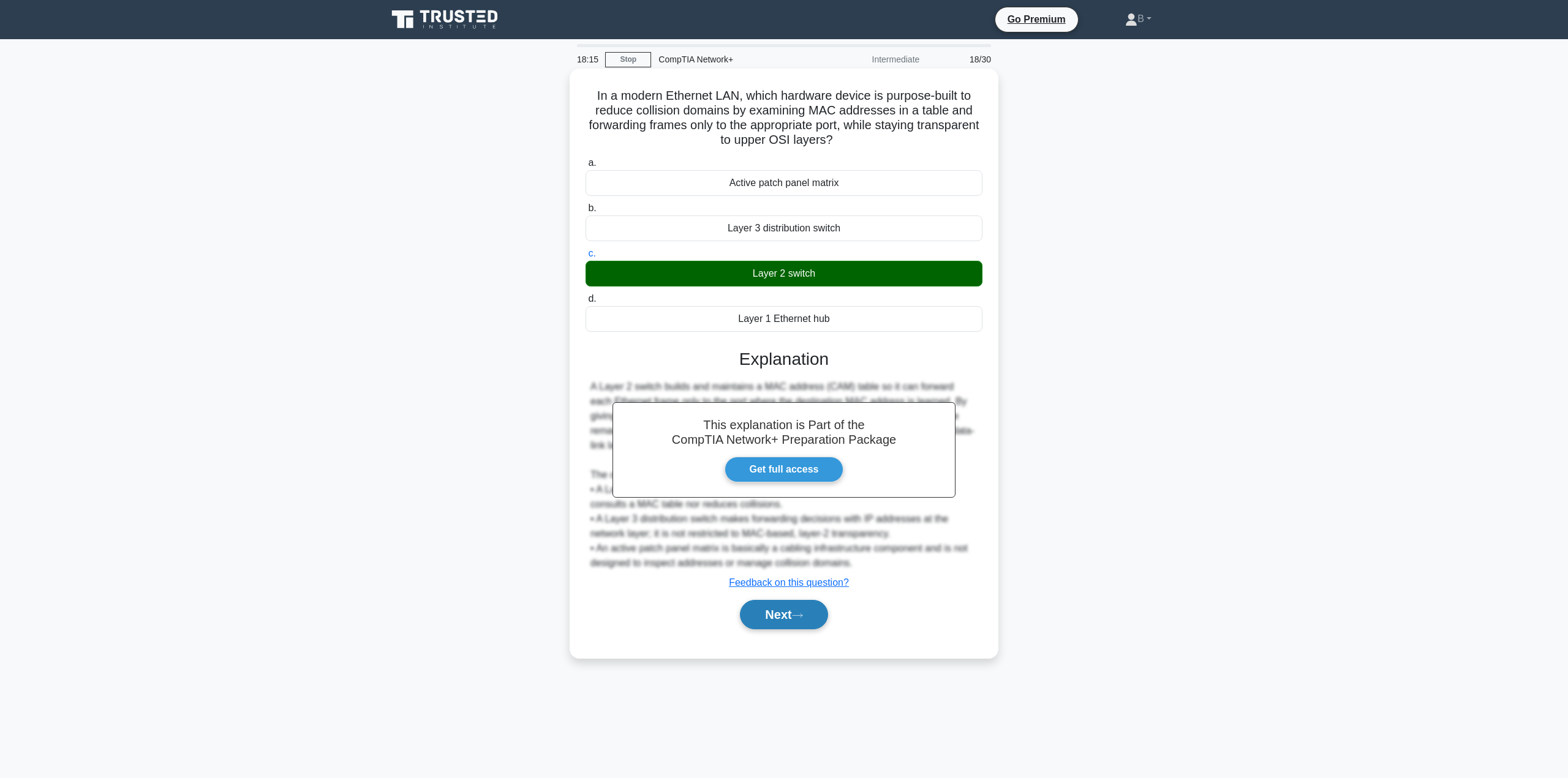
click at [772, 614] on button "Next" at bounding box center [783, 614] width 88 height 29
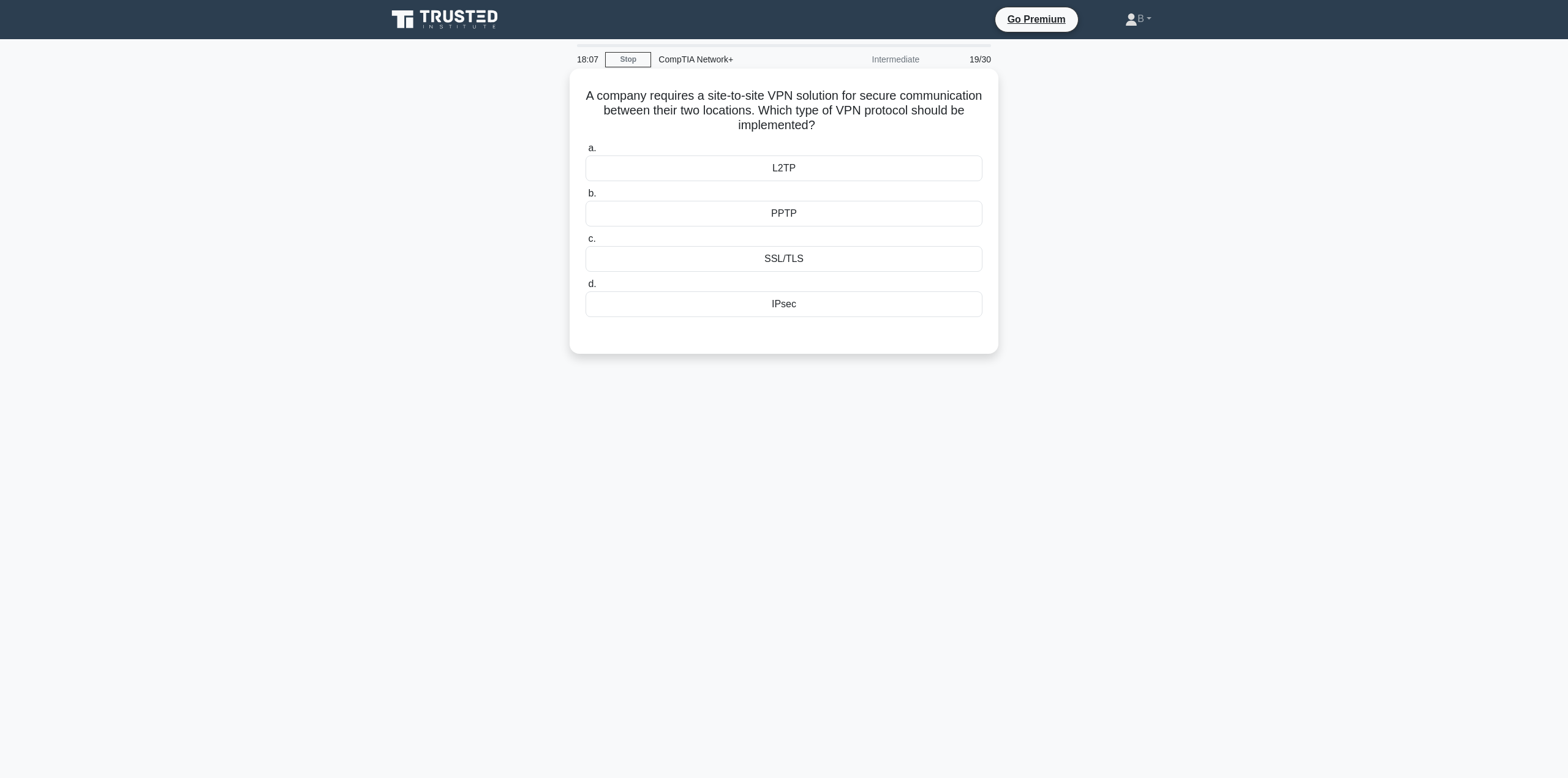
click at [702, 304] on div "IPsec" at bounding box center [784, 304] width 397 height 26
click at [585, 288] on input "d. IPsec" at bounding box center [585, 284] width 0 height 8
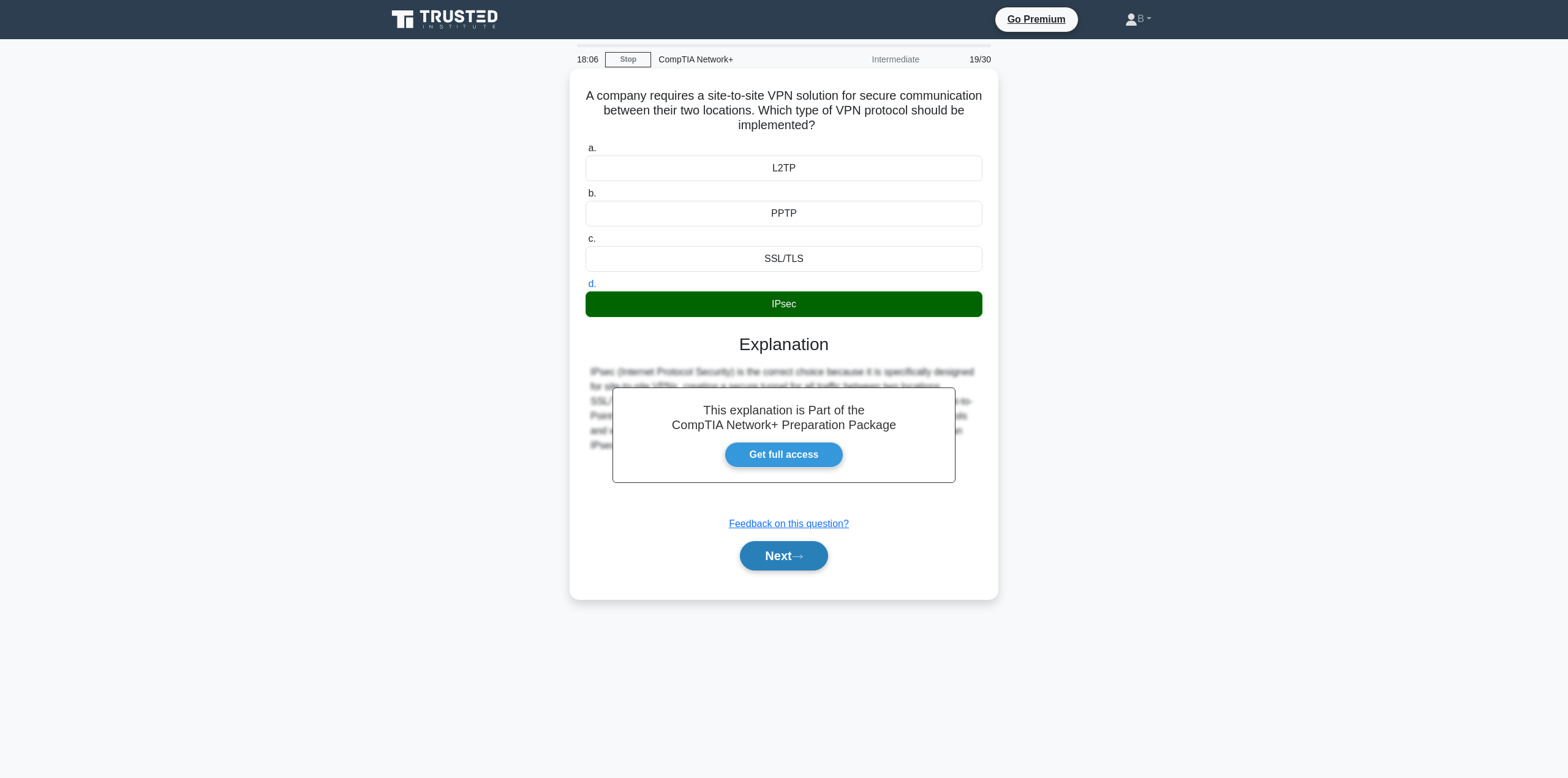
click at [762, 560] on button "Next" at bounding box center [783, 555] width 88 height 29
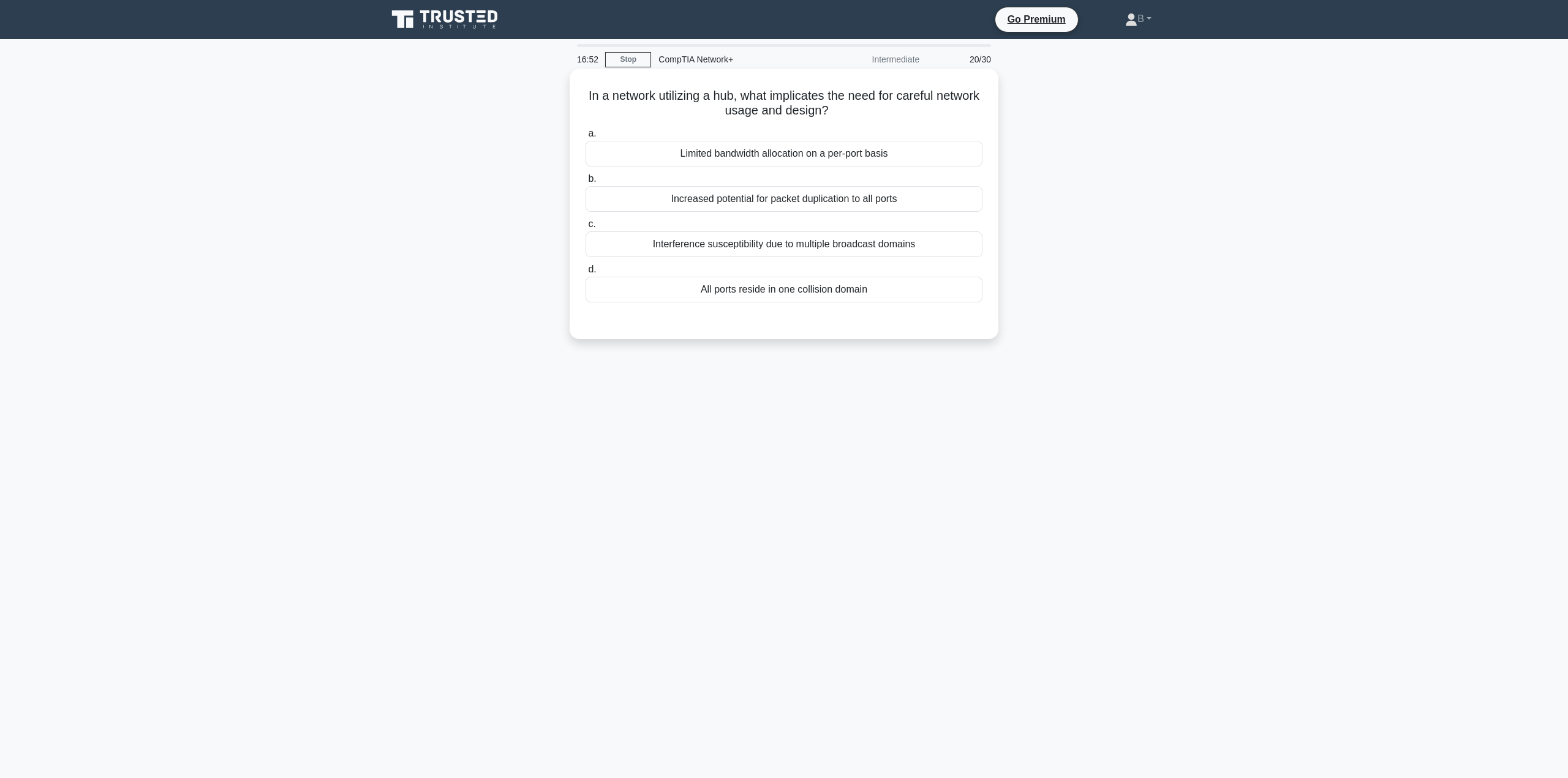
click at [828, 298] on div "All ports reside in one collision domain" at bounding box center [784, 290] width 397 height 26
click at [585, 273] on input "d. All ports reside in one collision domain" at bounding box center [585, 269] width 0 height 8
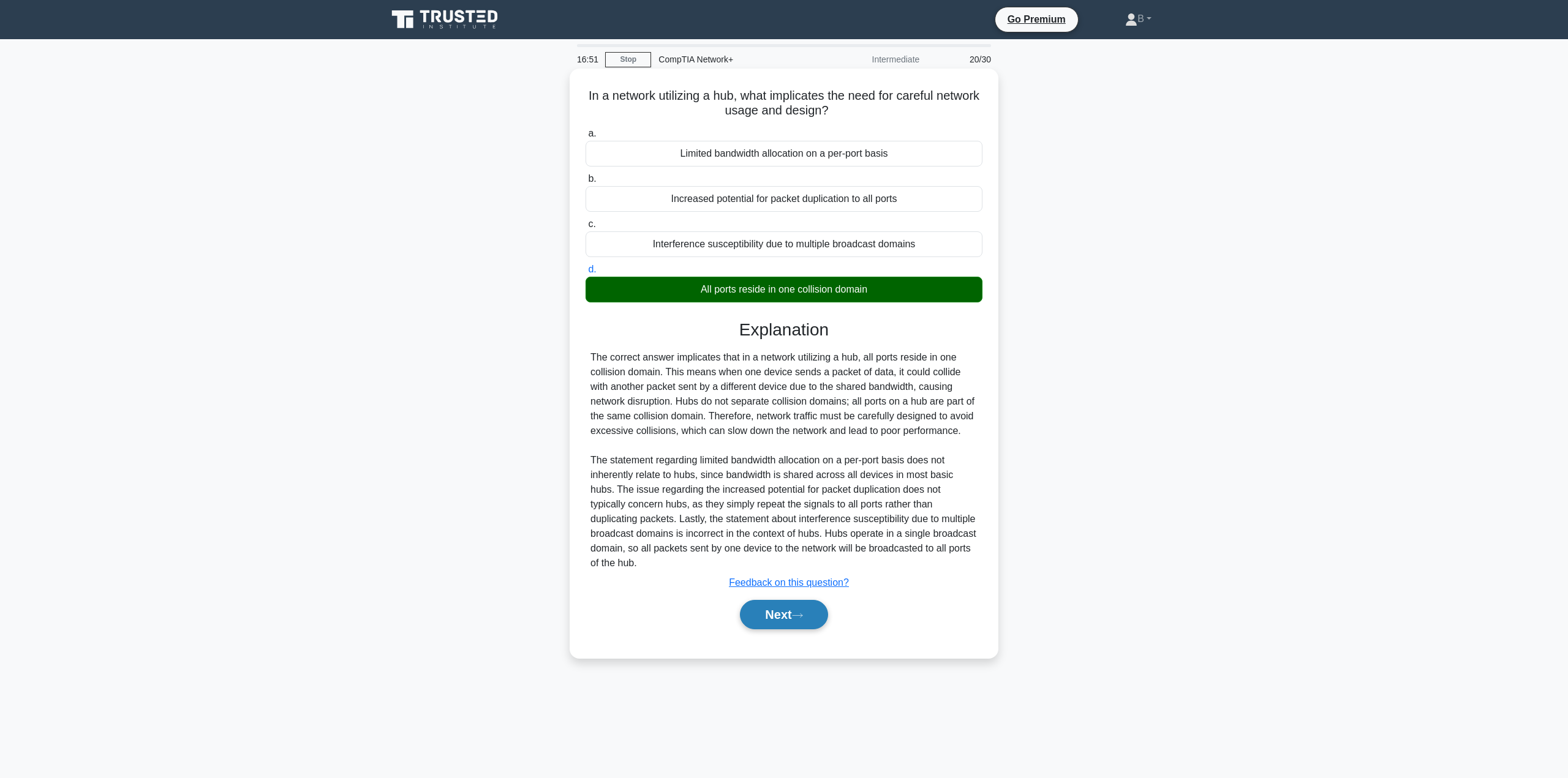
click at [780, 619] on button "Next" at bounding box center [783, 614] width 88 height 29
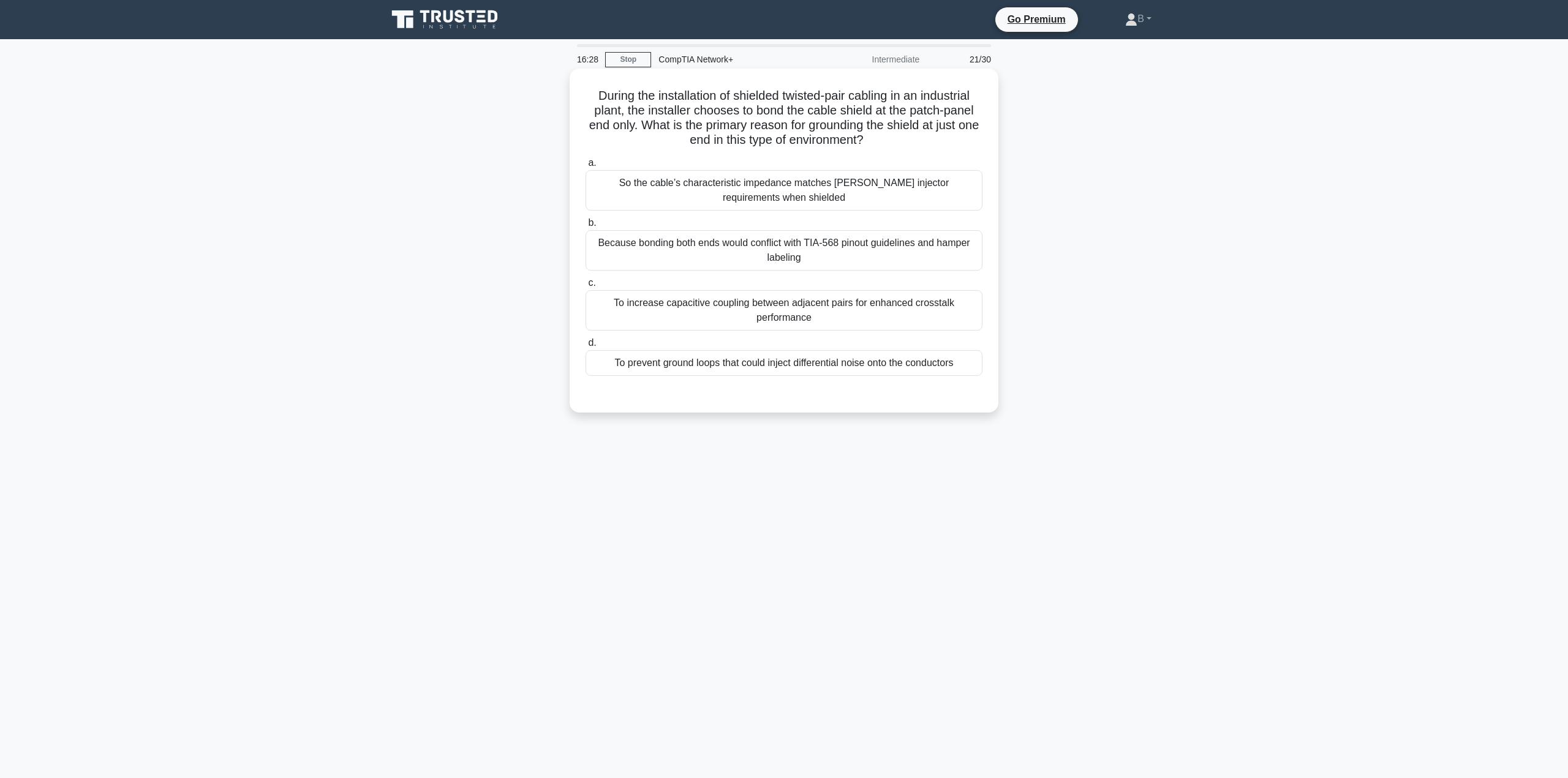
click at [729, 359] on div "To prevent ground loops that could inject differential noise onto the conductors" at bounding box center [784, 363] width 397 height 26
click at [585, 347] on input "d. To prevent ground loops that could inject differential noise onto the conduc…" at bounding box center [585, 343] width 0 height 8
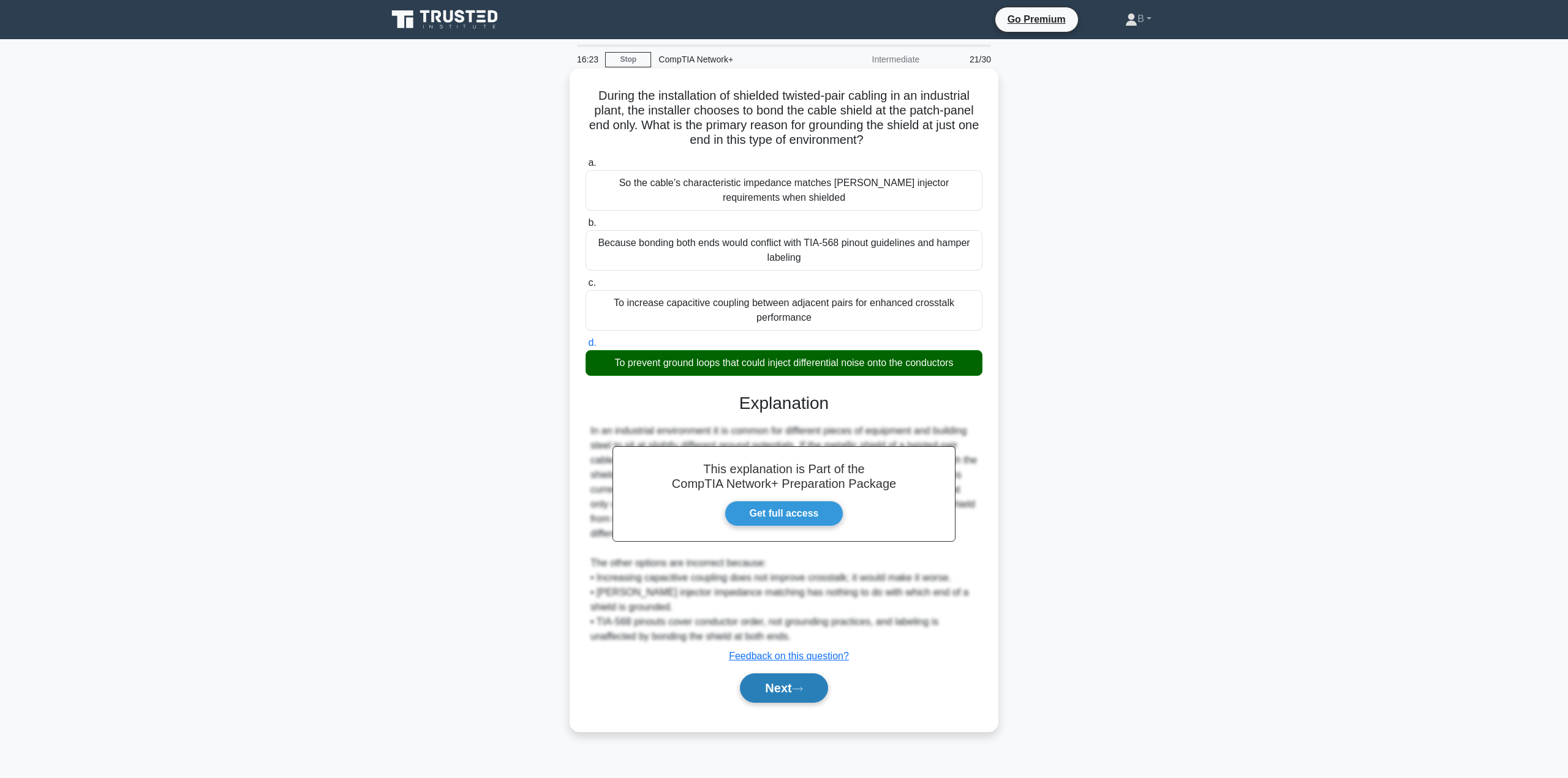
click at [804, 685] on button "Next" at bounding box center [783, 687] width 88 height 29
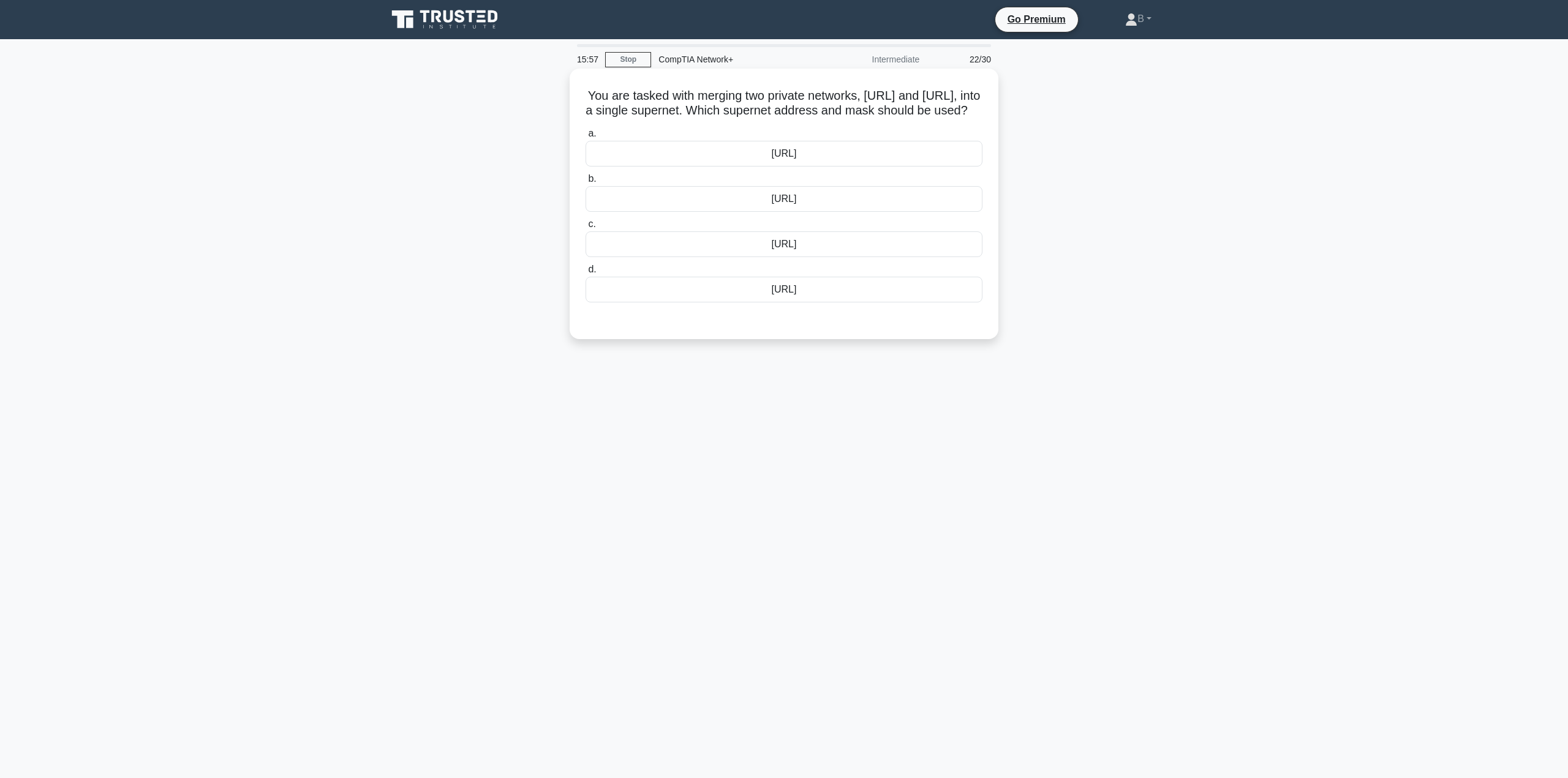
click at [747, 300] on div "172.16.0.0/15" at bounding box center [784, 290] width 397 height 26
click at [585, 273] on input "d. 172.16.0.0/15" at bounding box center [585, 269] width 0 height 8
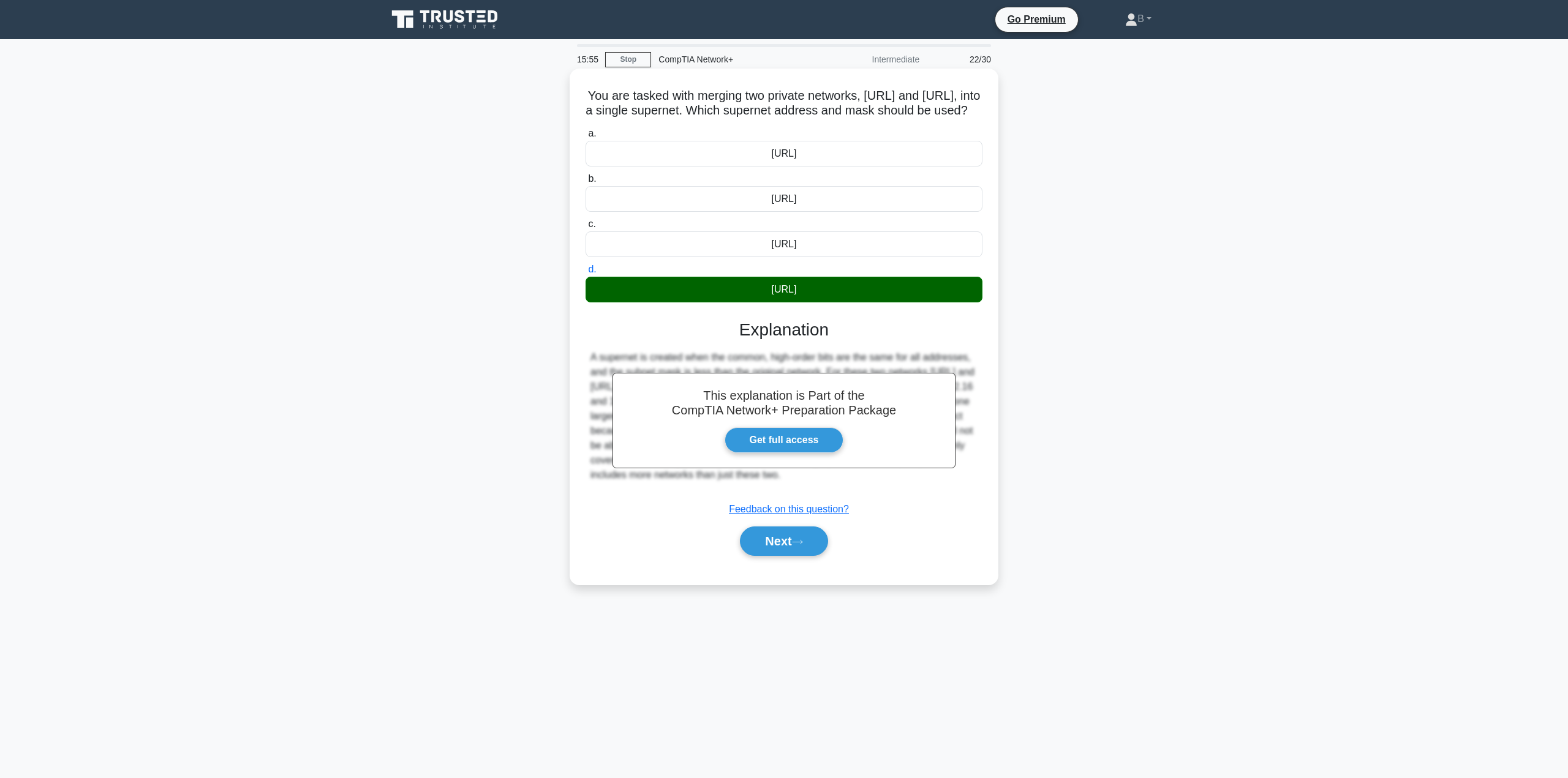
click at [769, 541] on div "Next" at bounding box center [784, 541] width 397 height 39
click at [773, 556] on button "Next" at bounding box center [783, 541] width 88 height 29
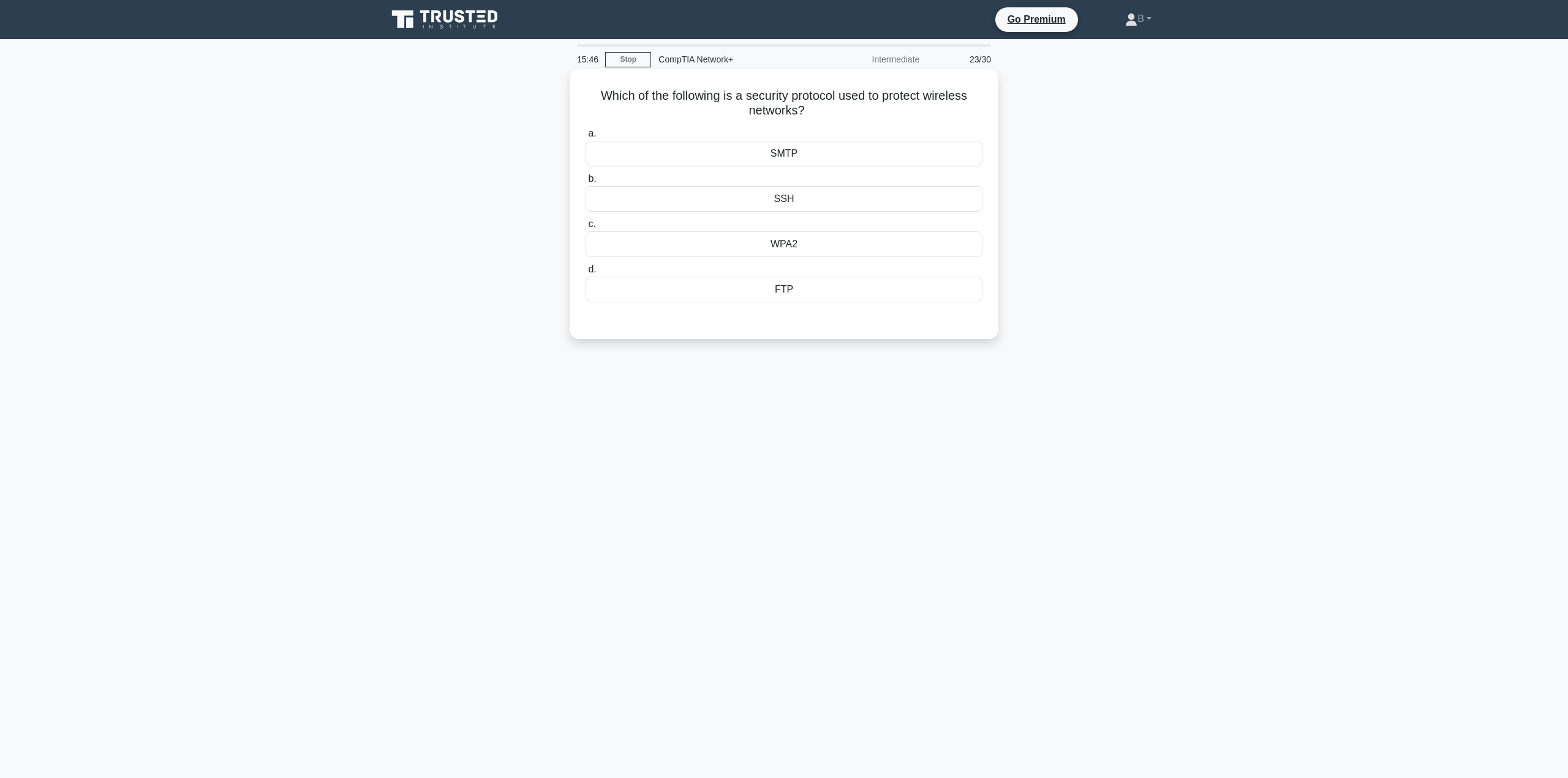
click at [753, 240] on div "WPA2" at bounding box center [784, 244] width 397 height 26
click at [585, 228] on input "c. WPA2" at bounding box center [585, 224] width 0 height 8
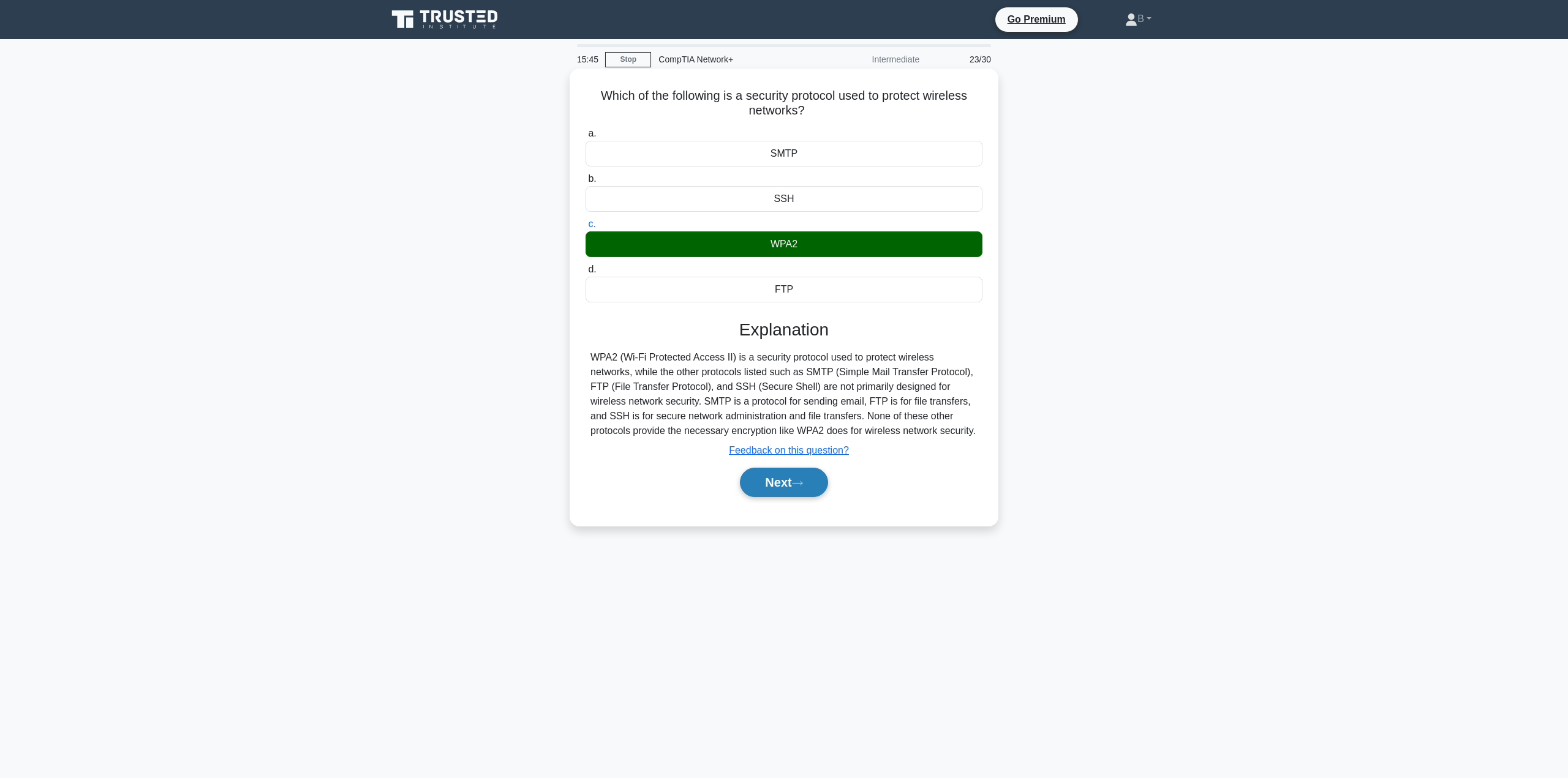
click at [809, 486] on button "Next" at bounding box center [783, 482] width 88 height 29
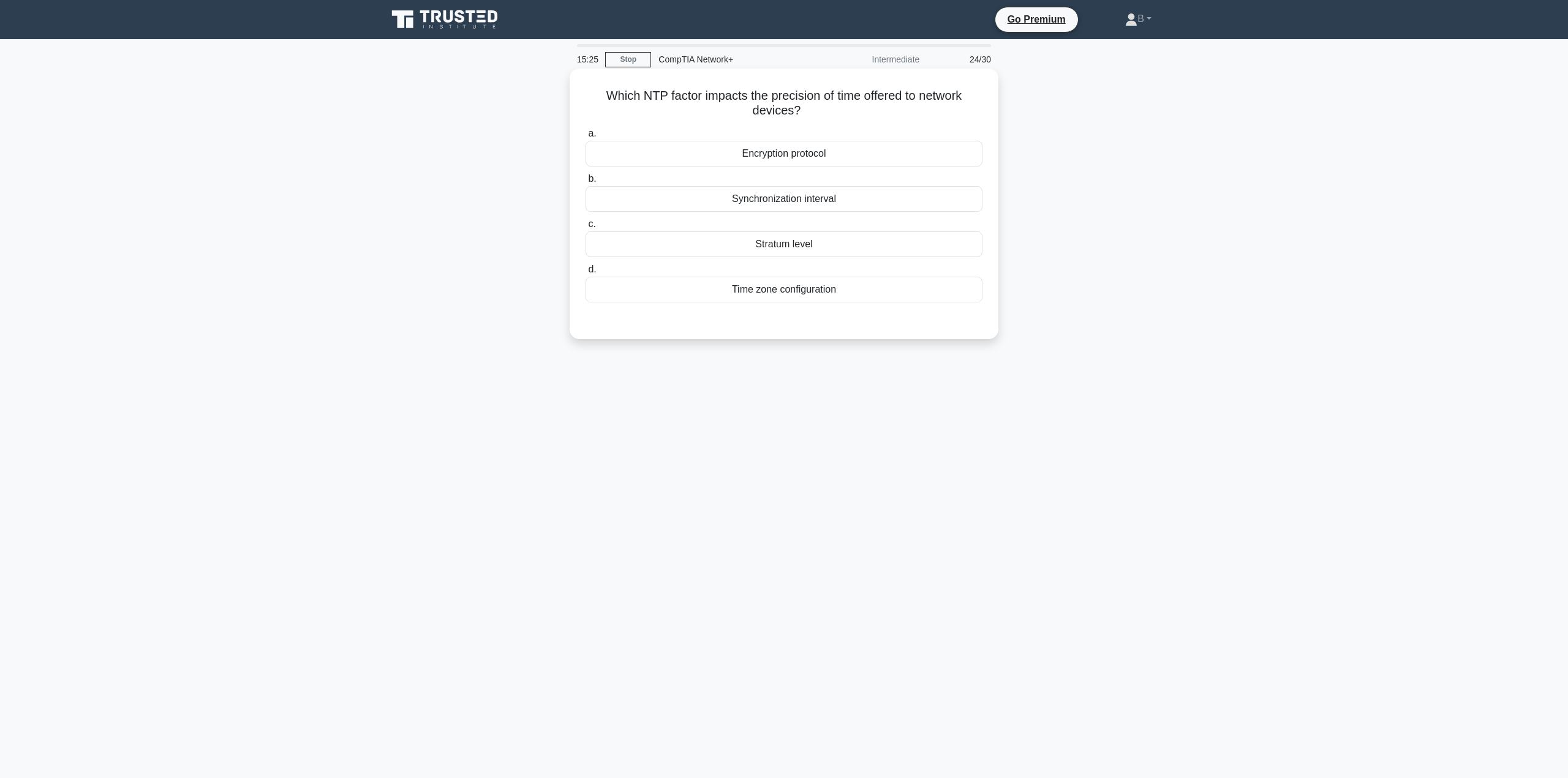
click at [738, 200] on div "Synchronization interval" at bounding box center [784, 199] width 397 height 26
click at [585, 183] on input "b. Synchronization interval" at bounding box center [585, 179] width 0 height 8
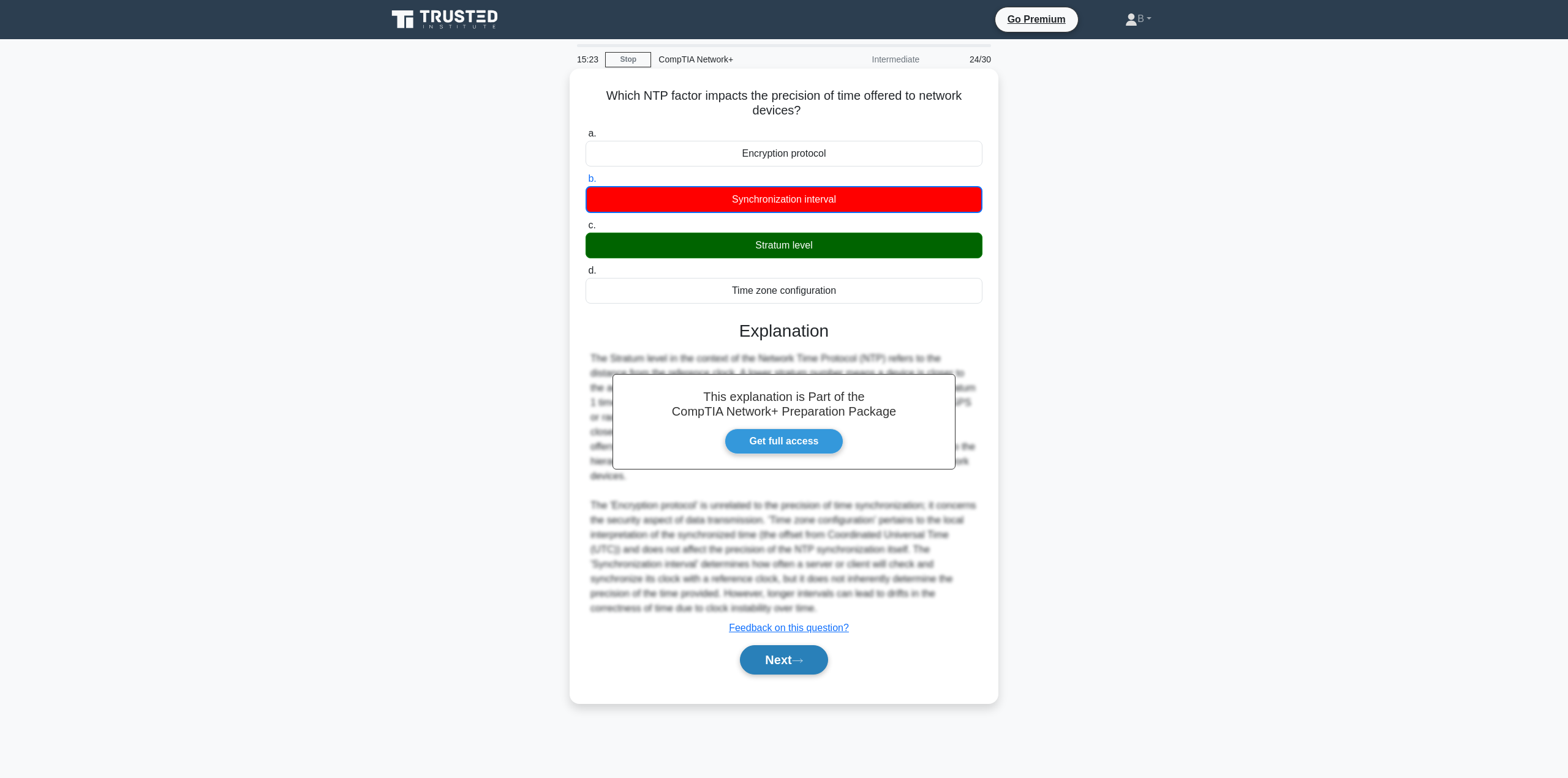
click at [790, 660] on button "Next" at bounding box center [783, 659] width 88 height 29
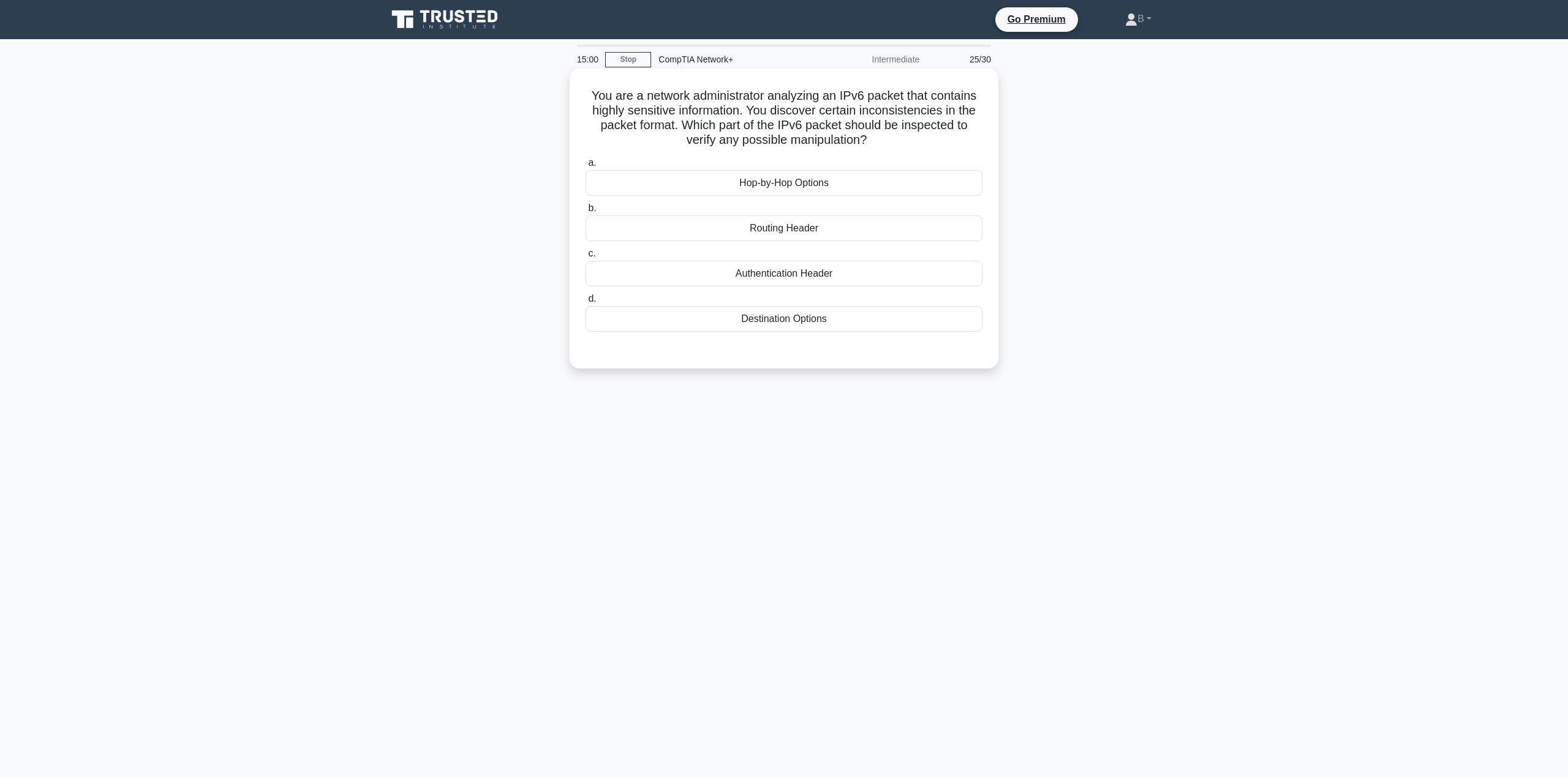
click at [714, 270] on div "Authentication Header" at bounding box center [784, 274] width 397 height 26
click at [585, 258] on input "c. Authentication Header" at bounding box center [585, 254] width 0 height 8
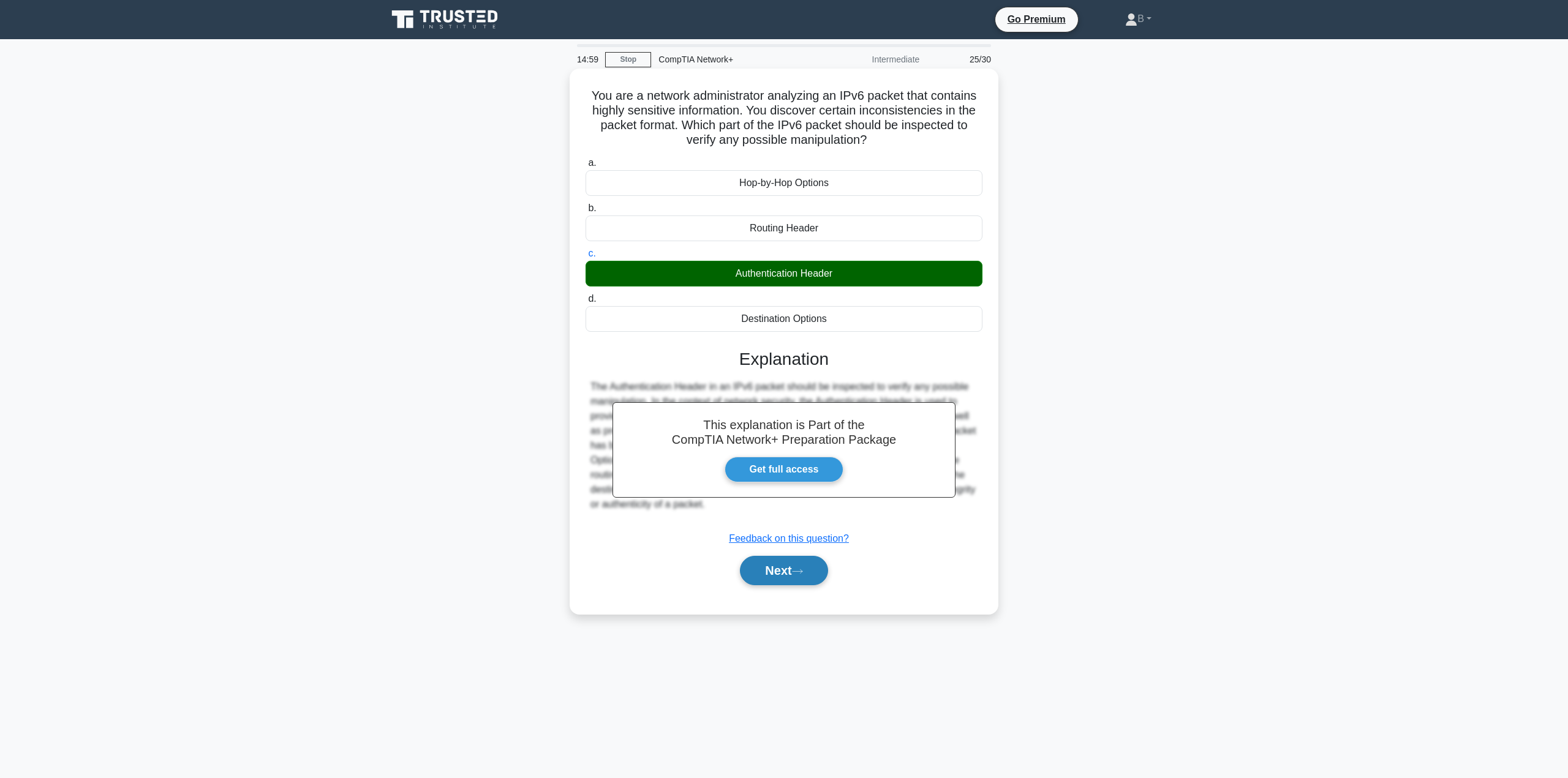
click at [766, 570] on button "Next" at bounding box center [783, 570] width 88 height 29
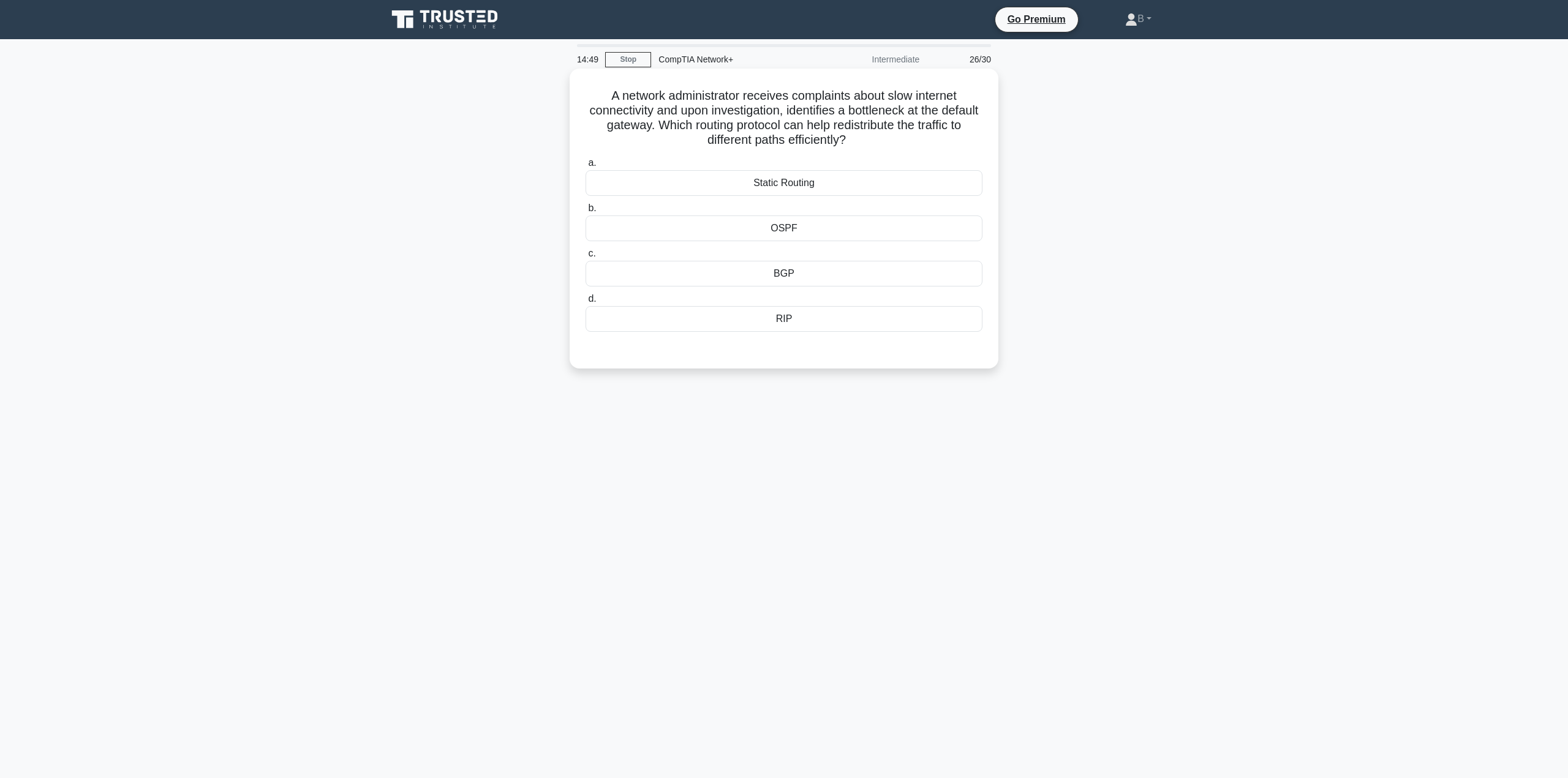
click at [718, 233] on div "OSPF" at bounding box center [784, 229] width 397 height 26
click at [585, 212] on input "b. OSPF" at bounding box center [585, 209] width 0 height 8
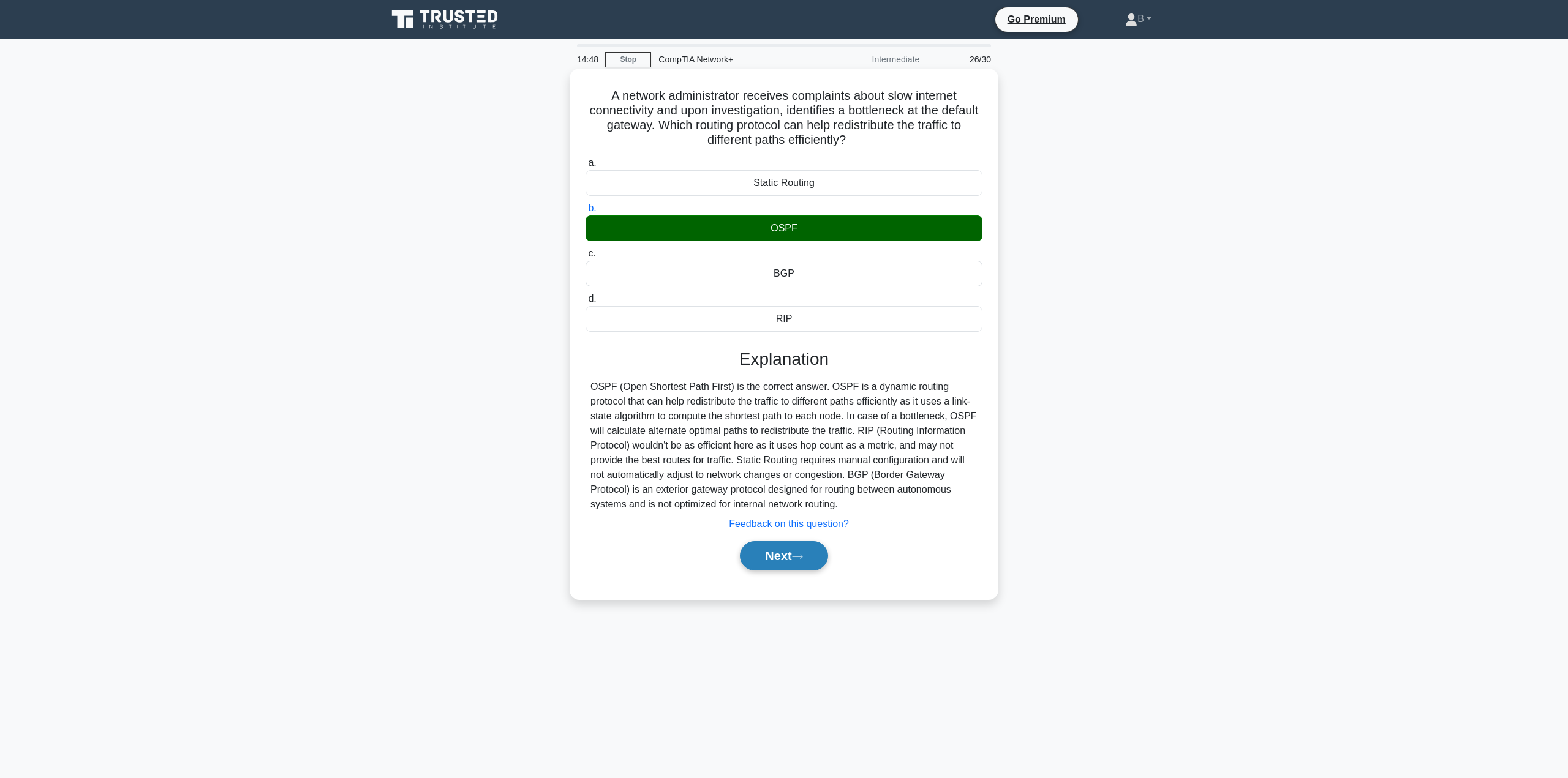
click at [791, 557] on button "Next" at bounding box center [783, 555] width 88 height 29
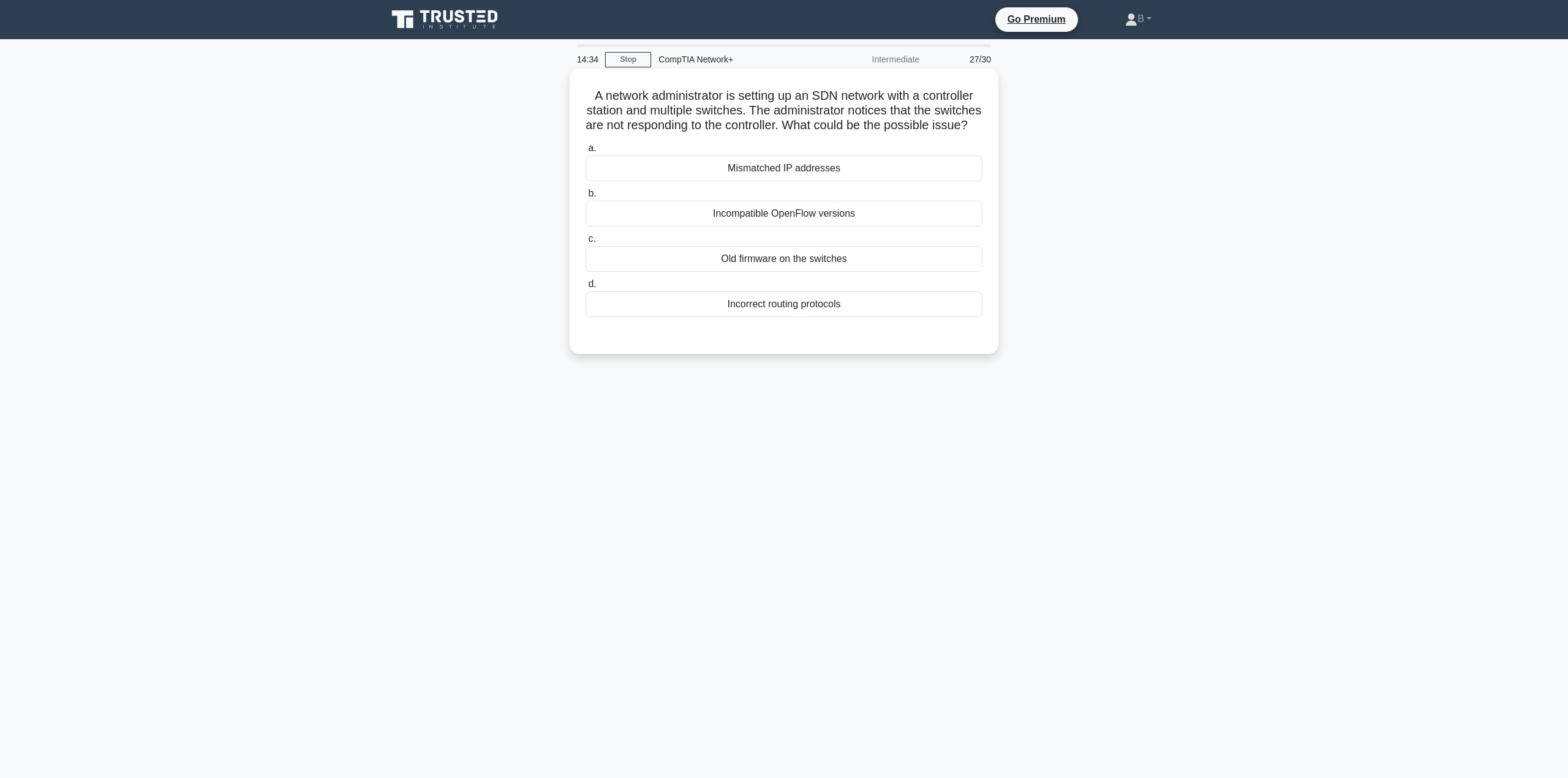
click at [738, 227] on div "Incompatible OpenFlow versions" at bounding box center [784, 214] width 397 height 26
click at [585, 198] on input "b. Incompatible OpenFlow versions" at bounding box center [585, 194] width 0 height 8
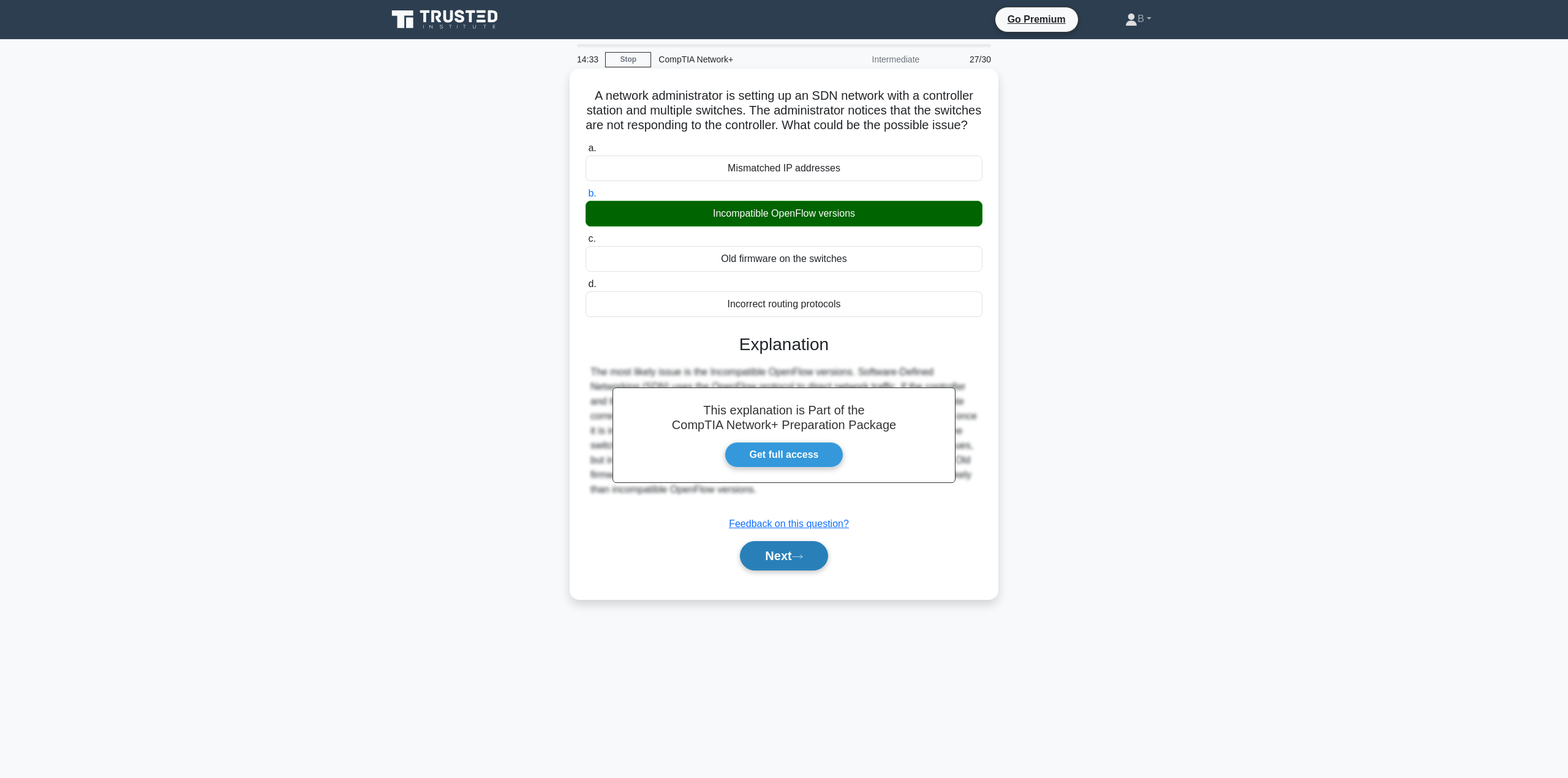
click at [753, 565] on button "Next" at bounding box center [783, 555] width 88 height 29
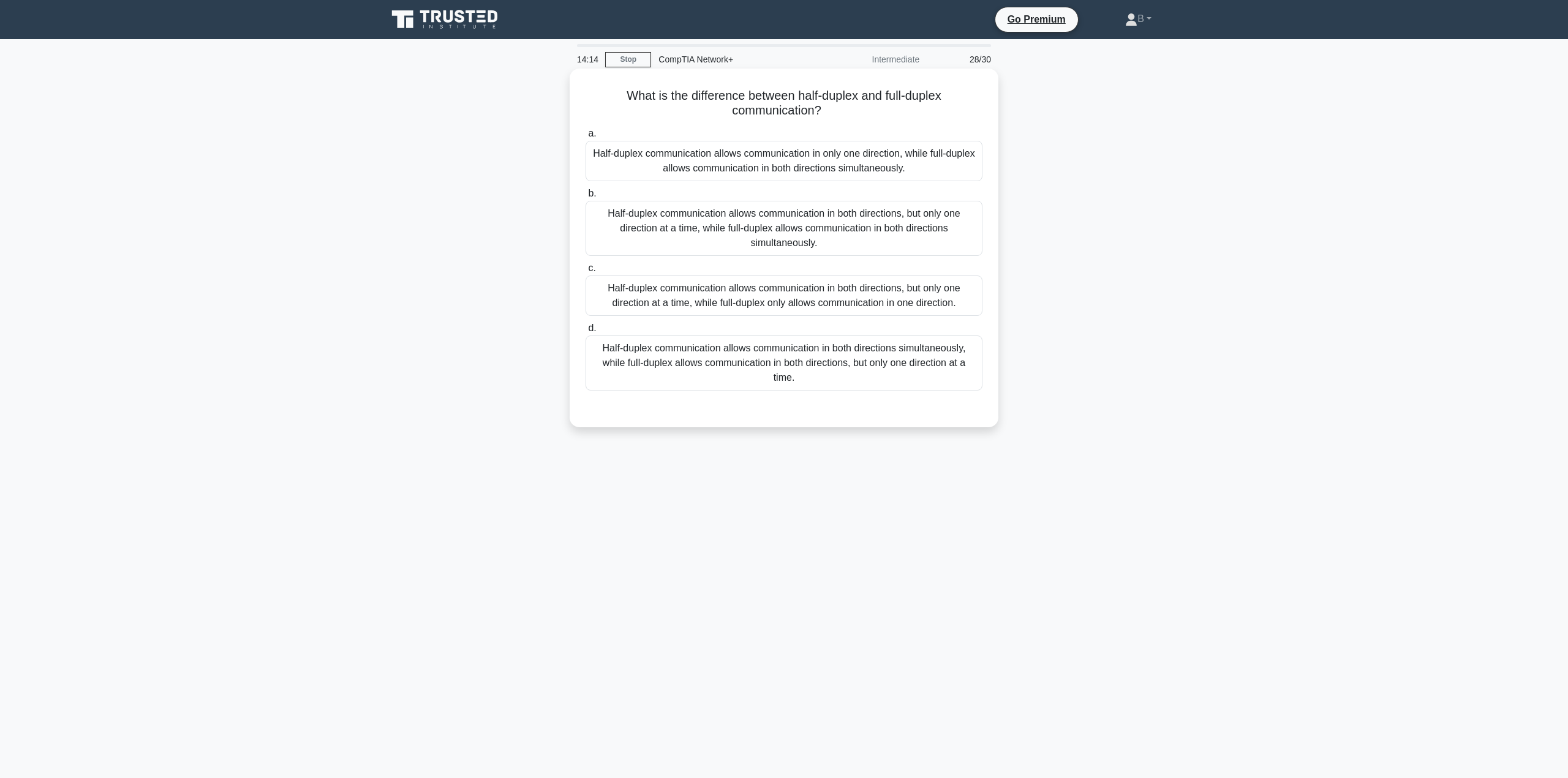
click at [777, 147] on div "Half-duplex communication allows communication in only one direction, while ful…" at bounding box center [784, 161] width 397 height 40
click at [585, 138] on input "a. Half-duplex communication allows communication in only one direction, while …" at bounding box center [585, 133] width 0 height 8
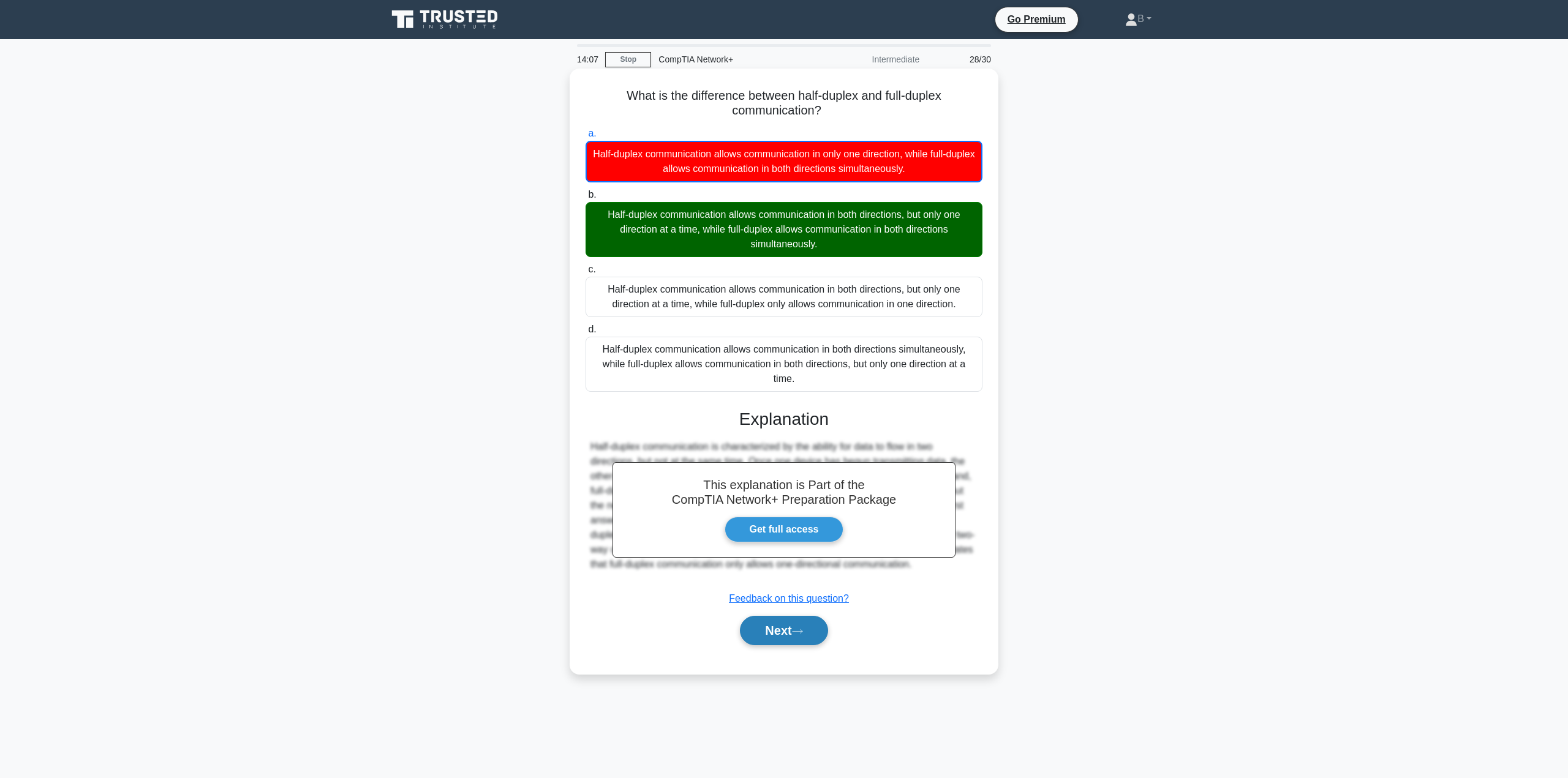
click at [778, 632] on button "Next" at bounding box center [783, 630] width 88 height 29
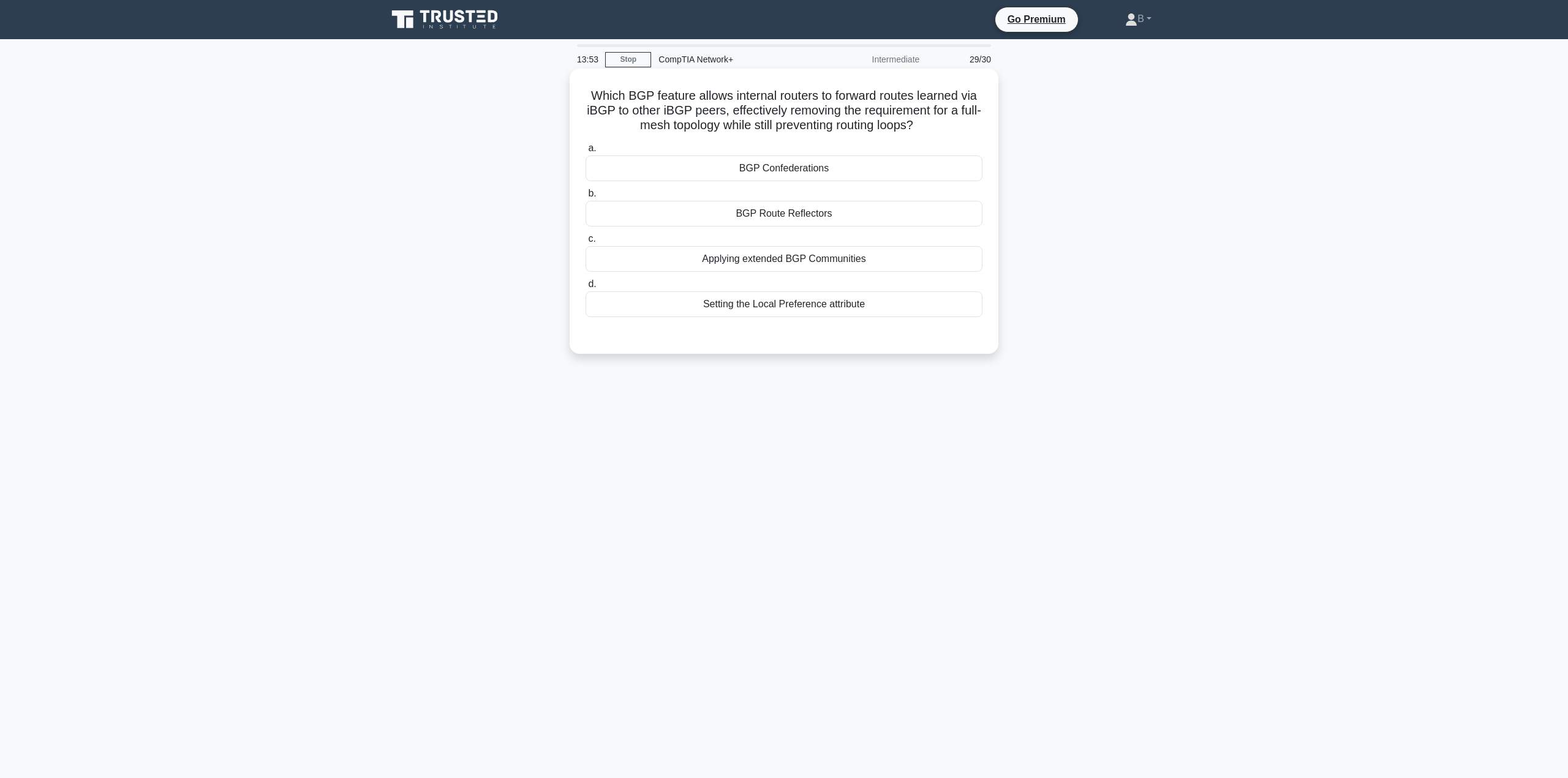
click at [732, 314] on div "Setting the Local Preference attribute" at bounding box center [784, 304] width 397 height 26
click at [585, 288] on input "d. Setting the Local Preference attribute" at bounding box center [585, 284] width 0 height 8
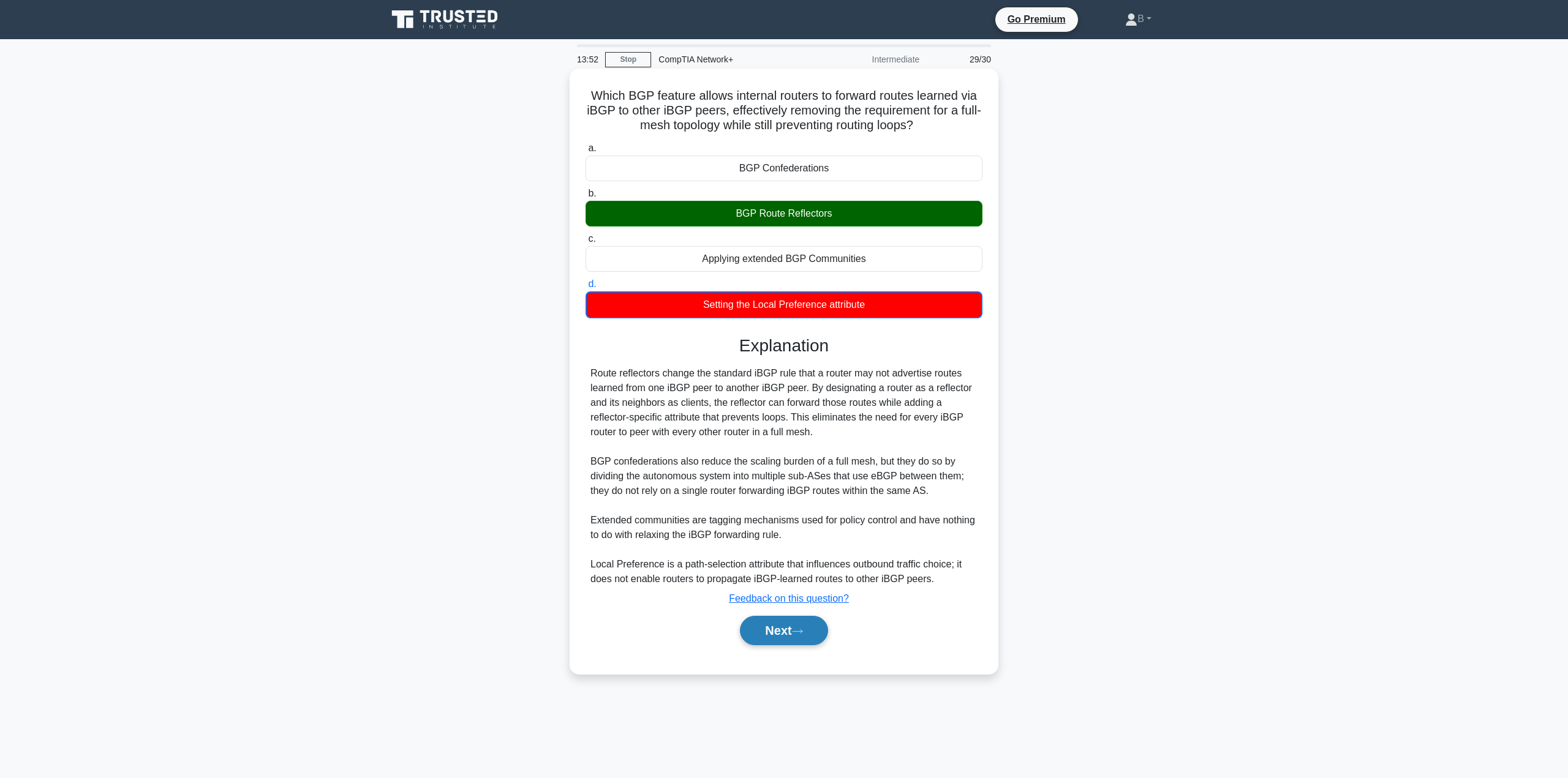
click at [791, 630] on button "Next" at bounding box center [783, 630] width 88 height 29
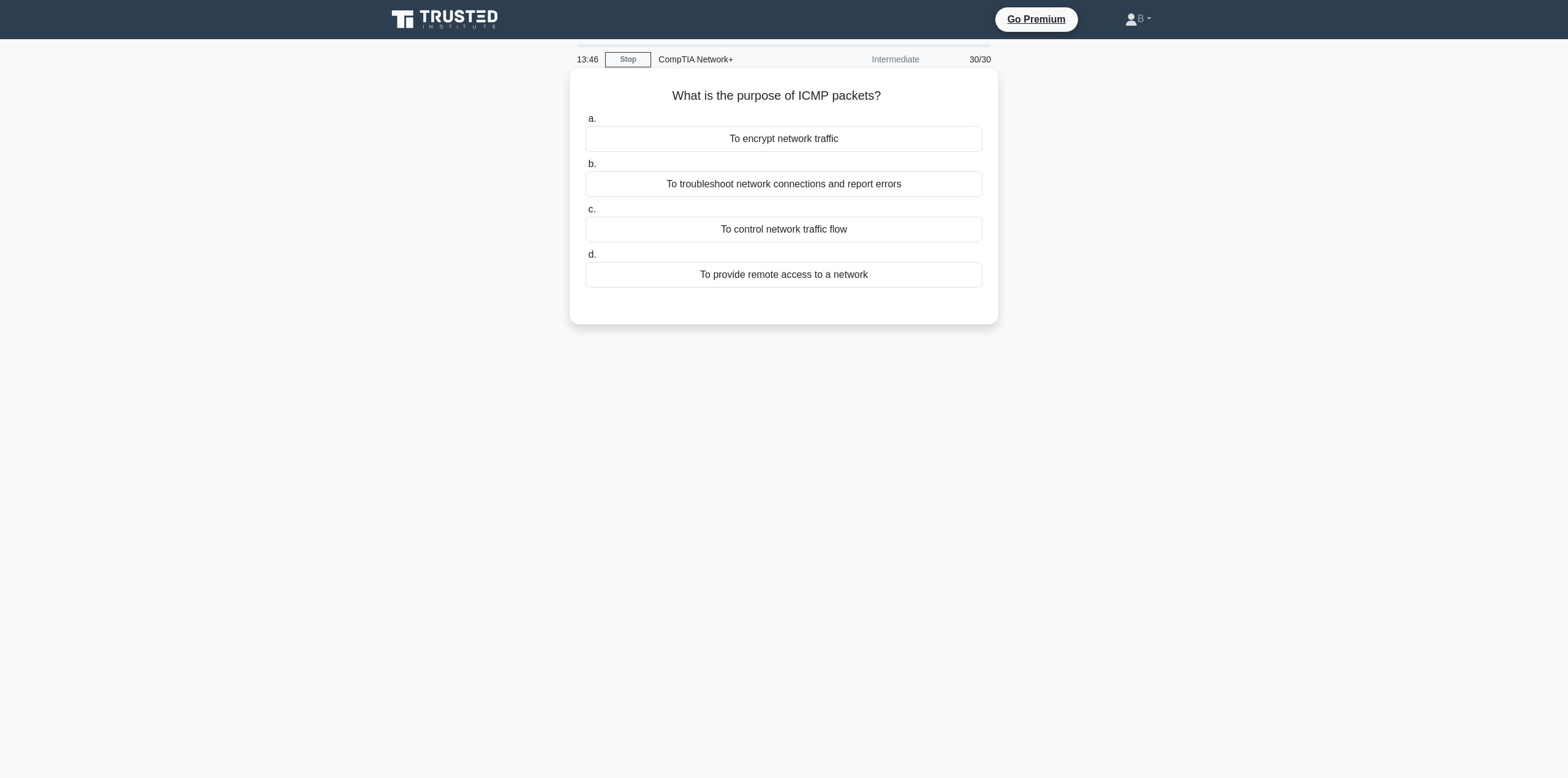
click at [762, 185] on div "To troubleshoot network connections and report errors" at bounding box center [784, 185] width 397 height 26
click at [585, 168] on input "b. To troubleshoot network connections and report errors" at bounding box center [585, 165] width 0 height 8
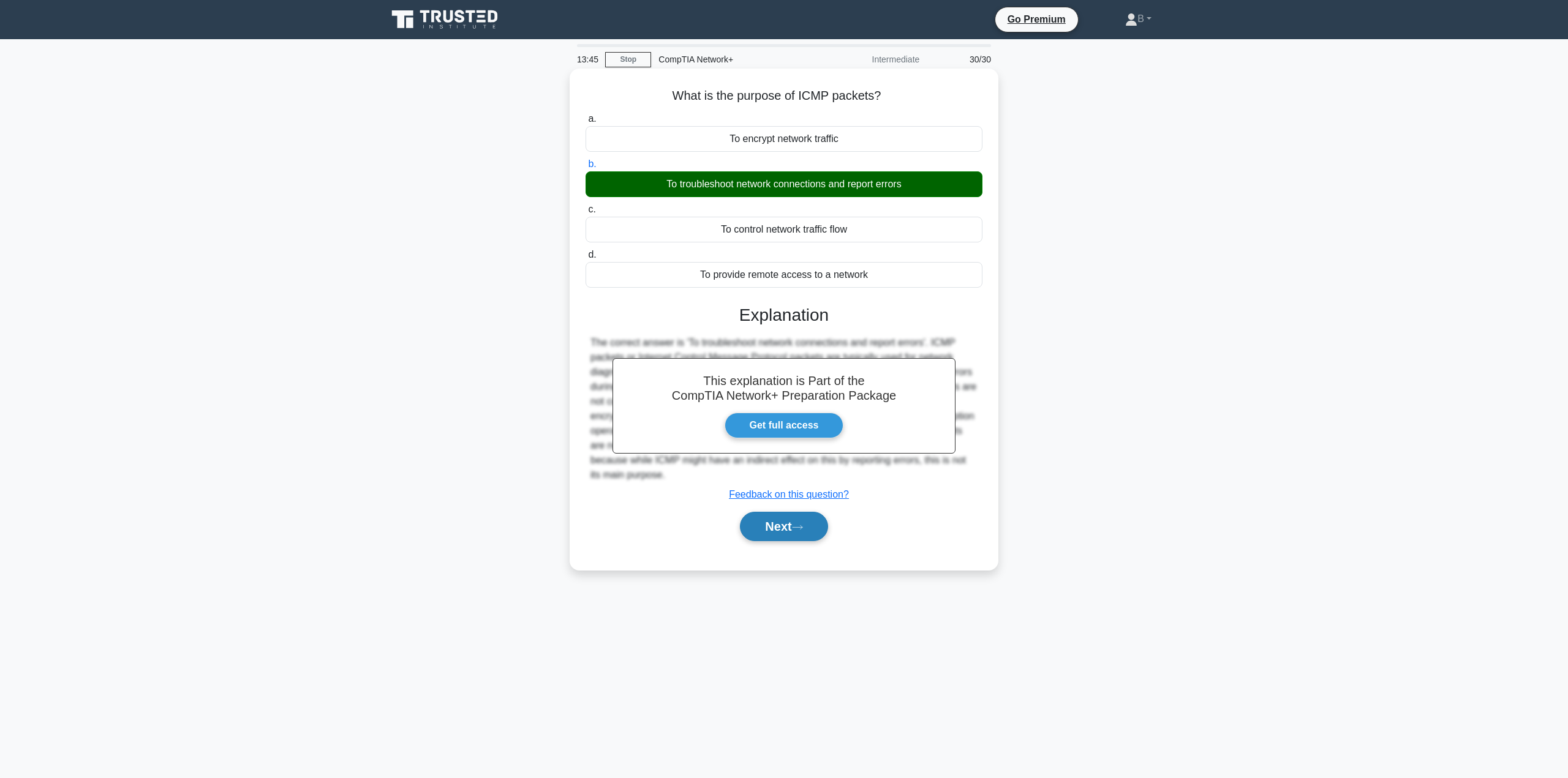
click at [789, 530] on button "Next" at bounding box center [783, 526] width 88 height 29
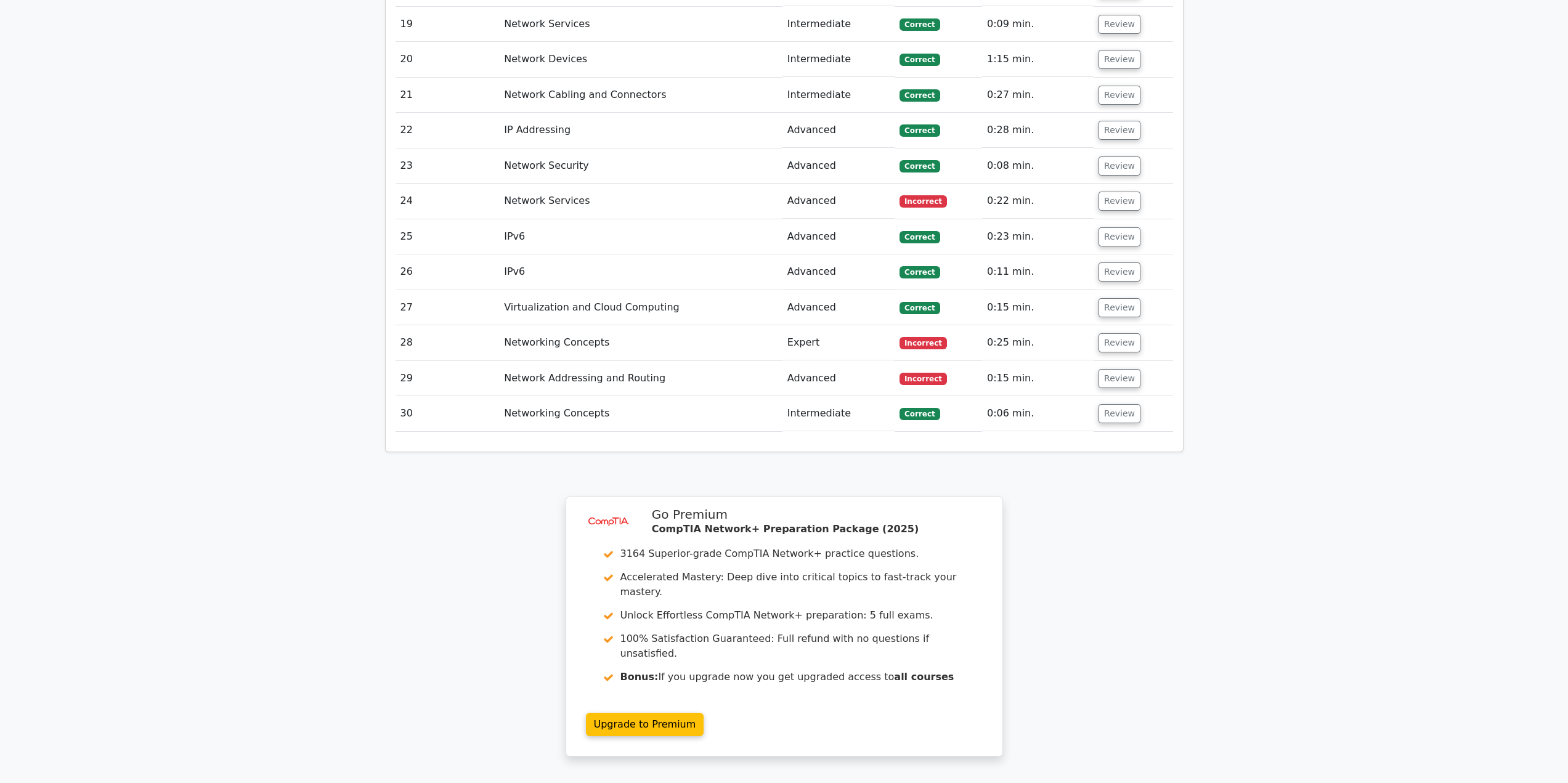
scroll to position [2408, 0]
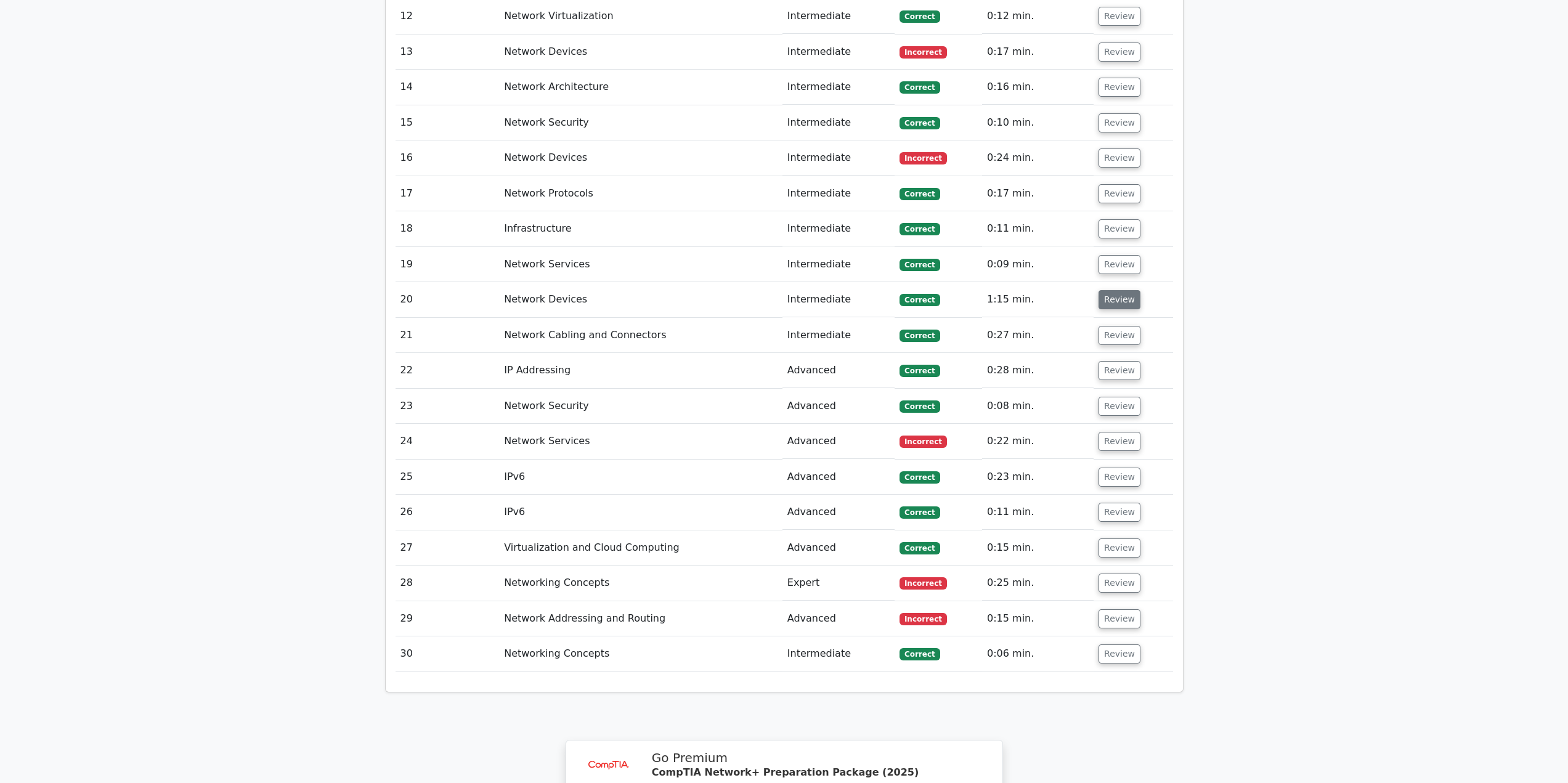
click at [1121, 290] on button "Review" at bounding box center [1119, 299] width 42 height 19
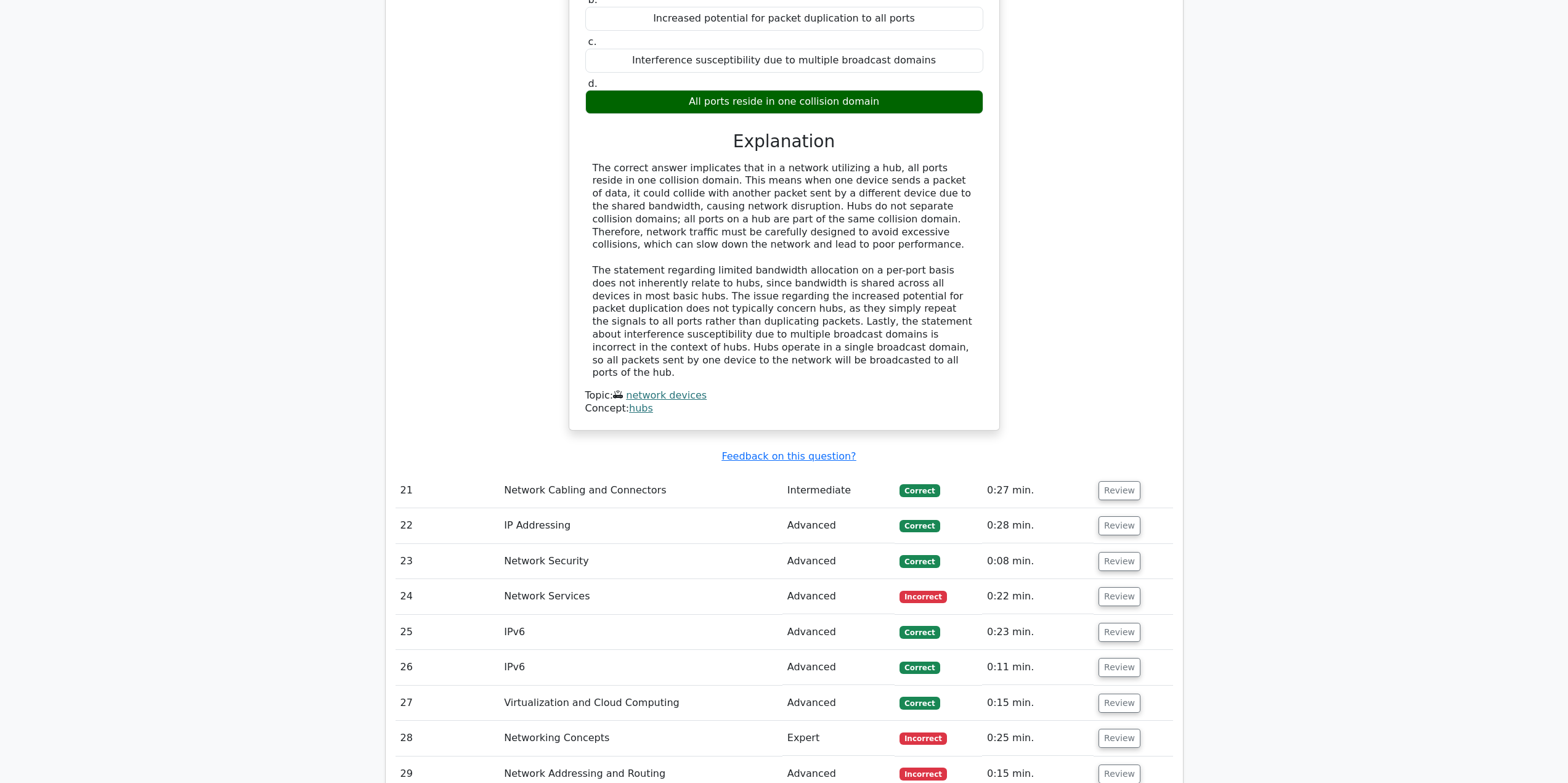
scroll to position [3024, 0]
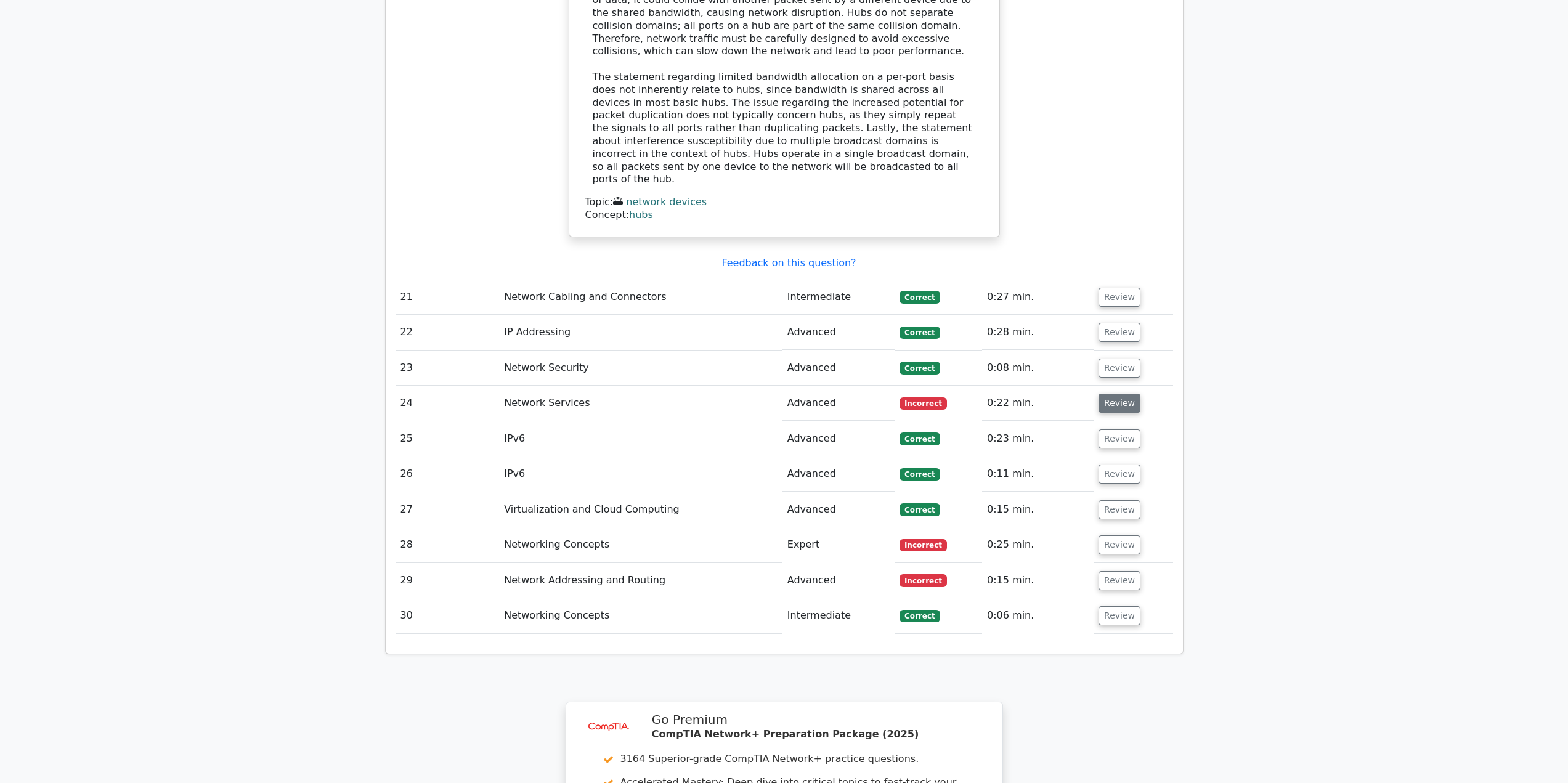
click at [1111, 394] on button "Review" at bounding box center [1119, 403] width 42 height 19
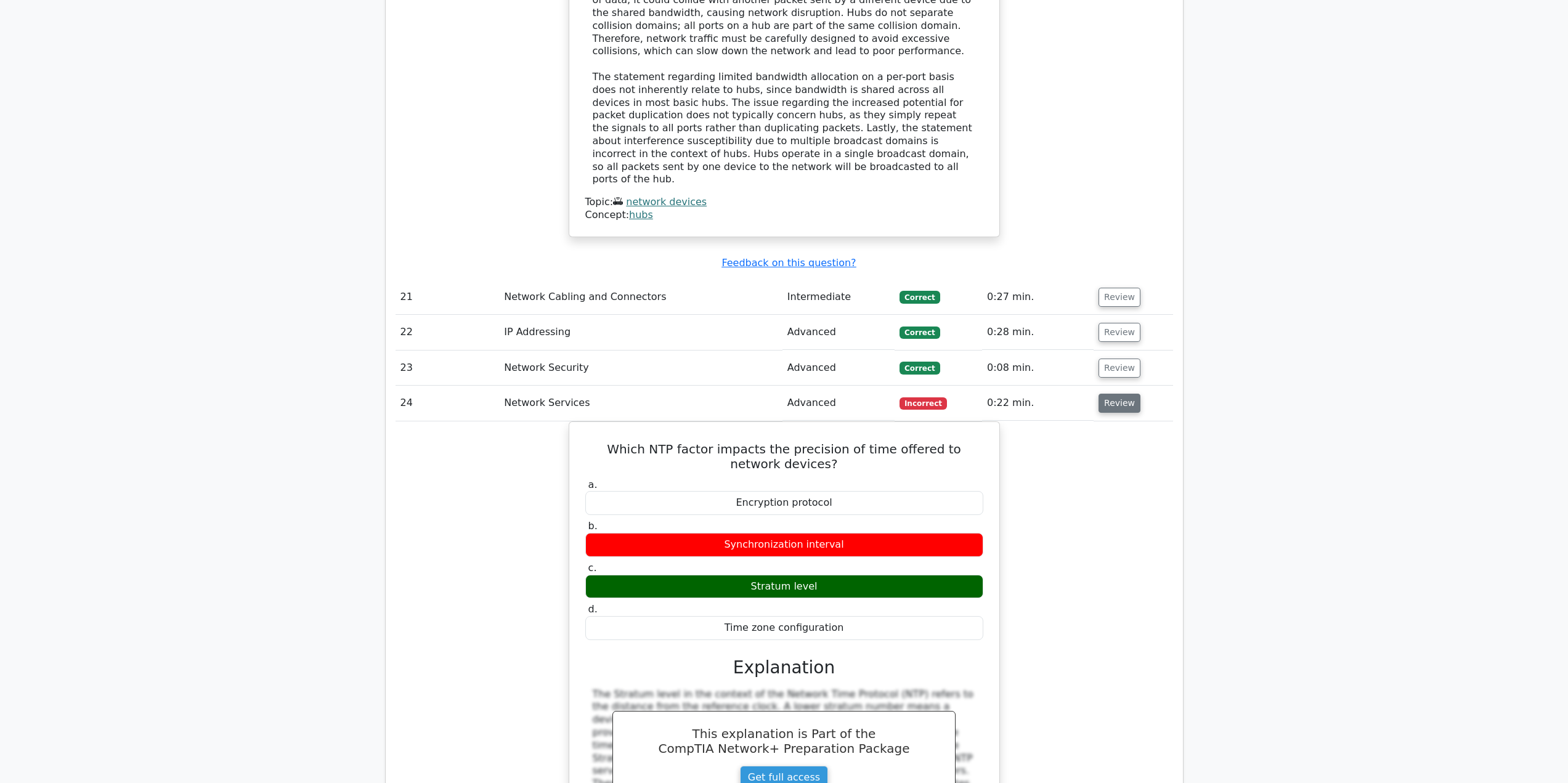
click at [1111, 394] on button "Review" at bounding box center [1119, 403] width 42 height 19
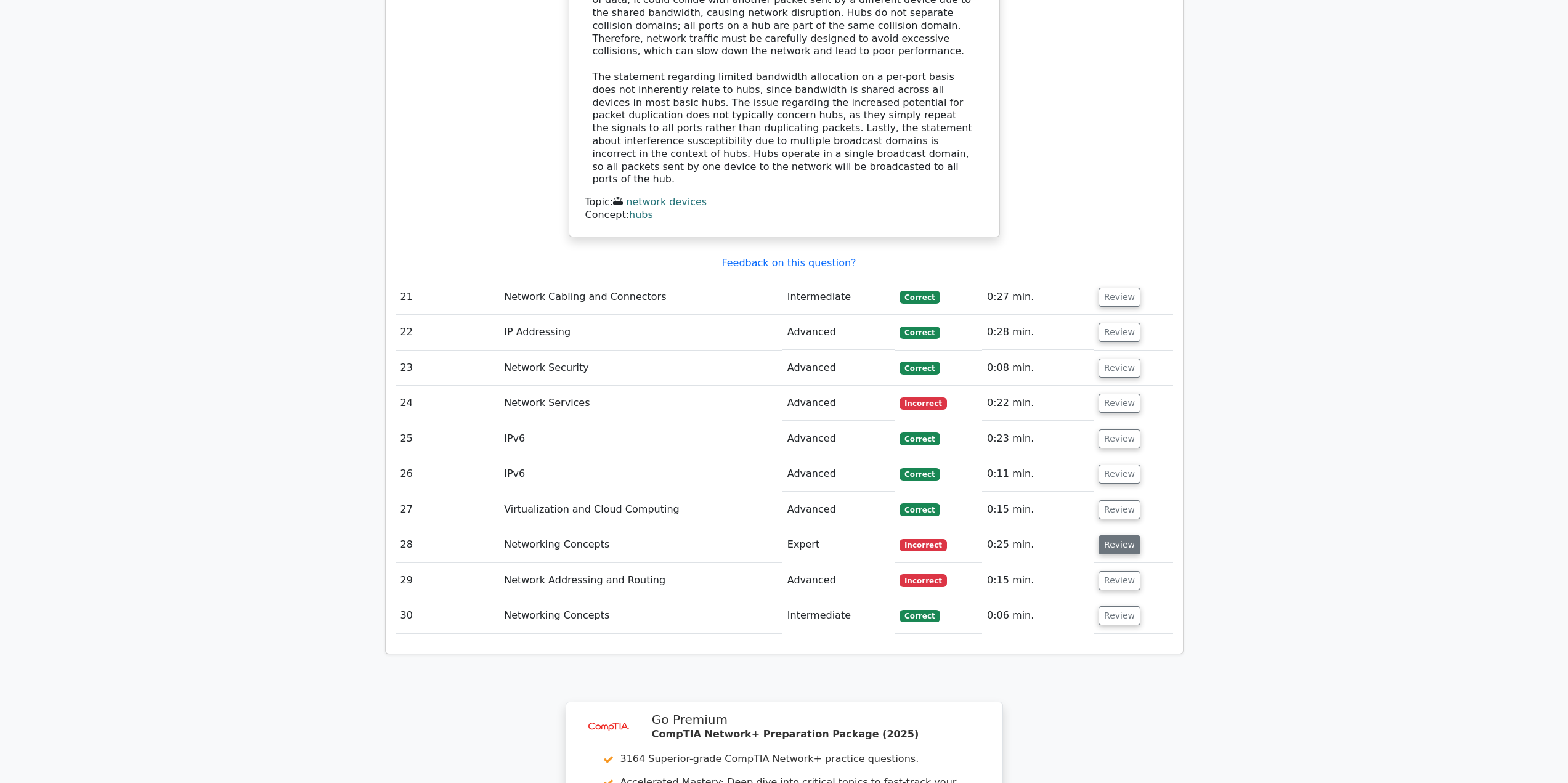
click at [1114, 535] on button "Review" at bounding box center [1119, 544] width 42 height 19
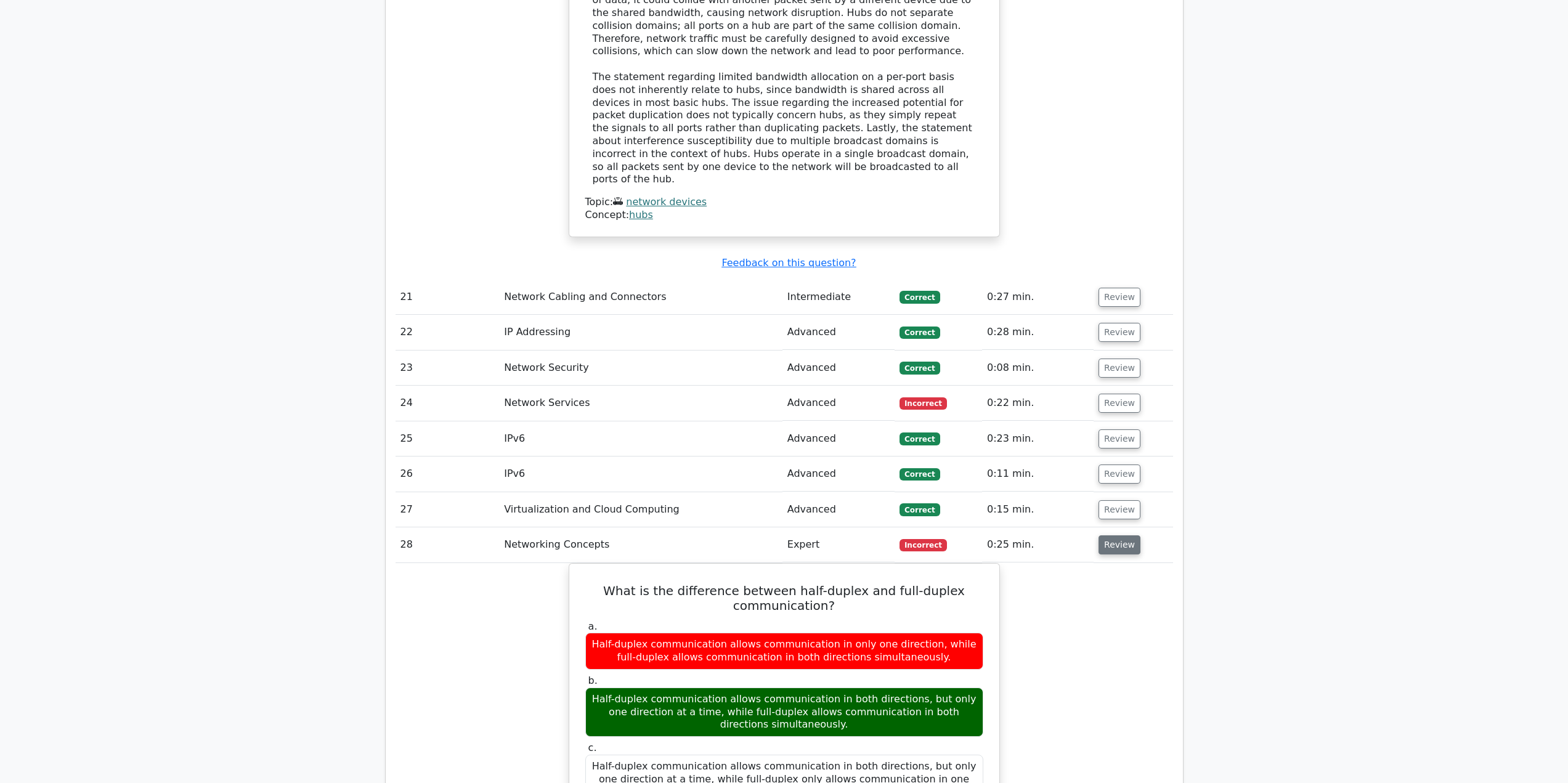
click at [1114, 535] on button "Review" at bounding box center [1119, 544] width 42 height 19
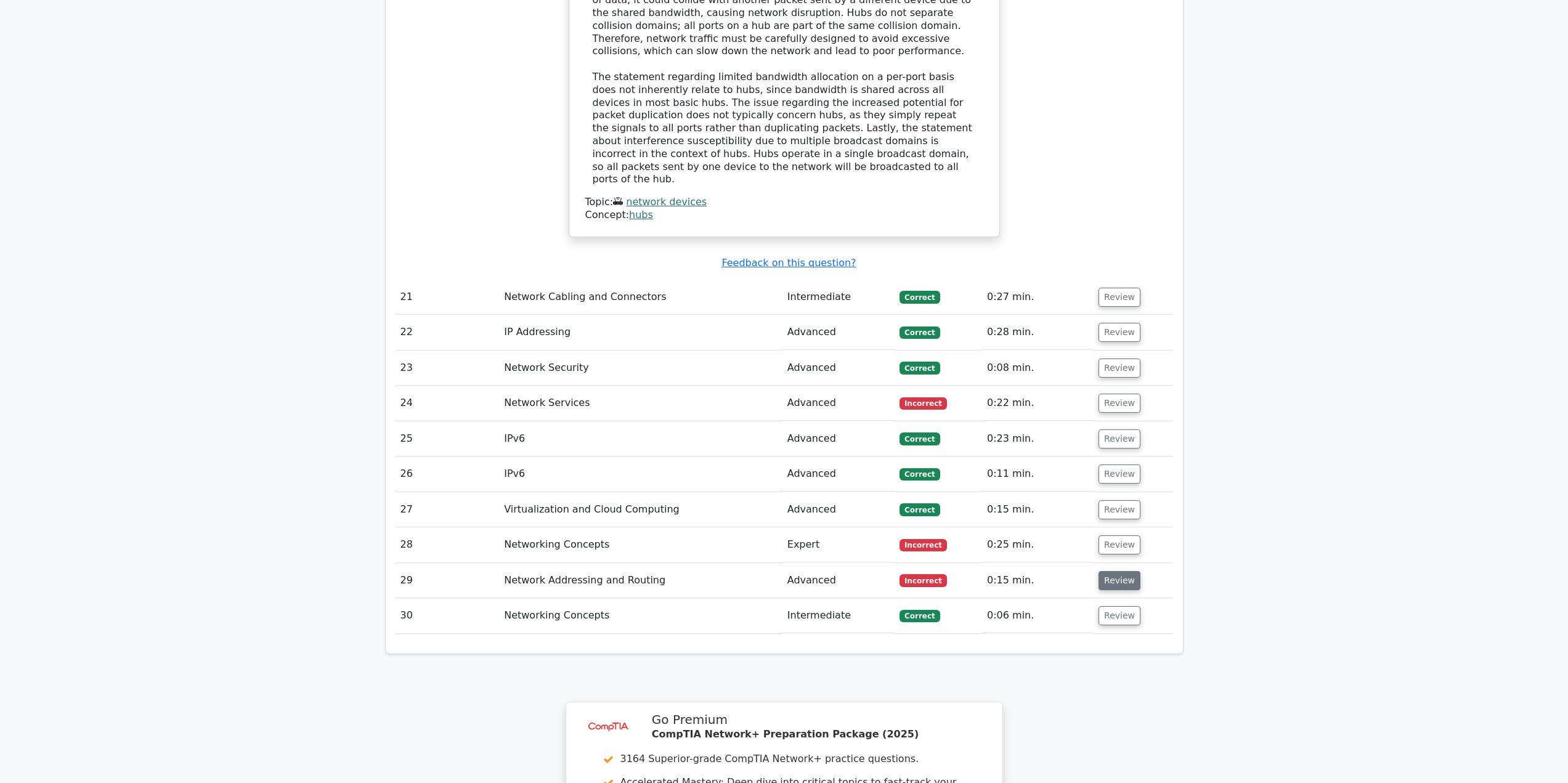
click at [1112, 571] on button "Review" at bounding box center [1119, 580] width 42 height 19
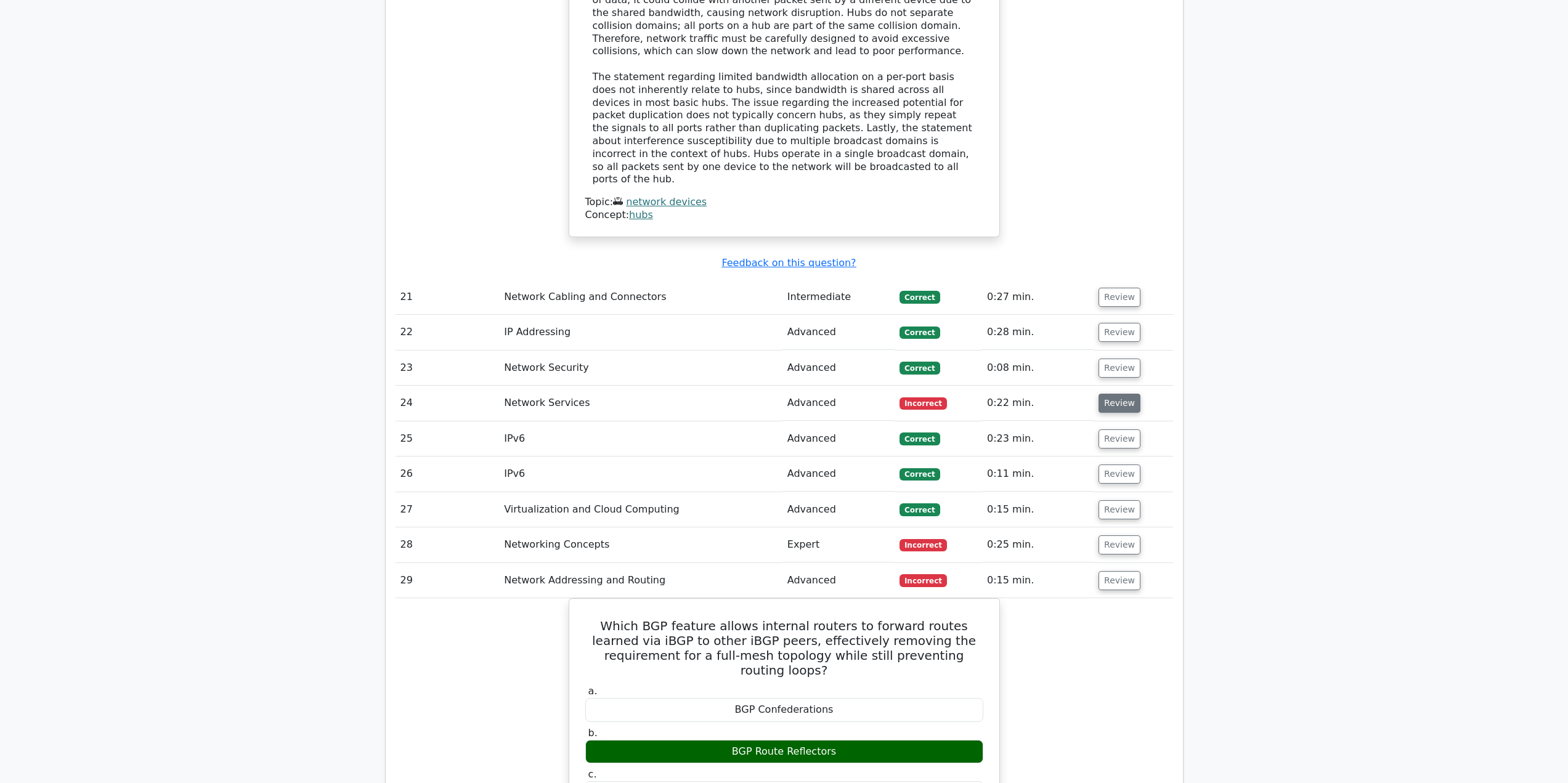
click at [1110, 394] on button "Review" at bounding box center [1119, 403] width 42 height 19
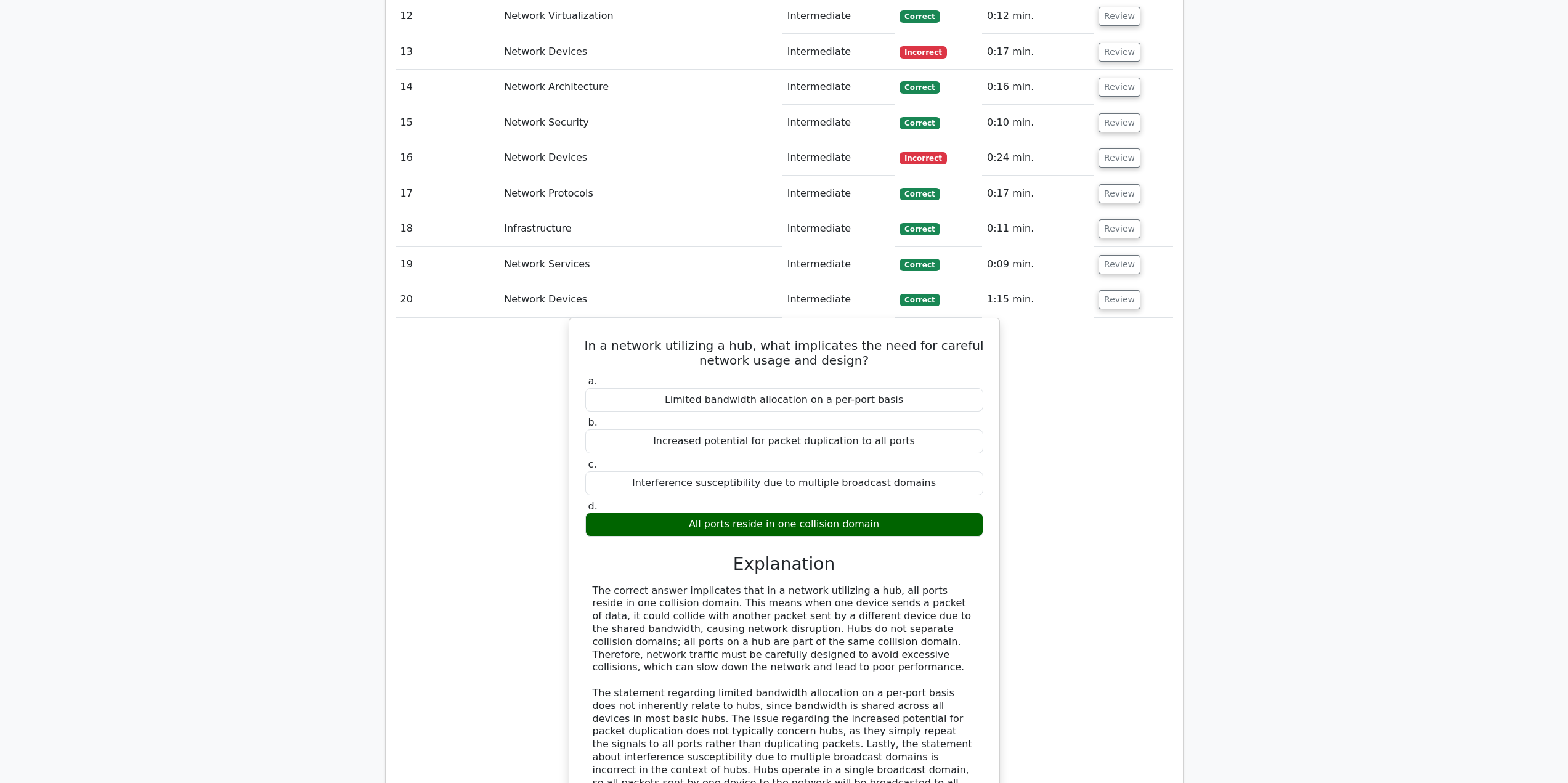
scroll to position [2161, 0]
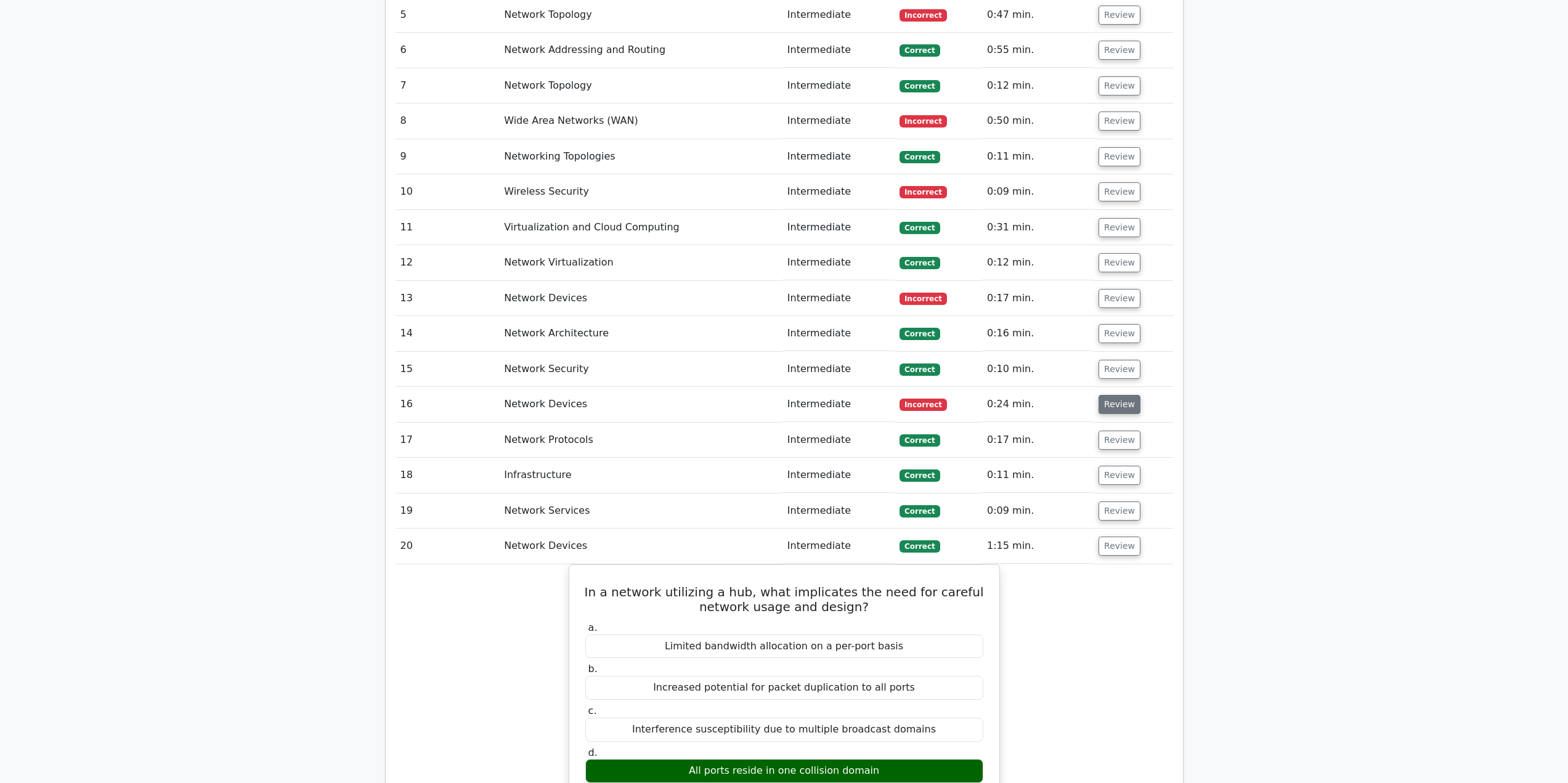
click at [1122, 395] on button "Review" at bounding box center [1119, 404] width 42 height 19
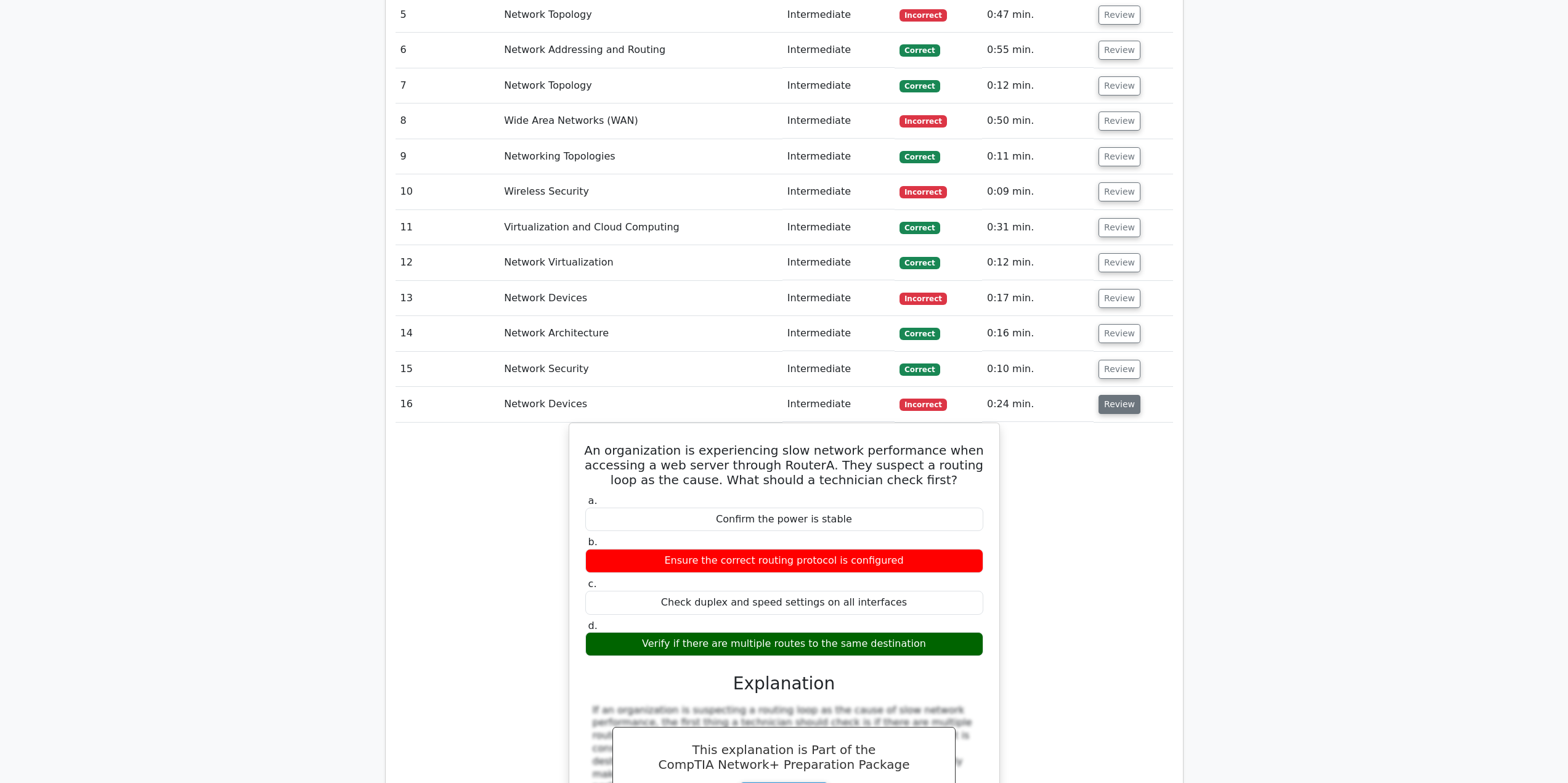
click at [1114, 395] on button "Review" at bounding box center [1119, 404] width 42 height 19
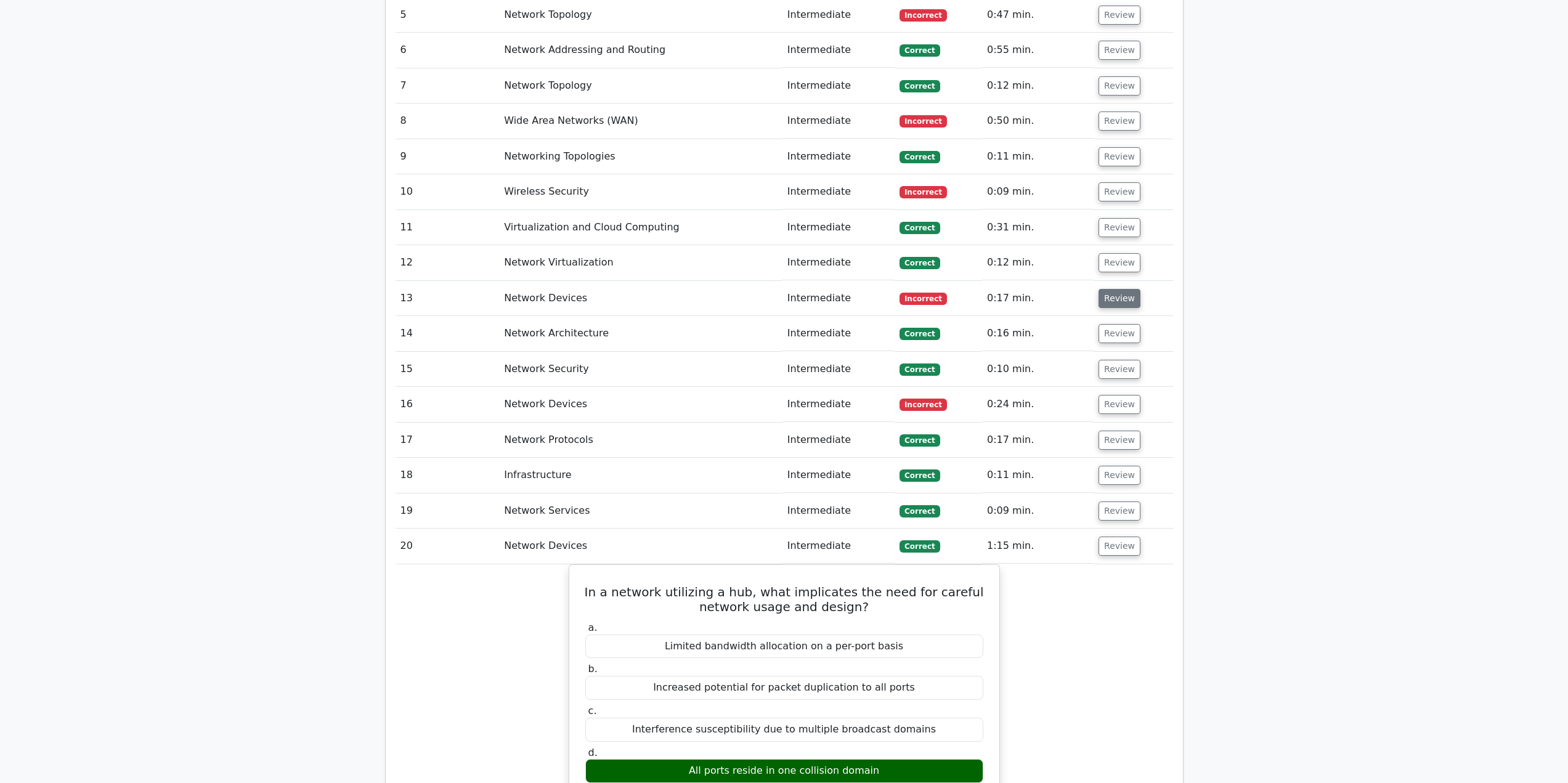
click at [1114, 289] on button "Review" at bounding box center [1119, 298] width 42 height 19
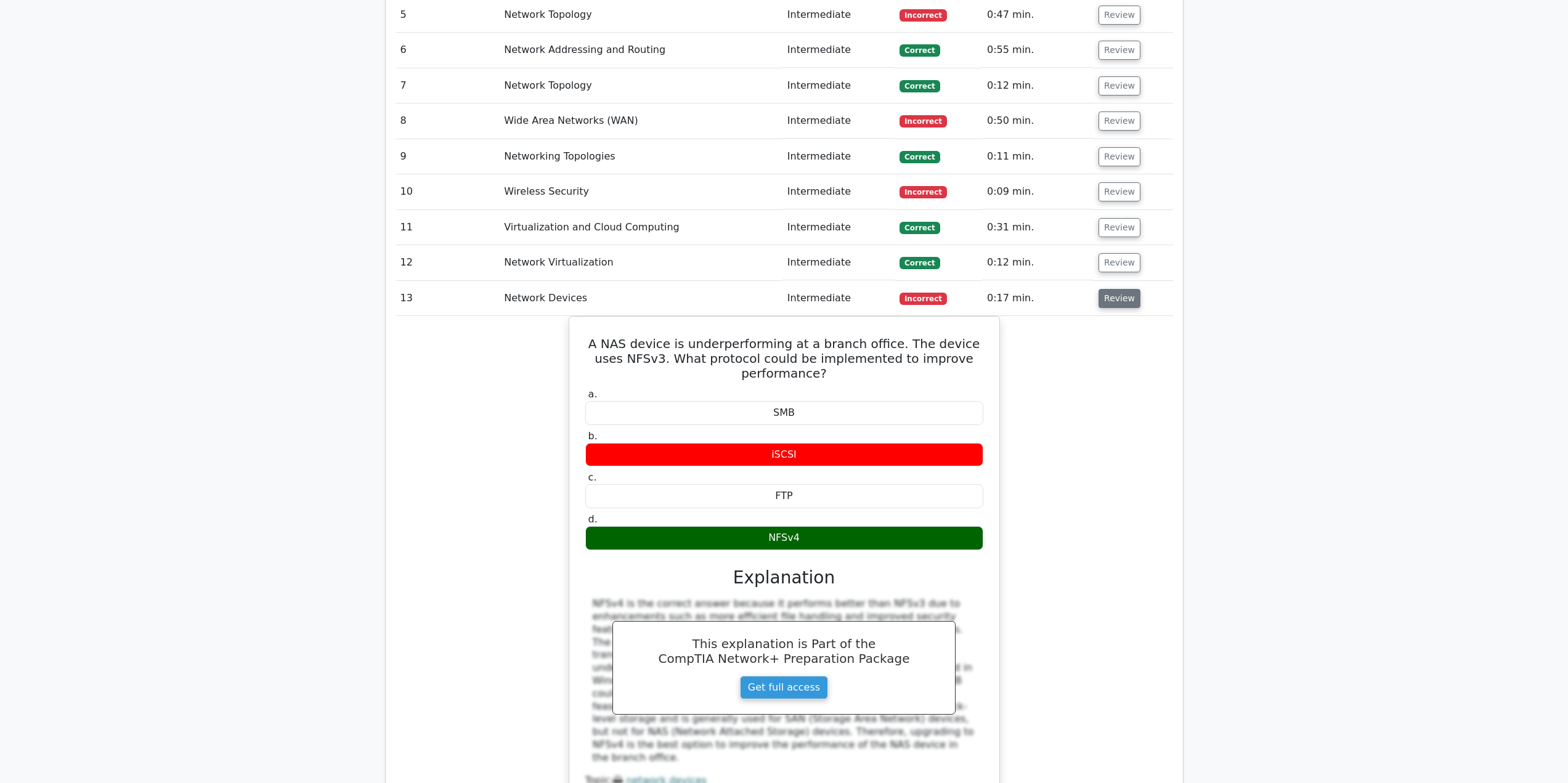
click at [1108, 289] on button "Review" at bounding box center [1119, 298] width 42 height 19
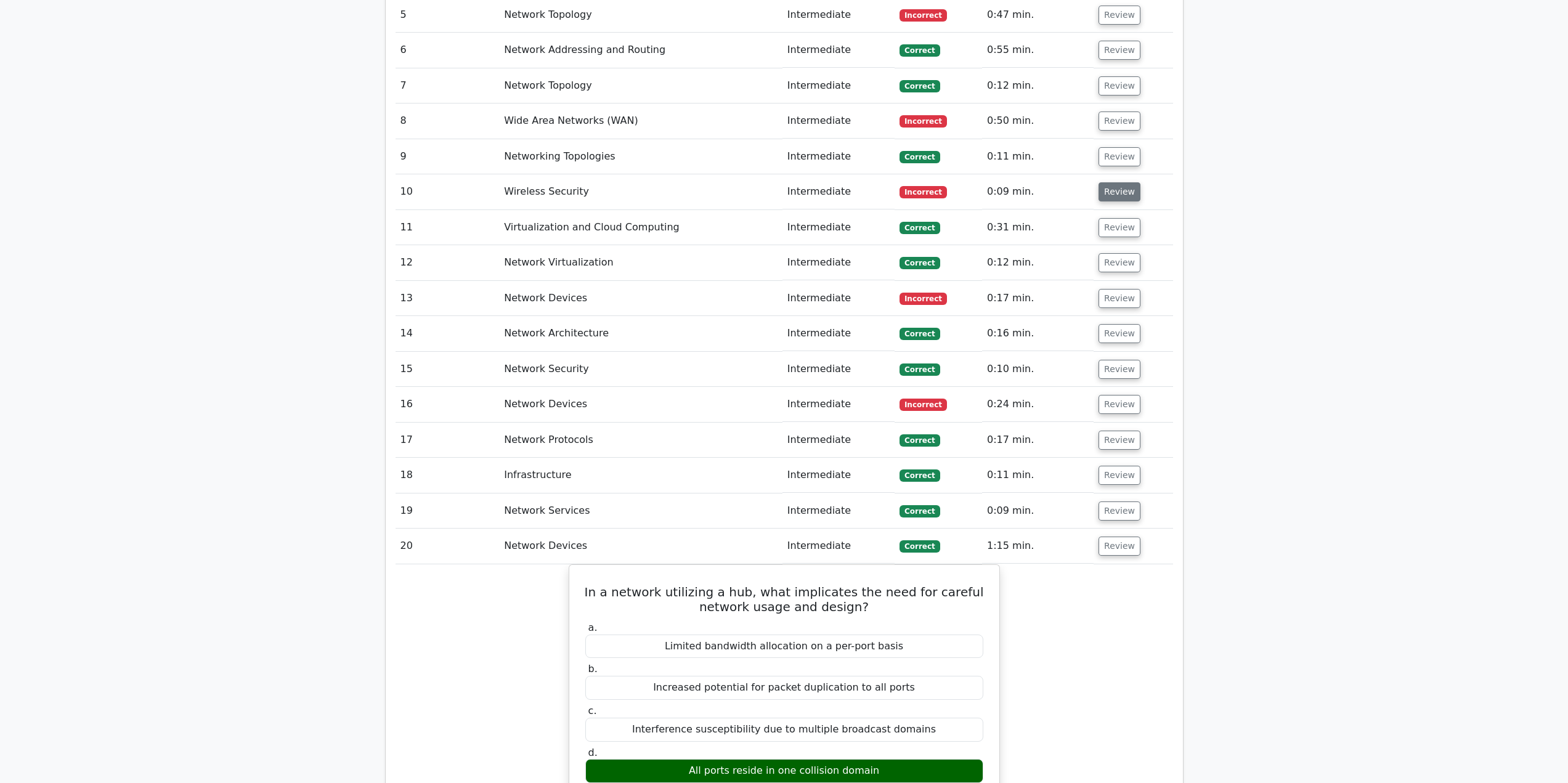
click at [1114, 183] on button "Review" at bounding box center [1119, 192] width 42 height 19
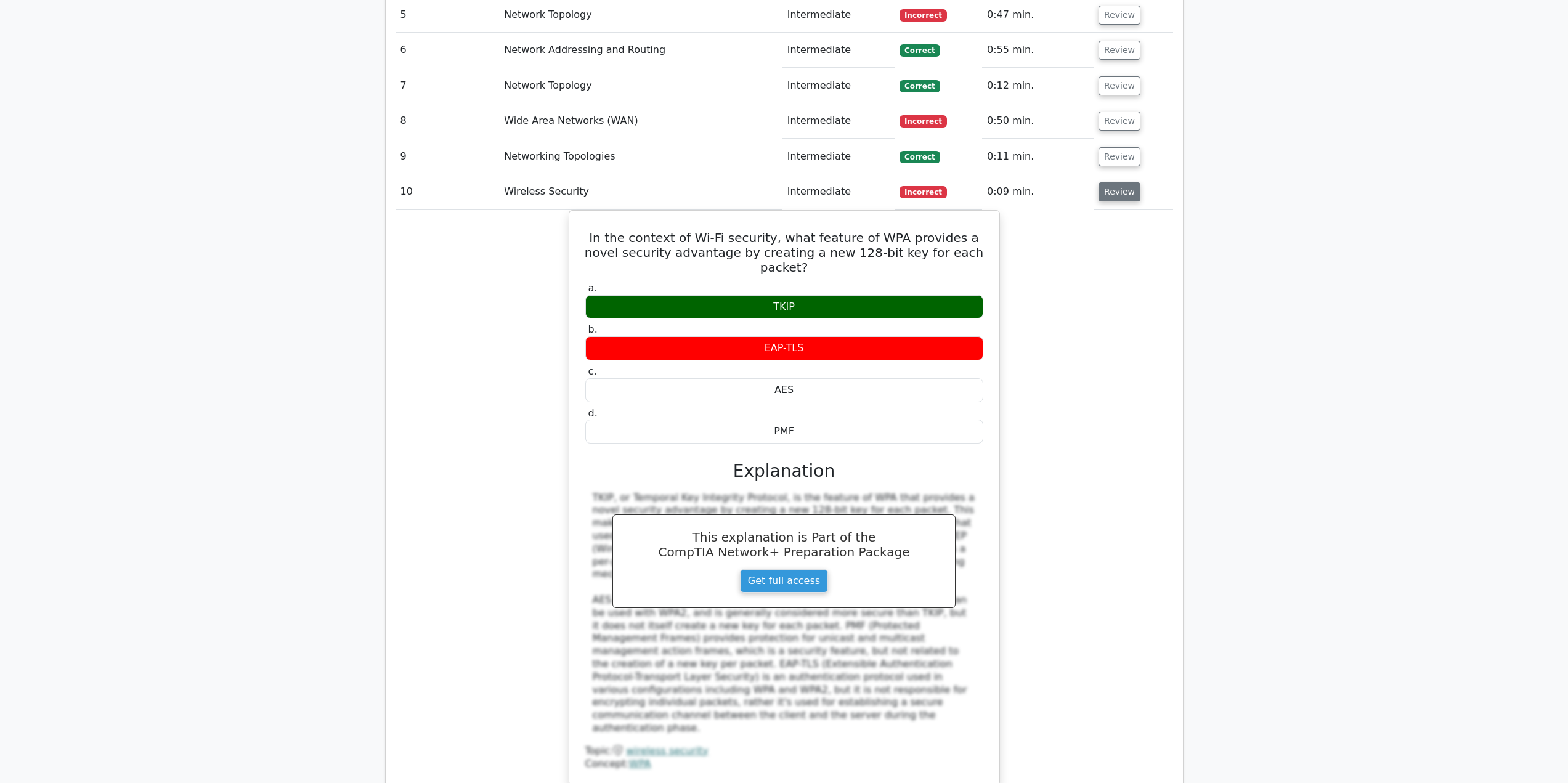
click at [1114, 183] on button "Review" at bounding box center [1119, 192] width 42 height 19
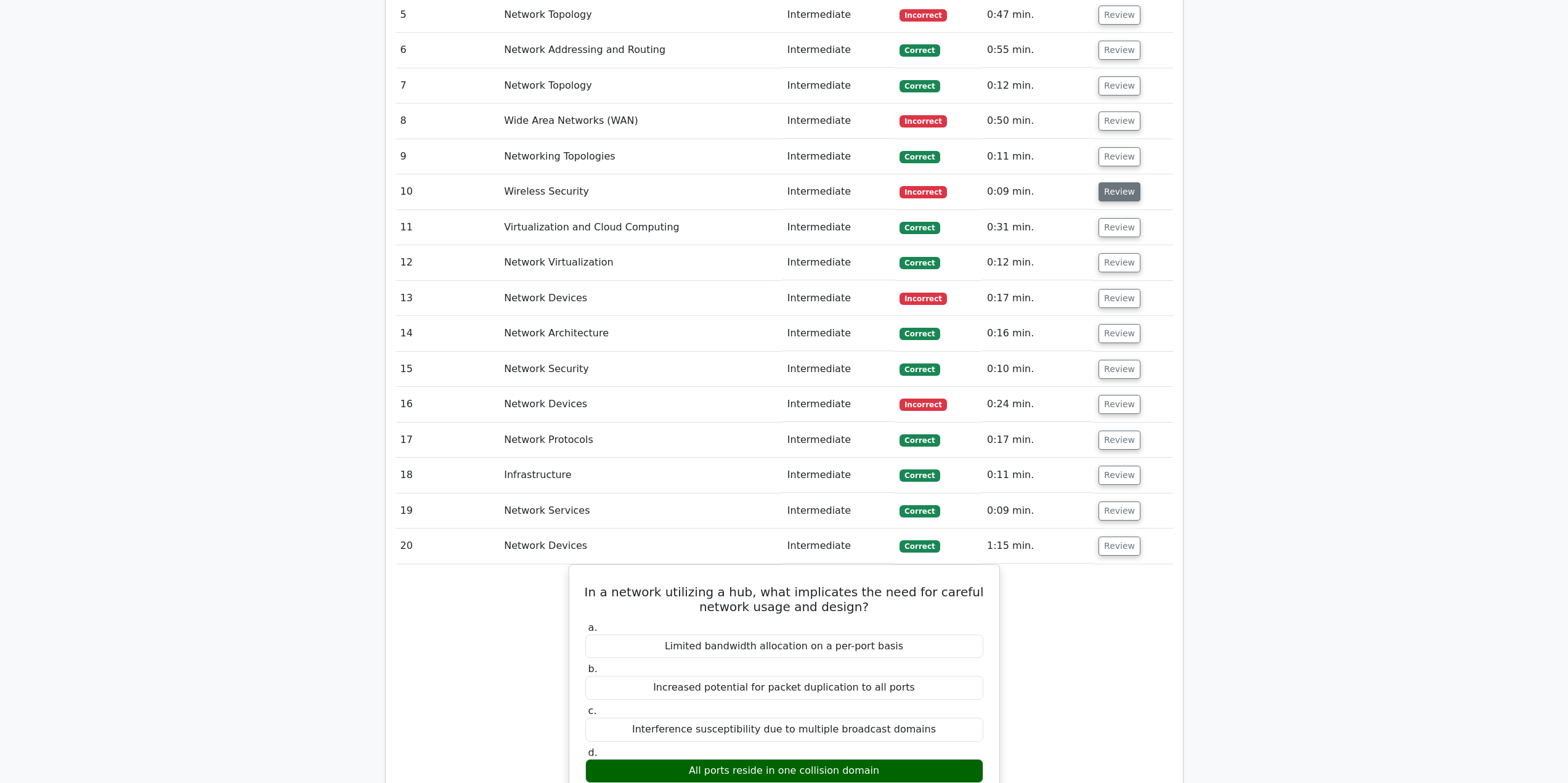
scroll to position [2038, 0]
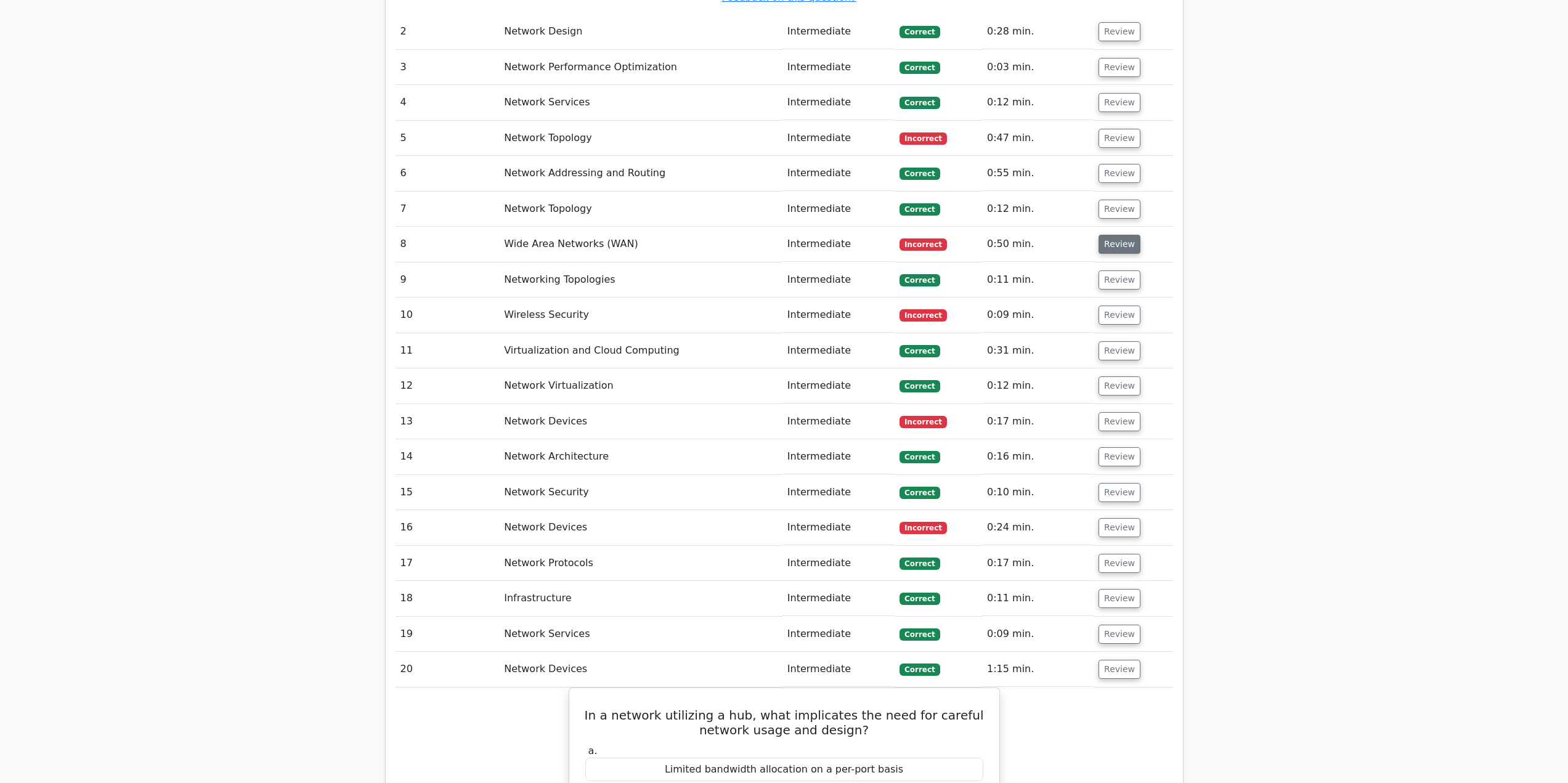
click at [1099, 235] on button "Review" at bounding box center [1119, 244] width 42 height 19
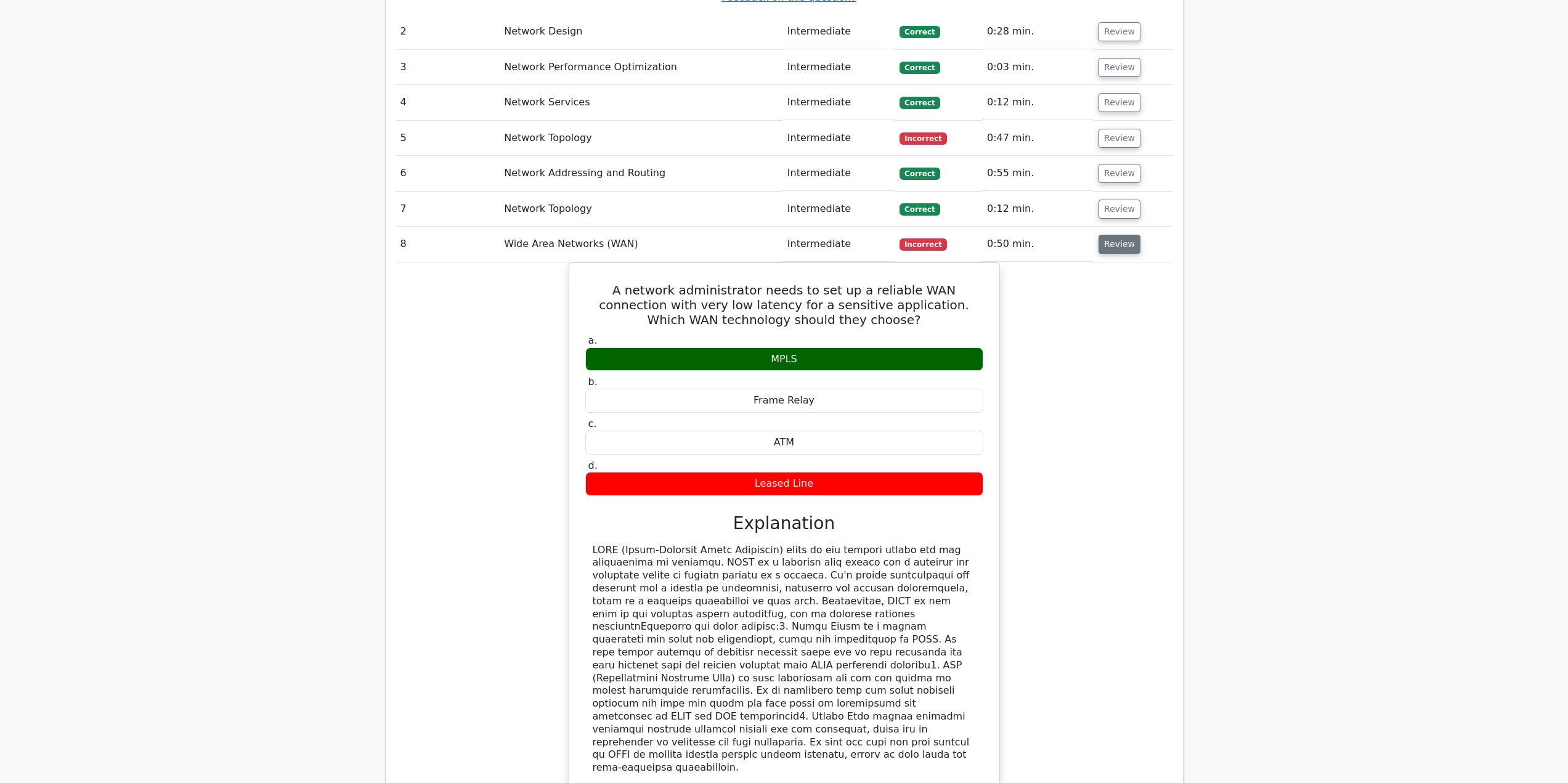
click at [1103, 235] on button "Review" at bounding box center [1119, 244] width 42 height 19
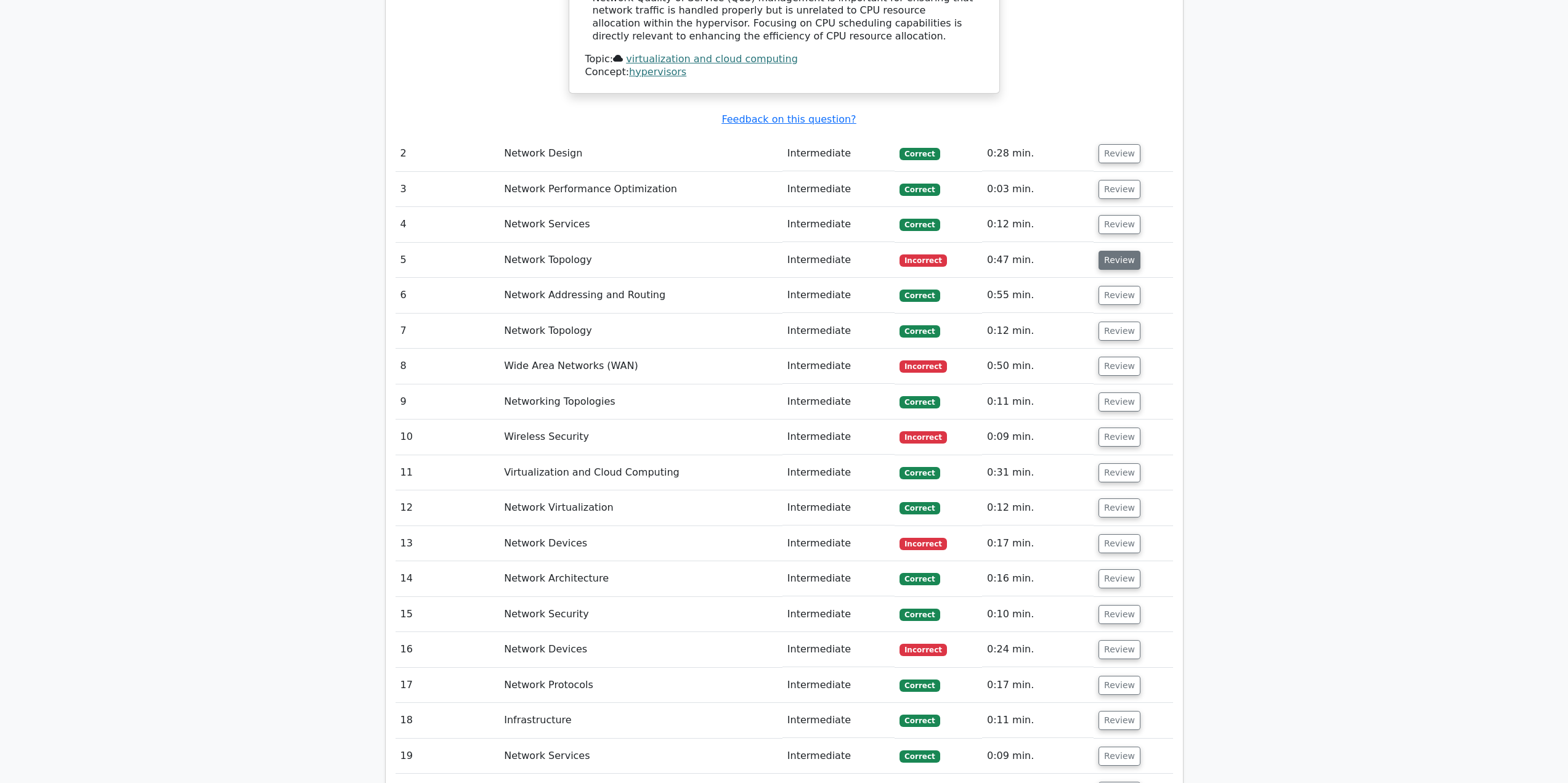
scroll to position [1915, 0]
click at [1114, 252] on button "Review" at bounding box center [1119, 261] width 42 height 19
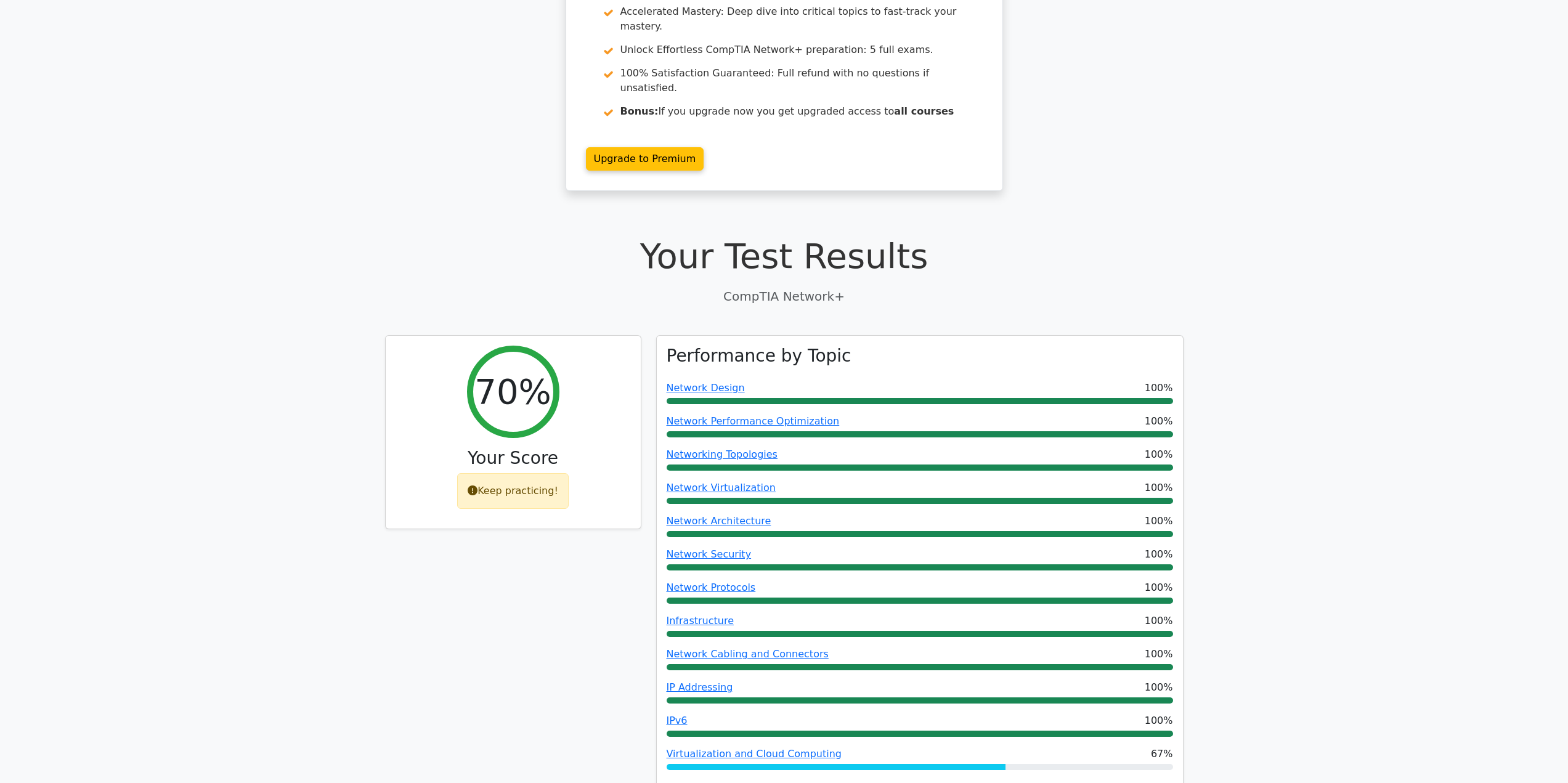
scroll to position [0, 0]
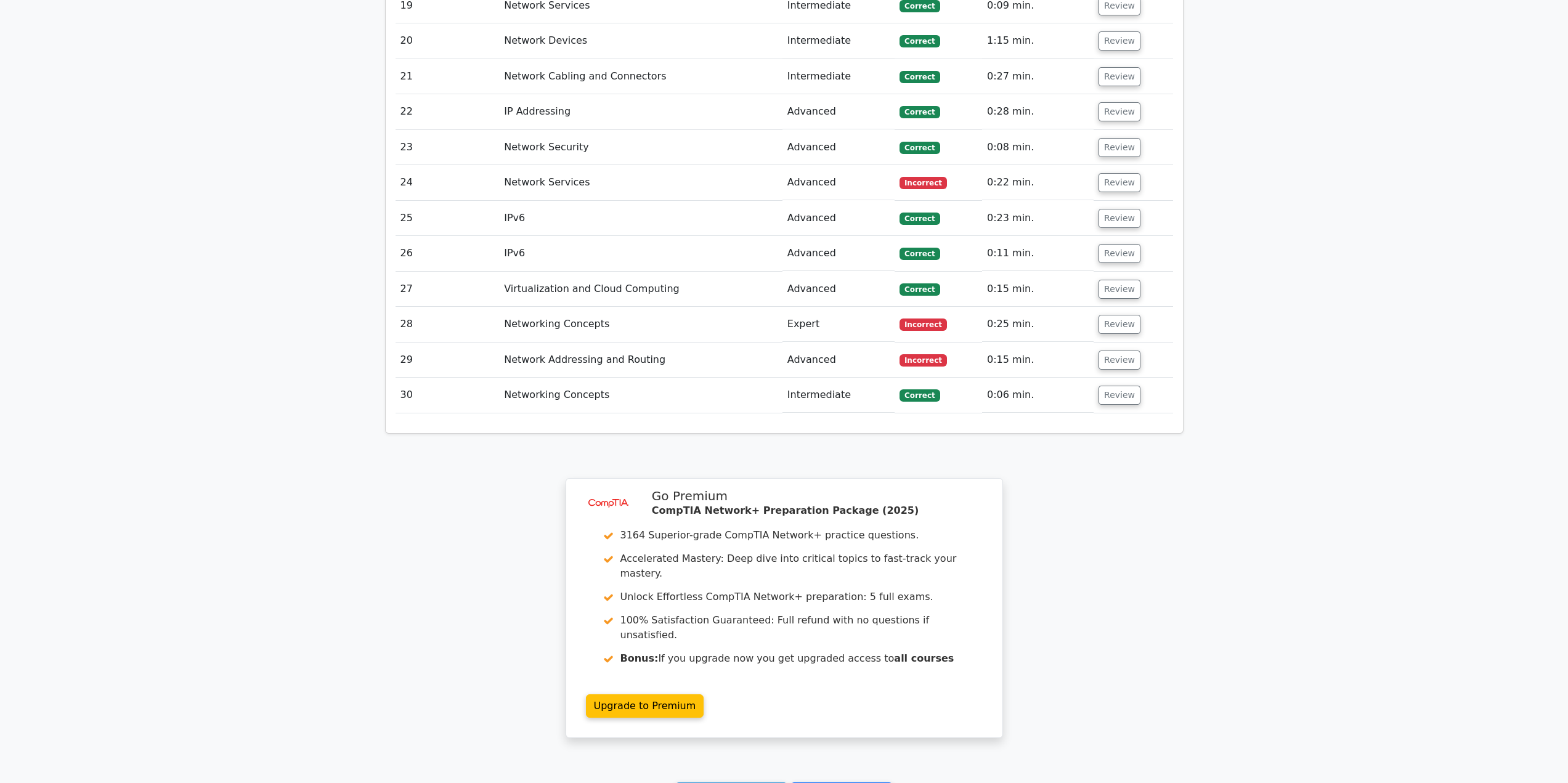
scroll to position [2777, 0]
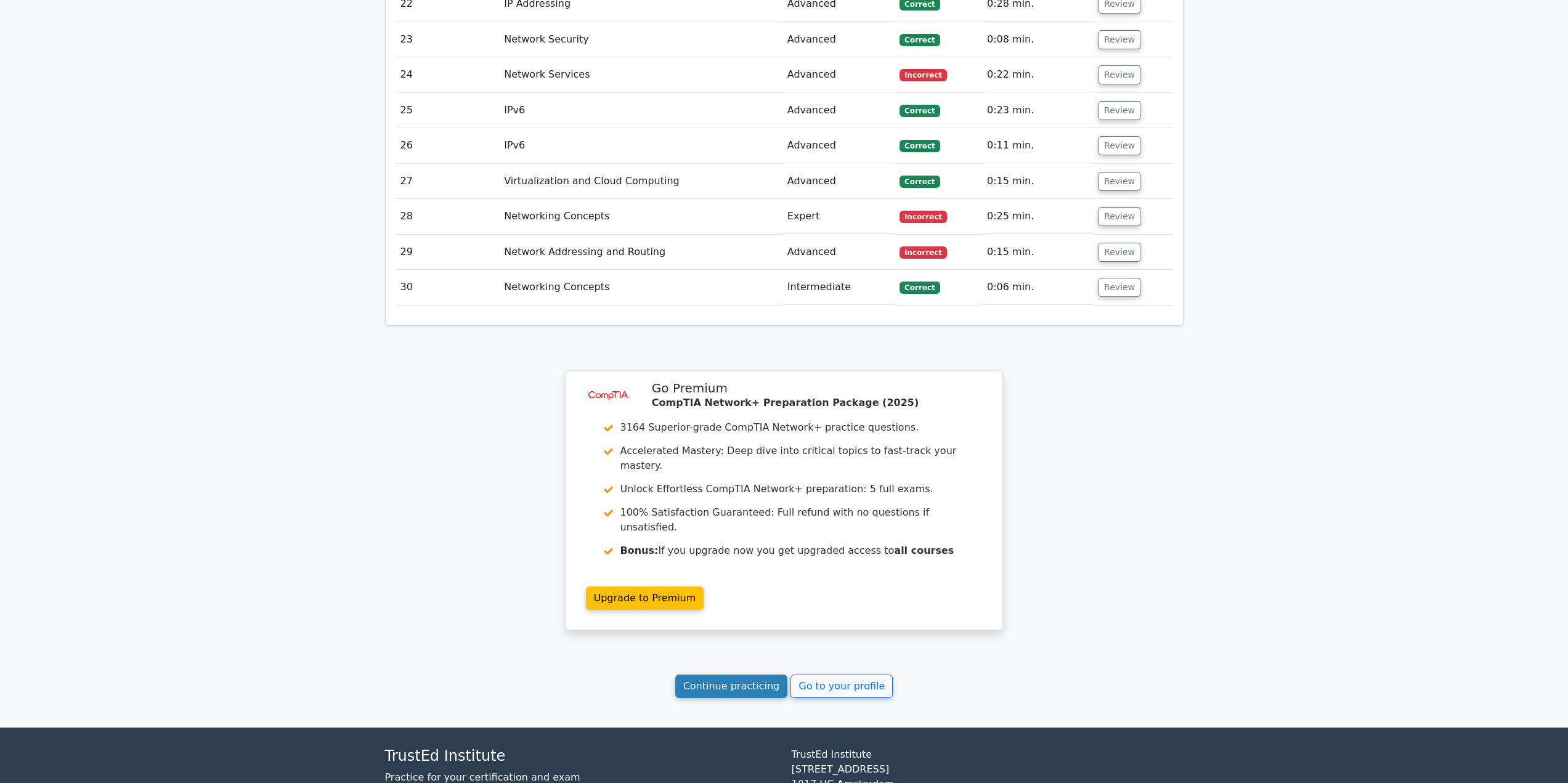
click at [717, 675] on link "Continue practicing" at bounding box center [732, 687] width 113 height 23
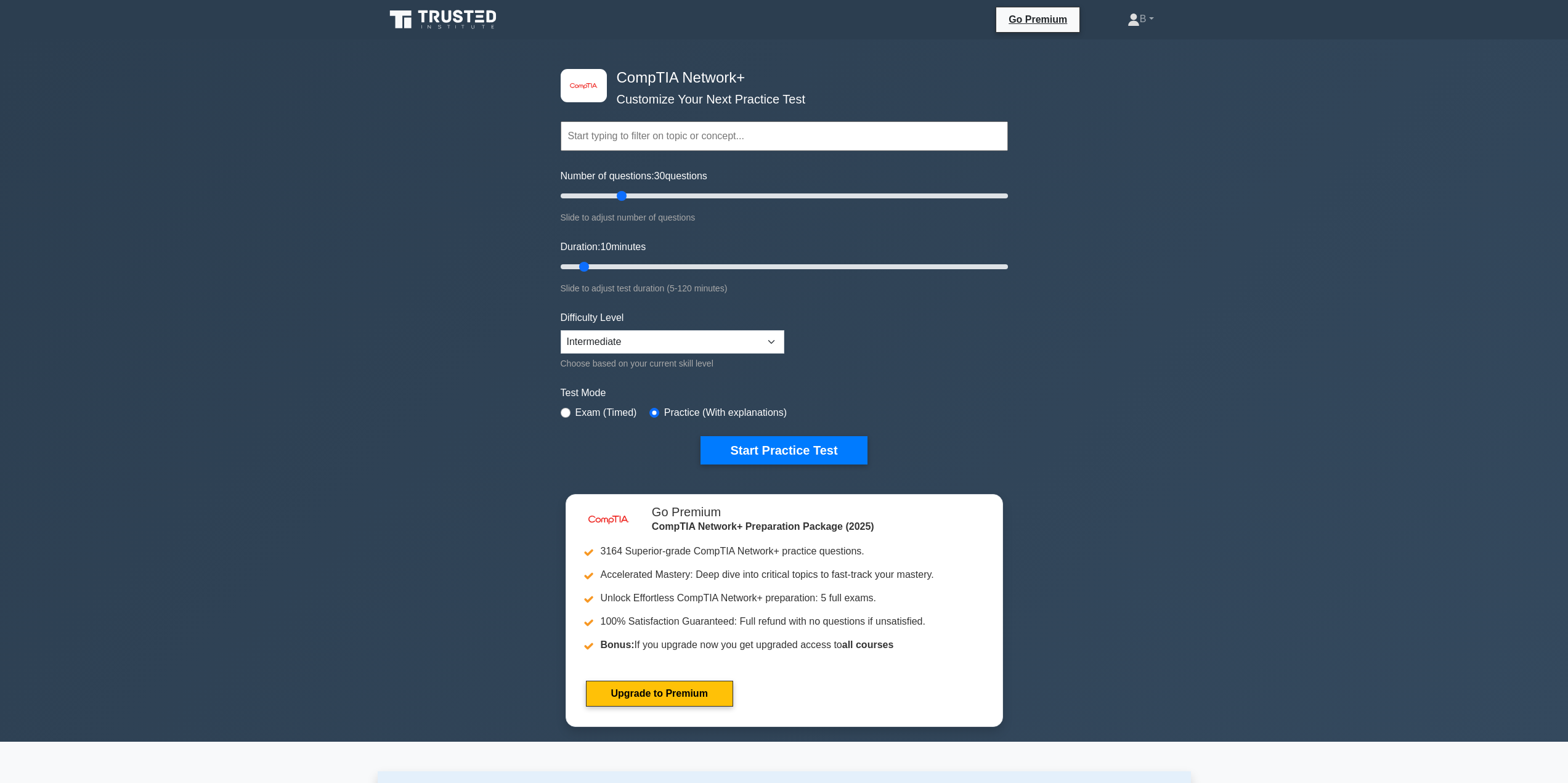
drag, startPoint x: 580, startPoint y: 194, endPoint x: 623, endPoint y: 196, distance: 43.0
type input "30"
click at [623, 196] on input "Number of questions: 30 questions" at bounding box center [784, 196] width 447 height 15
drag, startPoint x: 585, startPoint y: 265, endPoint x: 632, endPoint y: 268, distance: 47.1
type input "25"
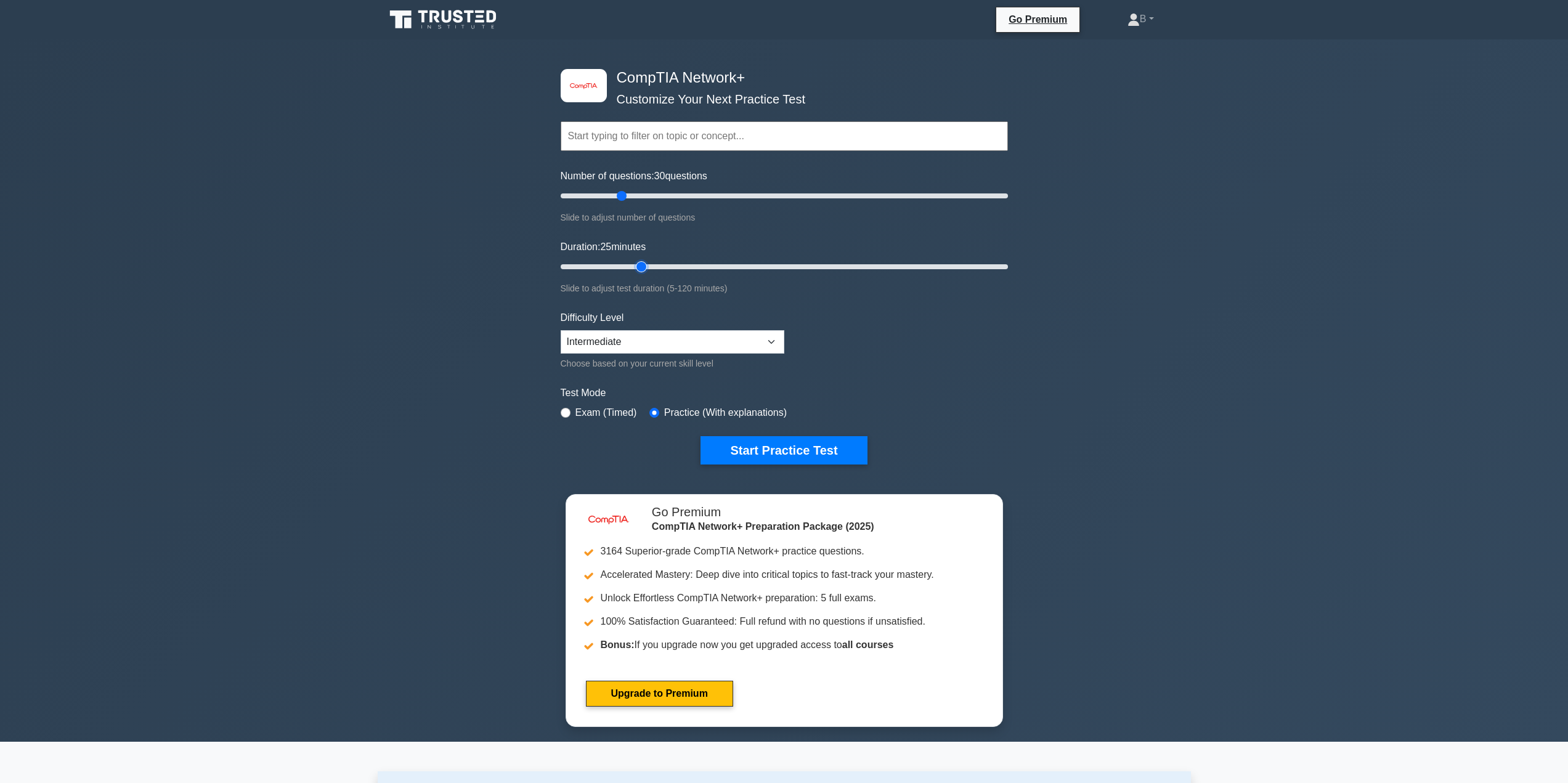
click at [632, 268] on input "Duration: 25 minutes" at bounding box center [784, 267] width 447 height 15
click at [800, 448] on button "Start Practice Test" at bounding box center [783, 450] width 166 height 28
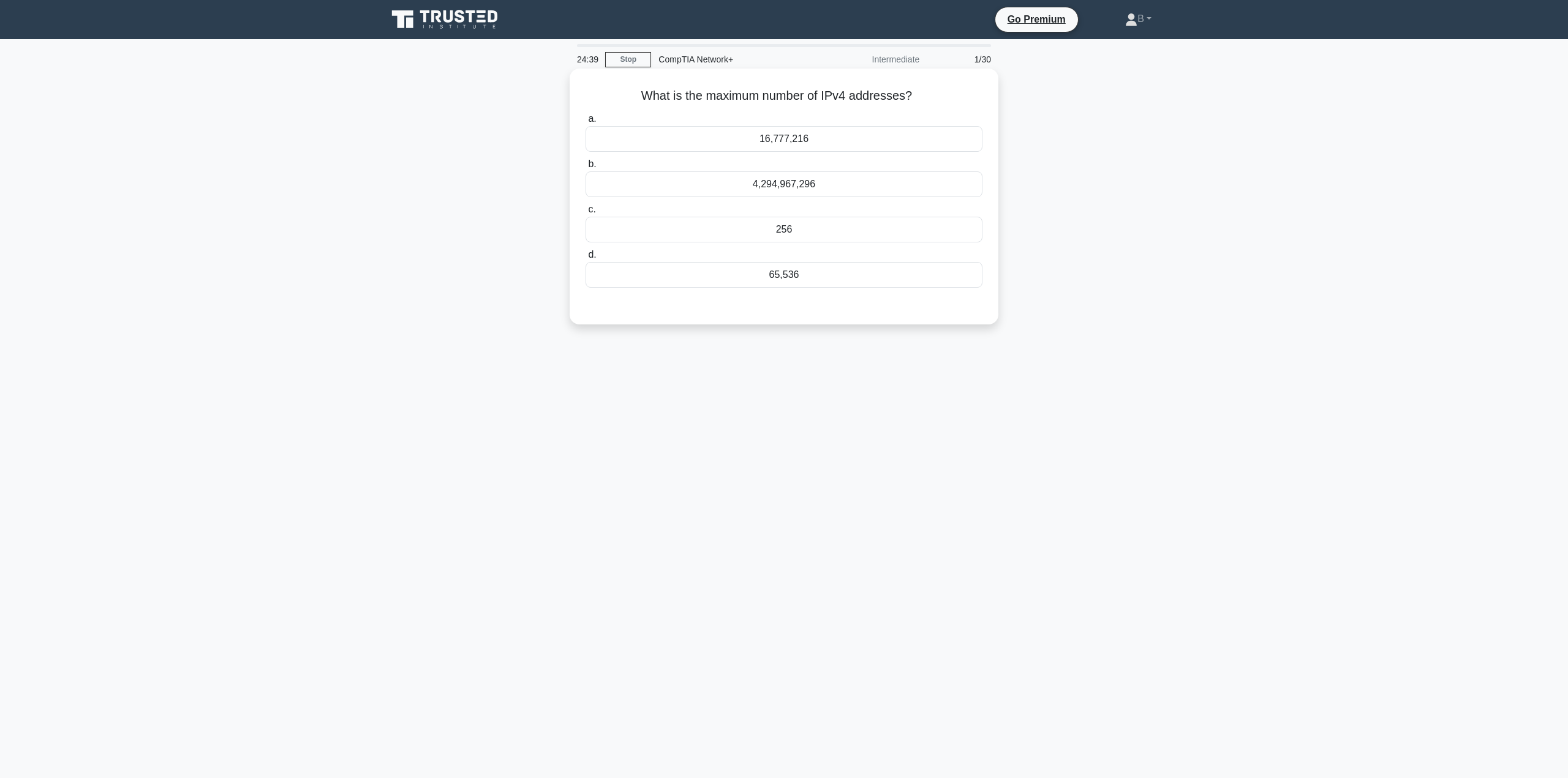
click at [768, 137] on div "16,777,216" at bounding box center [784, 139] width 397 height 26
click at [585, 123] on input "a. 16,777,216" at bounding box center [585, 119] width 0 height 8
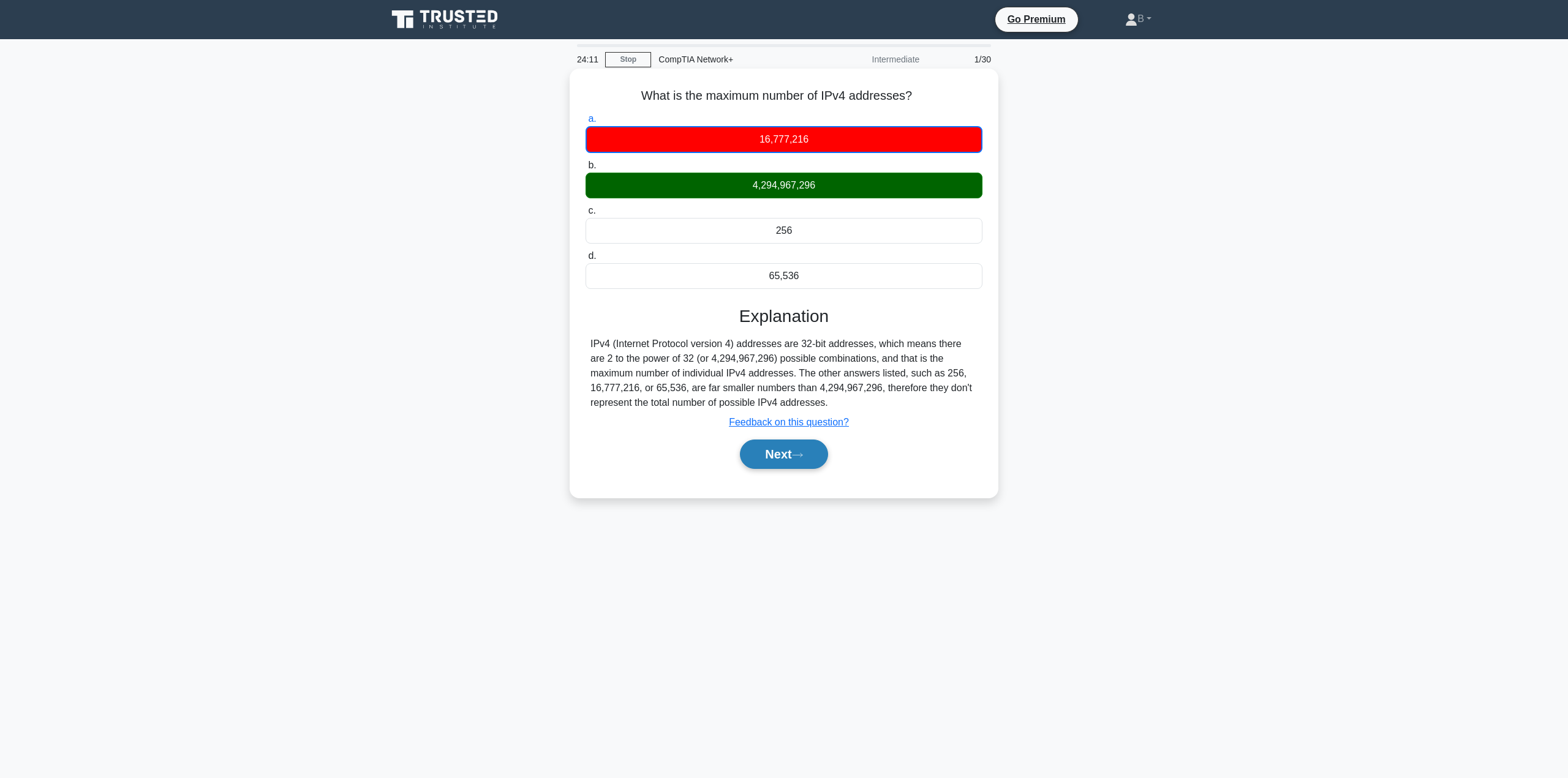
click at [793, 452] on button "Next" at bounding box center [783, 453] width 88 height 29
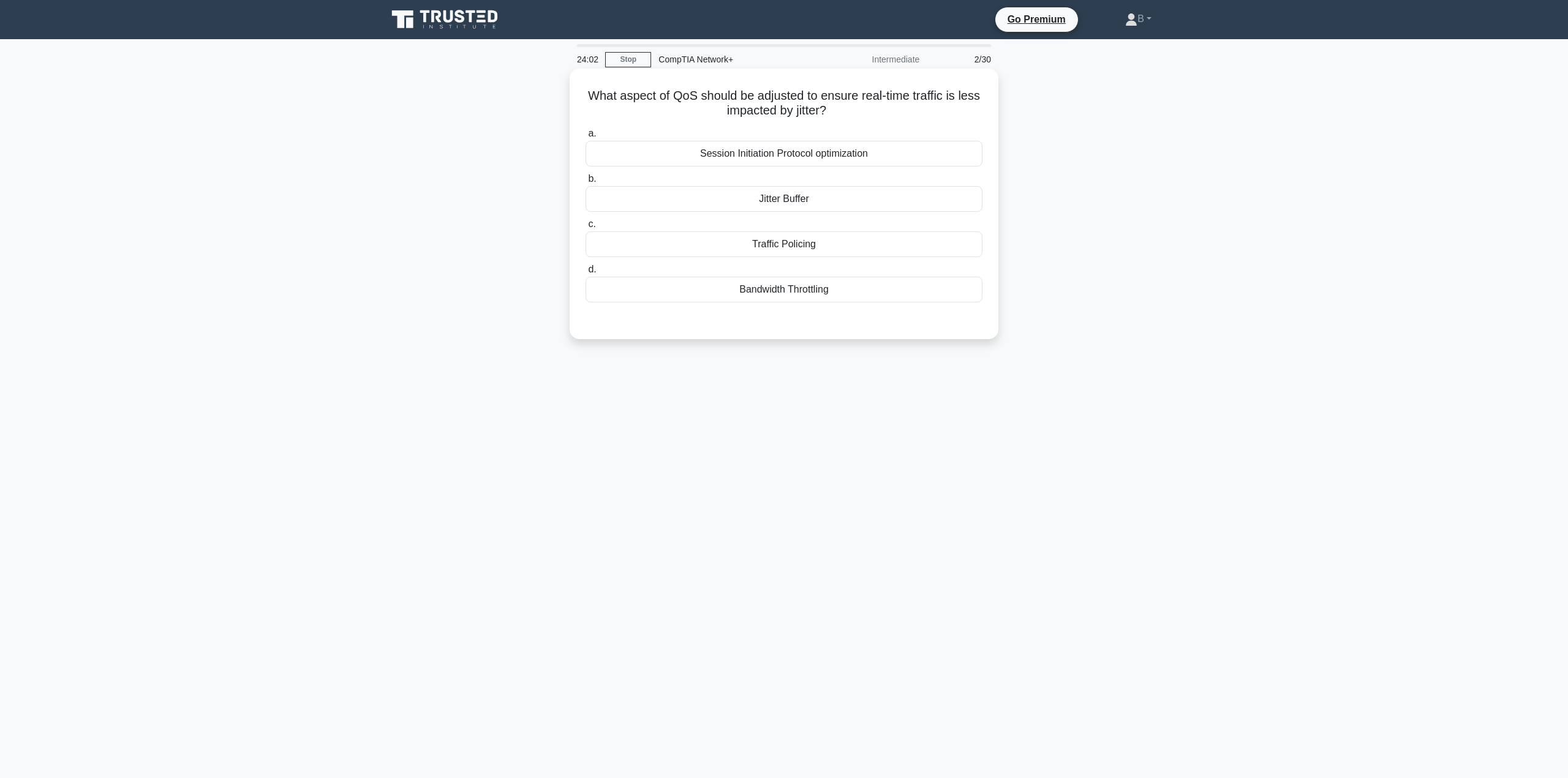
click at [795, 207] on div "Jitter Buffer" at bounding box center [784, 199] width 397 height 26
click at [585, 183] on input "b. Jitter Buffer" at bounding box center [585, 179] width 0 height 8
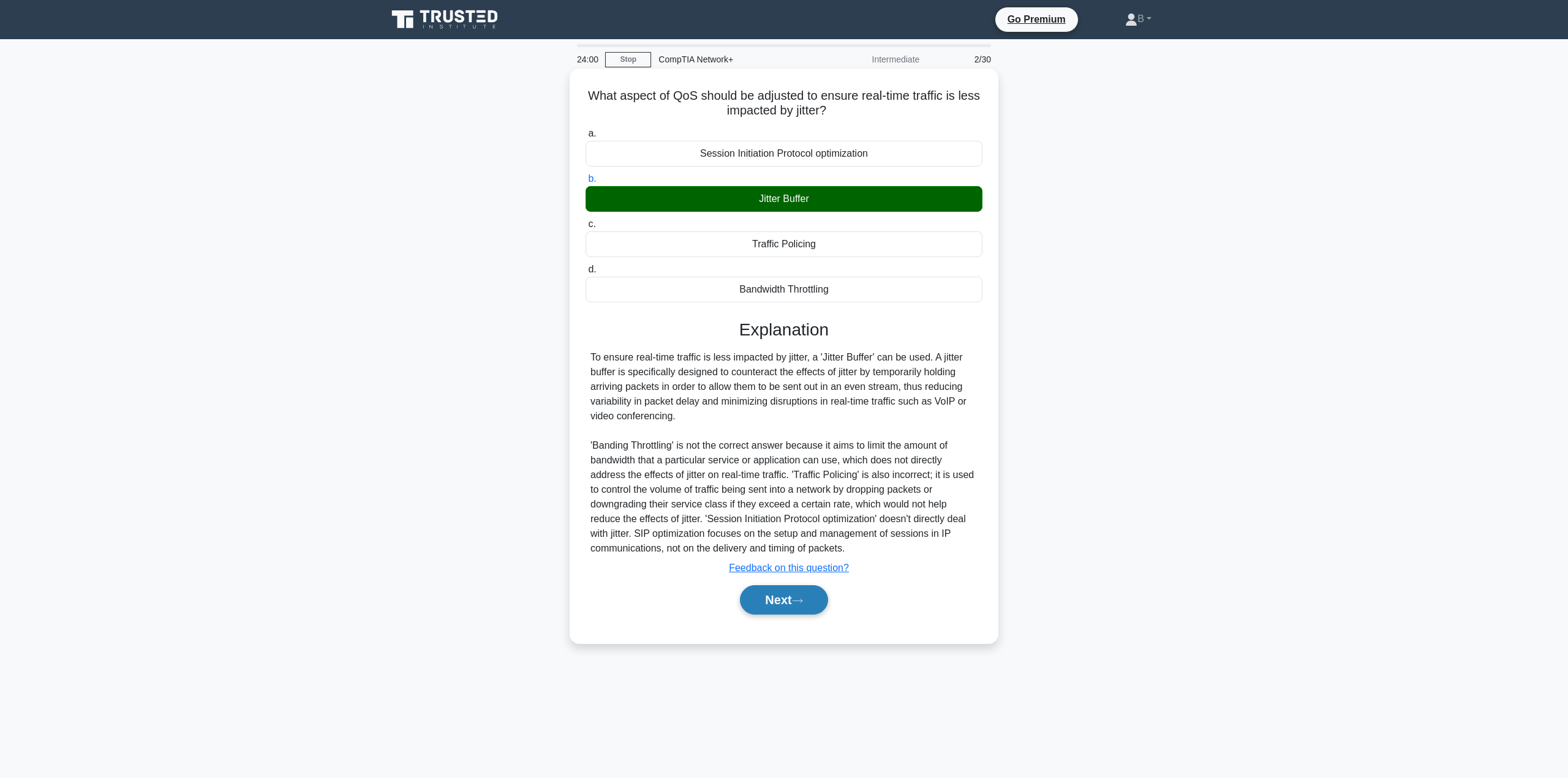
click at [752, 610] on button "Next" at bounding box center [783, 599] width 88 height 29
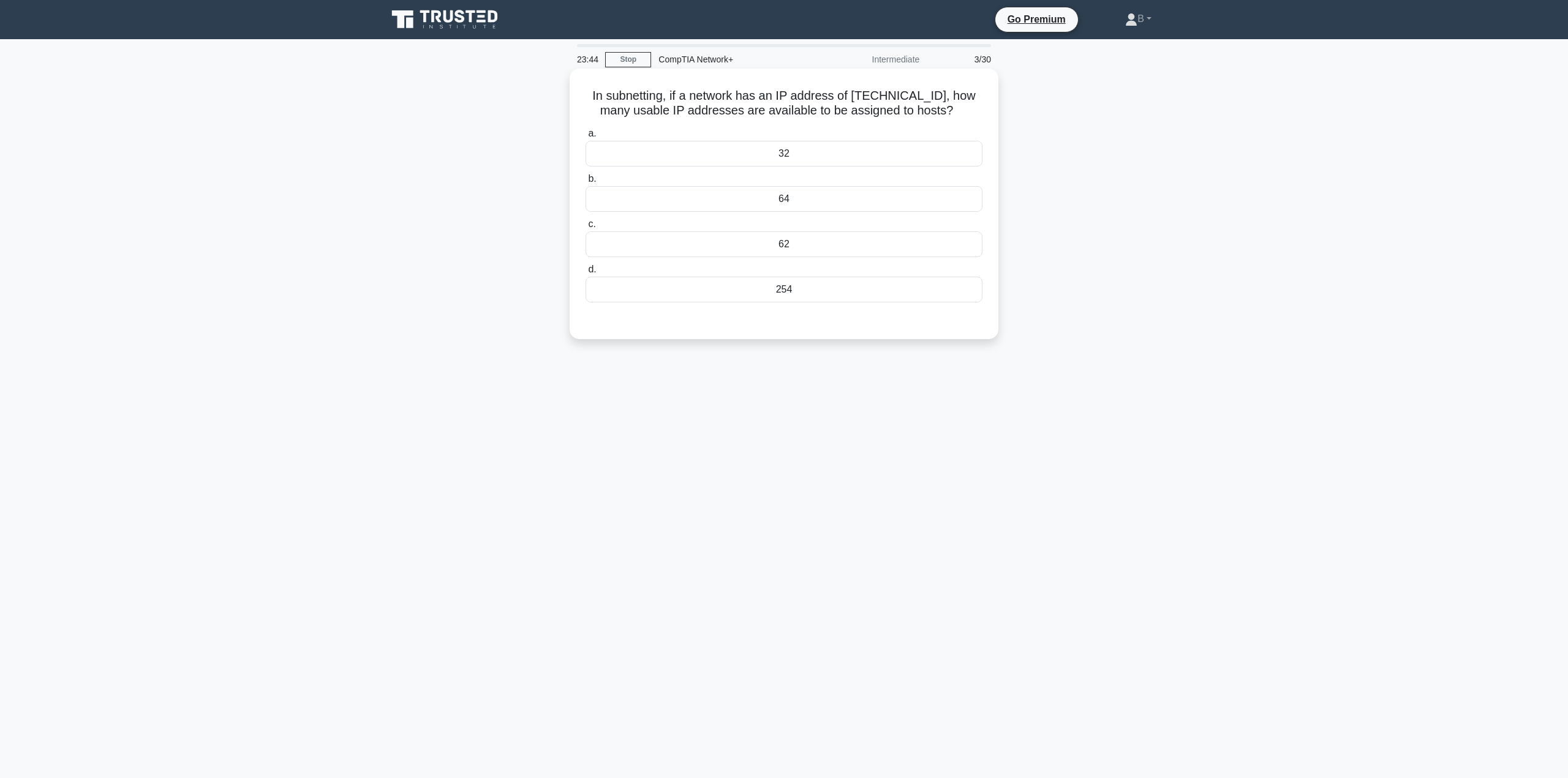
click at [802, 244] on div "62" at bounding box center [784, 244] width 397 height 26
click at [585, 228] on input "c. 62" at bounding box center [585, 224] width 0 height 8
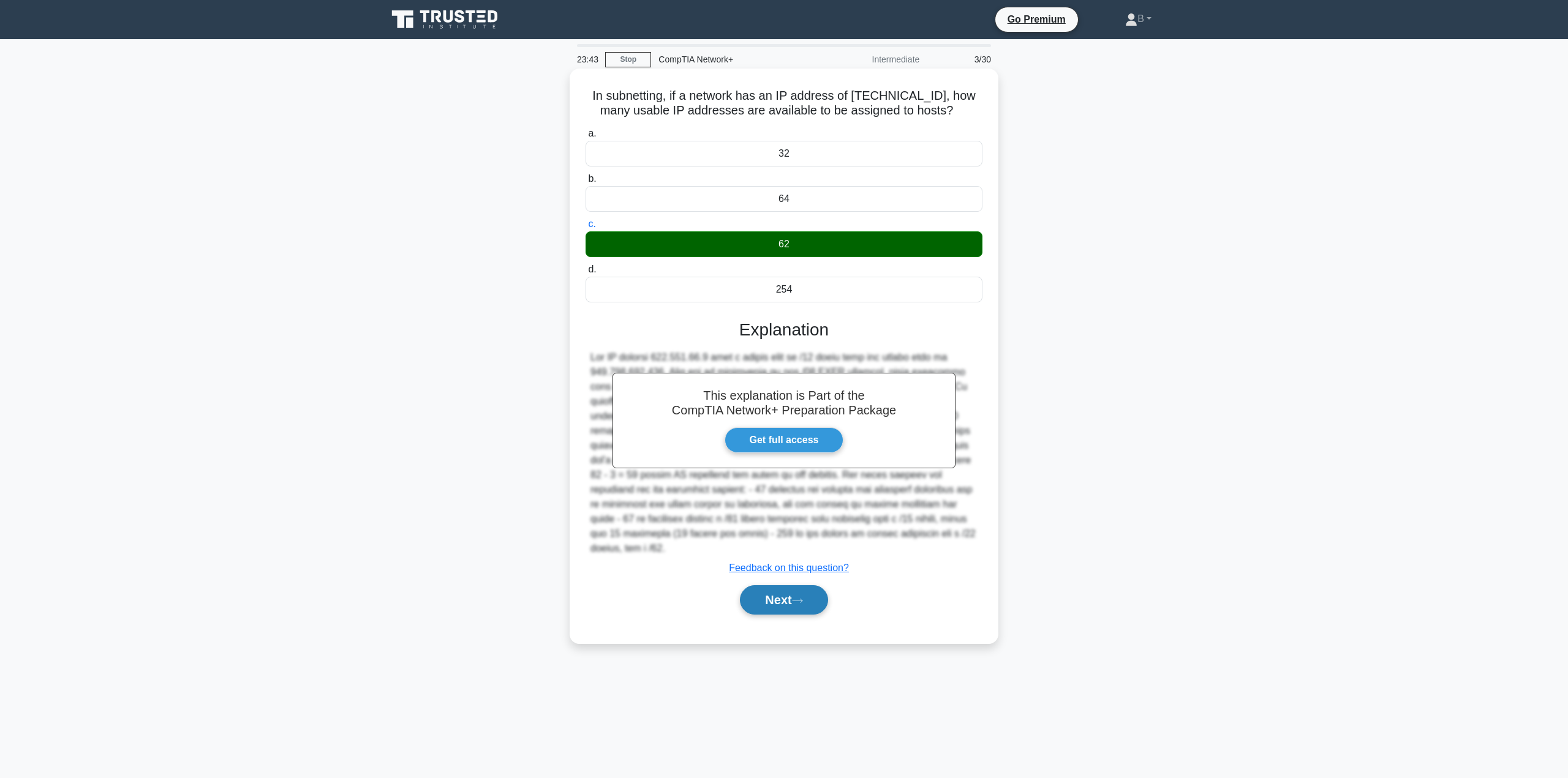
click at [770, 595] on button "Next" at bounding box center [783, 599] width 88 height 29
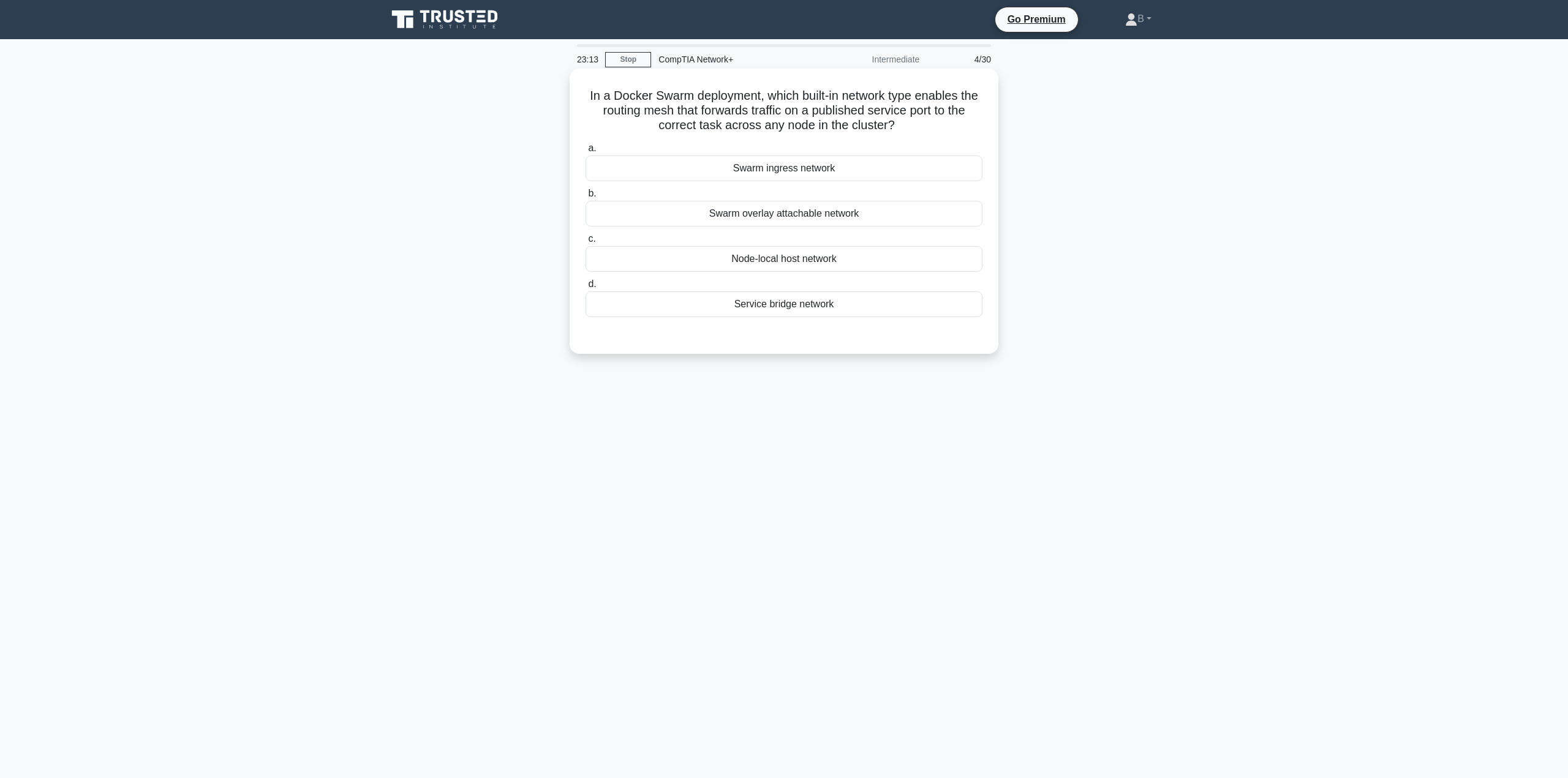
drag, startPoint x: 749, startPoint y: 271, endPoint x: 750, endPoint y: 265, distance: 6.1
click at [749, 272] on div "Node-local host network" at bounding box center [784, 259] width 397 height 26
click at [585, 243] on input "c. Node-local host network" at bounding box center [585, 239] width 0 height 8
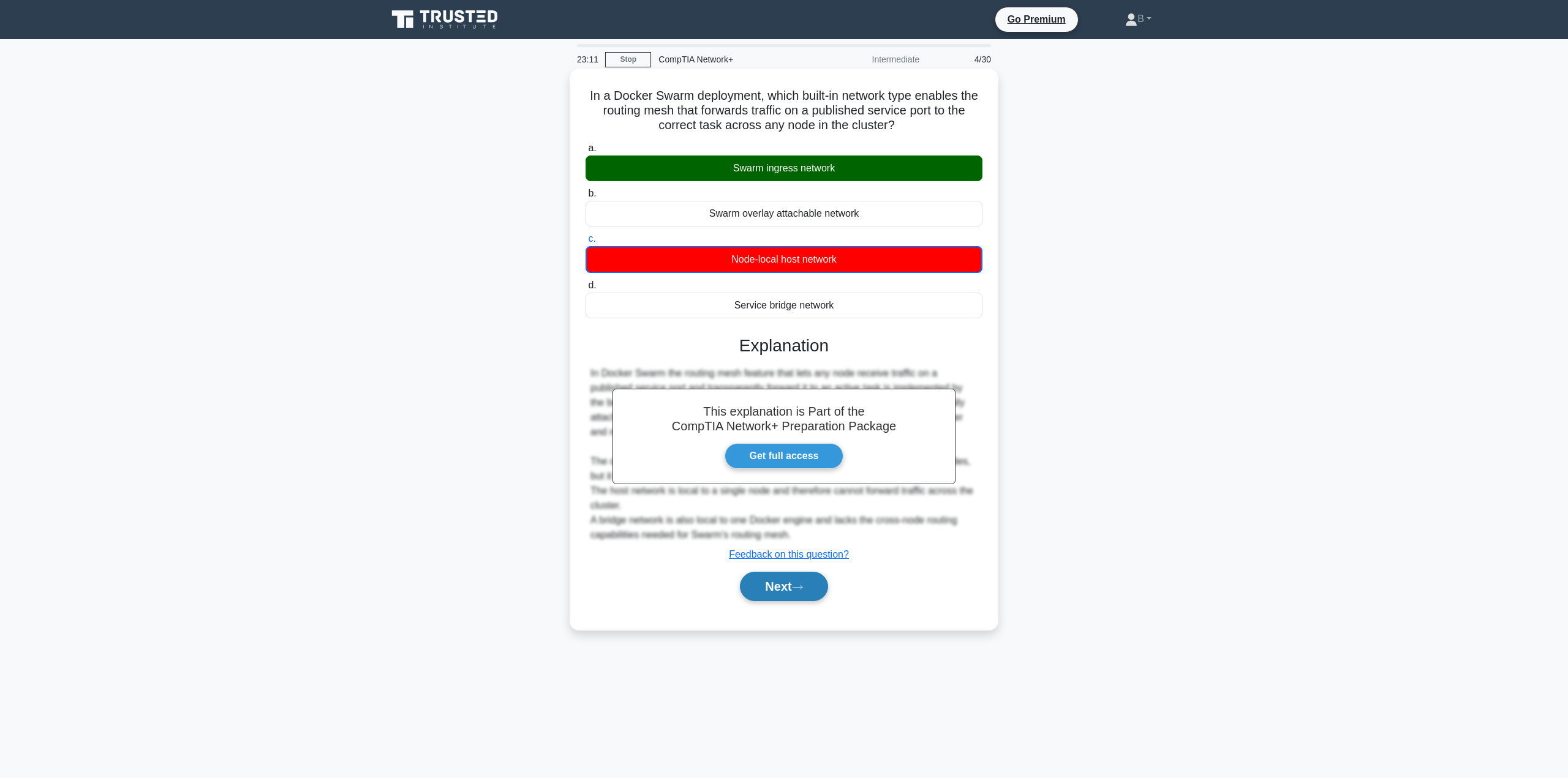
click at [755, 584] on button "Next" at bounding box center [783, 586] width 88 height 29
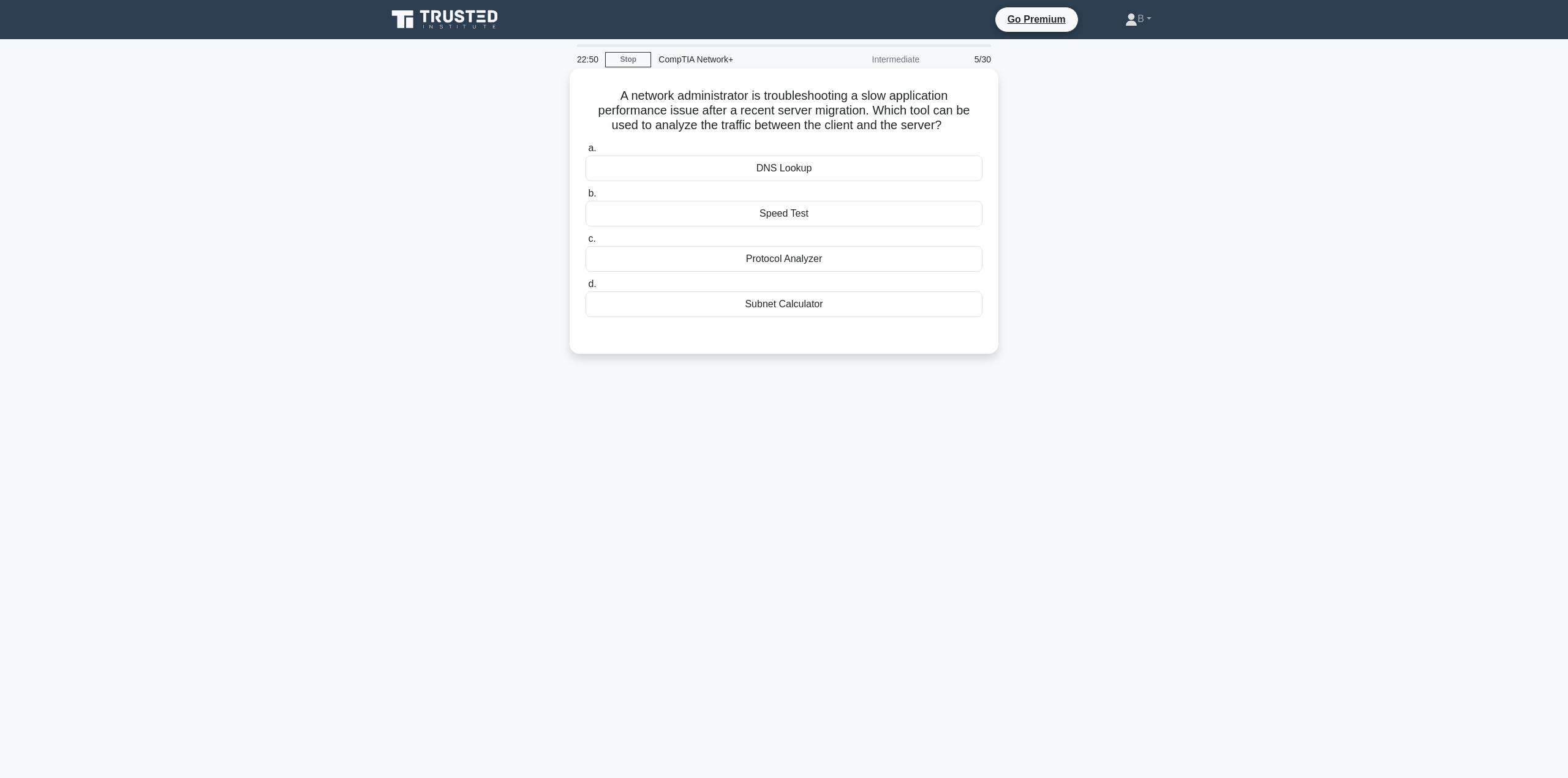
click at [731, 209] on div "Speed Test" at bounding box center [784, 214] width 397 height 26
click at [585, 198] on input "b. Speed Test" at bounding box center [585, 194] width 0 height 8
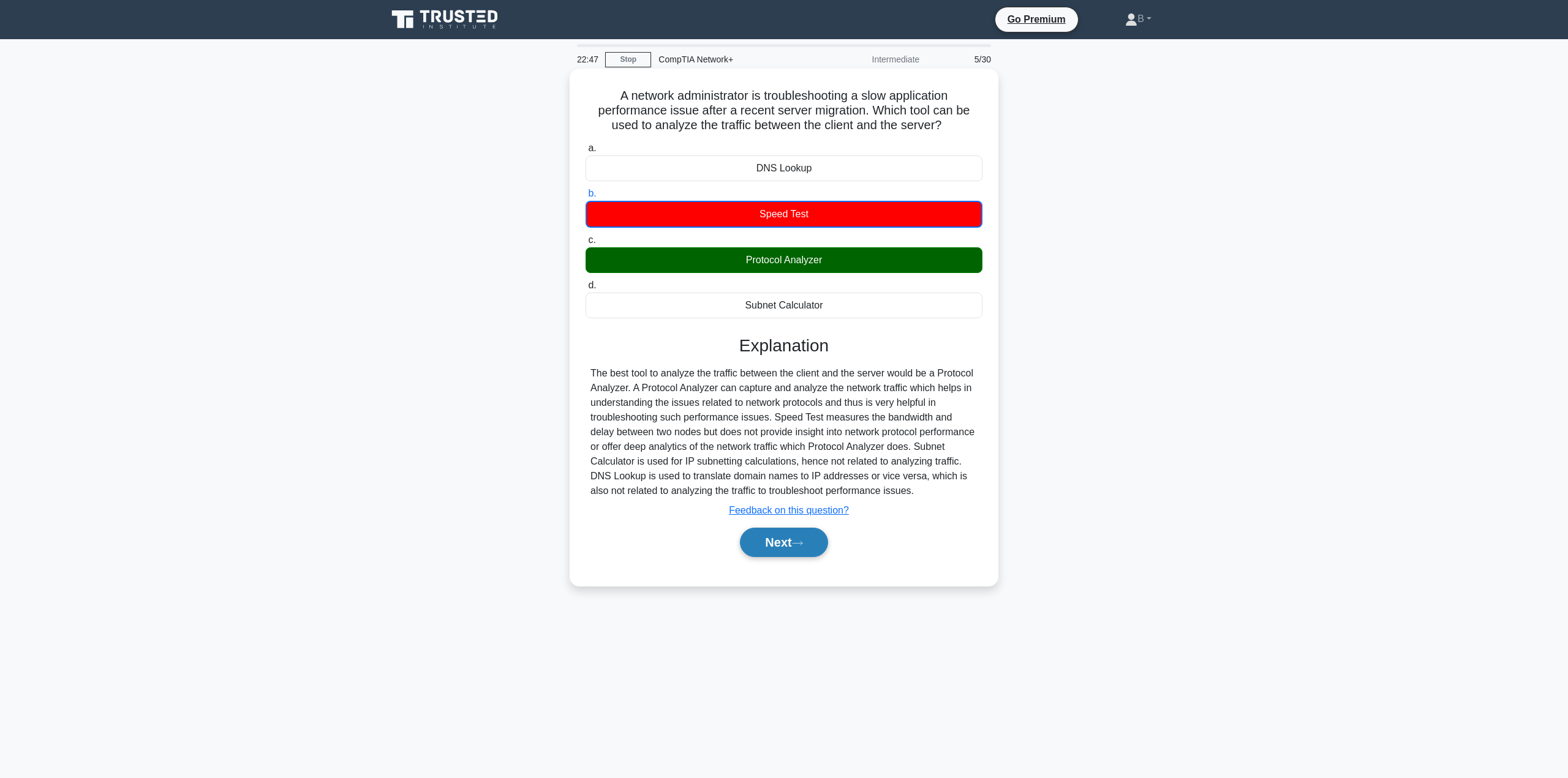
click at [763, 542] on button "Next" at bounding box center [783, 542] width 88 height 29
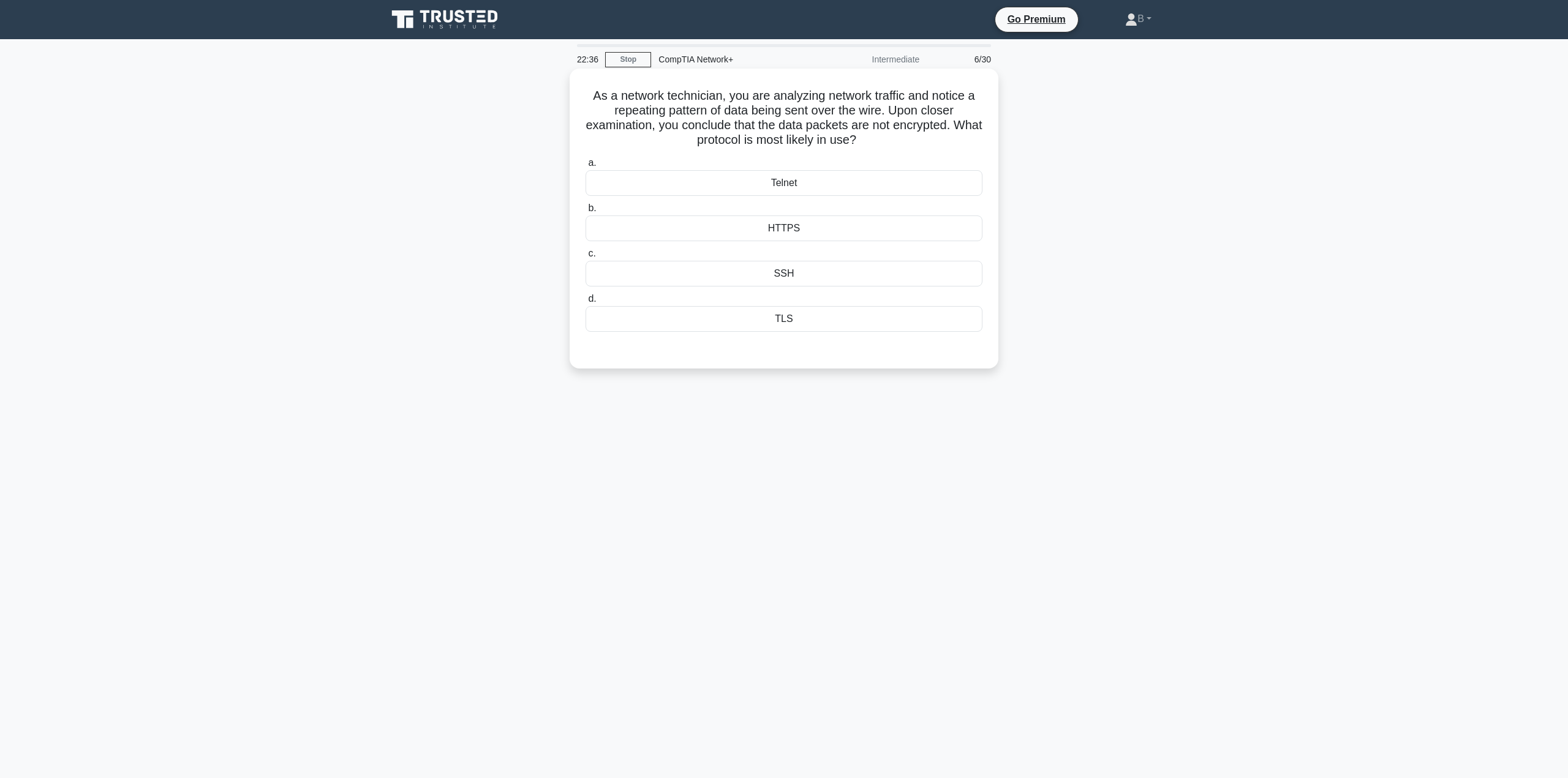
click at [801, 183] on div "Telnet" at bounding box center [784, 183] width 397 height 26
click at [585, 167] on input "a. Telnet" at bounding box center [585, 163] width 0 height 8
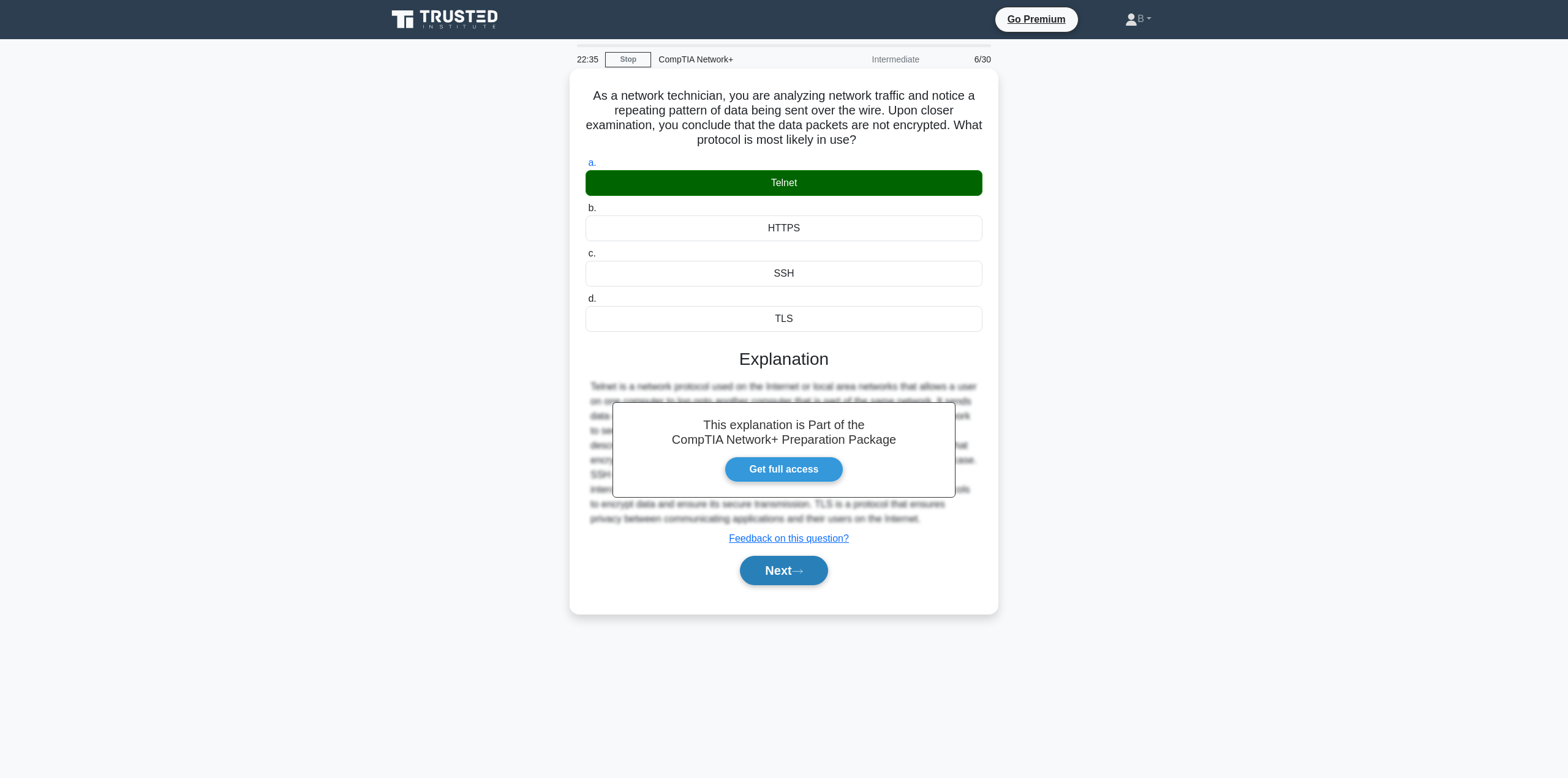
click at [760, 565] on button "Next" at bounding box center [783, 570] width 88 height 29
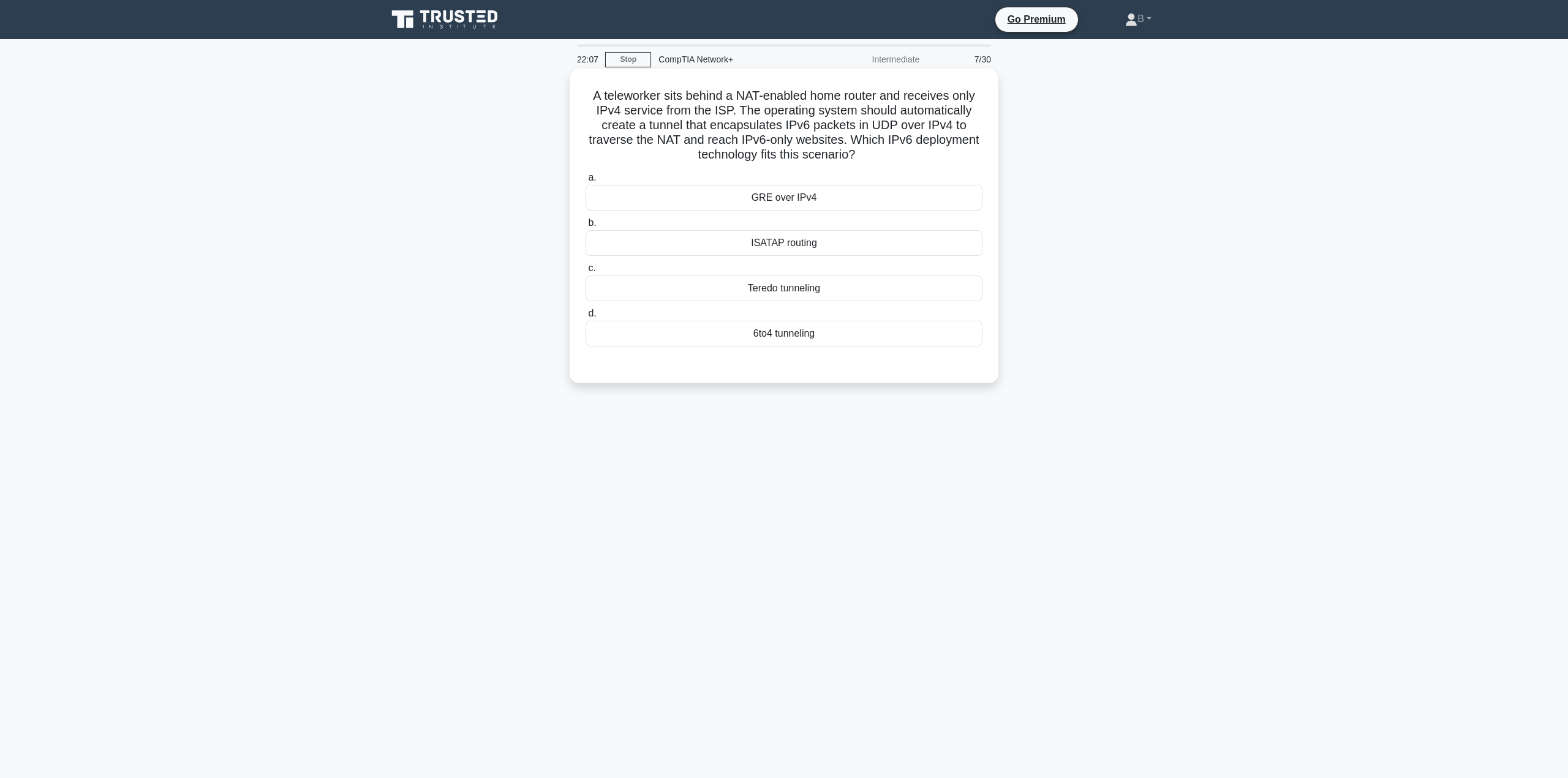
click at [790, 244] on div "ISATAP routing" at bounding box center [784, 243] width 397 height 26
click at [585, 227] on input "b. ISATAP routing" at bounding box center [585, 223] width 0 height 8
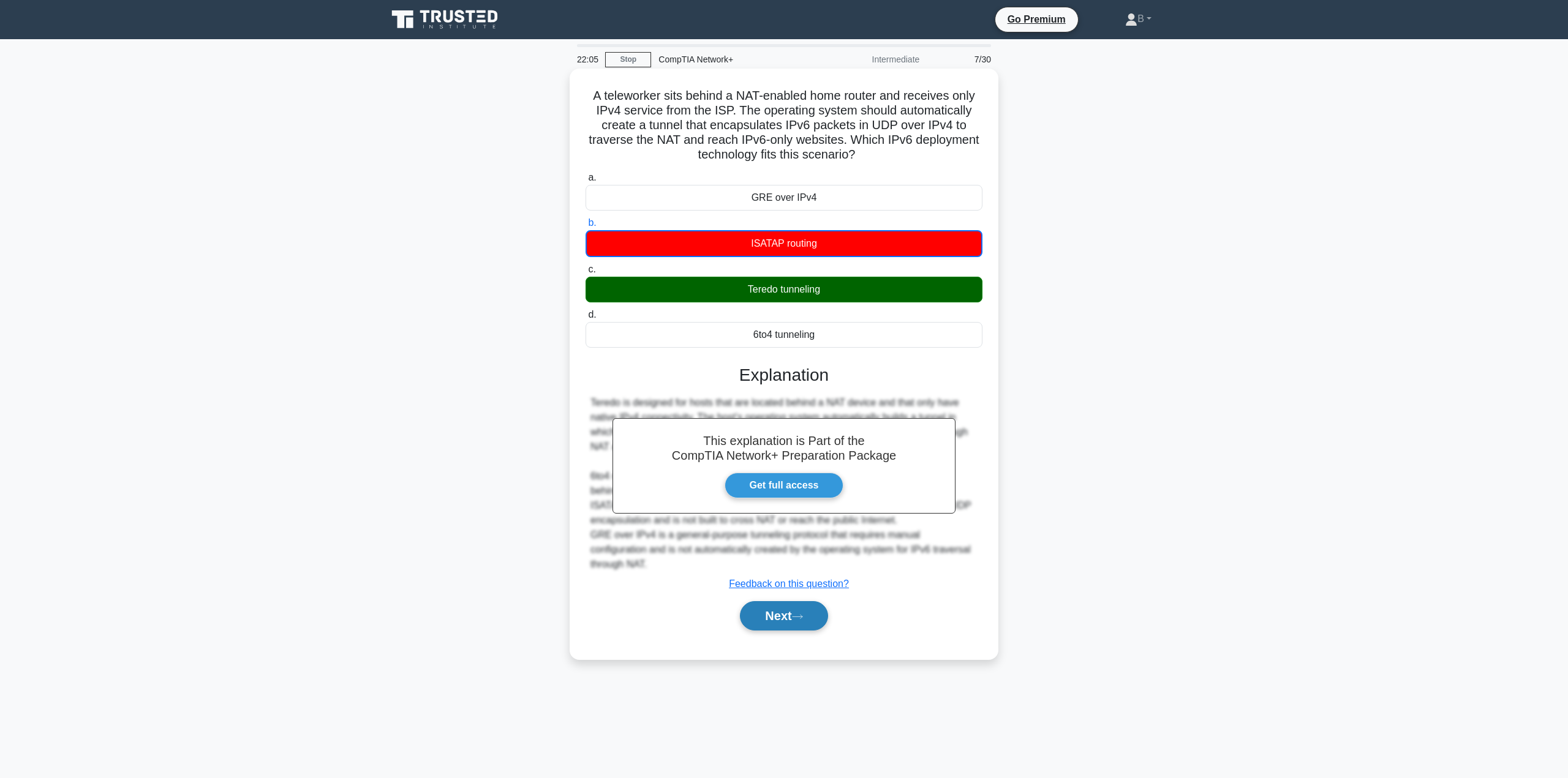
click at [768, 604] on button "Next" at bounding box center [783, 615] width 88 height 29
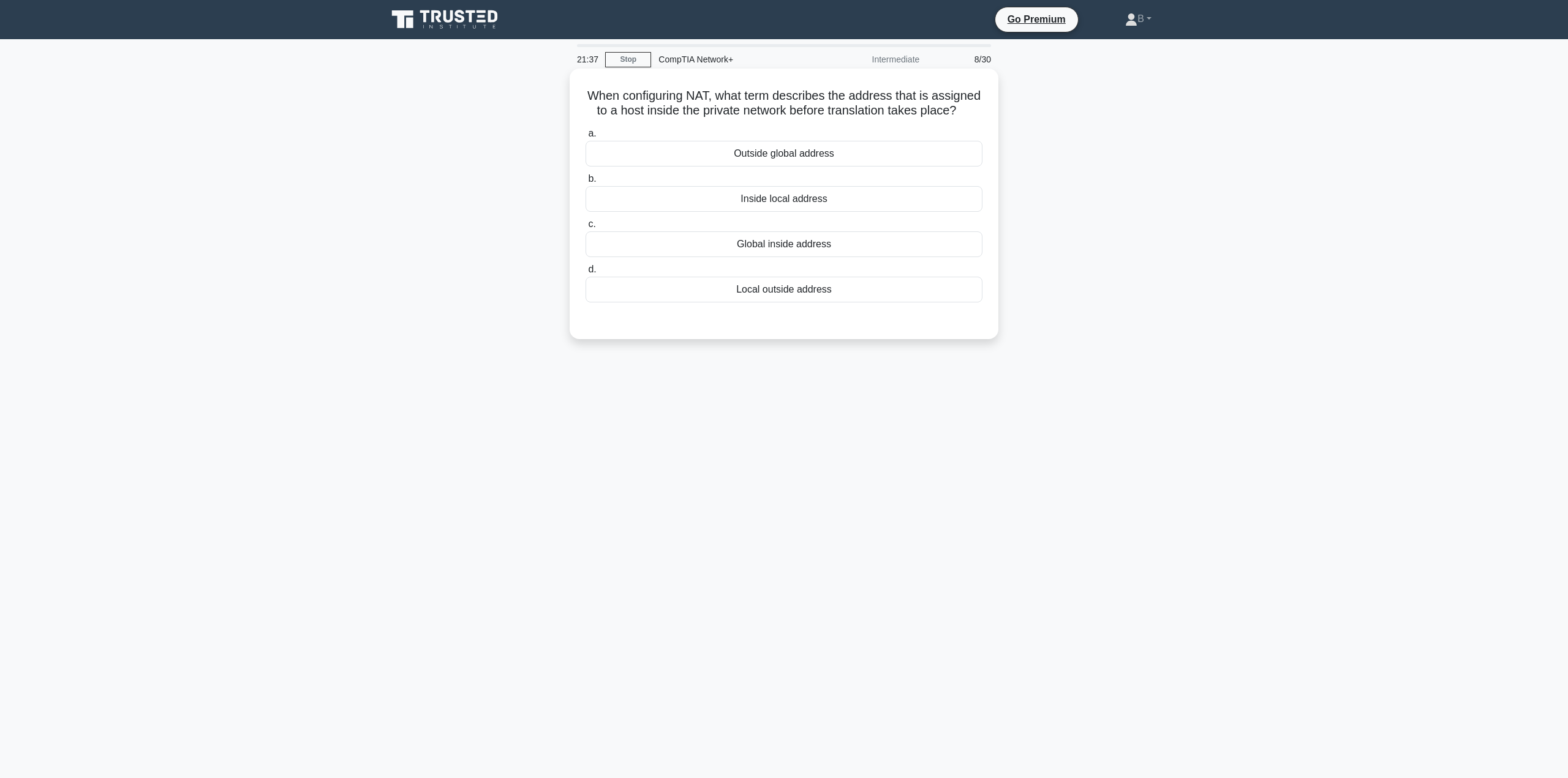
click at [788, 212] on div "Inside local address" at bounding box center [784, 199] width 397 height 26
click at [585, 183] on input "b. Inside local address" at bounding box center [585, 179] width 0 height 8
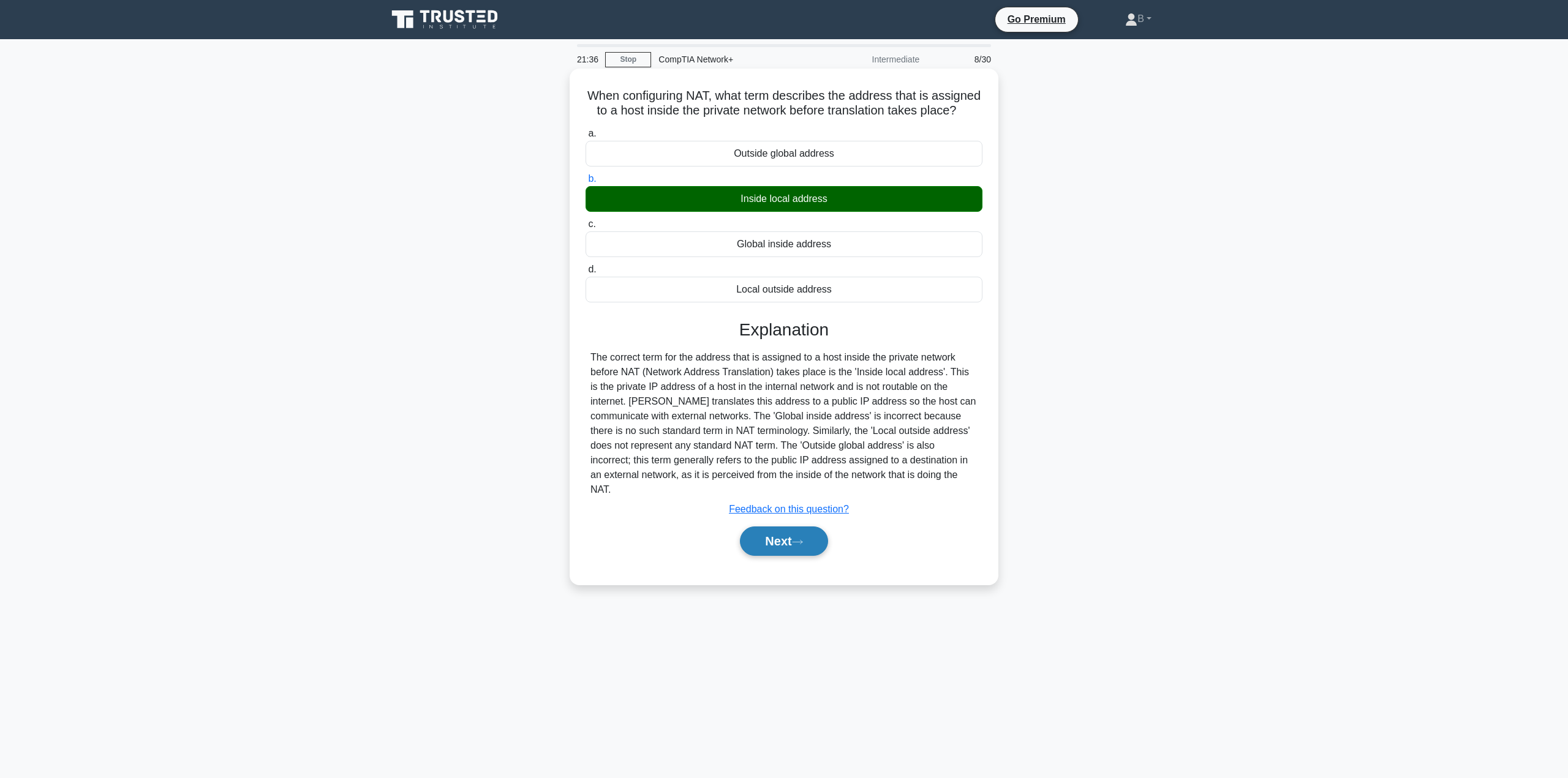
click at [793, 532] on button "Next" at bounding box center [783, 541] width 88 height 29
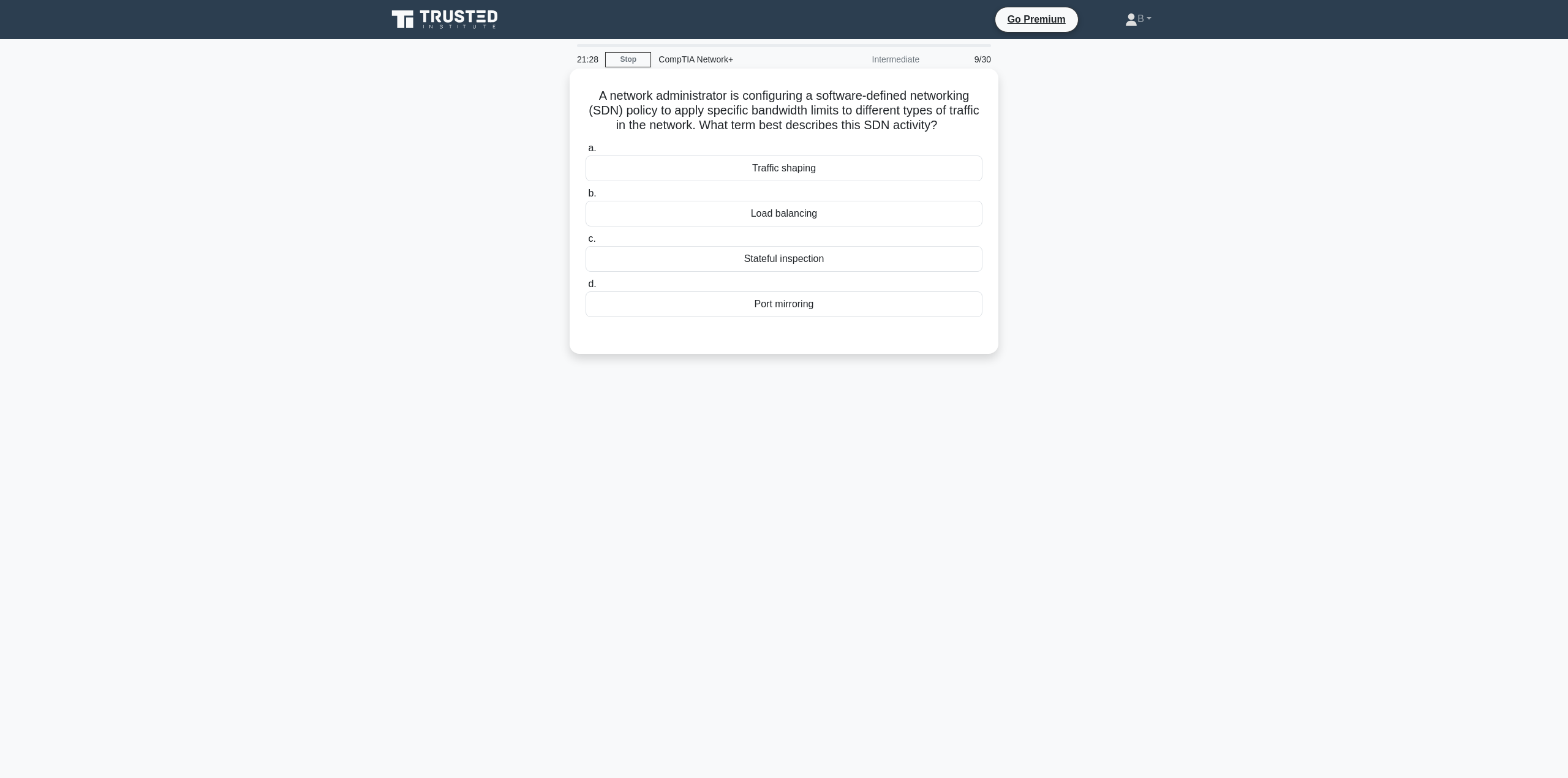
click at [771, 161] on div "Traffic shaping" at bounding box center [784, 168] width 397 height 26
click at [585, 152] on input "a. Traffic shaping" at bounding box center [585, 148] width 0 height 8
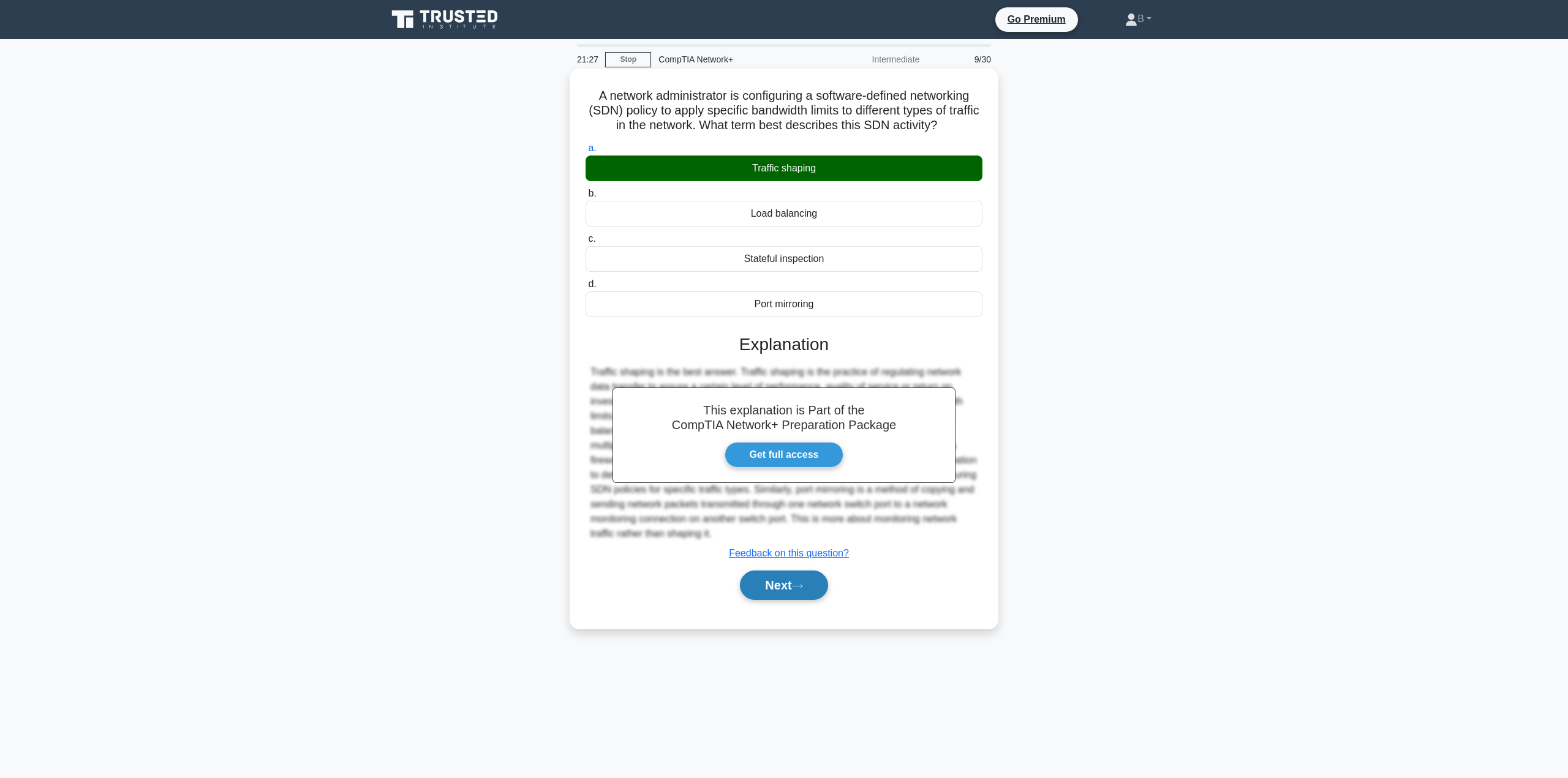
click at [765, 582] on button "Next" at bounding box center [783, 585] width 88 height 29
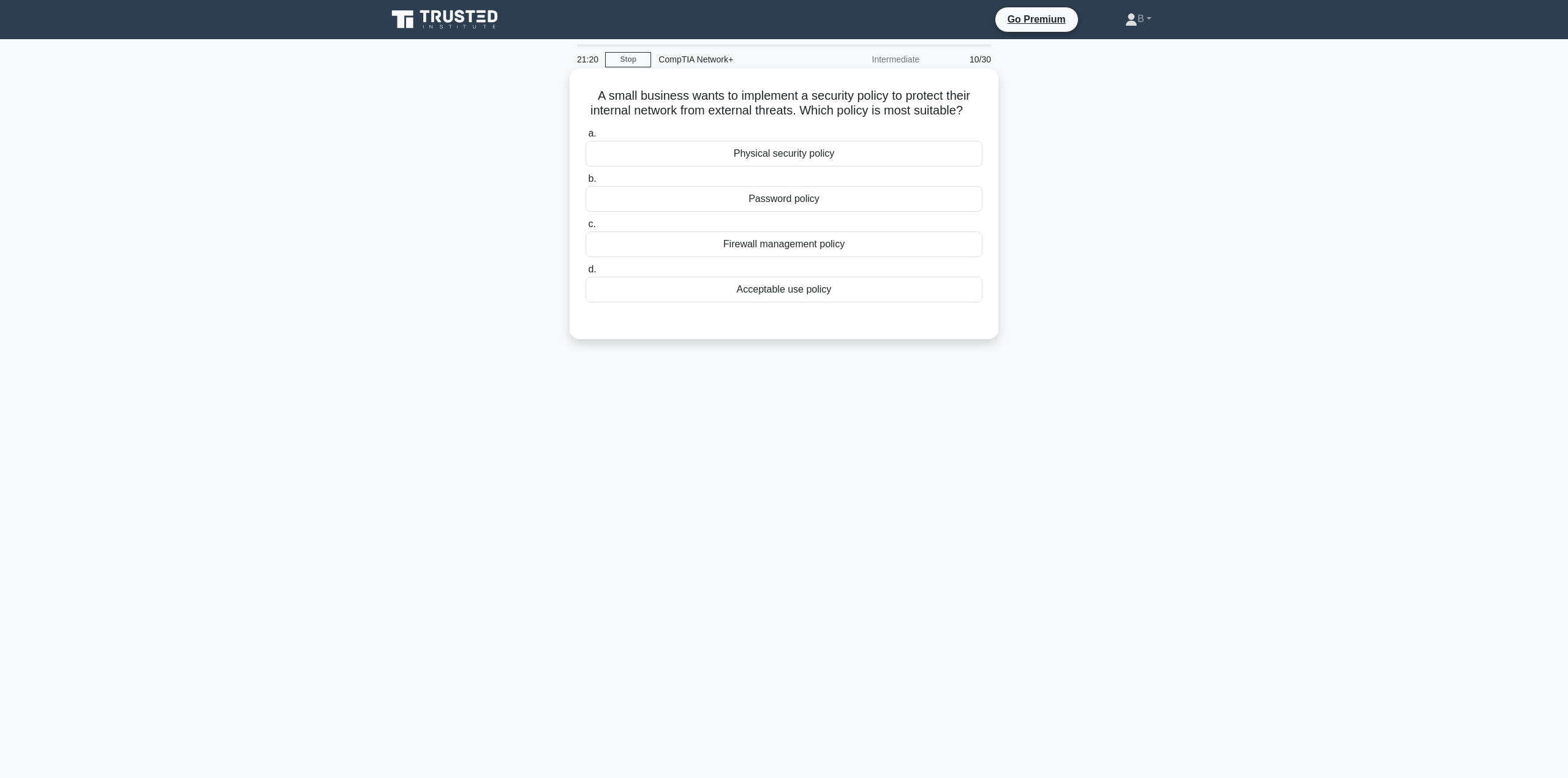
click at [817, 257] on div "Firewall management policy" at bounding box center [784, 244] width 397 height 26
click at [585, 228] on input "c. Firewall management policy" at bounding box center [585, 224] width 0 height 8
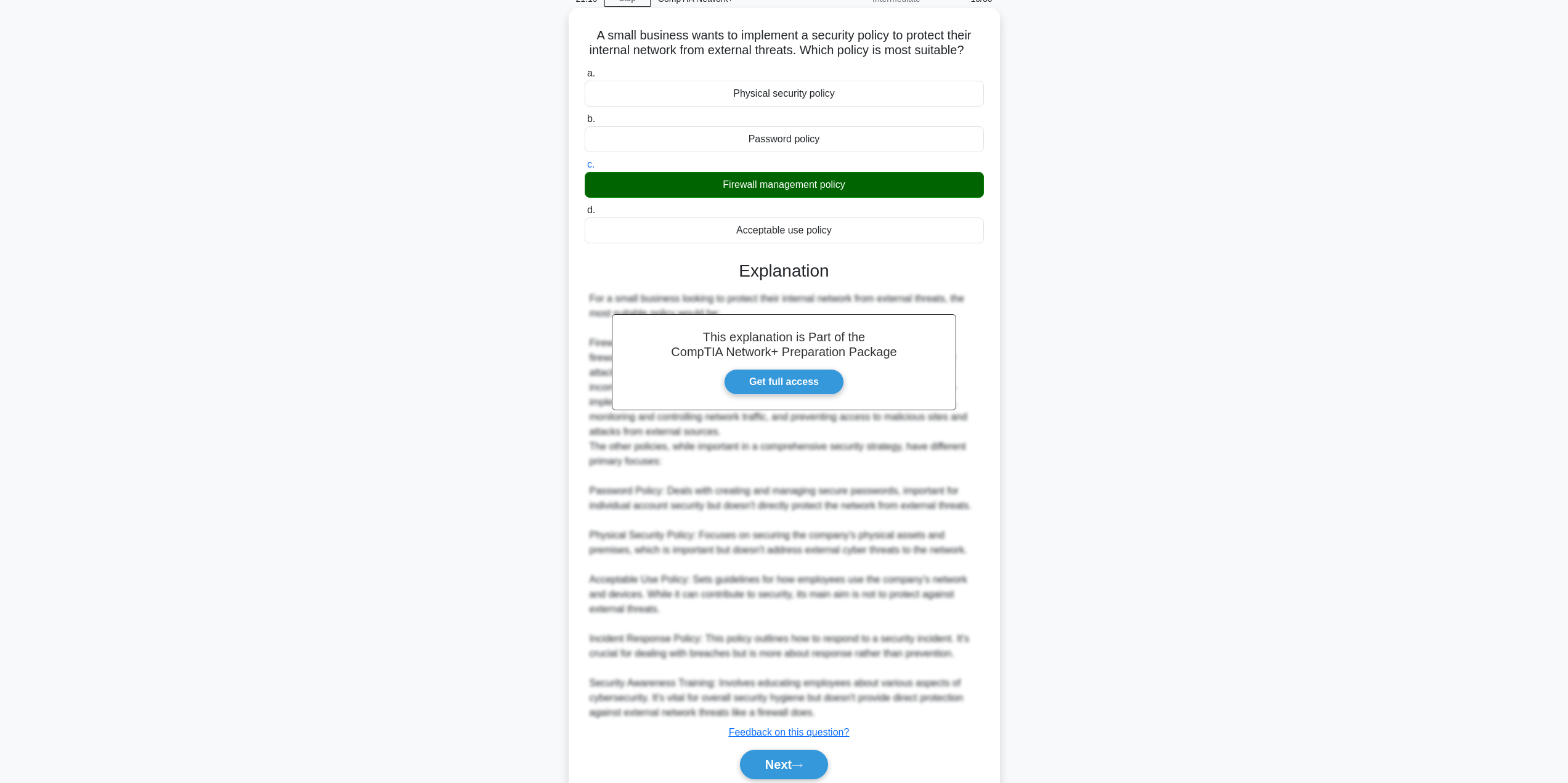
scroll to position [125, 0]
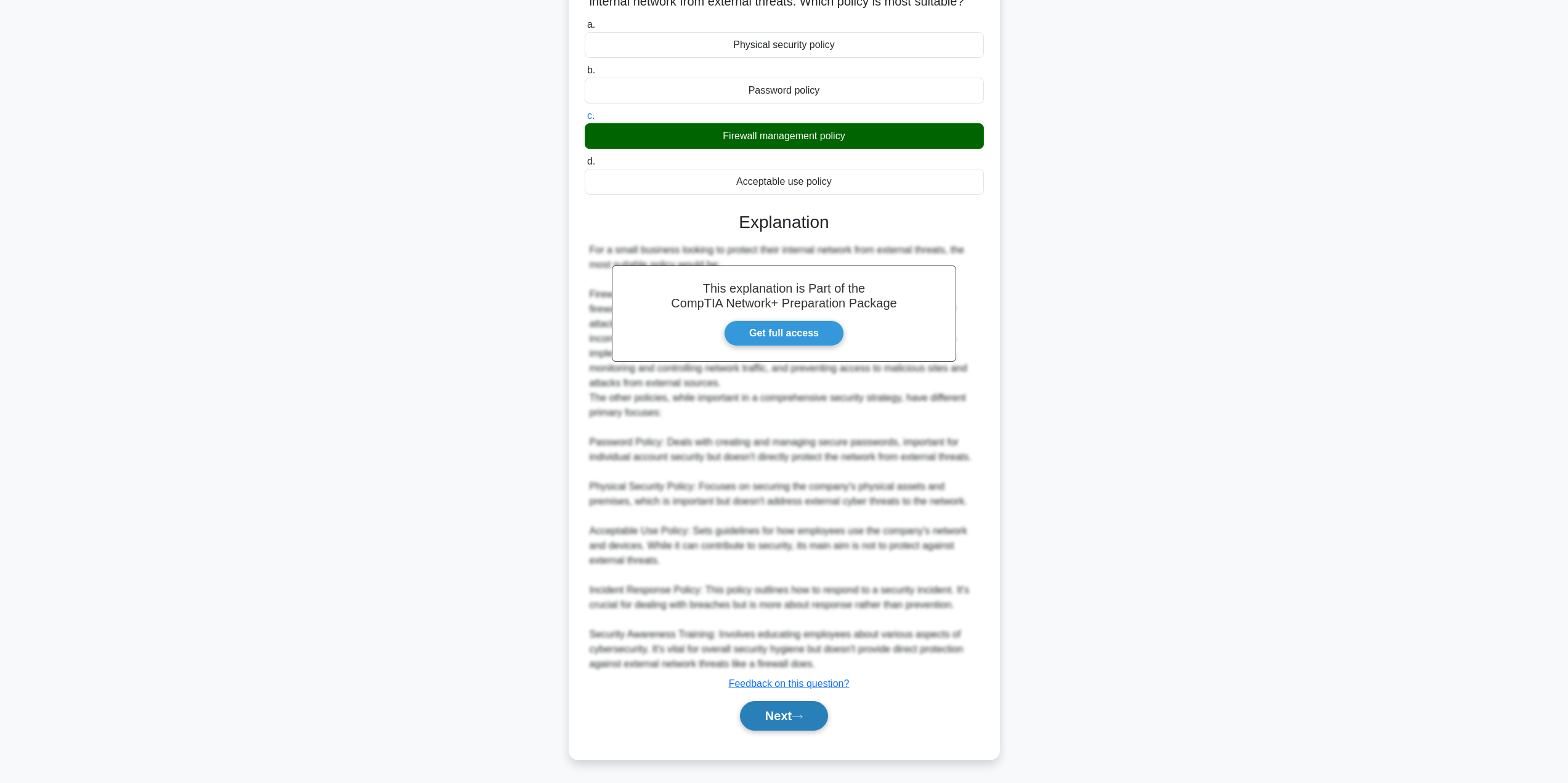
click at [760, 710] on button "Next" at bounding box center [784, 715] width 88 height 29
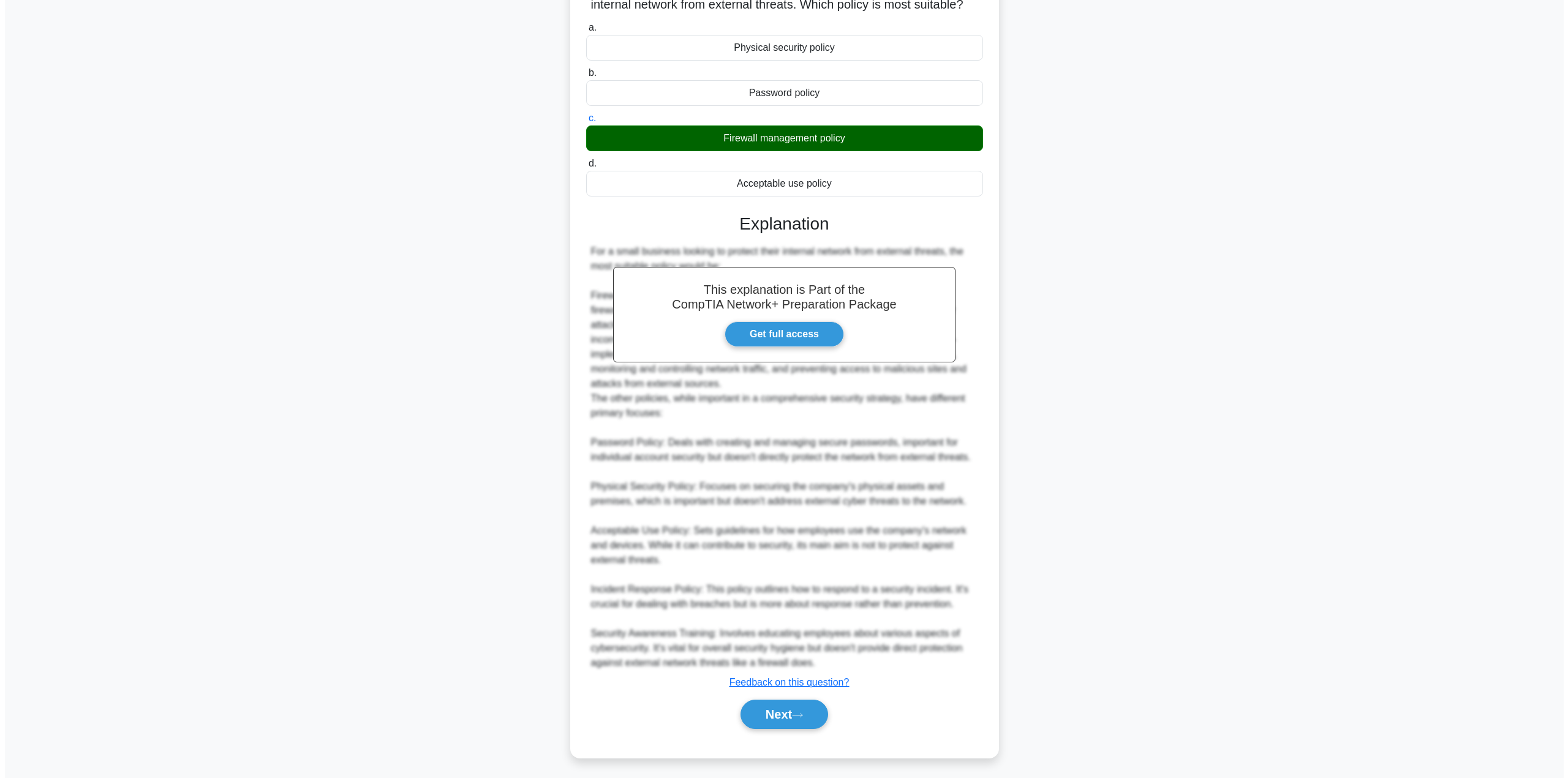
scroll to position [0, 0]
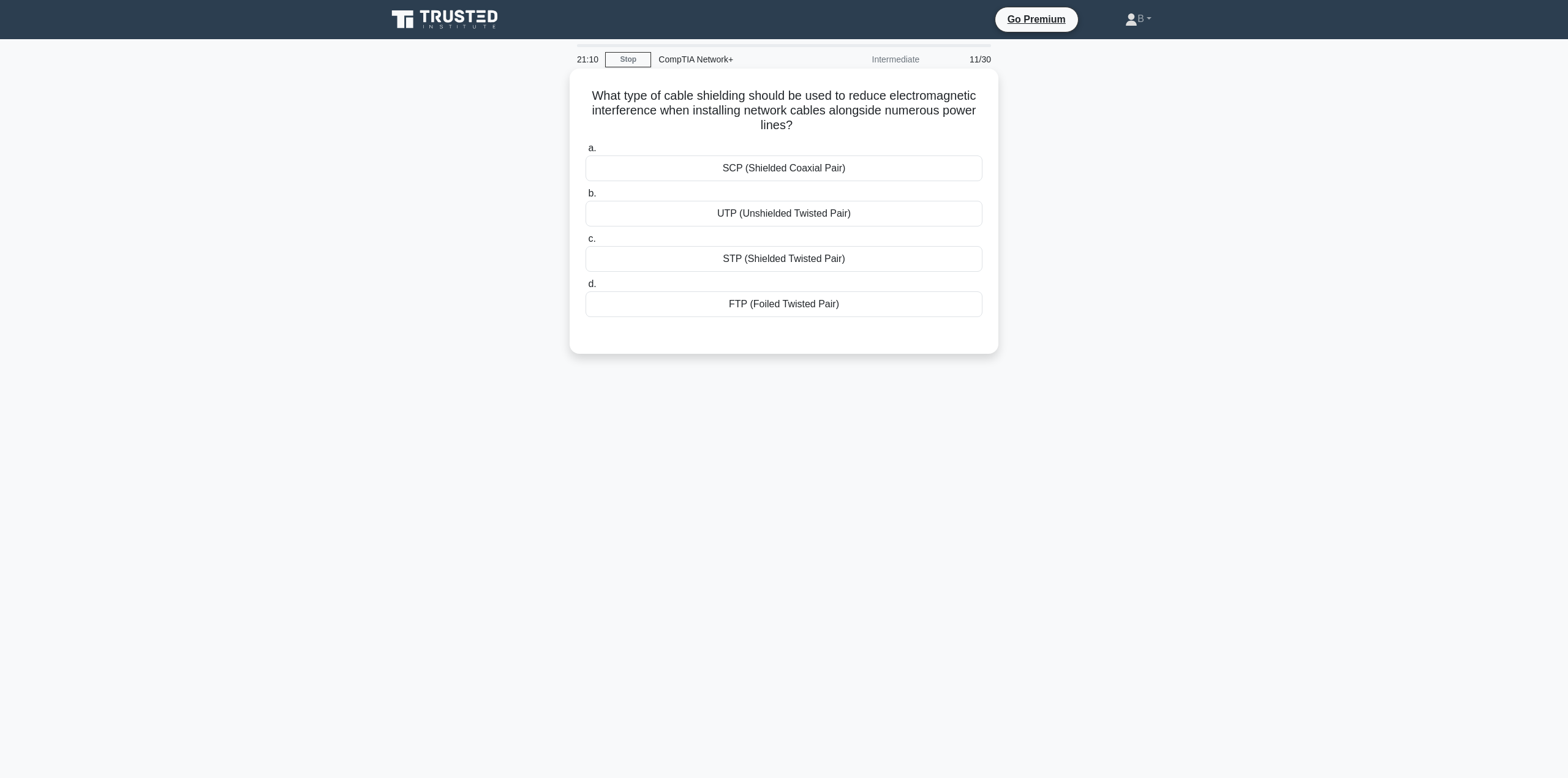
click at [716, 256] on div "STP (Shielded Twisted Pair)" at bounding box center [784, 259] width 397 height 26
click at [585, 243] on input "c. STP (Shielded Twisted Pair)" at bounding box center [585, 239] width 0 height 8
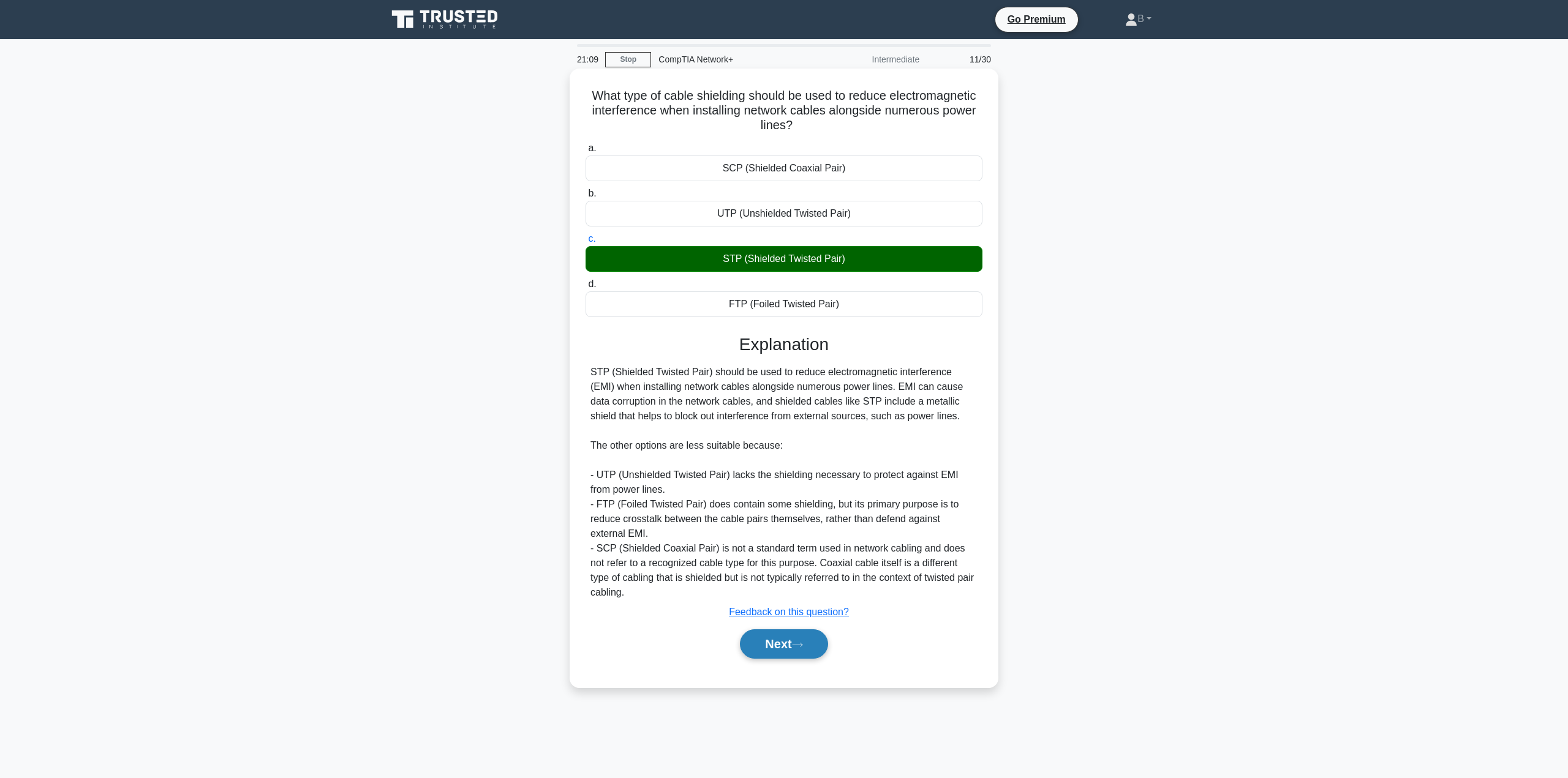
click at [781, 646] on button "Next" at bounding box center [783, 643] width 88 height 29
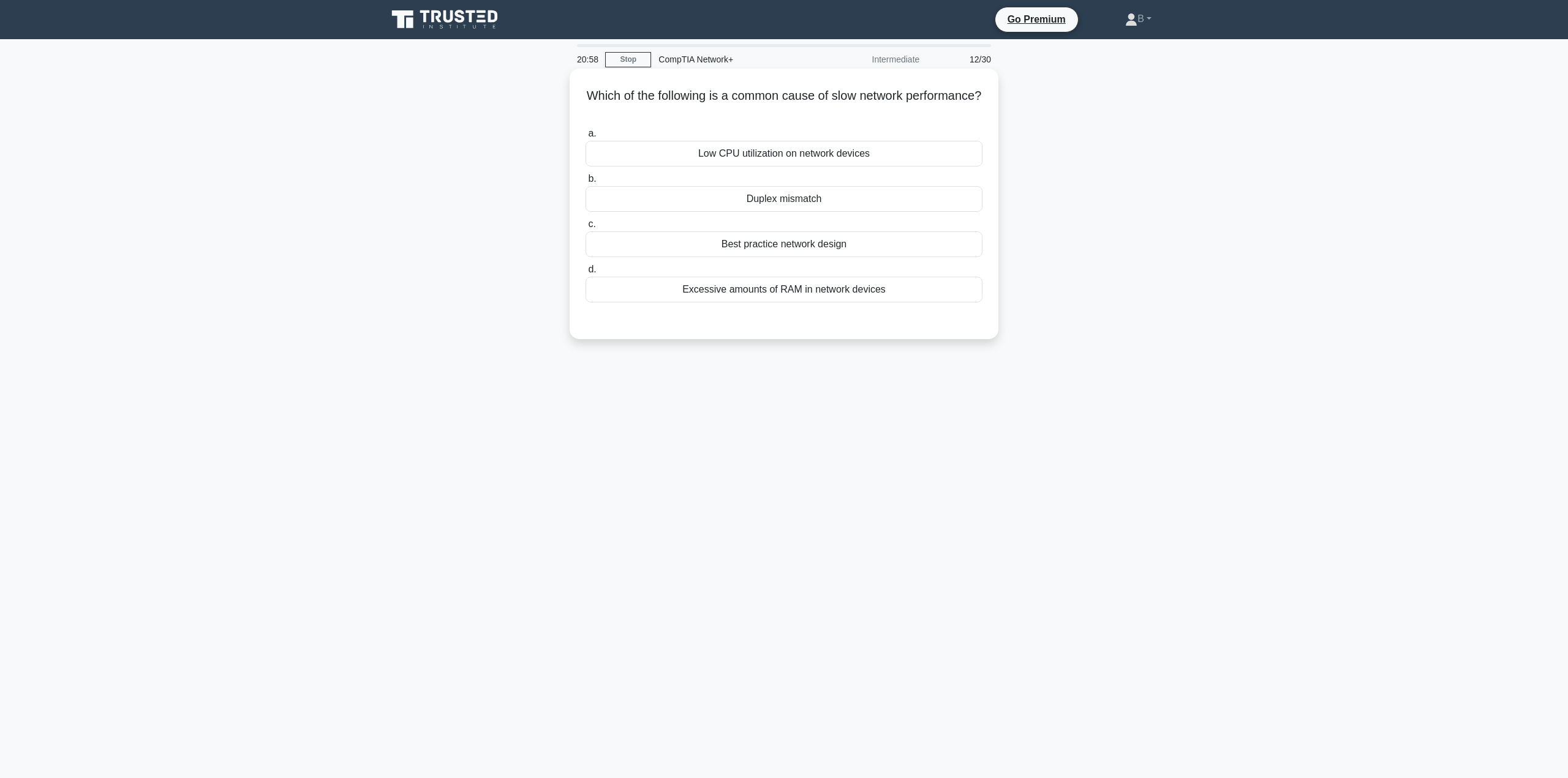
click at [751, 205] on div "Duplex mismatch" at bounding box center [784, 199] width 397 height 26
click at [585, 183] on input "b. Duplex mismatch" at bounding box center [585, 179] width 0 height 8
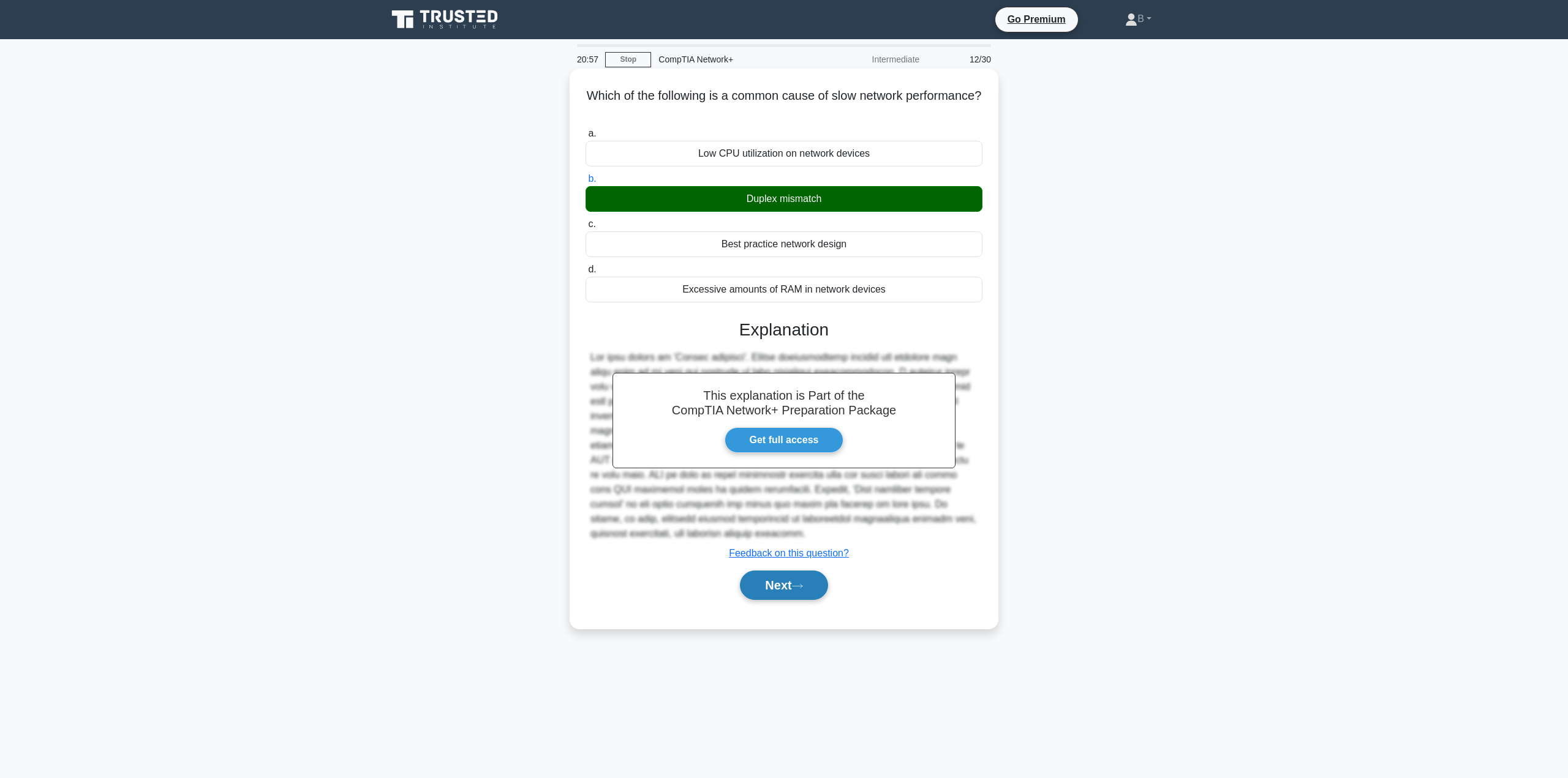
click at [777, 581] on button "Next" at bounding box center [783, 585] width 88 height 29
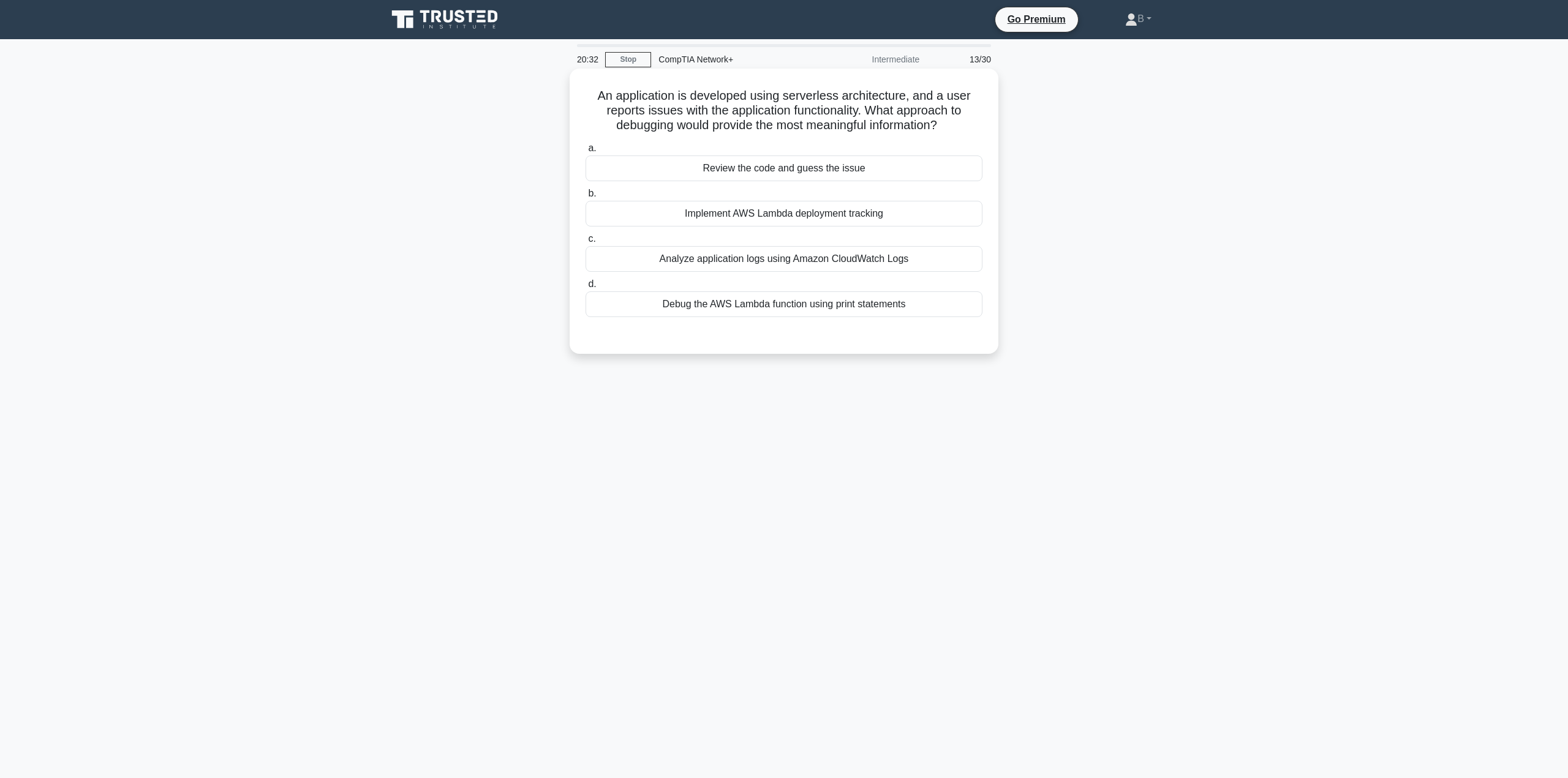
click at [680, 265] on div "Analyze application logs using Amazon CloudWatch Logs" at bounding box center [784, 259] width 397 height 26
click at [585, 243] on input "c. Analyze application logs using Amazon CloudWatch Logs" at bounding box center [585, 239] width 0 height 8
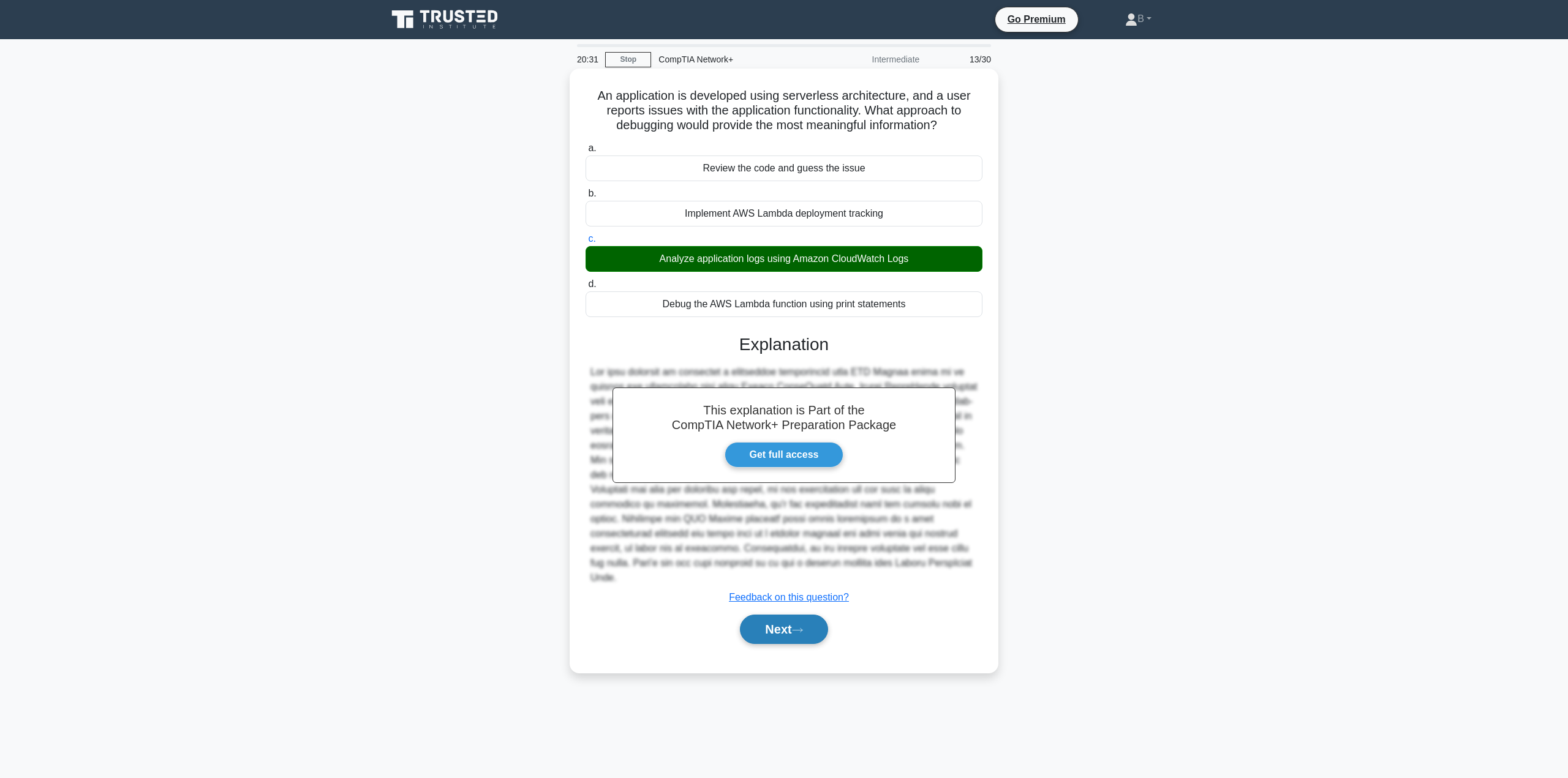
click at [767, 624] on button "Next" at bounding box center [783, 629] width 88 height 29
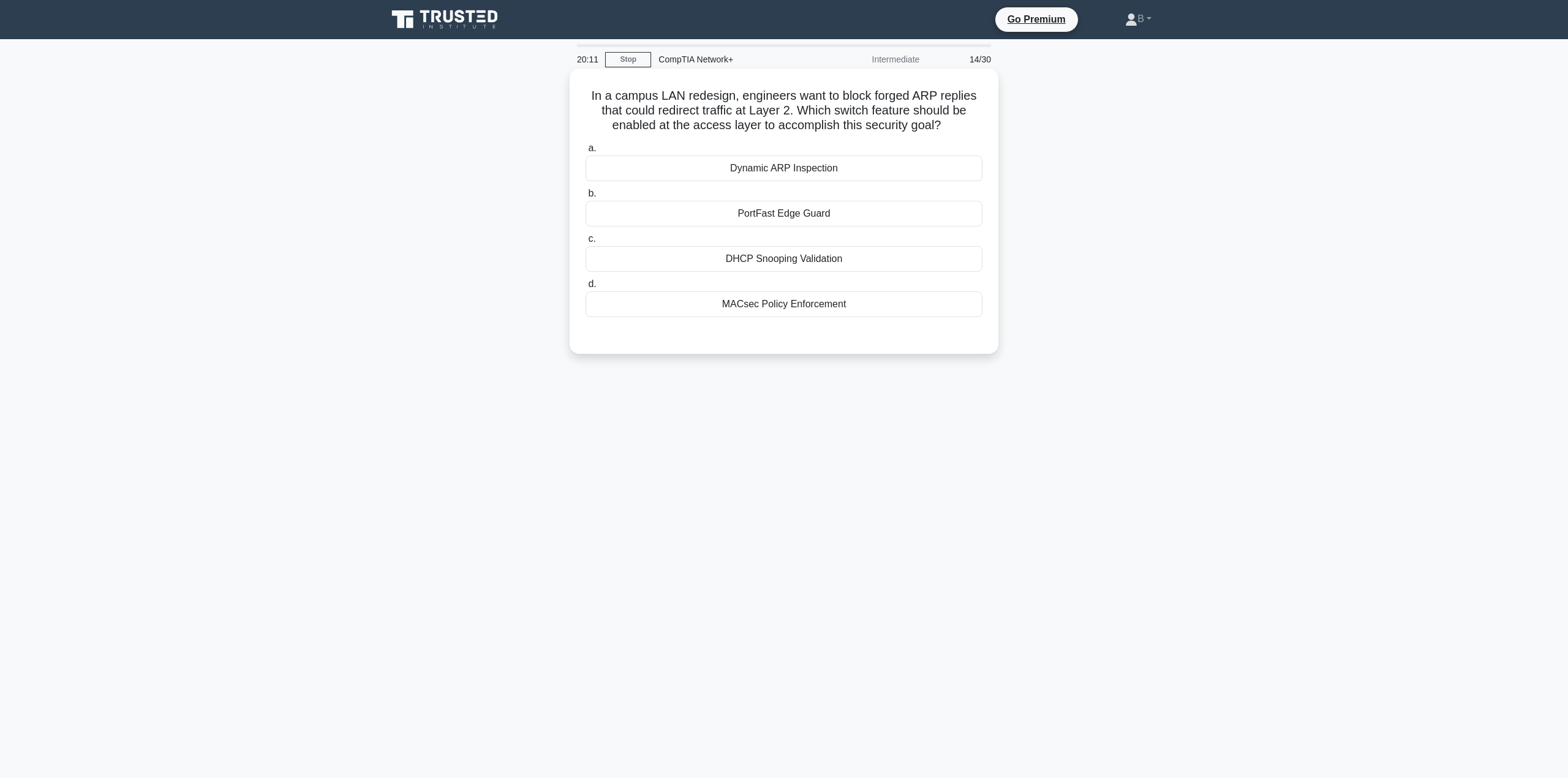
click at [823, 172] on div "Dynamic ARP Inspection" at bounding box center [784, 168] width 397 height 26
click at [585, 152] on input "a. Dynamic ARP Inspection" at bounding box center [585, 148] width 0 height 8
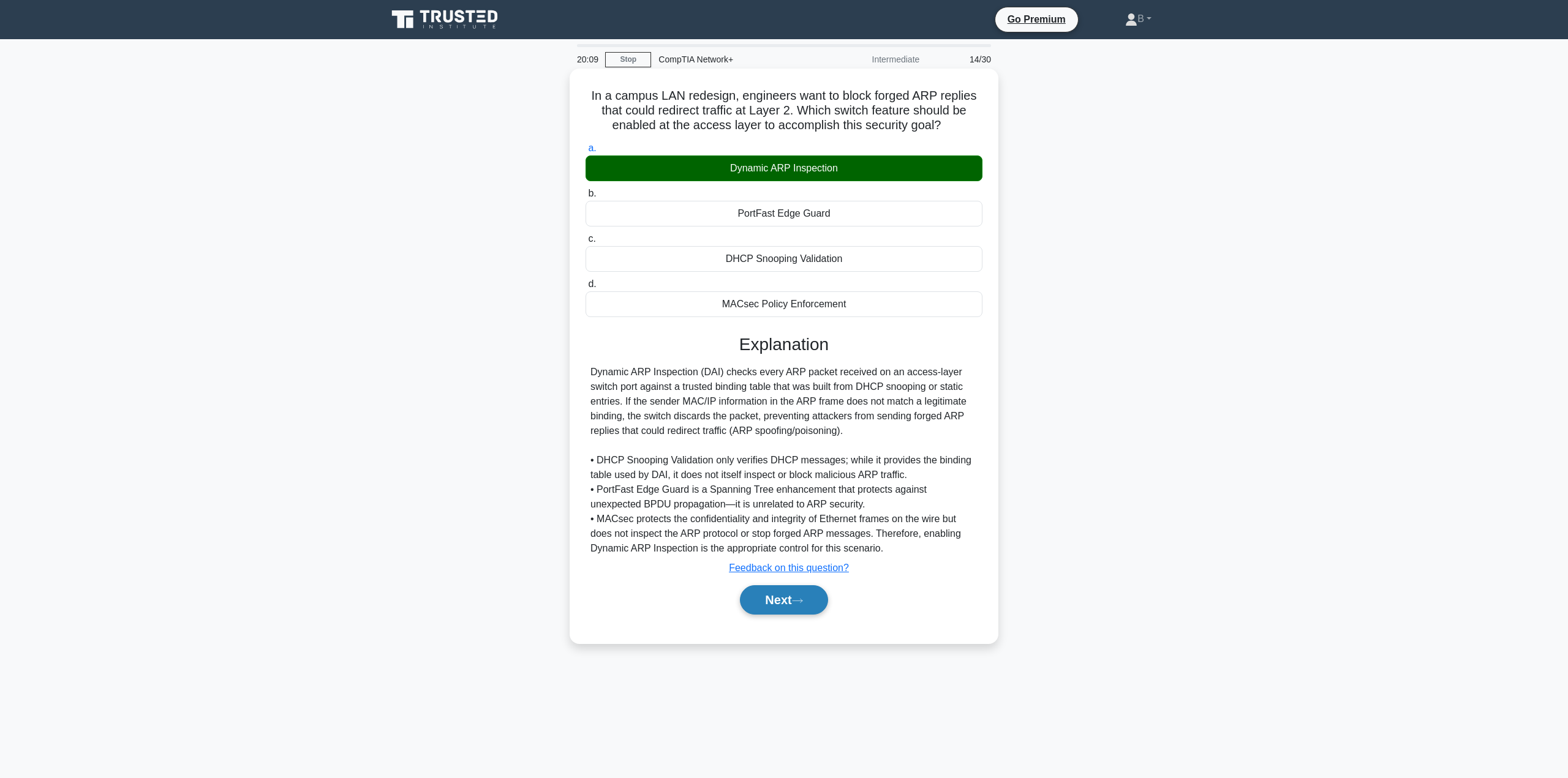
click at [793, 602] on button "Next" at bounding box center [783, 599] width 88 height 29
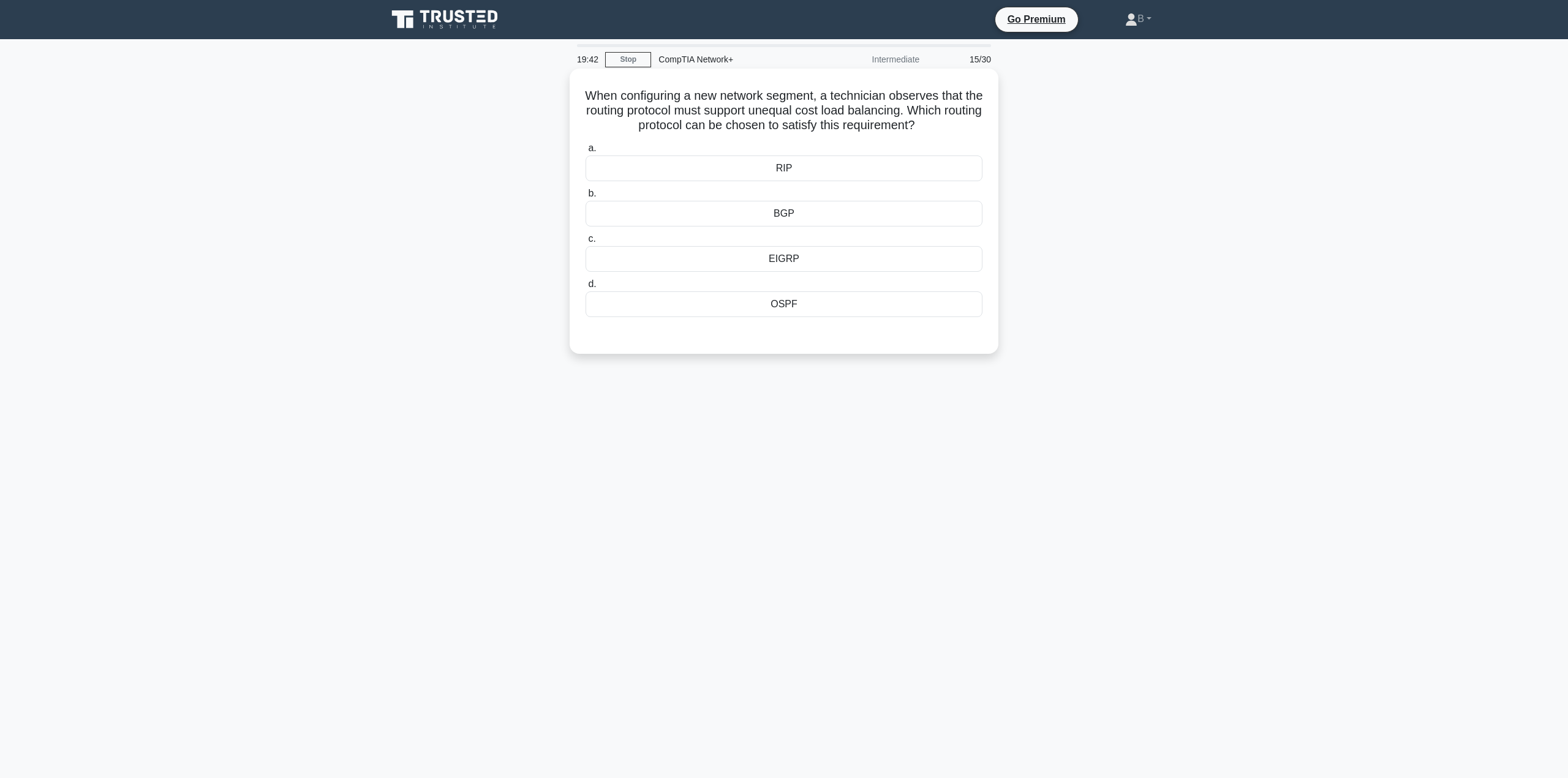
click at [805, 308] on div "OSPF" at bounding box center [784, 304] width 397 height 26
click at [585, 288] on input "d. OSPF" at bounding box center [585, 284] width 0 height 8
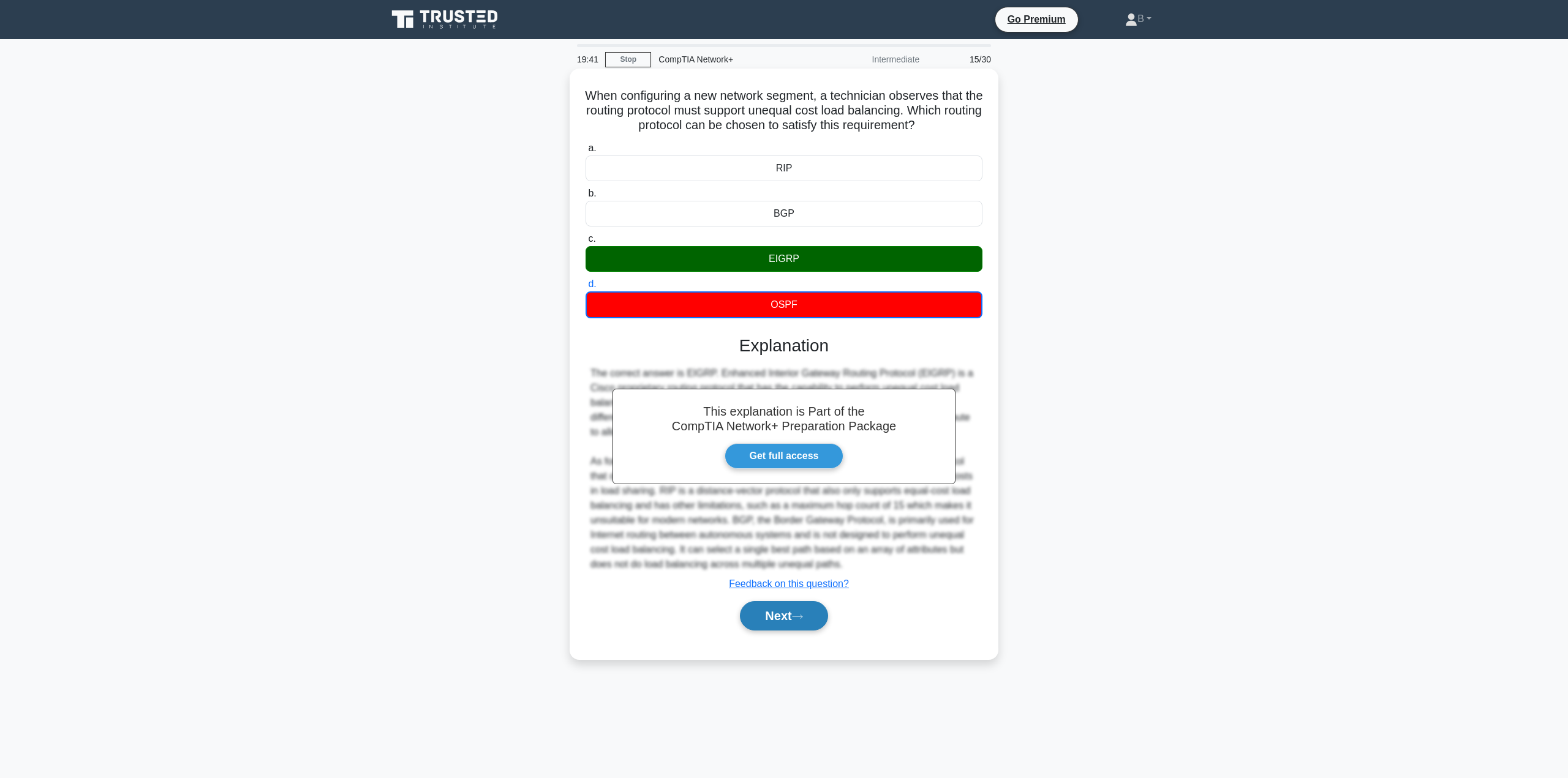
click at [771, 612] on button "Next" at bounding box center [783, 615] width 88 height 29
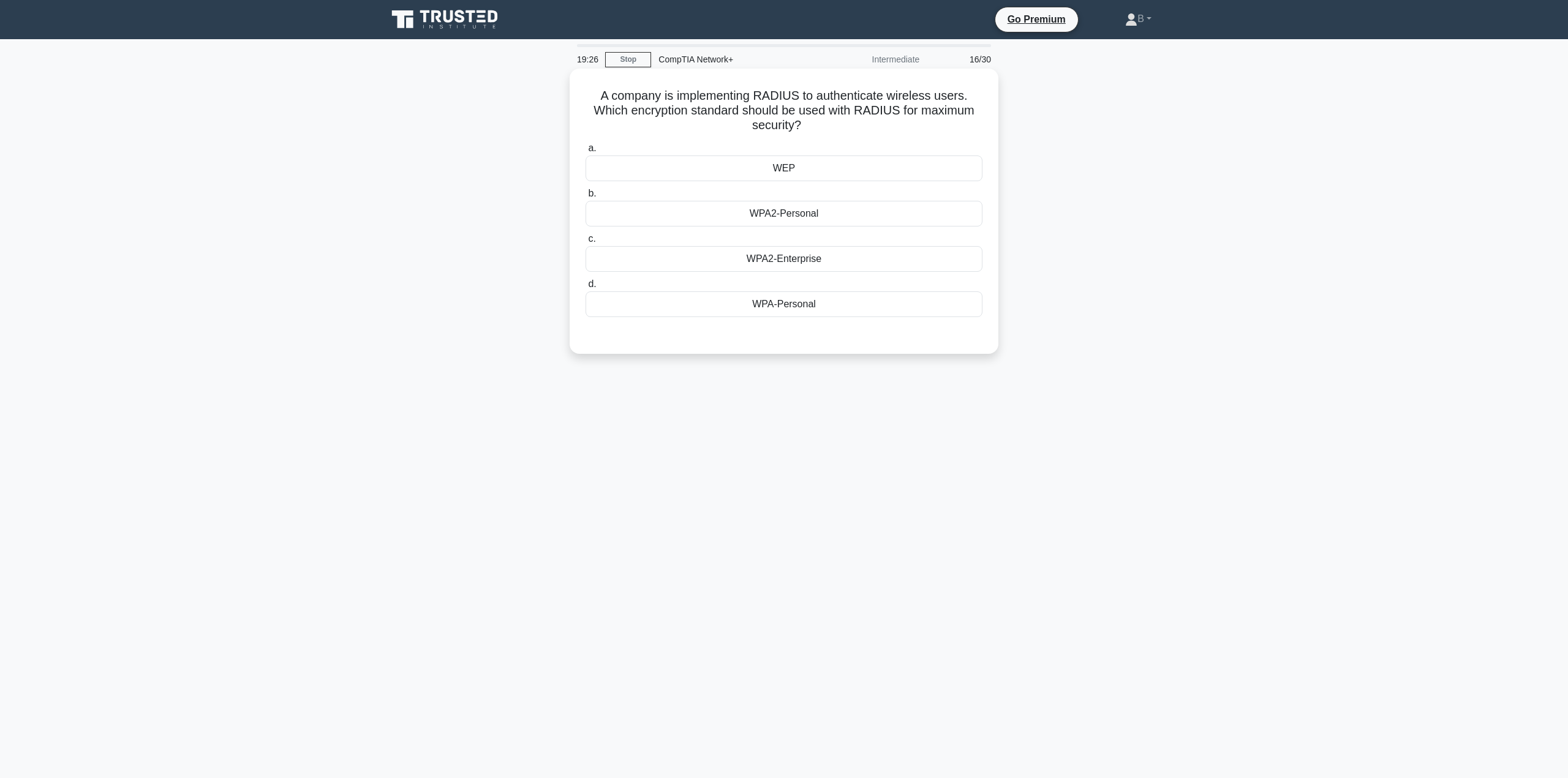
click at [788, 261] on div "WPA2-Enterprise" at bounding box center [784, 259] width 397 height 26
click at [585, 243] on input "c. WPA2-Enterprise" at bounding box center [585, 239] width 0 height 8
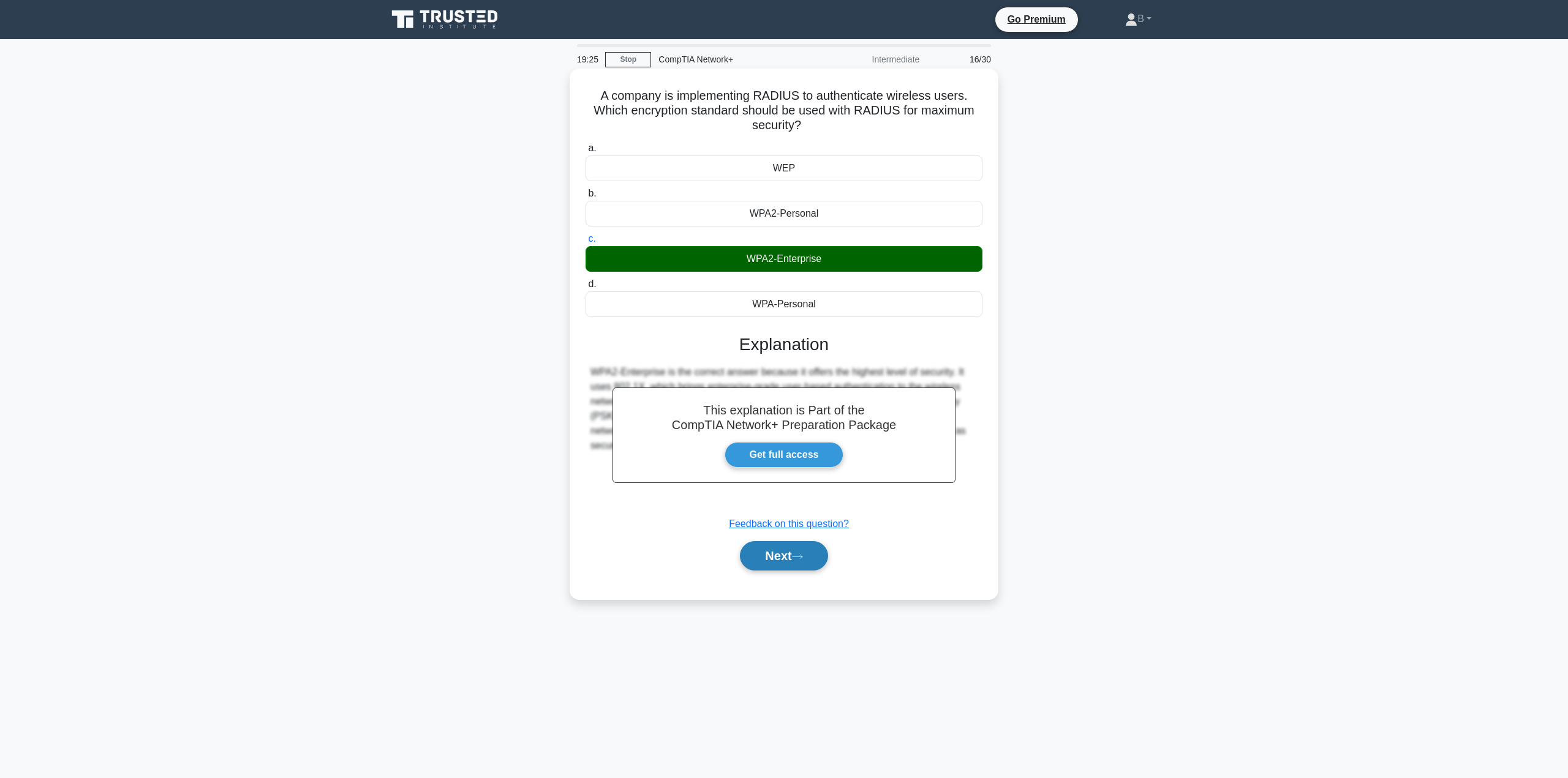
click at [784, 552] on button "Next" at bounding box center [783, 555] width 88 height 29
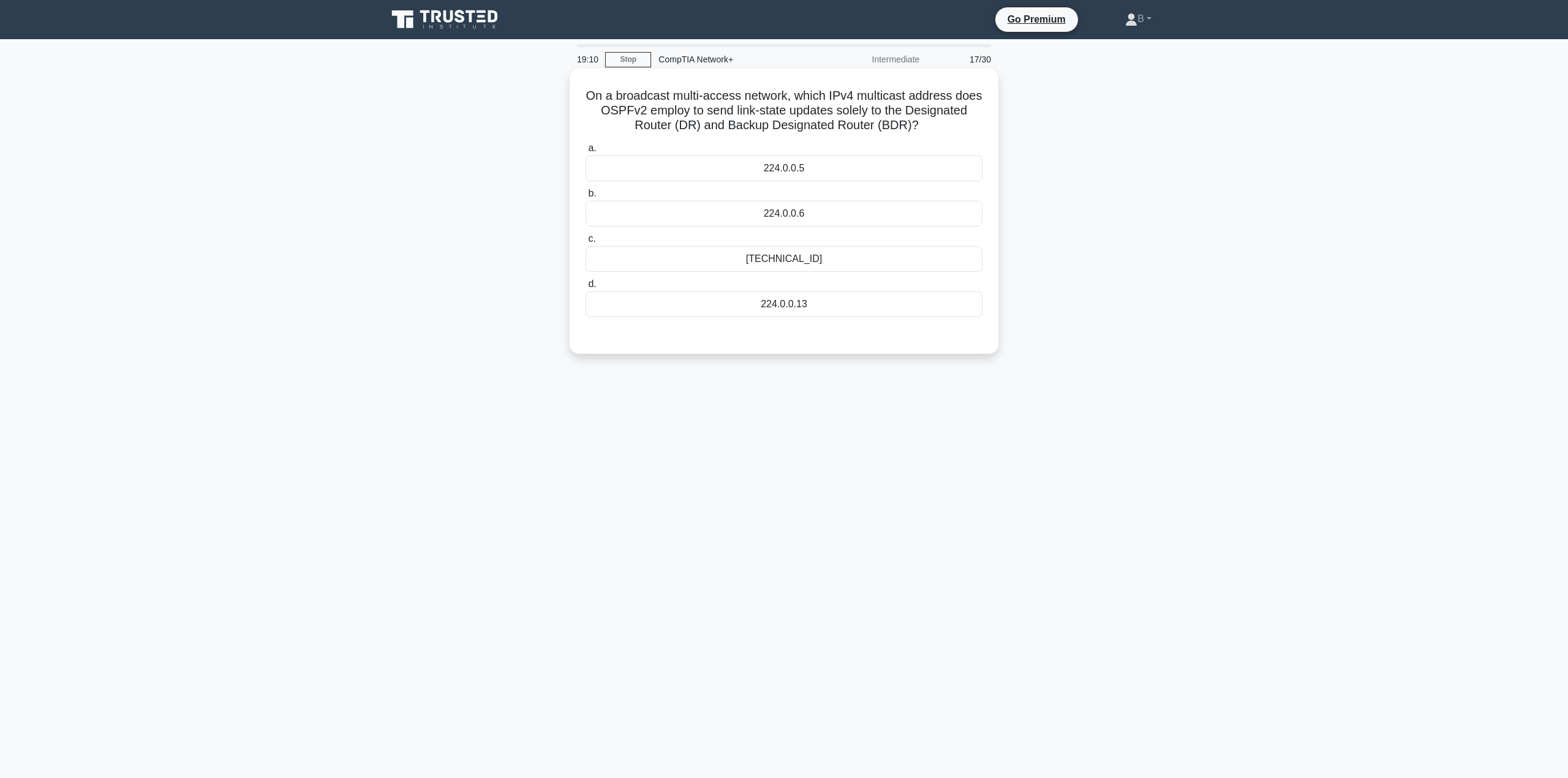
click at [732, 216] on div "224.0.0.6" at bounding box center [784, 214] width 397 height 26
click at [585, 198] on input "b. 224.0.0.6" at bounding box center [585, 194] width 0 height 8
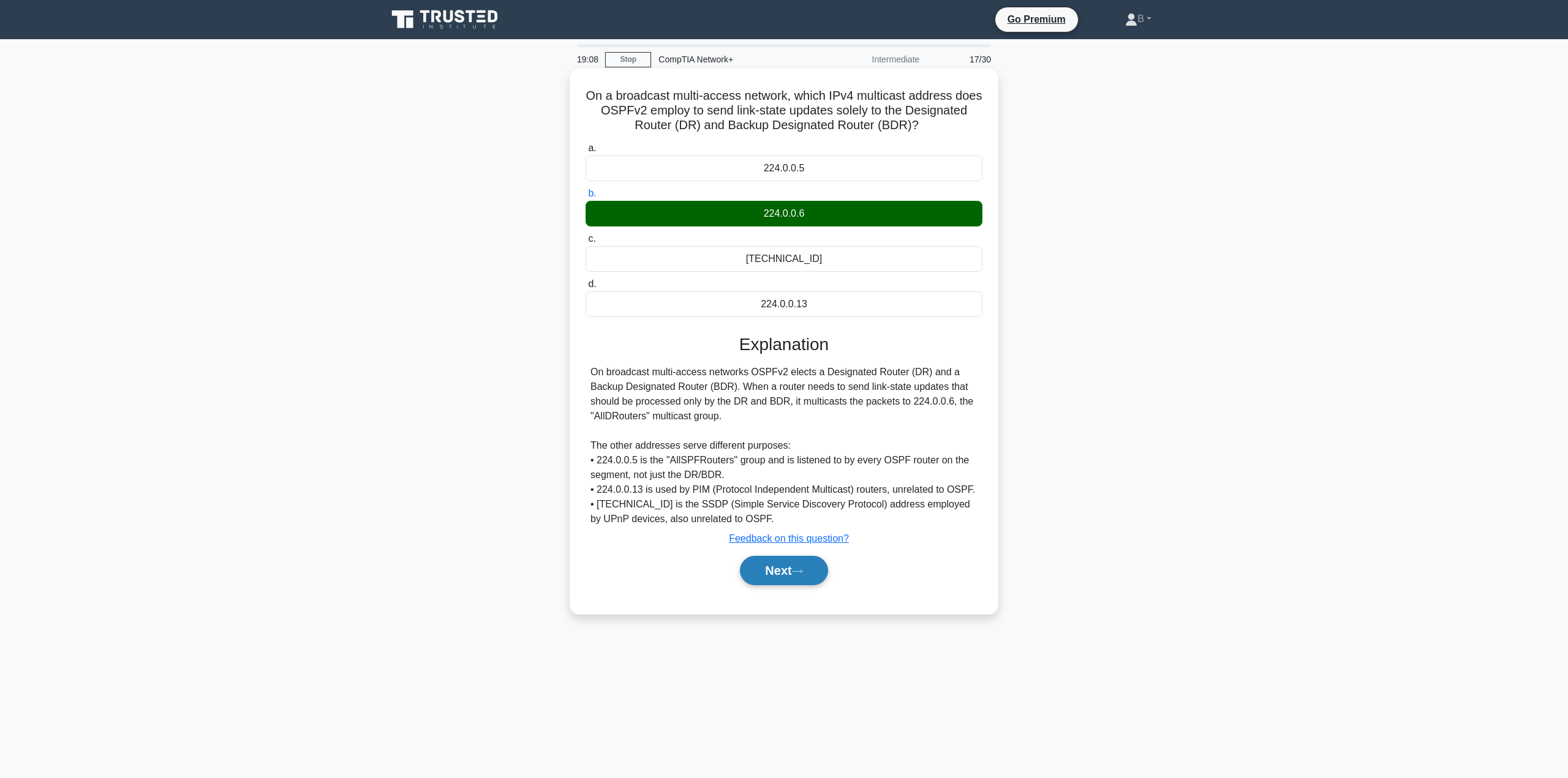
click at [765, 564] on button "Next" at bounding box center [783, 570] width 88 height 29
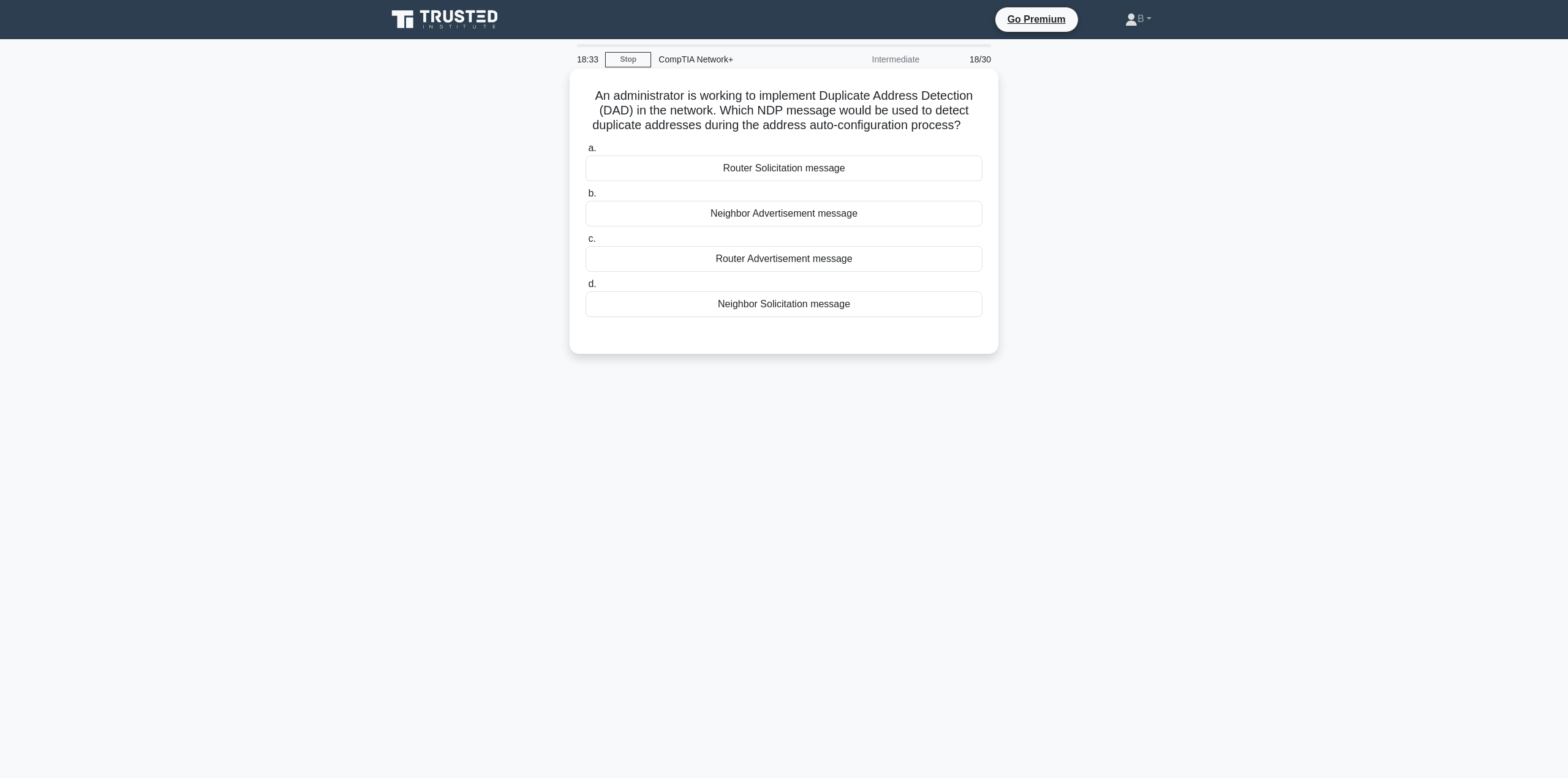
click at [762, 171] on div "Router Solicitation message" at bounding box center [784, 168] width 397 height 26
click at [585, 152] on input "a. Router Solicitation message" at bounding box center [585, 148] width 0 height 8
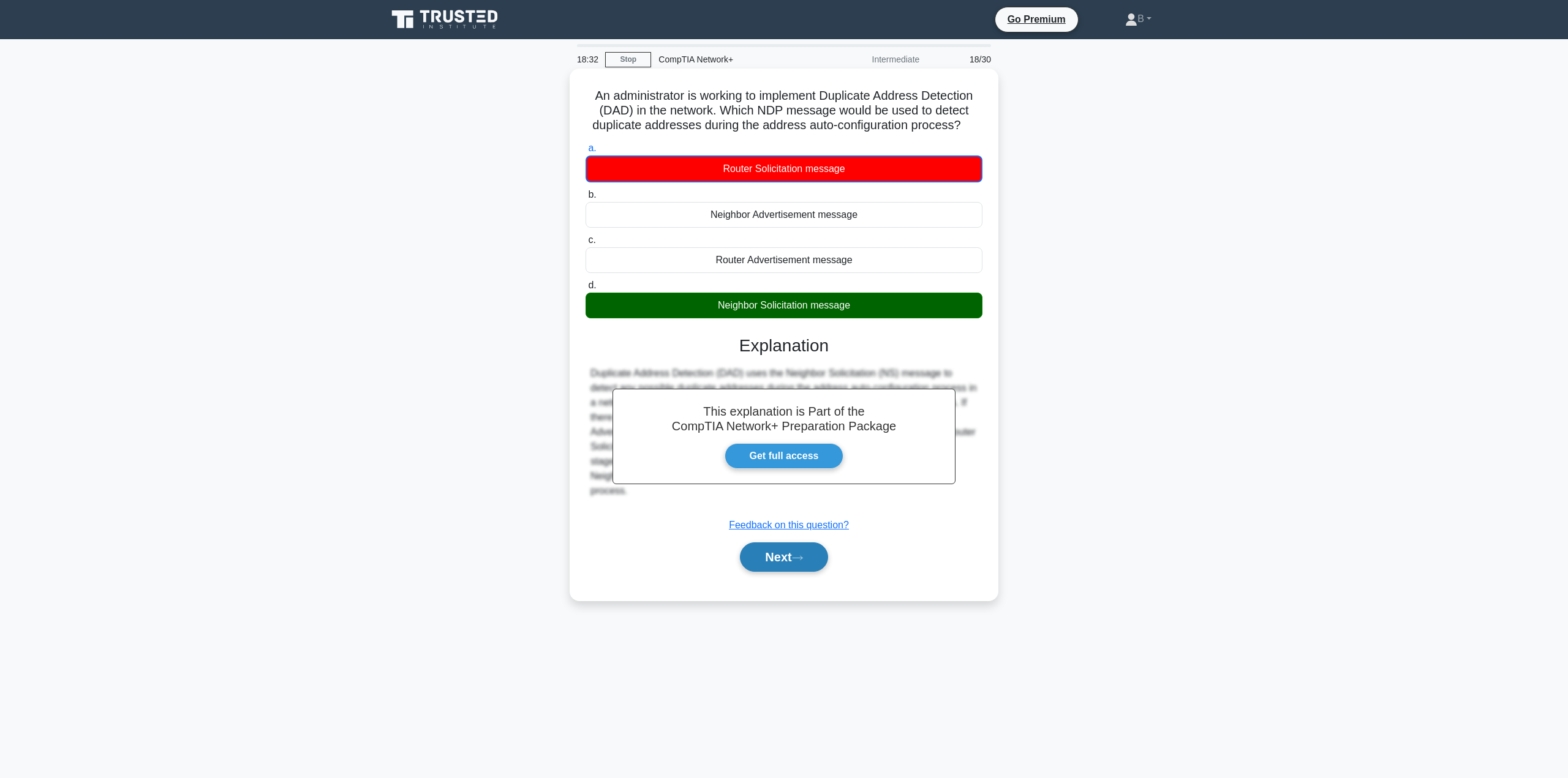
click at [773, 550] on button "Next" at bounding box center [783, 556] width 88 height 29
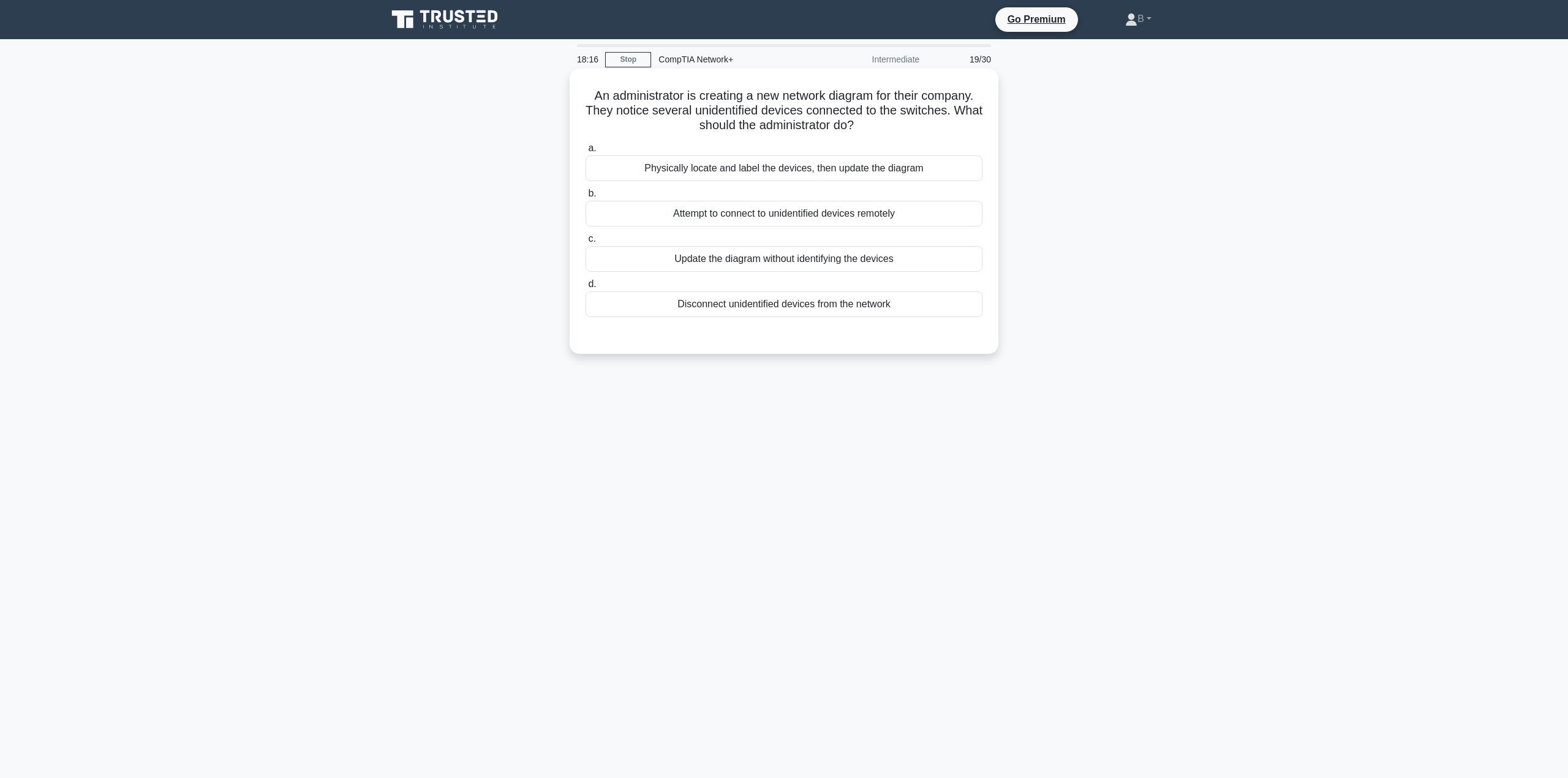
click at [777, 165] on div "Physically locate and label the devices, then update the diagram" at bounding box center [784, 168] width 397 height 26
click at [585, 152] on input "a. Physically locate and label the devices, then update the diagram" at bounding box center [585, 148] width 0 height 8
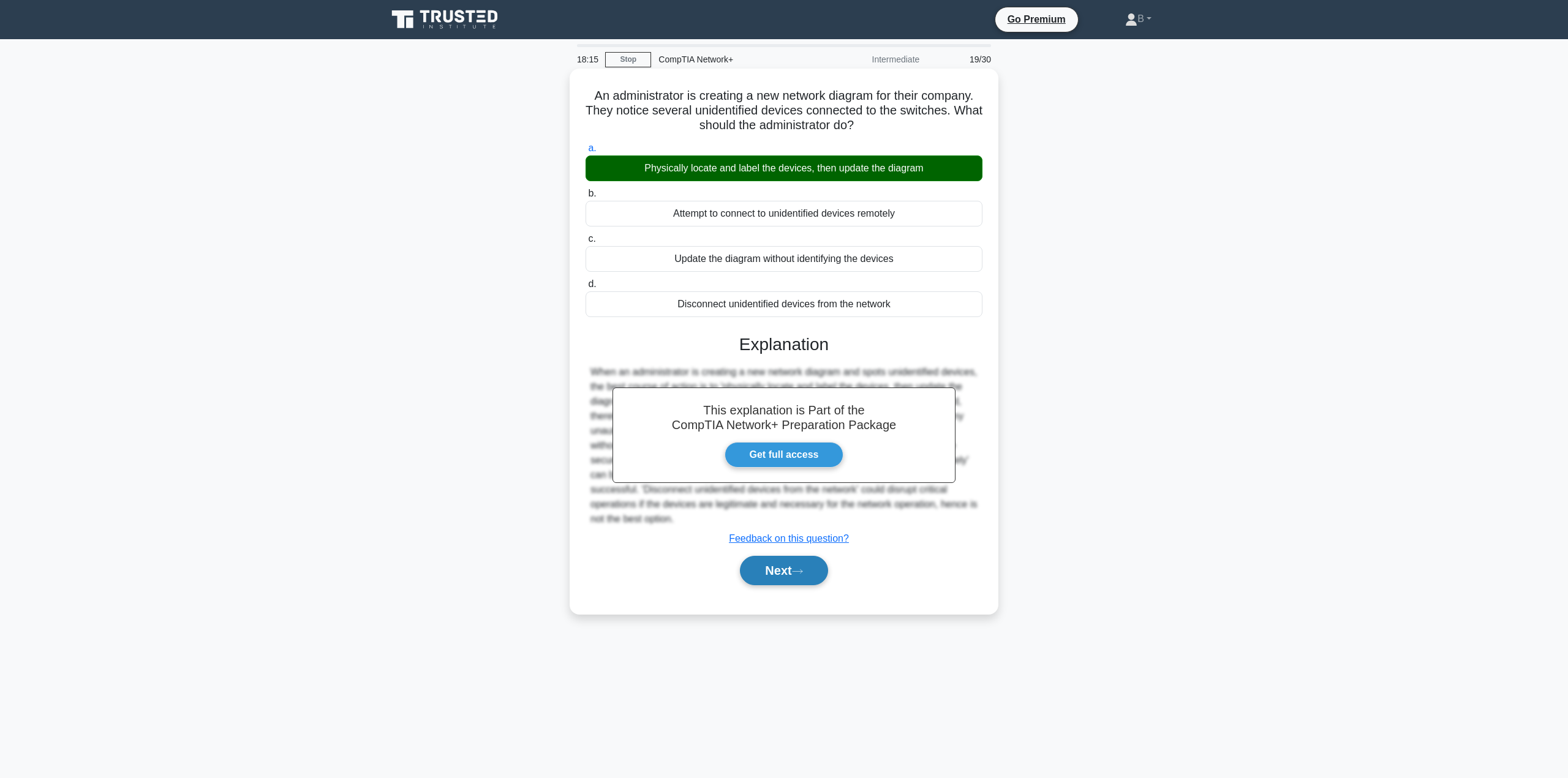
click at [807, 583] on button "Next" at bounding box center [783, 570] width 88 height 29
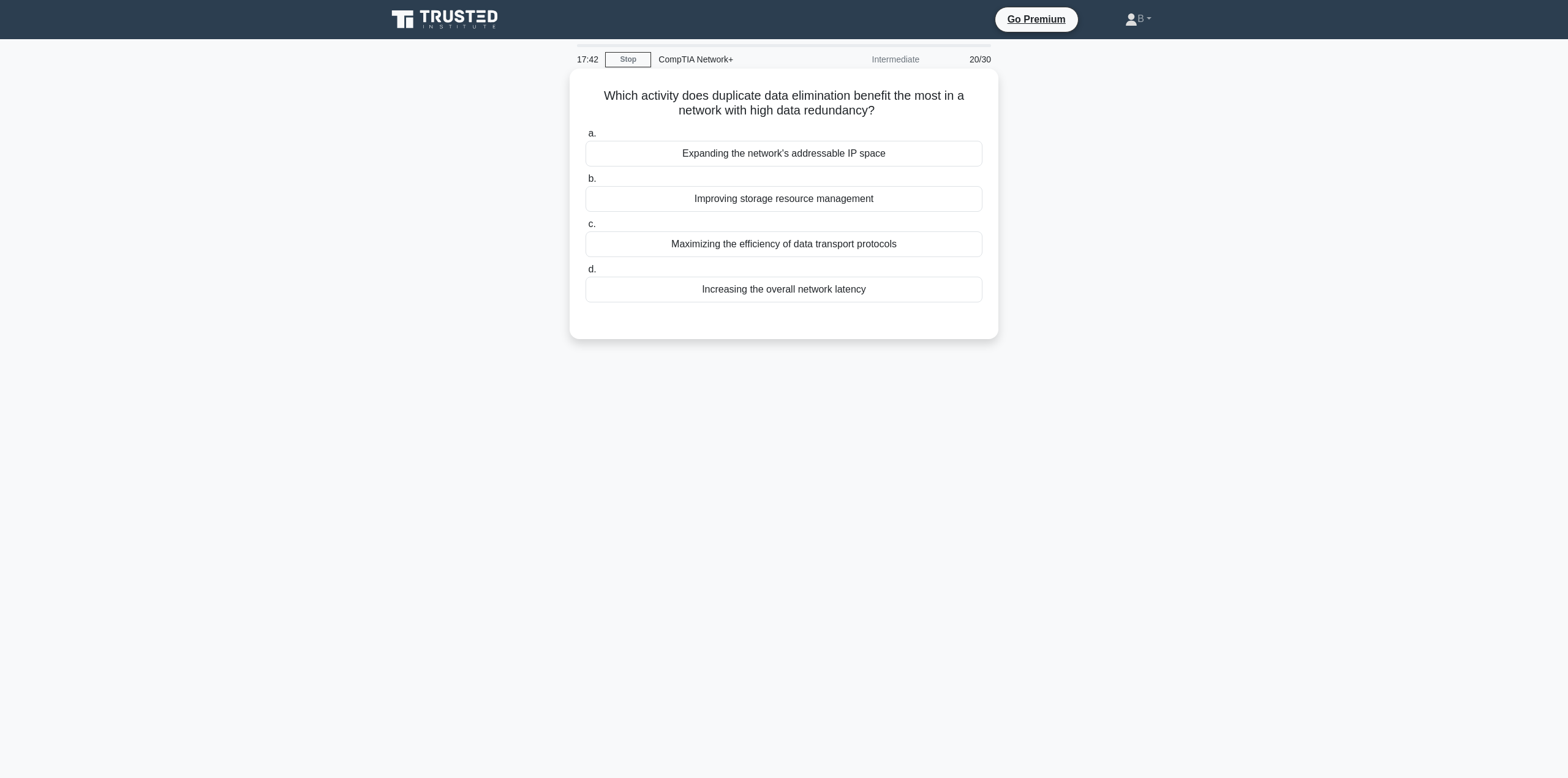
click at [714, 246] on div "Maximizing the efficiency of data transport protocols" at bounding box center [784, 244] width 397 height 26
click at [585, 228] on input "c. Maximizing the efficiency of data transport protocols" at bounding box center [585, 224] width 0 height 8
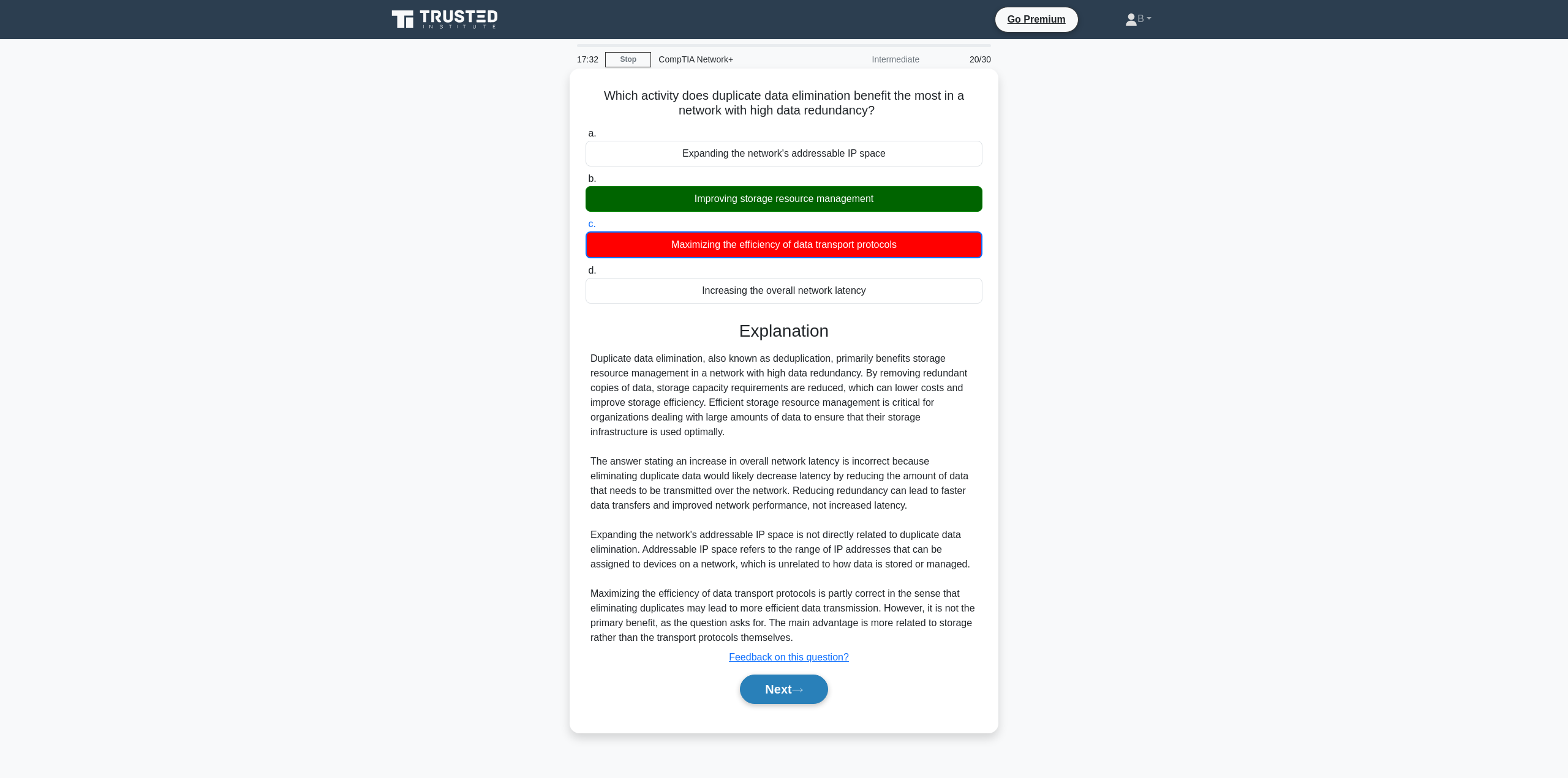
click at [759, 692] on button "Next" at bounding box center [783, 689] width 88 height 29
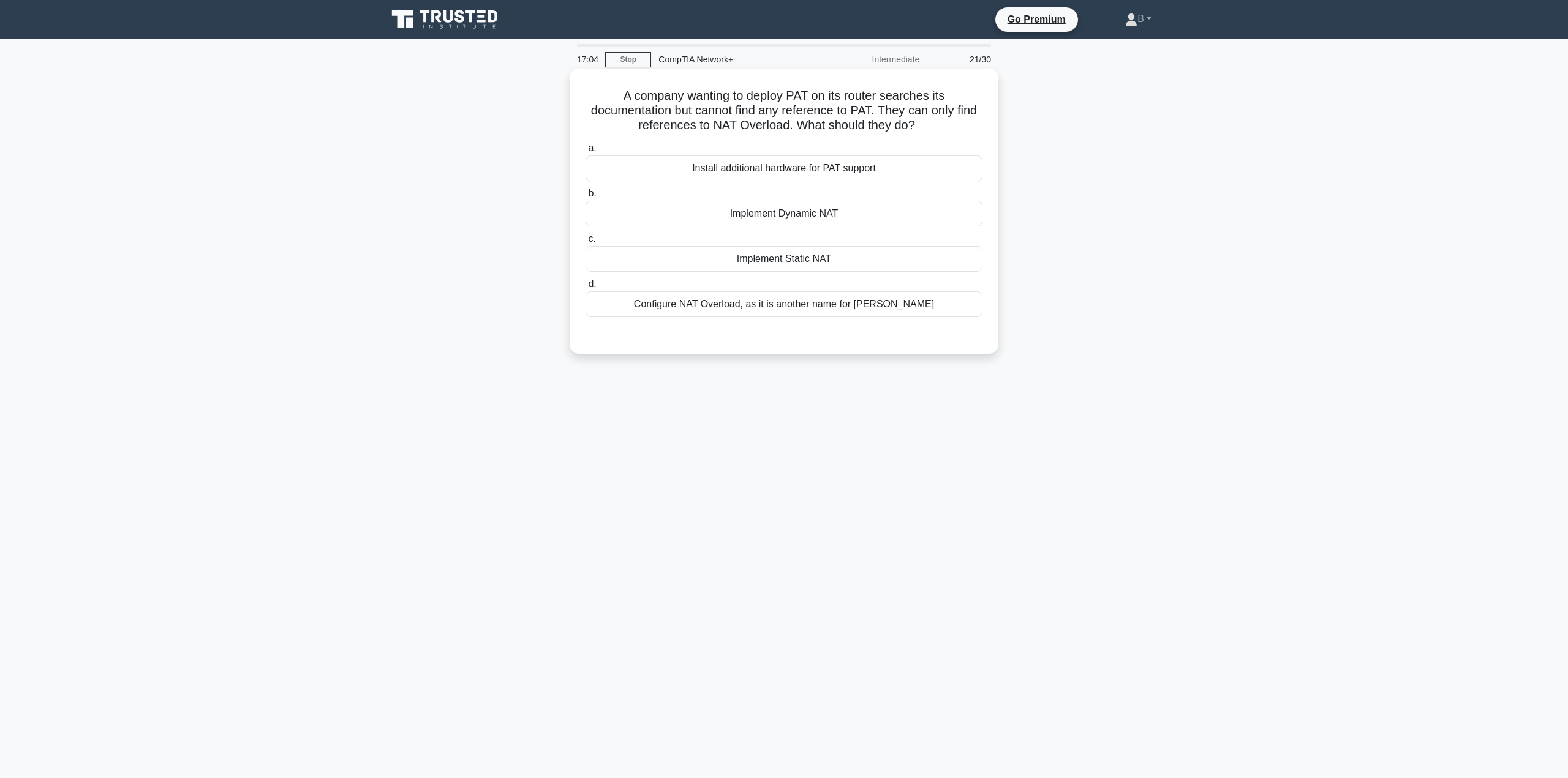
click at [687, 312] on div "Configure NAT Overload, as it is another name for [PERSON_NAME]" at bounding box center [784, 304] width 397 height 26
click at [585, 288] on input "d. Configure NAT Overload, as it is another name for [PERSON_NAME]" at bounding box center [585, 284] width 0 height 8
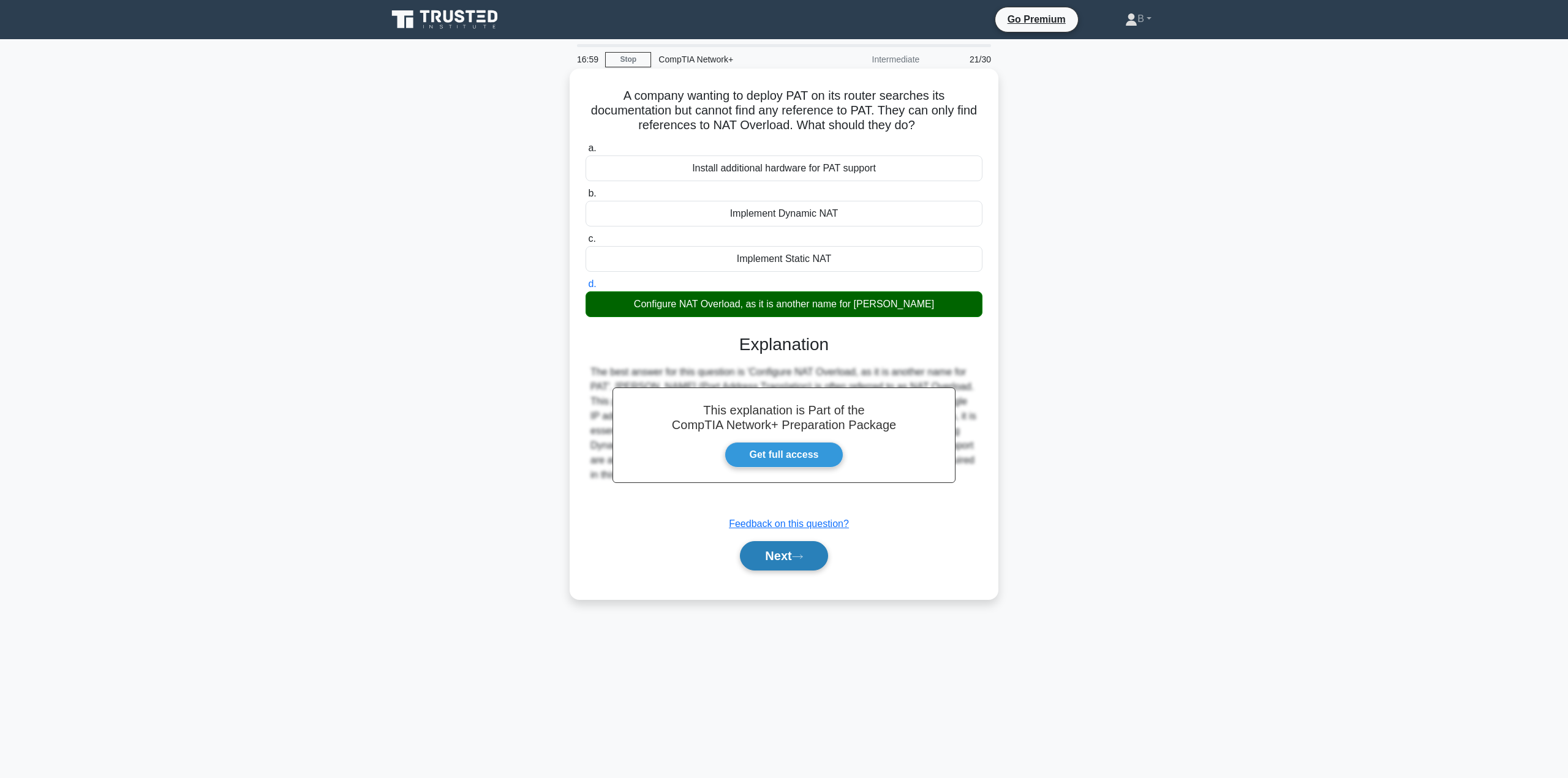
click at [777, 559] on button "Next" at bounding box center [783, 555] width 88 height 29
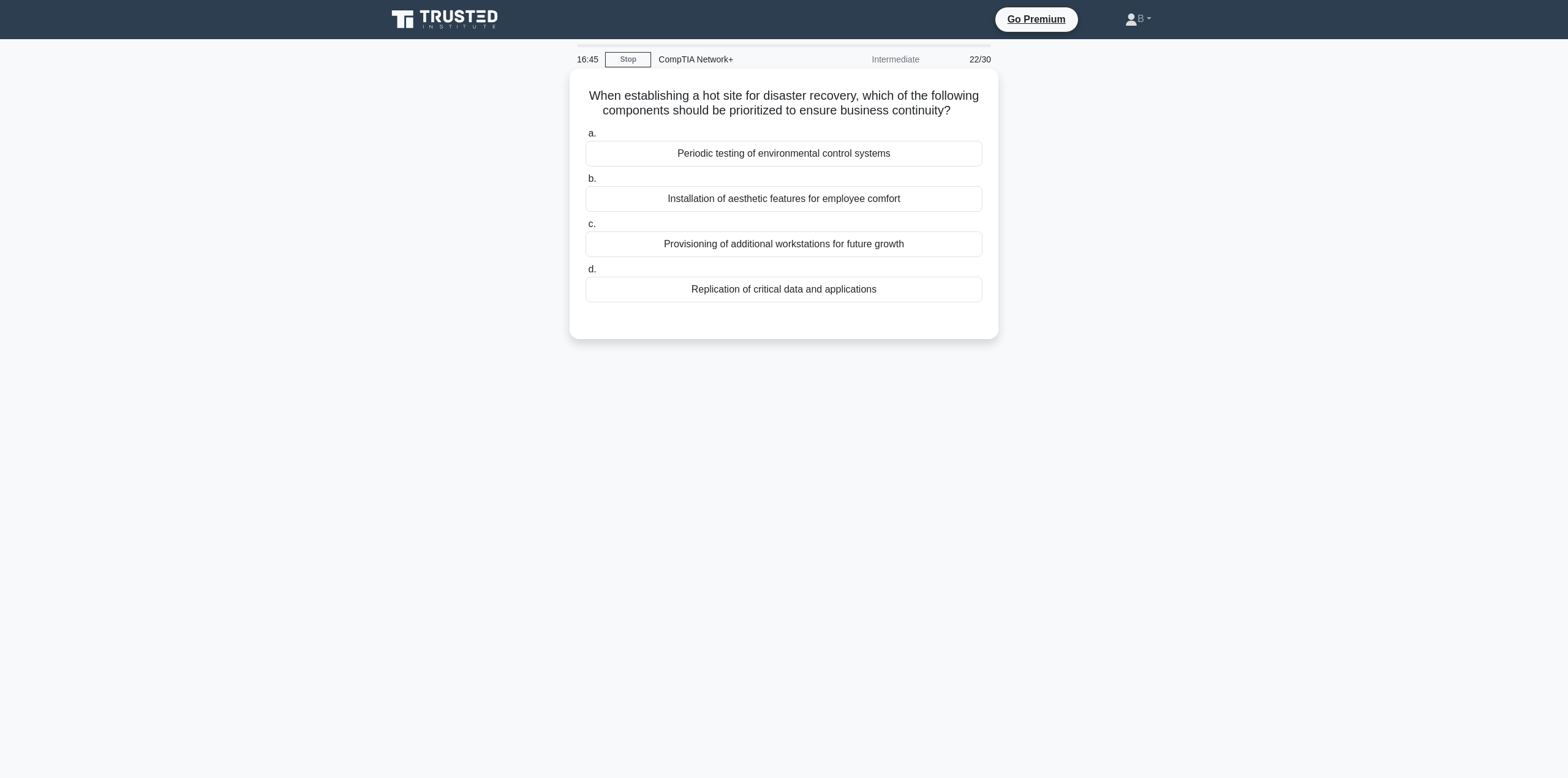
click at [724, 303] on div "Replication of critical data and applications" at bounding box center [784, 290] width 397 height 26
click at [585, 273] on input "d. Replication of critical data and applications" at bounding box center [585, 269] width 0 height 8
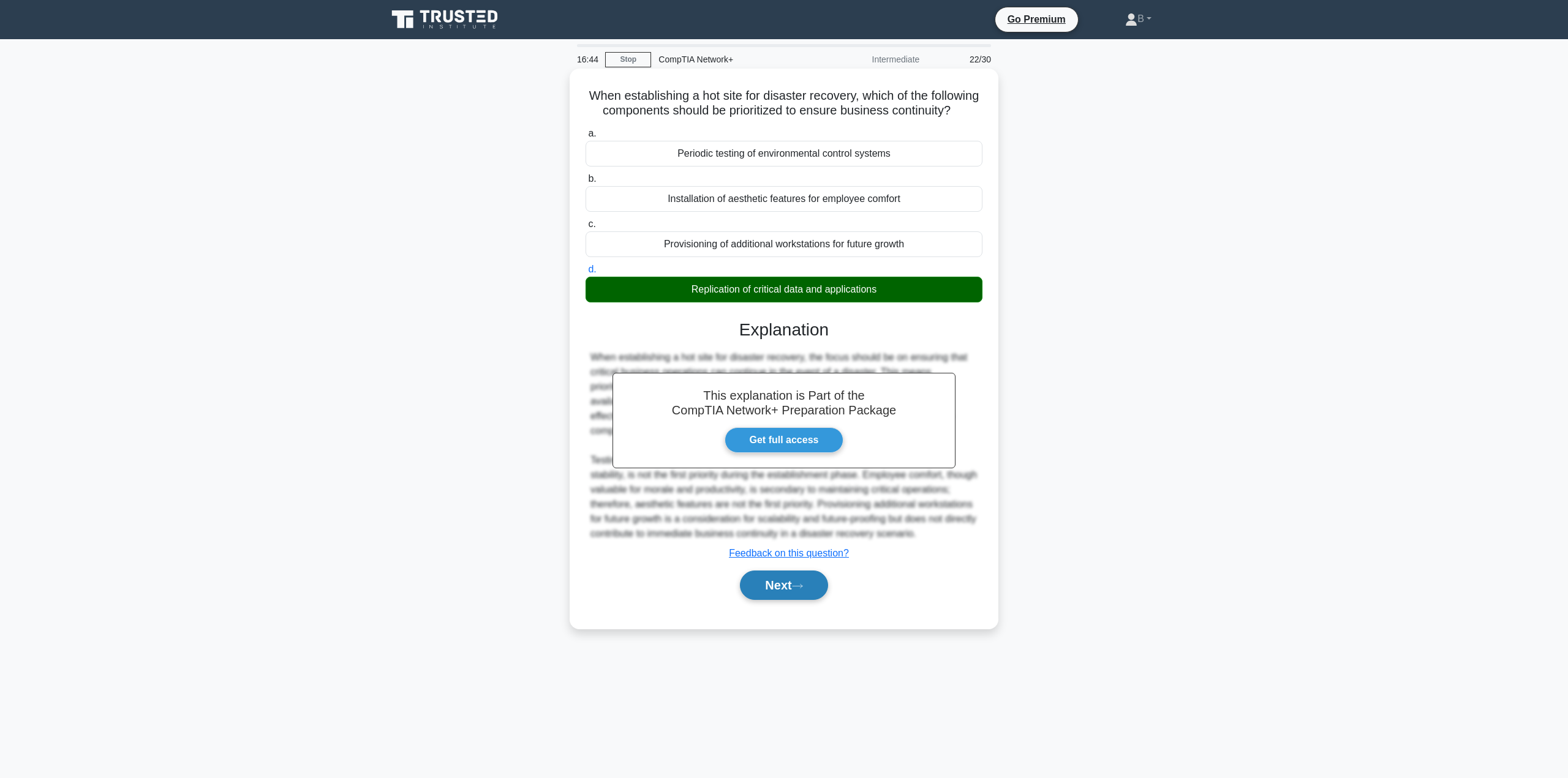
click at [758, 600] on button "Next" at bounding box center [783, 585] width 88 height 29
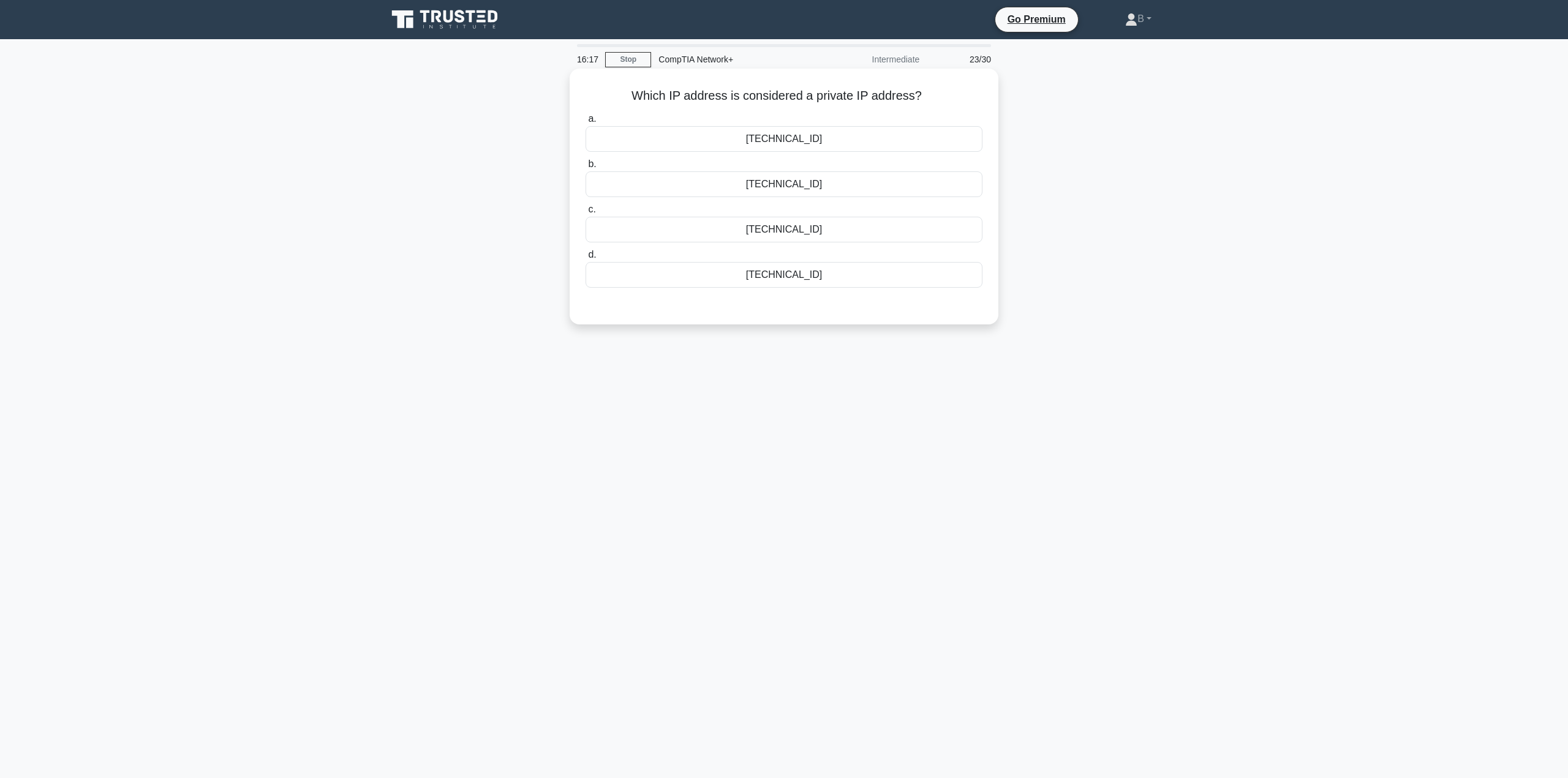
click at [756, 135] on div "[TECHNICAL_ID]" at bounding box center [784, 139] width 397 height 26
click at [585, 123] on input "a. [TECHNICAL_ID]" at bounding box center [585, 119] width 0 height 8
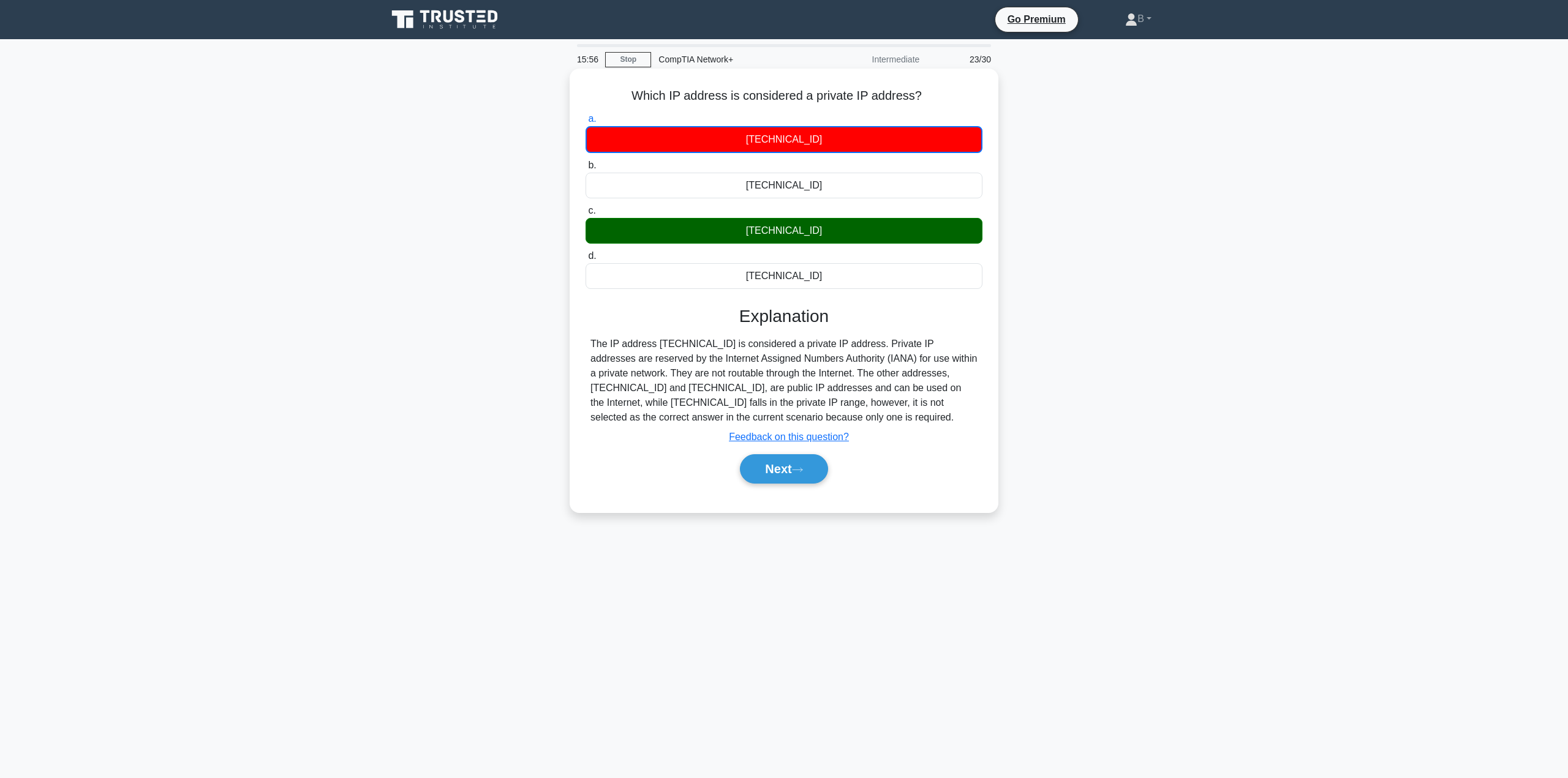
click at [799, 252] on label "d. [TECHNICAL_ID]" at bounding box center [784, 269] width 397 height 40
click at [585, 252] on input "d. [TECHNICAL_ID]" at bounding box center [585, 256] width 0 height 8
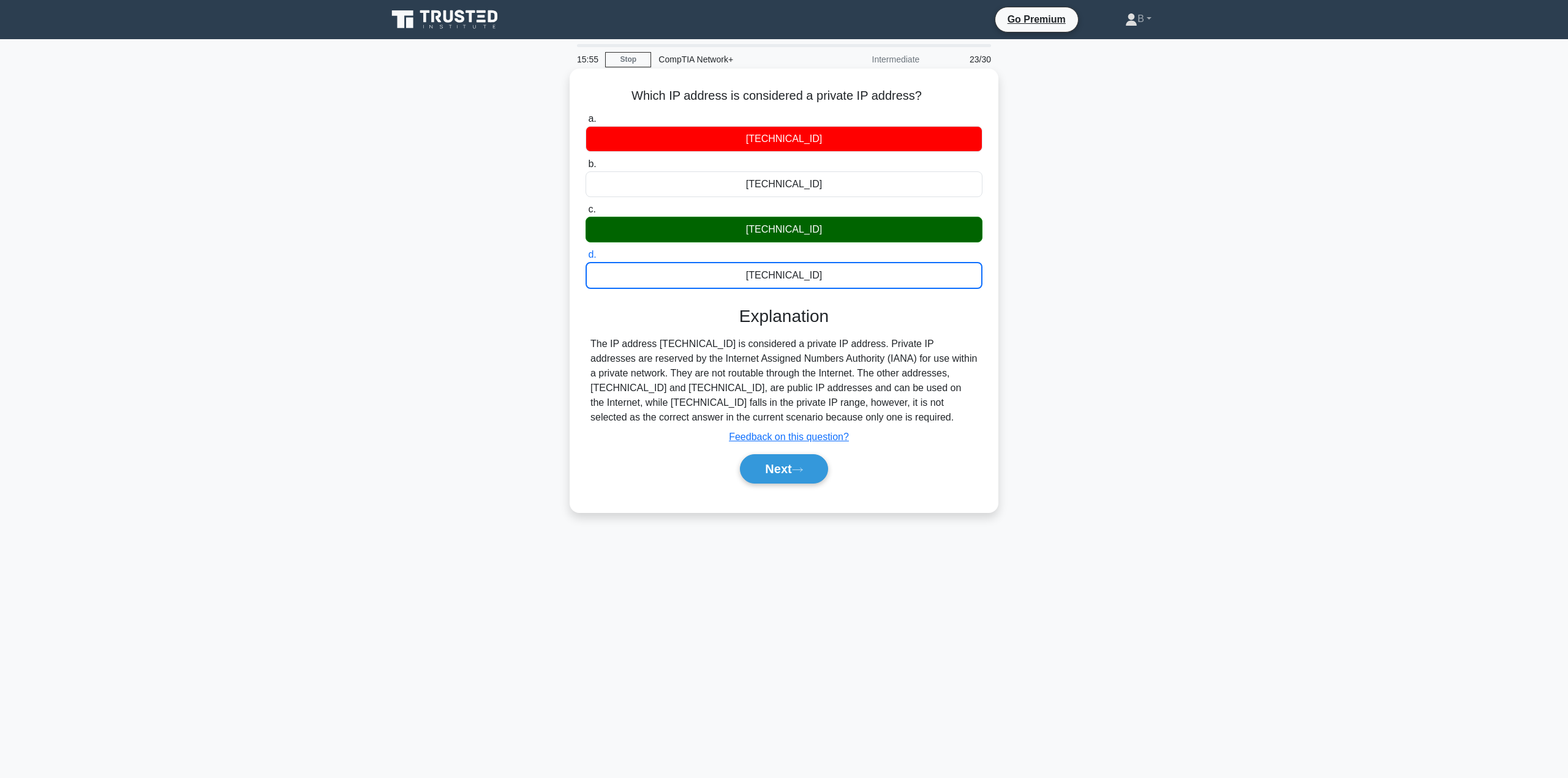
click at [792, 272] on div "[TECHNICAL_ID]" at bounding box center [784, 275] width 397 height 27
click at [585, 259] on input "d. [TECHNICAL_ID]" at bounding box center [585, 255] width 0 height 8
click at [777, 466] on button "Next" at bounding box center [783, 468] width 88 height 29
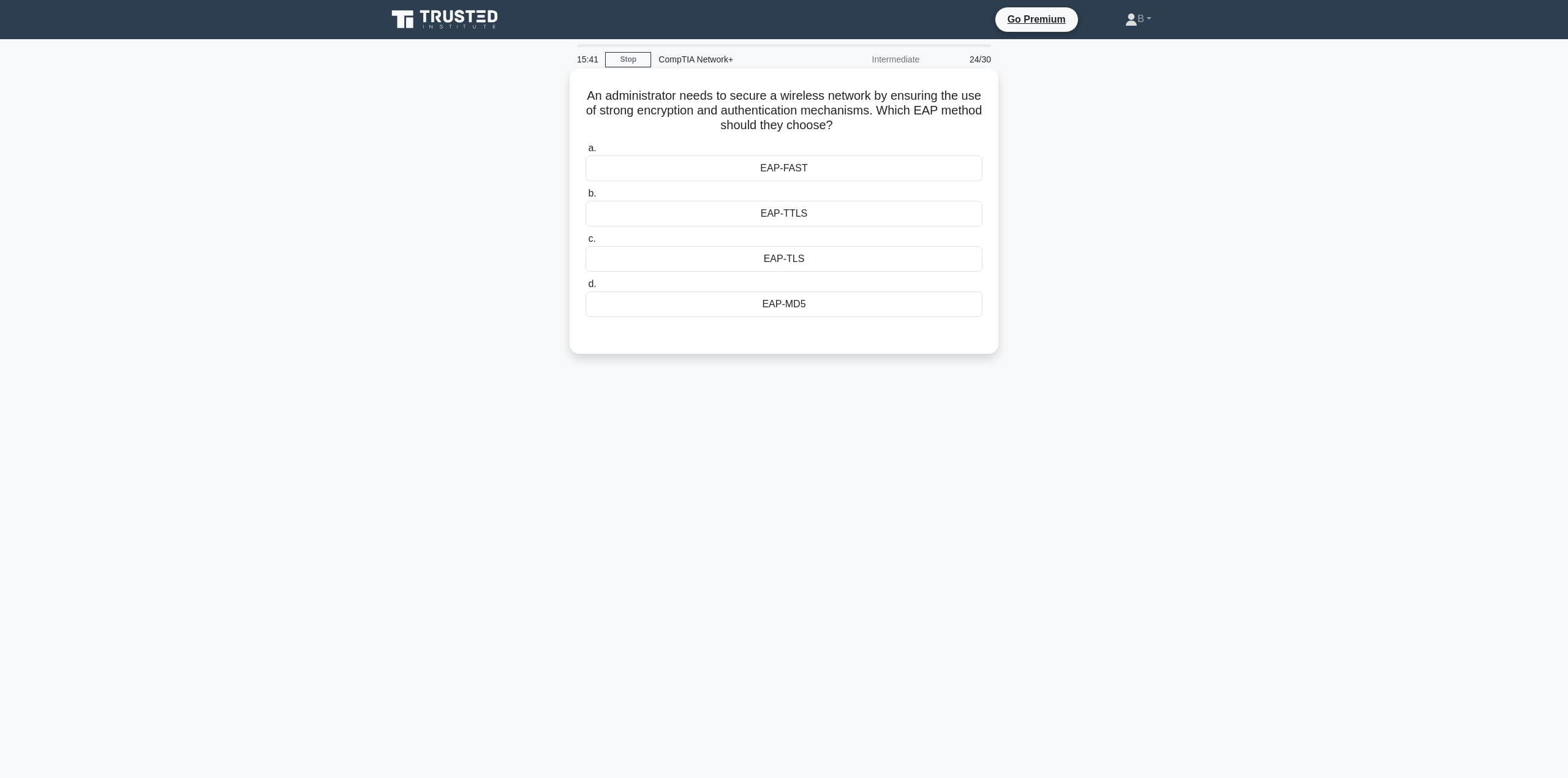
click at [802, 222] on div "EAP-TTLS" at bounding box center [784, 214] width 397 height 26
click at [585, 198] on input "b. EAP-TTLS" at bounding box center [585, 194] width 0 height 8
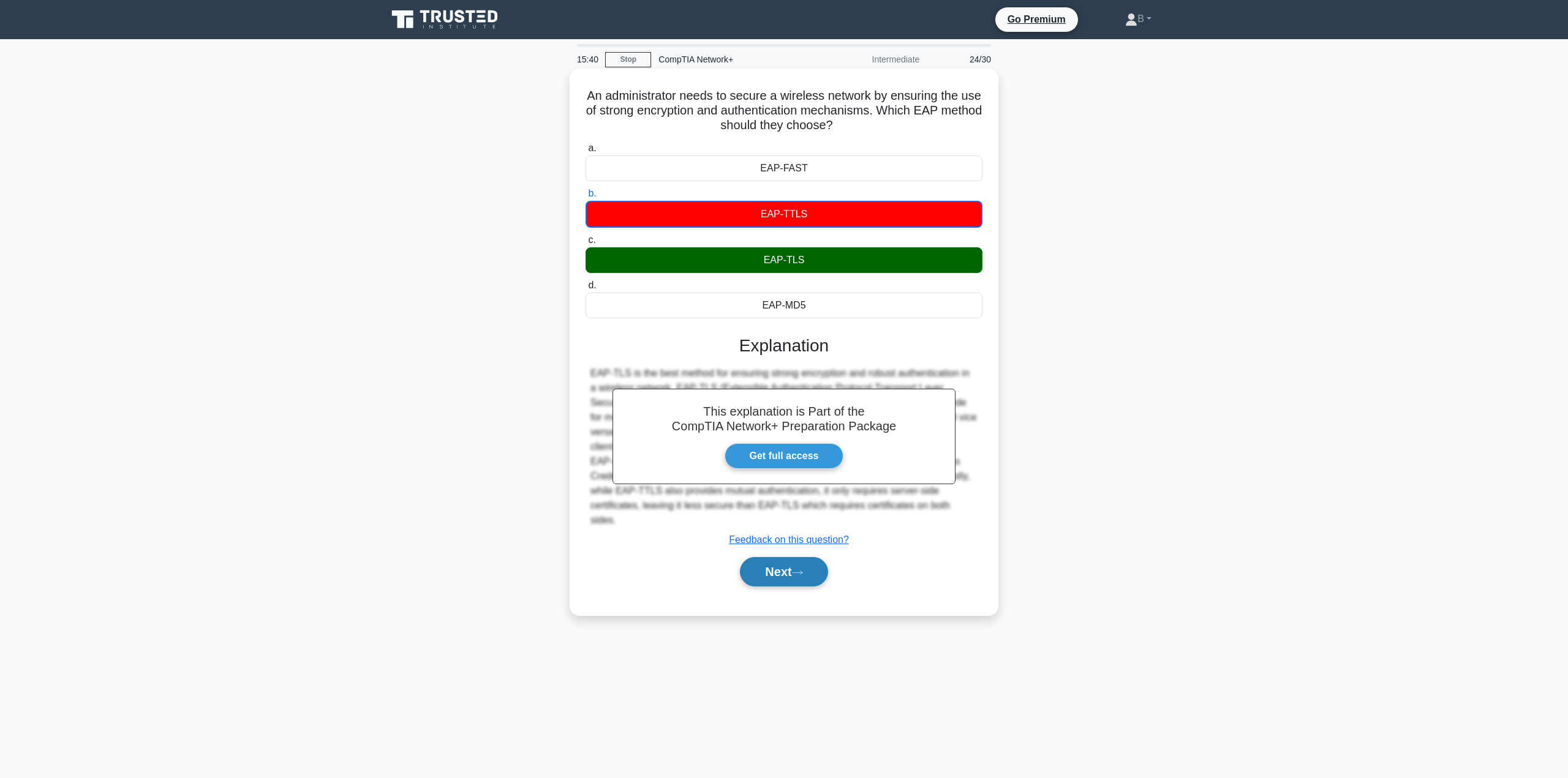
click at [761, 562] on button "Next" at bounding box center [783, 571] width 88 height 29
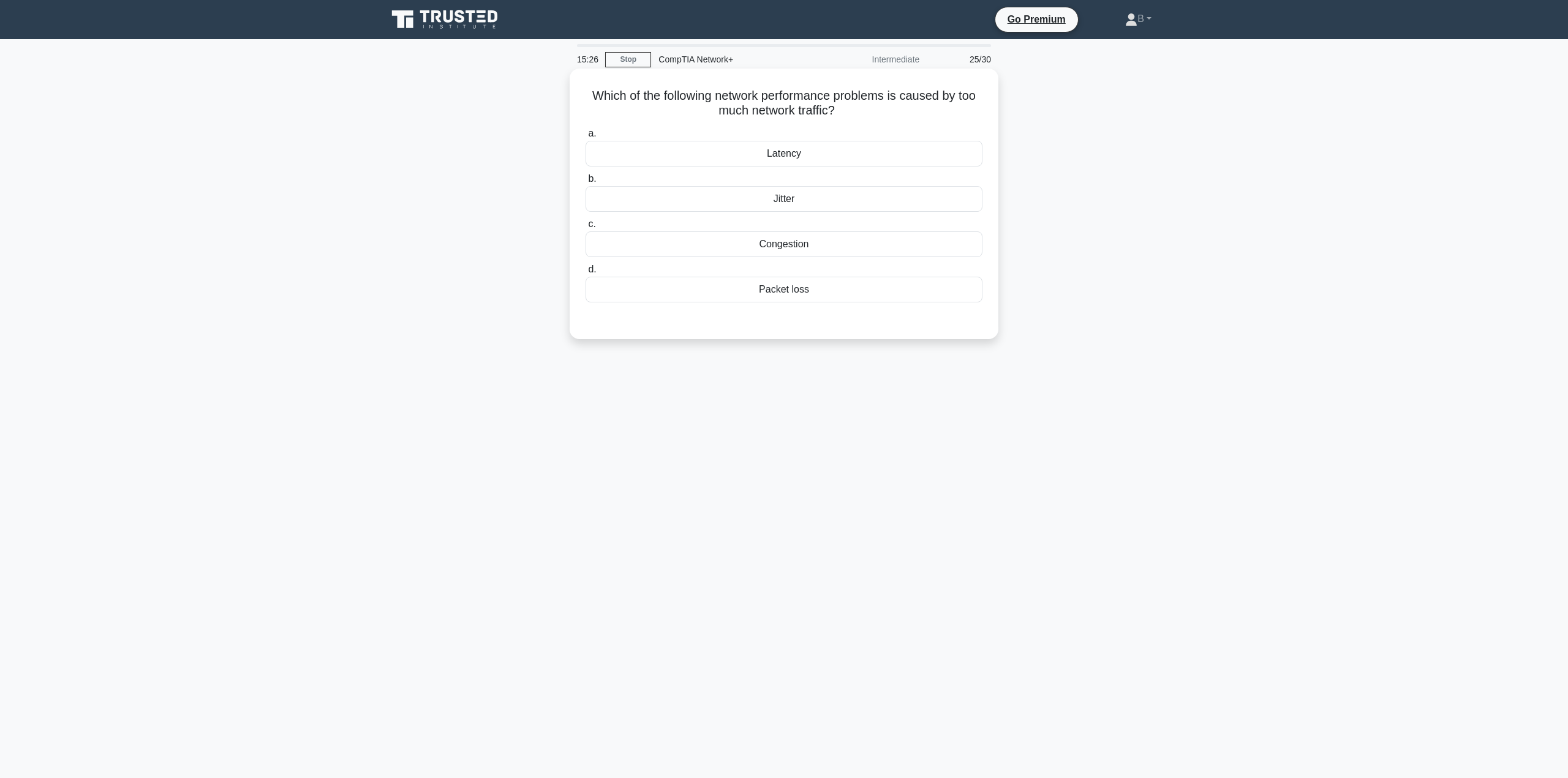
click at [750, 250] on div "Congestion" at bounding box center [784, 244] width 397 height 26
click at [585, 228] on input "c. Congestion" at bounding box center [585, 224] width 0 height 8
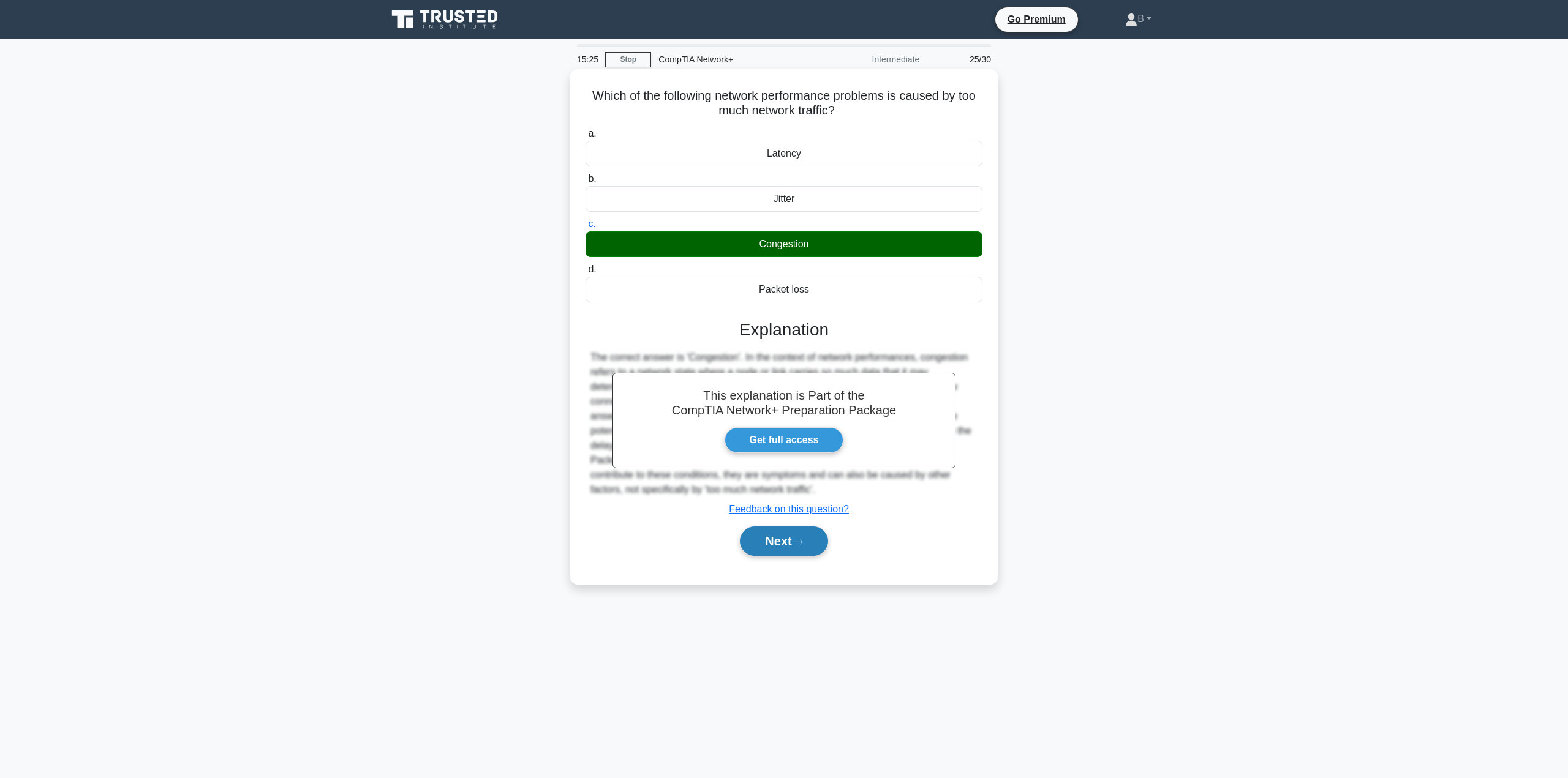
click at [760, 540] on button "Next" at bounding box center [783, 541] width 88 height 29
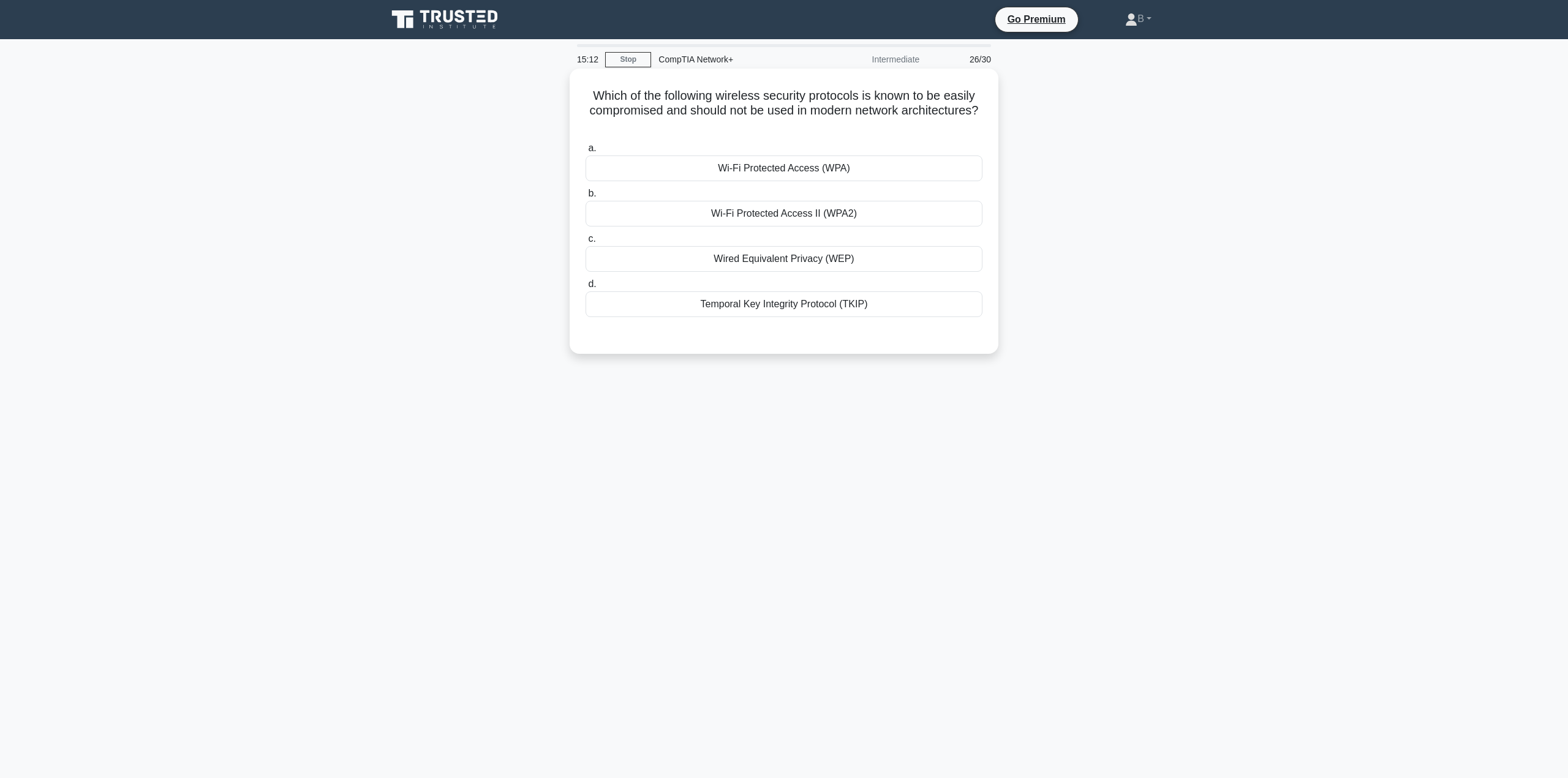
click at [802, 172] on div "Wi-Fi Protected Access (WPA)" at bounding box center [784, 168] width 397 height 26
click at [585, 152] on input "a. Wi-Fi Protected Access (WPA)" at bounding box center [585, 148] width 0 height 8
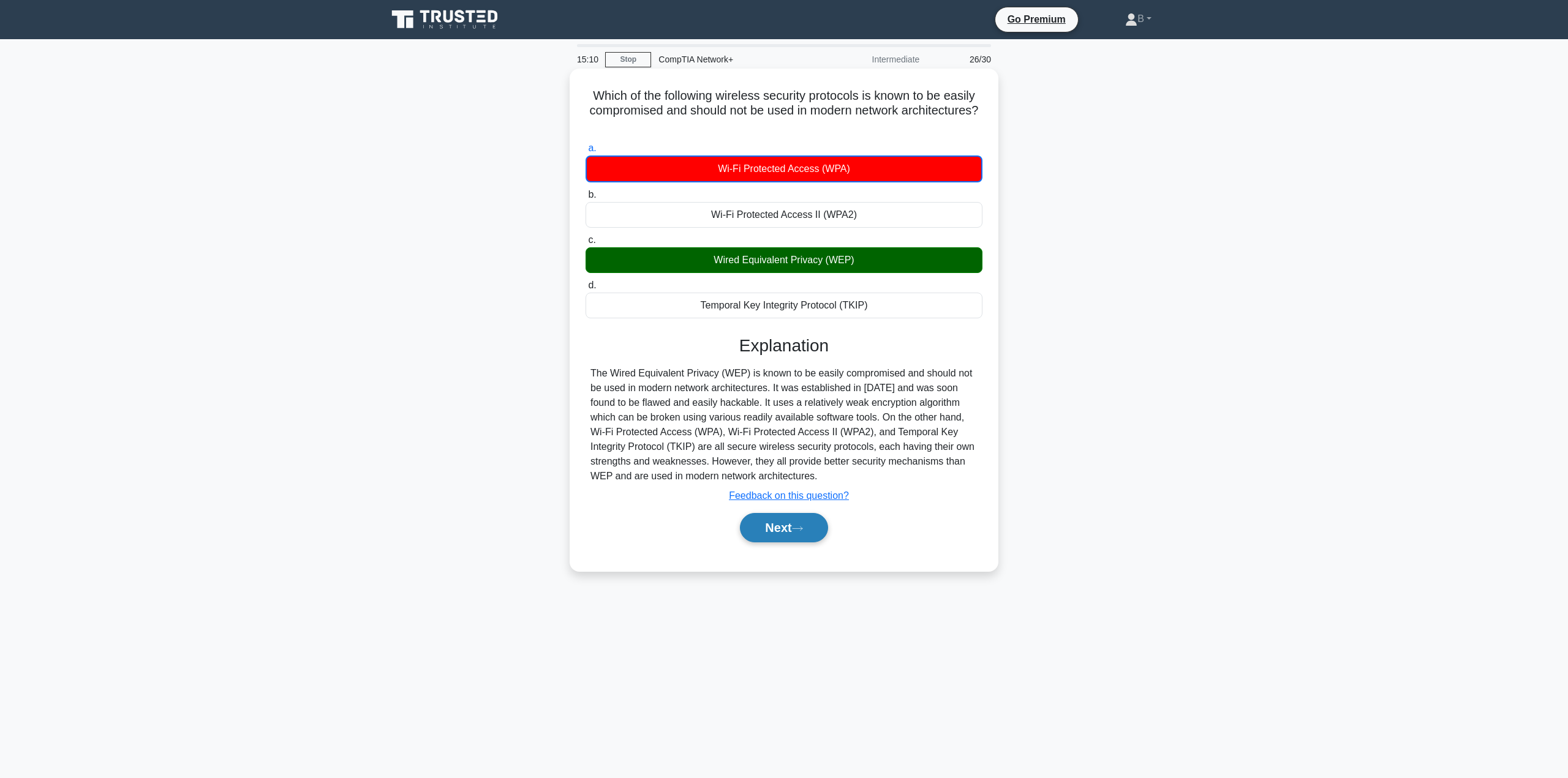
click at [793, 529] on button "Next" at bounding box center [783, 527] width 88 height 29
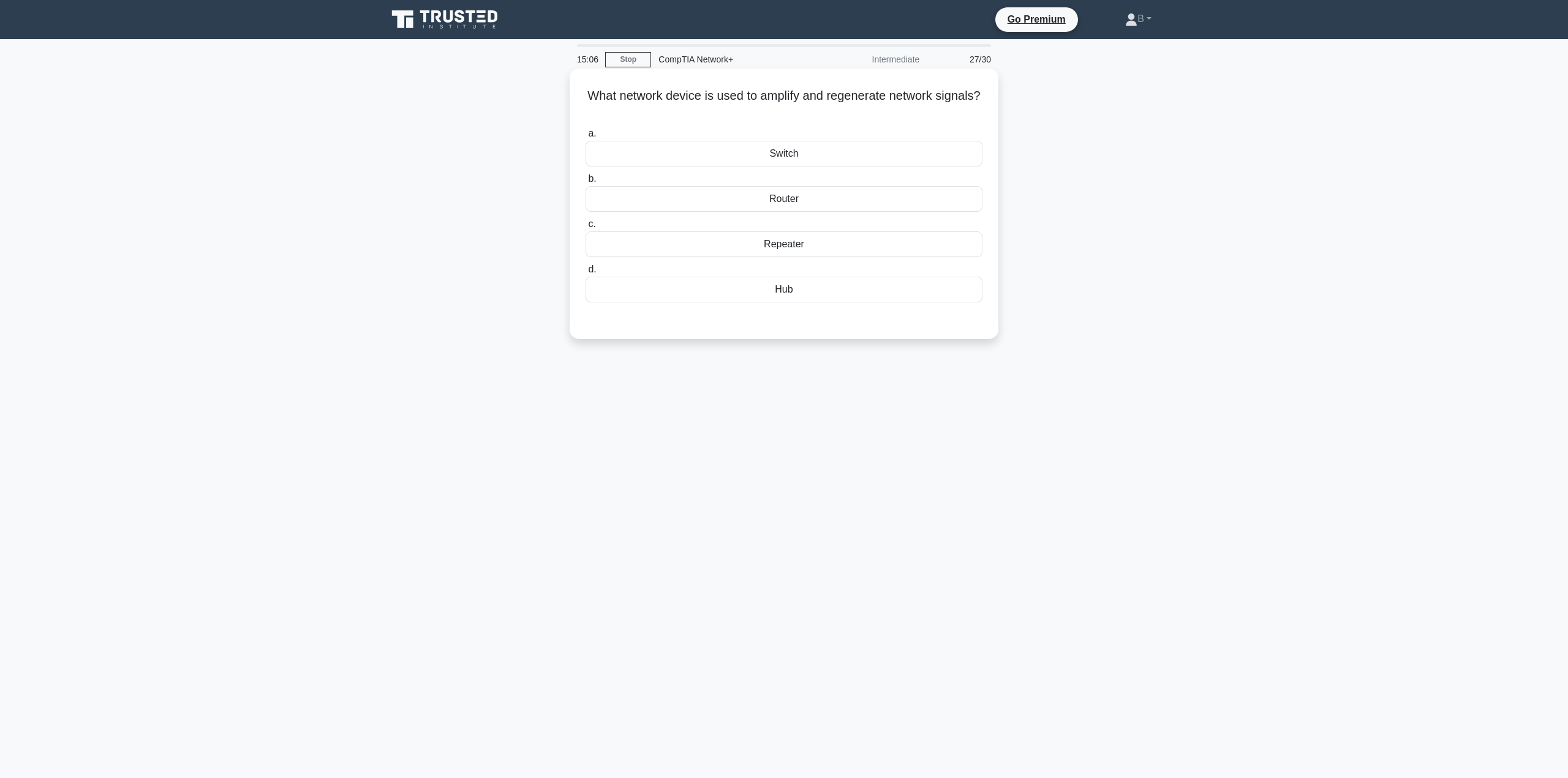
click at [758, 249] on div "Repeater" at bounding box center [784, 244] width 397 height 26
click at [585, 228] on input "c. Repeater" at bounding box center [585, 224] width 0 height 8
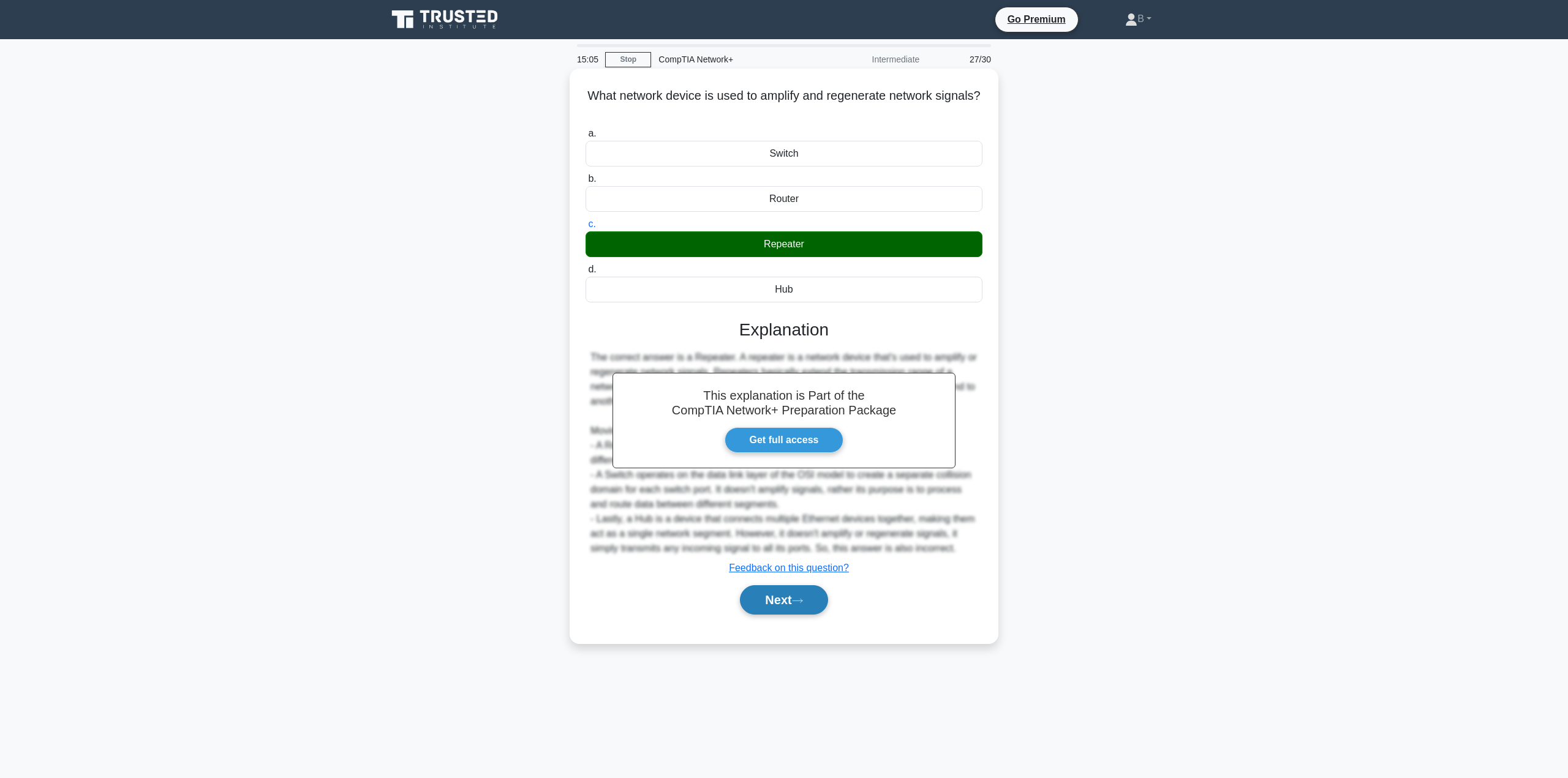
click at [753, 602] on button "Next" at bounding box center [783, 599] width 88 height 29
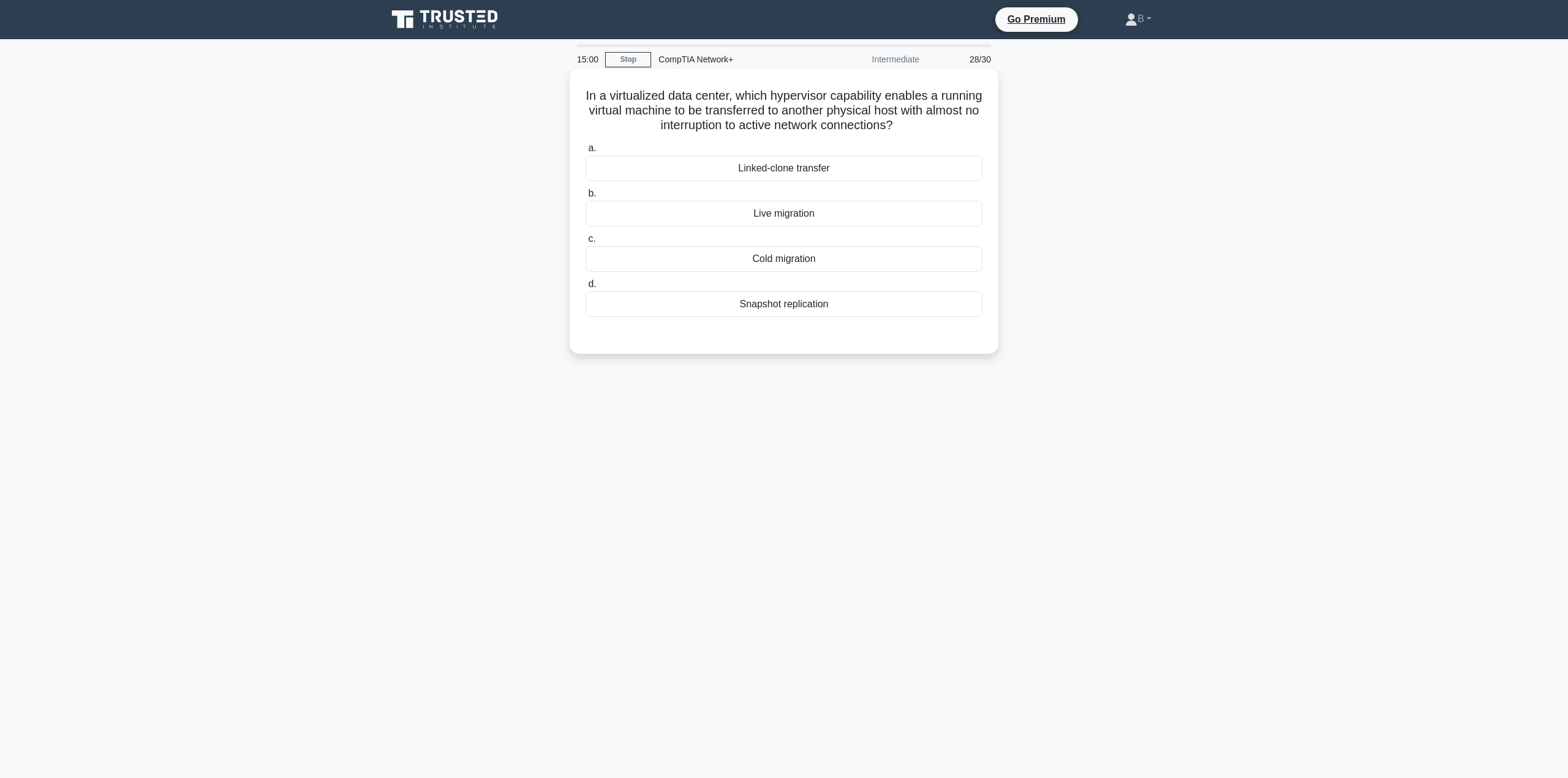
click at [786, 211] on div "Live migration" at bounding box center [784, 214] width 397 height 26
click at [585, 198] on input "b. Live migration" at bounding box center [585, 194] width 0 height 8
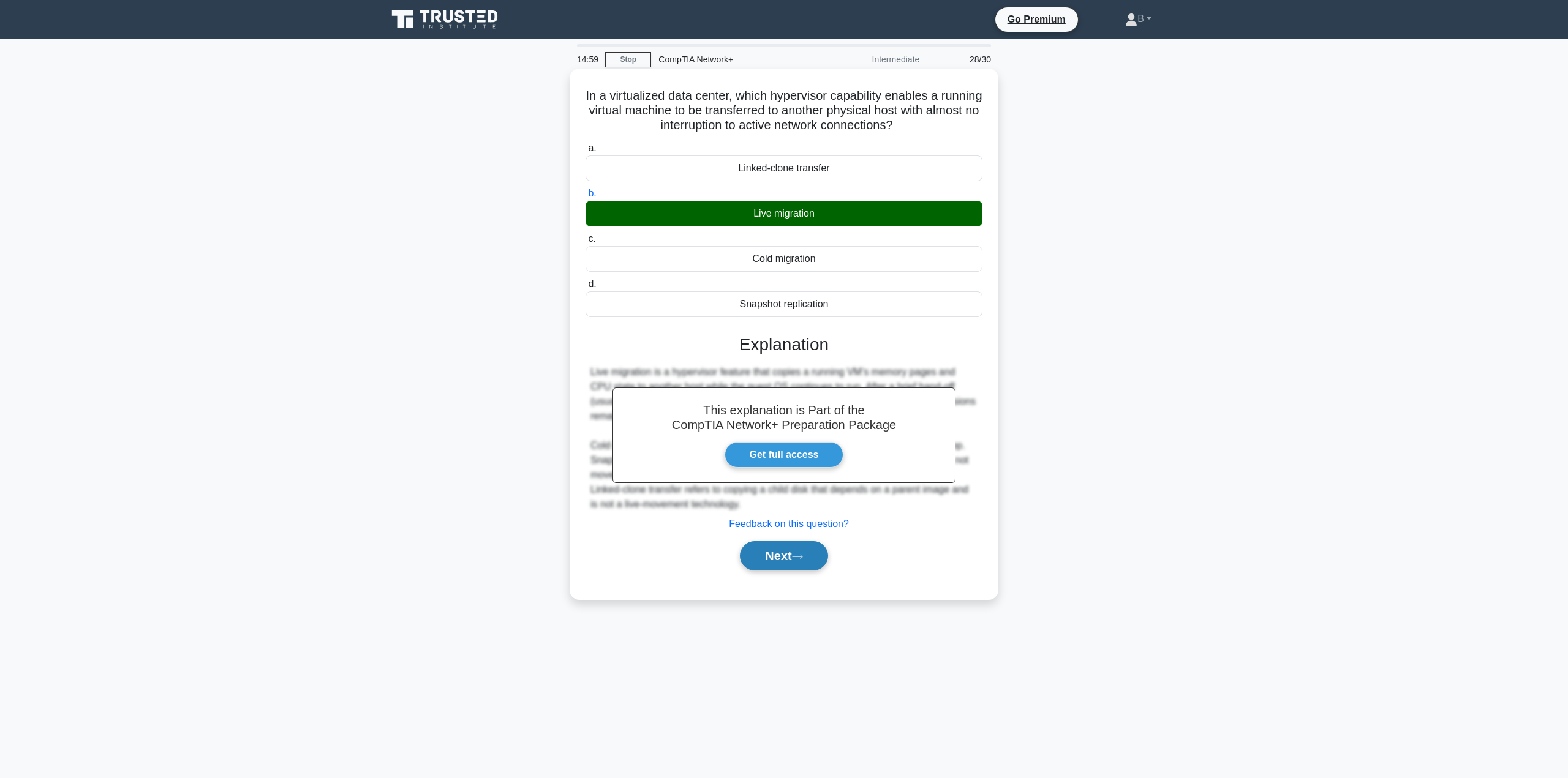
click at [803, 562] on button "Next" at bounding box center [783, 555] width 88 height 29
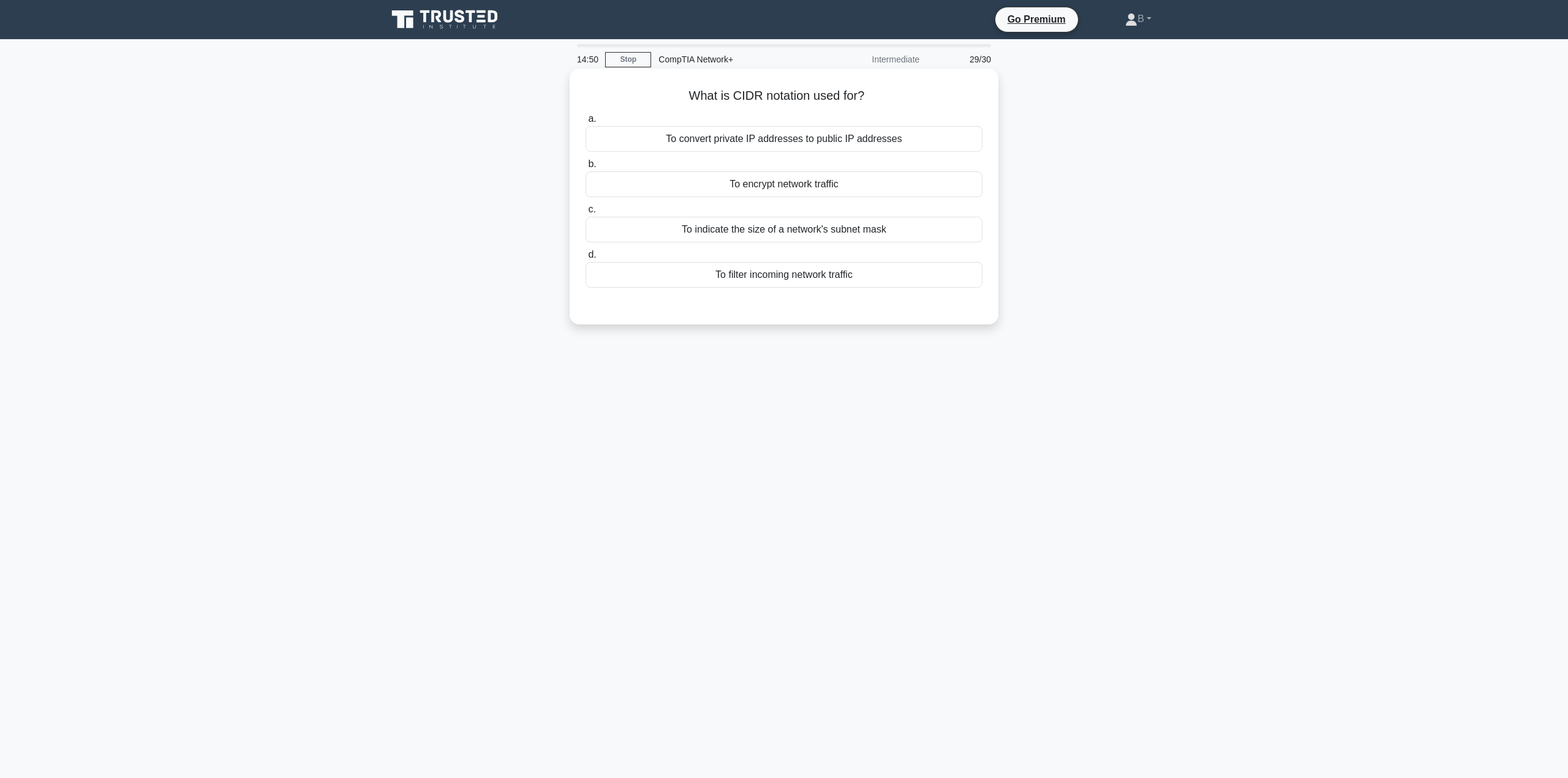
click at [753, 141] on div "To convert private IP addresses to public IP addresses" at bounding box center [784, 139] width 397 height 26
click at [585, 123] on input "a. To convert private IP addresses to public IP addresses" at bounding box center [585, 119] width 0 height 8
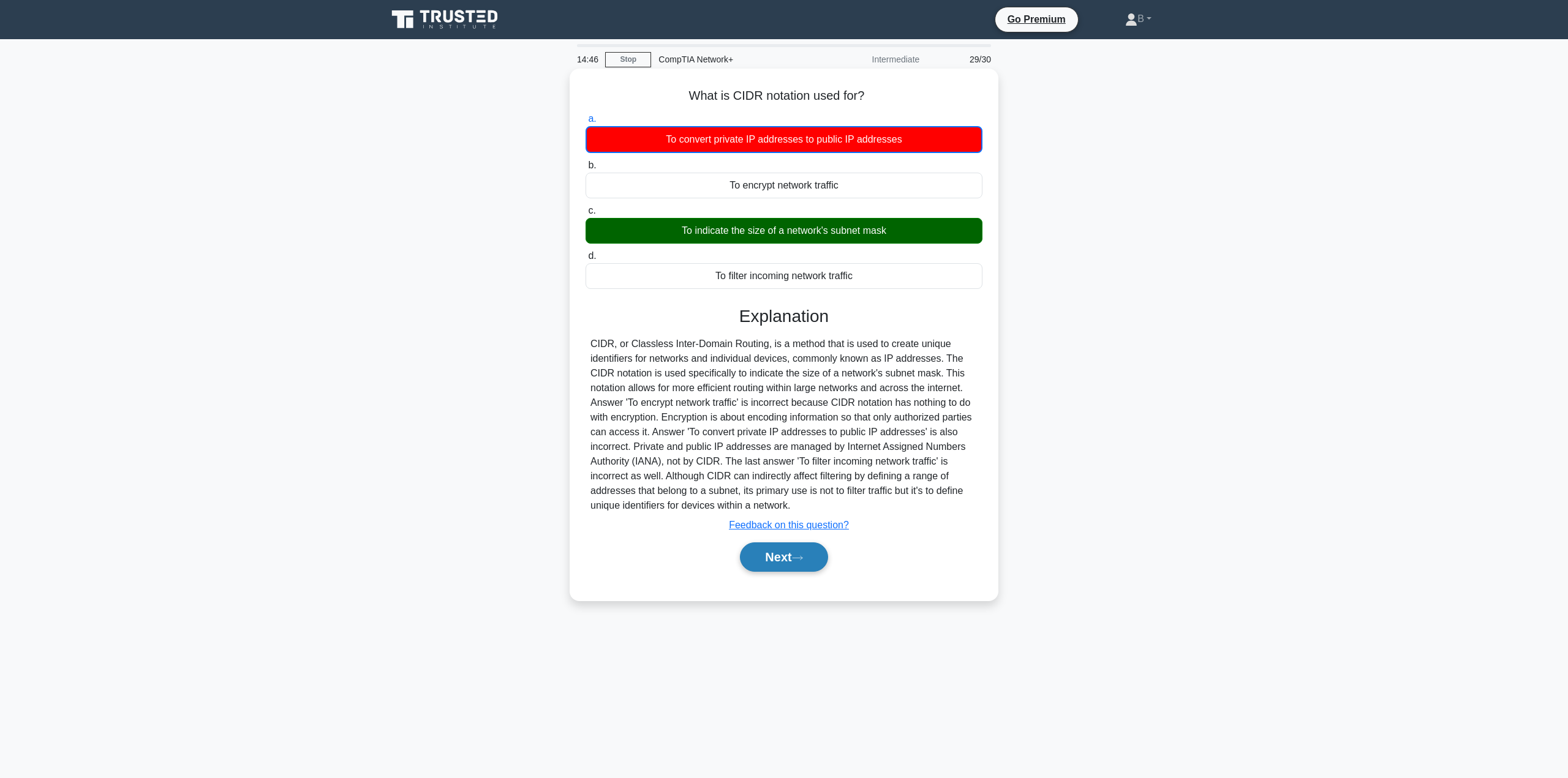
click at [801, 552] on button "Next" at bounding box center [783, 556] width 88 height 29
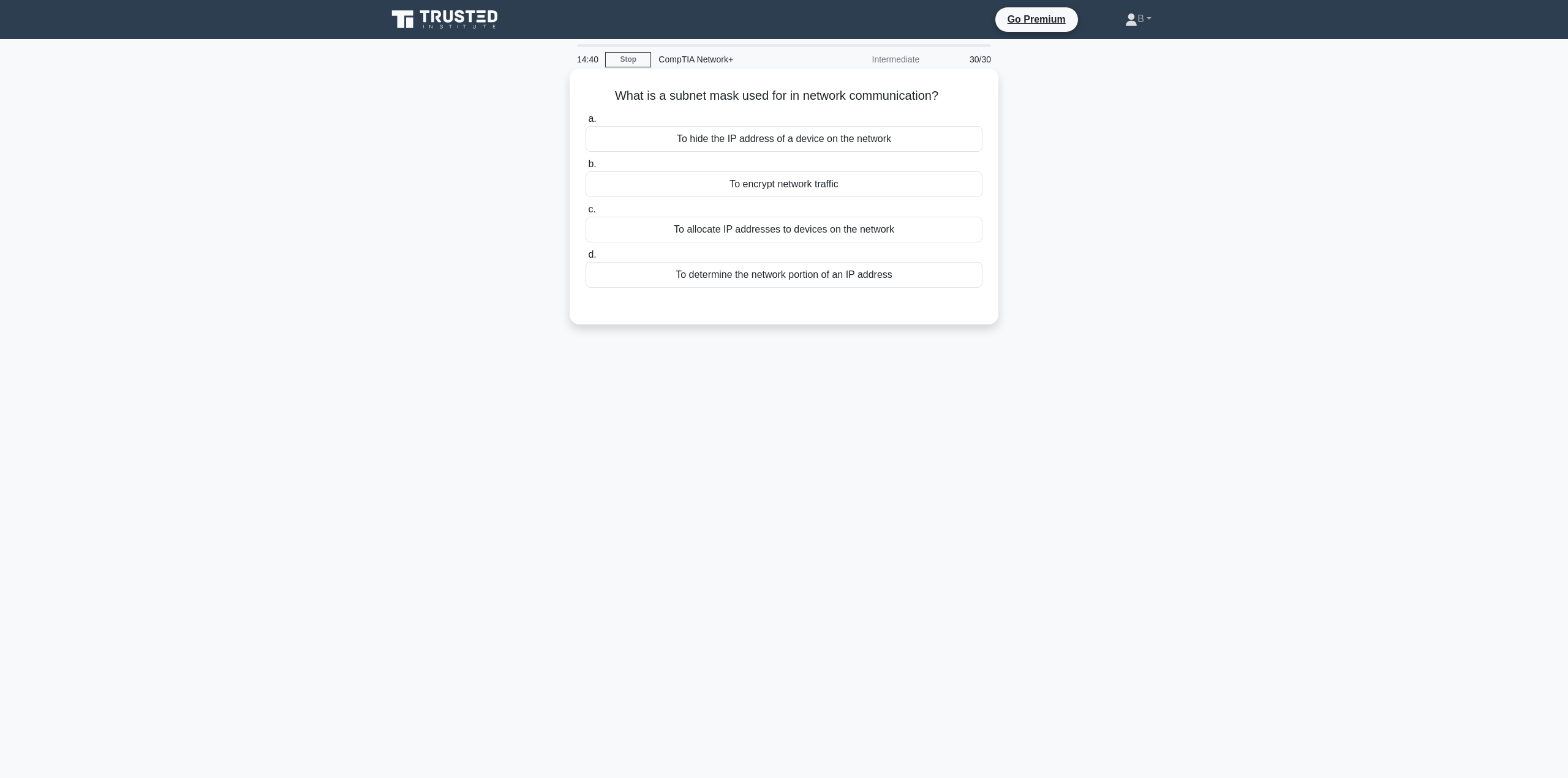
click at [775, 279] on div "To determine the network portion of an IP address" at bounding box center [784, 275] width 397 height 26
click at [585, 259] on input "d. To determine the network portion of an IP address" at bounding box center [585, 255] width 0 height 8
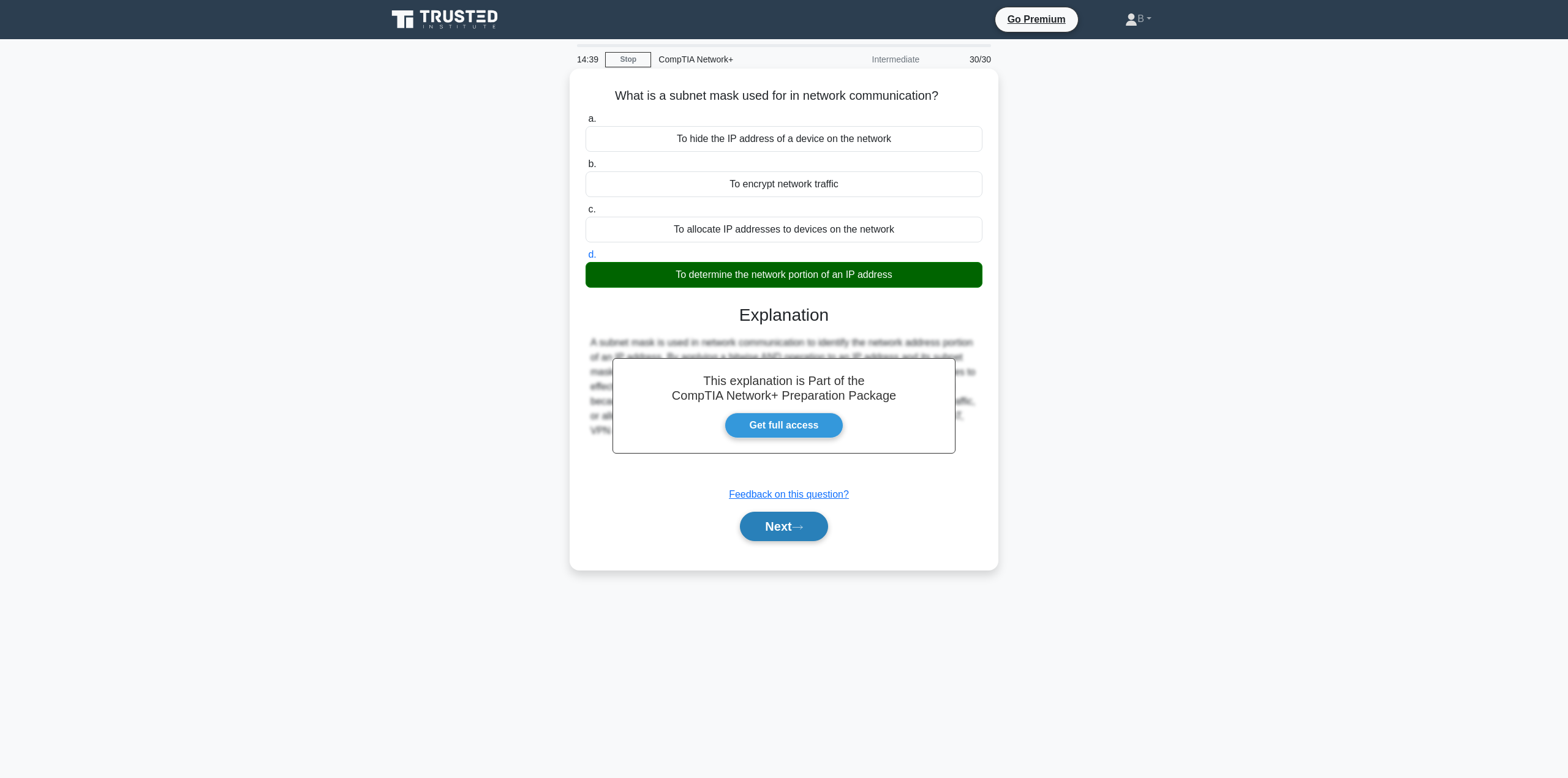
click at [784, 516] on button "Next" at bounding box center [783, 526] width 88 height 29
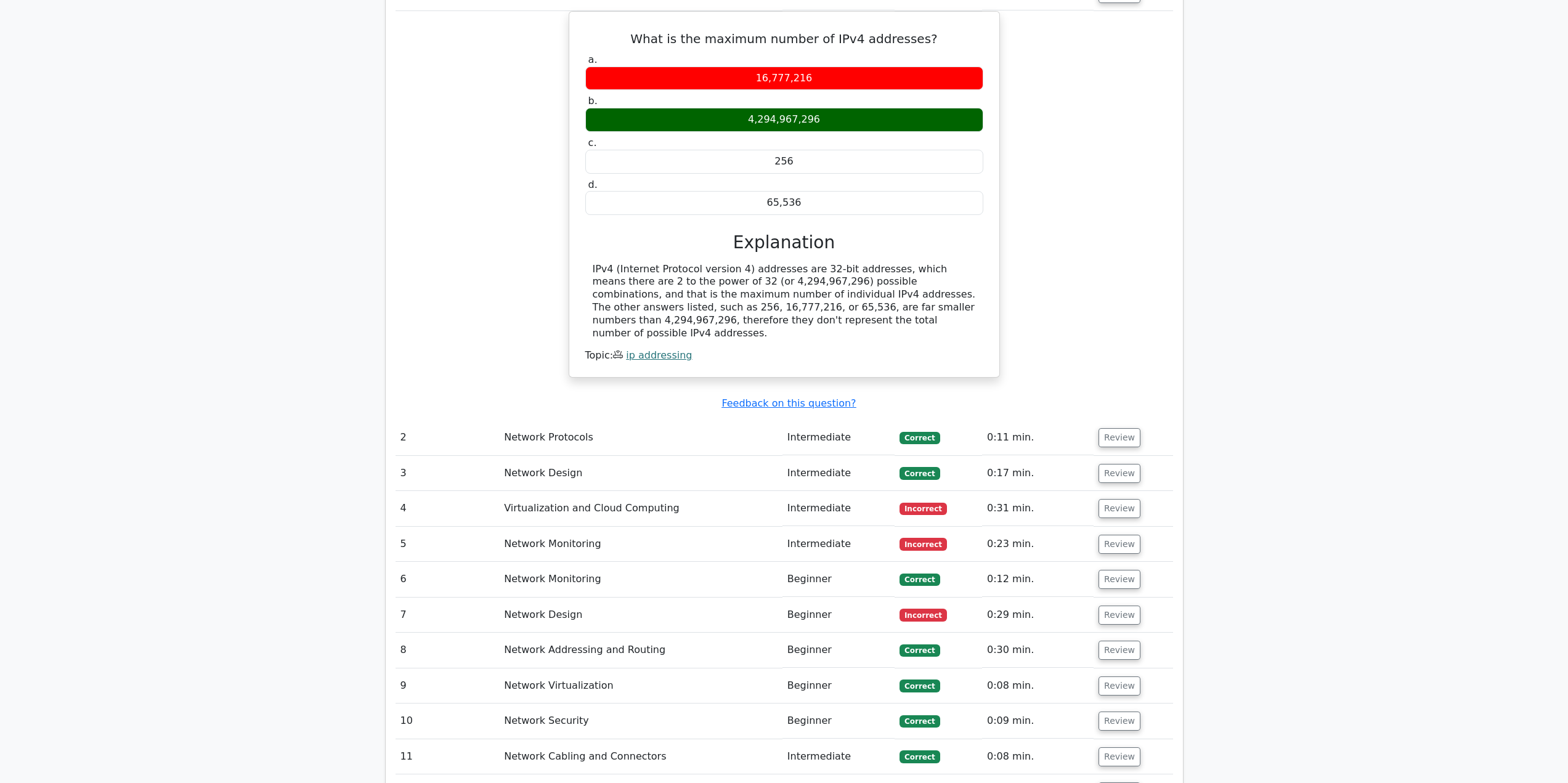
scroll to position [1355, 0]
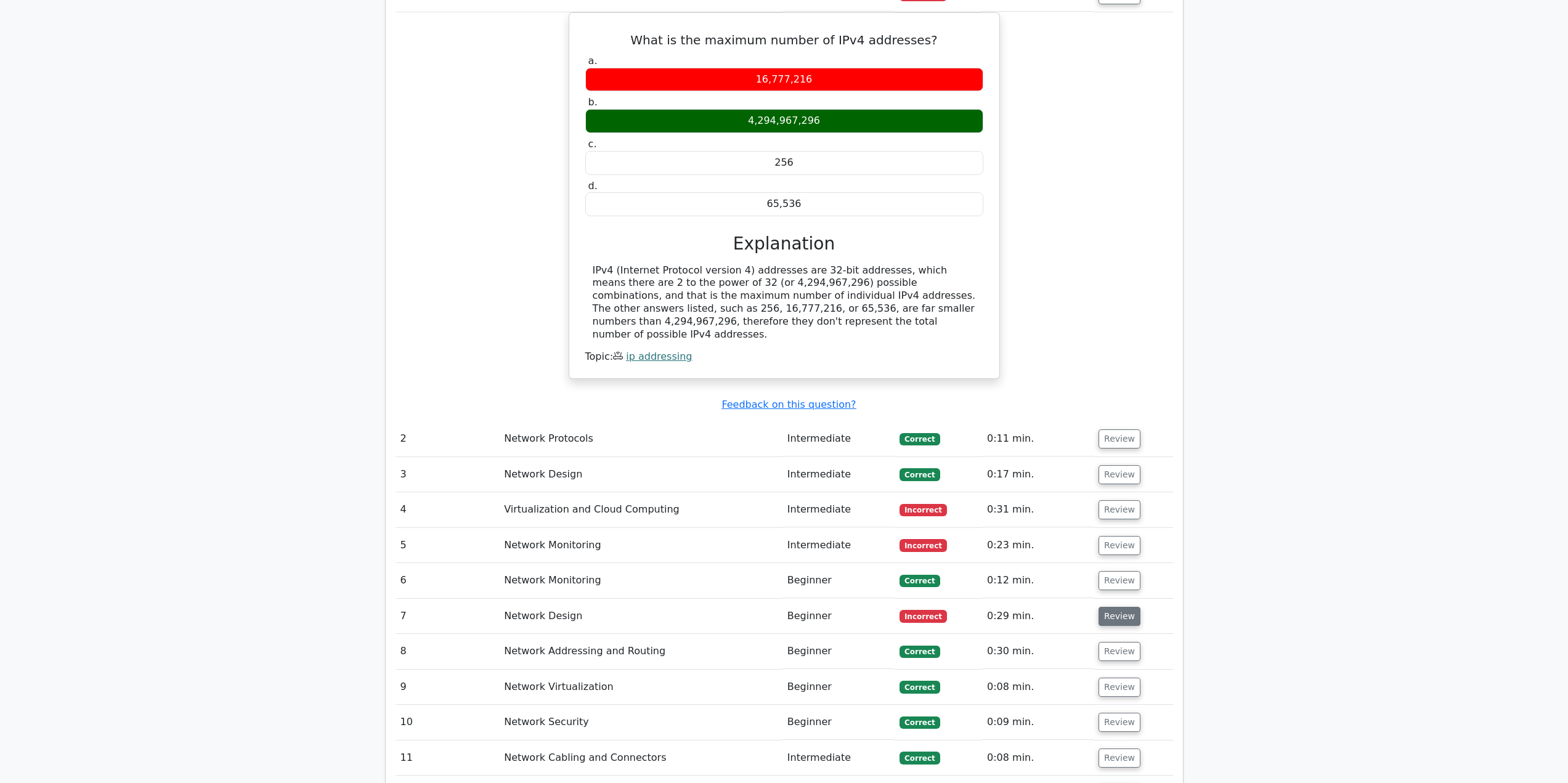
click at [1125, 607] on button "Review" at bounding box center [1119, 616] width 42 height 19
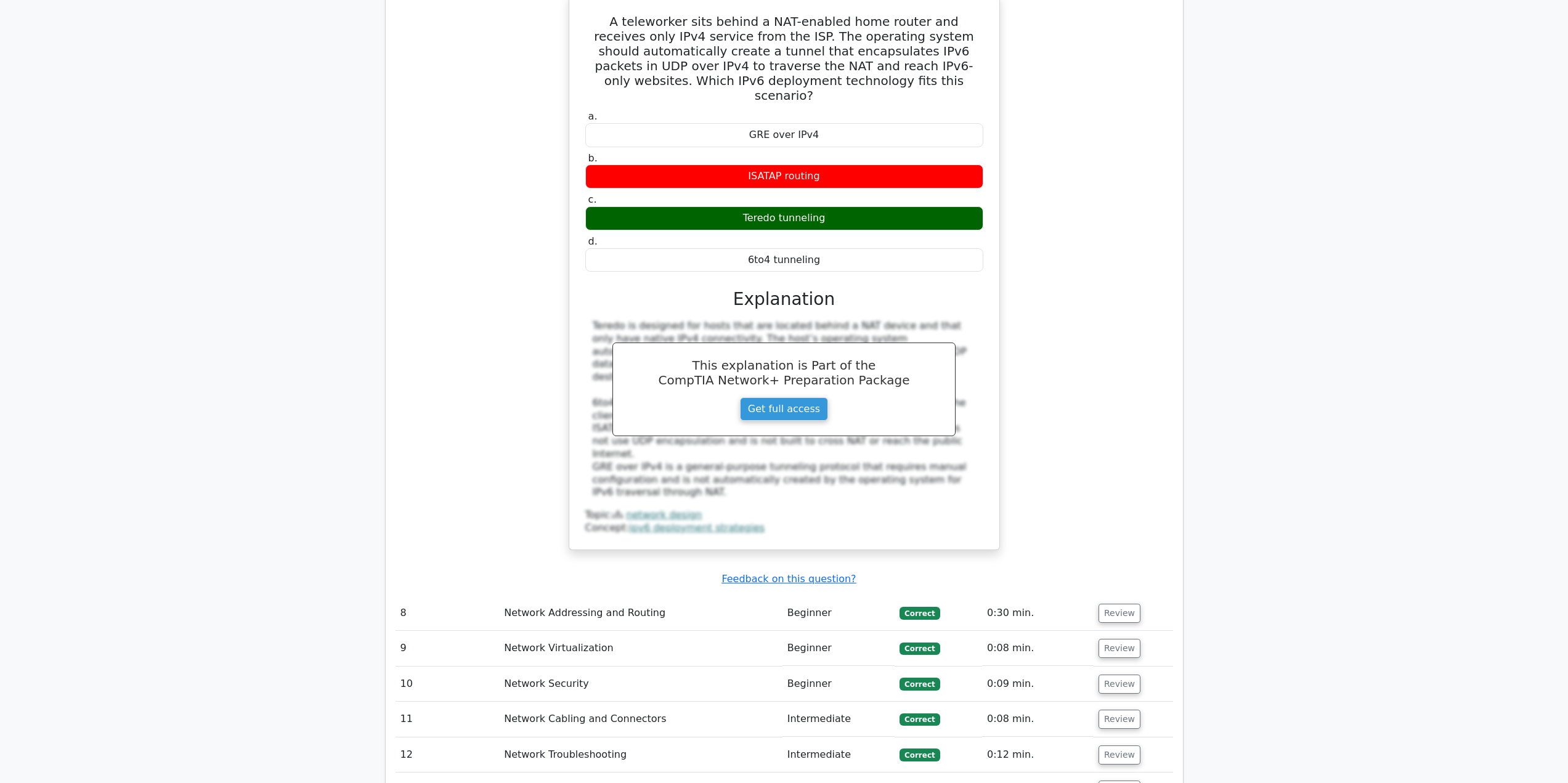
scroll to position [2279, 0]
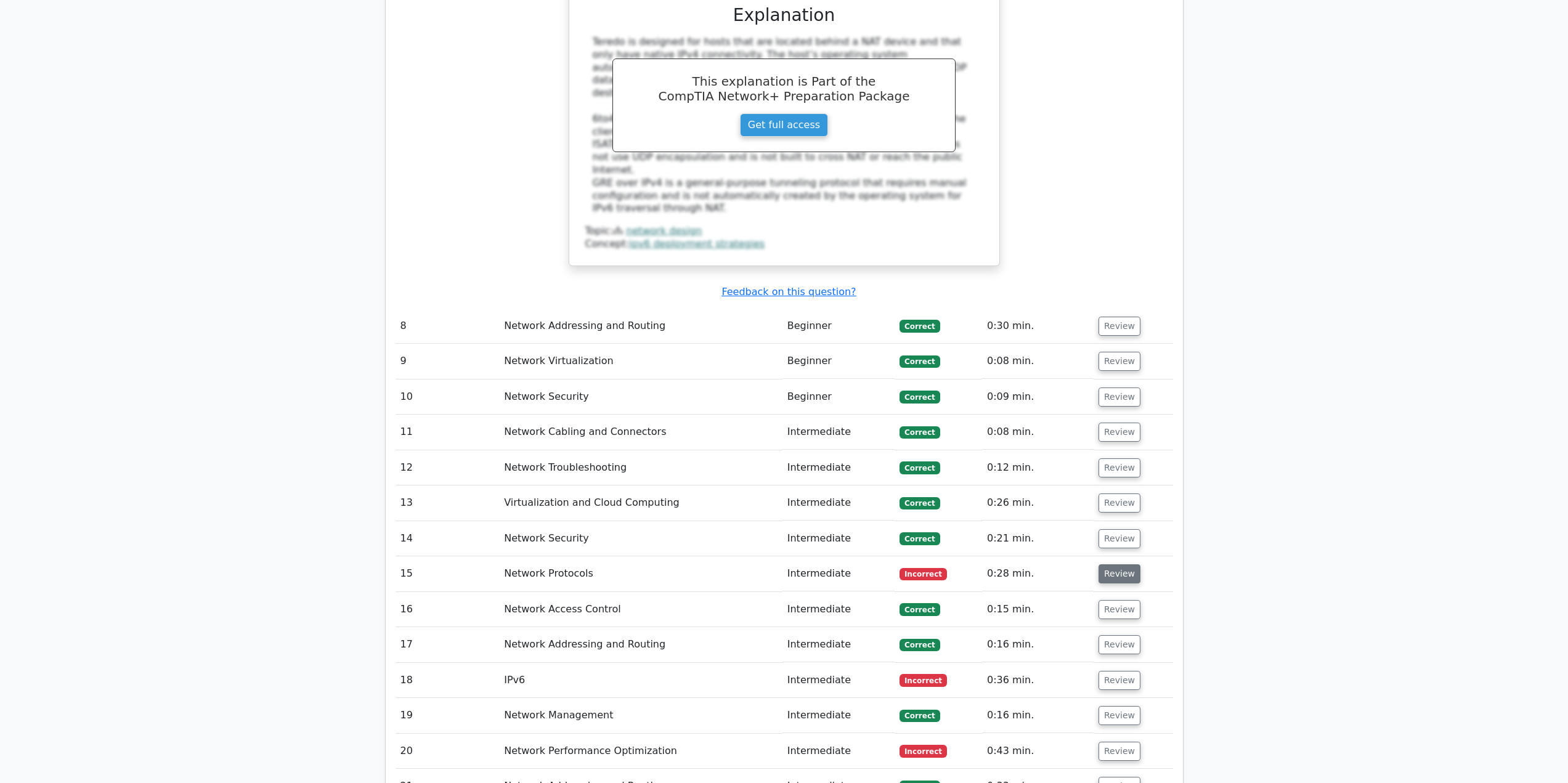
click at [1109, 565] on button "Review" at bounding box center [1119, 574] width 42 height 19
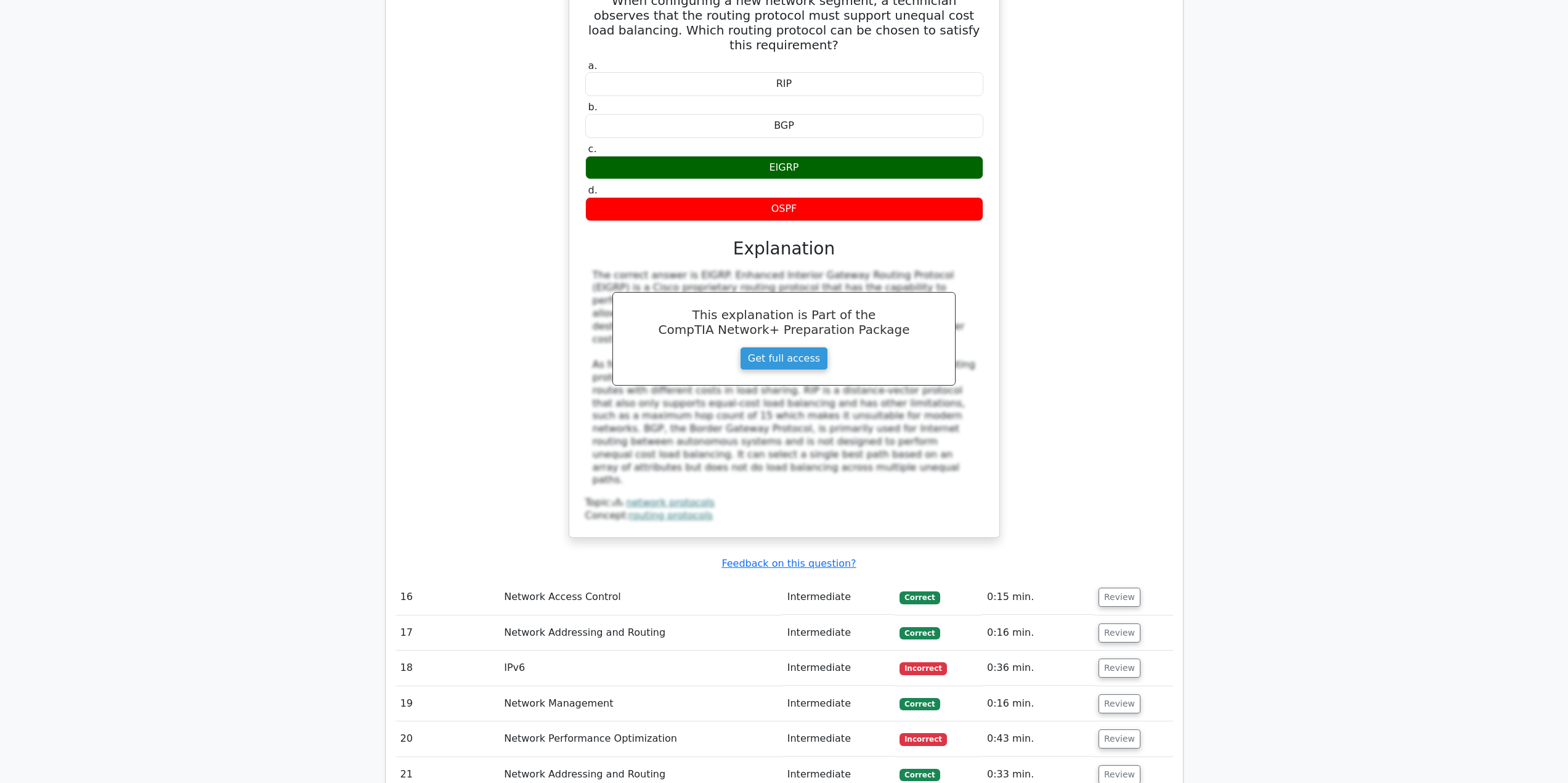
scroll to position [3080, 0]
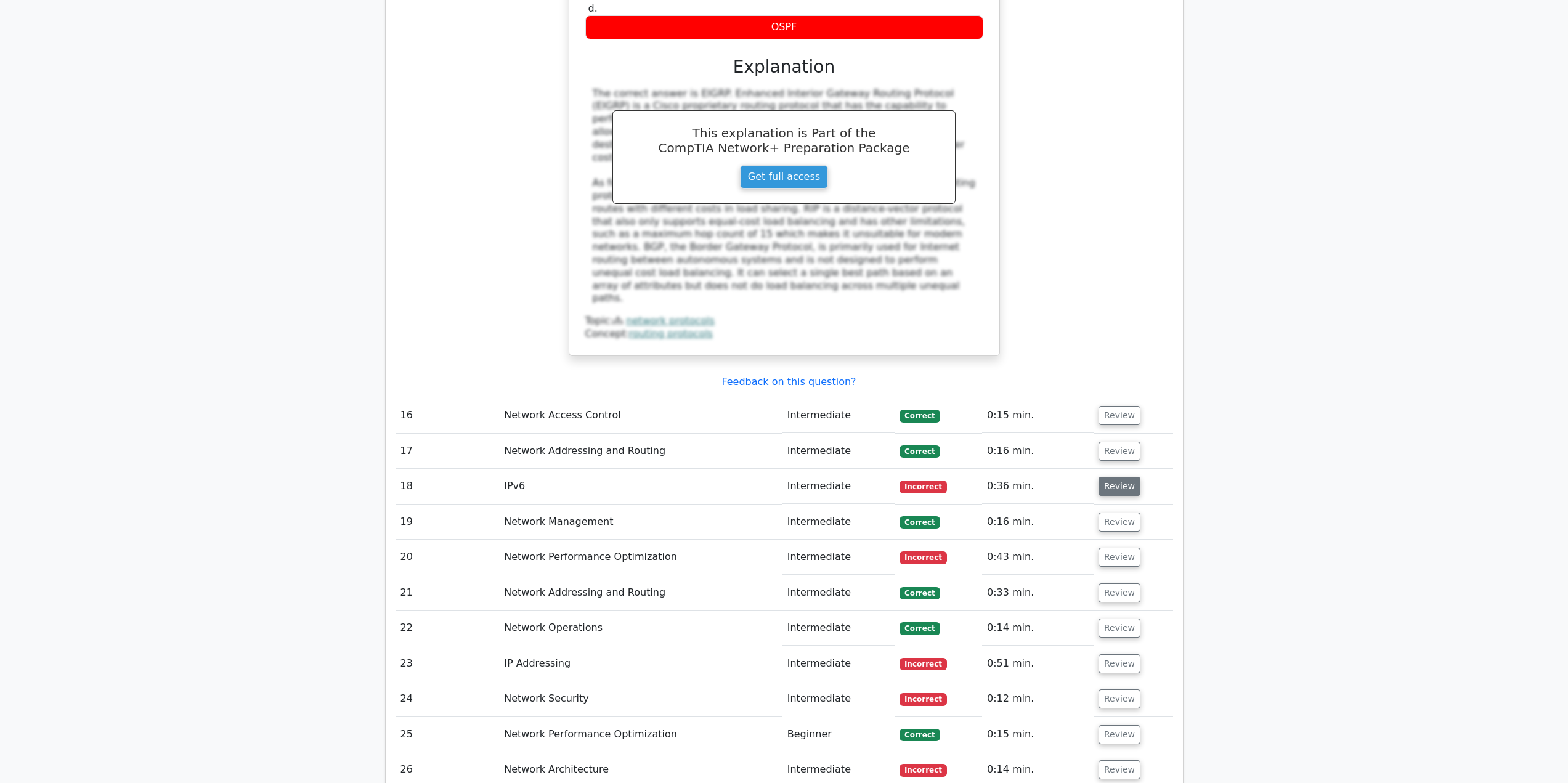
click at [1105, 477] on button "Review" at bounding box center [1119, 486] width 42 height 19
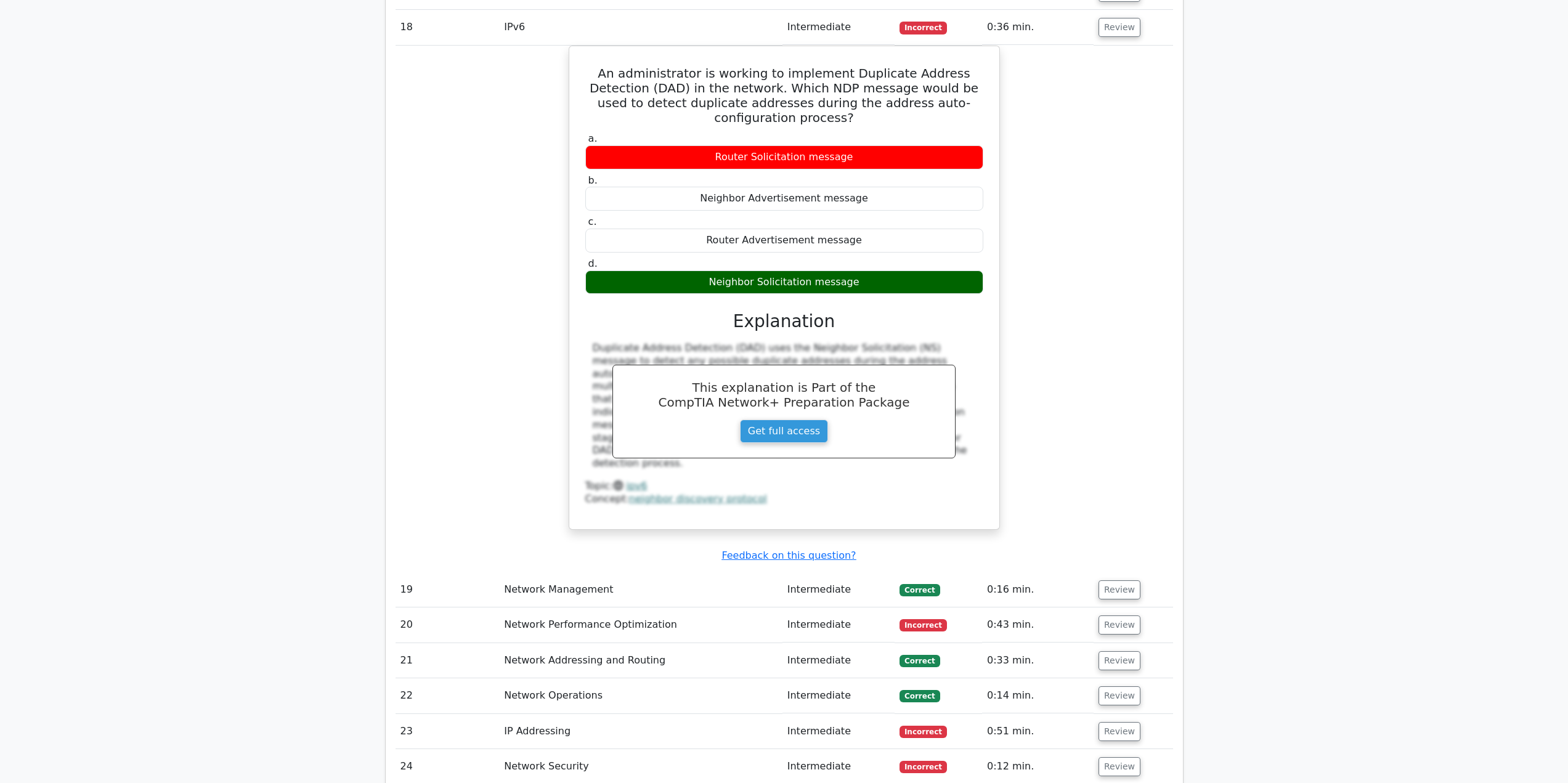
scroll to position [3635, 0]
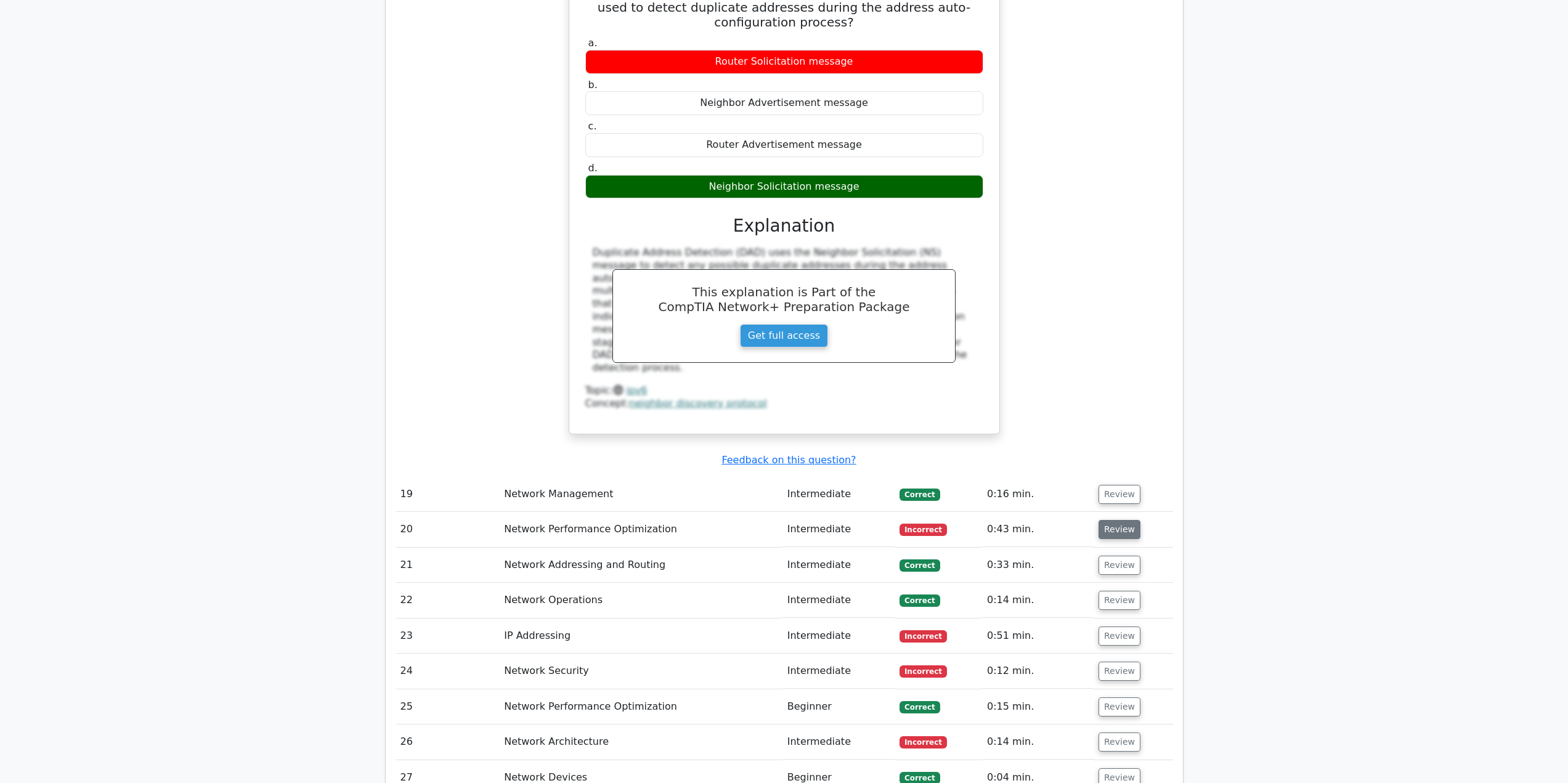
click at [1104, 520] on button "Review" at bounding box center [1119, 529] width 42 height 19
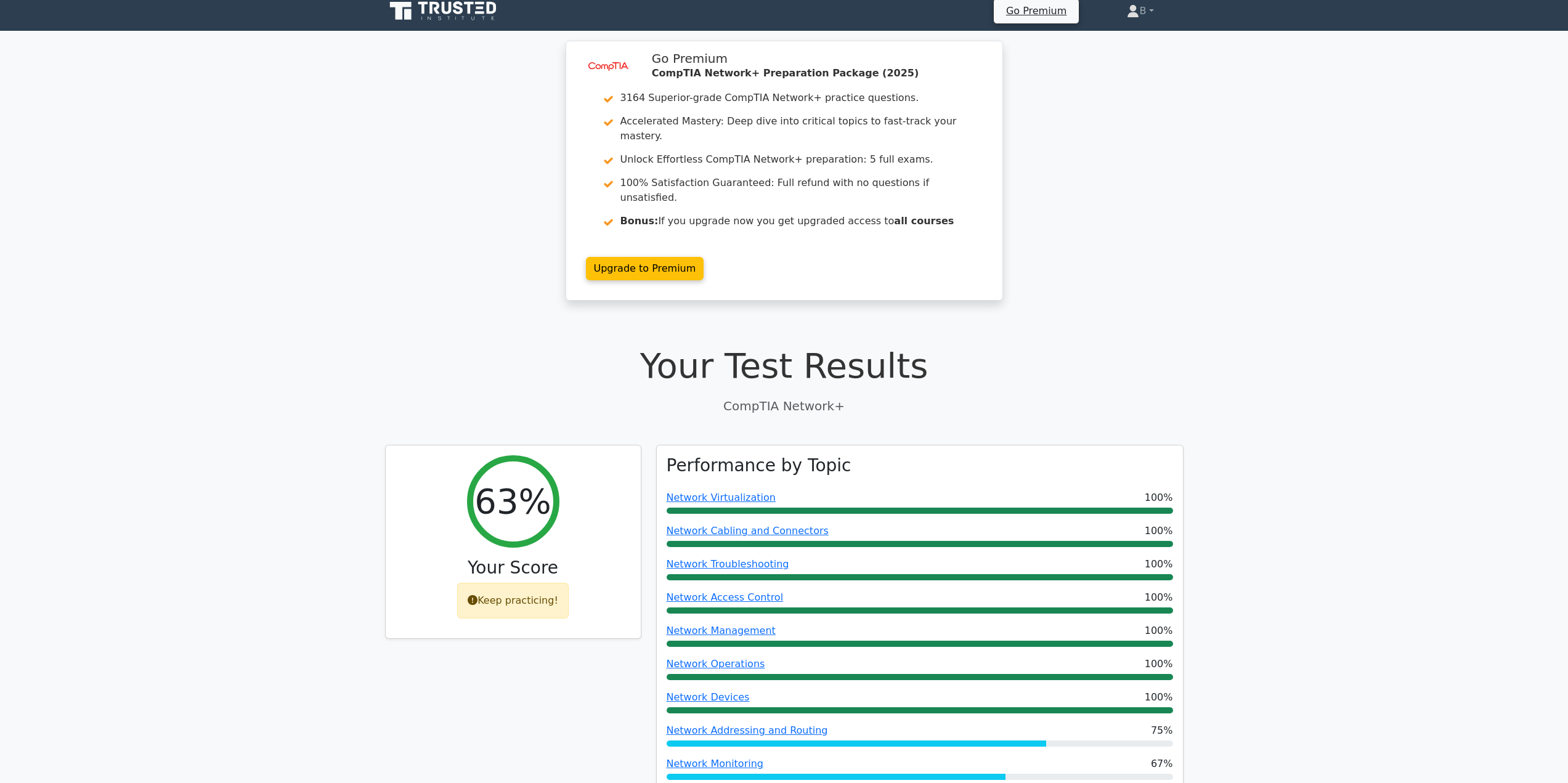
scroll to position [0, 0]
